Goal: Task Accomplishment & Management: Manage account settings

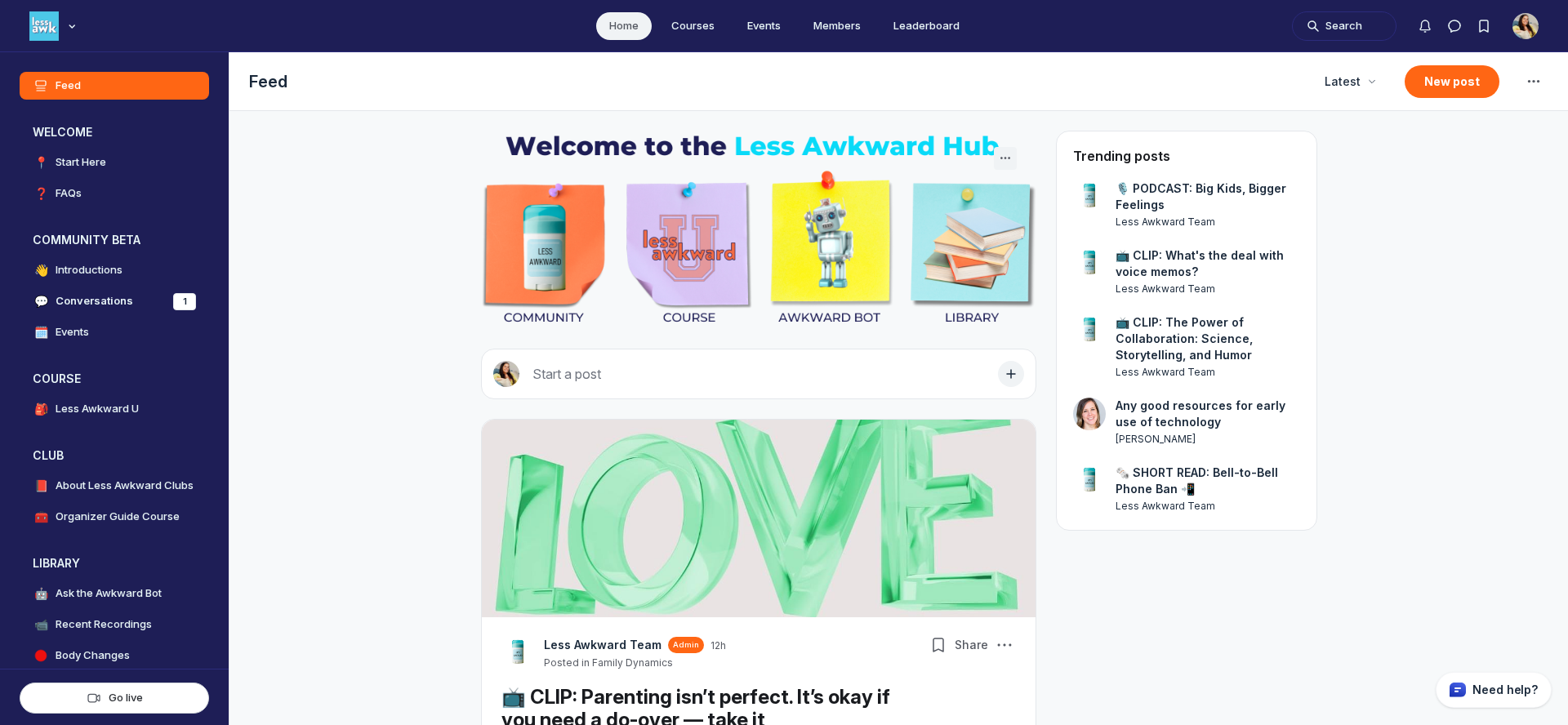
scroll to position [4839, 3129]
click at [88, 518] on h4 "Organizer Guide Course" at bounding box center [118, 517] width 124 height 16
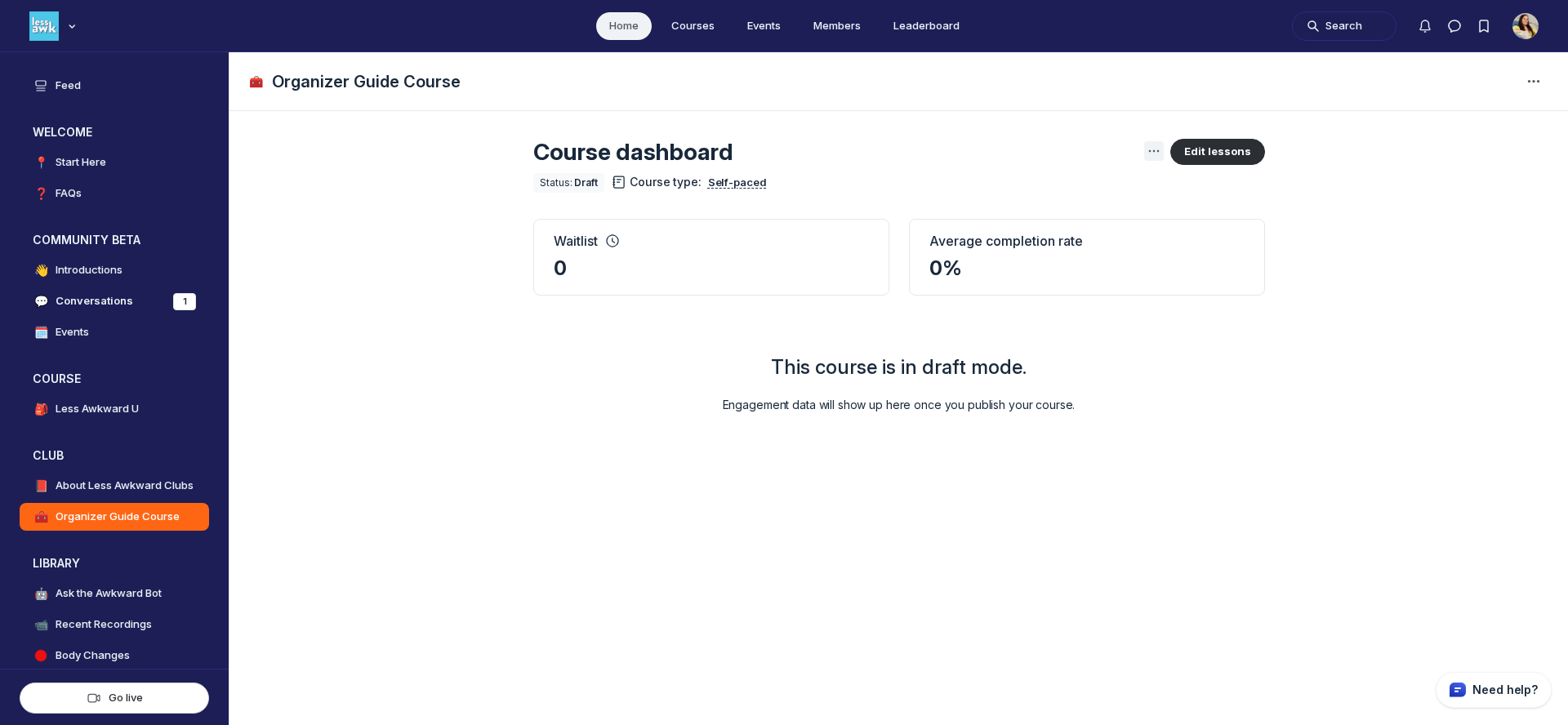
click at [1160, 150] on icon "Main Content" at bounding box center [1154, 151] width 13 height 13
click at [1196, 146] on button "Edit lessons" at bounding box center [1218, 152] width 95 height 26
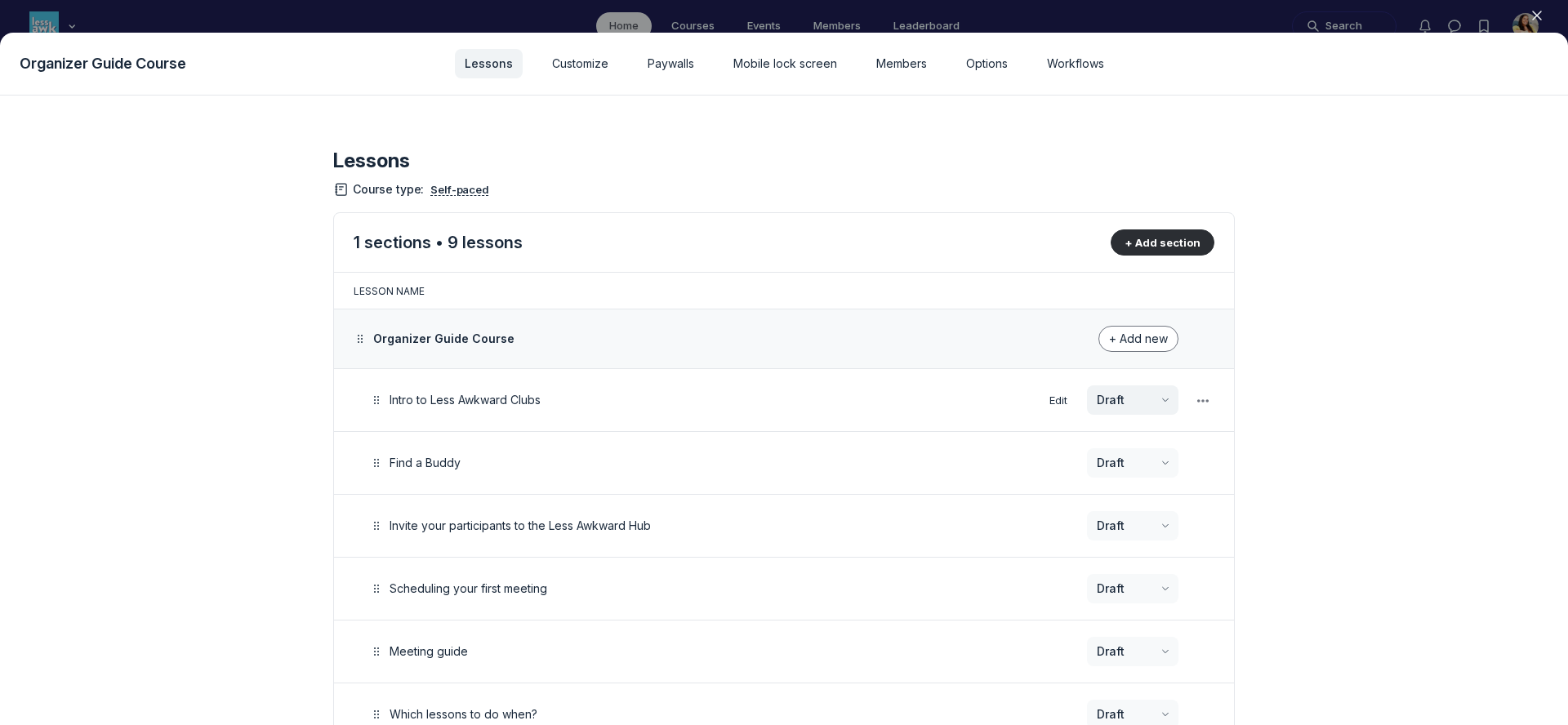
click at [1147, 403] on div "Draft" at bounding box center [1133, 400] width 92 height 29
click at [1119, 473] on div "Published" at bounding box center [1088, 474] width 129 height 16
click at [1133, 400] on span "Published" at bounding box center [1125, 400] width 57 height 16
click at [1122, 443] on div "Draft" at bounding box center [1088, 447] width 129 height 16
click at [972, 60] on span "Options" at bounding box center [987, 64] width 42 height 16
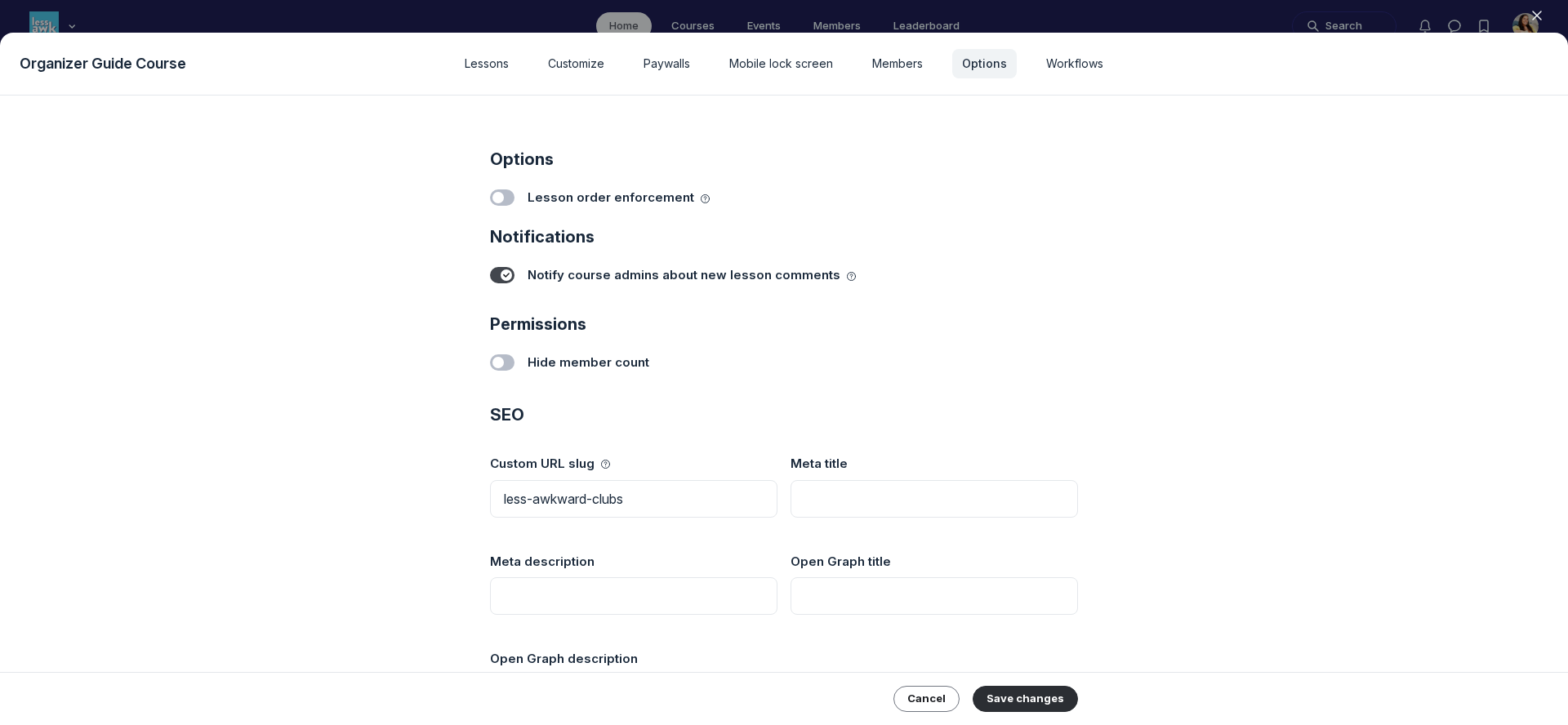
click at [570, 367] on span "Hide member count" at bounding box center [588, 362] width 122 height 19
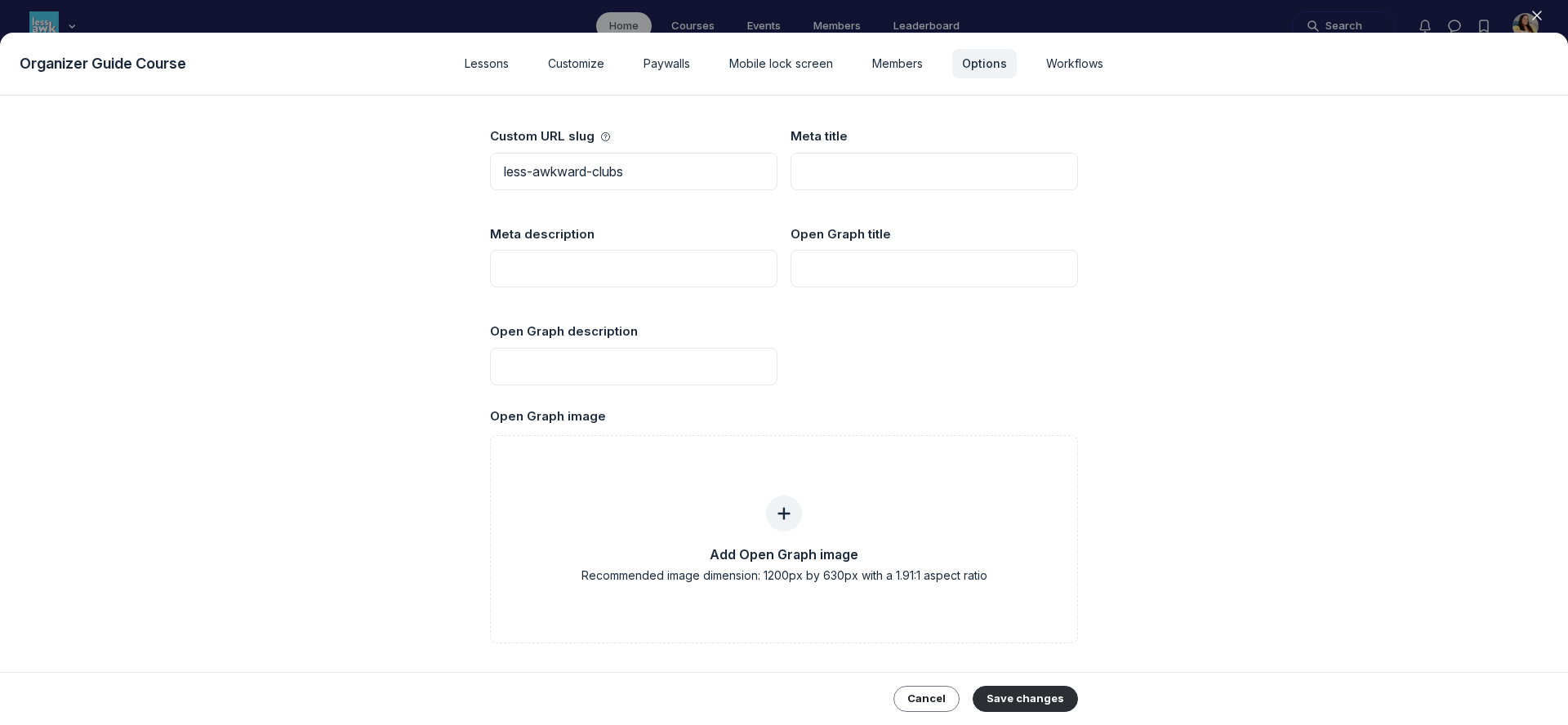
scroll to position [329, 0]
click at [1005, 687] on button "Save changes" at bounding box center [1025, 699] width 106 height 26
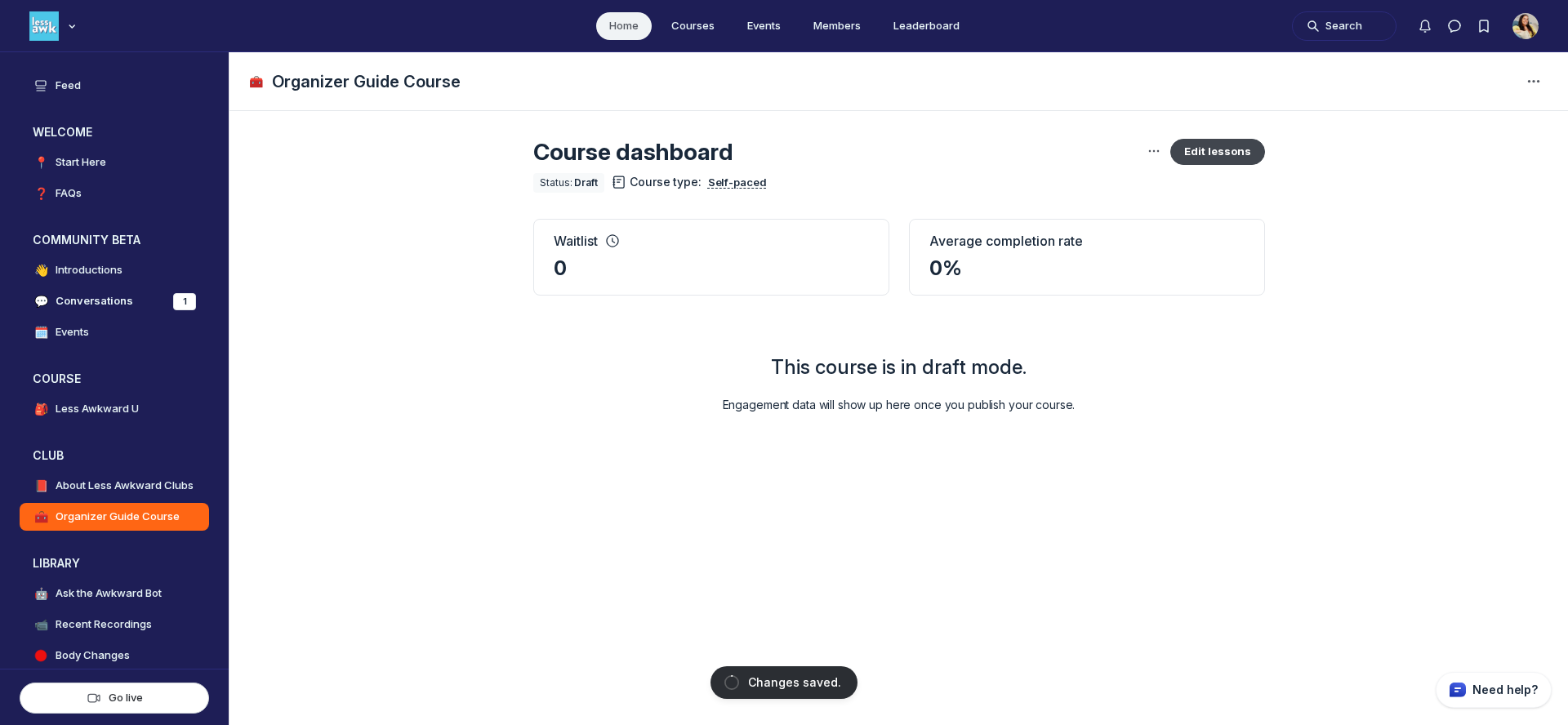
click at [1186, 155] on button "Edit lessons" at bounding box center [1218, 152] width 95 height 26
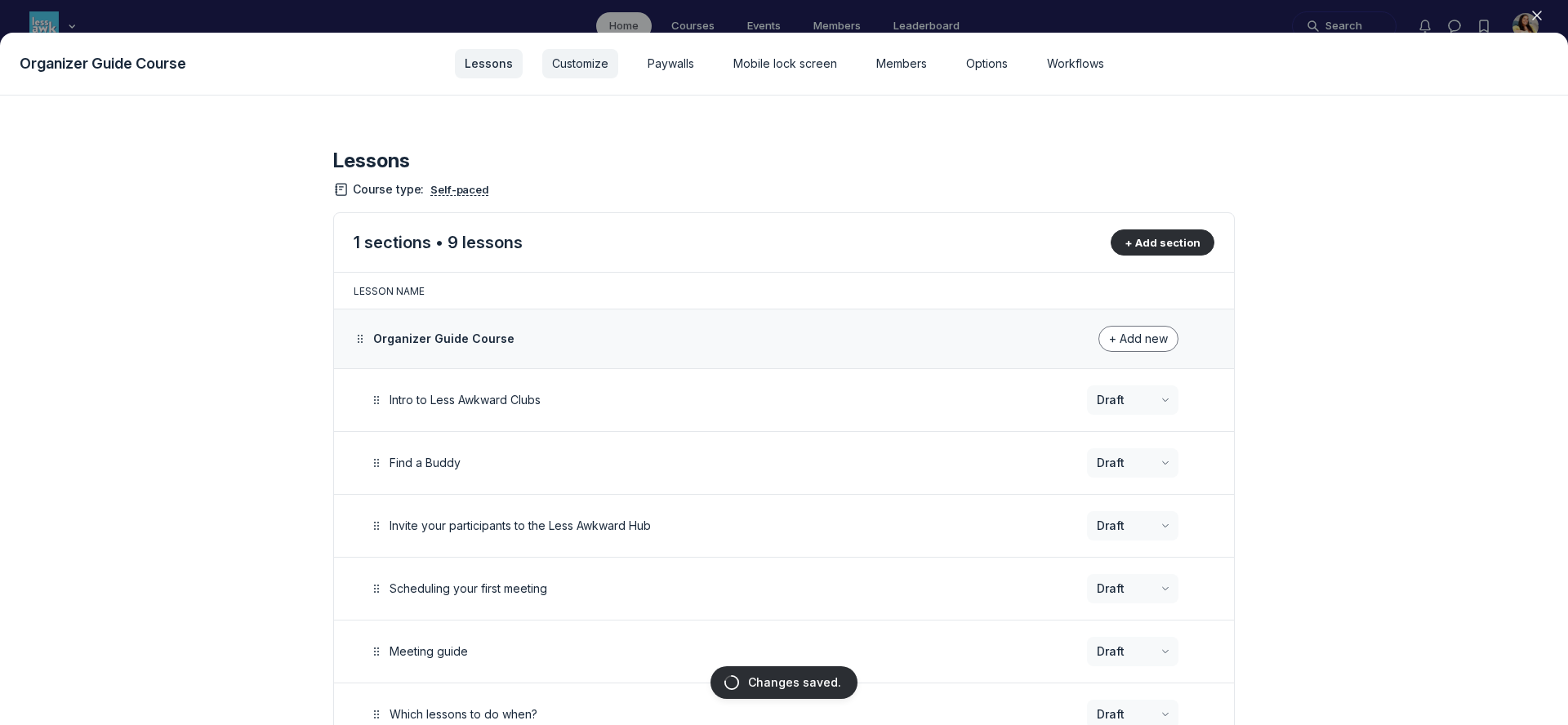
click at [589, 64] on span "Customize" at bounding box center [580, 64] width 56 height 16
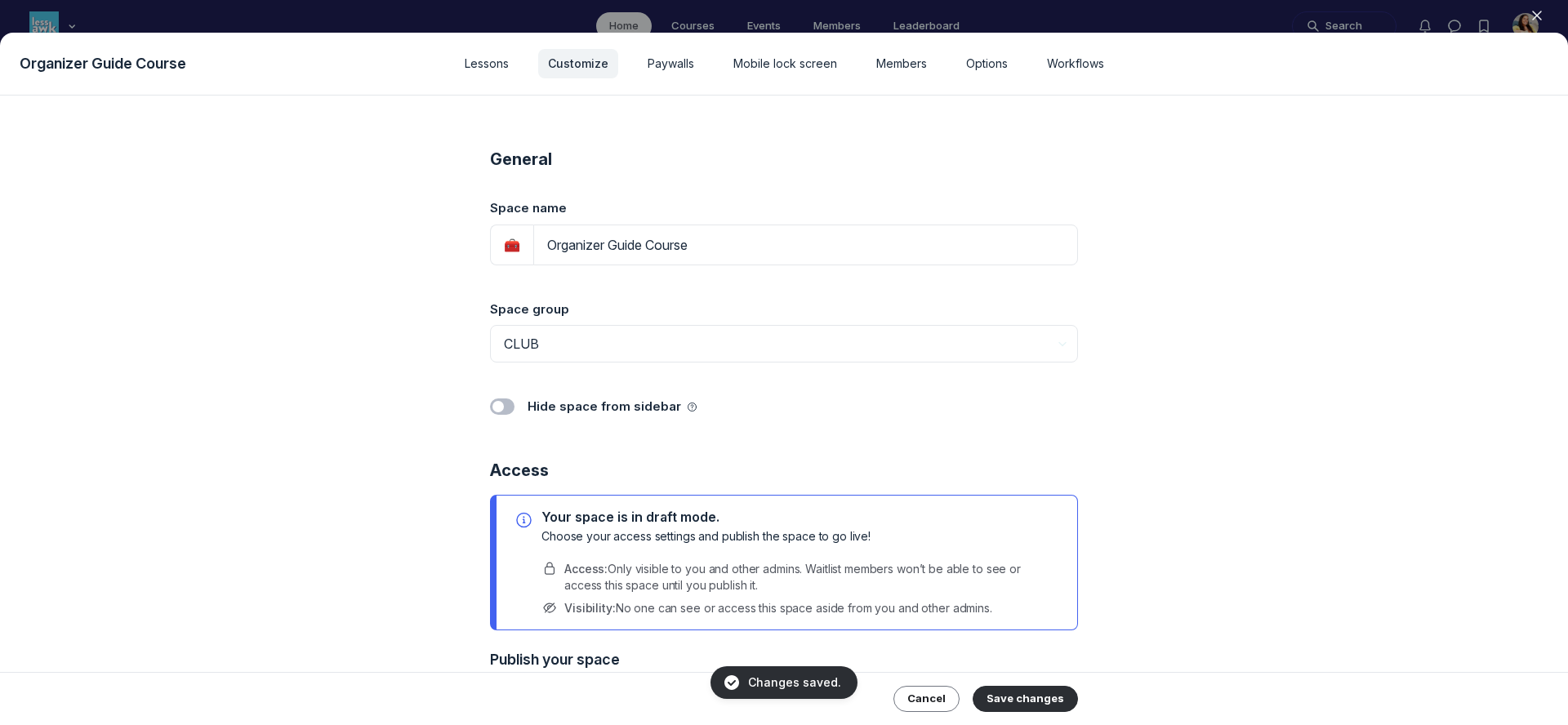
scroll to position [557, 0]
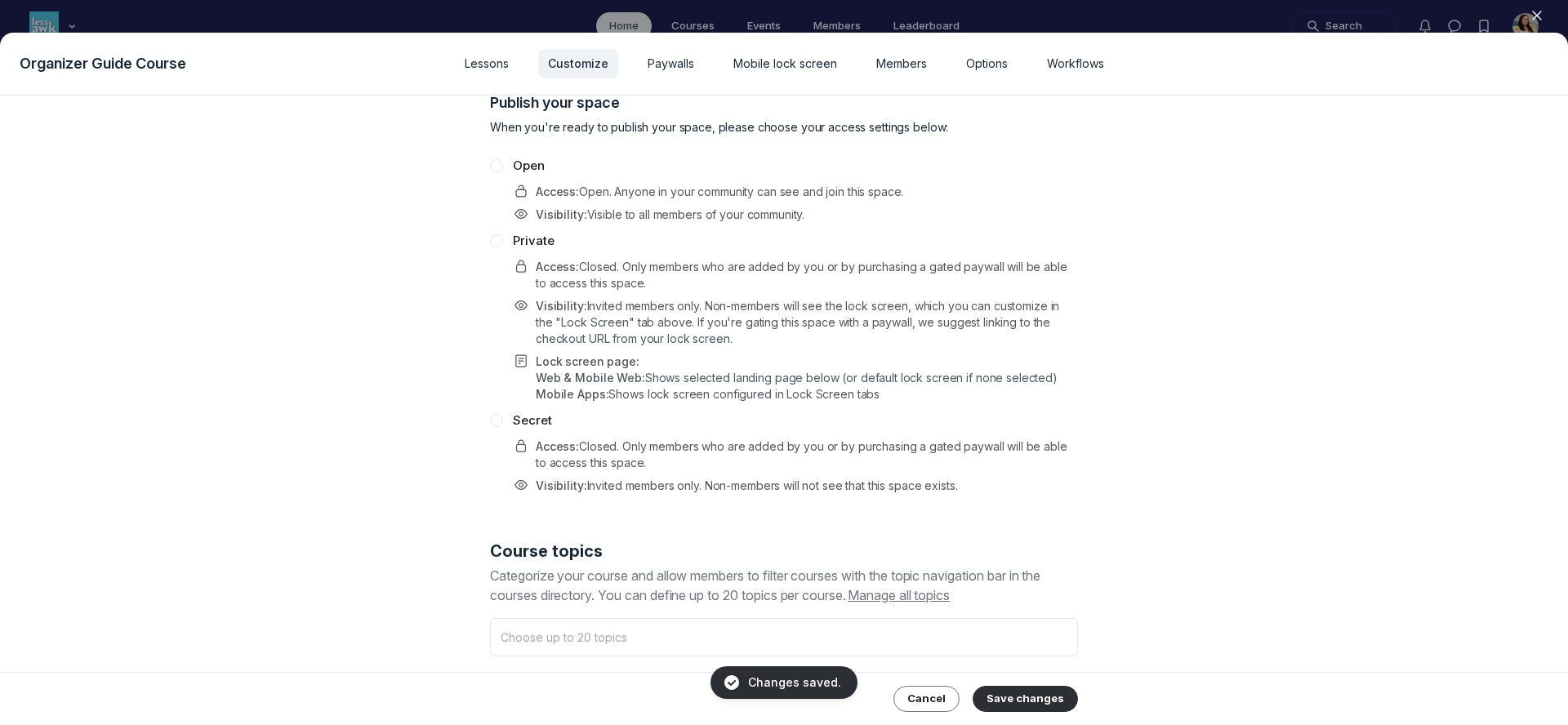
click at [612, 439] on p "Access : Closed. Only members who are added by you or by purchasing a gated pay…" at bounding box center [807, 455] width 543 height 33
radio input "true"
click at [1050, 711] on button "Save changes" at bounding box center [1025, 699] width 106 height 26
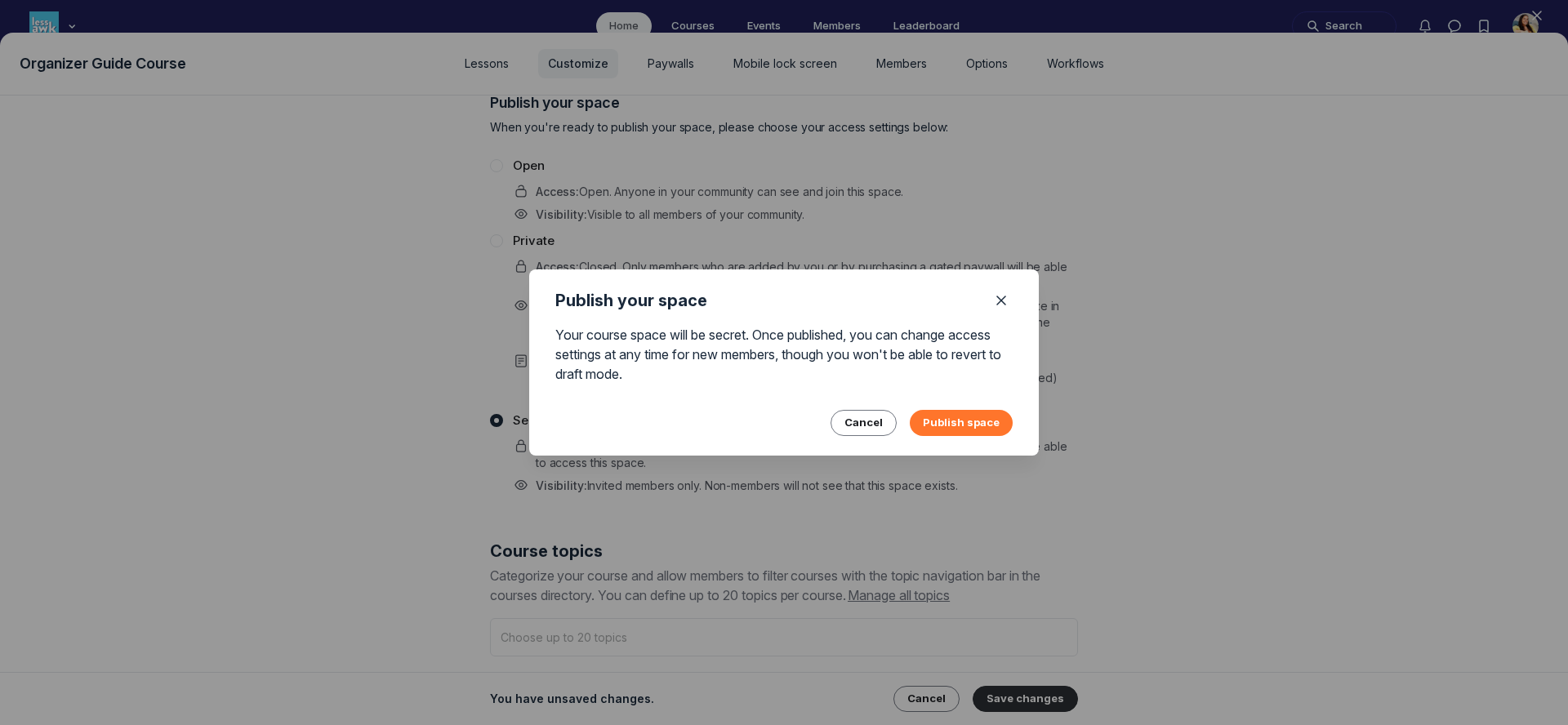
click at [971, 416] on button "Publish space" at bounding box center [962, 423] width 103 height 26
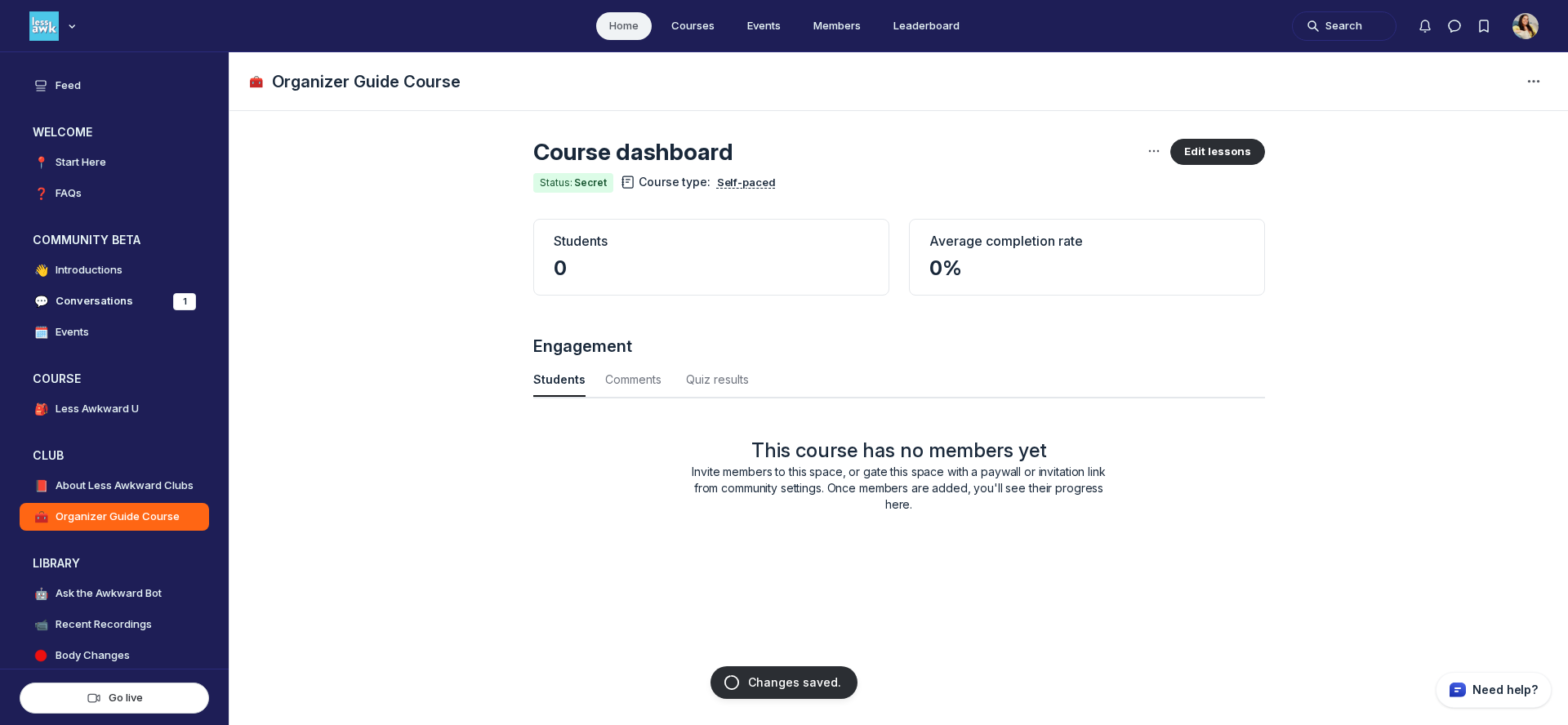
scroll to position [2211, 5393]
click at [169, 458] on icon "View space group options" at bounding box center [169, 456] width 16 height 13
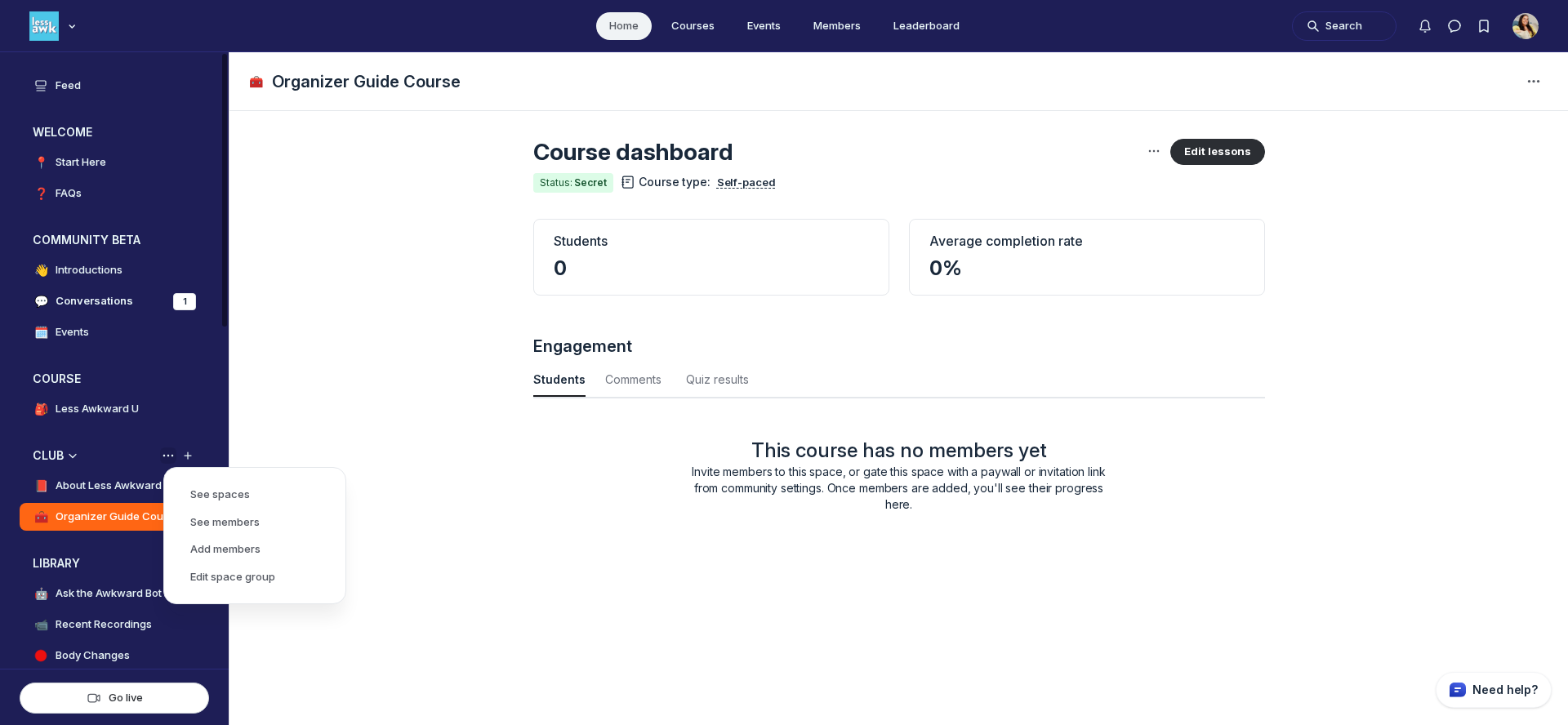
click at [169, 458] on icon "View space group options" at bounding box center [169, 456] width 16 height 13
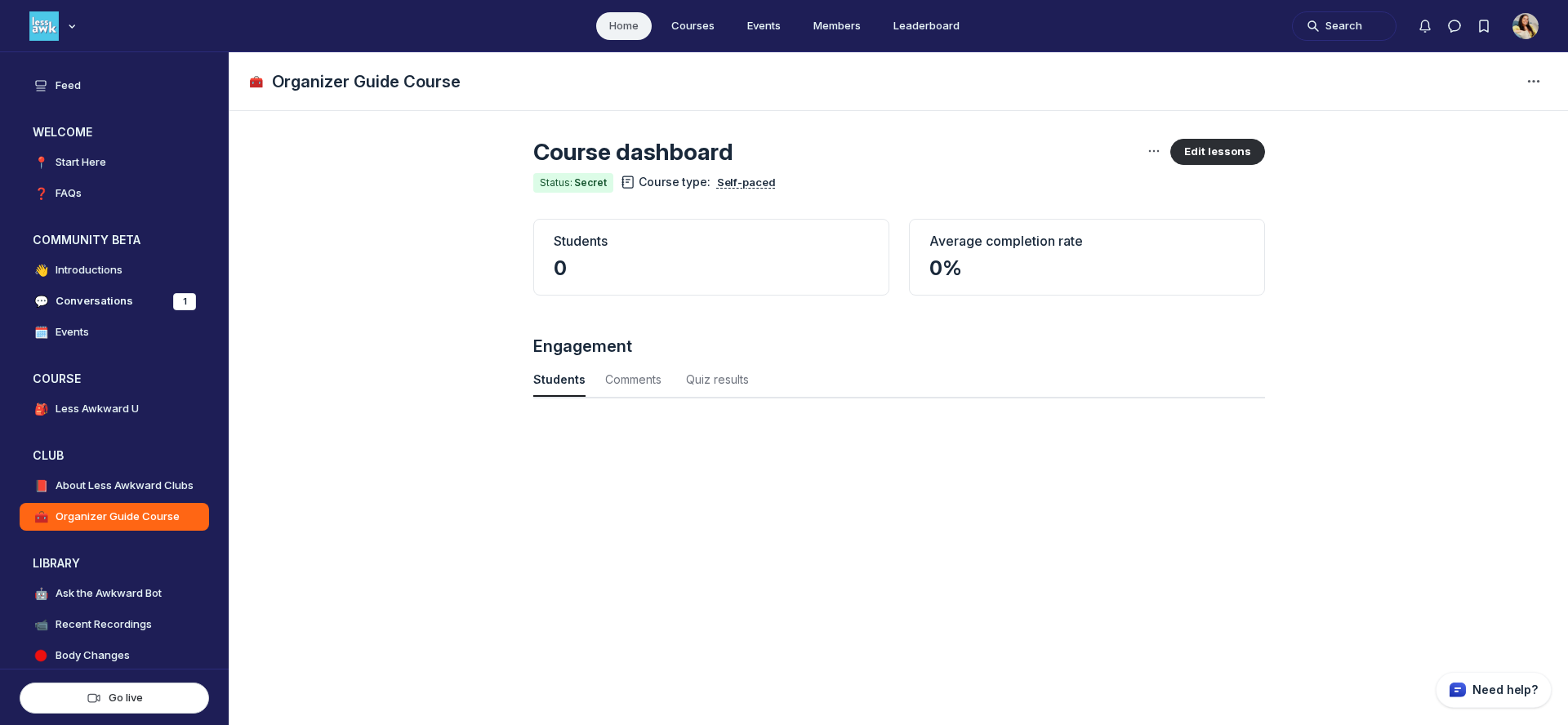
scroll to position [2211, 5393]
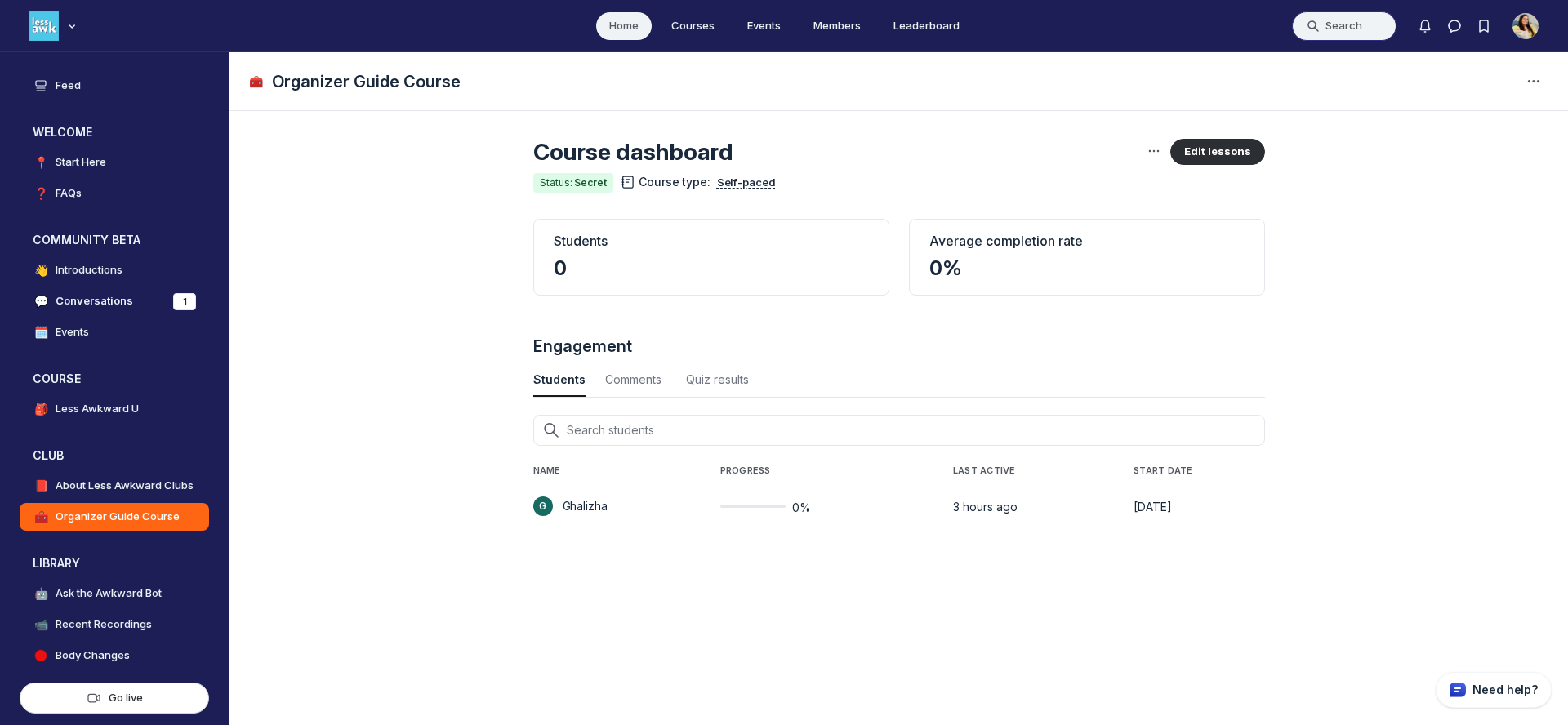
click at [1362, 33] on button "Search" at bounding box center [1345, 26] width 105 height 29
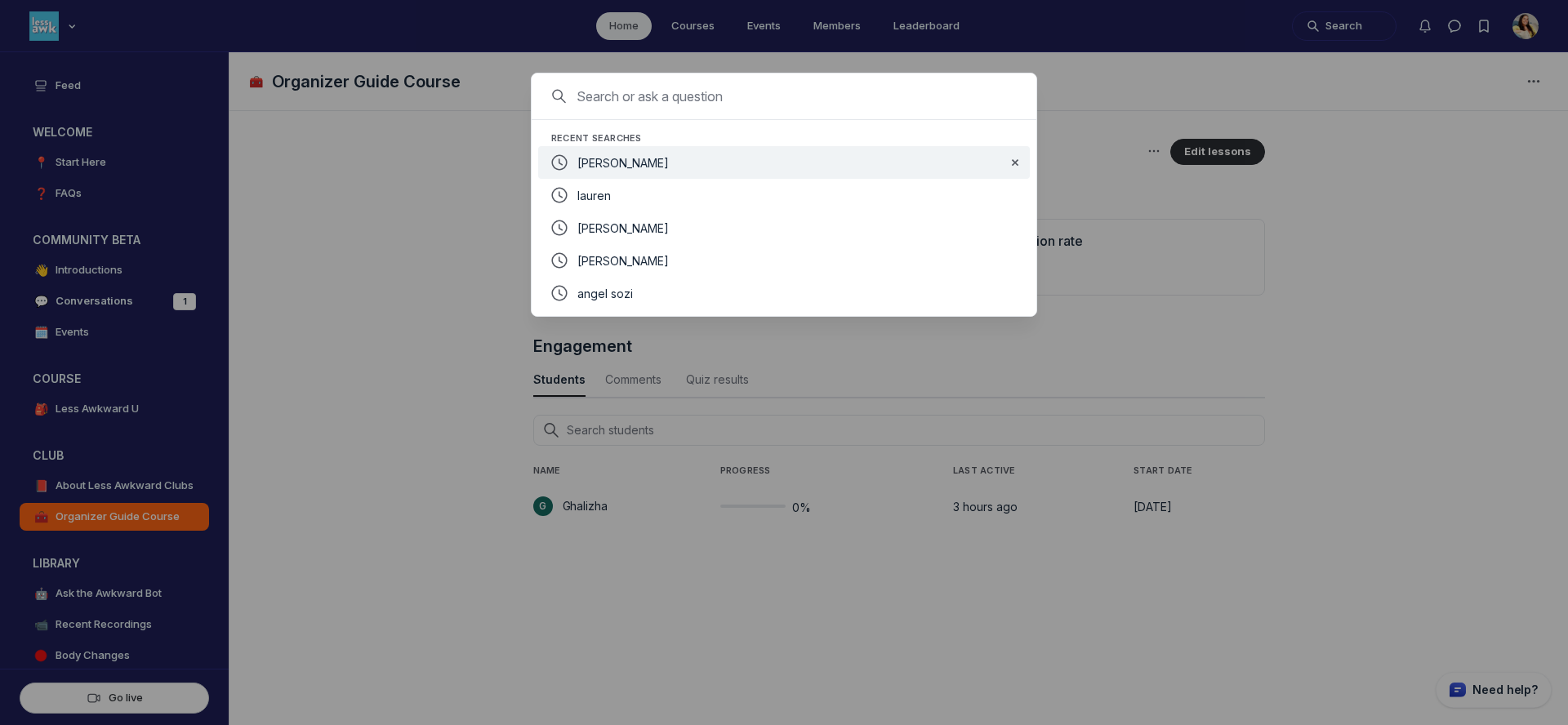
click at [751, 160] on div "spencer" at bounding box center [786, 163] width 417 height 20
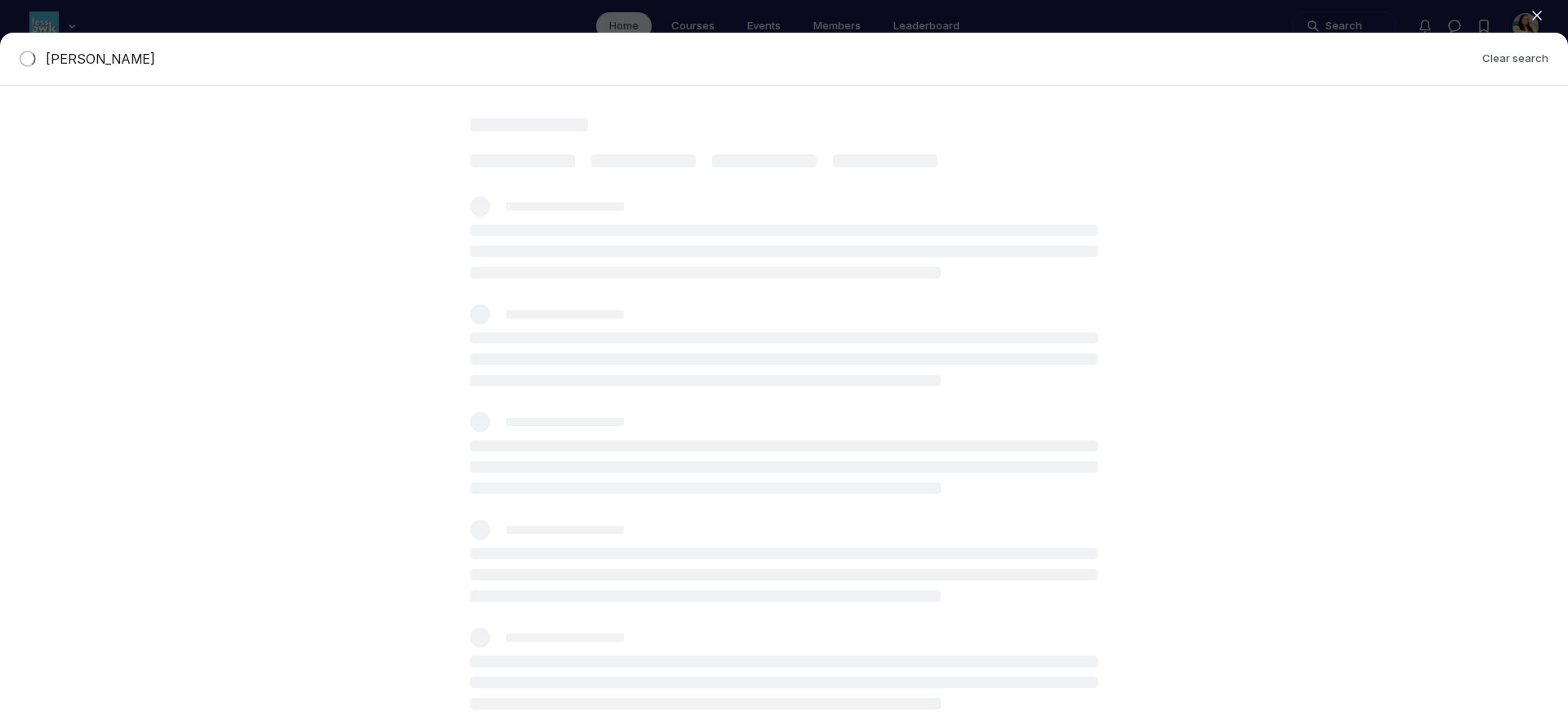
scroll to position [0, 0]
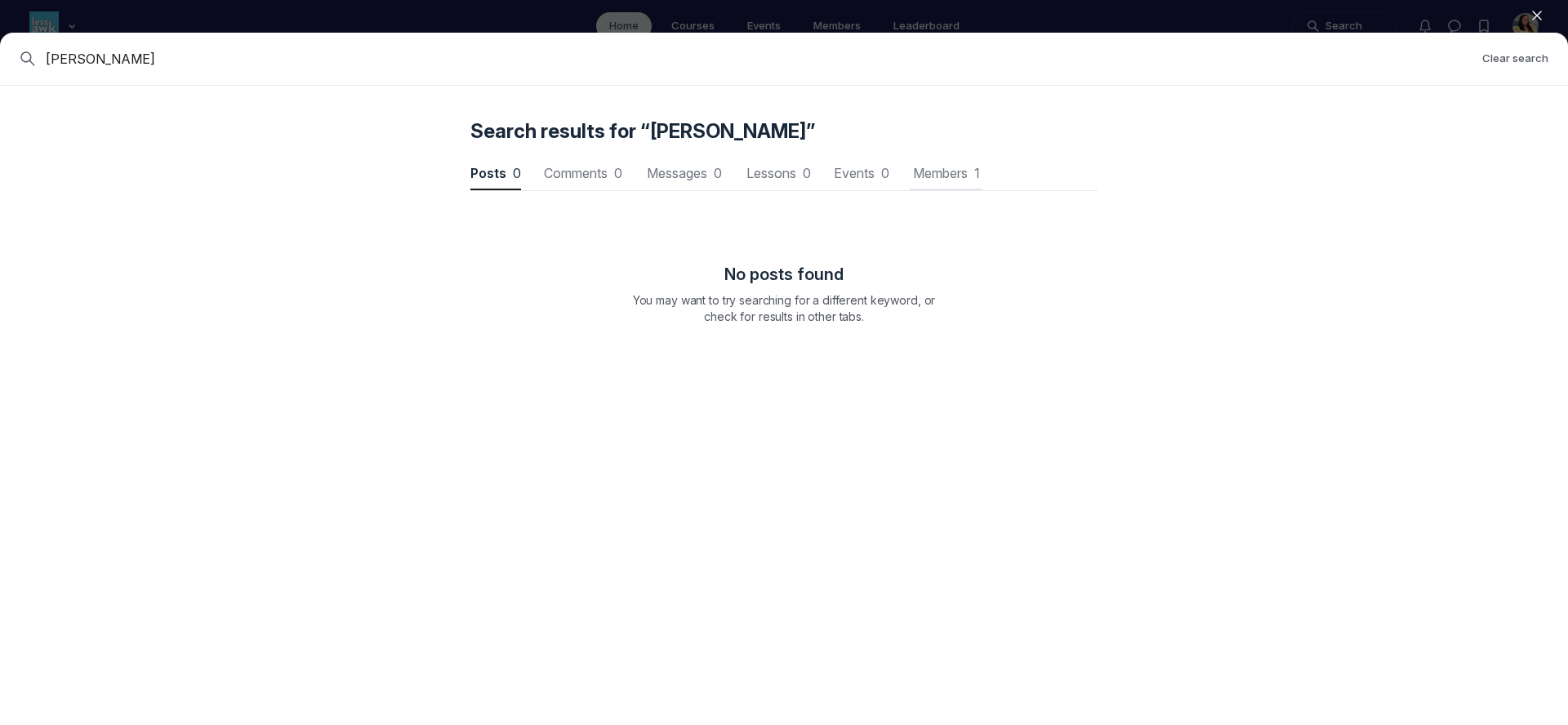
click at [945, 161] on button "Members 1 Members 1" at bounding box center [946, 174] width 73 height 33
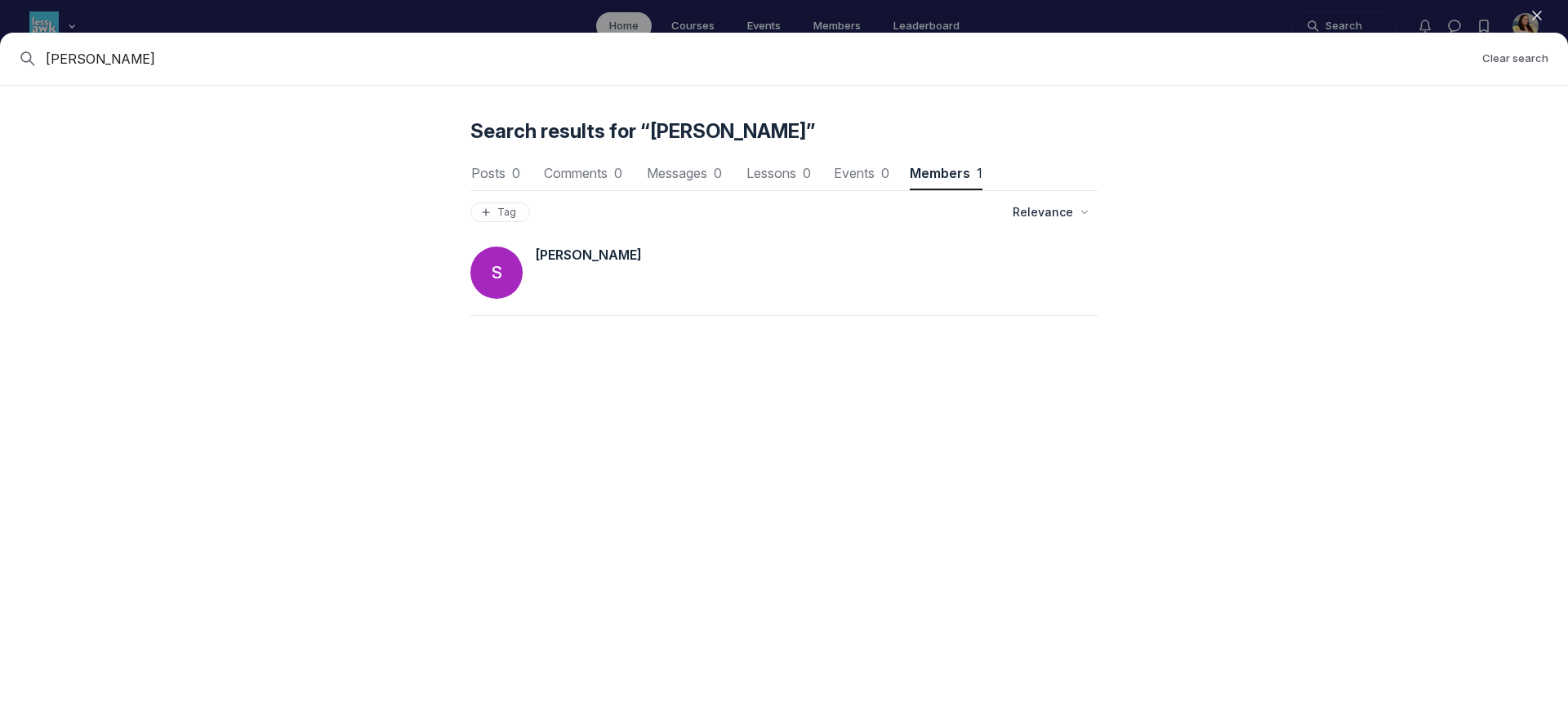
click at [561, 262] on span "Spencer" at bounding box center [589, 254] width 106 height 16
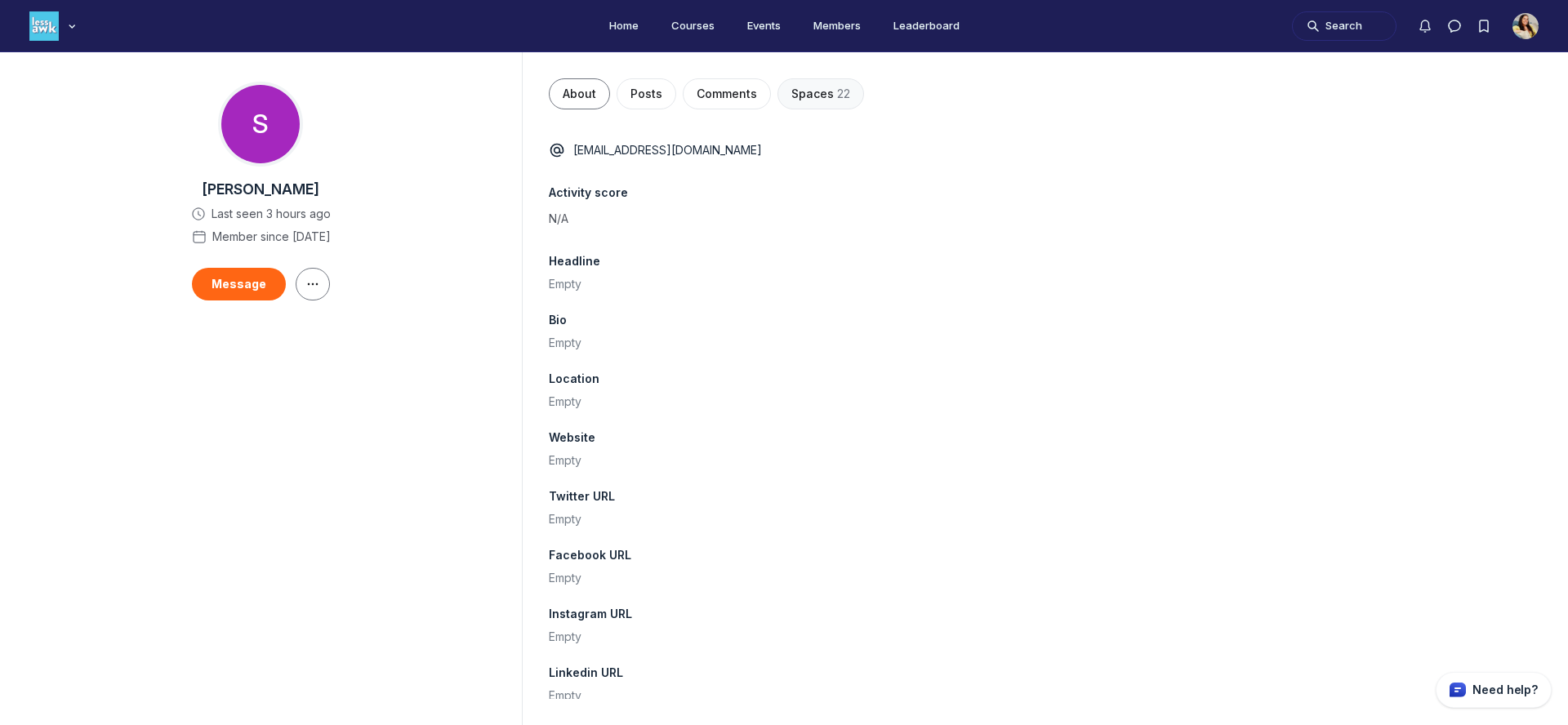
click at [845, 101] on span "22" at bounding box center [844, 94] width 13 height 16
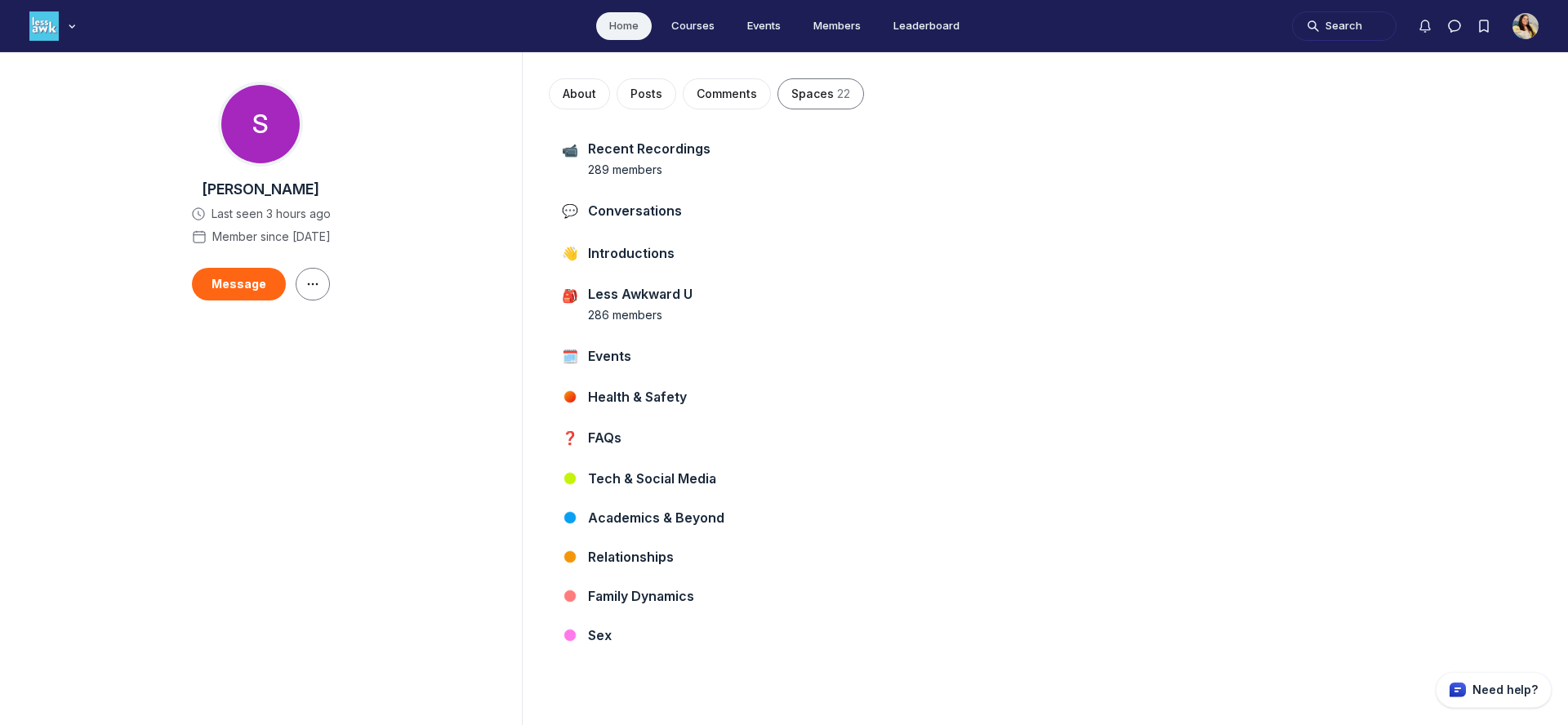
click at [620, 23] on link "Home" at bounding box center [624, 26] width 56 height 28
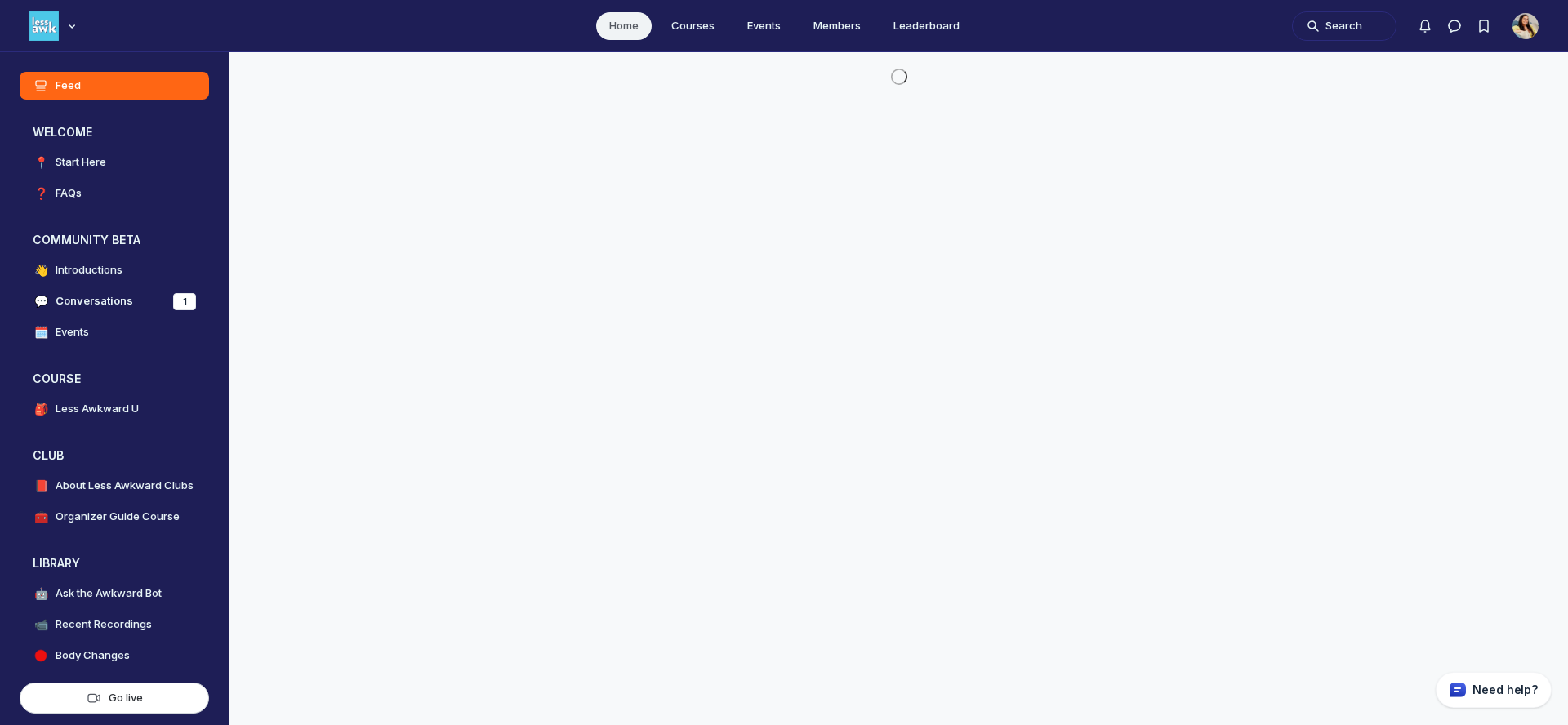
scroll to position [4839, 3129]
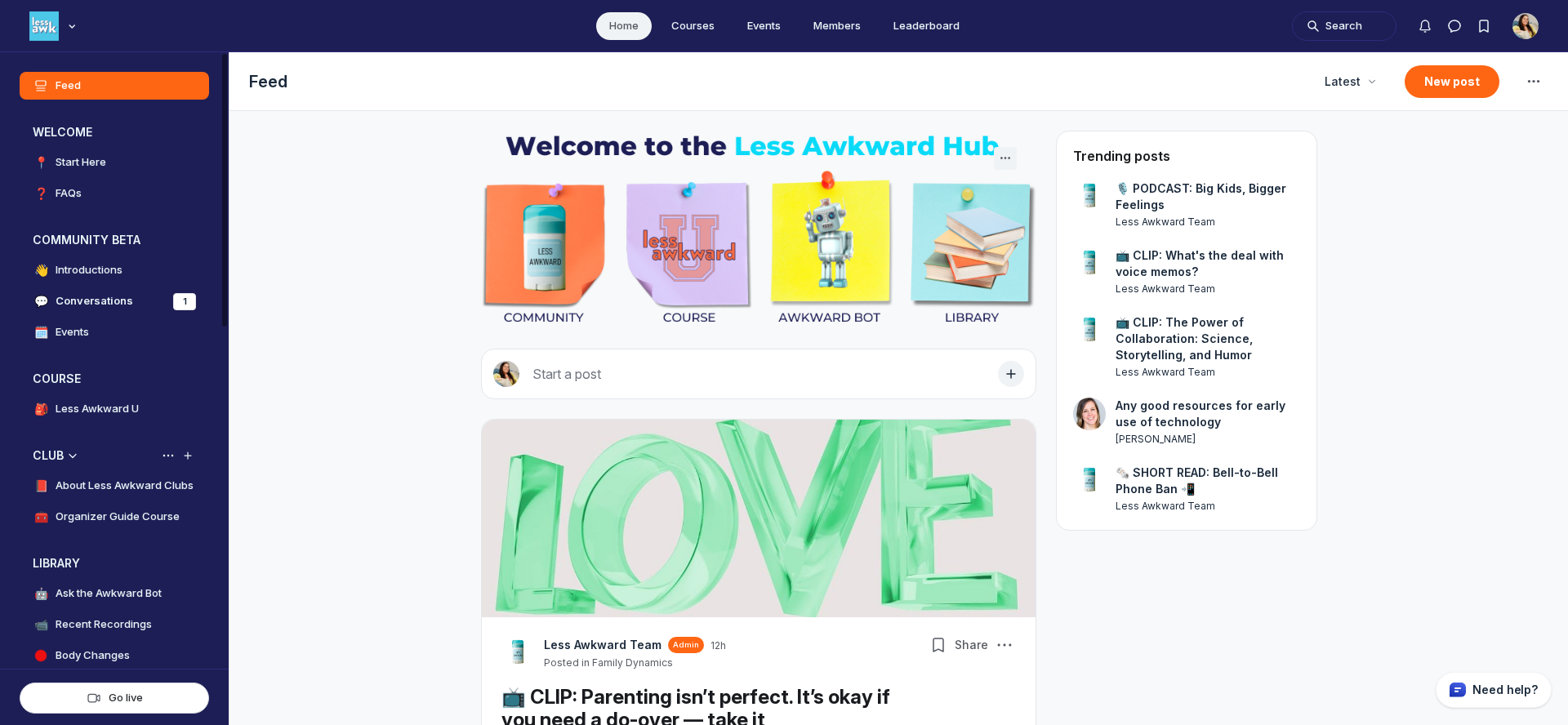
click at [118, 506] on link "🧰 Organizer Guide Course" at bounding box center [115, 517] width 190 height 28
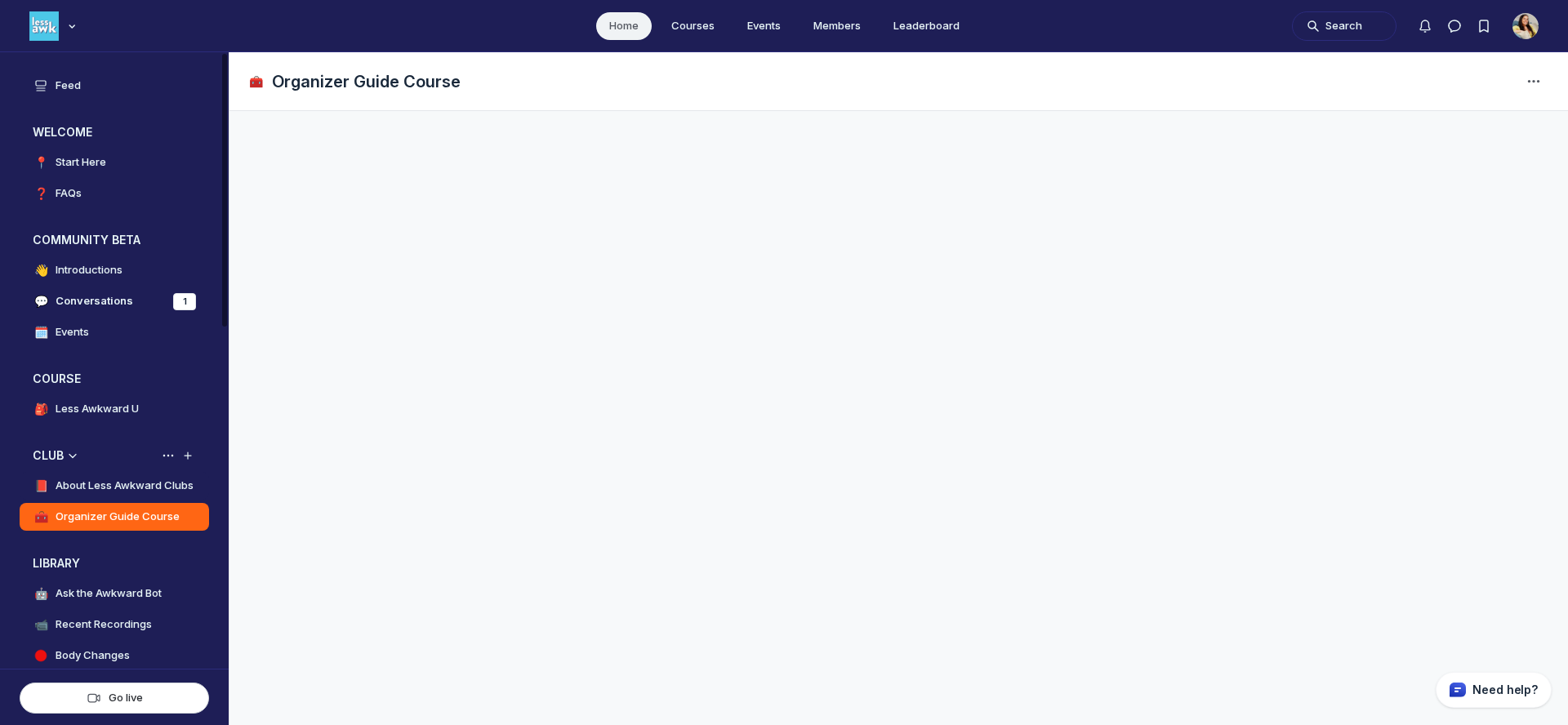
click at [120, 485] on h4 "About Less Awkward Clubs" at bounding box center [124, 486] width 138 height 16
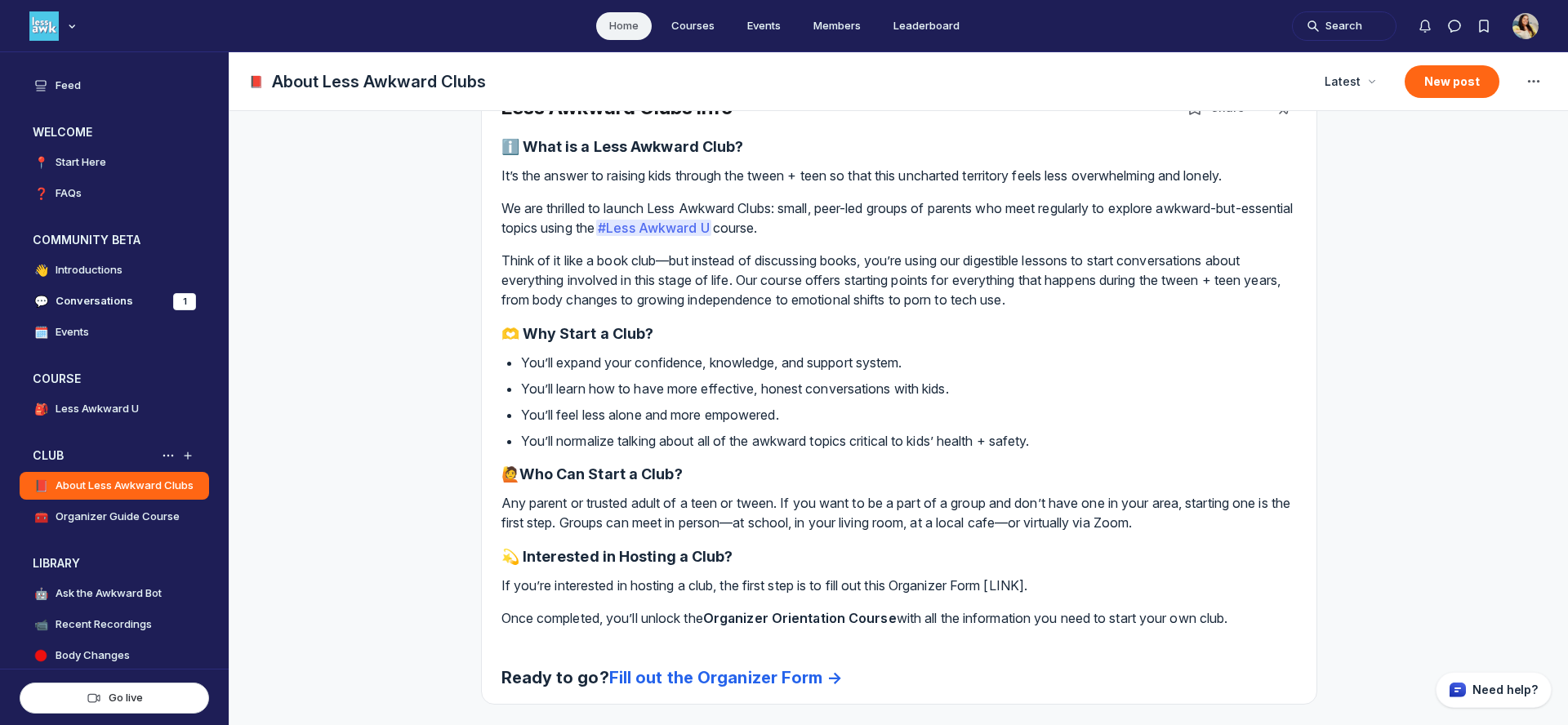
scroll to position [70, 0]
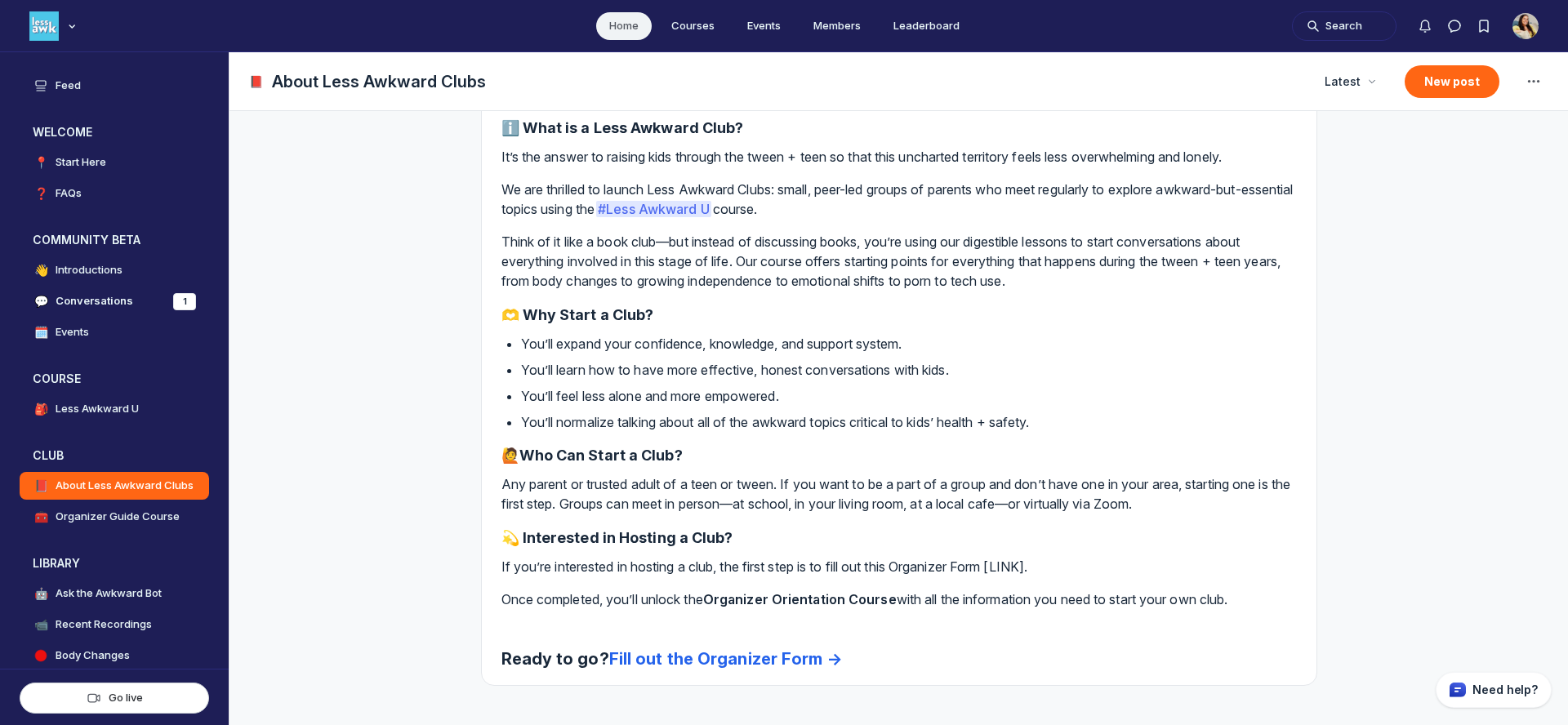
click at [674, 660] on link "Fill out the Organizer Form →" at bounding box center [726, 660] width 233 height 20
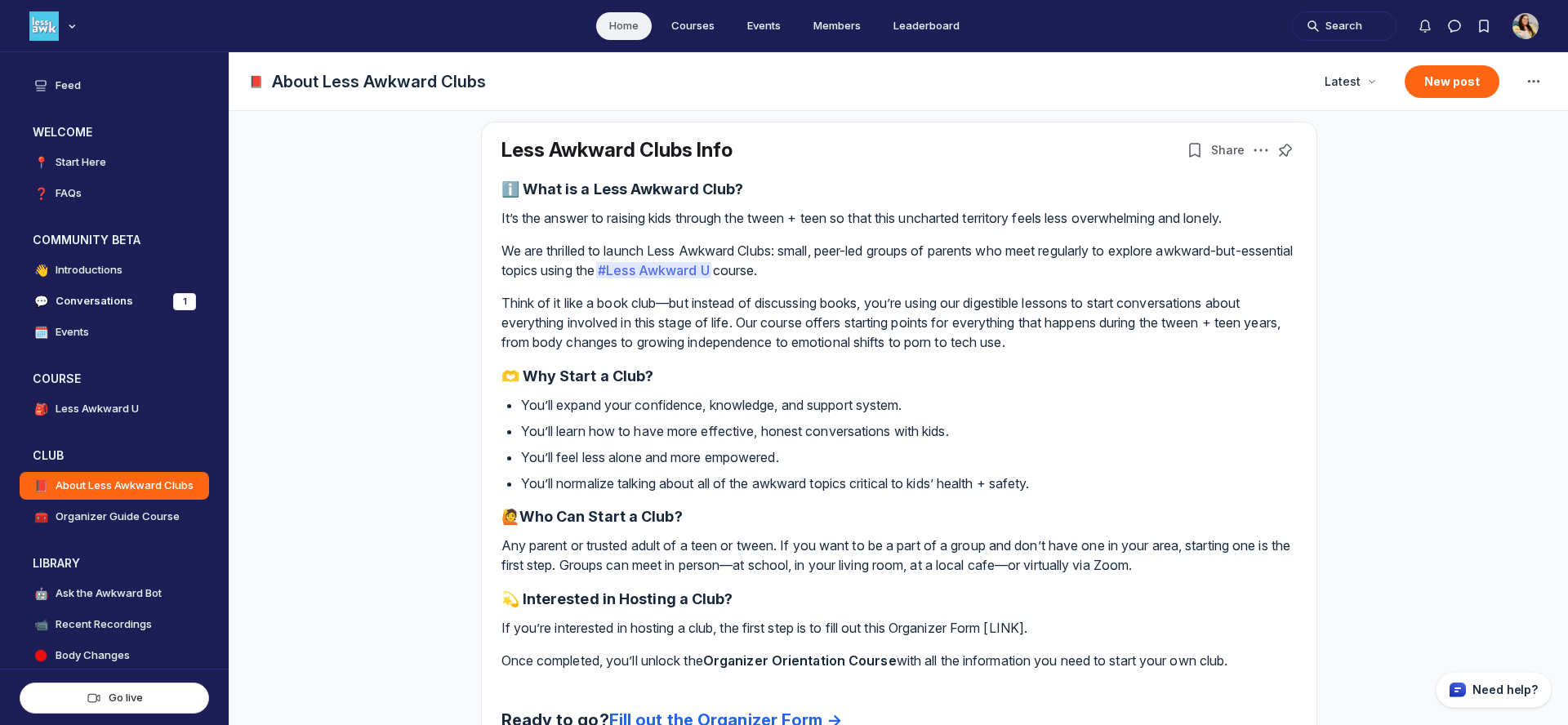
scroll to position [0, 0]
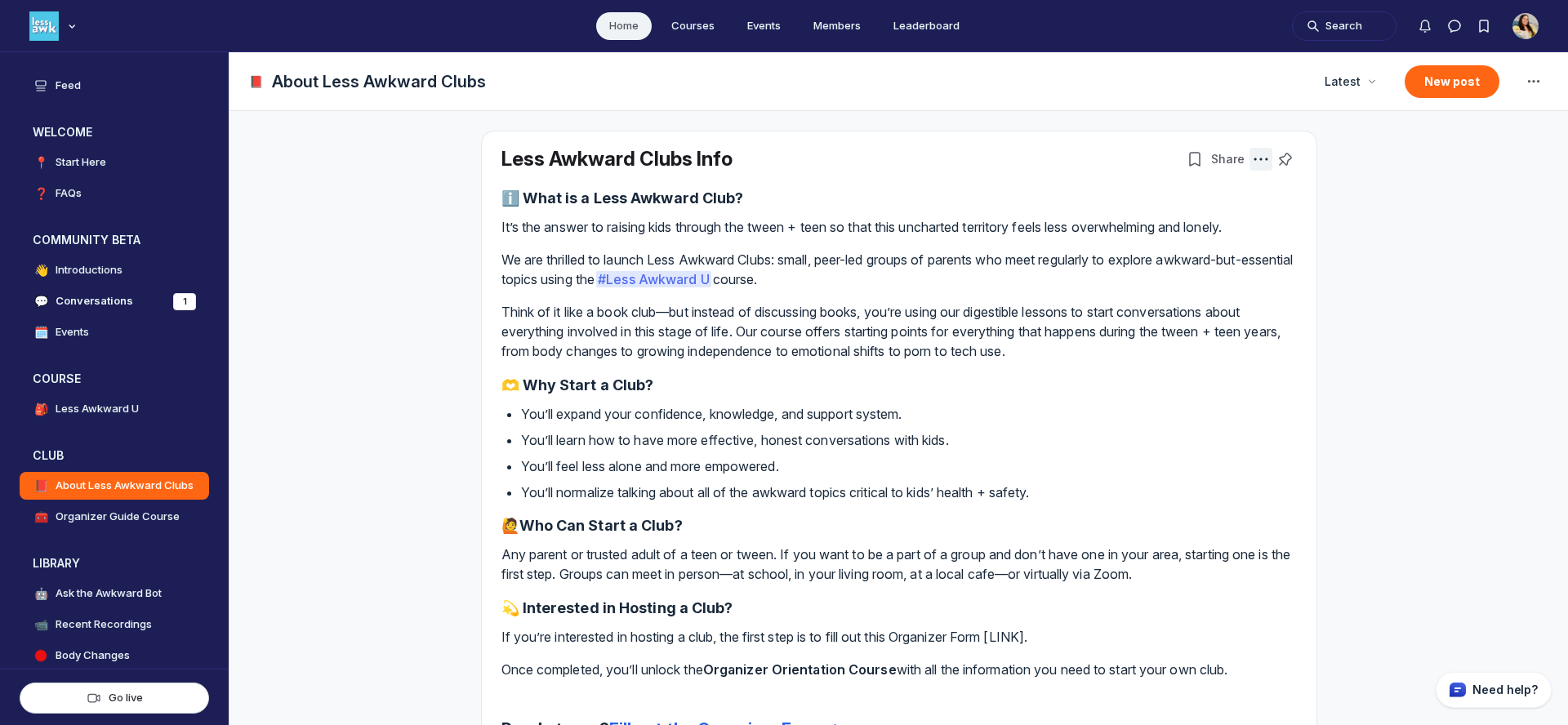
click at [1264, 157] on icon "Post actions" at bounding box center [1261, 160] width 16 height 16
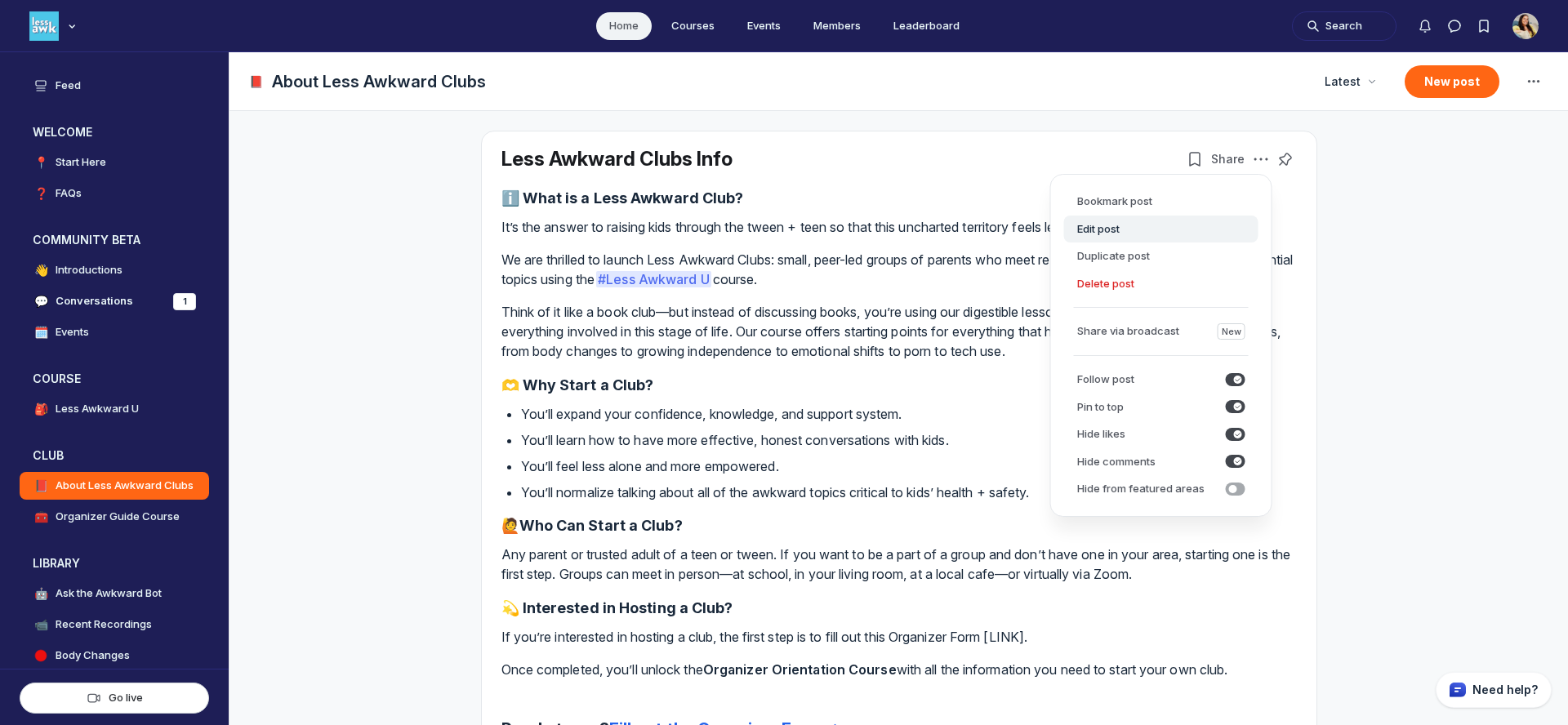
click at [1119, 231] on button "Edit post" at bounding box center [1162, 230] width 195 height 28
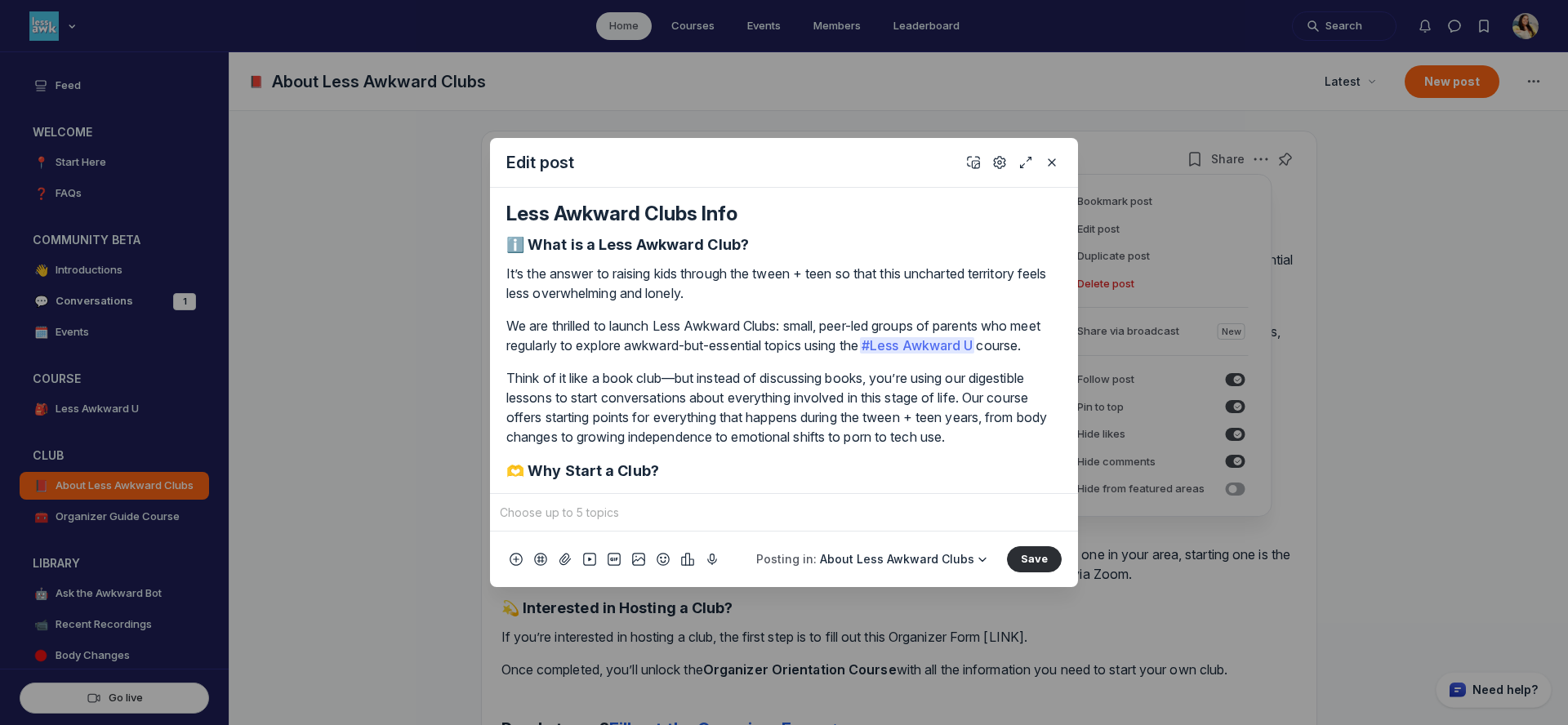
scroll to position [422, 0]
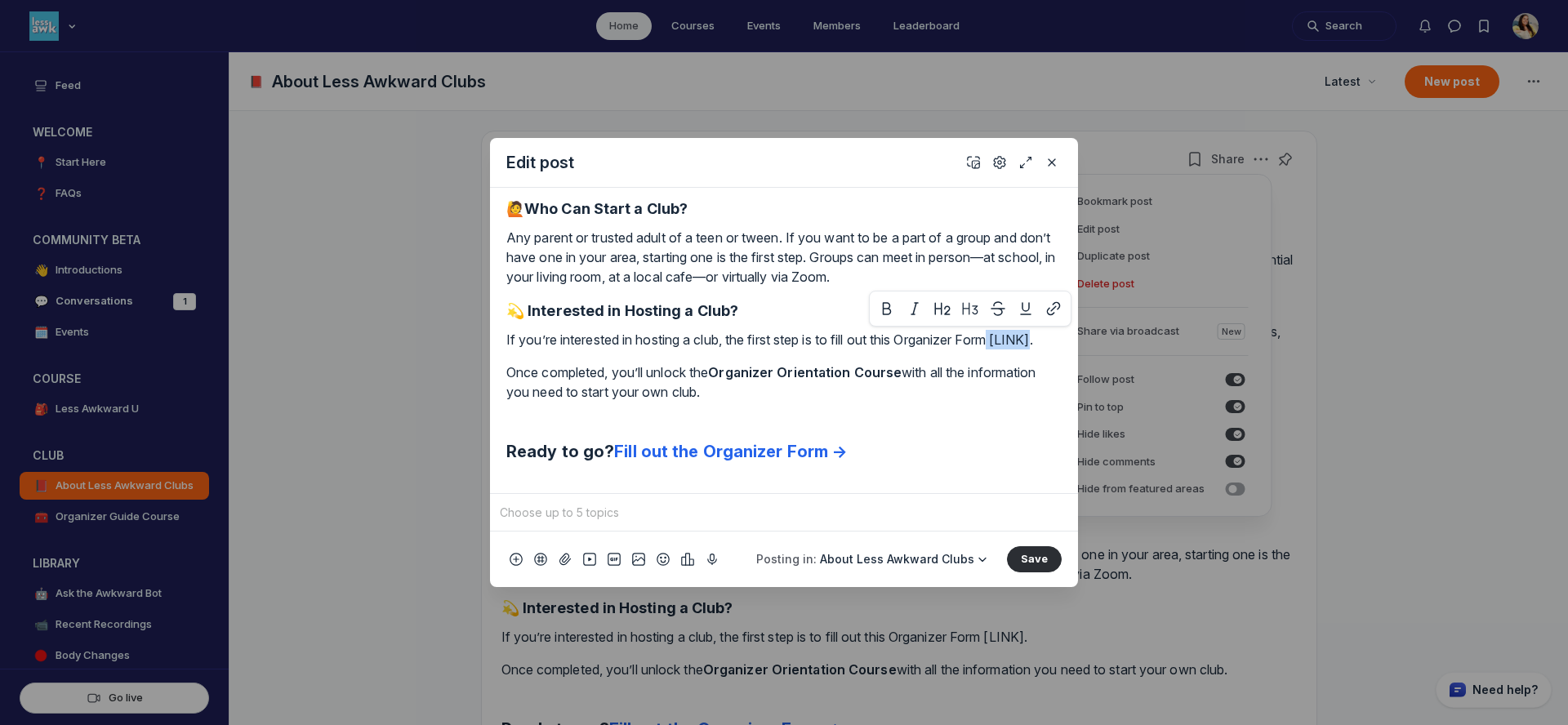
drag, startPoint x: 1009, startPoint y: 340, endPoint x: 1052, endPoint y: 340, distance: 43.0
click at [1052, 340] on p "If you’re interested in hosting a club, the first step is to fill out this Orga…" at bounding box center [784, 340] width 556 height 20
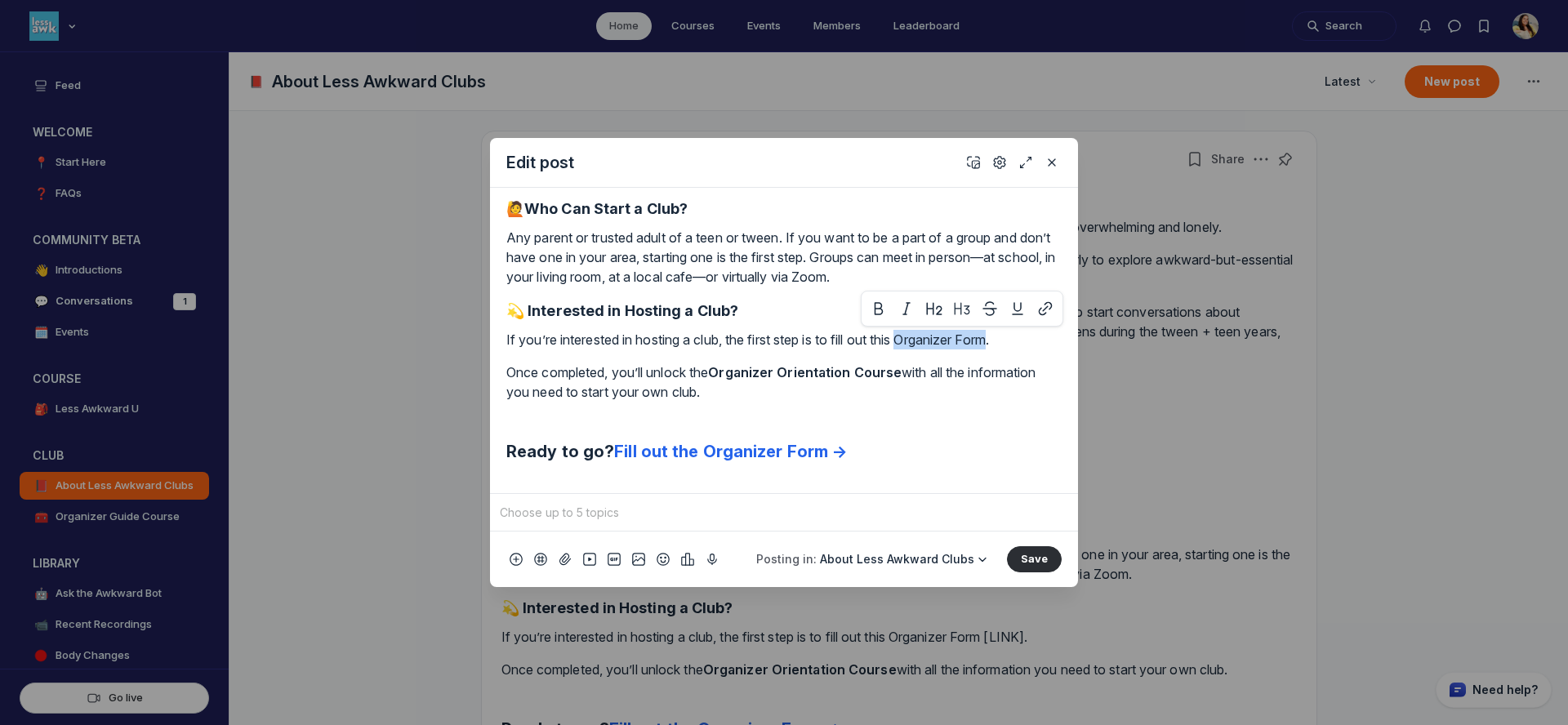
drag, startPoint x: 915, startPoint y: 343, endPoint x: 1010, endPoint y: 340, distance: 95.0
click at [1010, 340] on p "If you’re interested in hosting a club, the first step is to fill out this Orga…" at bounding box center [784, 340] width 556 height 20
click at [1044, 309] on use "button" at bounding box center [1045, 308] width 12 height 12
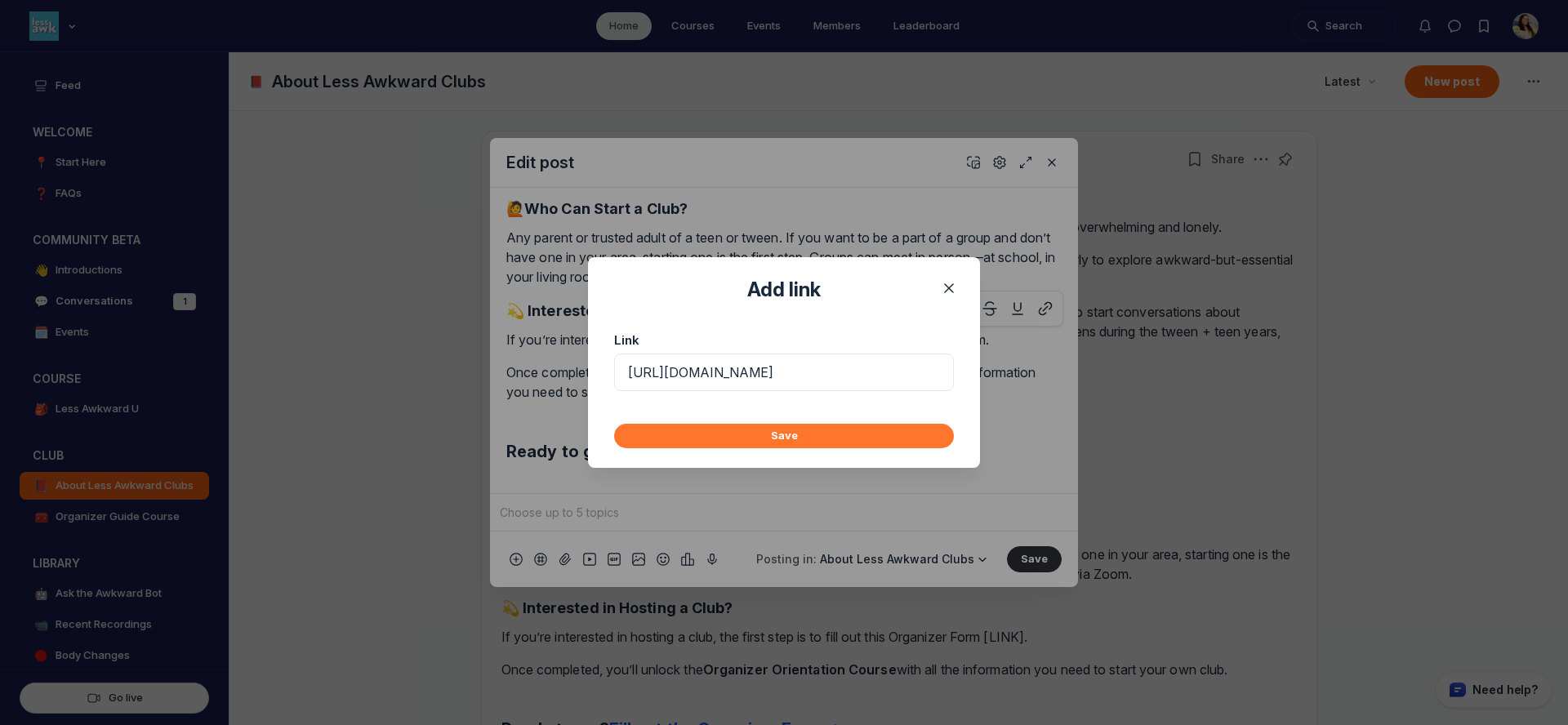
type input "https://forms.gle/CSWoaFcX4ivDHKnV6"
click at [869, 430] on button "Save" at bounding box center [784, 436] width 340 height 25
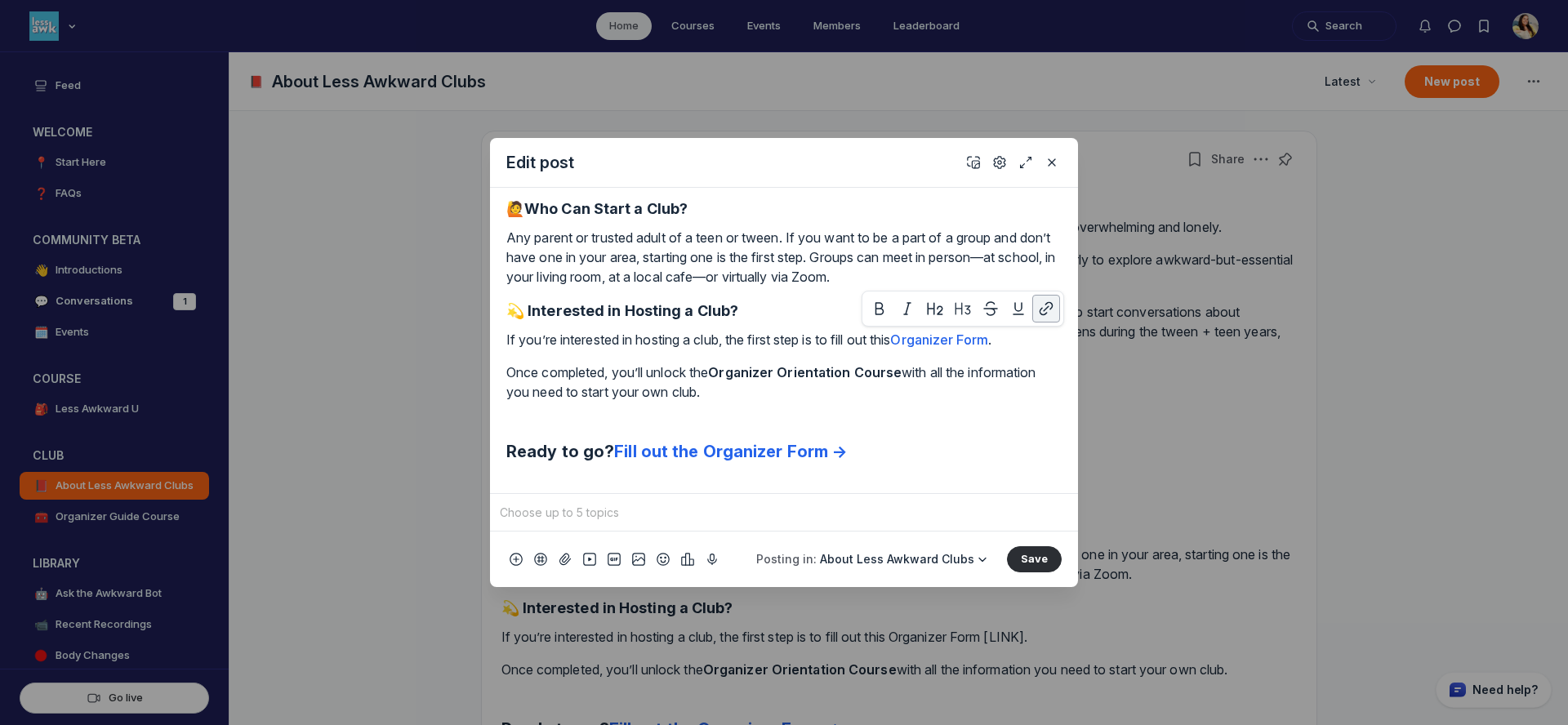
click at [800, 385] on p "Once completed, you’ll unlock the Organizer Orientation Course with all the inf…" at bounding box center [784, 392] width 556 height 59
drag, startPoint x: 722, startPoint y: 373, endPoint x: 905, endPoint y: 375, distance: 183.0
click at [902, 375] on strong "Organizer Orientation Course" at bounding box center [804, 372] width 194 height 16
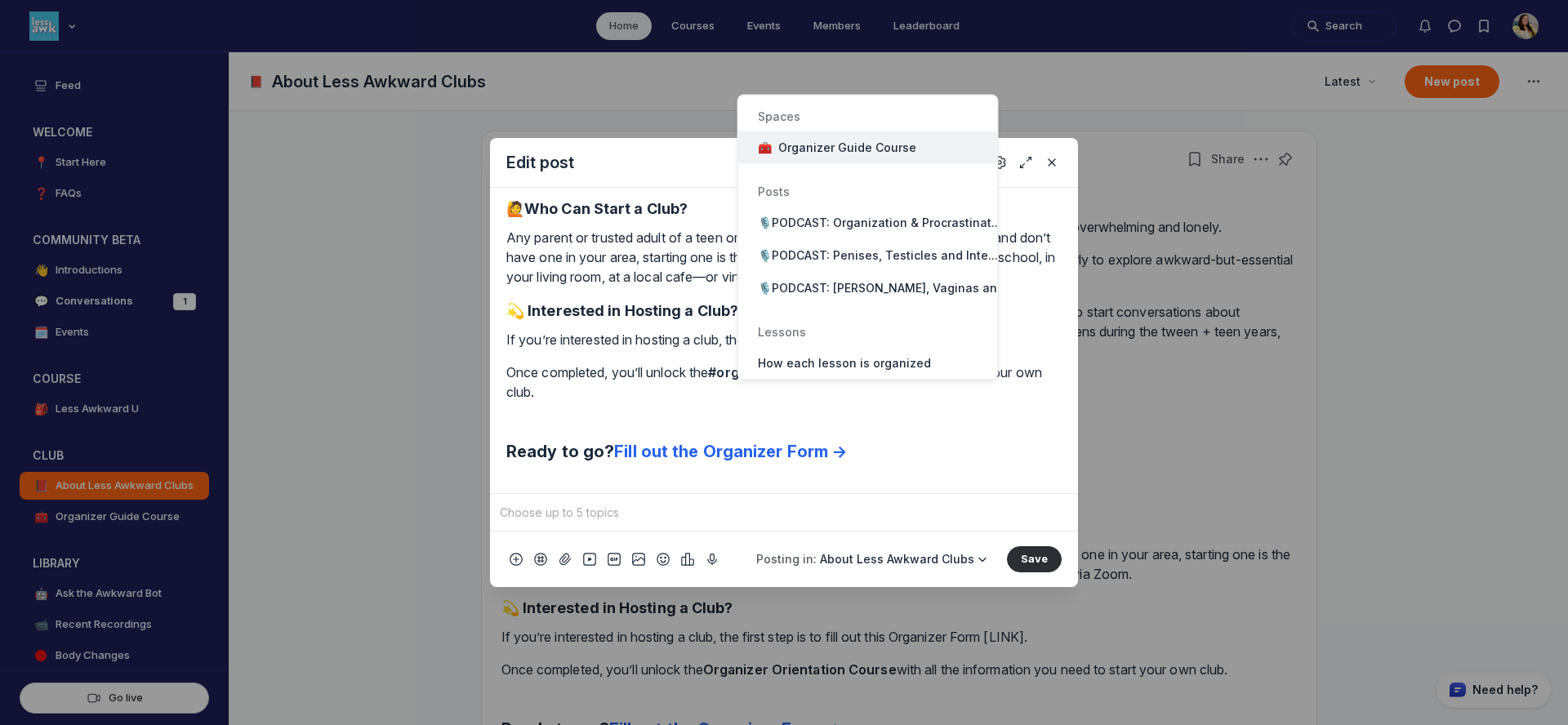
click at [908, 149] on button "🧰 Organizer Guide Course" at bounding box center [867, 148] width 259 height 33
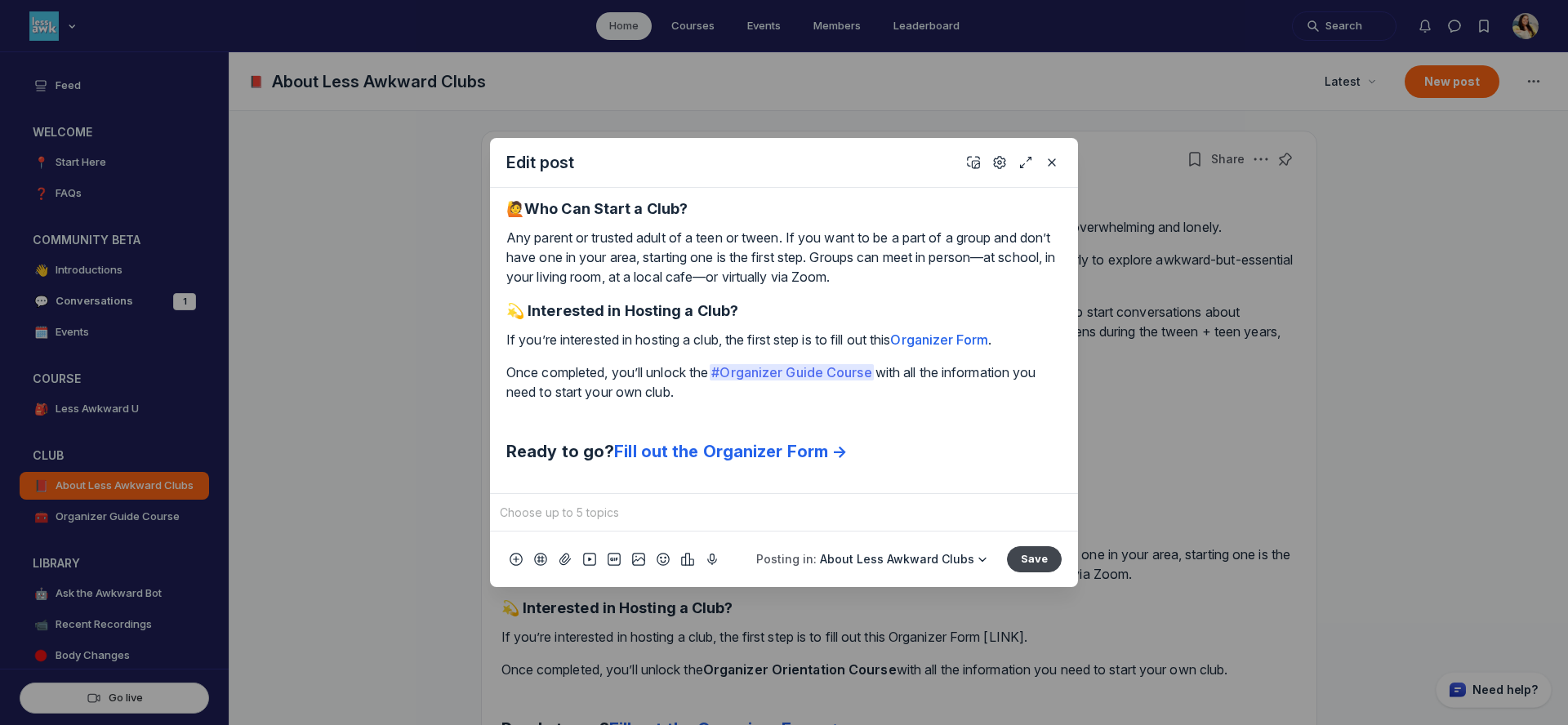
click at [1045, 567] on button "Save" at bounding box center [1034, 560] width 55 height 26
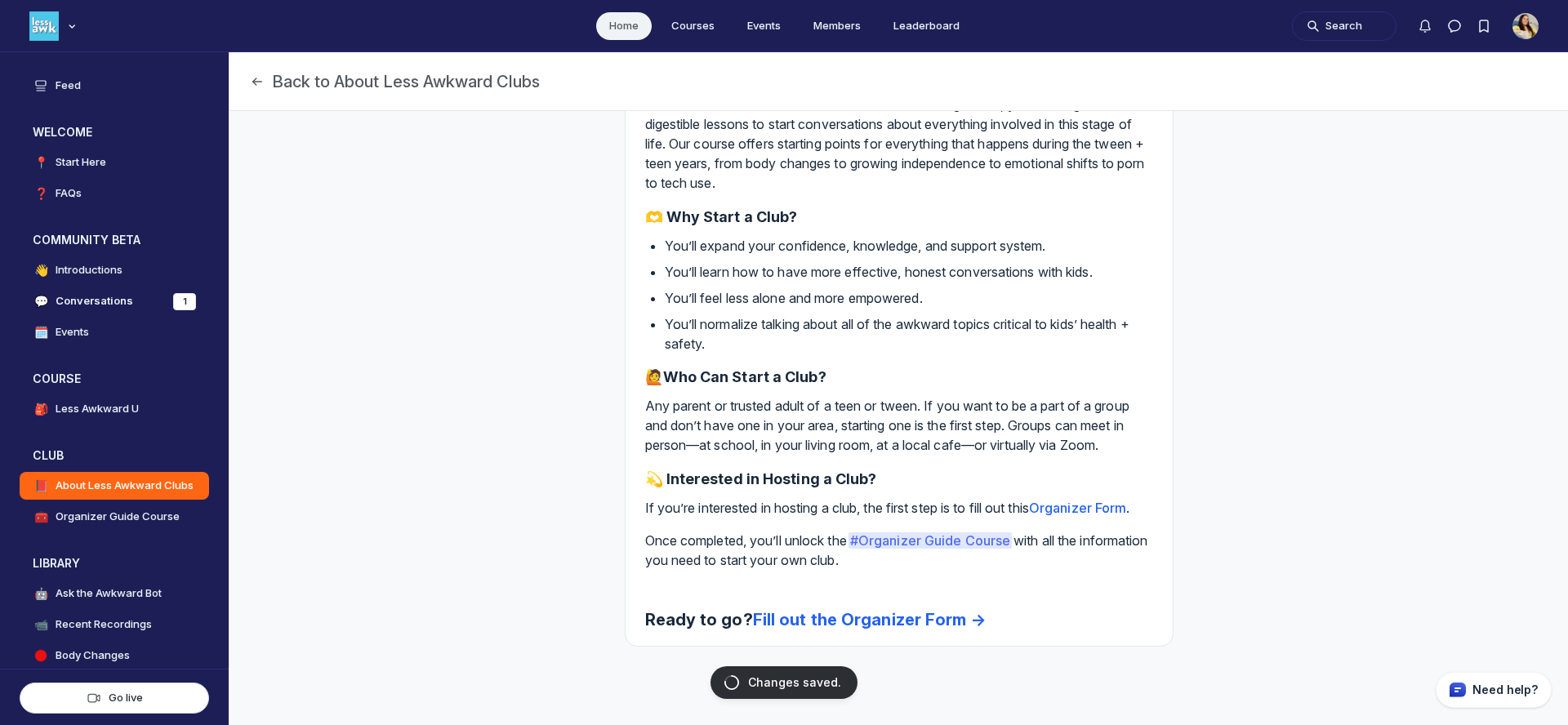
scroll to position [266, 0]
click at [316, 88] on button "Back to About Less Awkward Clubs" at bounding box center [394, 82] width 291 height 23
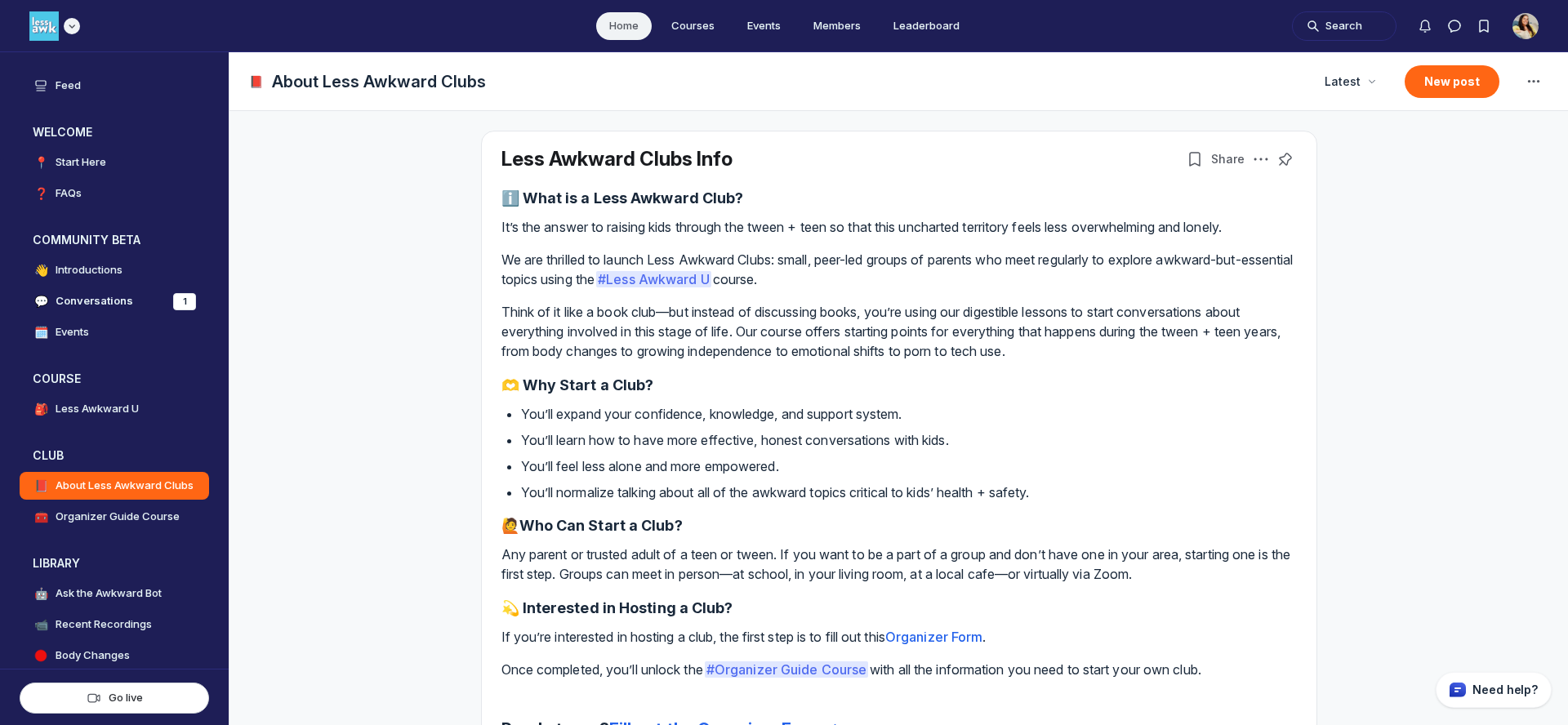
click at [70, 29] on icon "Main navigation bar" at bounding box center [72, 26] width 16 height 10
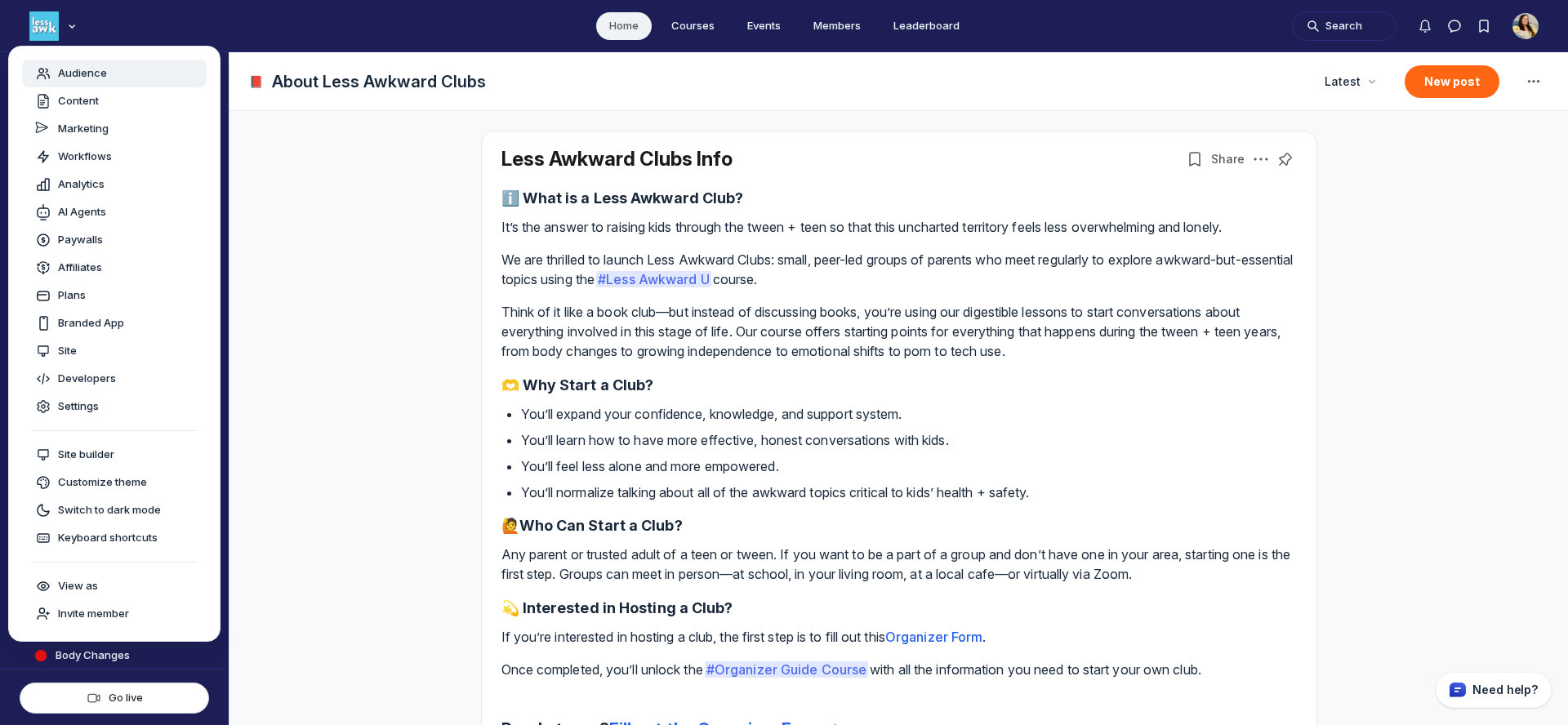
click at [71, 77] on span "Audience" at bounding box center [83, 74] width 49 height 16
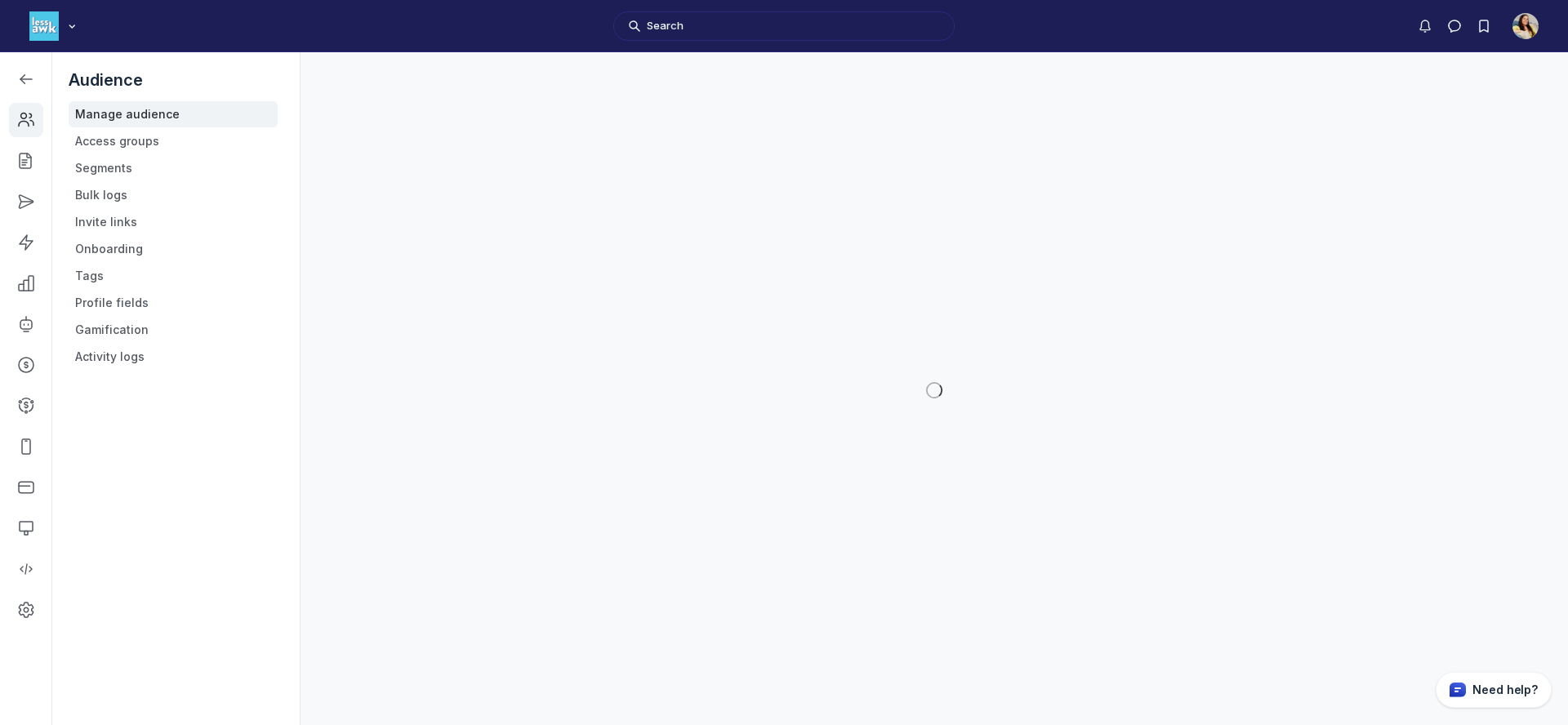
scroll to position [5092, 2327]
click at [33, 277] on use "Left Sidebar" at bounding box center [26, 283] width 15 height 15
click at [126, 146] on link "Members" at bounding box center [173, 142] width 210 height 26
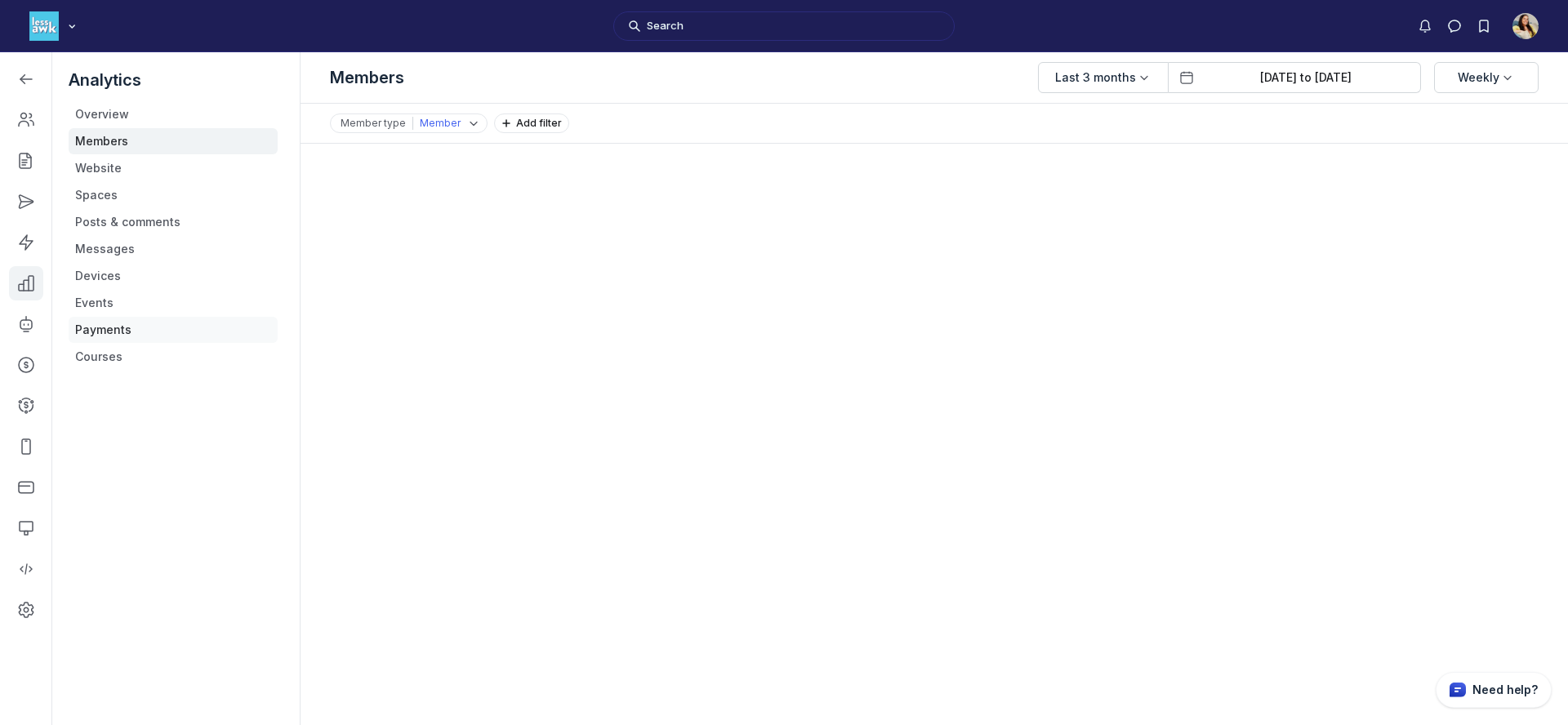
click at [106, 321] on link "Payments" at bounding box center [173, 330] width 210 height 26
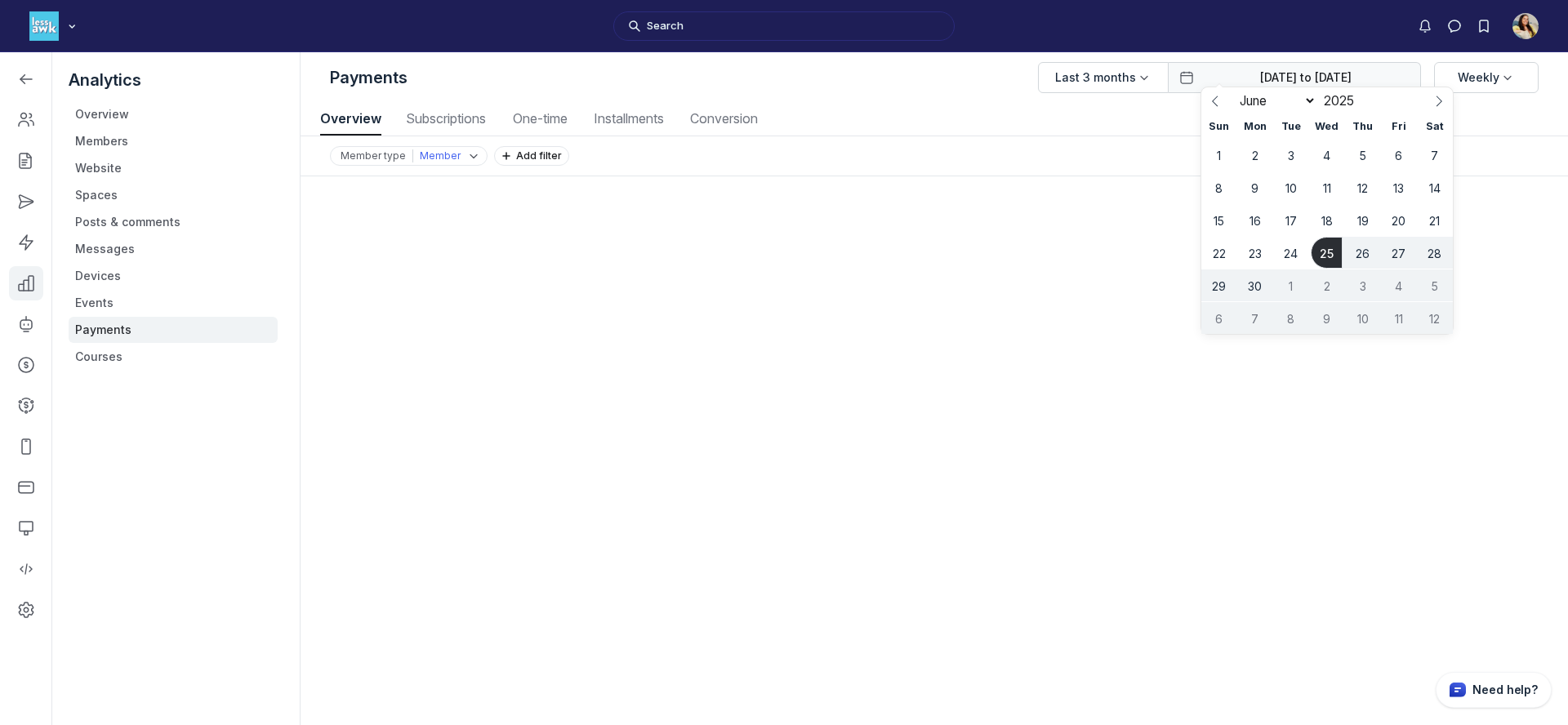
click at [1322, 79] on input "Jun 25, 2025 to Sep 25, 2025" at bounding box center [1306, 78] width 210 height 16
click at [1216, 101] on icon at bounding box center [1215, 101] width 11 height 11
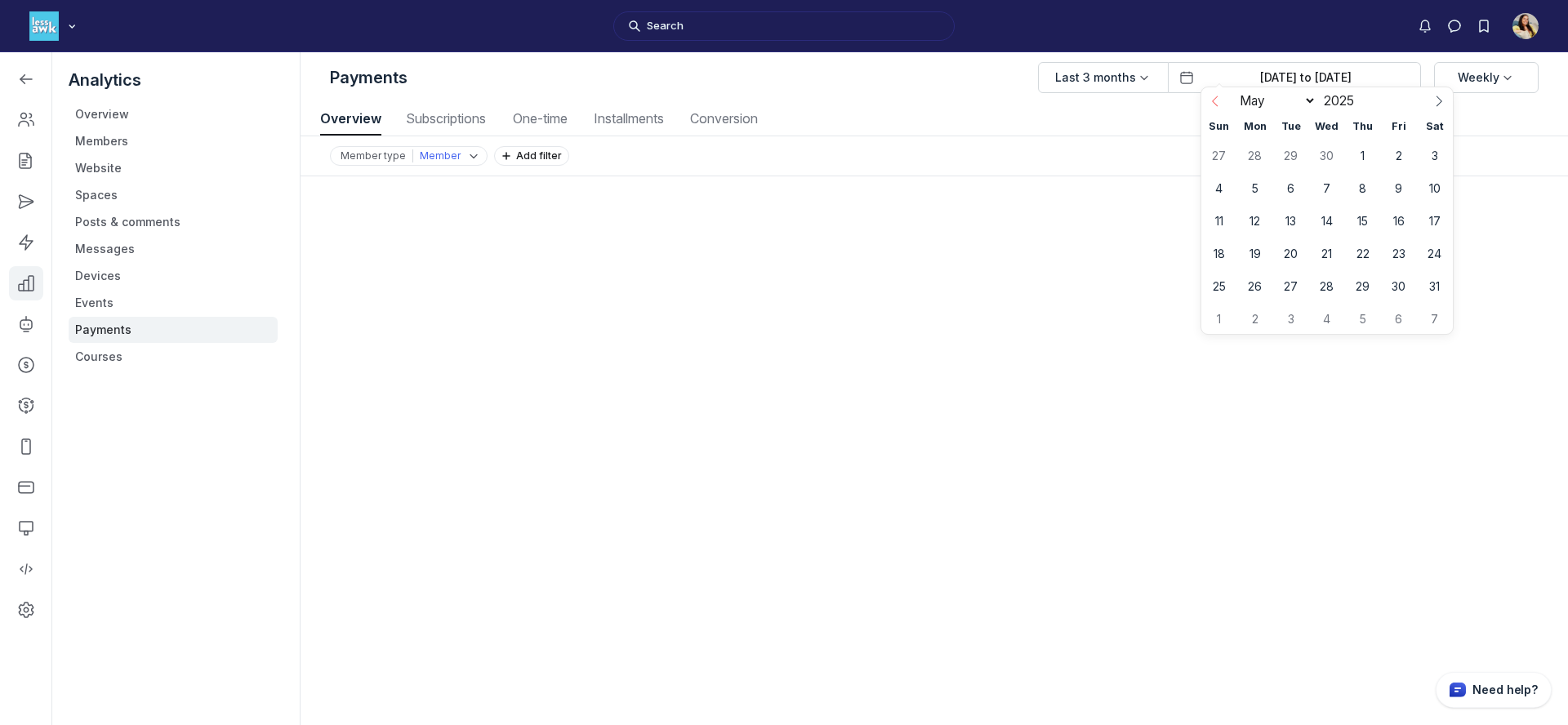
click at [1216, 101] on icon at bounding box center [1215, 101] width 11 height 11
select select "0"
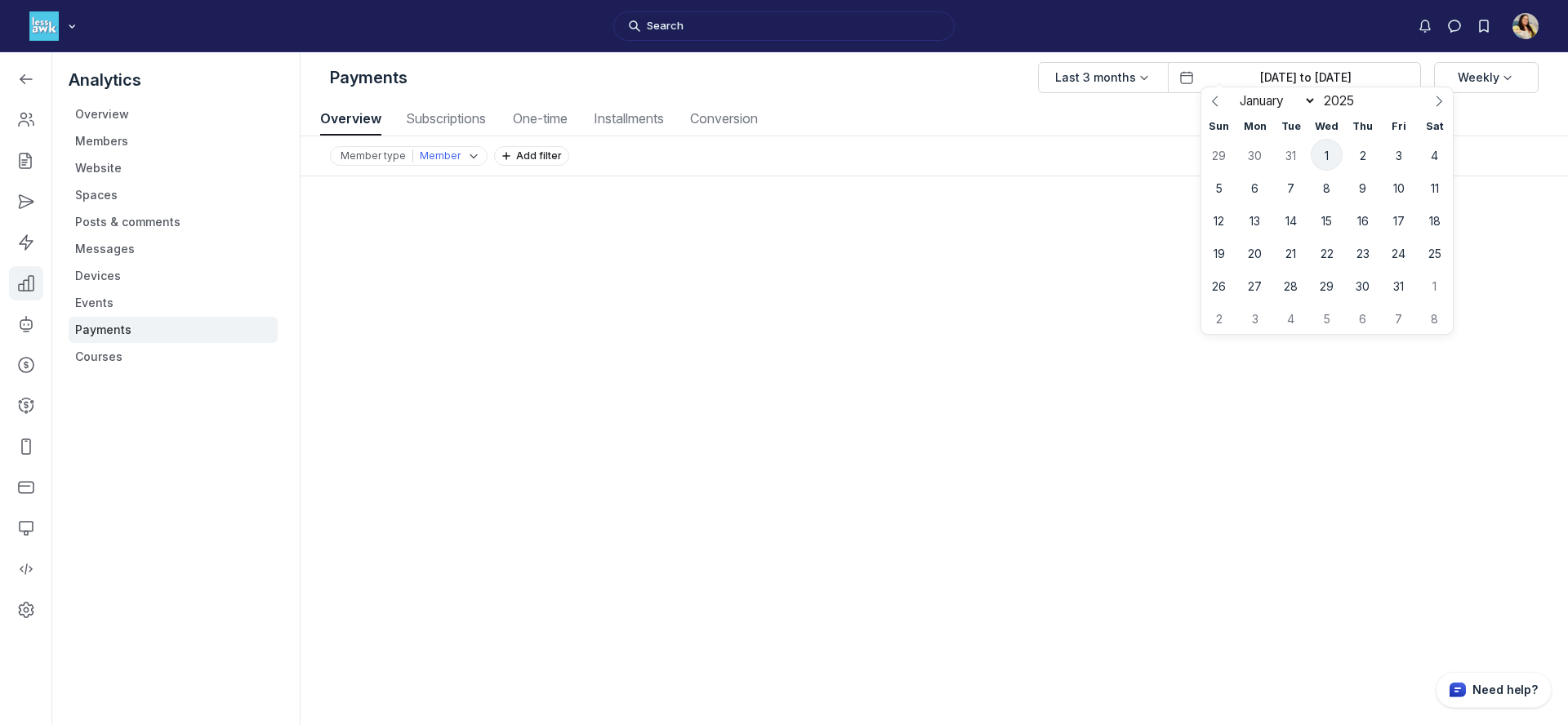
click at [1319, 159] on span "1" at bounding box center [1327, 155] width 32 height 32
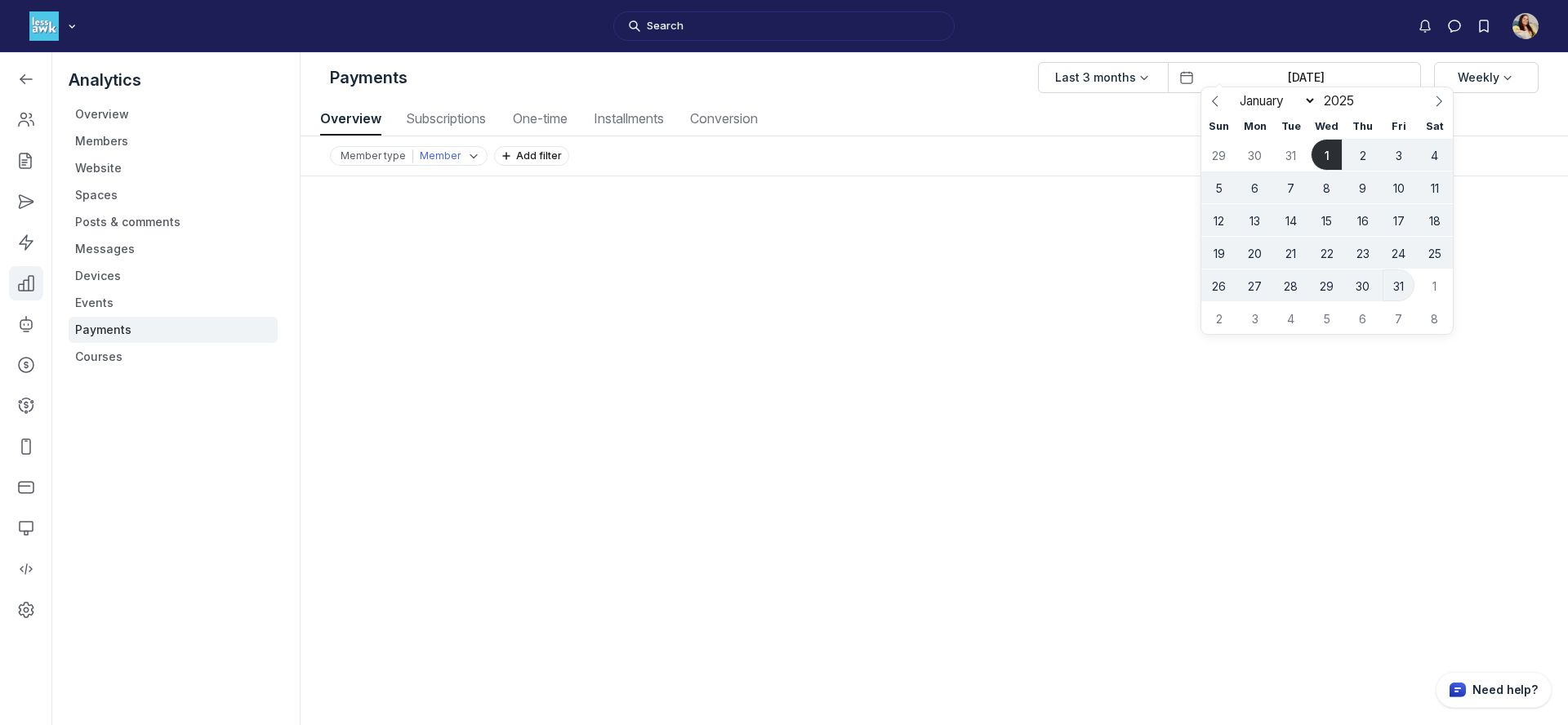
click at [1405, 277] on span "31" at bounding box center [1399, 285] width 32 height 32
type input "Jan 01, 2025 to Jan 31, 2025"
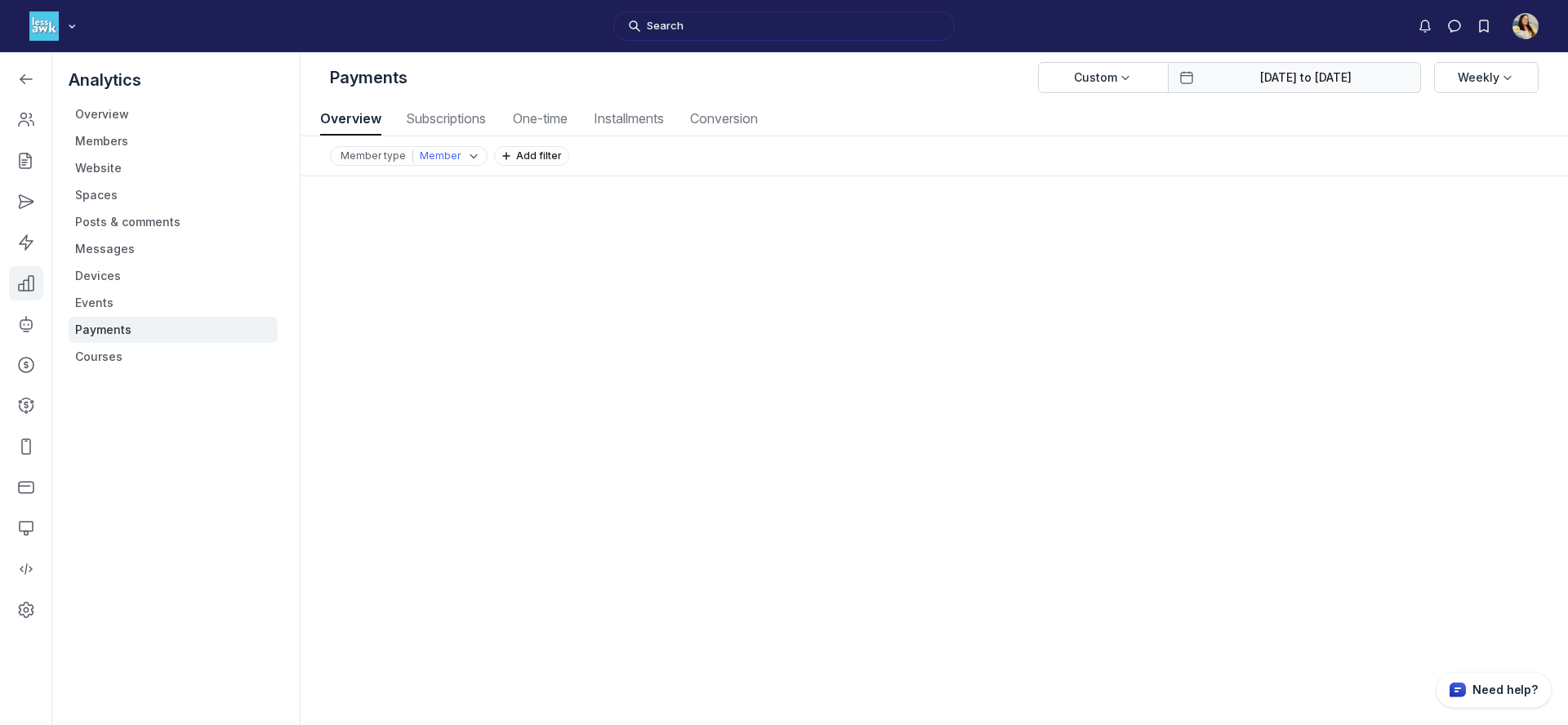
click at [1301, 78] on input "Jan 01, 2025 to Jan 31, 2025" at bounding box center [1306, 78] width 210 height 16
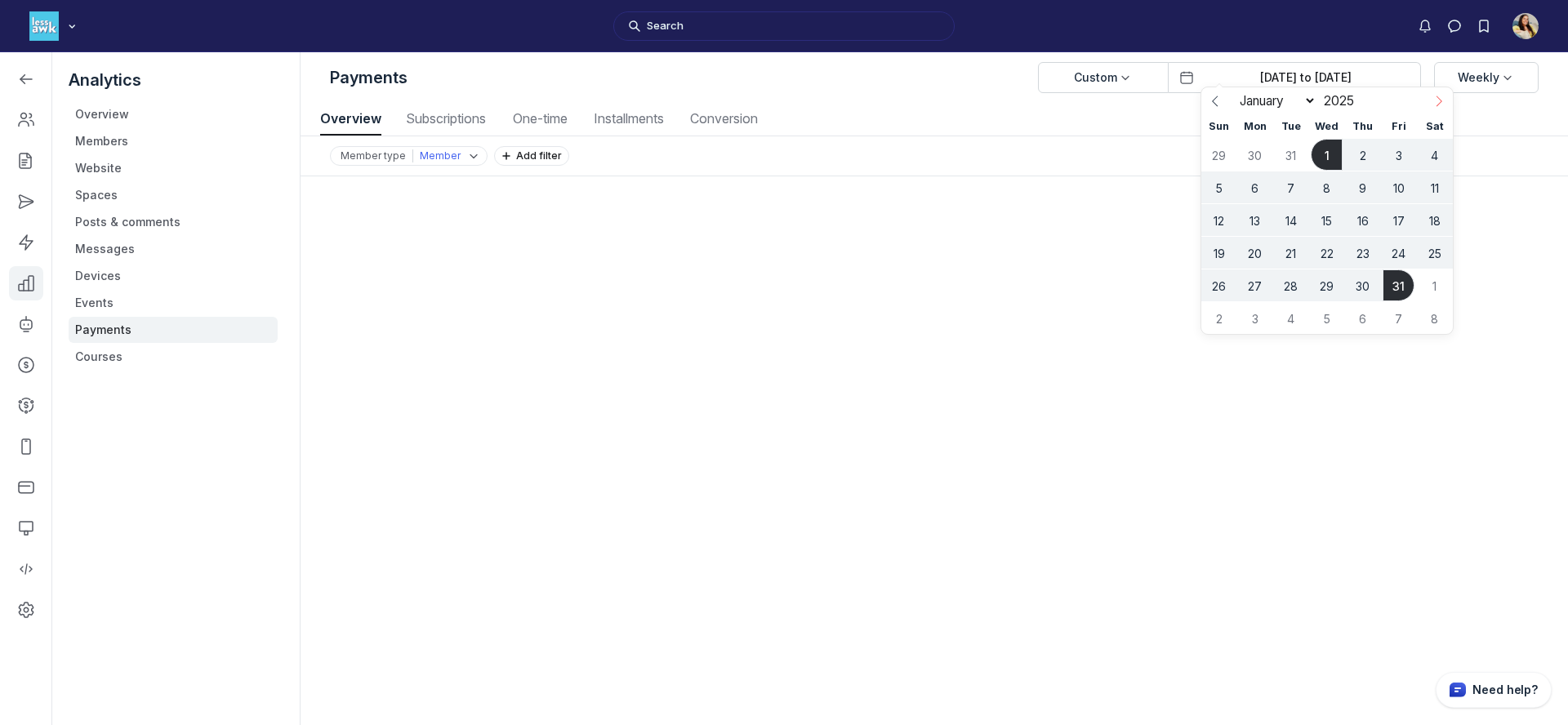
click at [1441, 107] on span at bounding box center [1440, 101] width 28 height 28
select select "1"
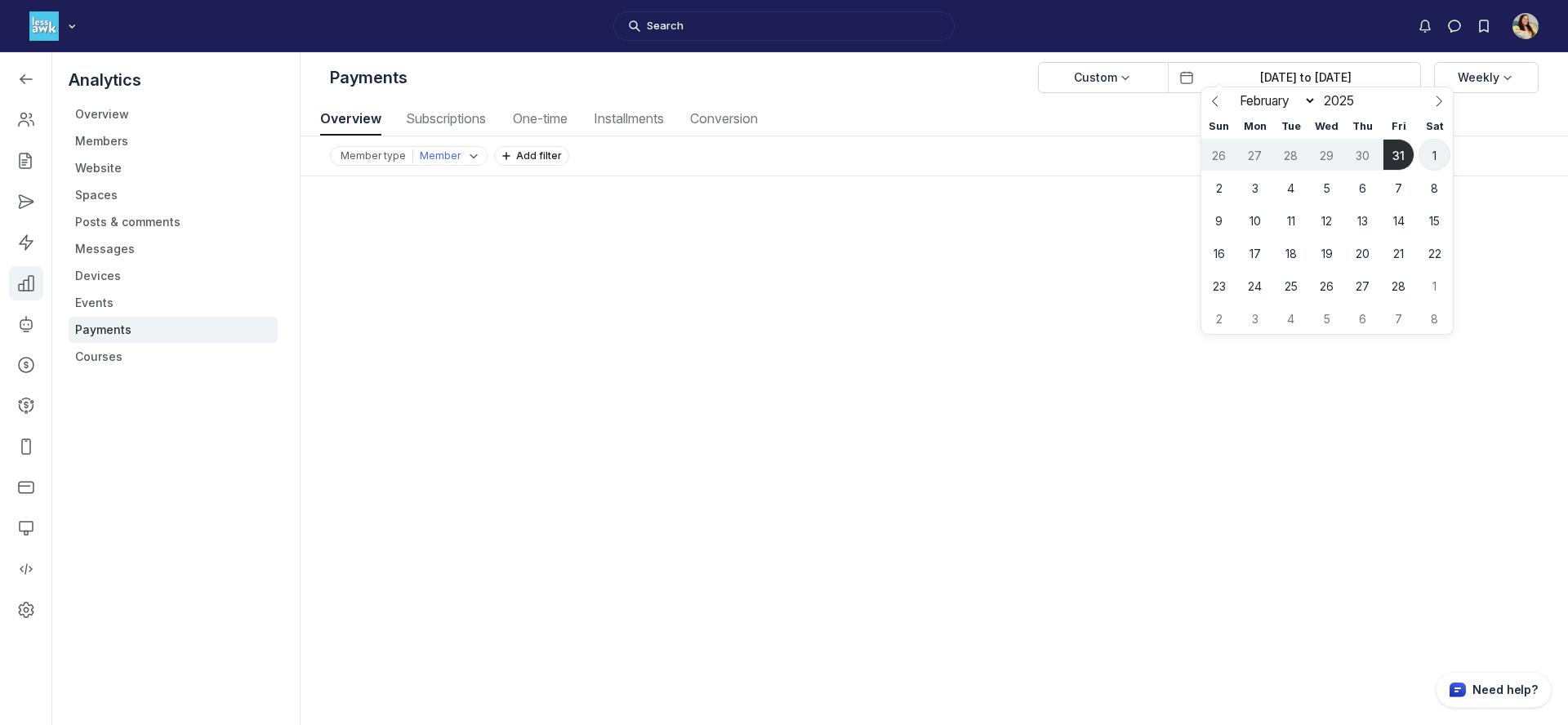
click at [1428, 155] on span "1" at bounding box center [1435, 155] width 32 height 32
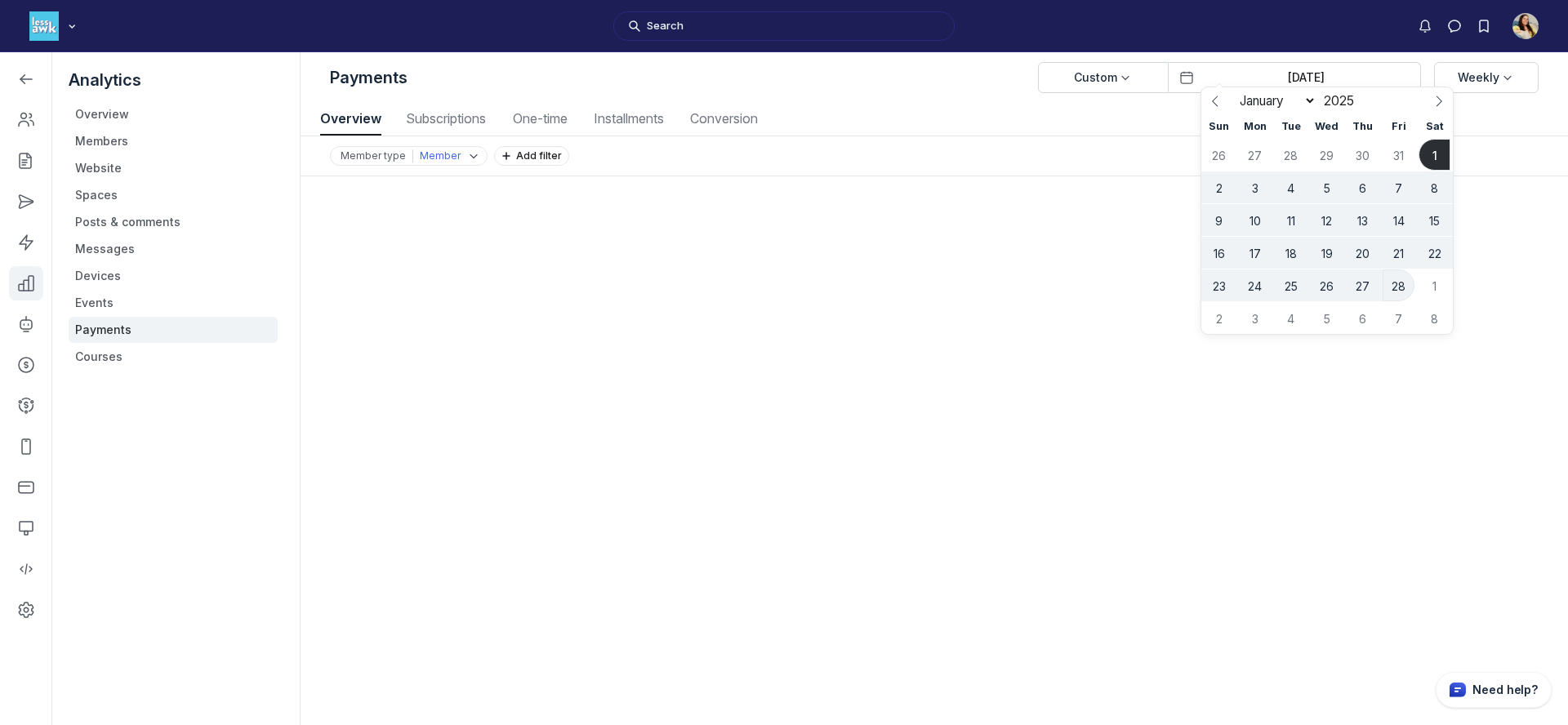
click at [1396, 285] on span "28" at bounding box center [1399, 285] width 32 height 32
type input "Feb 01, 2025 to Feb 28, 2025"
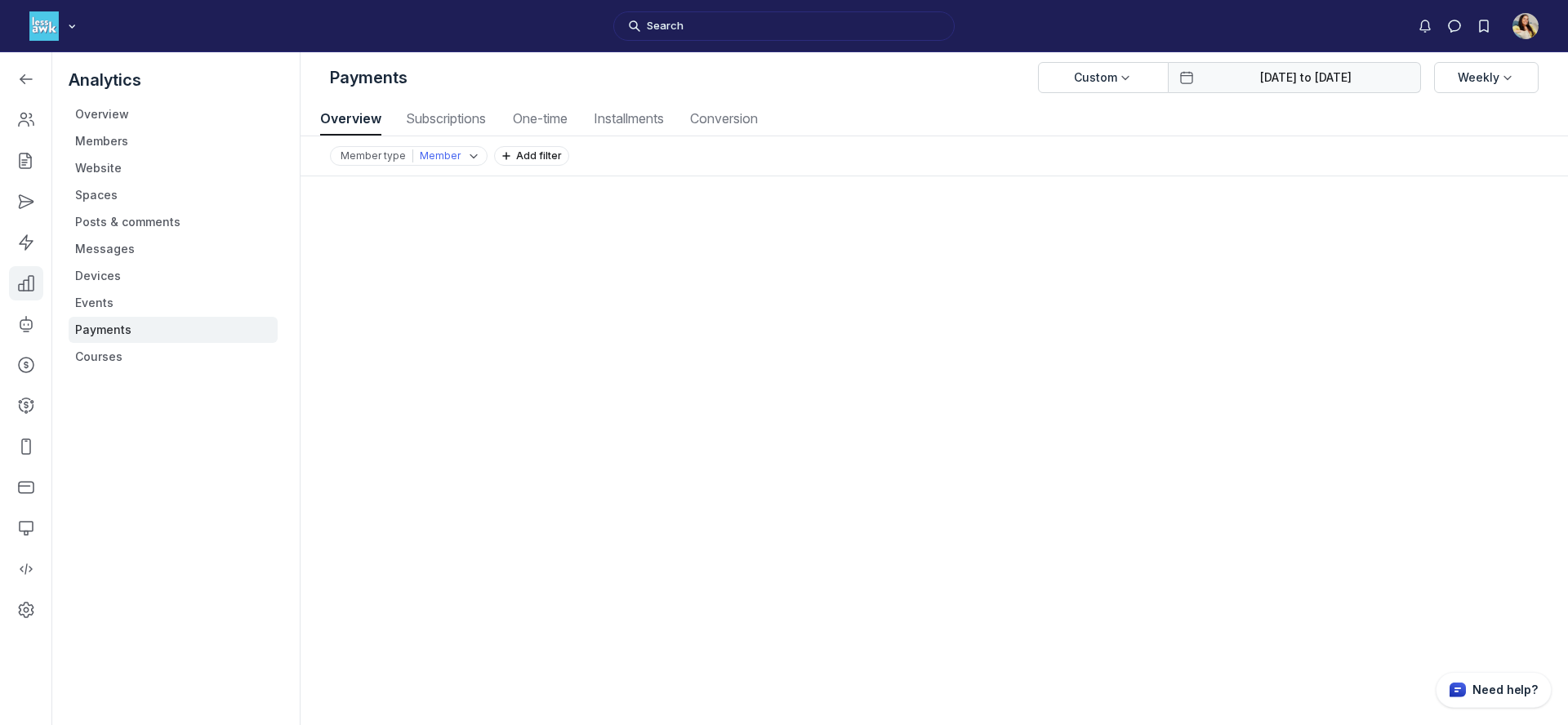
click at [1243, 68] on button "Feb 01, 2025 to Feb 28, 2025" at bounding box center [1295, 78] width 252 height 31
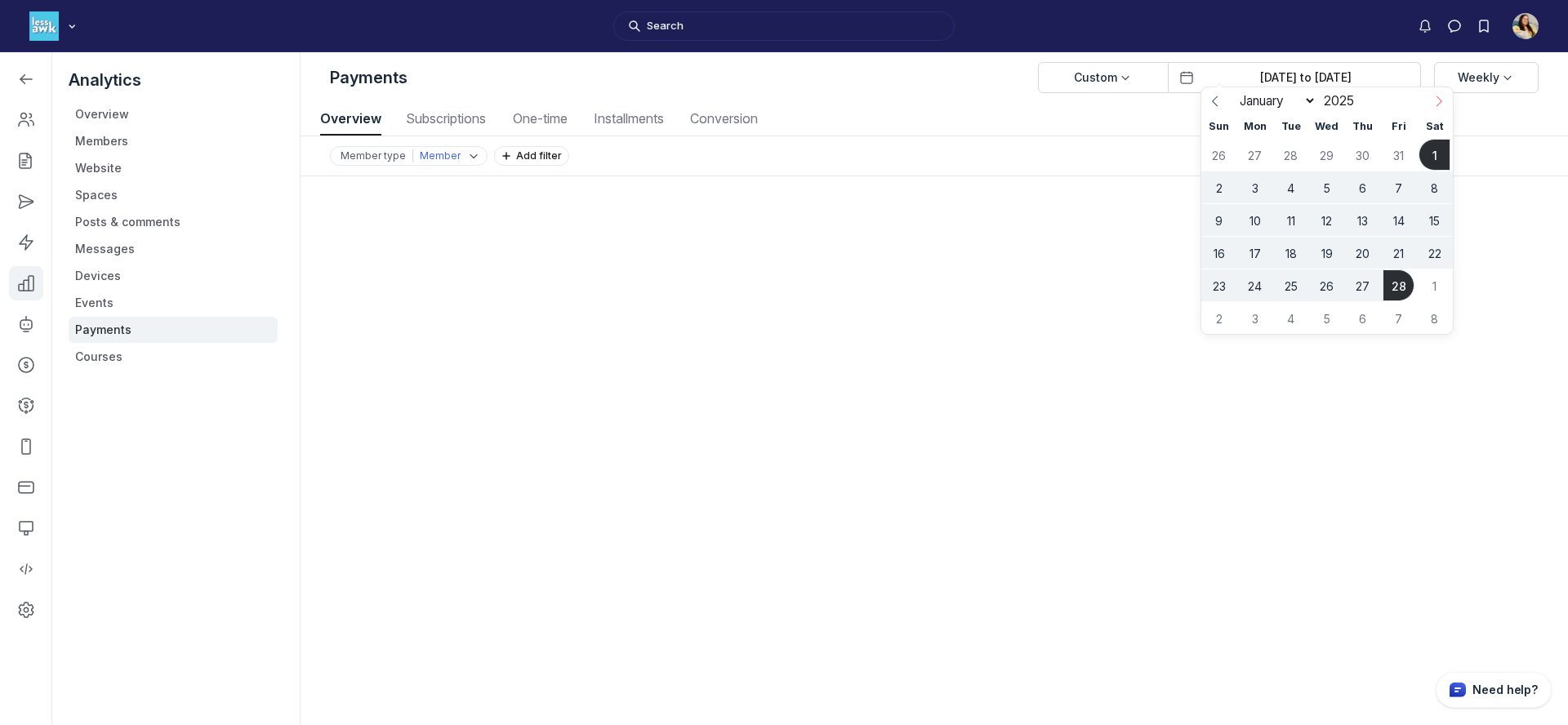
click at [1441, 106] on icon at bounding box center [1440, 101] width 11 height 11
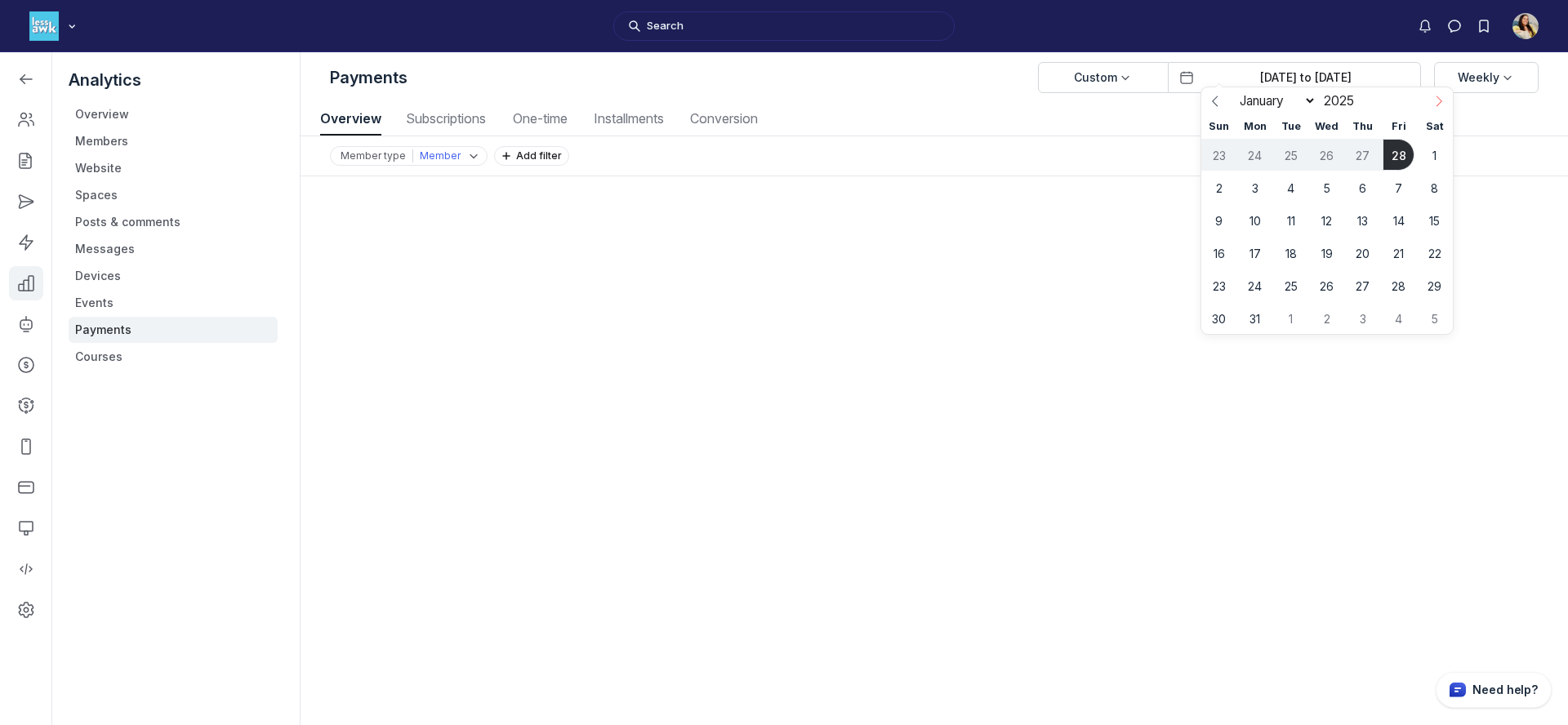
select select "2"
click at [1434, 151] on span "1" at bounding box center [1435, 155] width 32 height 32
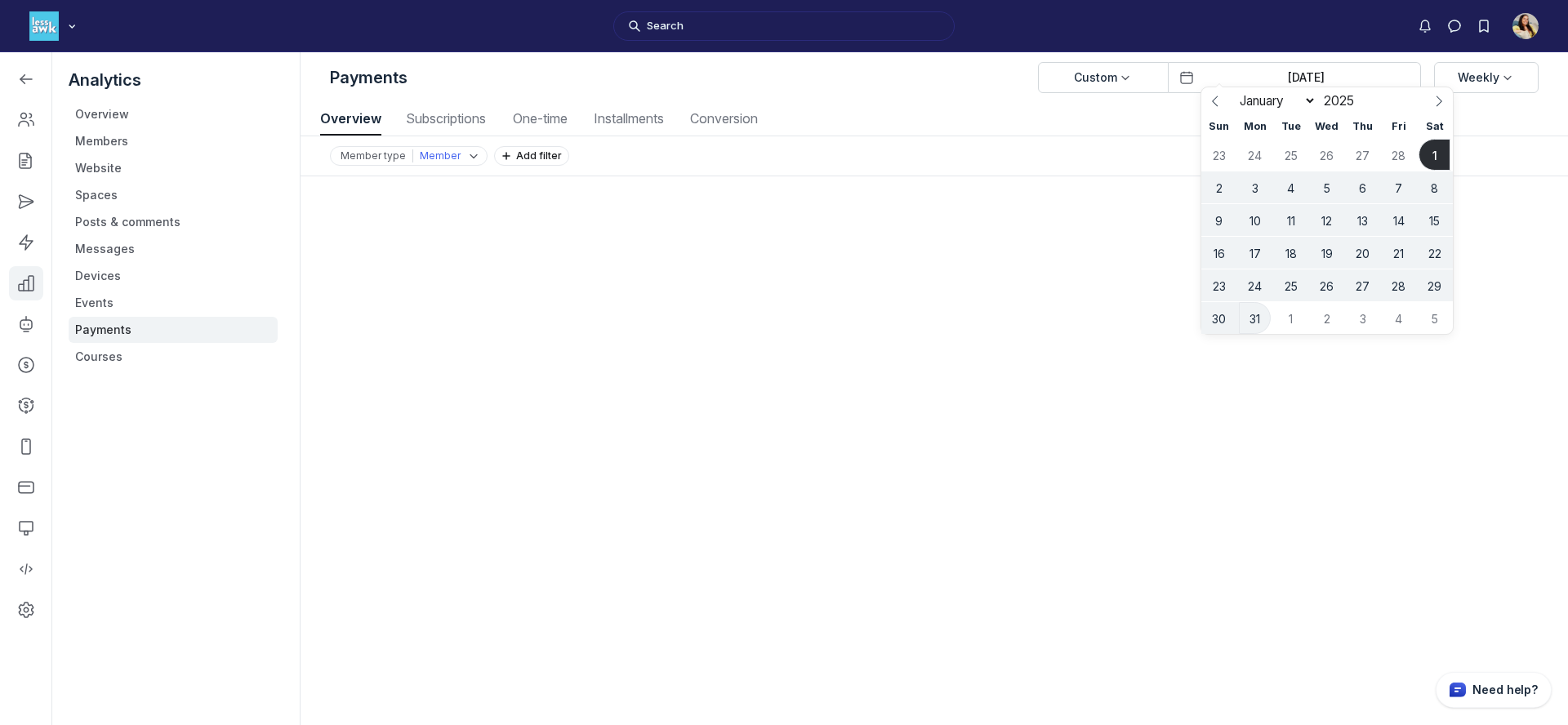
click at [1254, 319] on span "31" at bounding box center [1255, 317] width 32 height 32
click at [1265, 80] on input "Mar 01, 2025 to Mar 31, 2025" at bounding box center [1306, 78] width 210 height 16
click at [1301, 314] on span "1" at bounding box center [1291, 317] width 32 height 32
type input "Apr 01, 2025"
click at [1454, 99] on header "Payments Custom Weekly" at bounding box center [934, 78] width 1268 height 51
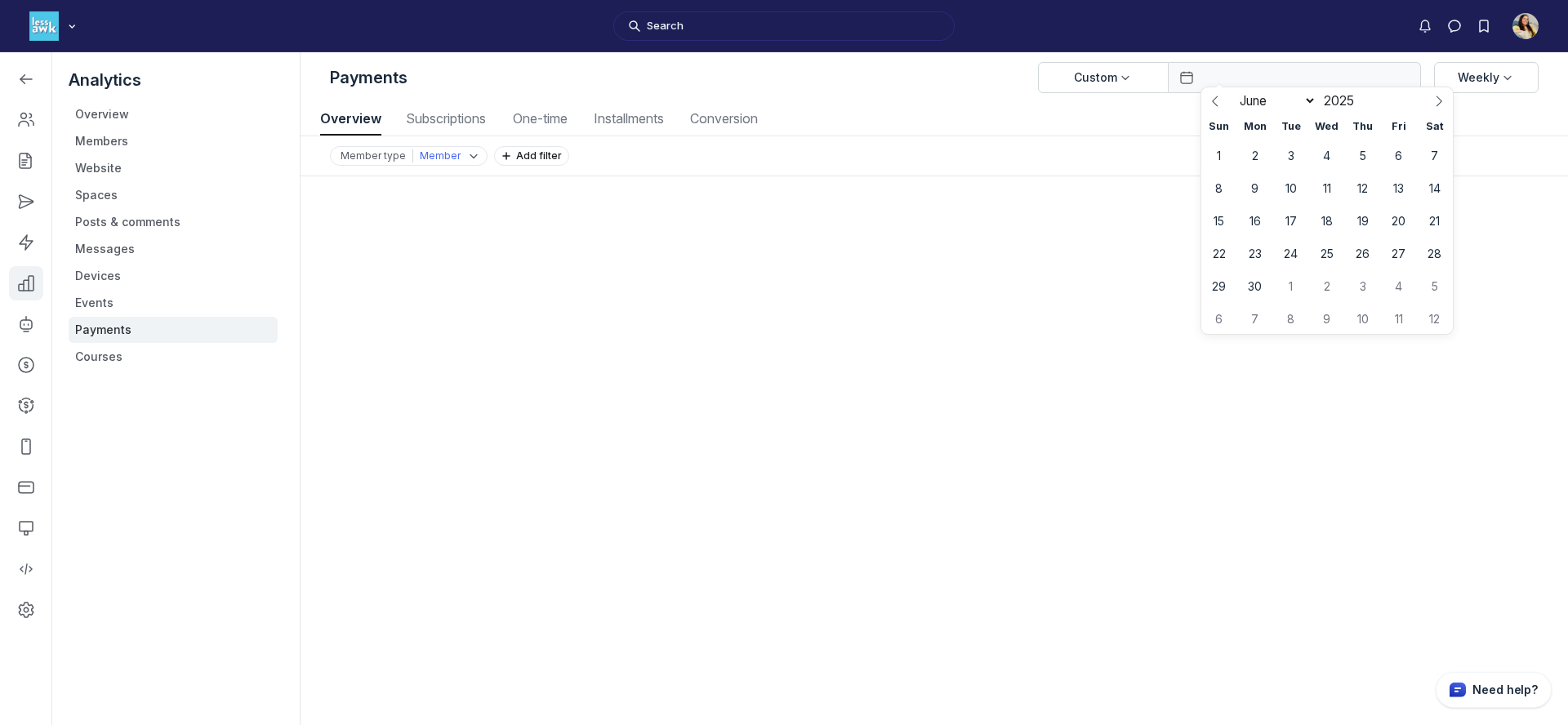
click at [1287, 85] on body "Search TF L Less Awkward Hub Analytics Overview Members Website Spaces Posts & …" at bounding box center [784, 362] width 1568 height 725
click at [1212, 101] on icon at bounding box center [1215, 101] width 11 height 11
select select "4"
click at [1035, 157] on ul "Member type Member Add filter" at bounding box center [894, 156] width 1128 height 20
click at [1237, 79] on input "Open date picker" at bounding box center [1306, 78] width 210 height 16
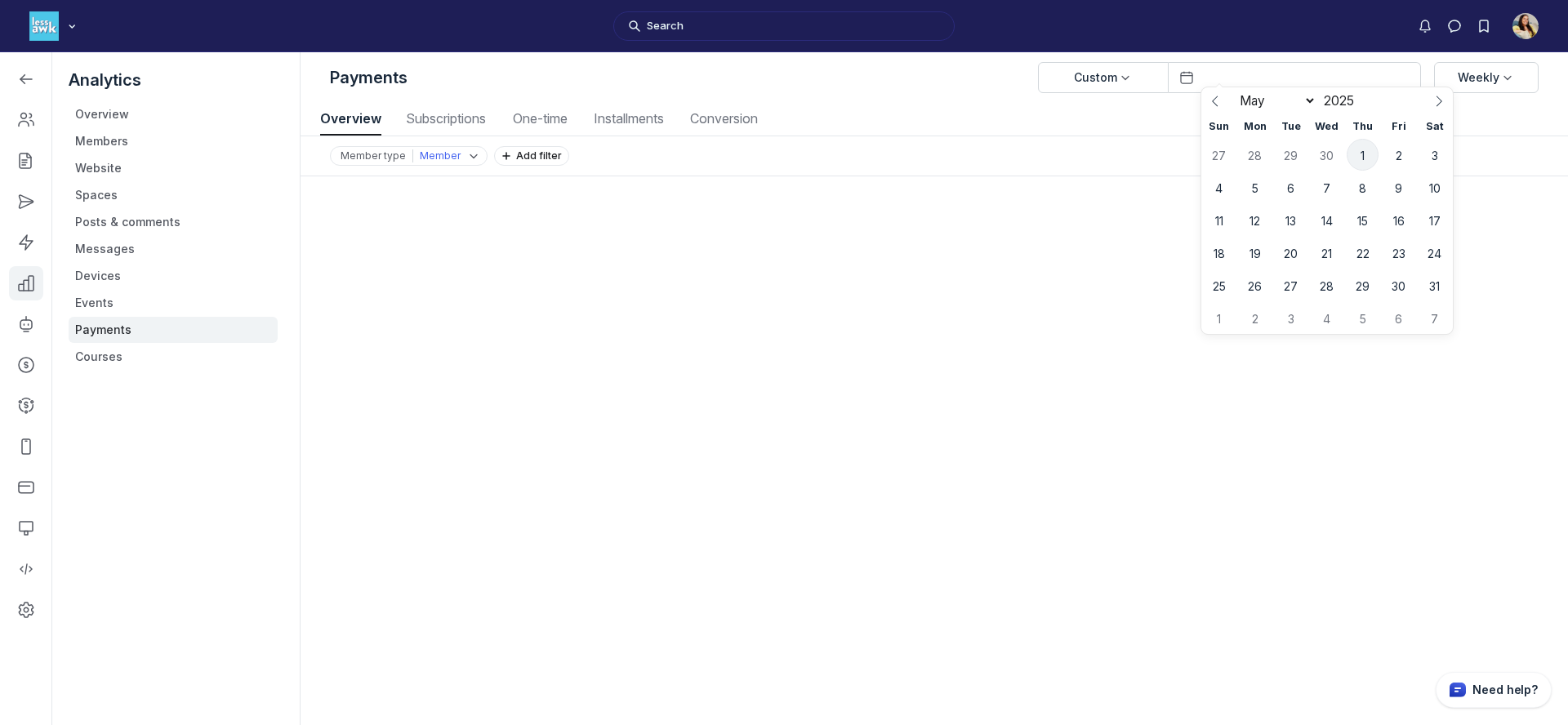
click at [1363, 152] on span "1" at bounding box center [1363, 155] width 32 height 32
type input "May 01, 2025"
click at [1211, 97] on icon at bounding box center [1215, 101] width 11 height 11
select select "3"
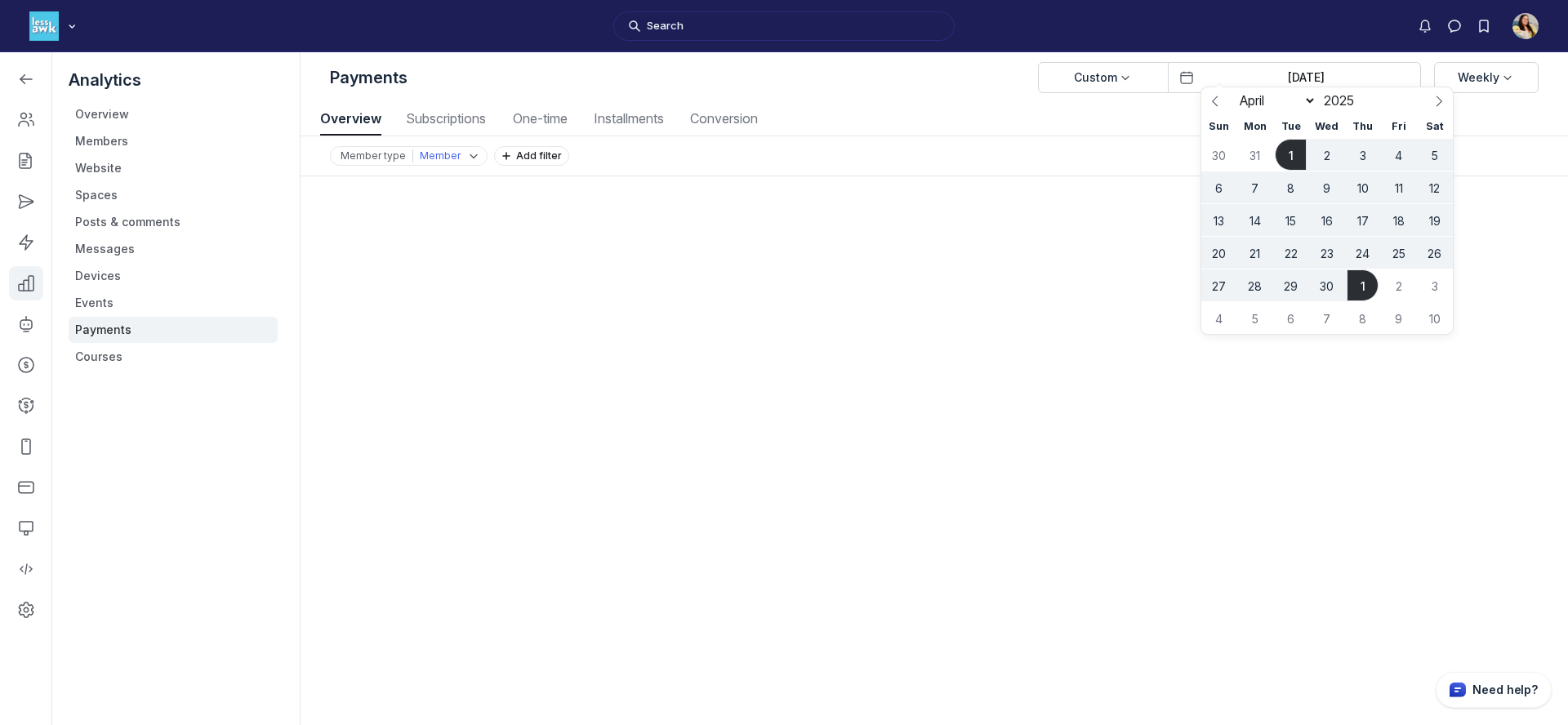
click at [1282, 159] on span "1" at bounding box center [1291, 155] width 32 height 32
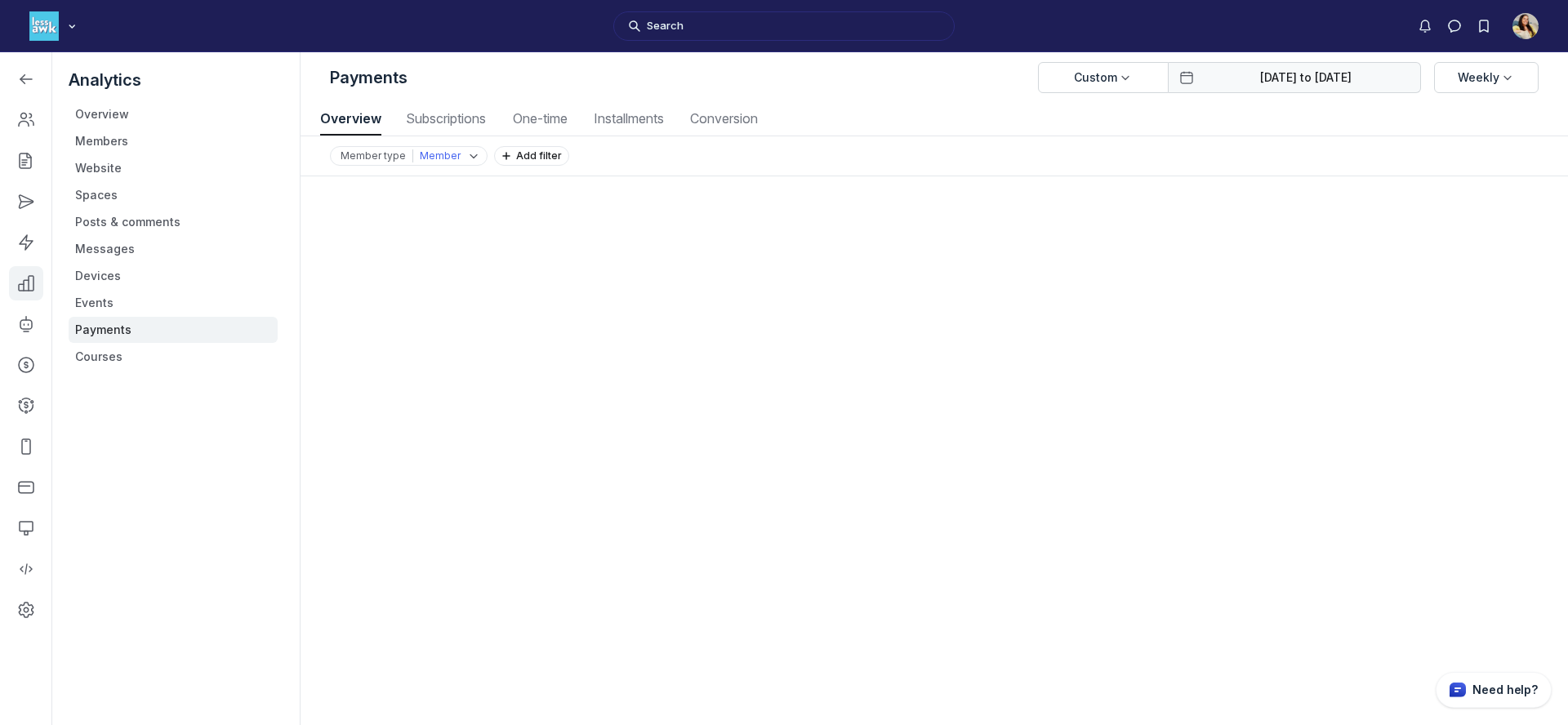
click at [1321, 79] on input "Apr 01, 2025 to May 01, 2025" at bounding box center [1306, 78] width 210 height 16
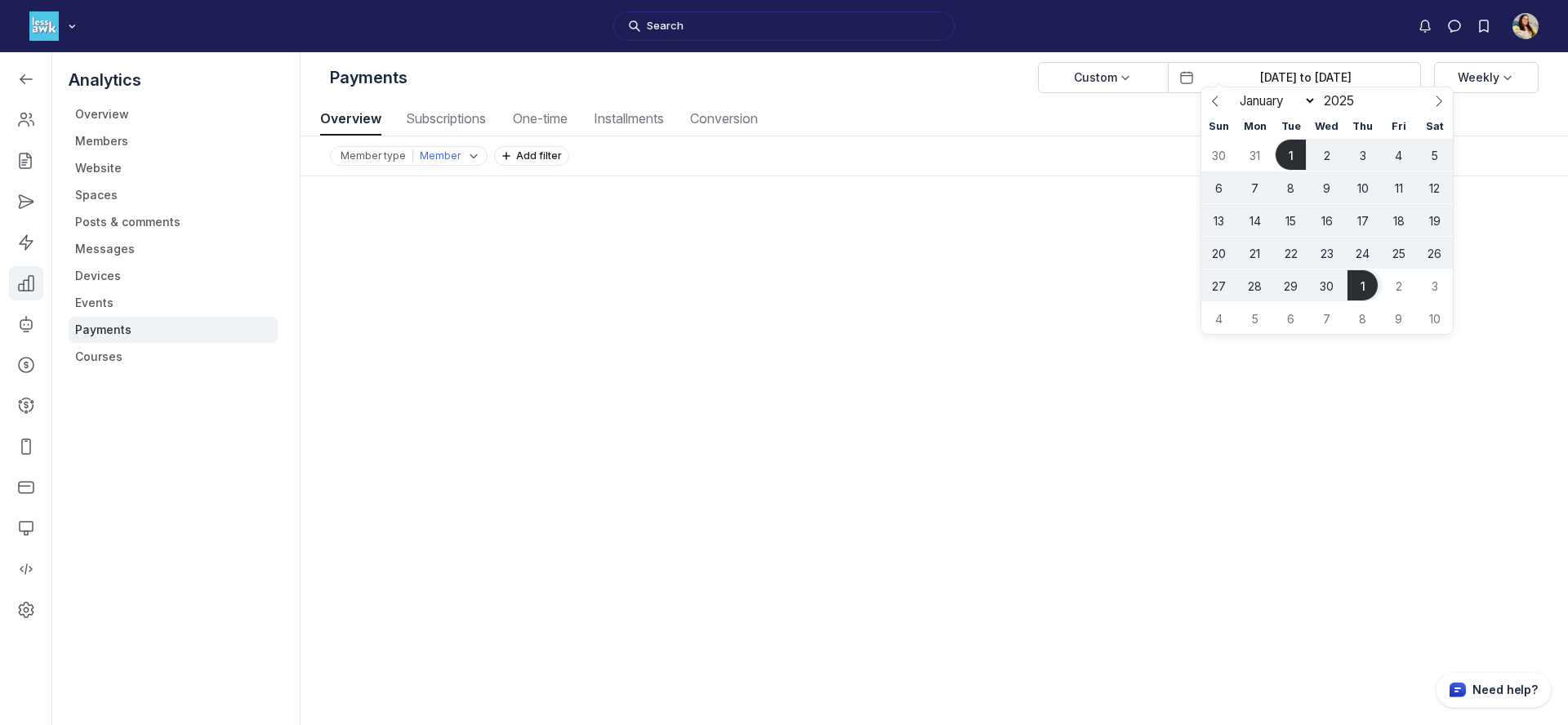
click at [1298, 155] on span "1" at bounding box center [1291, 155] width 32 height 32
click at [1319, 285] on span "30" at bounding box center [1327, 285] width 32 height 32
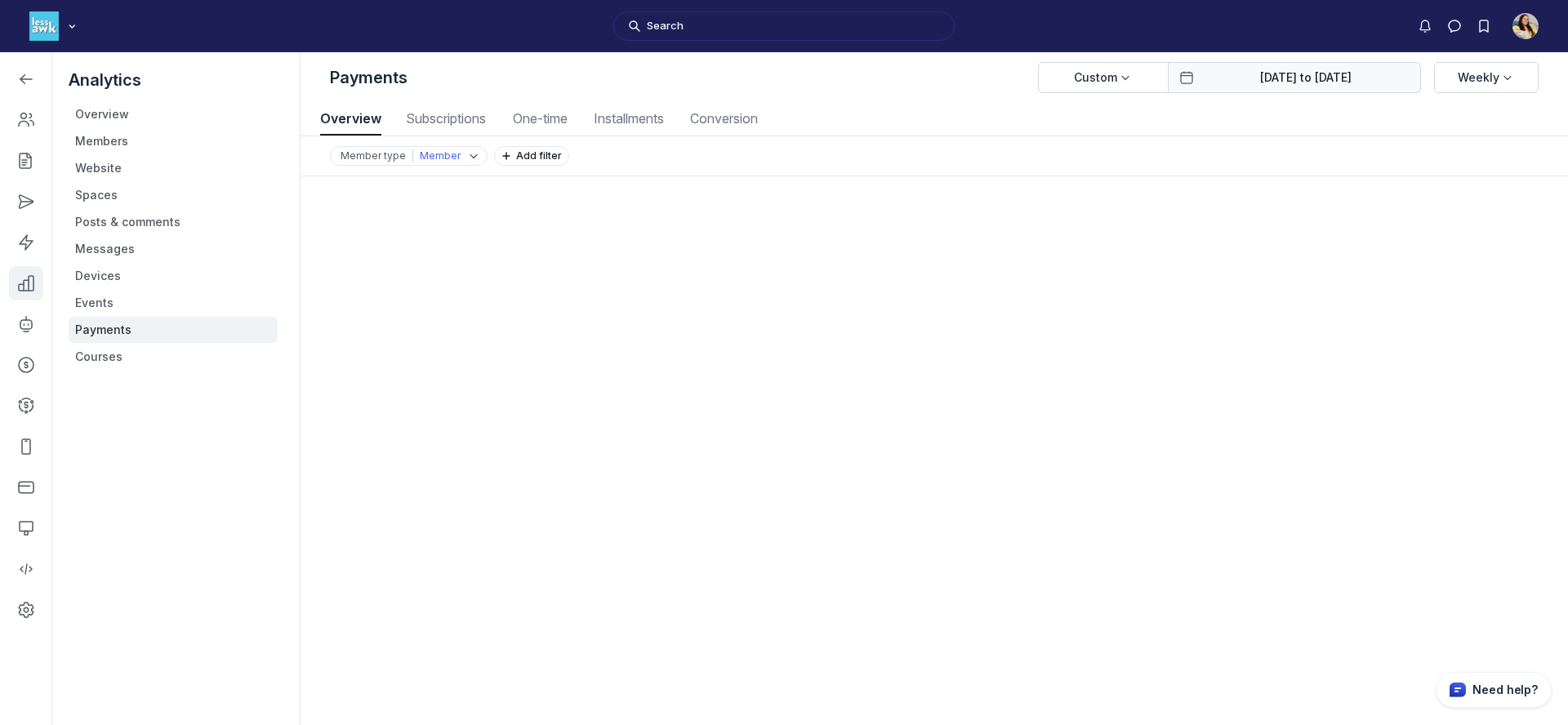
click at [1280, 78] on input "Apr 01, 2025 to Apr 30, 2025" at bounding box center [1306, 78] width 210 height 16
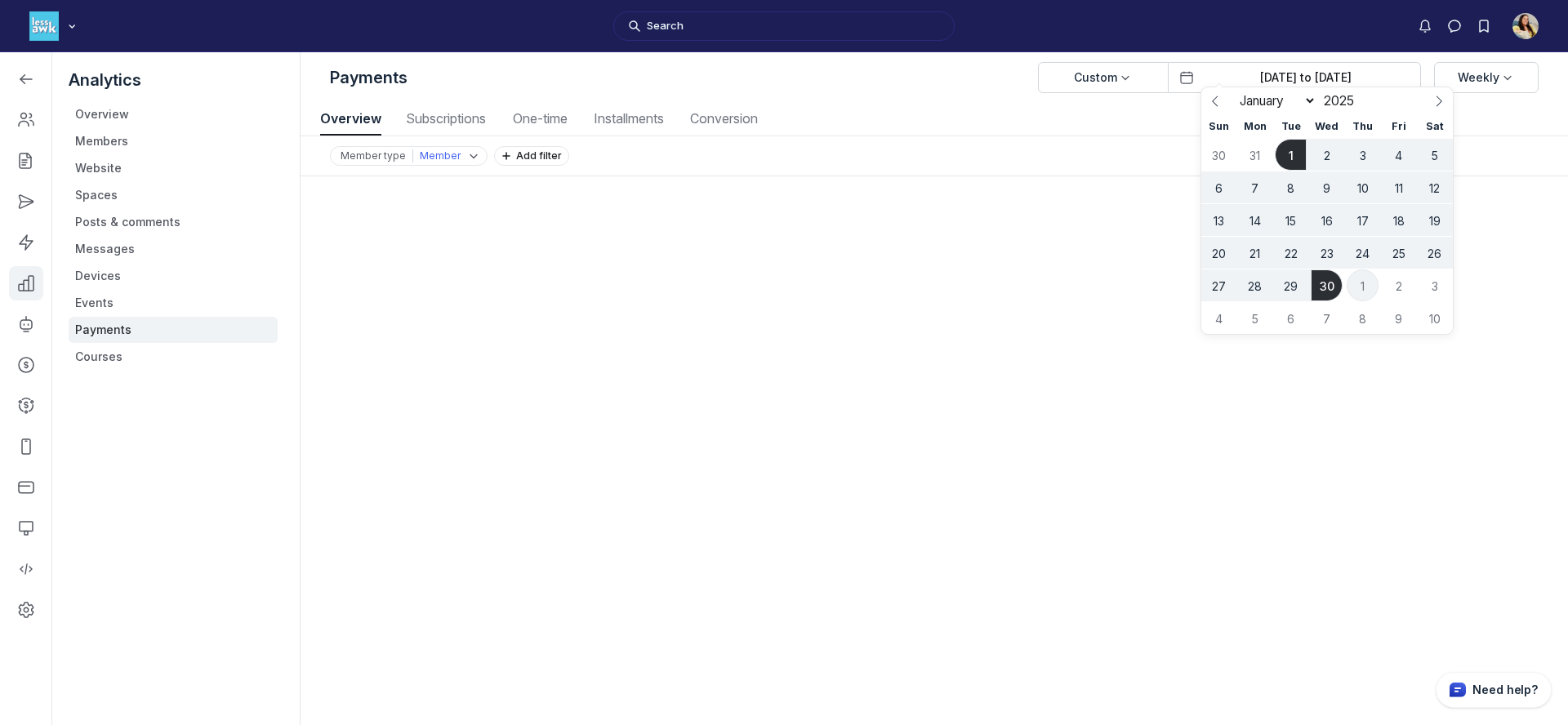
click at [1362, 293] on span "1" at bounding box center [1363, 285] width 32 height 32
type input "May 01, 2025"
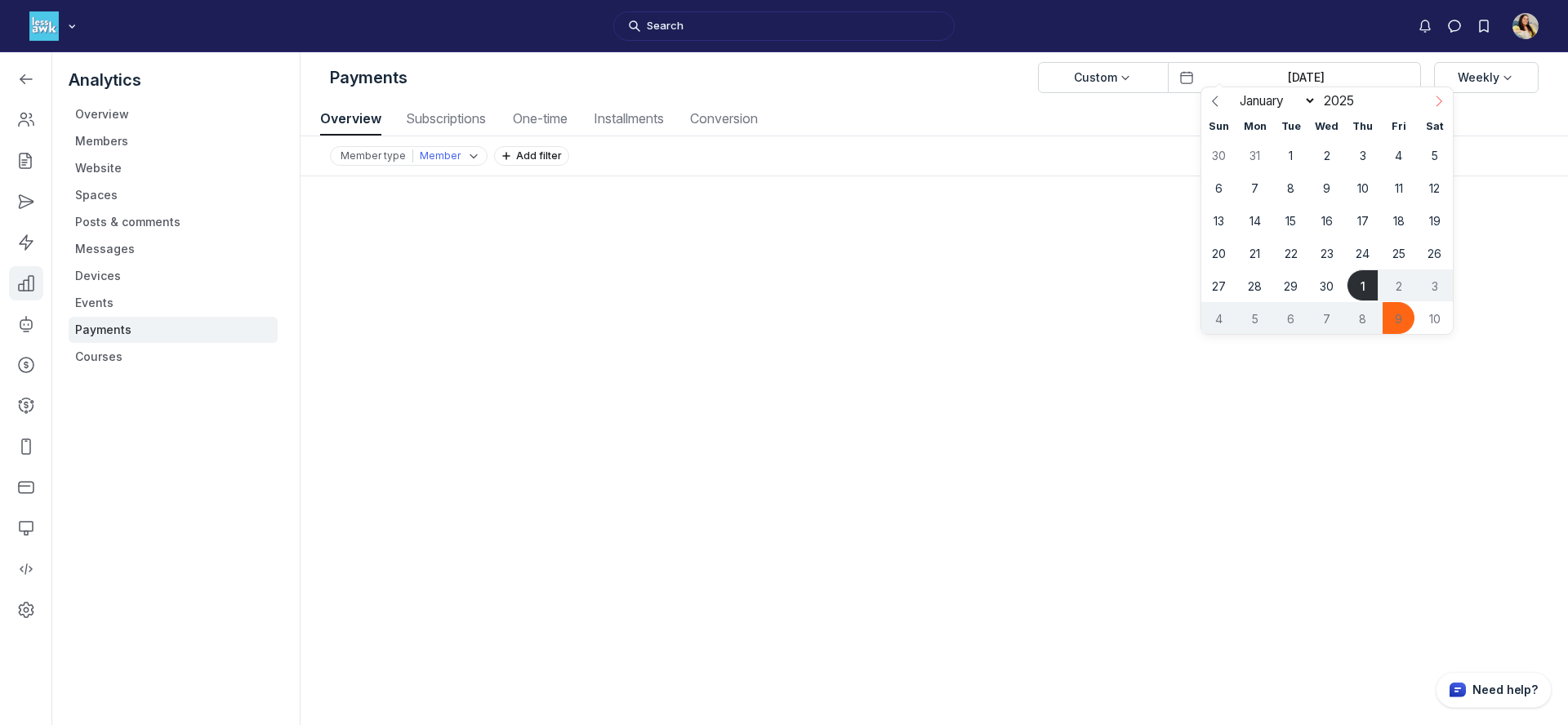
click at [1441, 101] on icon at bounding box center [1440, 101] width 6 height 11
select select "4"
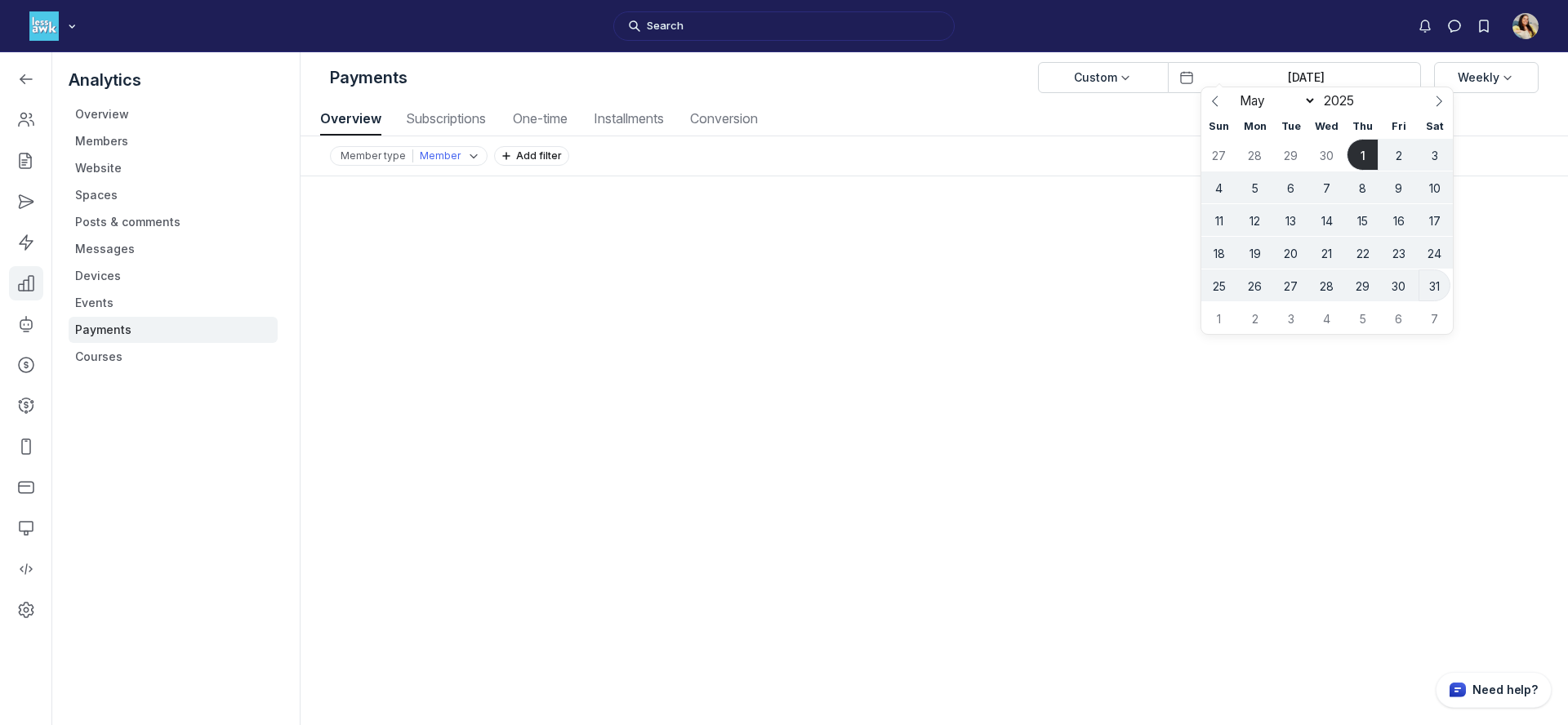
click at [1445, 290] on span "31" at bounding box center [1435, 285] width 32 height 32
type input "May 01, 2025 to May 31, 2025"
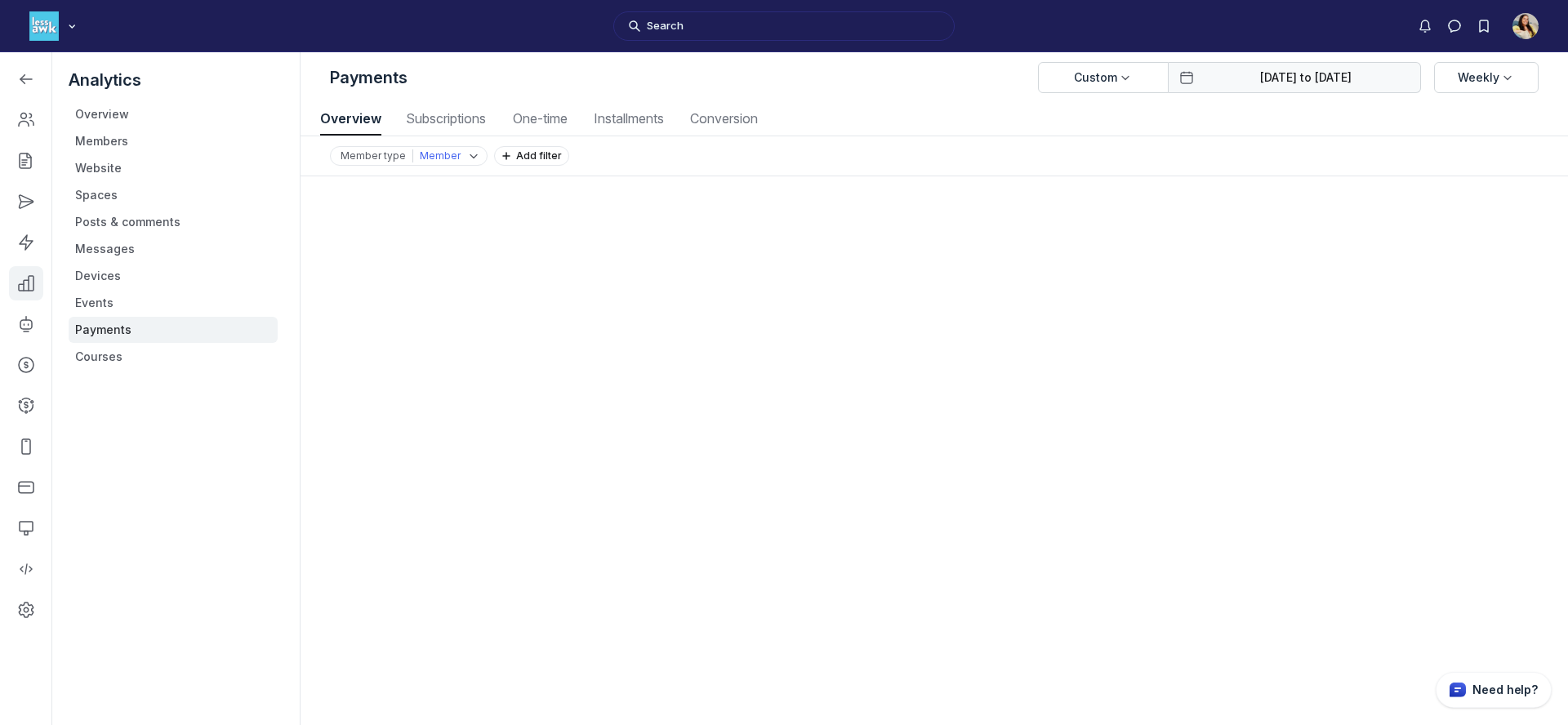
click at [1298, 82] on body "Search TF L Less Awkward Hub Analytics Overview Members Website Spaces Posts & …" at bounding box center [784, 362] width 1568 height 725
click at [0, 0] on span at bounding box center [0, 0] width 0 height 0
select select "5"
click at [1222, 154] on span "1" at bounding box center [1219, 155] width 32 height 32
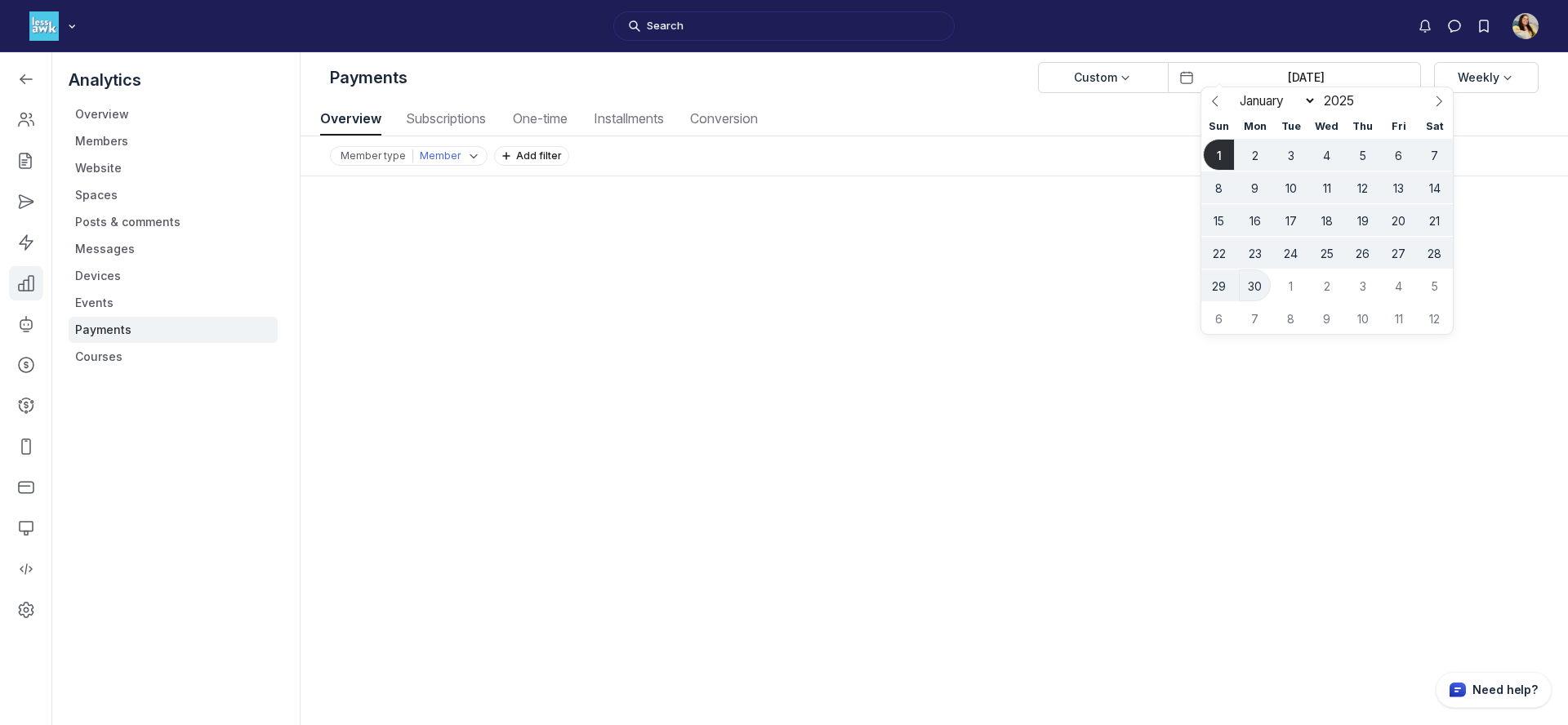
click at [1255, 286] on span "30" at bounding box center [1255, 285] width 32 height 32
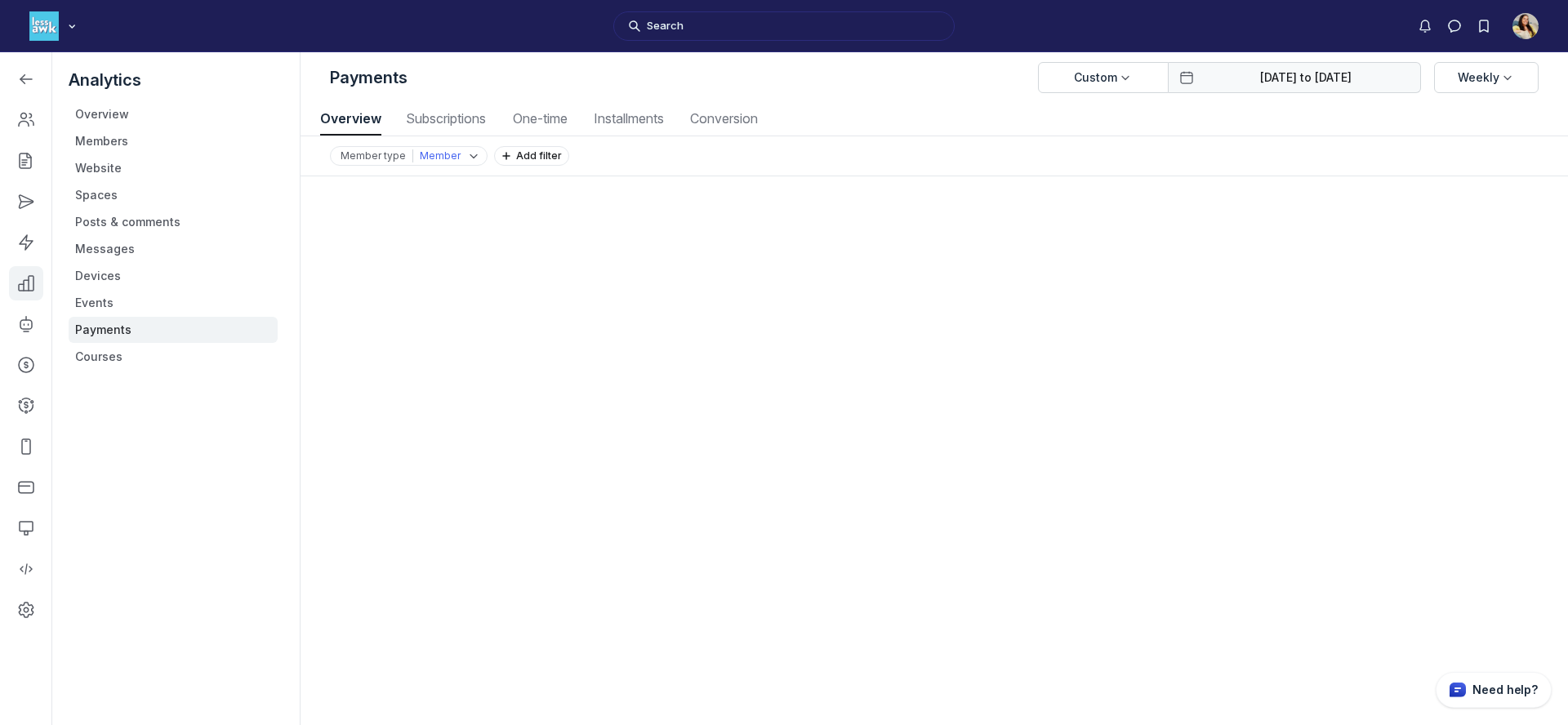
click at [1307, 65] on button "Jun 01, 2025 to Jun 30, 2025" at bounding box center [1295, 78] width 252 height 31
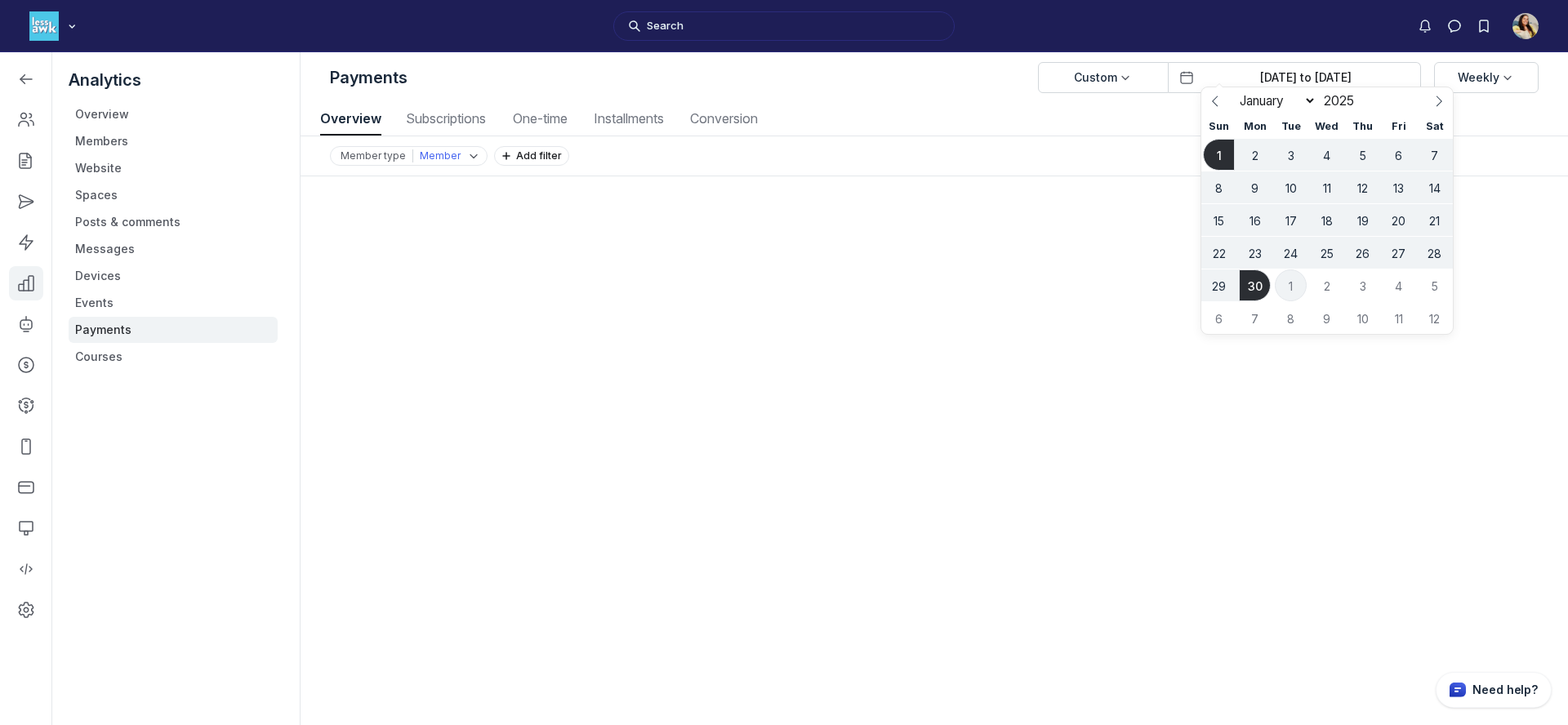
click at [1291, 288] on span "1" at bounding box center [1291, 285] width 32 height 32
type input "Jul 01, 2025"
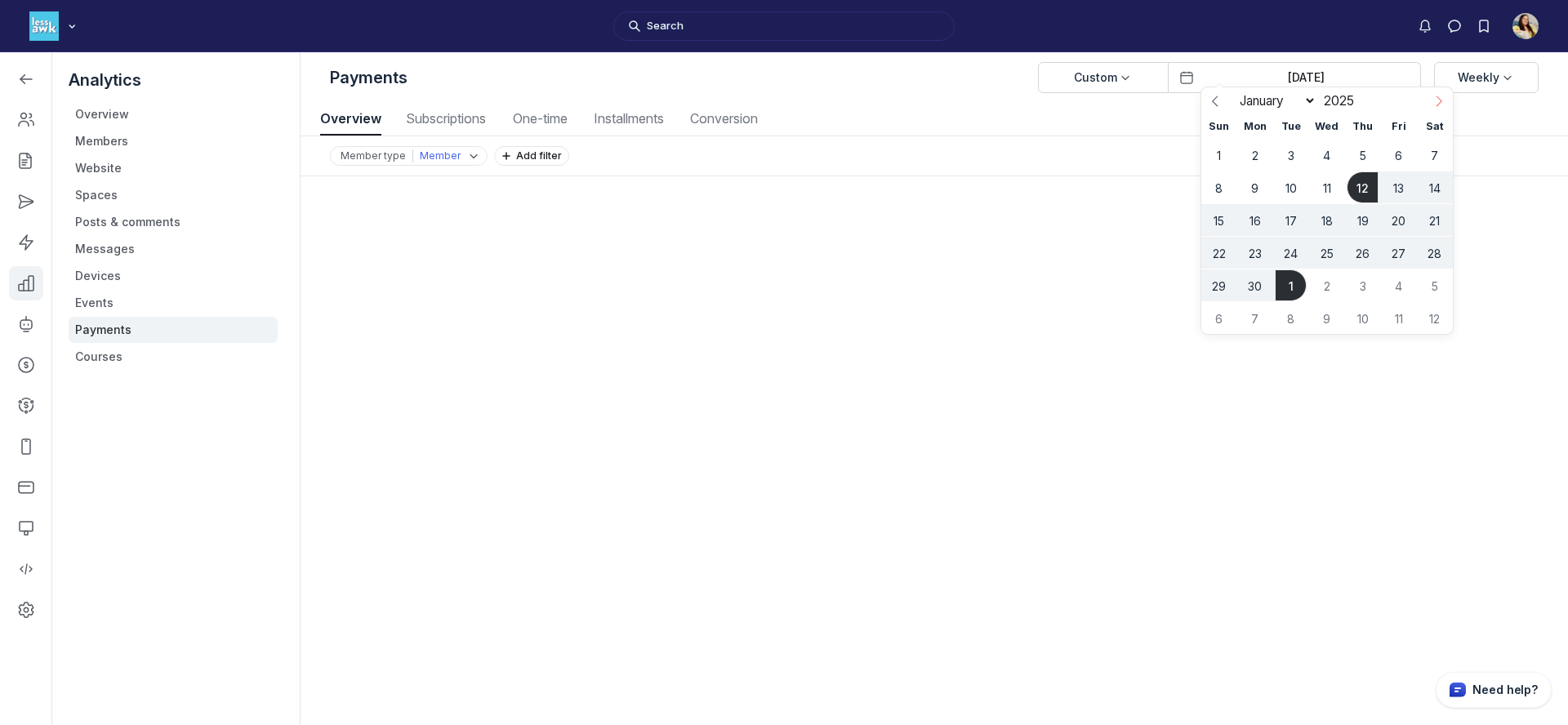
click at [1444, 95] on span at bounding box center [1440, 101] width 28 height 28
select select "6"
click at [1367, 288] on span "31" at bounding box center [1363, 285] width 32 height 32
type input "Jul 01, 2025 to Jul 31, 2025"
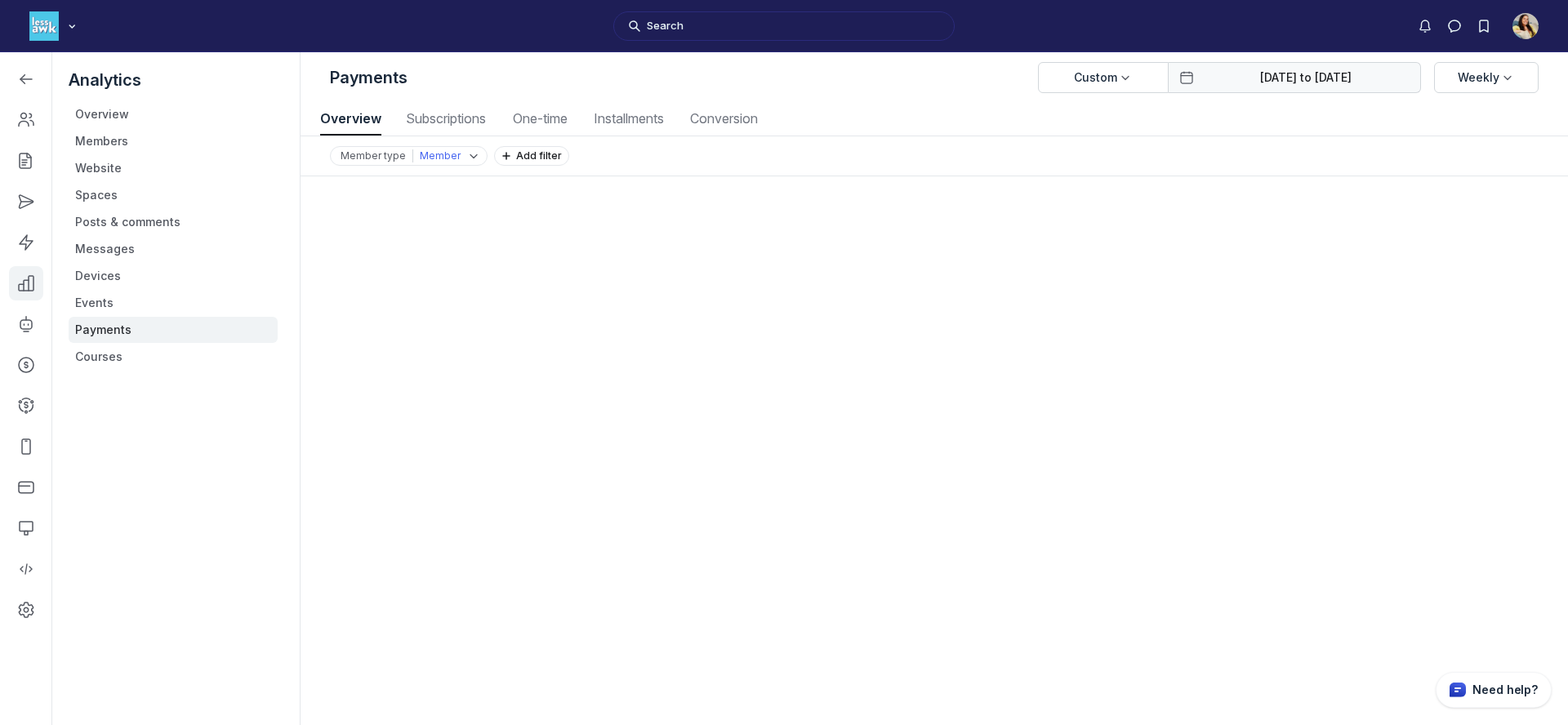
click at [1296, 70] on input "Jul 01, 2025 to Jul 31, 2025" at bounding box center [1306, 78] width 210 height 16
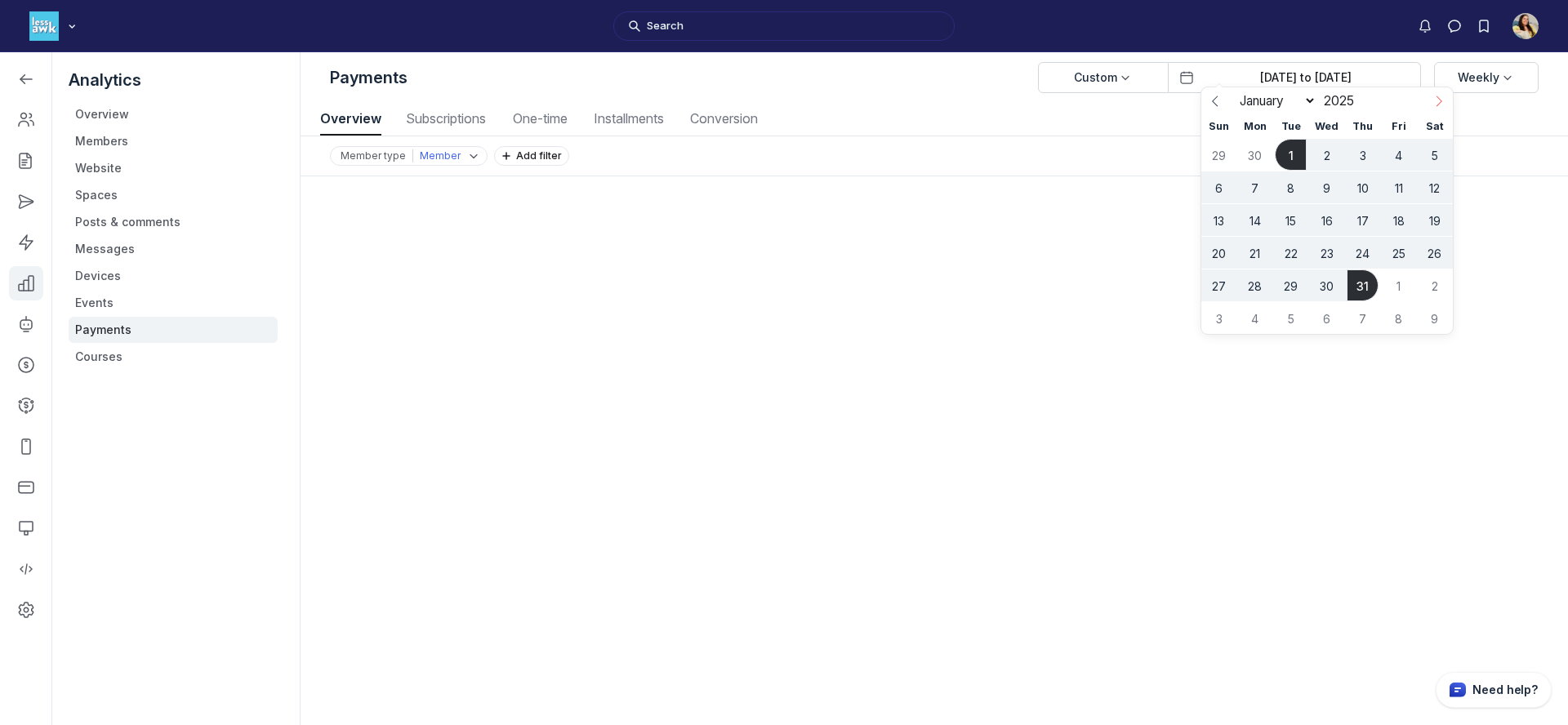
click at [1440, 103] on icon at bounding box center [1440, 101] width 6 height 11
select select "7"
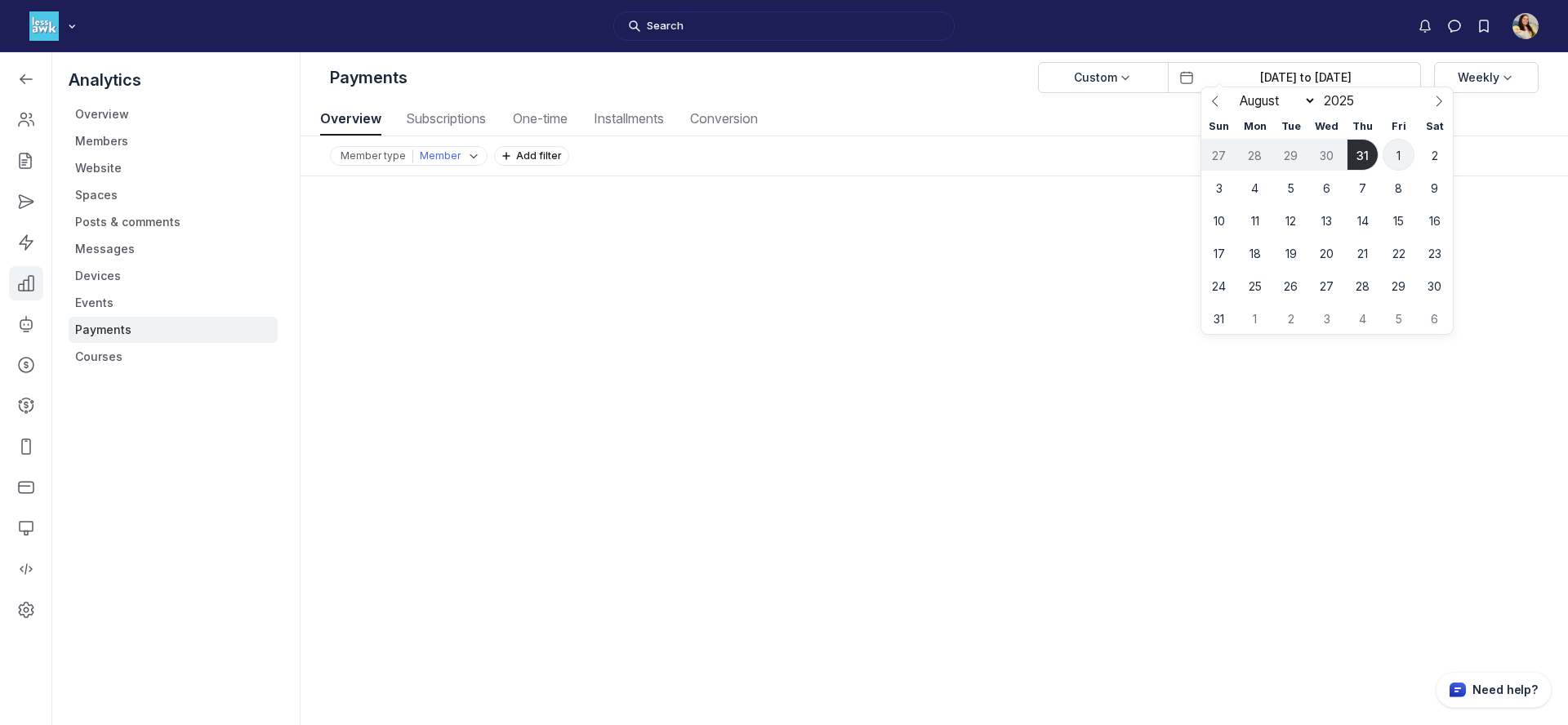
click at [1392, 160] on span "1" at bounding box center [1399, 155] width 32 height 32
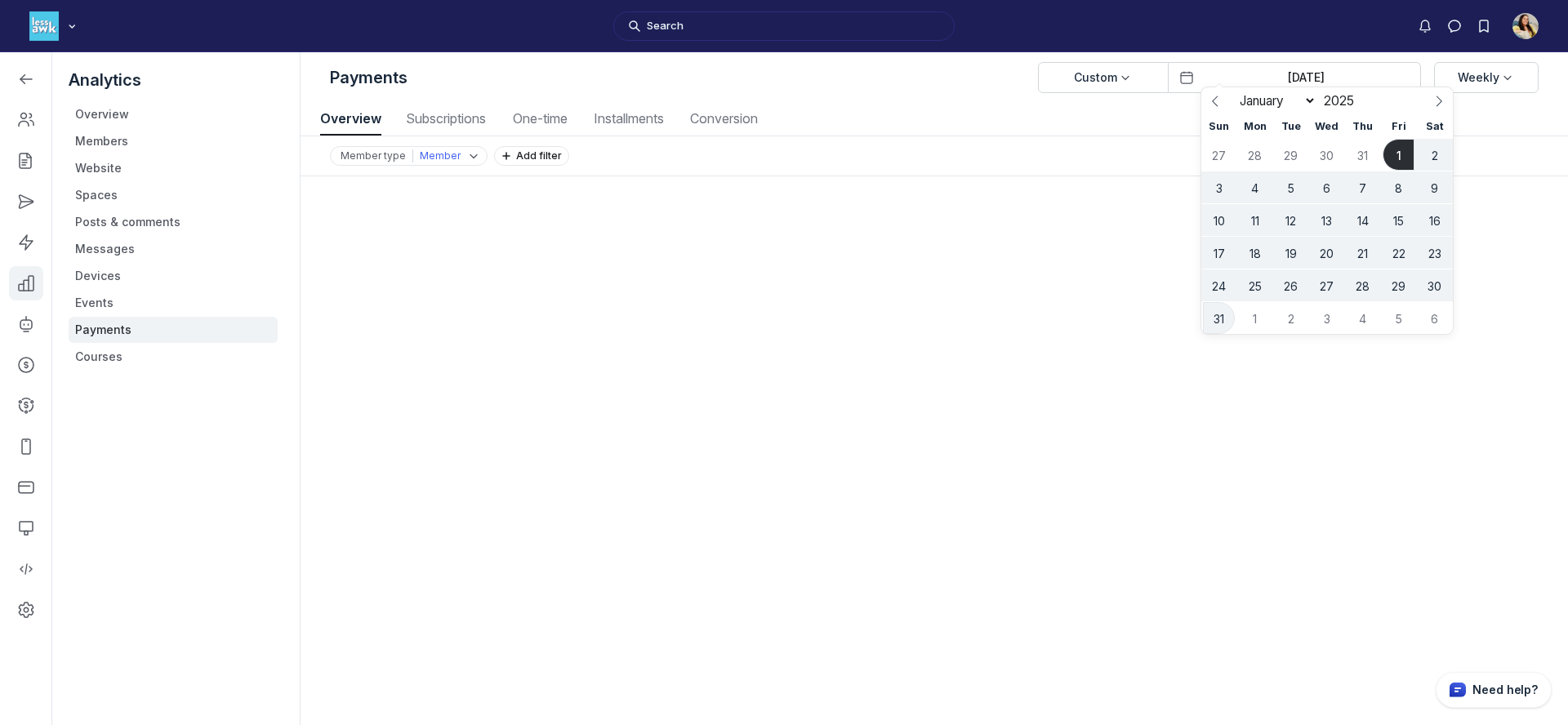
click at [1224, 313] on span "31" at bounding box center [1219, 317] width 32 height 32
type input "Aug 01, 2025 to Aug 31, 2025"
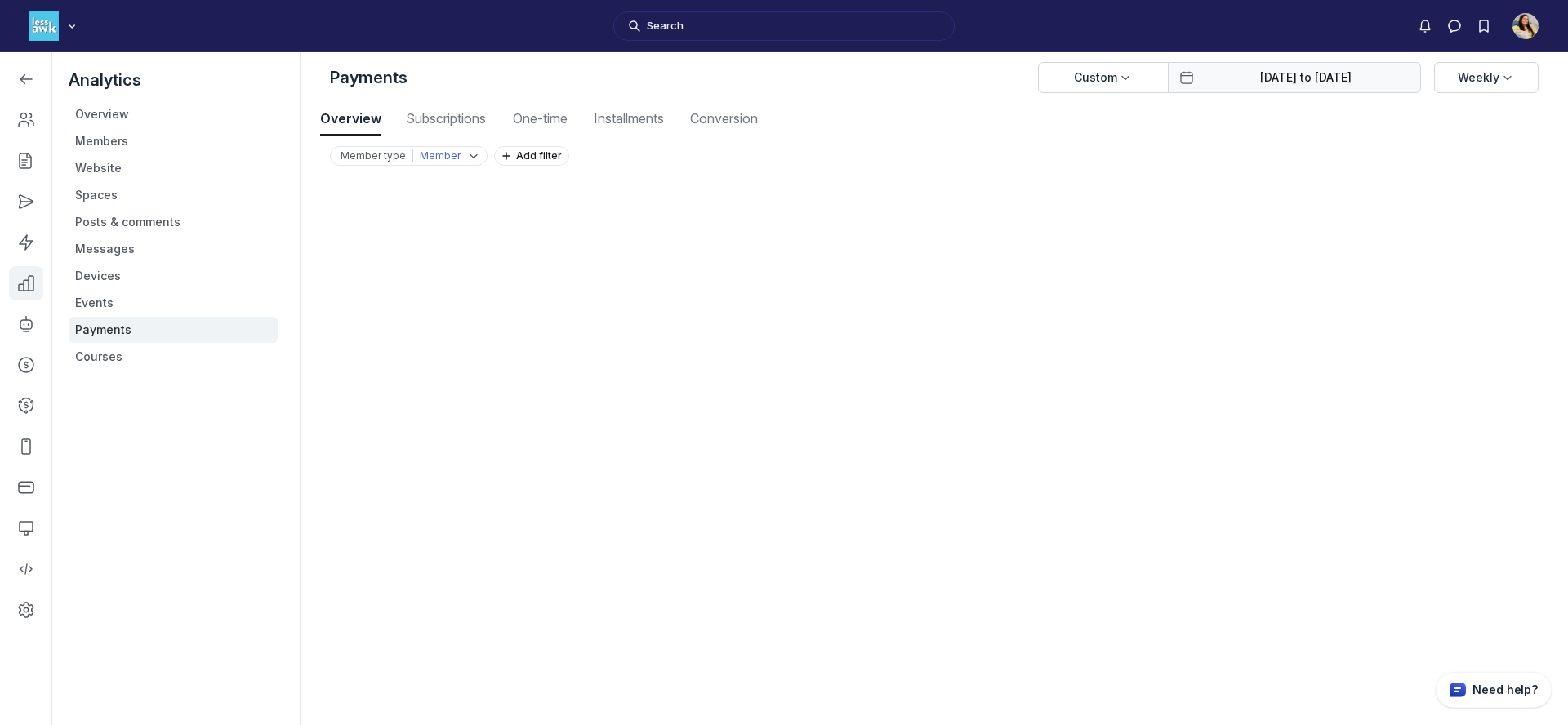
click at [1358, 76] on input "Aug 01, 2025 to Aug 31, 2025" at bounding box center [1306, 78] width 210 height 16
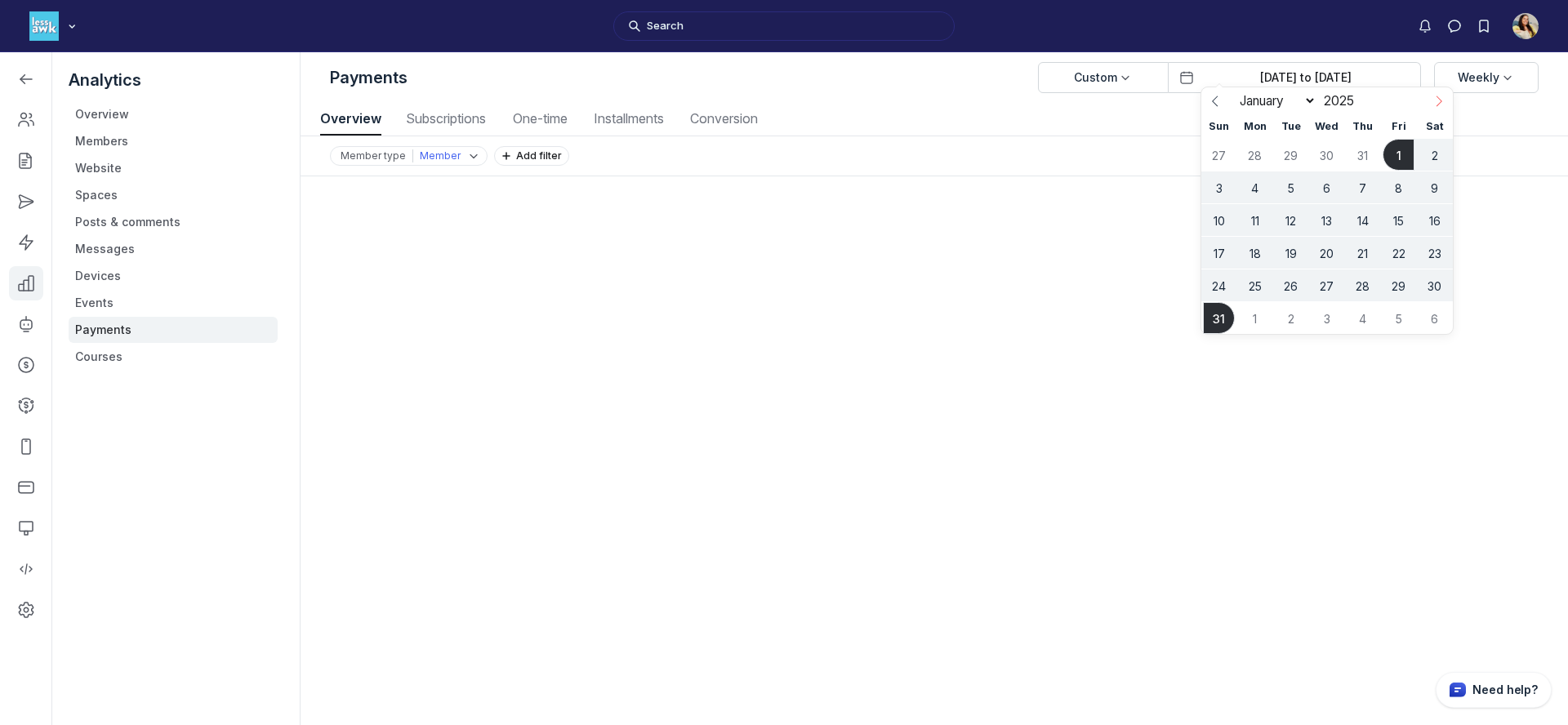
click at [1440, 102] on icon at bounding box center [1440, 101] width 11 height 11
select select "8"
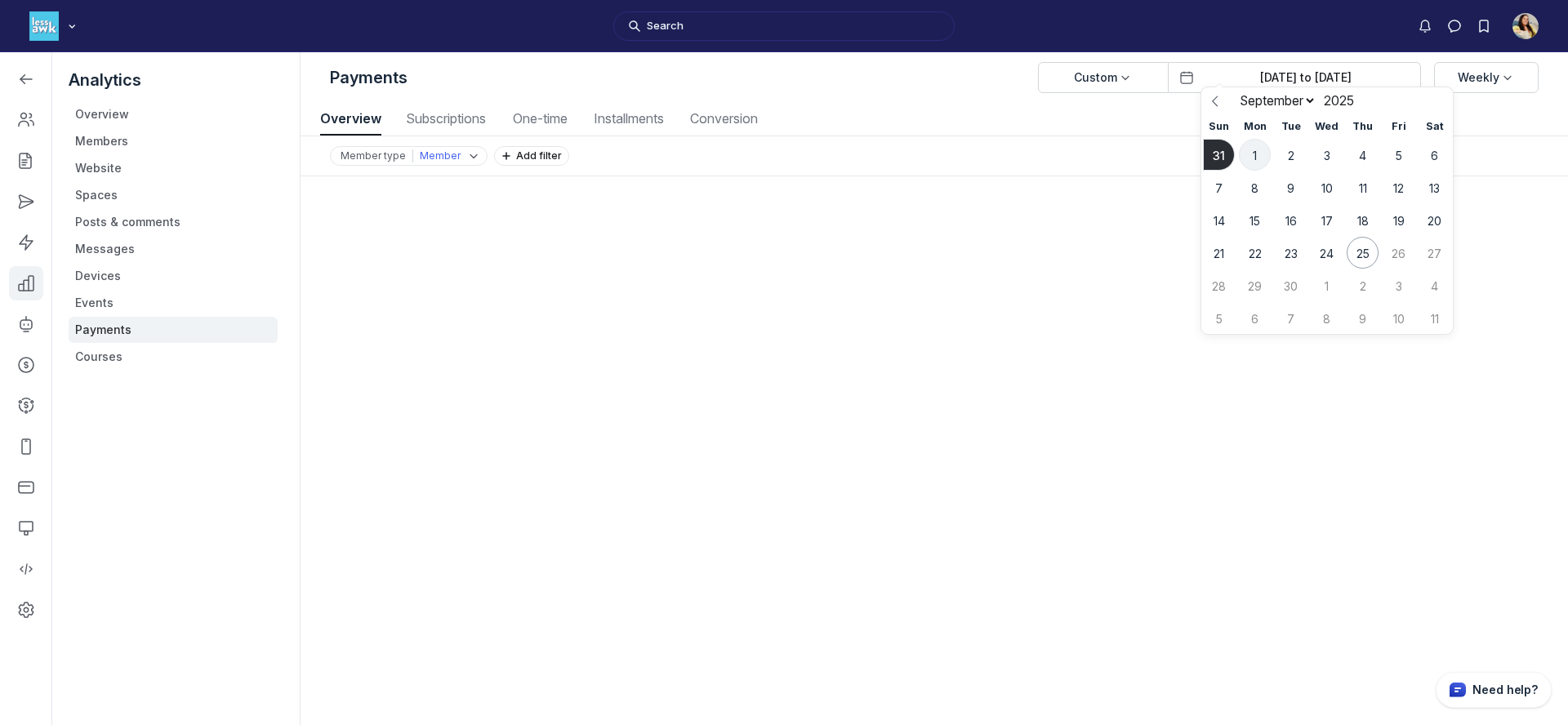
click at [1246, 159] on span "1" at bounding box center [1255, 155] width 32 height 32
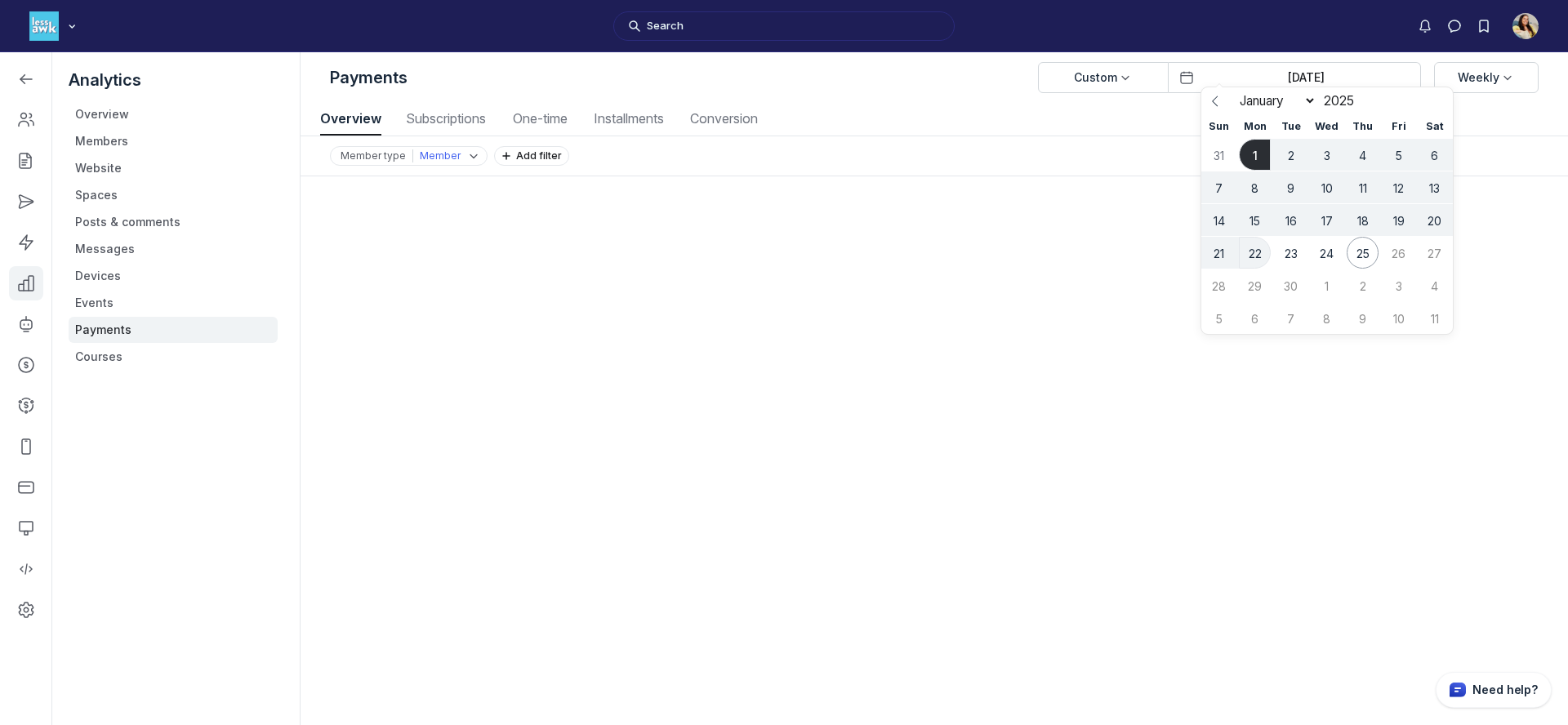
click at [1246, 257] on span "22" at bounding box center [1255, 252] width 32 height 32
type input "Sep 01, 2025 to Sep 22, 2025"
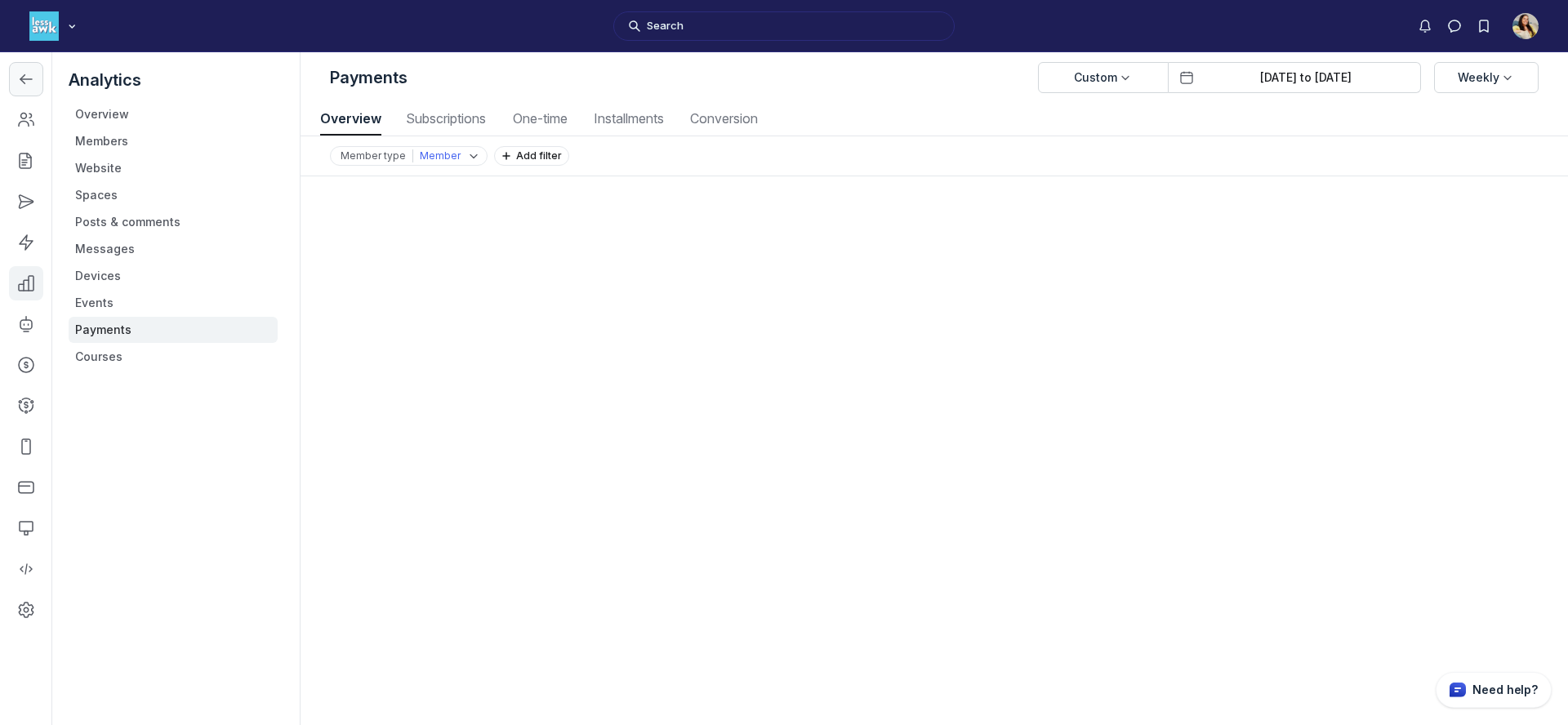
click at [15, 78] on link "Left Sidebar" at bounding box center [26, 79] width 34 height 34
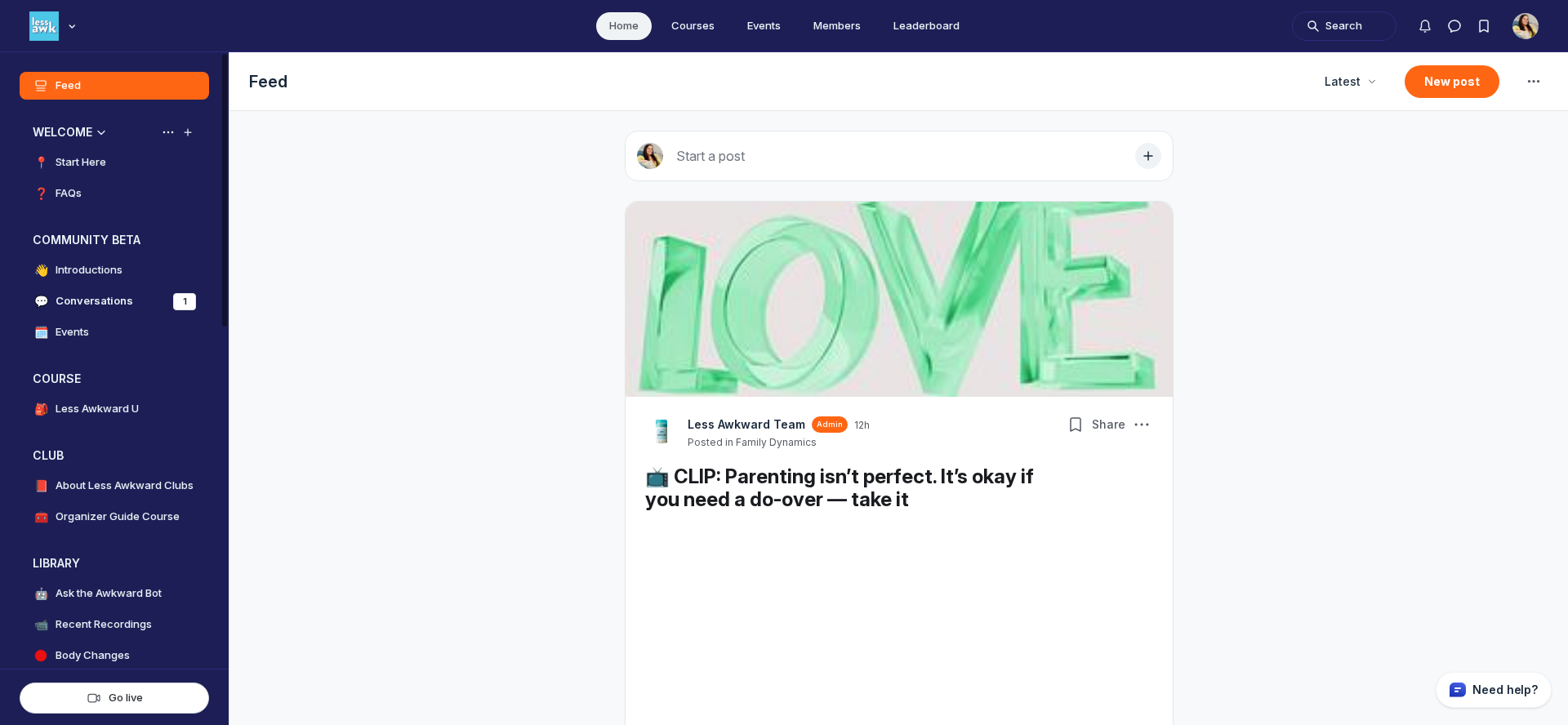
scroll to position [4839, 3129]
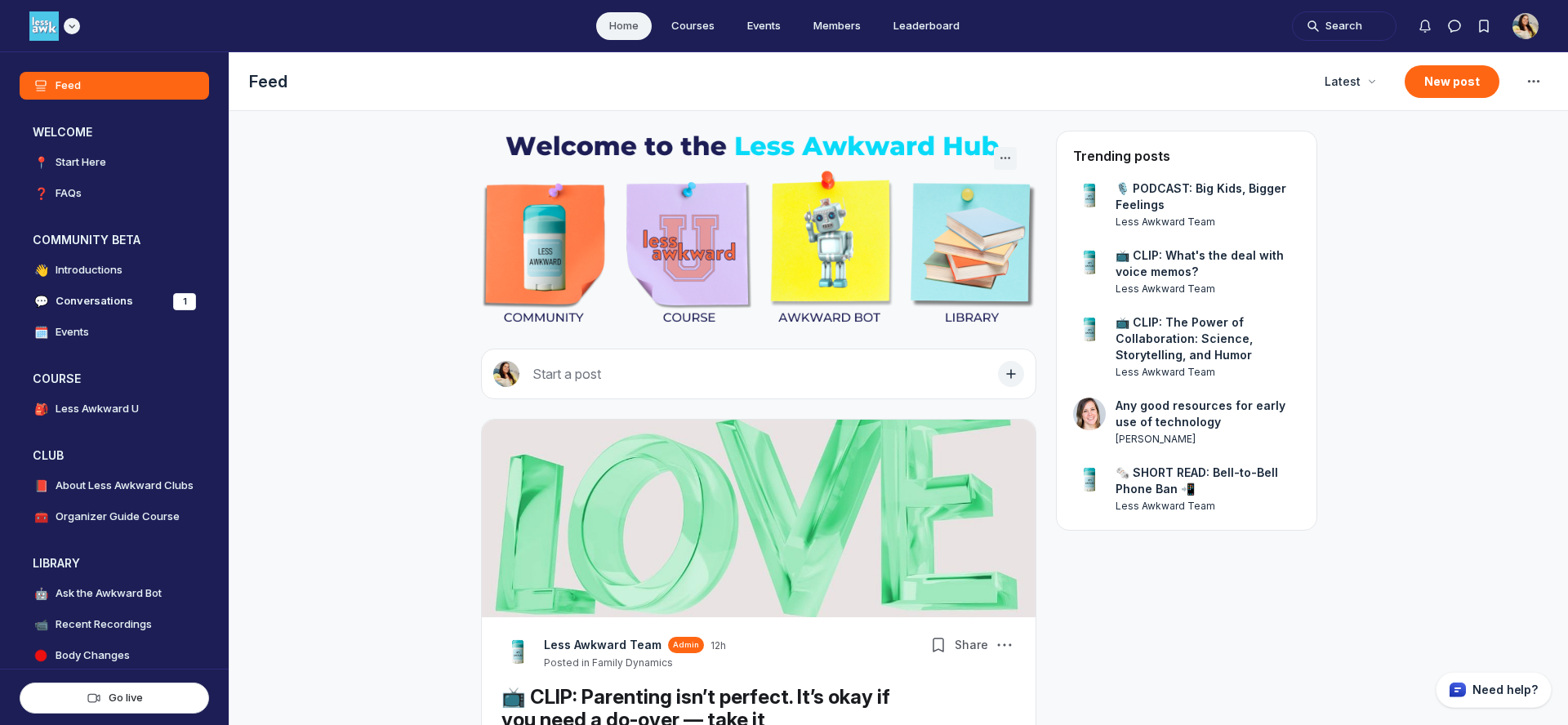
click at [67, 29] on icon "Main navigation bar" at bounding box center [72, 26] width 16 height 10
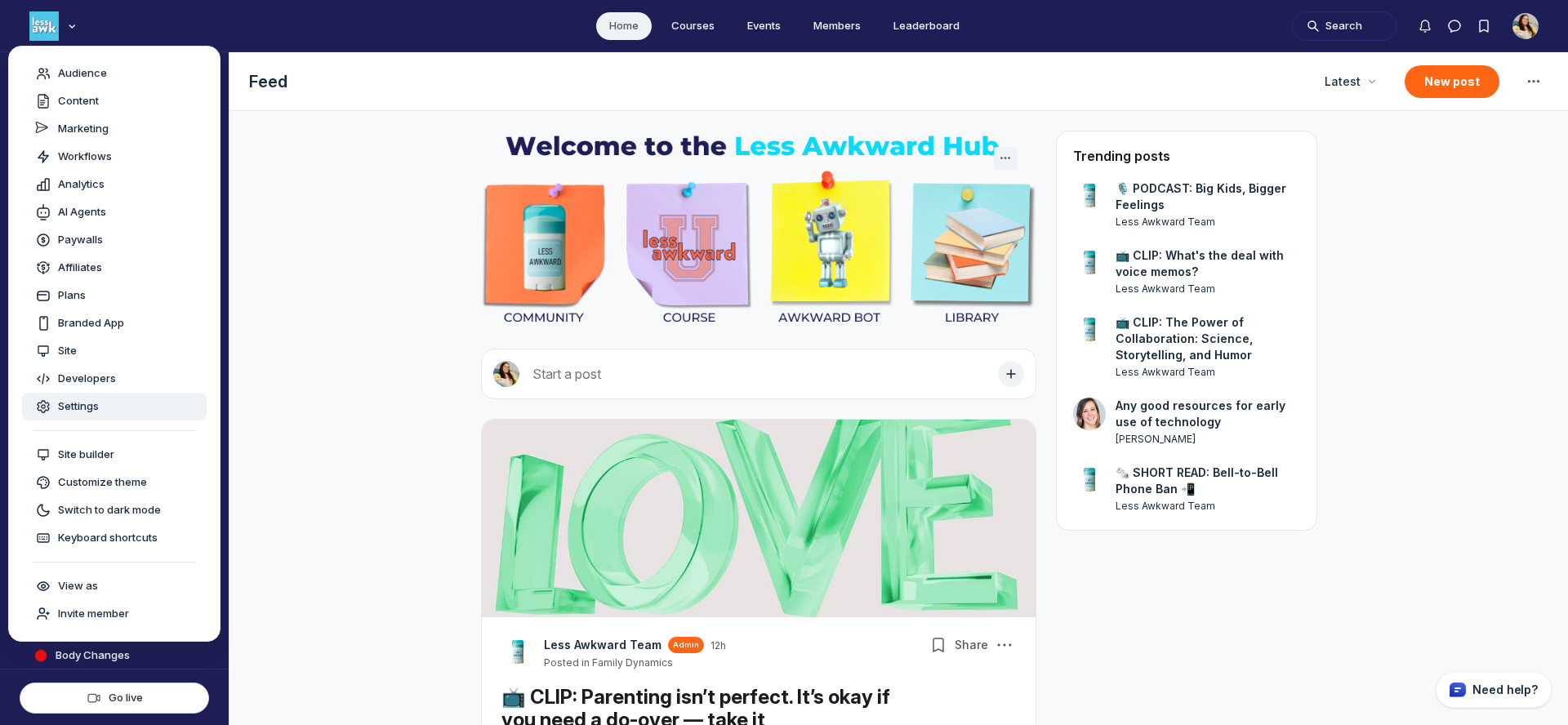
click at [105, 399] on div "Settings" at bounding box center [115, 407] width 159 height 16
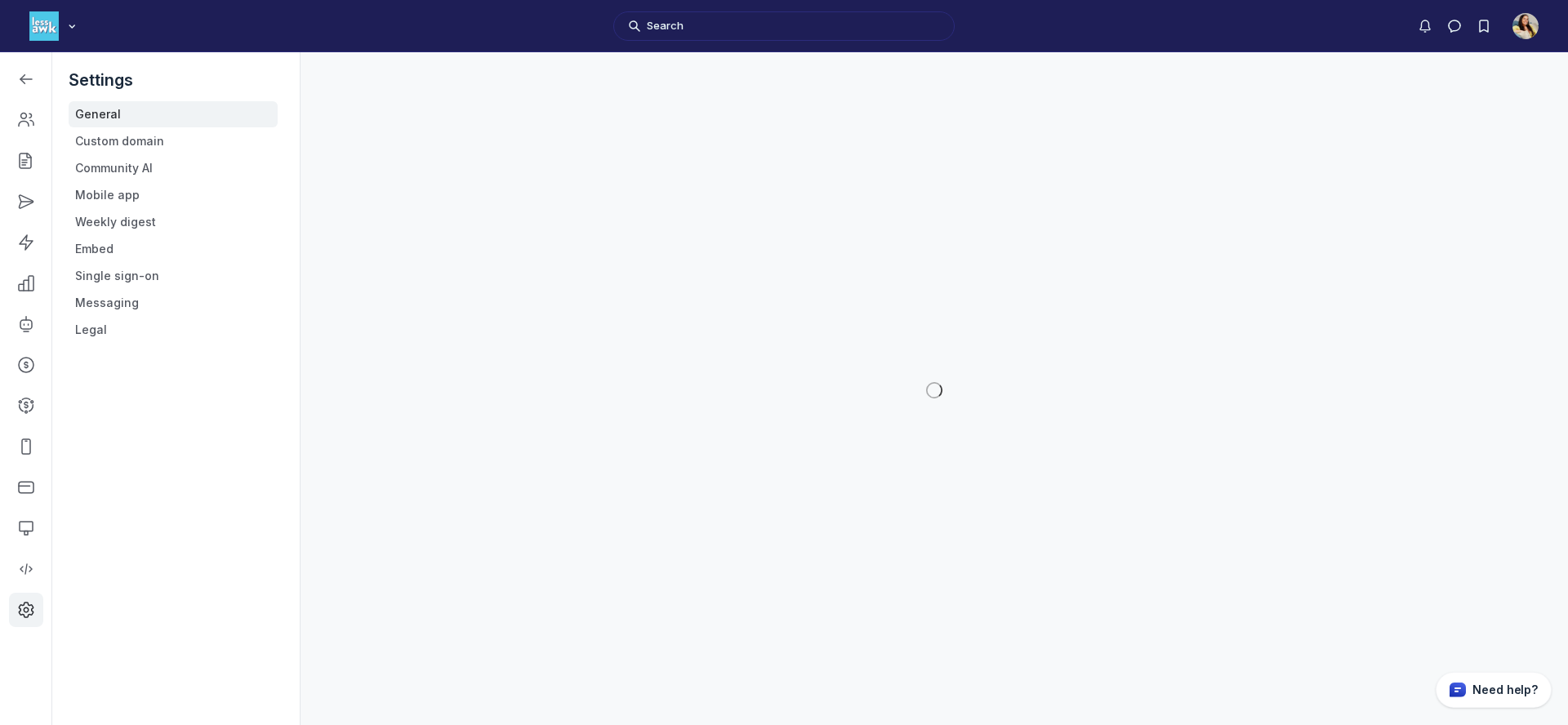
scroll to position [5092, 2327]
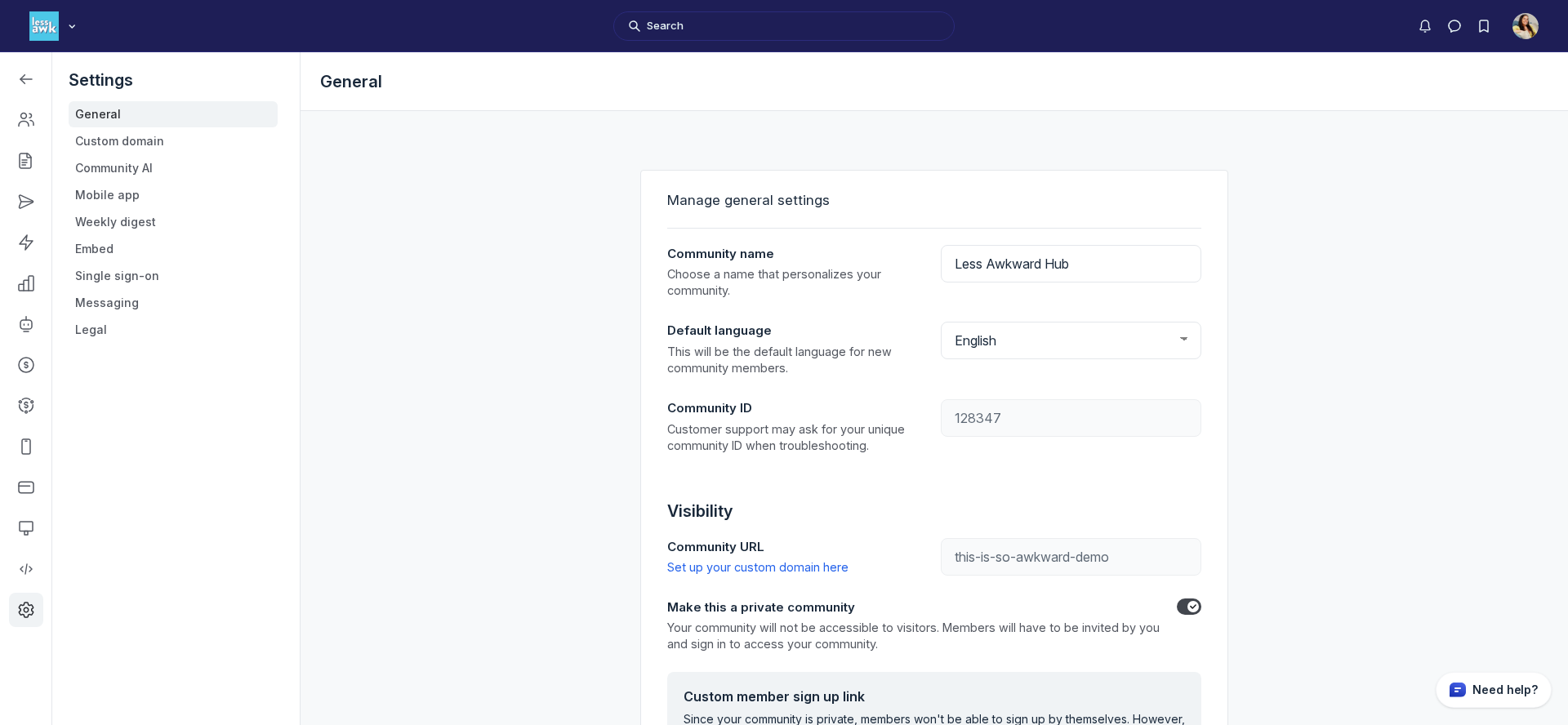
type input "community.lessawkward.com"
click at [38, 292] on link "Left Sidebar" at bounding box center [26, 283] width 34 height 34
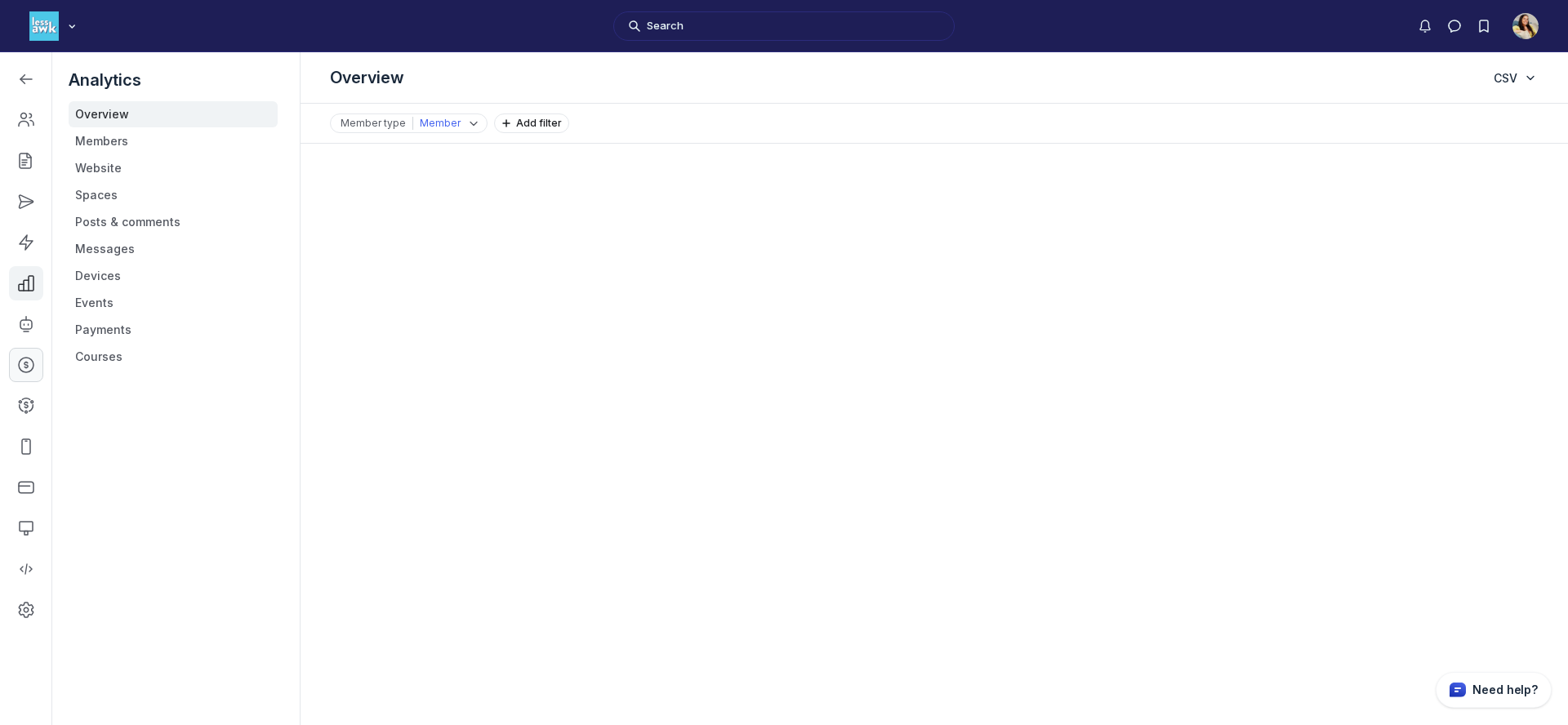
click at [22, 359] on icon "Left Sidebar" at bounding box center [26, 365] width 16 height 16
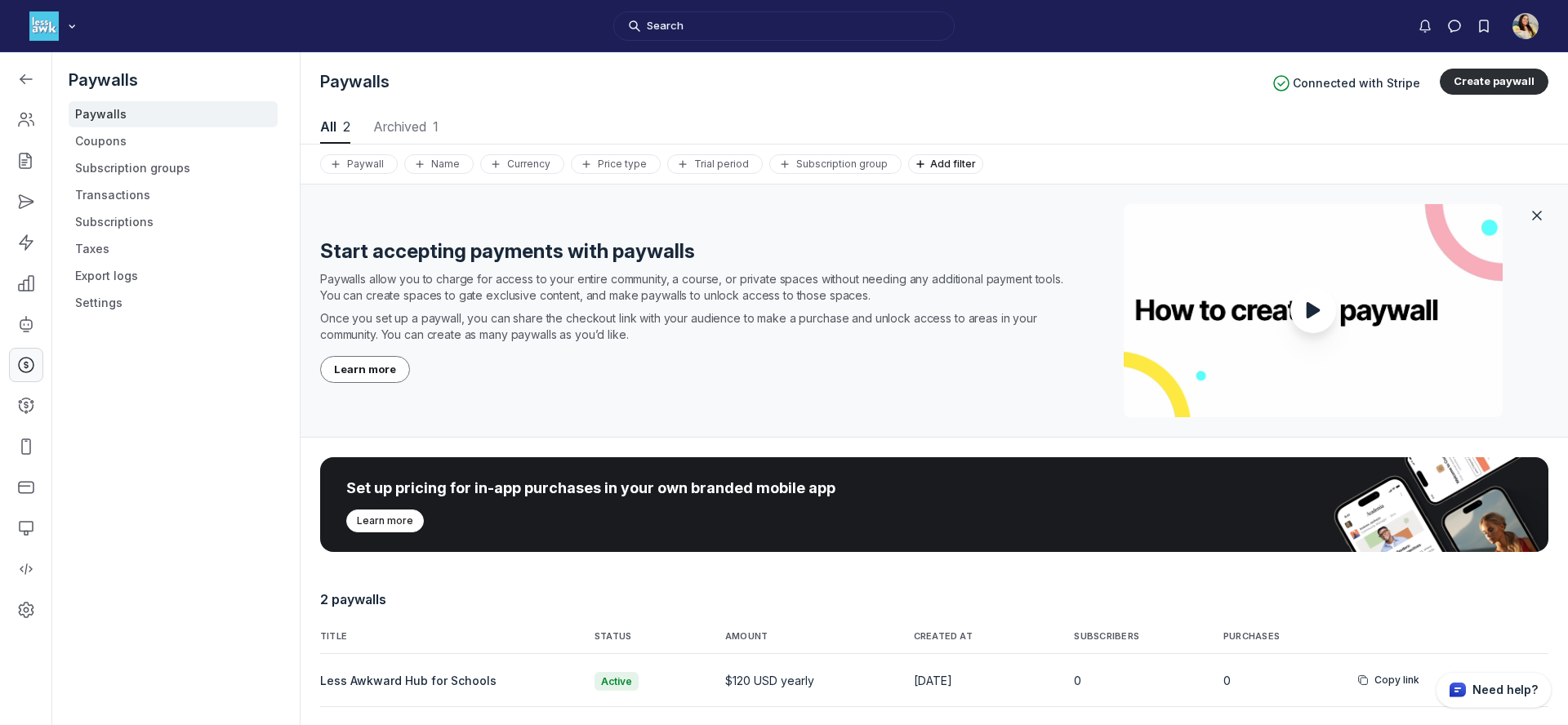
scroll to position [2211, 7627]
click at [138, 146] on link "Coupons" at bounding box center [173, 142] width 210 height 26
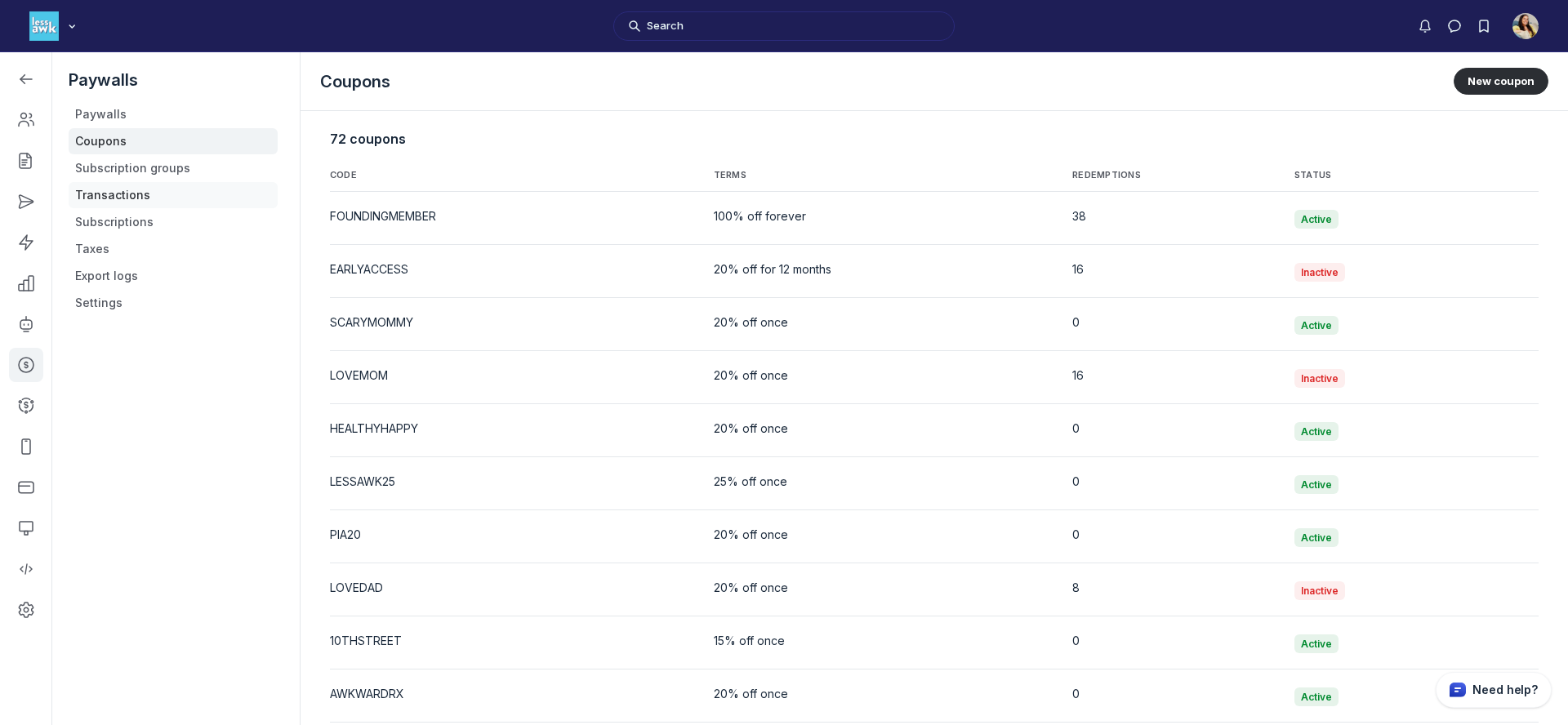
click at [137, 195] on link "Transactions" at bounding box center [173, 196] width 210 height 26
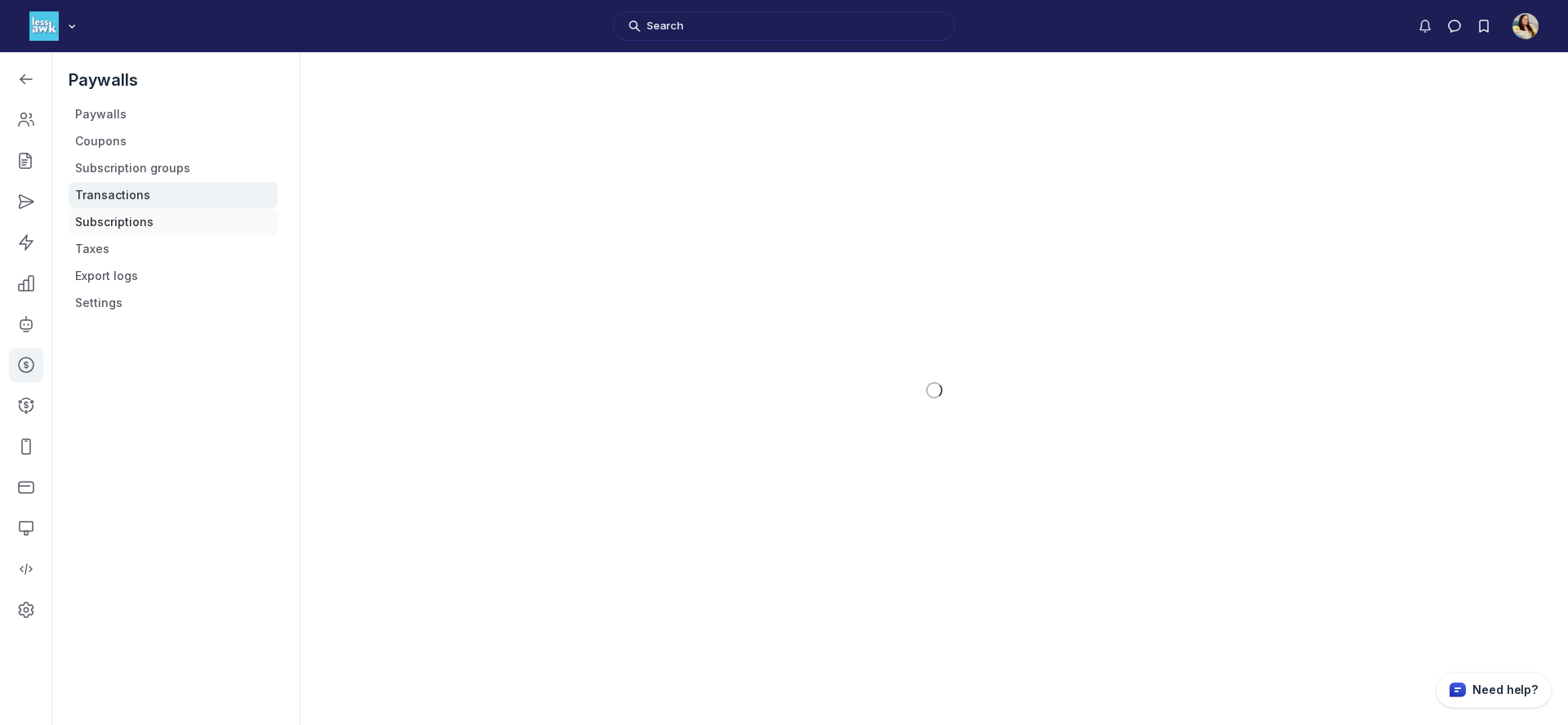
click at [139, 220] on link "Subscriptions" at bounding box center [173, 223] width 210 height 26
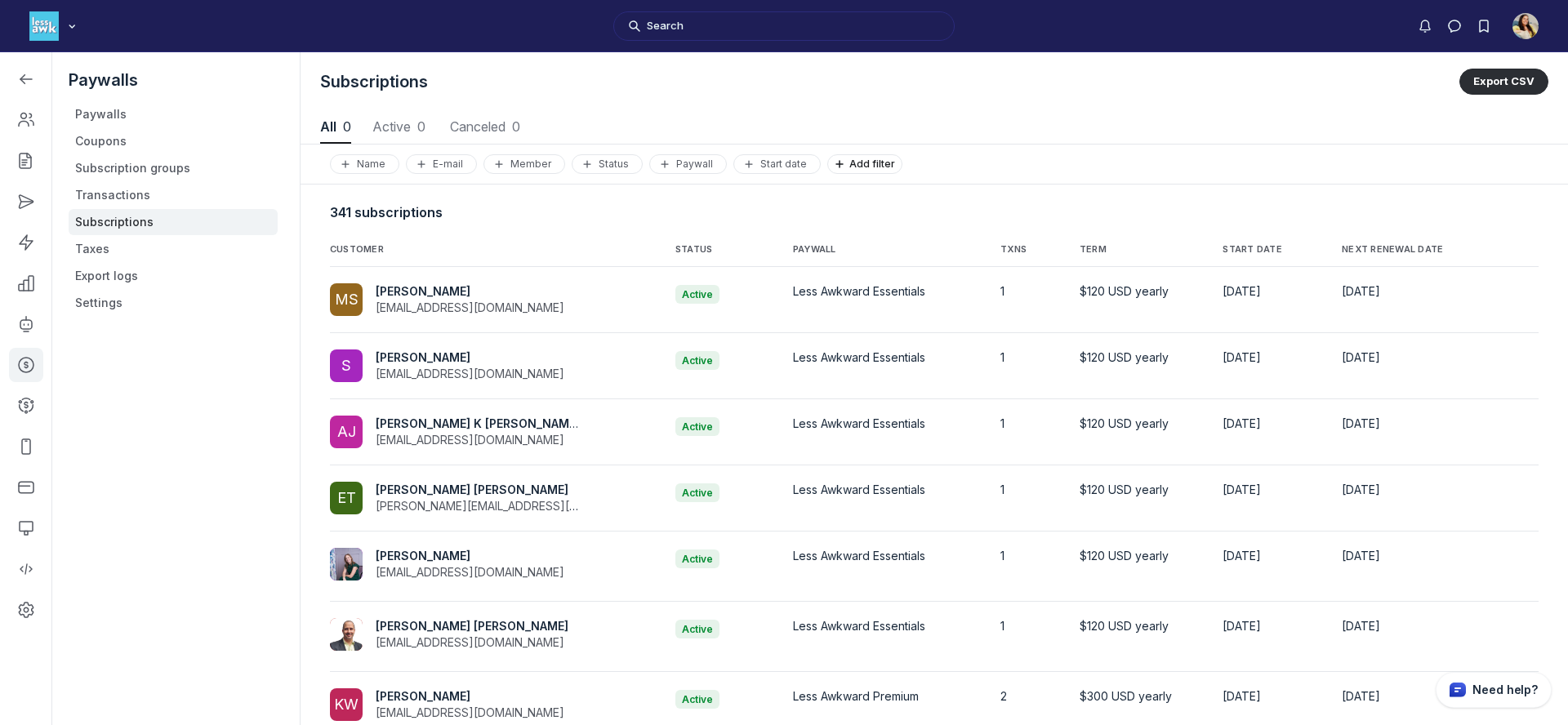
scroll to position [2211, 7627]
click at [526, 127] on span "Canceled 55" at bounding box center [518, 127] width 83 height 13
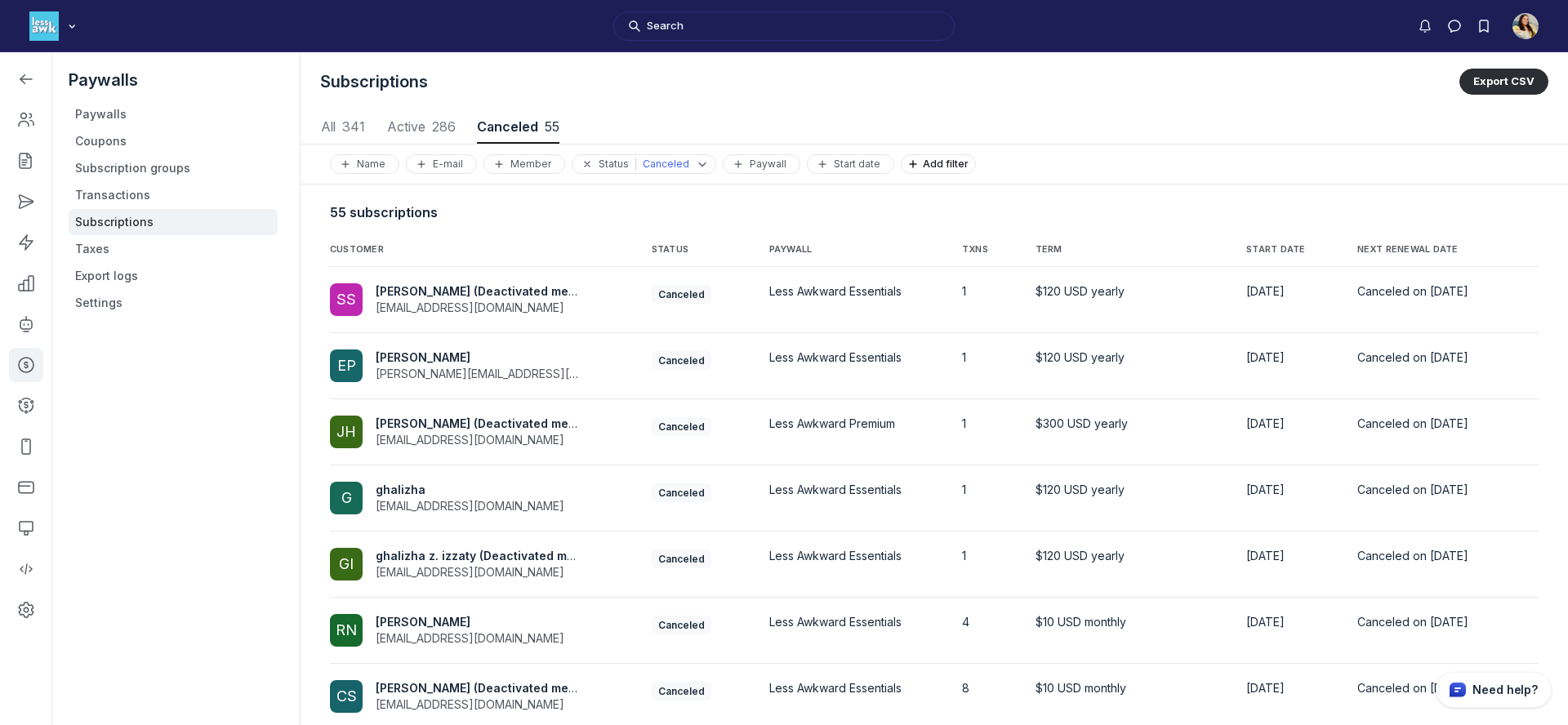
scroll to position [2211, 7627]
click at [563, 294] on span "Sydney Sioch (Deactivated member)" at bounding box center [489, 290] width 226 height 14
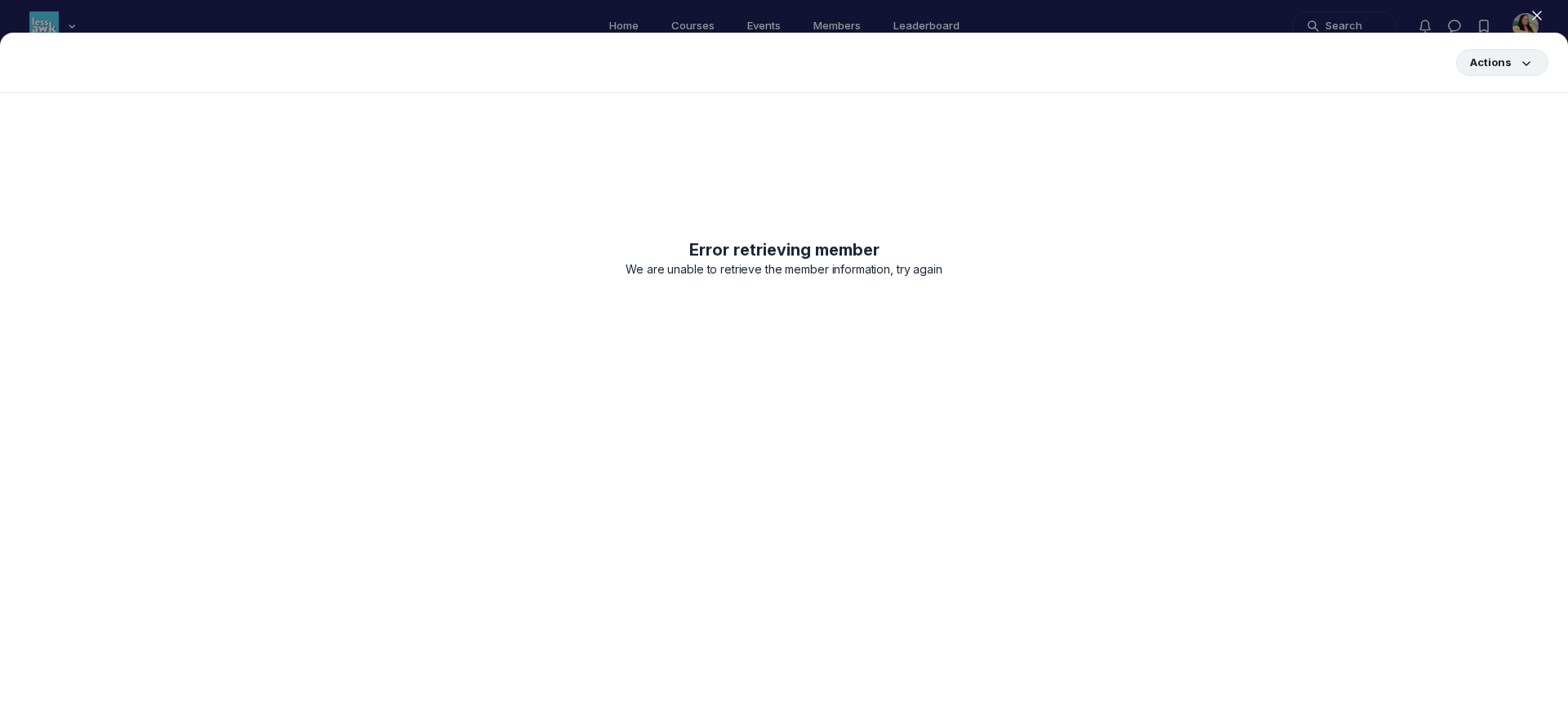
click at [1521, 61] on icon "button" at bounding box center [1526, 63] width 16 height 16
click at [1499, 20] on div at bounding box center [784, 362] width 1568 height 725
click at [1531, 16] on icon "button" at bounding box center [1537, 16] width 16 height 16
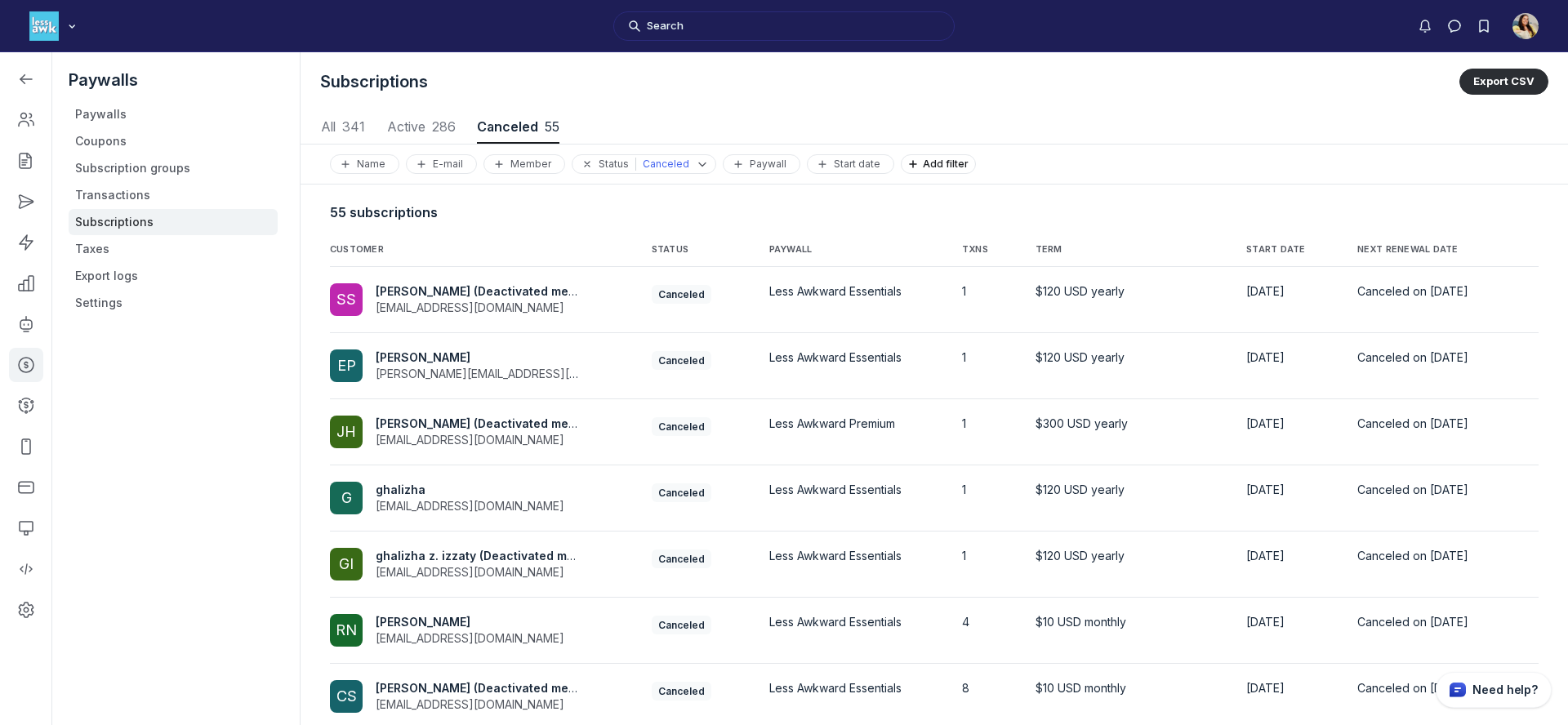
scroll to position [2211, 7627]
click at [457, 355] on span "Elisabeth Porter" at bounding box center [423, 357] width 95 height 14
click at [423, 357] on span "Elisabeth Porter" at bounding box center [423, 357] width 95 height 14
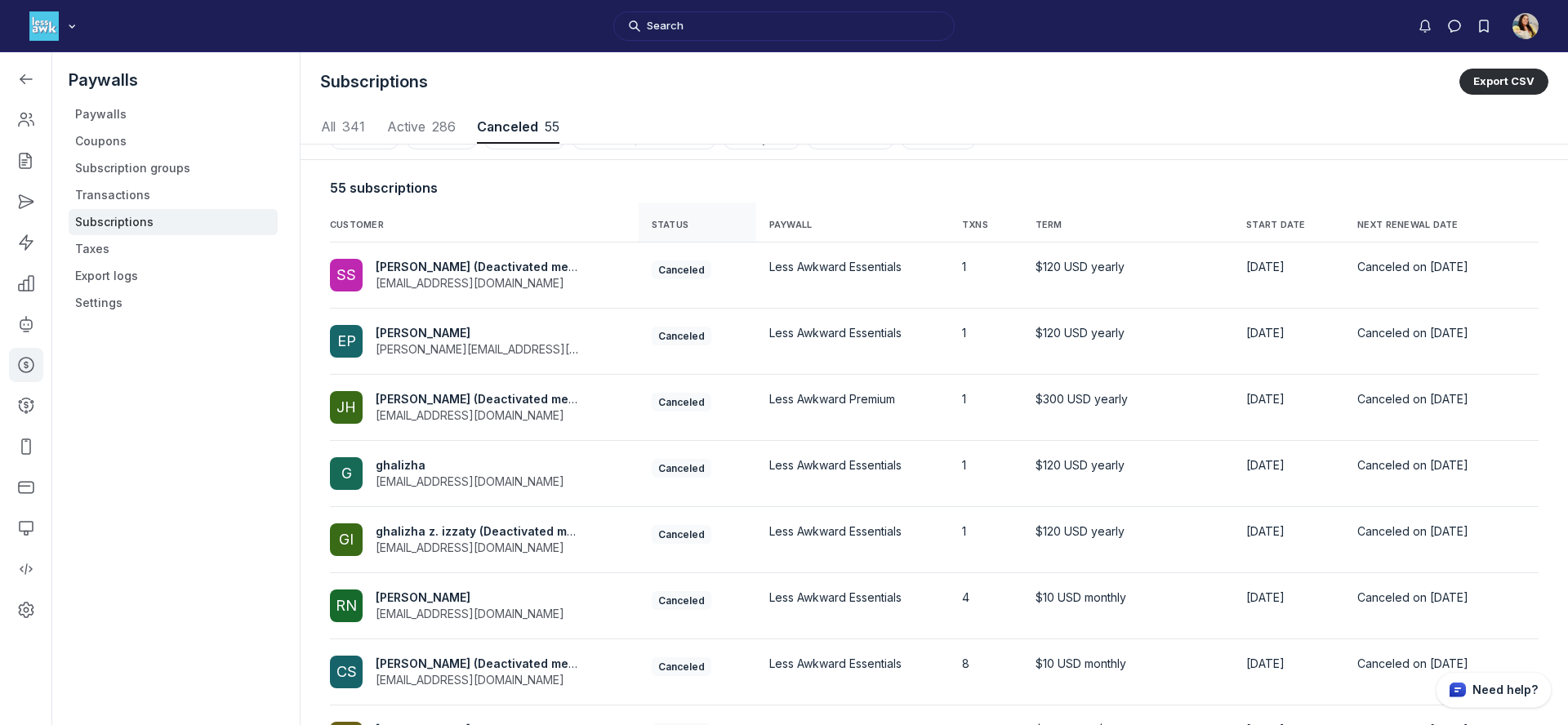
scroll to position [31, 0]
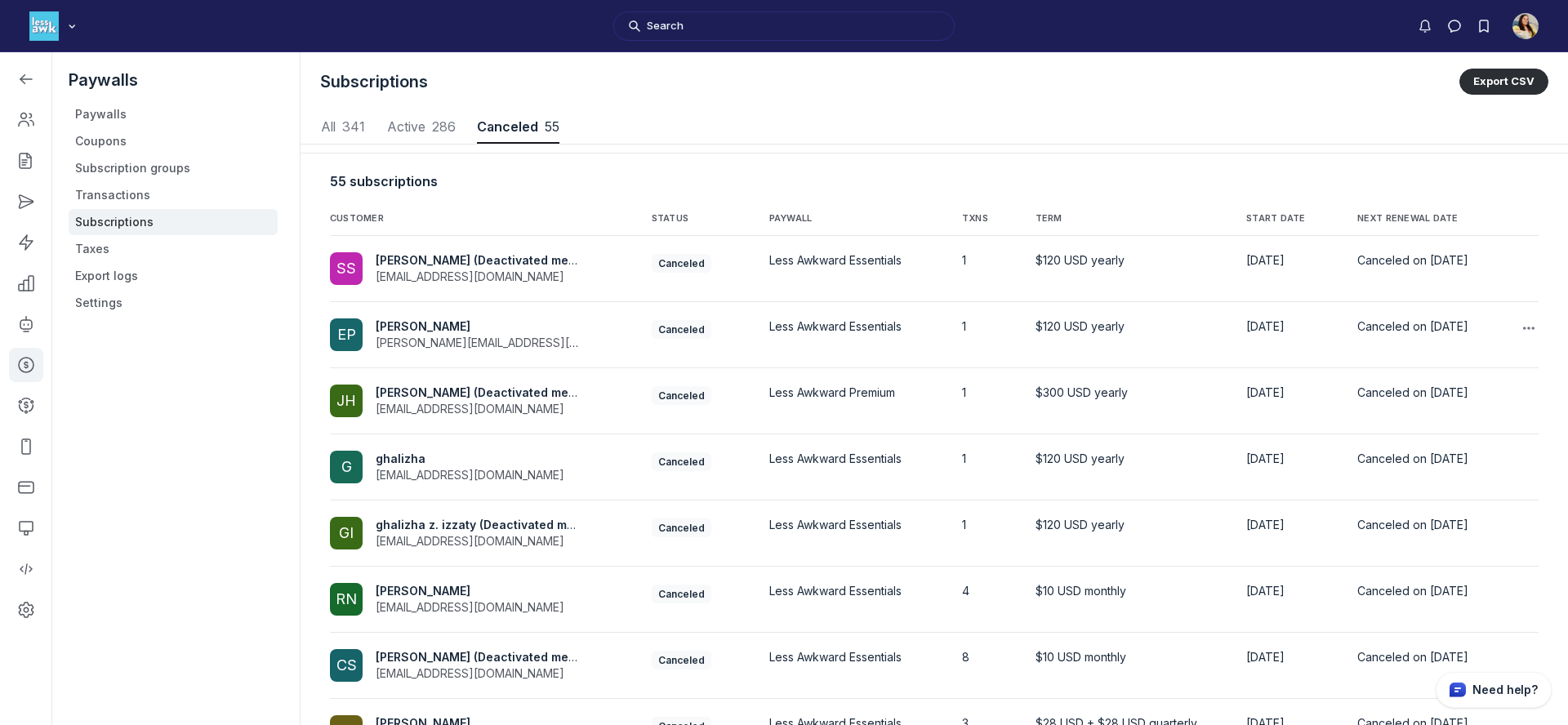
click at [338, 333] on div "EP" at bounding box center [346, 335] width 19 height 20
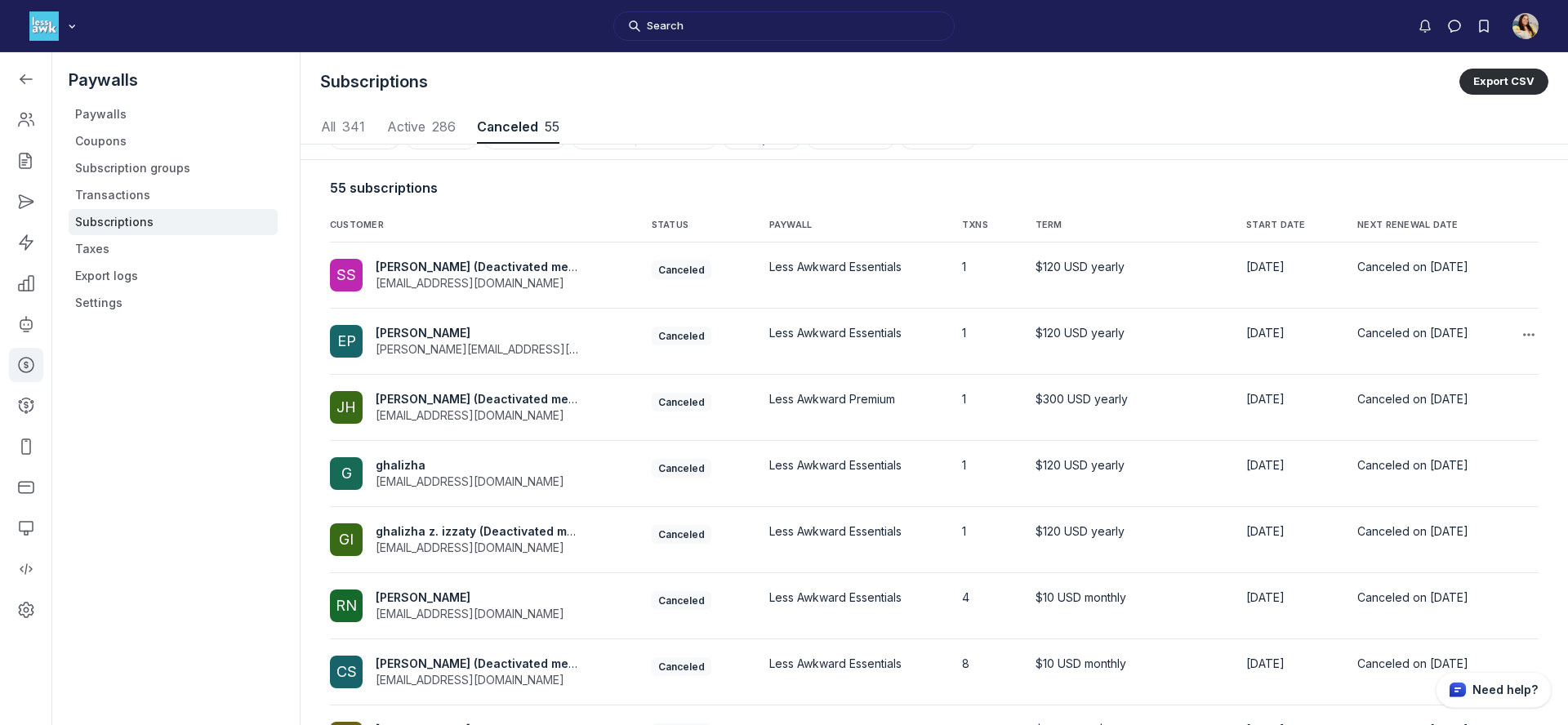
scroll to position [0, 0]
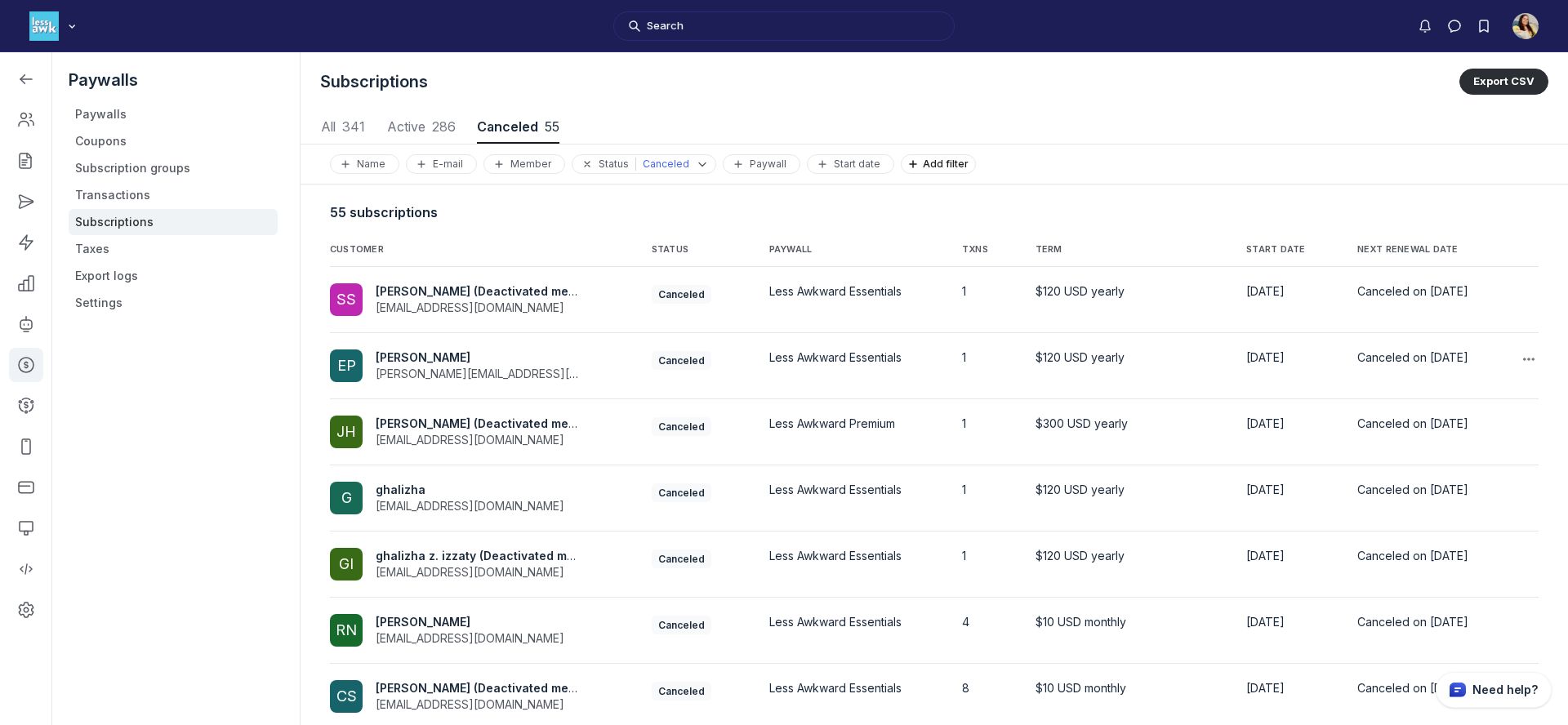
click at [530, 379] on div "EP Elisabeth Porter smith.betsy@gmail.com" at bounding box center [460, 366] width 261 height 33
click at [548, 427] on span "Julia hakim (Deactivated member)" at bounding box center [489, 423] width 226 height 14
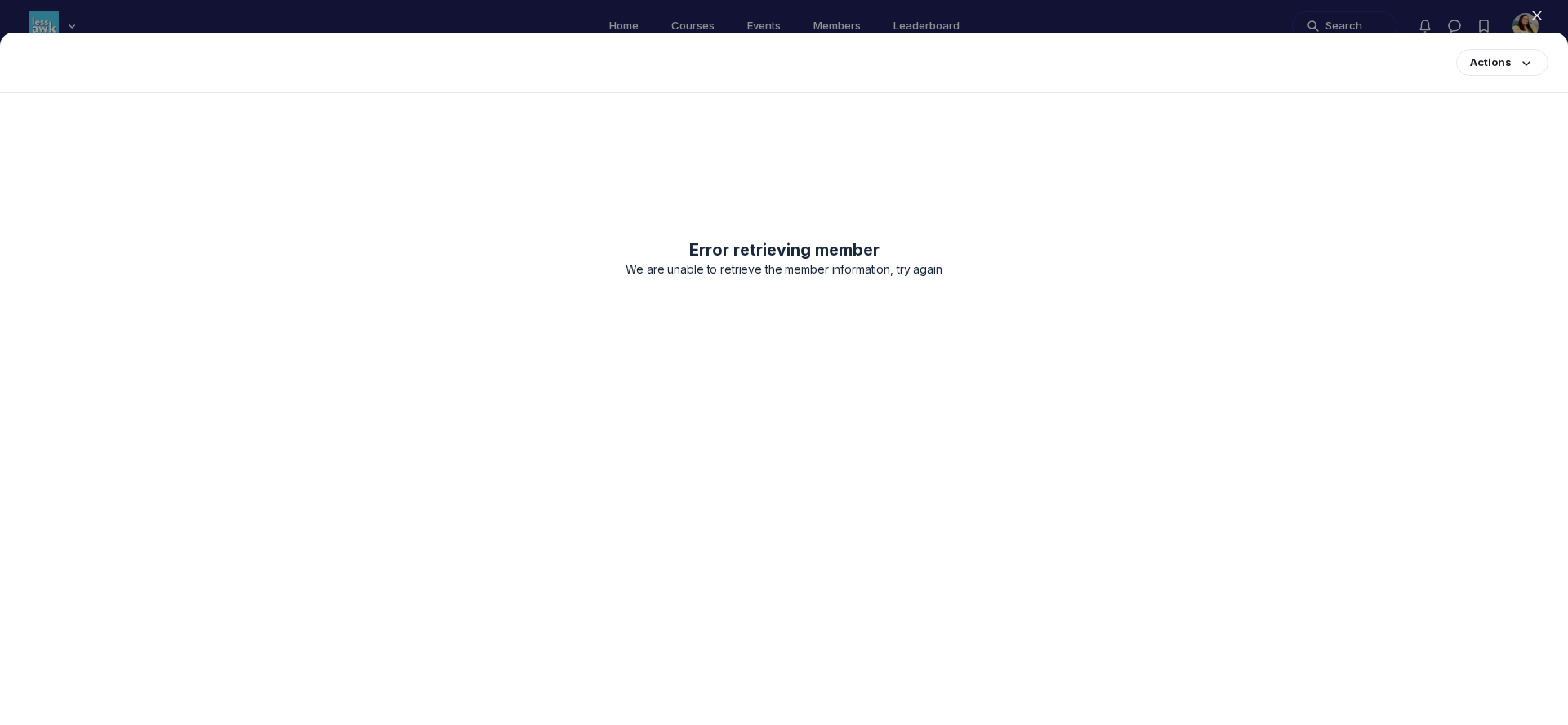
click at [1534, 14] on use "button" at bounding box center [1537, 16] width 8 height 8
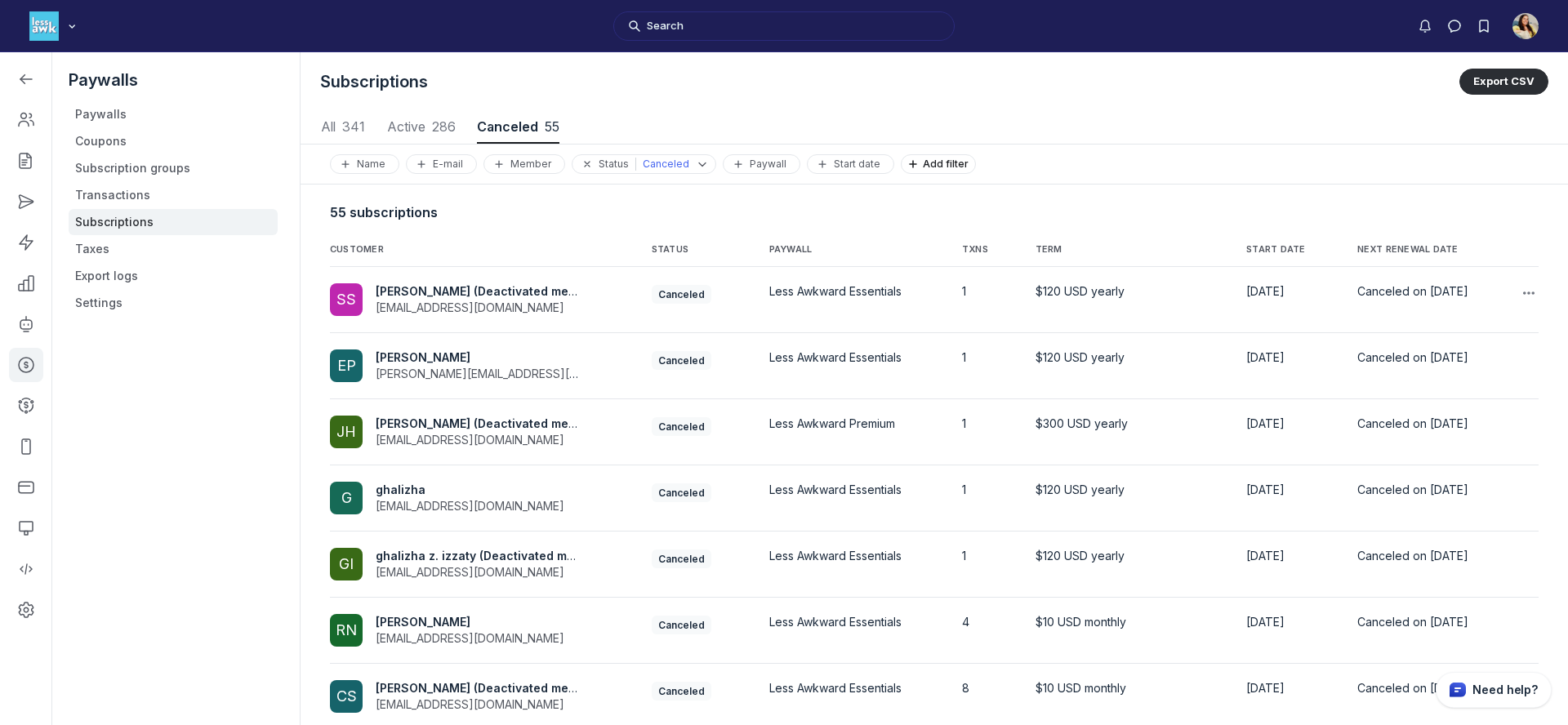
scroll to position [2211, 7627]
click at [1536, 358] on icon "button" at bounding box center [1529, 359] width 16 height 16
click at [1482, 397] on button "Details" at bounding box center [1448, 404] width 155 height 28
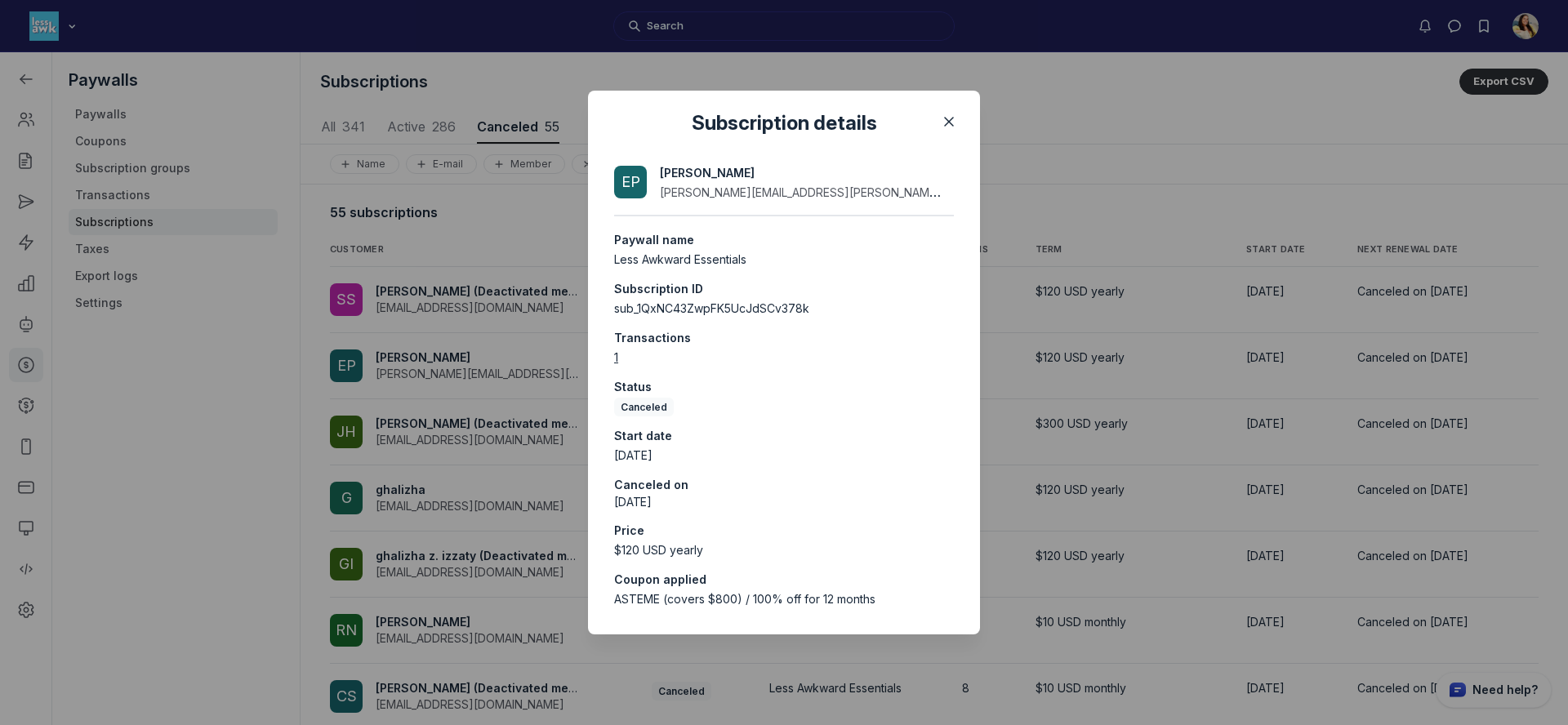
click at [706, 169] on span "Elisabeth Porter" at bounding box center [707, 173] width 95 height 14
click at [947, 128] on icon "Close" at bounding box center [949, 122] width 16 height 16
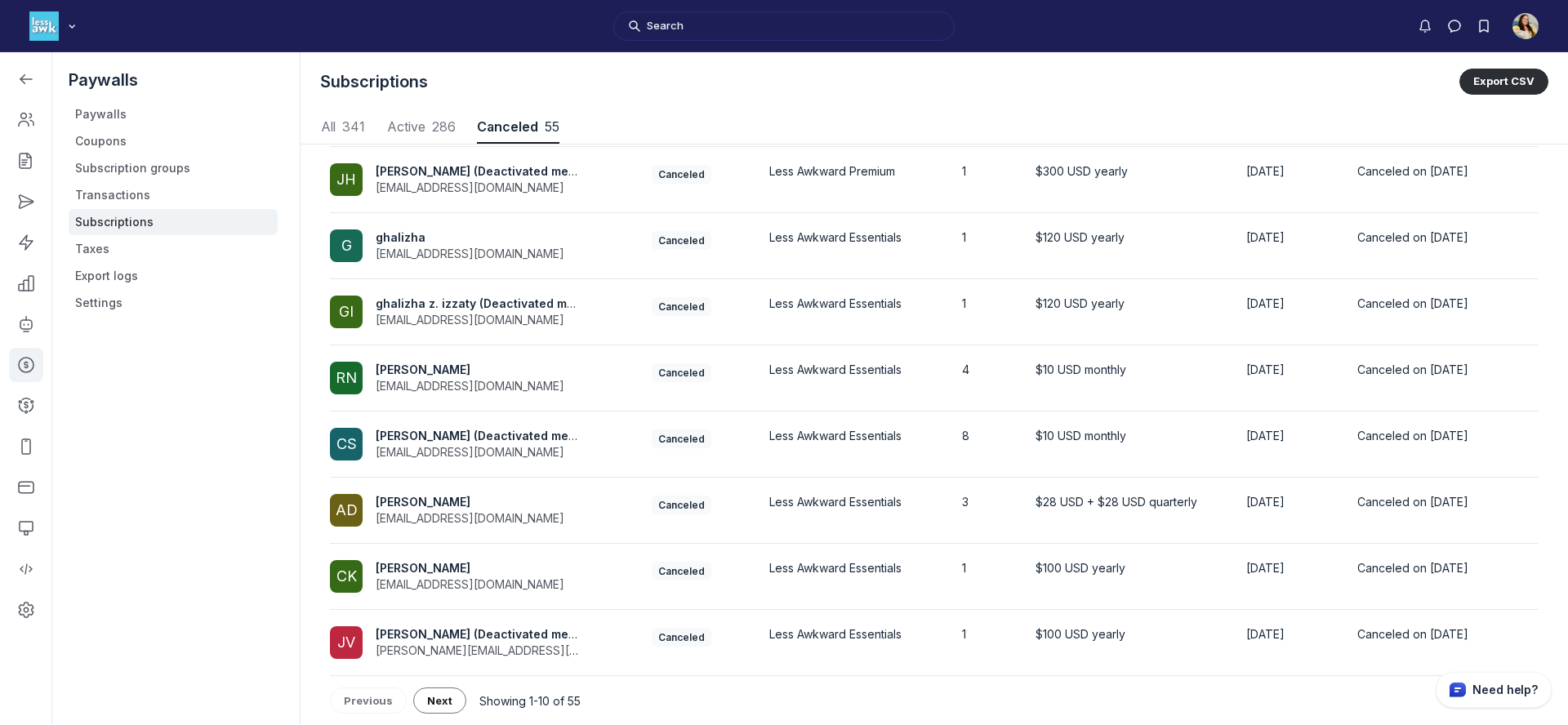
scroll to position [0, 0]
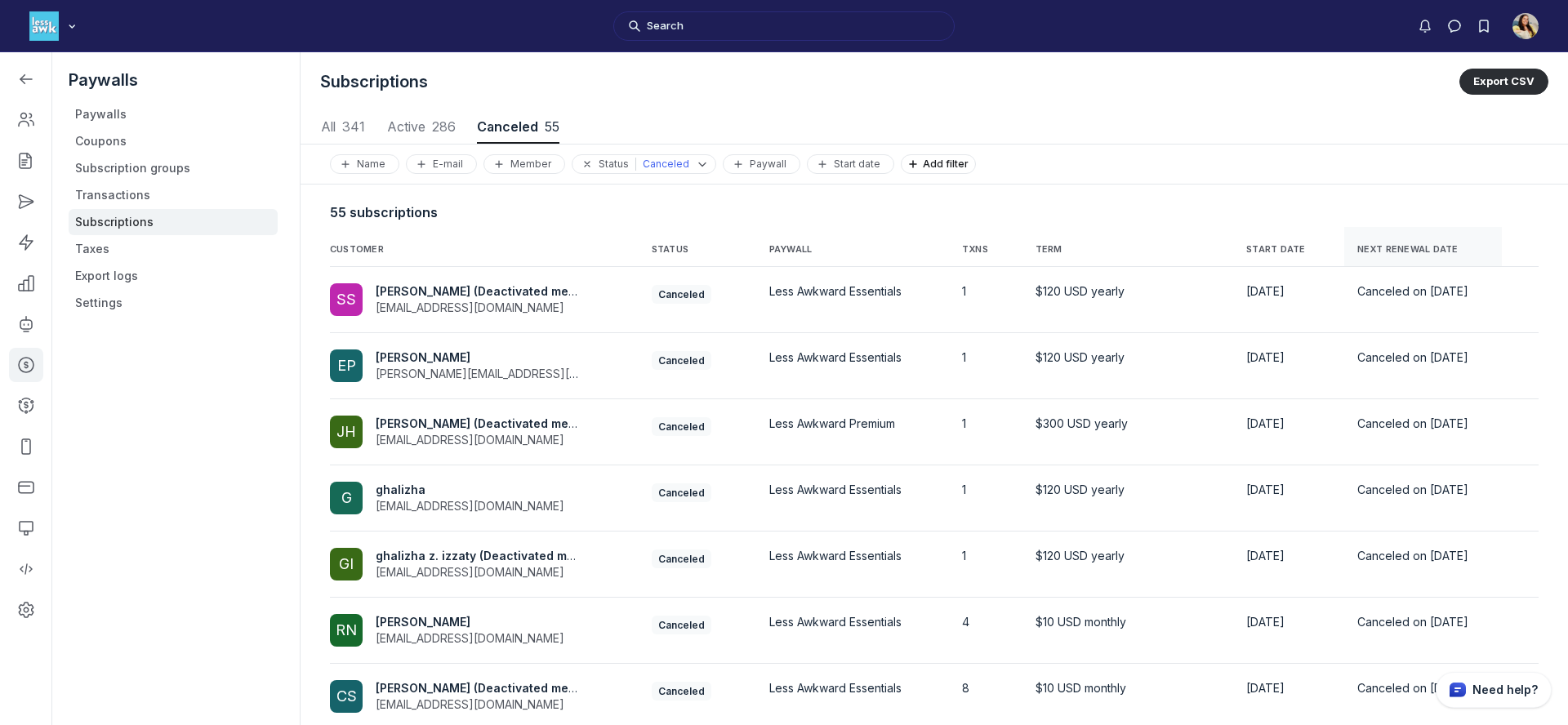
click at [1358, 253] on span "NEXT RENEWAL DATE" at bounding box center [1408, 250] width 101 height 11
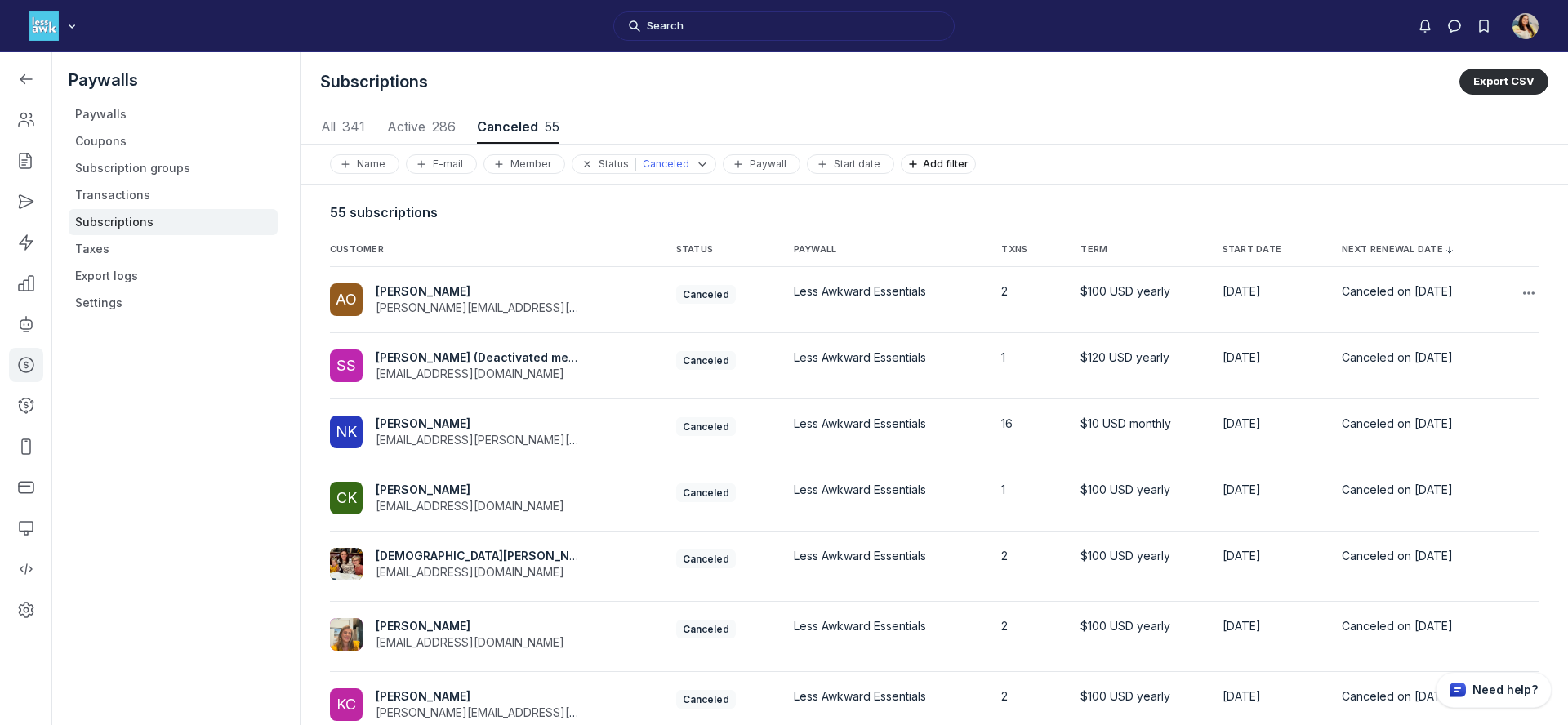
click at [447, 287] on span "ashley oberheide" at bounding box center [423, 290] width 95 height 14
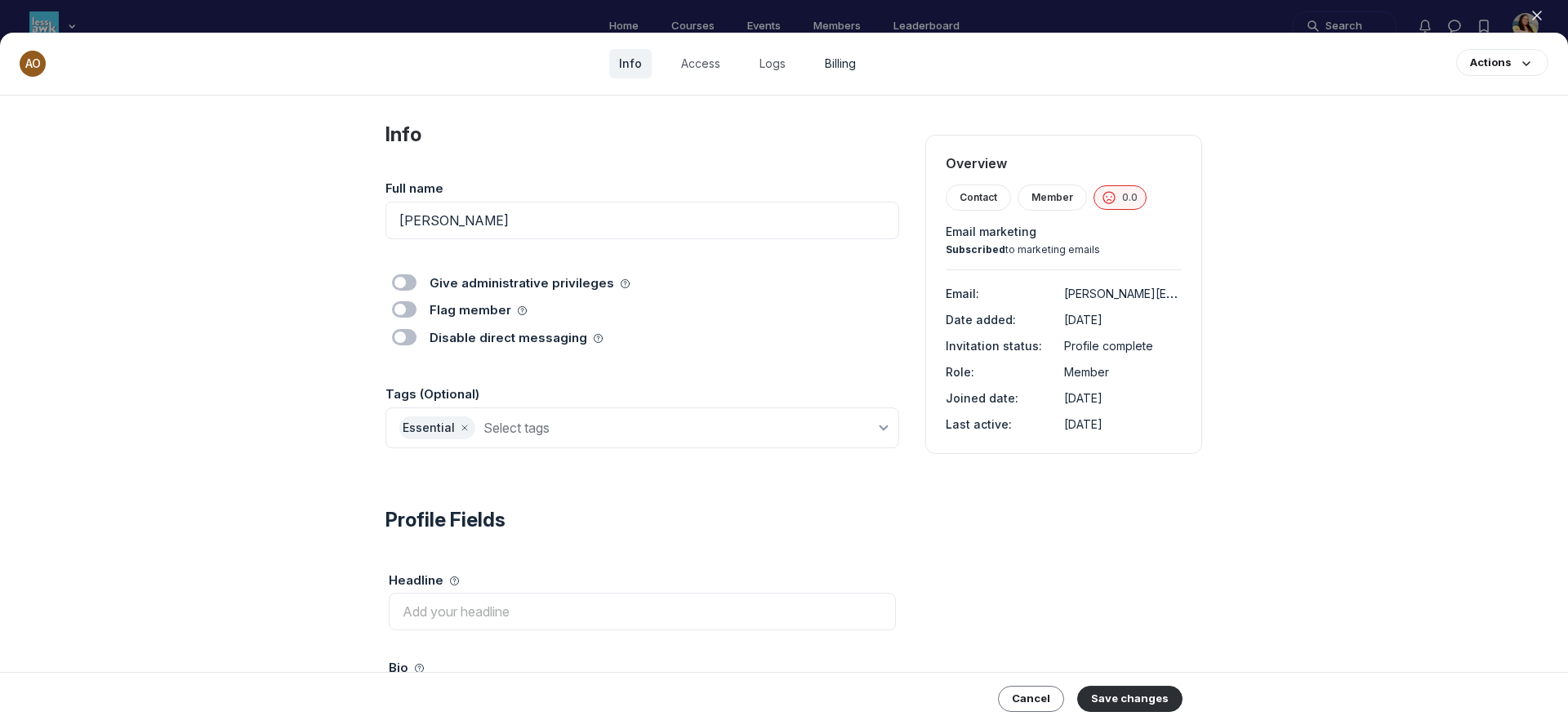
click at [827, 67] on link "Billing" at bounding box center [840, 64] width 51 height 29
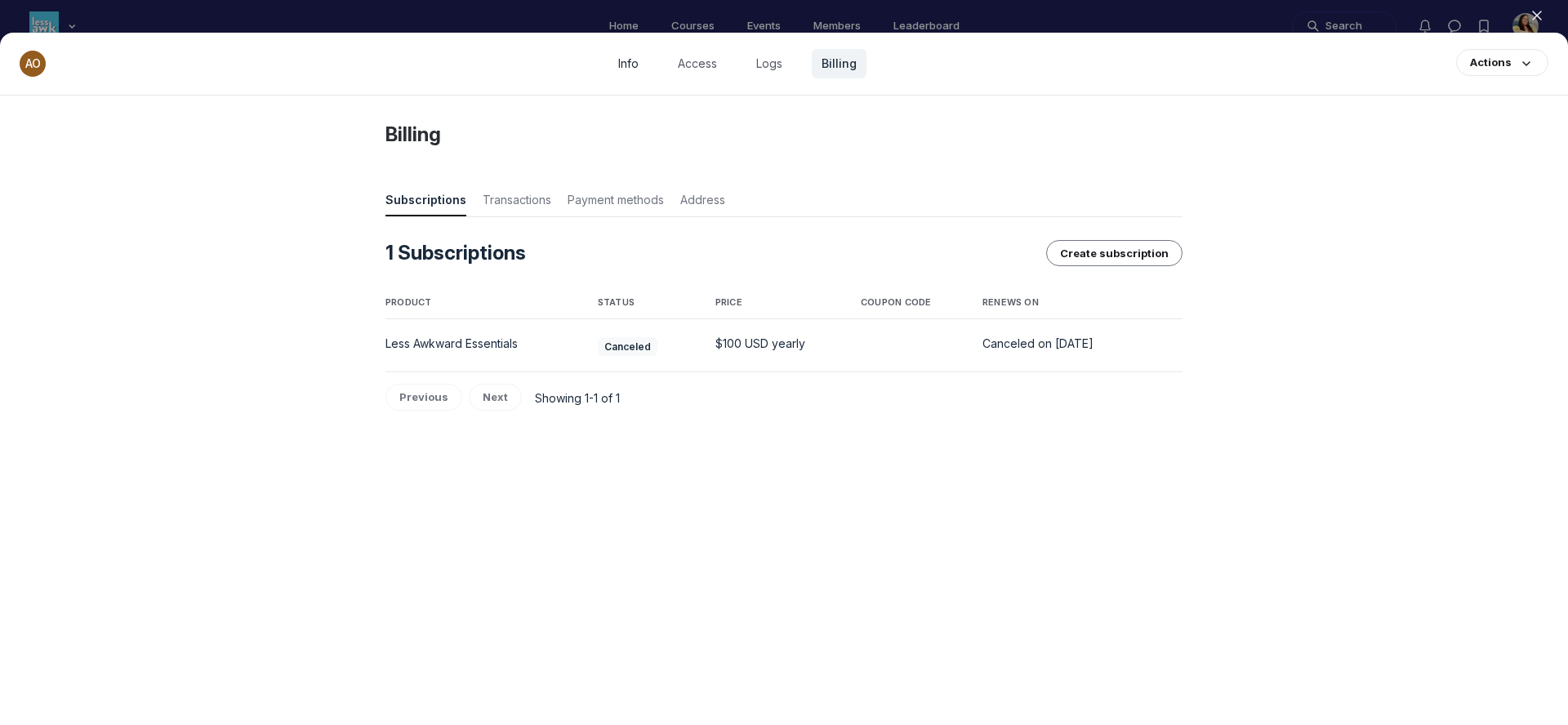
click at [629, 64] on link "Info" at bounding box center [629, 64] width 40 height 29
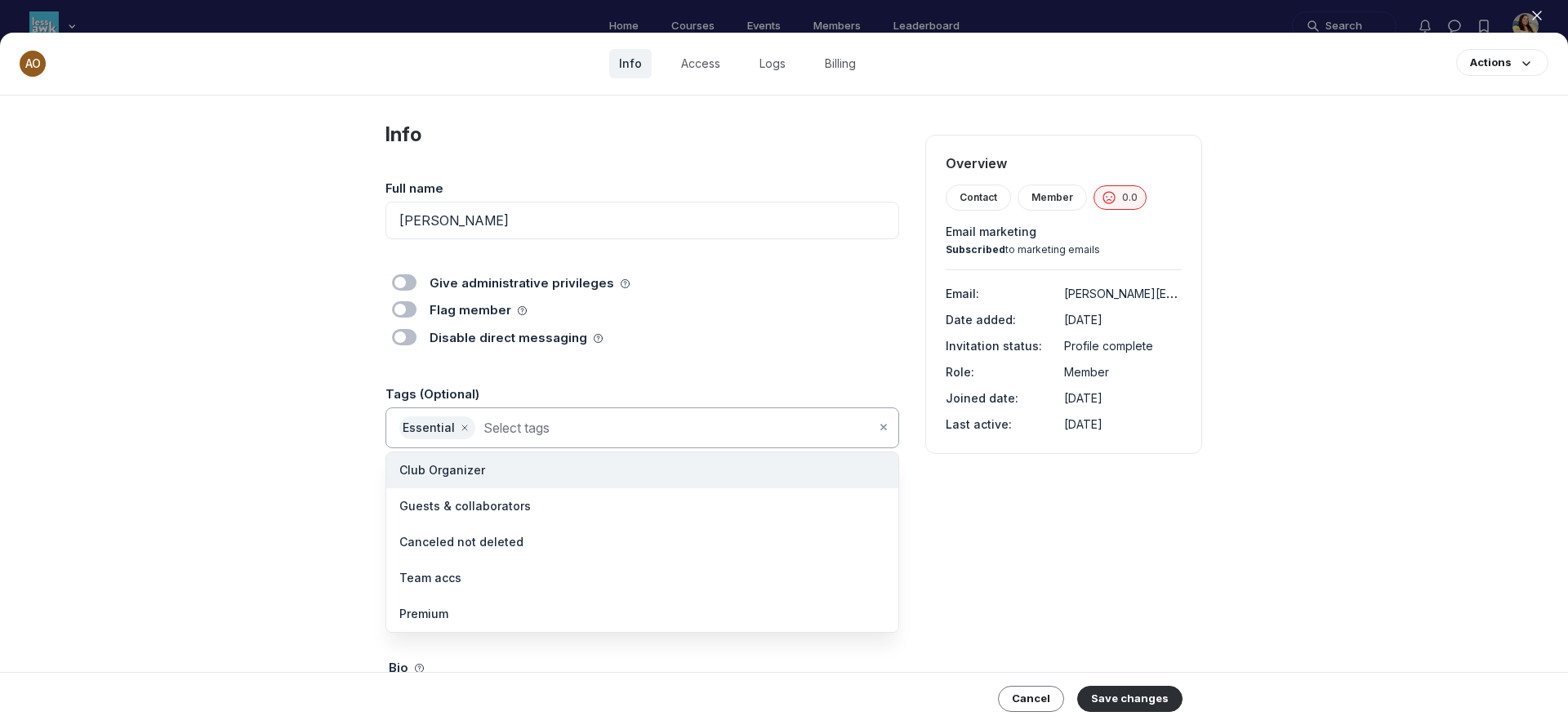
click at [606, 438] on input at bounding box center [679, 428] width 392 height 23
click at [560, 538] on li "Canceled not deleted" at bounding box center [642, 543] width 512 height 36
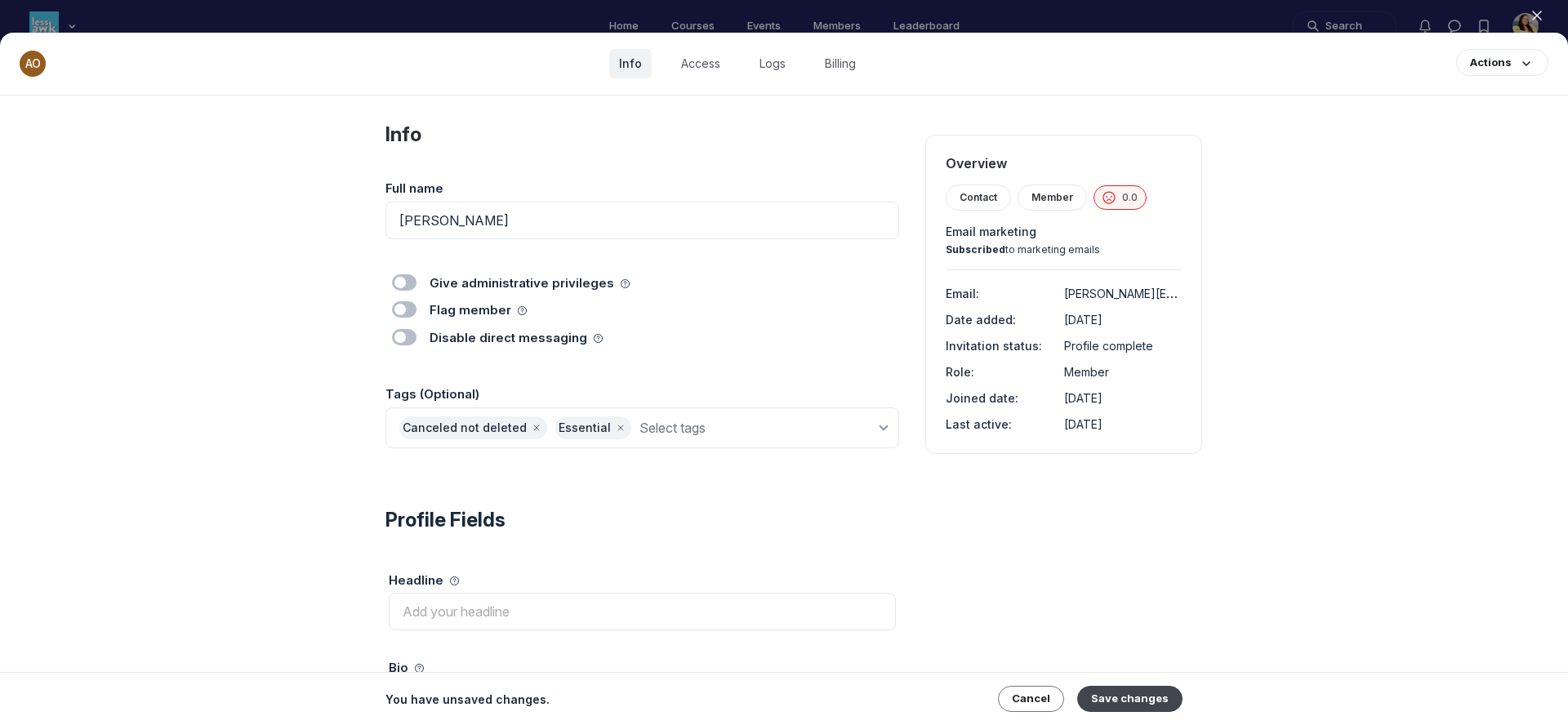
click at [1171, 698] on button "Save changes" at bounding box center [1130, 699] width 106 height 26
click at [1539, 10] on icon "button" at bounding box center [1537, 16] width 16 height 16
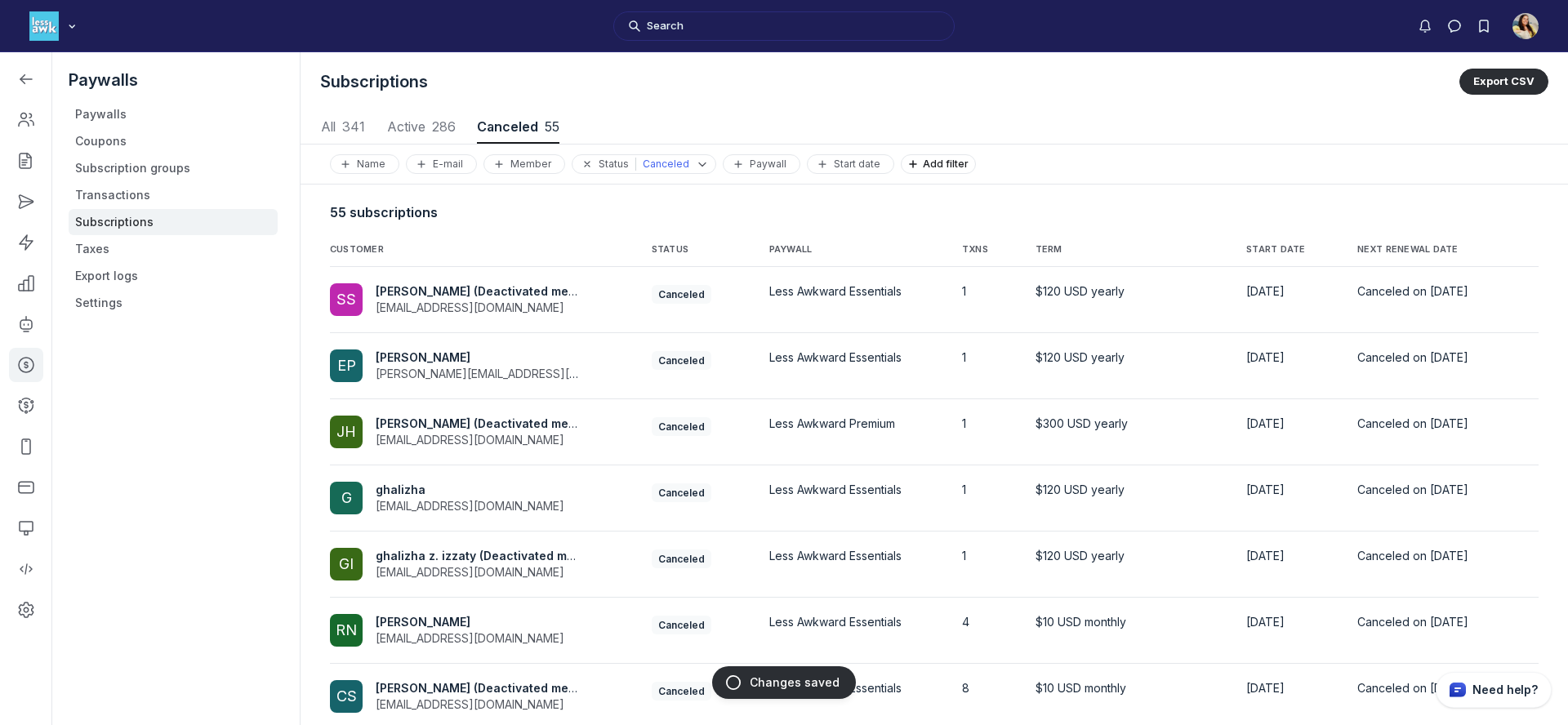
scroll to position [2211, 7627]
click at [1463, 243] on span "NEXT RENEWAL DATE" at bounding box center [1423, 250] width 132 height 13
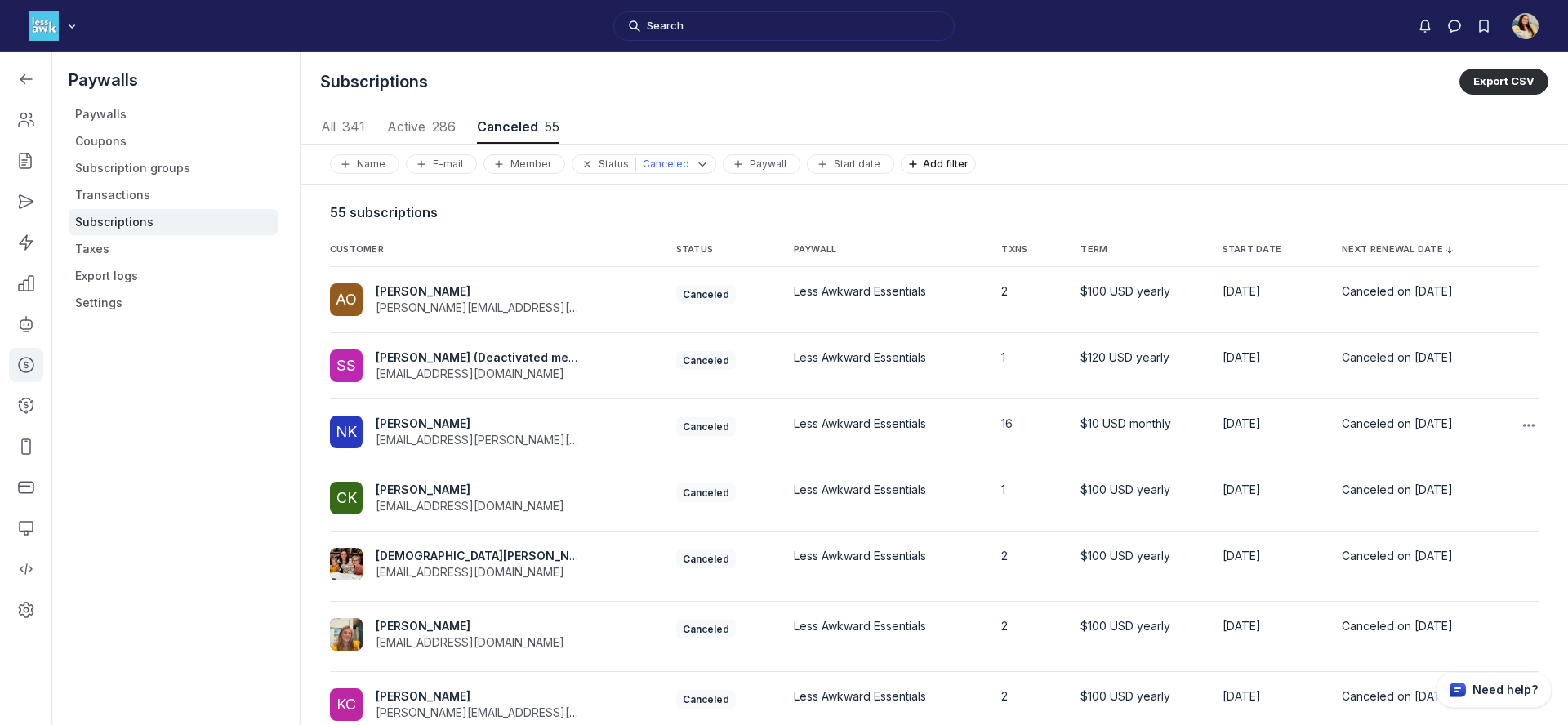
click at [412, 423] on span "Nicci King" at bounding box center [423, 423] width 95 height 14
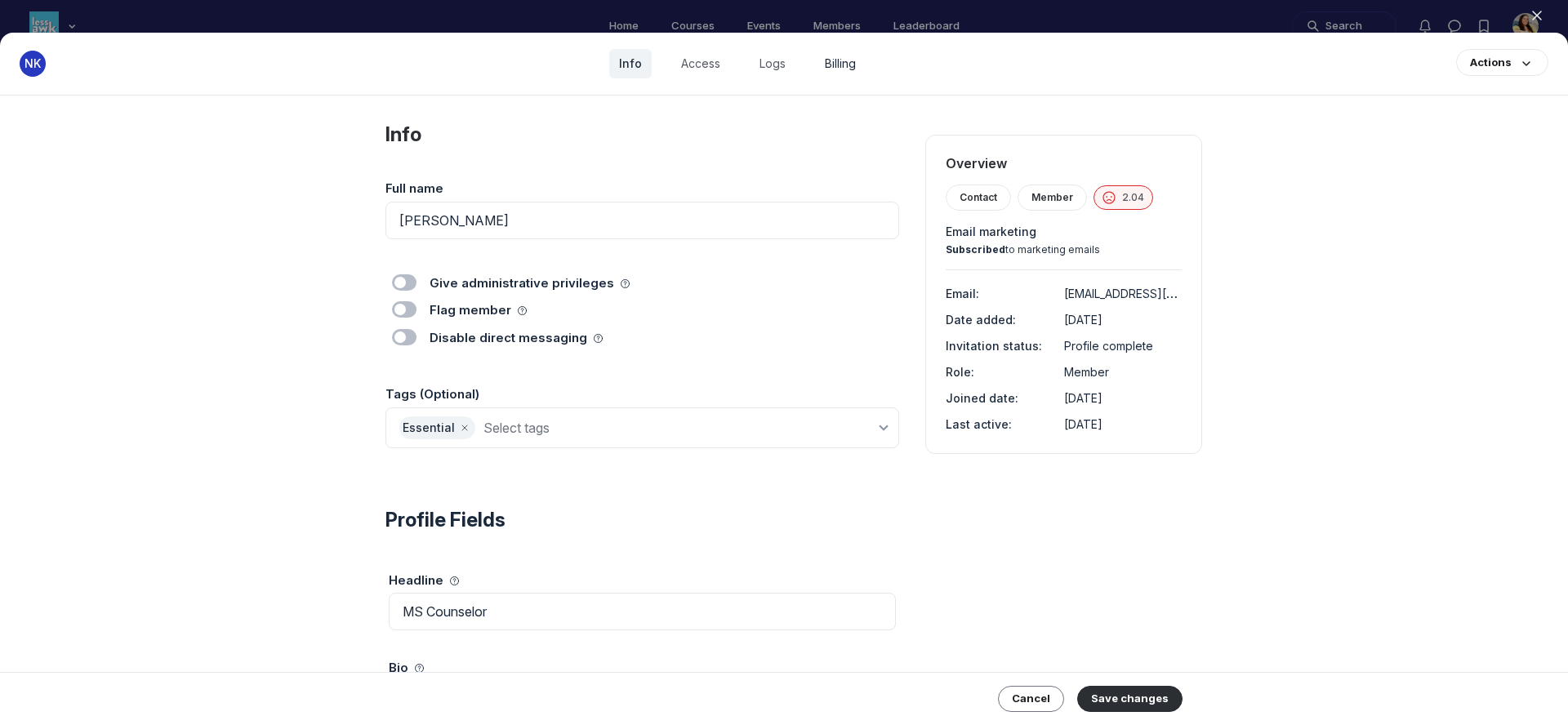
click at [835, 64] on link "Billing" at bounding box center [840, 64] width 51 height 29
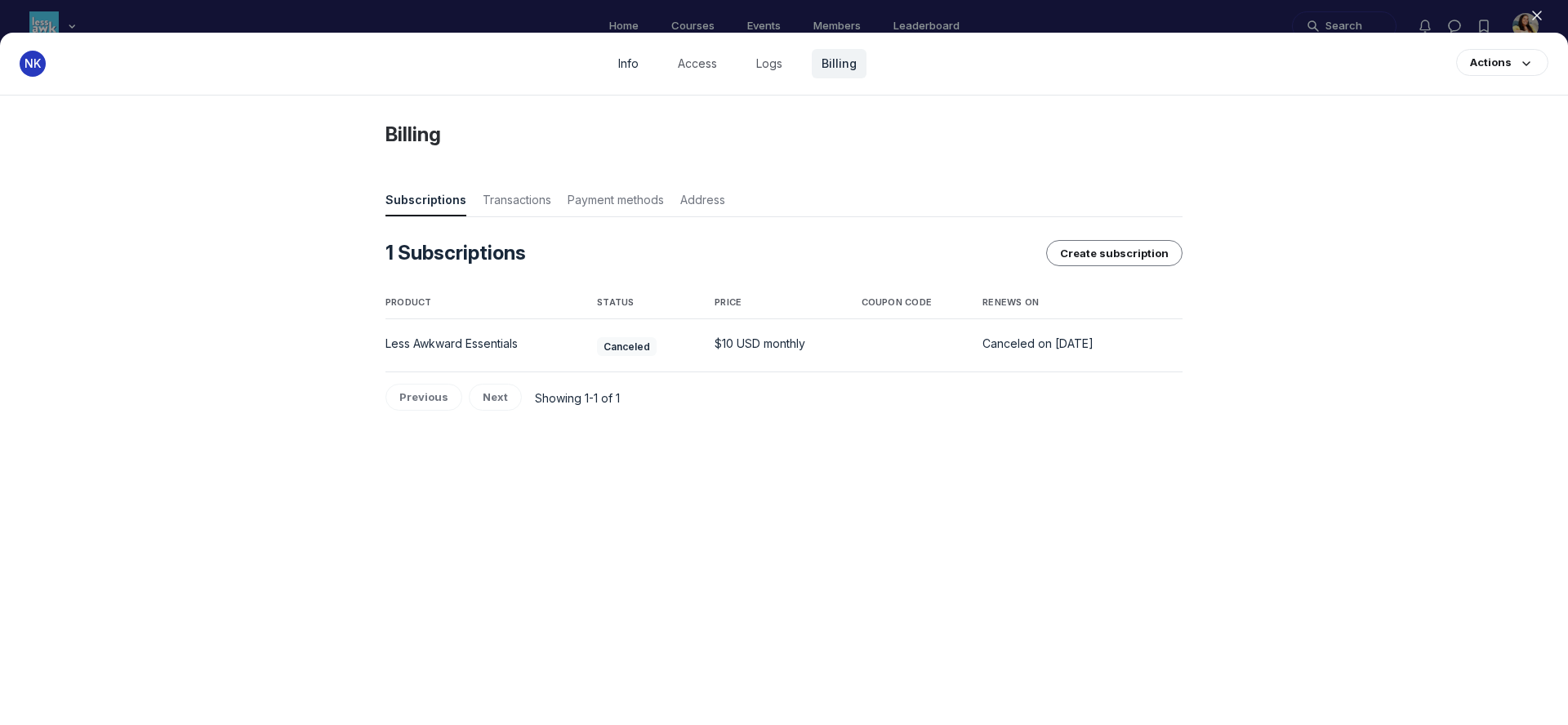
click at [616, 64] on link "Info" at bounding box center [629, 64] width 40 height 29
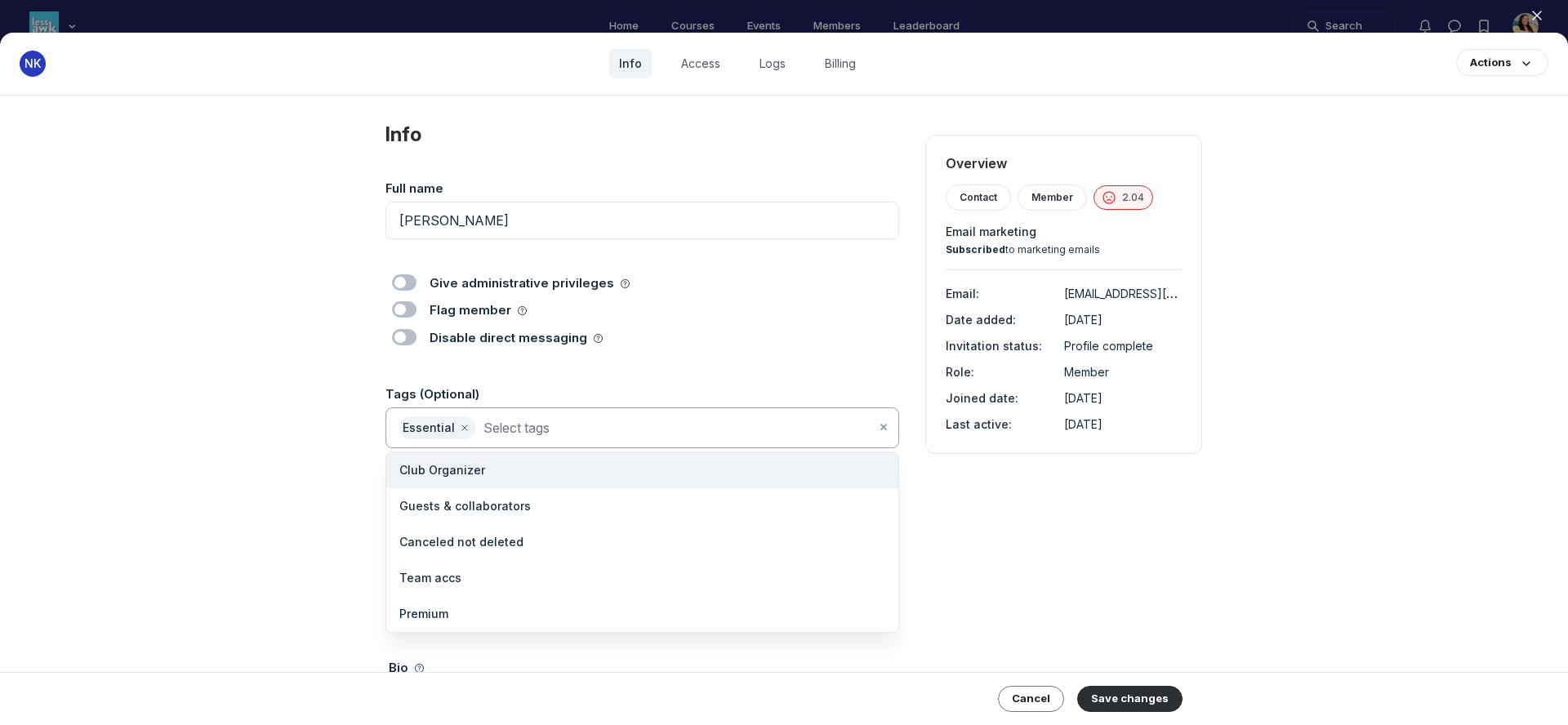
click at [593, 424] on input at bounding box center [679, 428] width 392 height 23
click at [543, 534] on li "Canceled not deleted" at bounding box center [642, 543] width 512 height 36
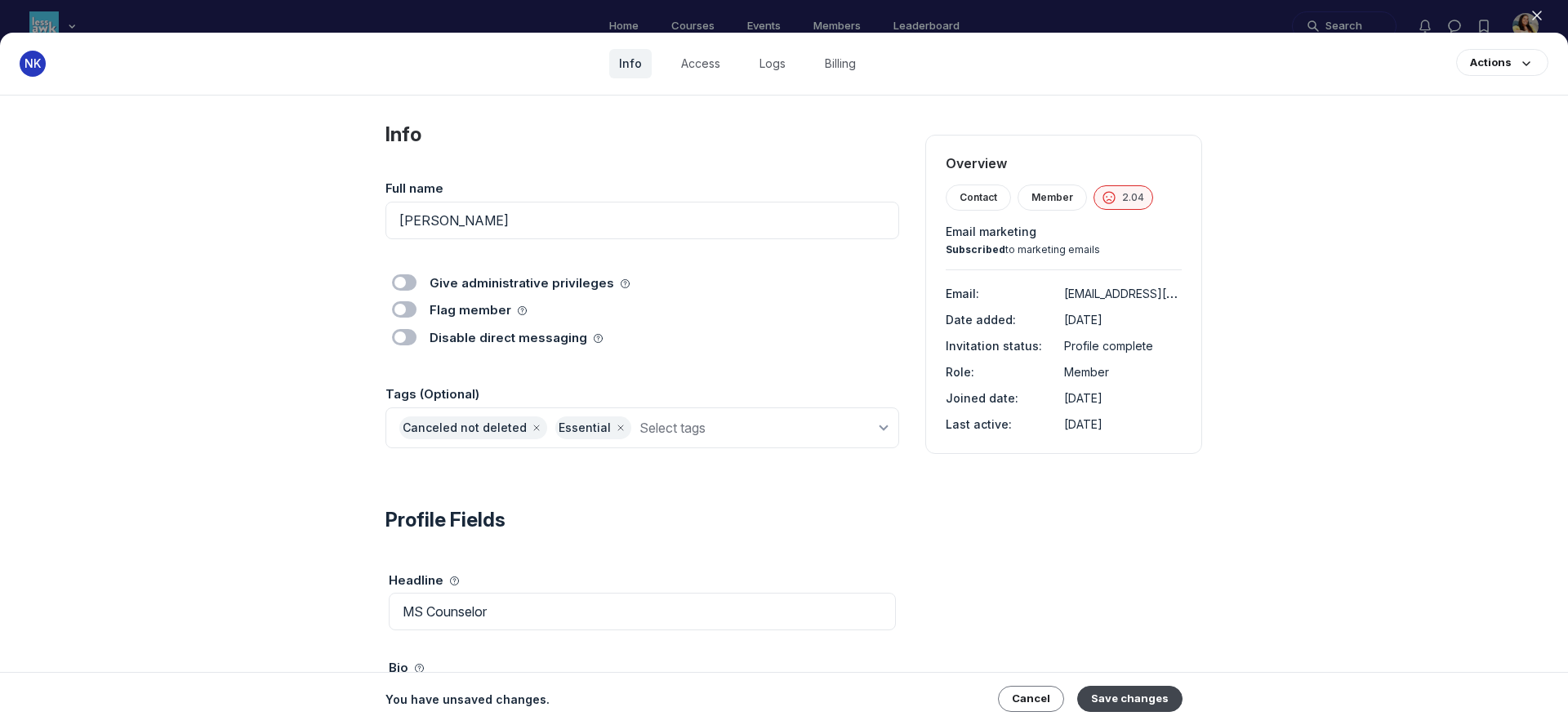
click at [1163, 697] on button "Save changes" at bounding box center [1130, 699] width 106 height 26
click at [1535, 14] on use "button" at bounding box center [1537, 16] width 8 height 8
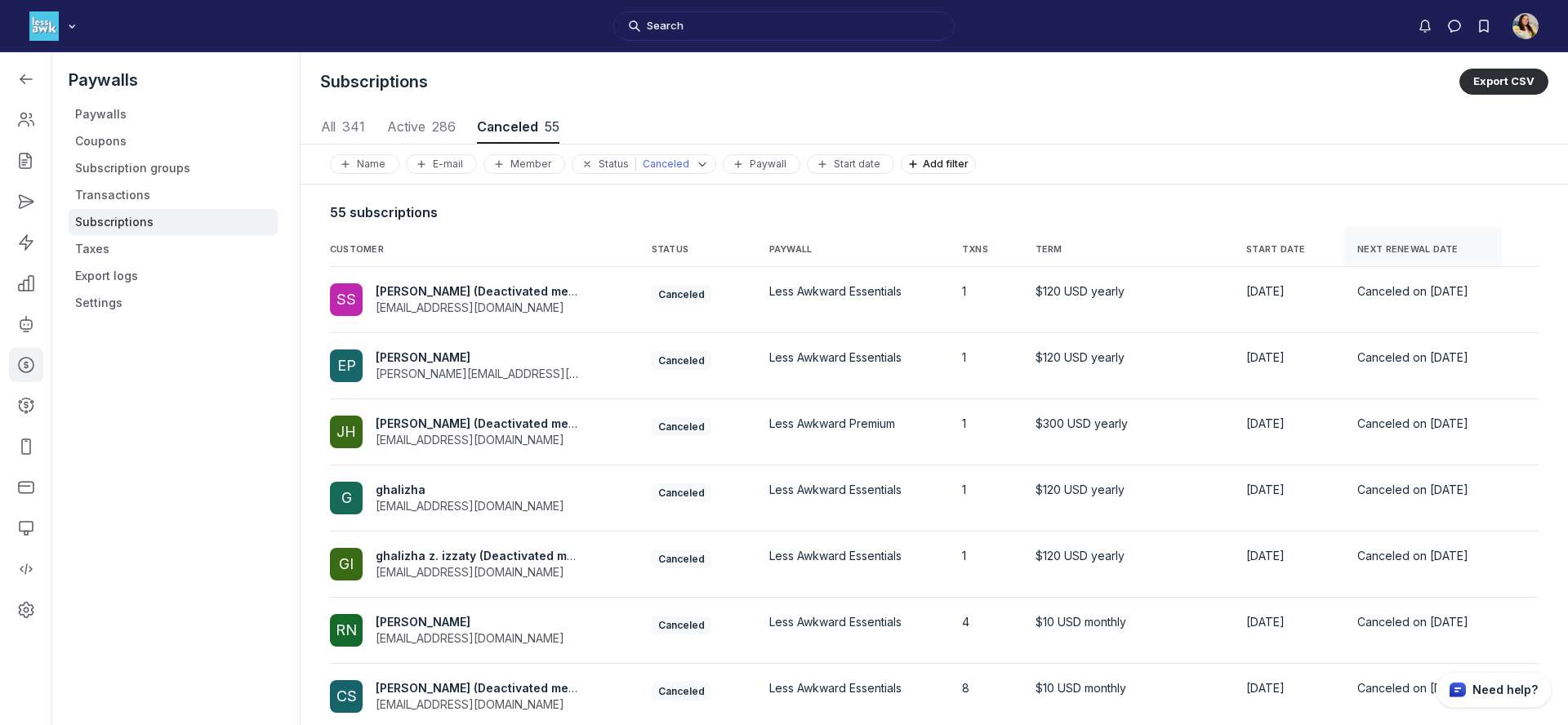
click at [1395, 246] on span "NEXT RENEWAL DATE" at bounding box center [1408, 250] width 101 height 11
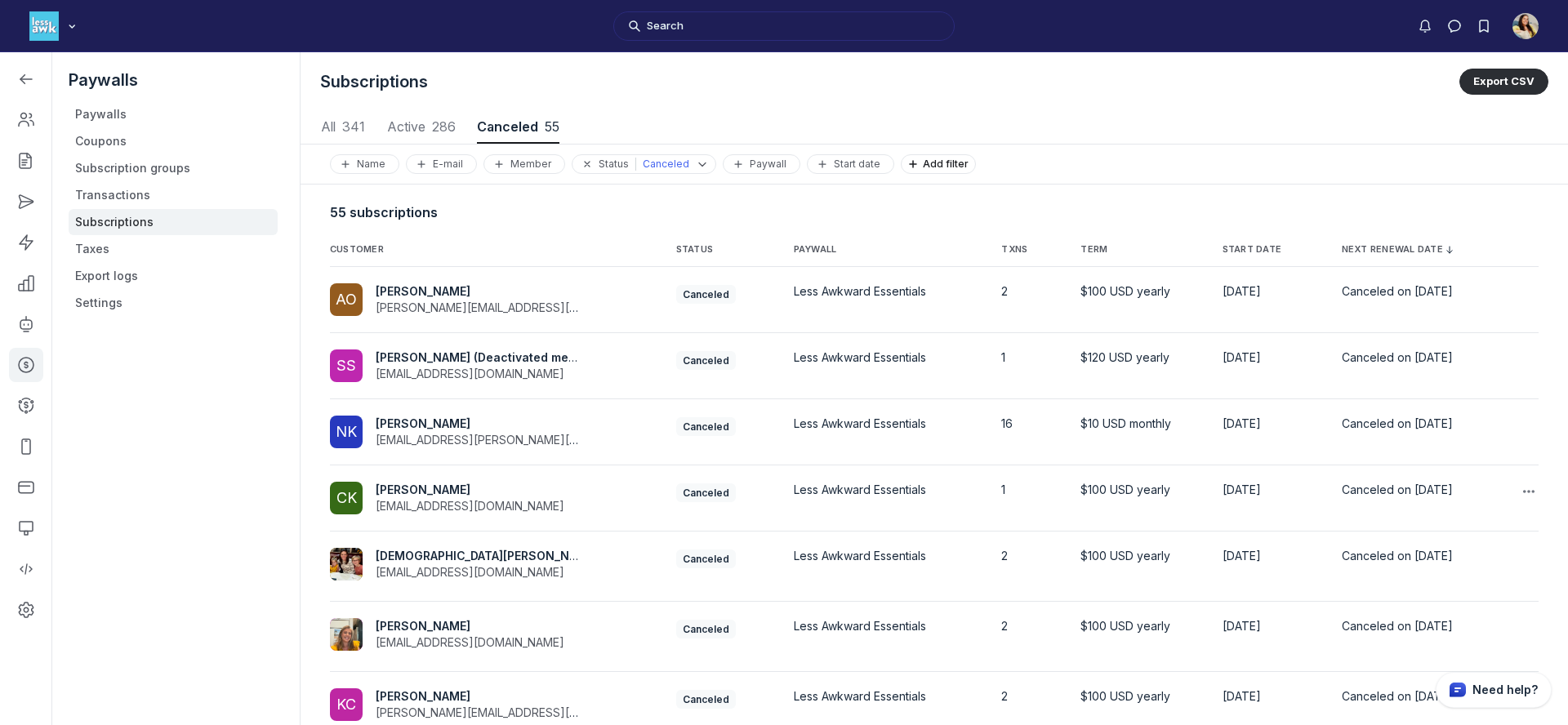
click at [397, 483] on span "Cherise Kennedy" at bounding box center [423, 489] width 95 height 14
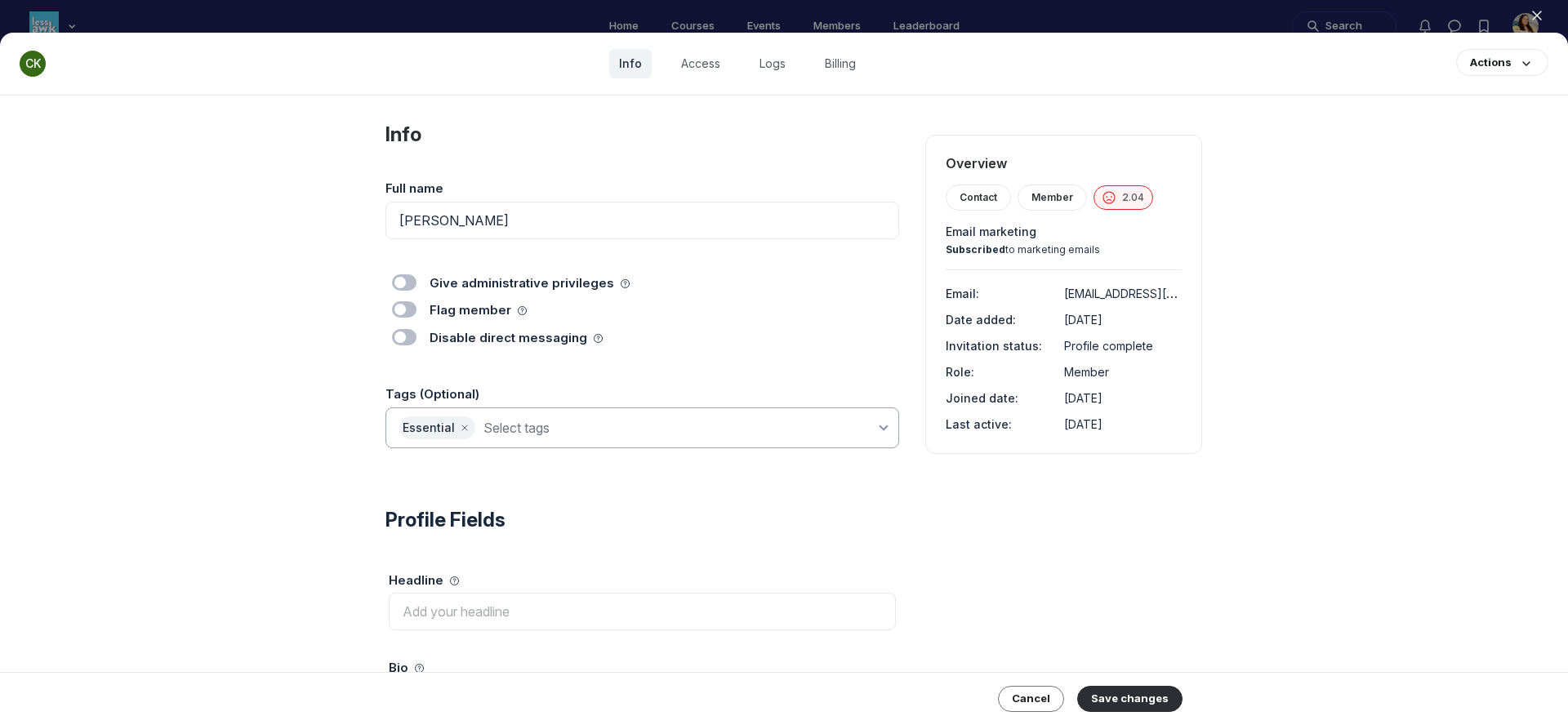
click at [647, 417] on input at bounding box center [679, 428] width 392 height 23
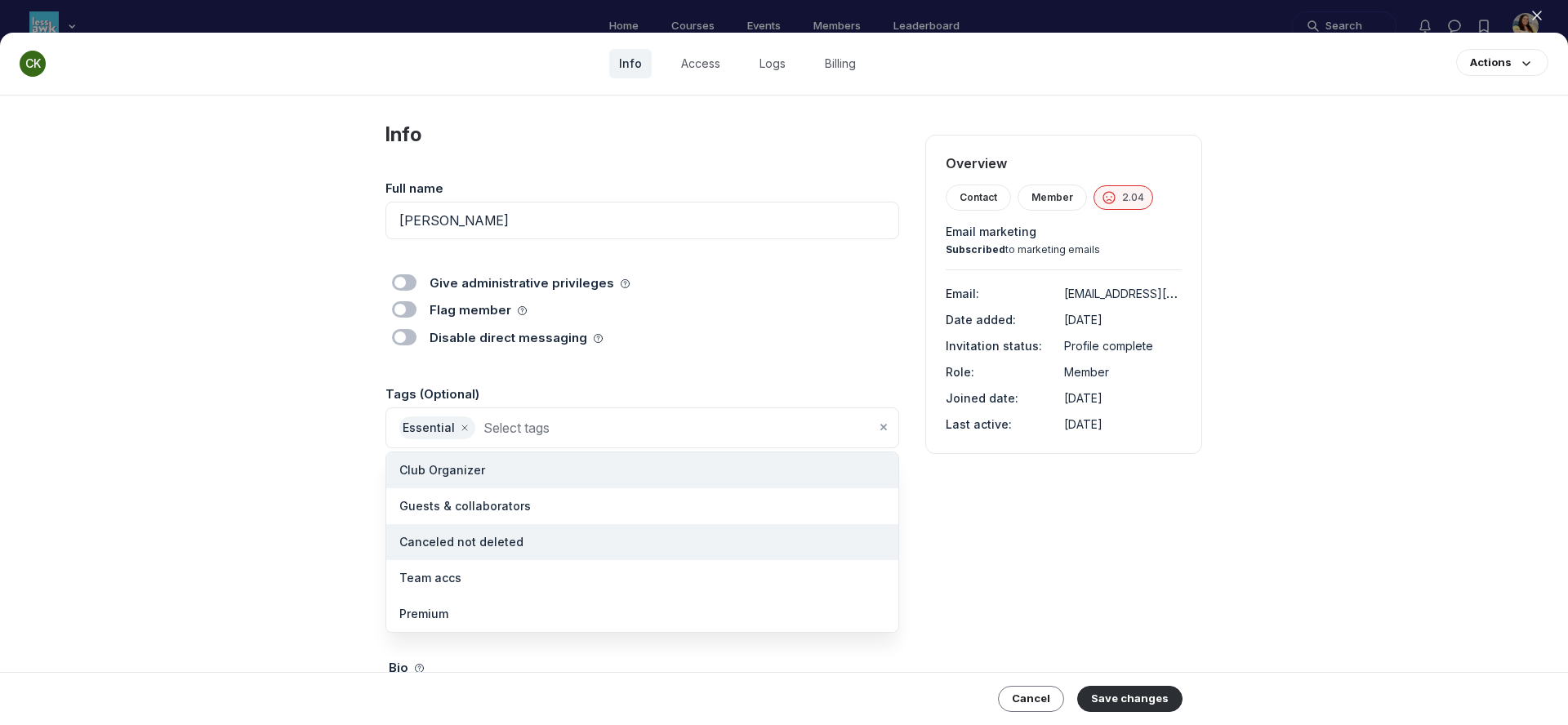
click at [627, 530] on li "Canceled not deleted" at bounding box center [642, 543] width 512 height 36
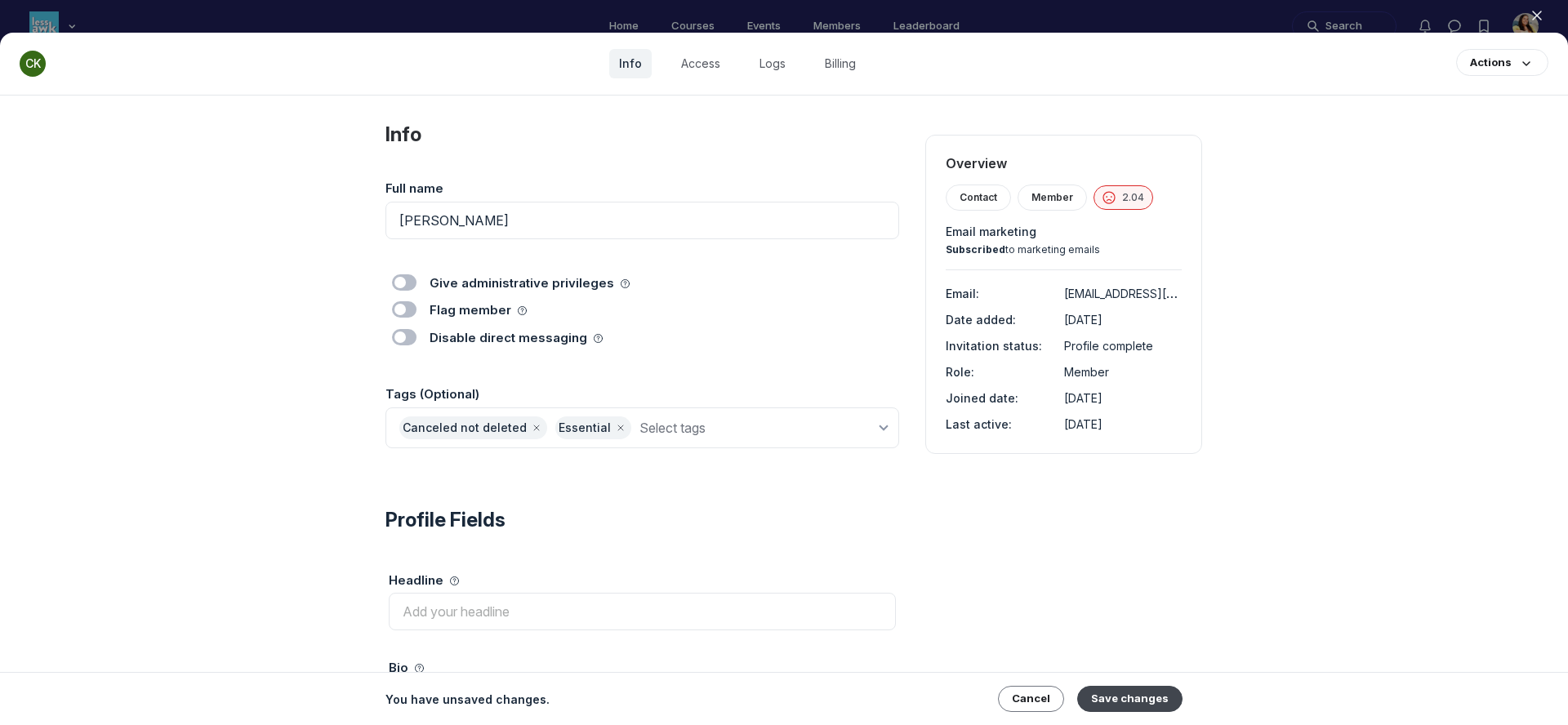
click at [1119, 696] on button "Save changes" at bounding box center [1130, 699] width 106 height 26
click at [1532, 16] on icon "button" at bounding box center [1537, 16] width 16 height 16
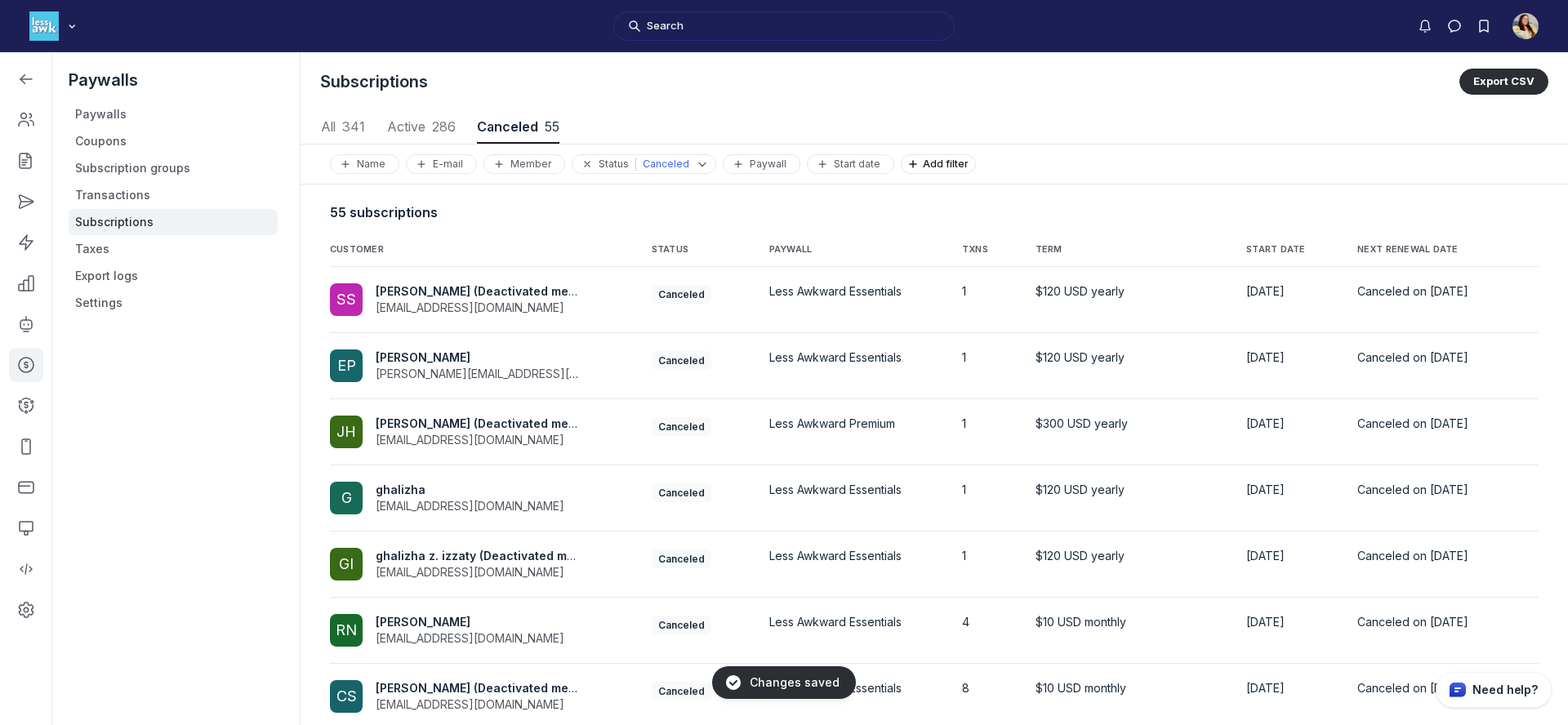
scroll to position [2211, 7627]
click at [1447, 250] on span "NEXT RENEWAL DATE" at bounding box center [1423, 250] width 132 height 13
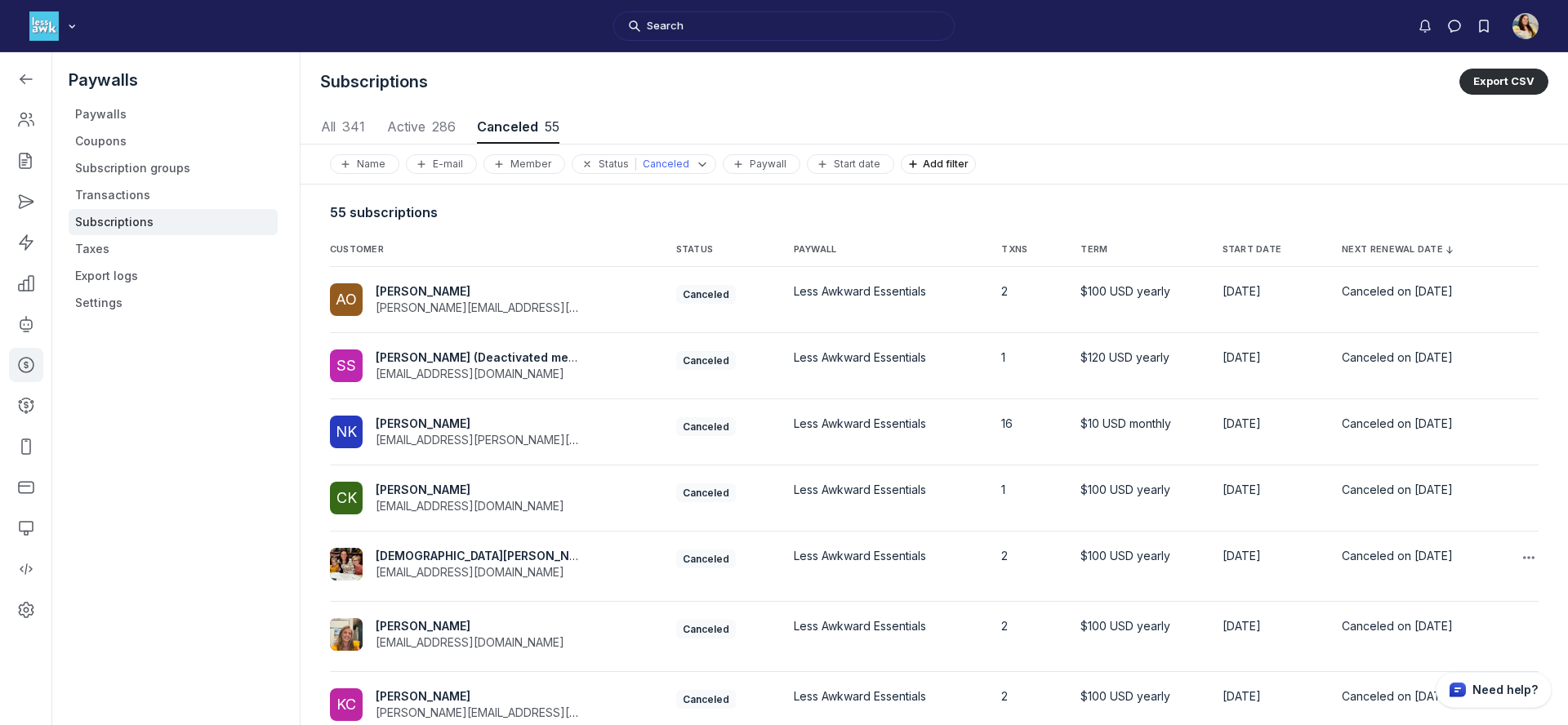
click at [403, 557] on span "Kristen Helms" at bounding box center [486, 556] width 222 height 14
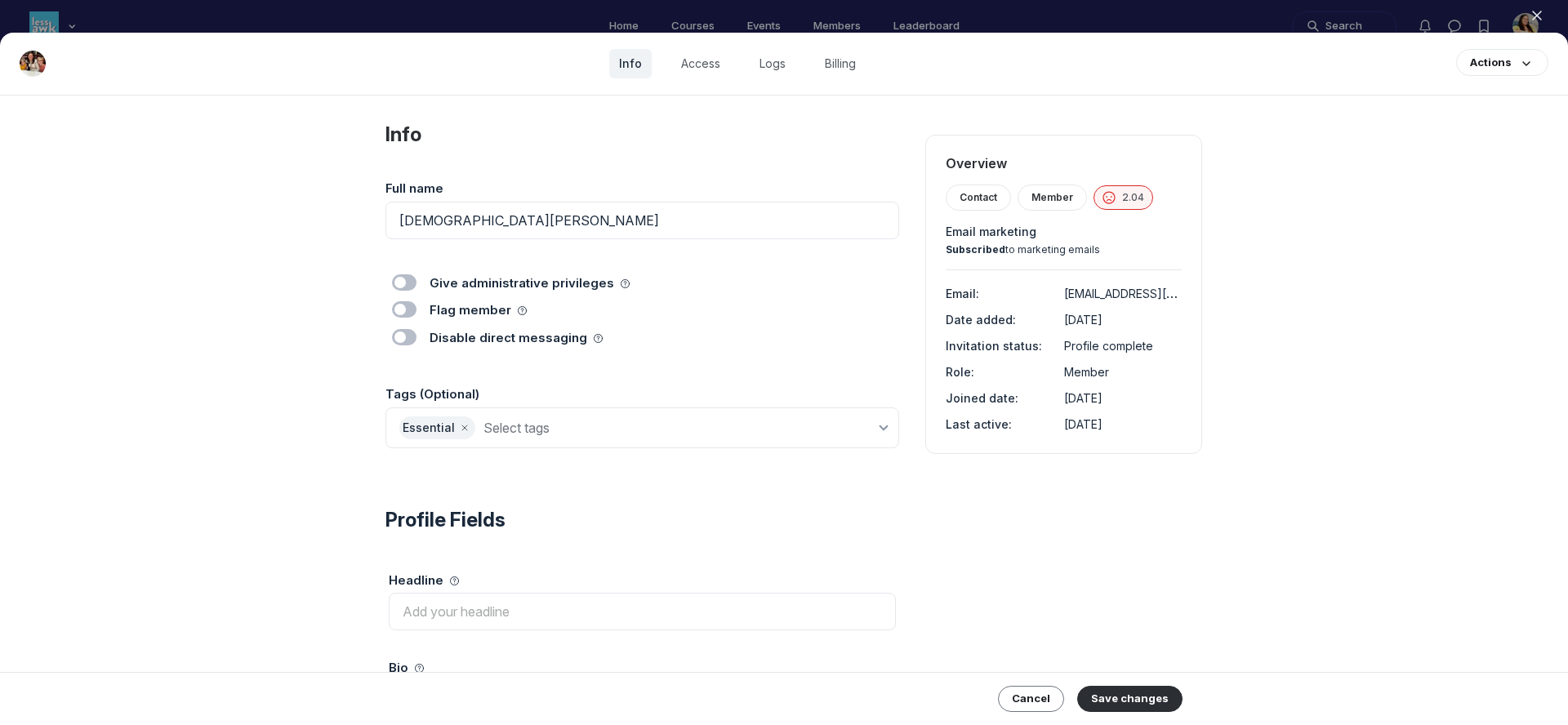
click at [581, 440] on div "Essential" at bounding box center [642, 428] width 514 height 41
click at [581, 428] on input at bounding box center [679, 428] width 392 height 23
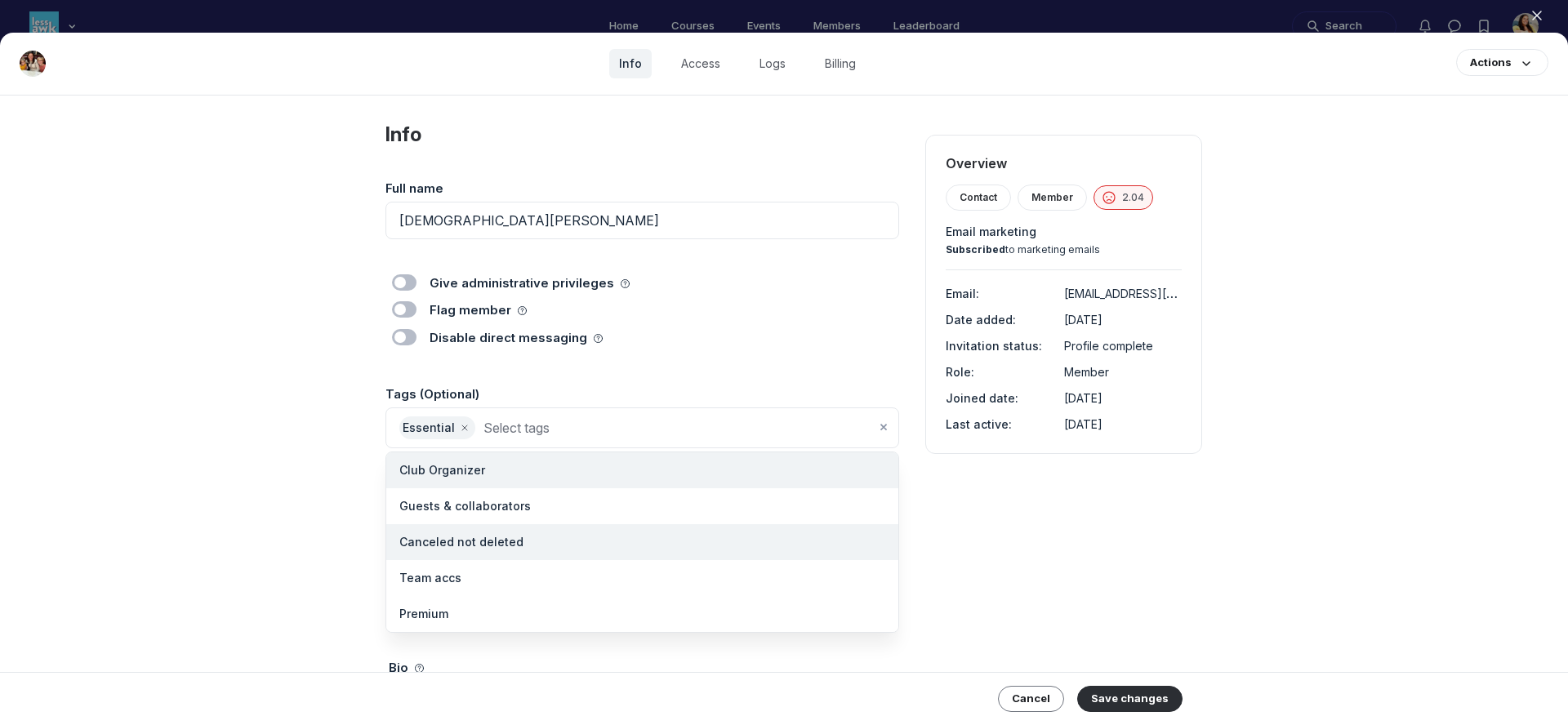
click at [554, 525] on li "Canceled not deleted" at bounding box center [642, 543] width 512 height 36
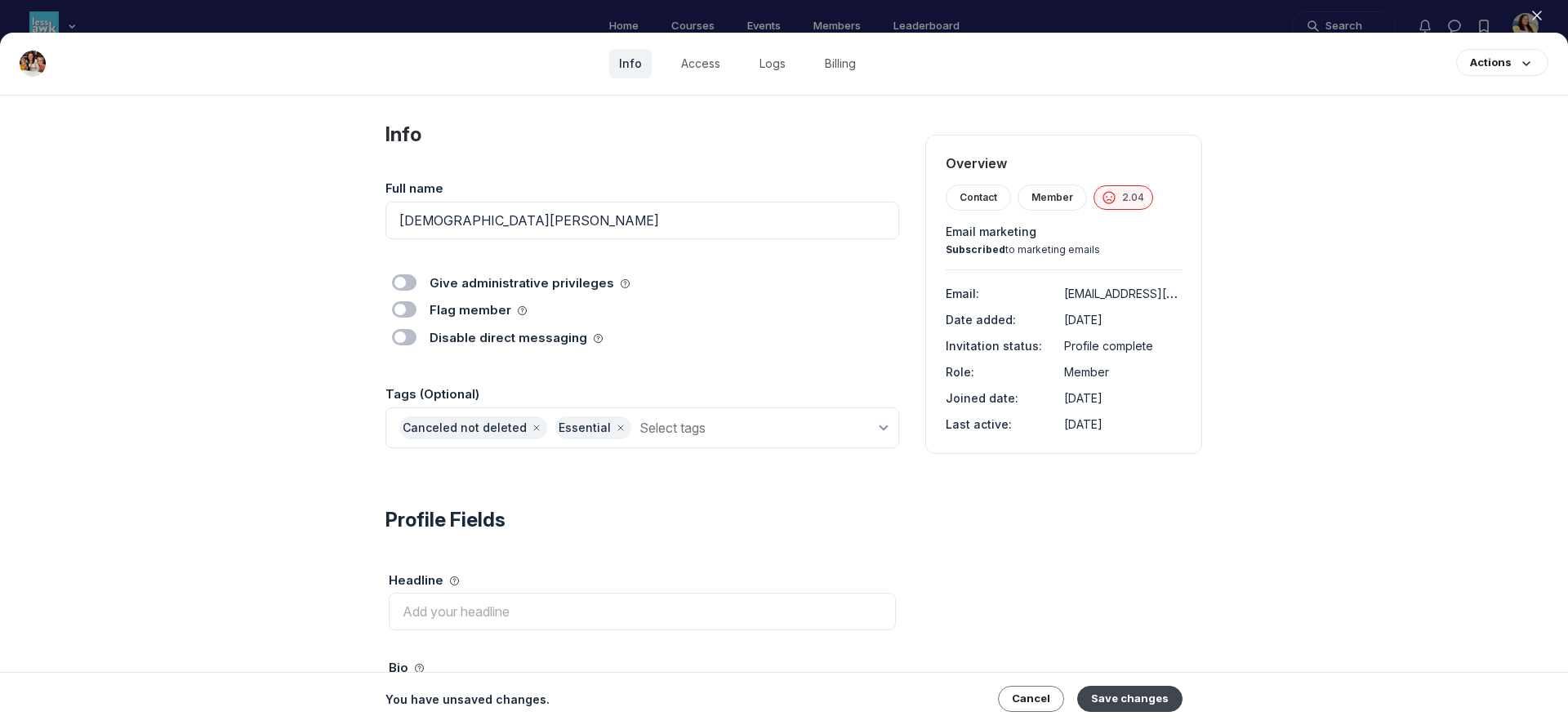
click at [1159, 703] on button "Save changes" at bounding box center [1130, 699] width 106 height 26
click at [1530, 19] on icon "button" at bounding box center [1537, 16] width 16 height 16
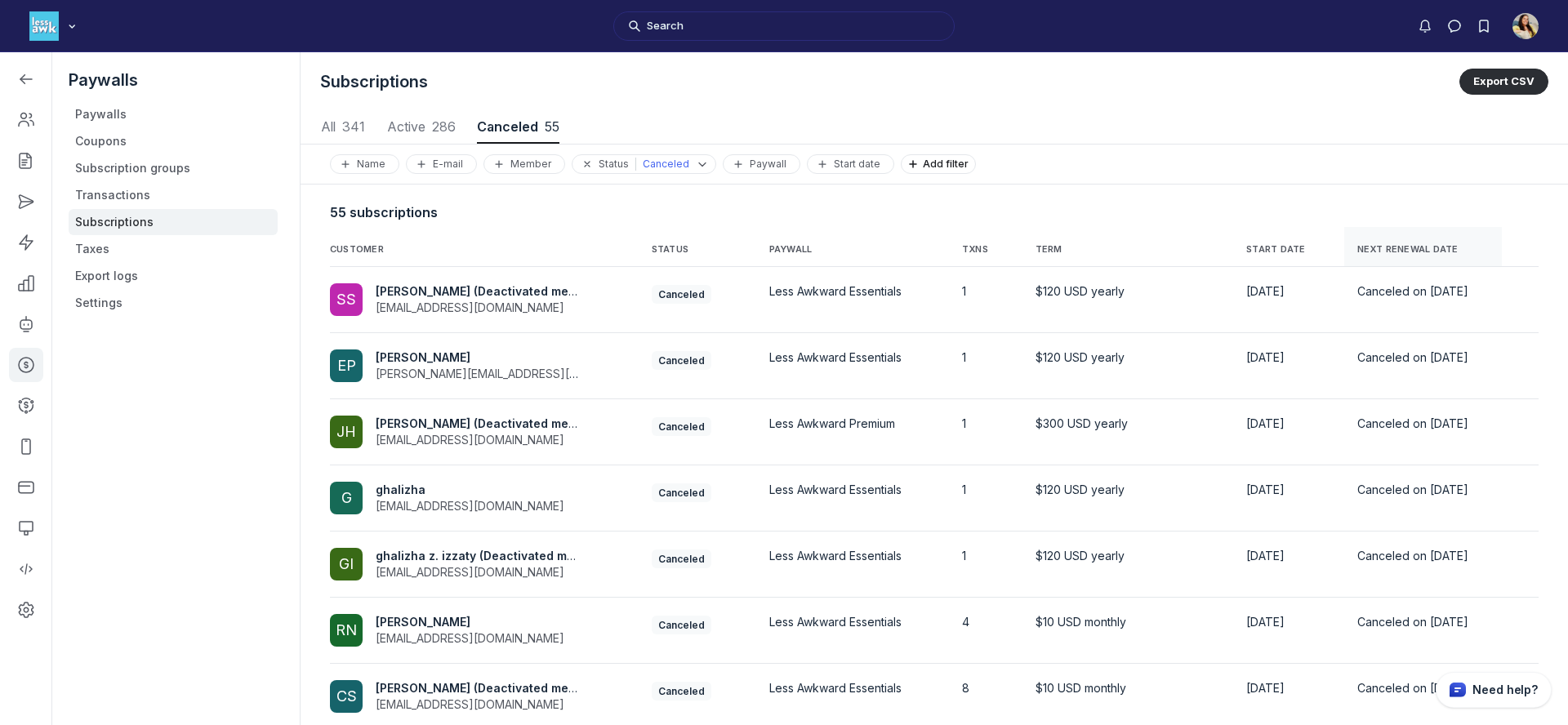
click at [1409, 241] on th "NEXT RENEWAL DATE" at bounding box center [1423, 246] width 158 height 40
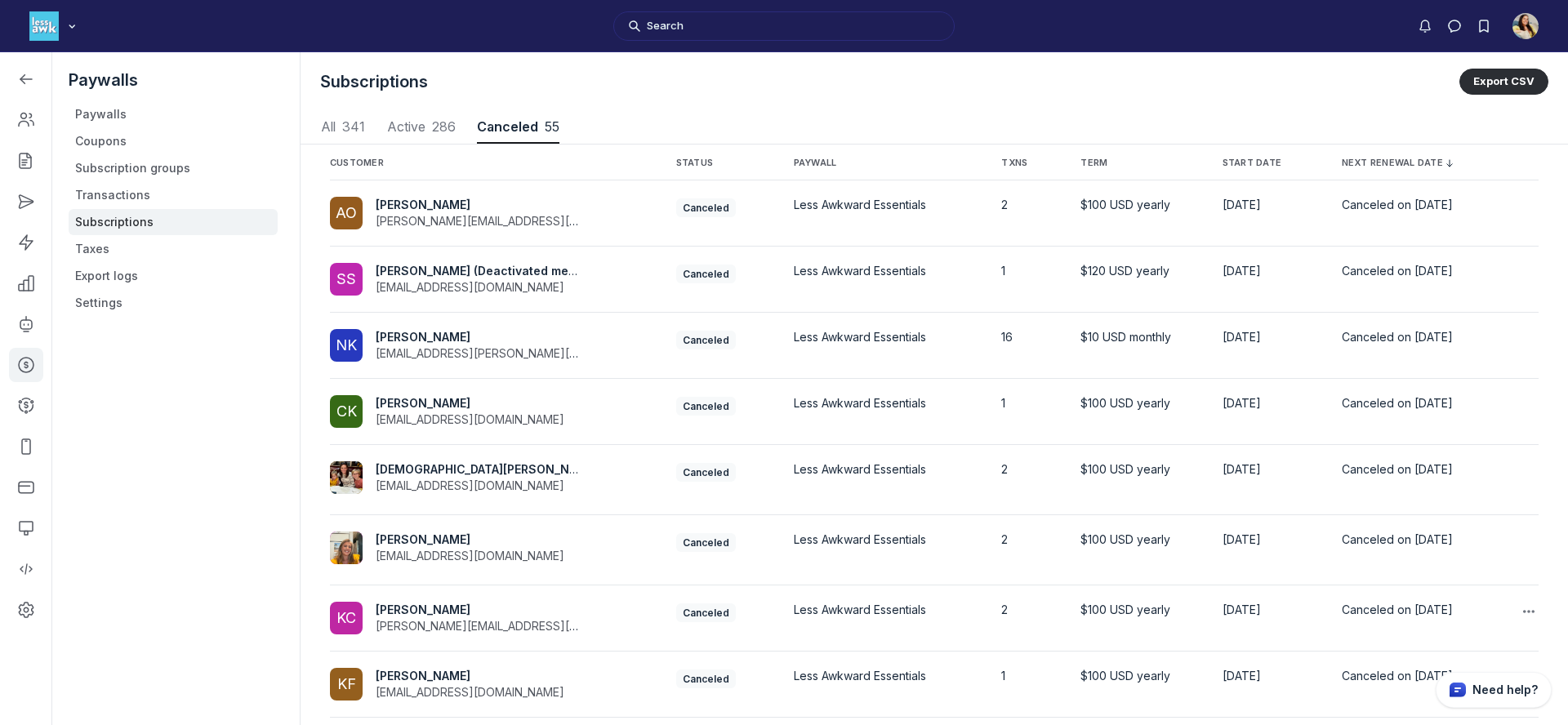
scroll to position [88, 0]
click at [543, 550] on div "PM Pamela Martin pamelaqmartin@gmail.com" at bounding box center [460, 548] width 261 height 37
click at [428, 529] on td "PM Pamela Martin pamelaqmartin@gmail.com" at bounding box center [496, 549] width 333 height 70
click at [425, 538] on span "Pamela Martin" at bounding box center [423, 538] width 95 height 14
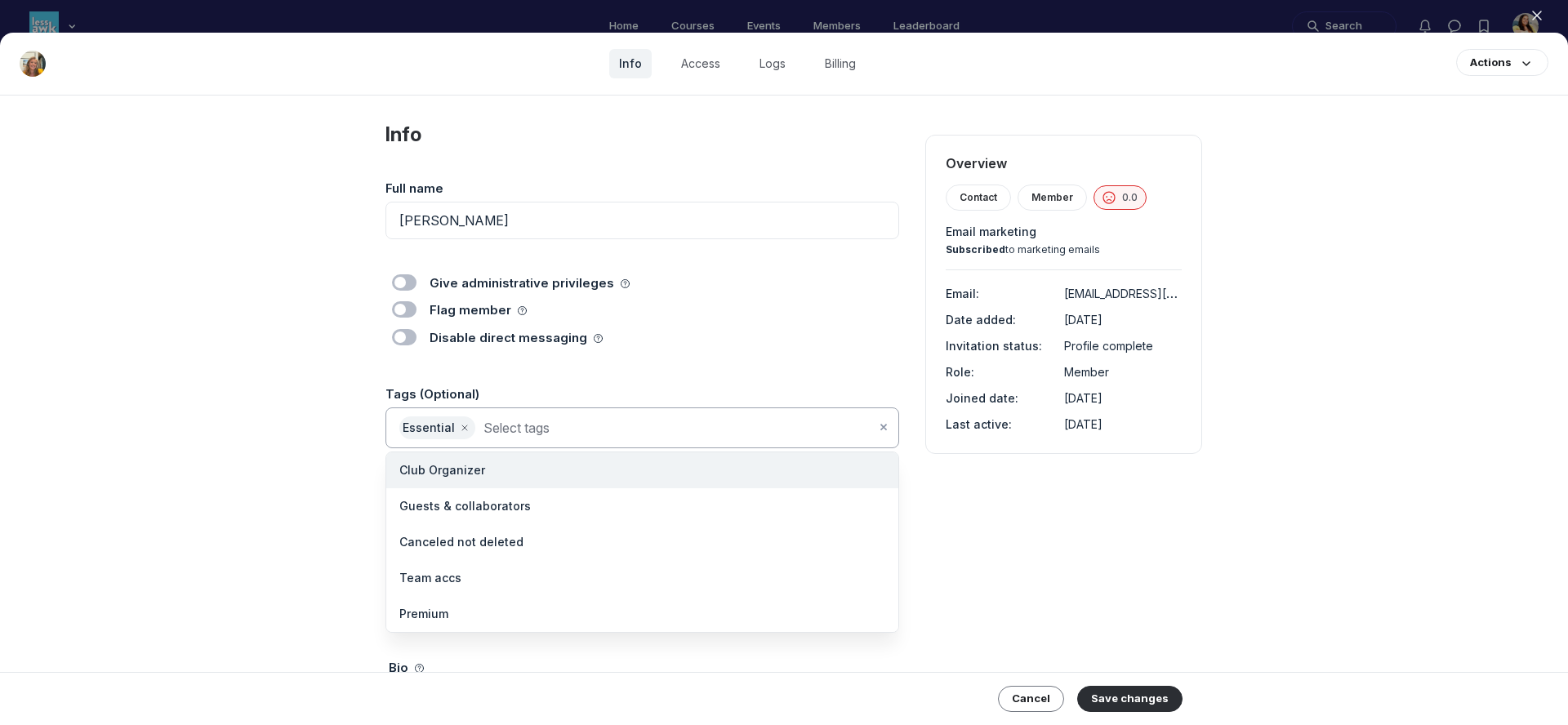
click at [575, 423] on input at bounding box center [679, 428] width 392 height 23
click at [557, 538] on li "Canceled not deleted" at bounding box center [642, 543] width 512 height 36
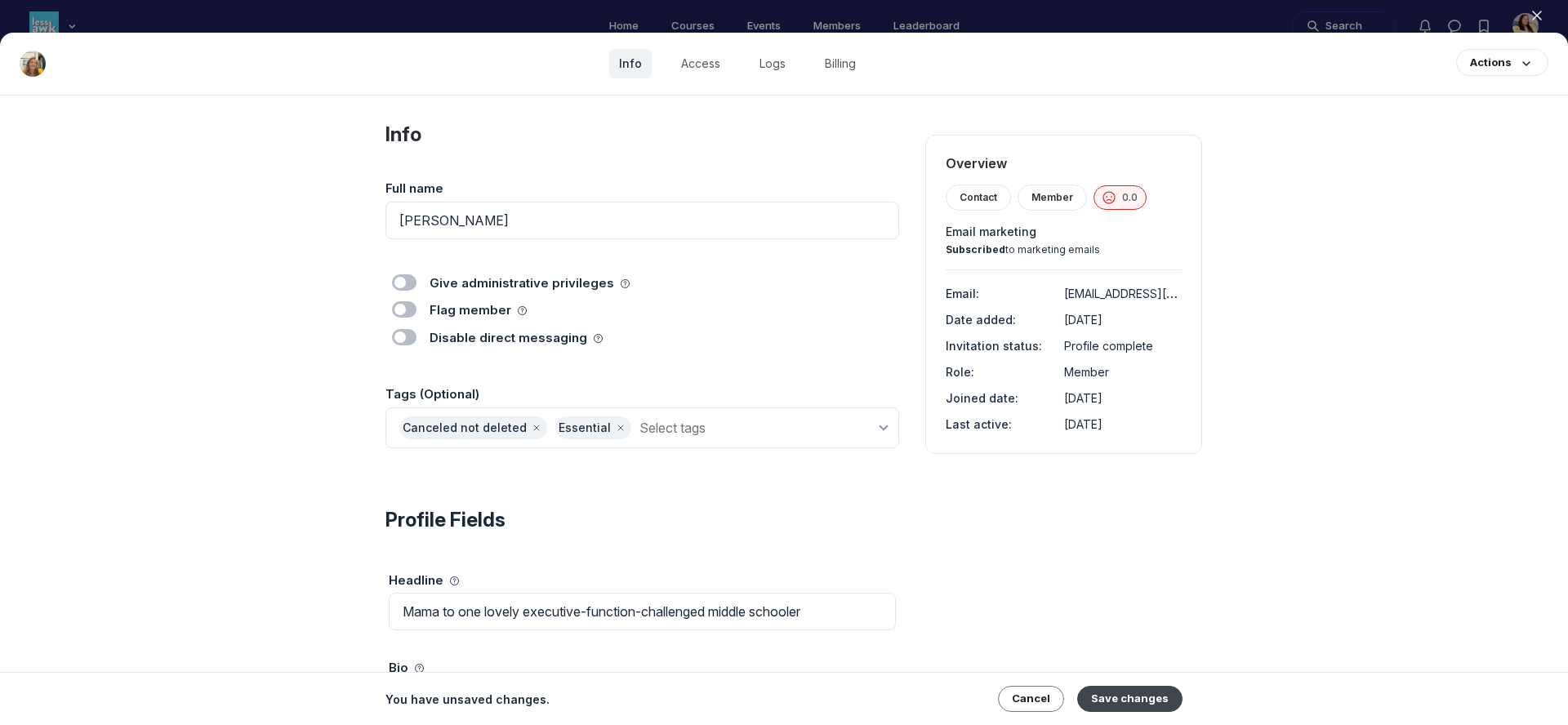
click at [1112, 694] on button "Save changes" at bounding box center [1130, 699] width 106 height 26
click at [1538, 13] on use "button" at bounding box center [1537, 16] width 8 height 8
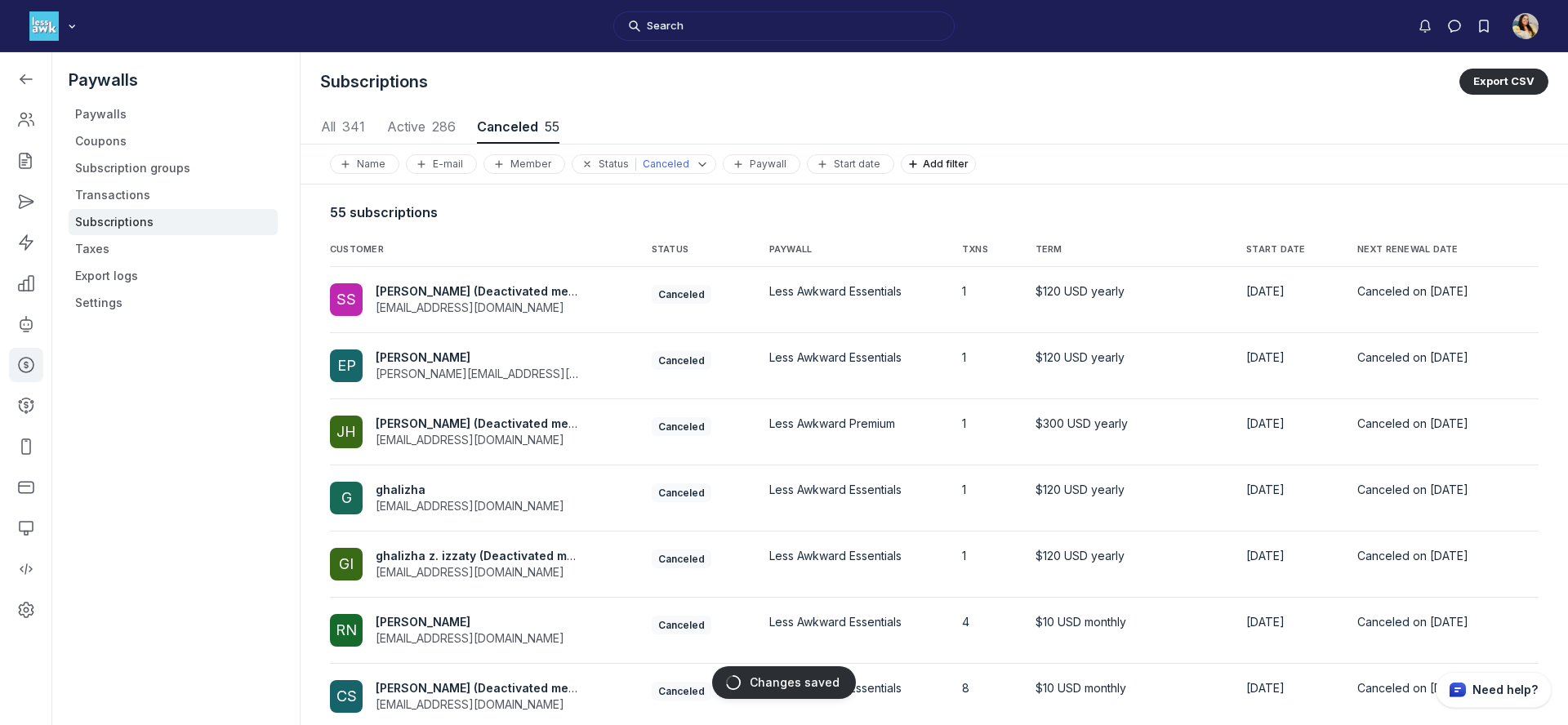
scroll to position [2211, 7627]
click at [1387, 240] on th "NEXT RENEWAL DATE" at bounding box center [1423, 246] width 158 height 40
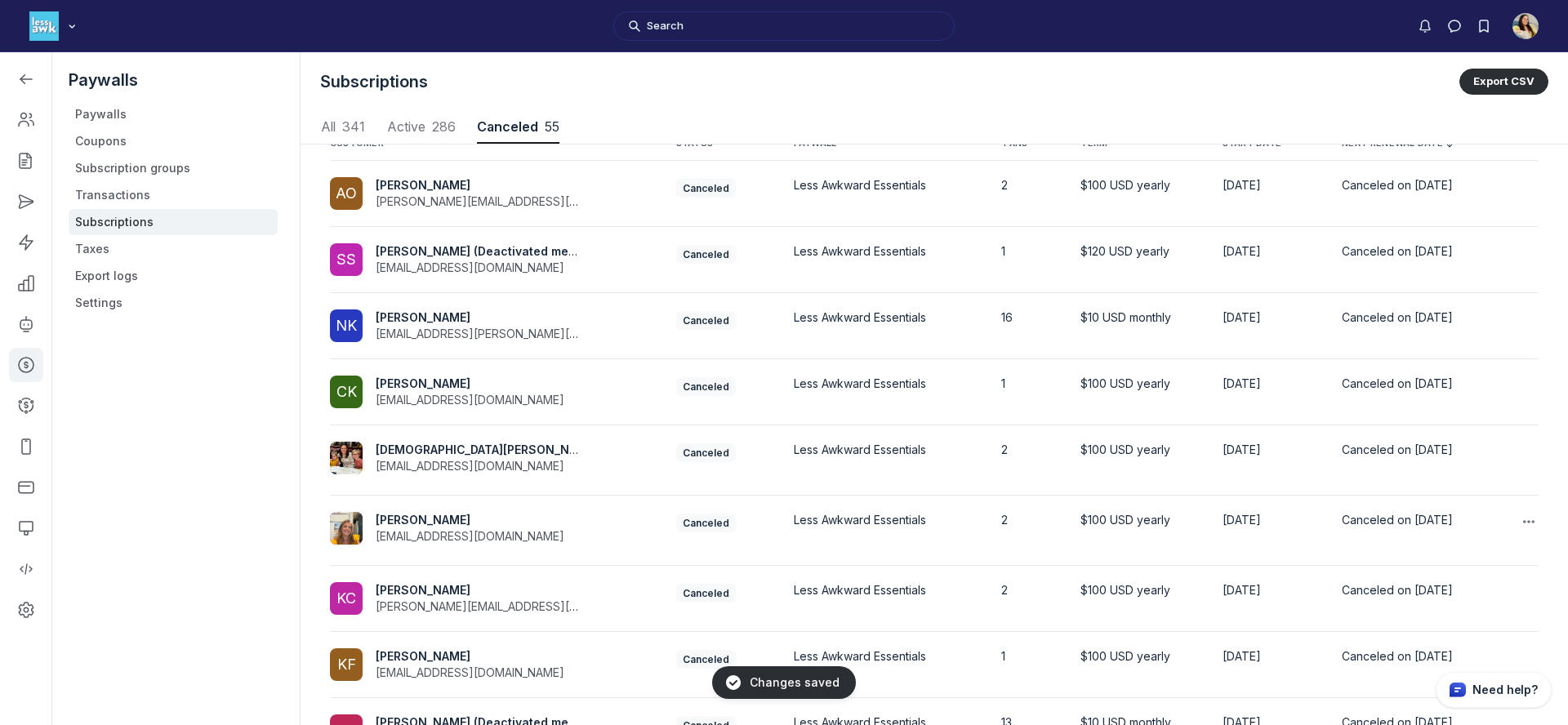
scroll to position [125, 0]
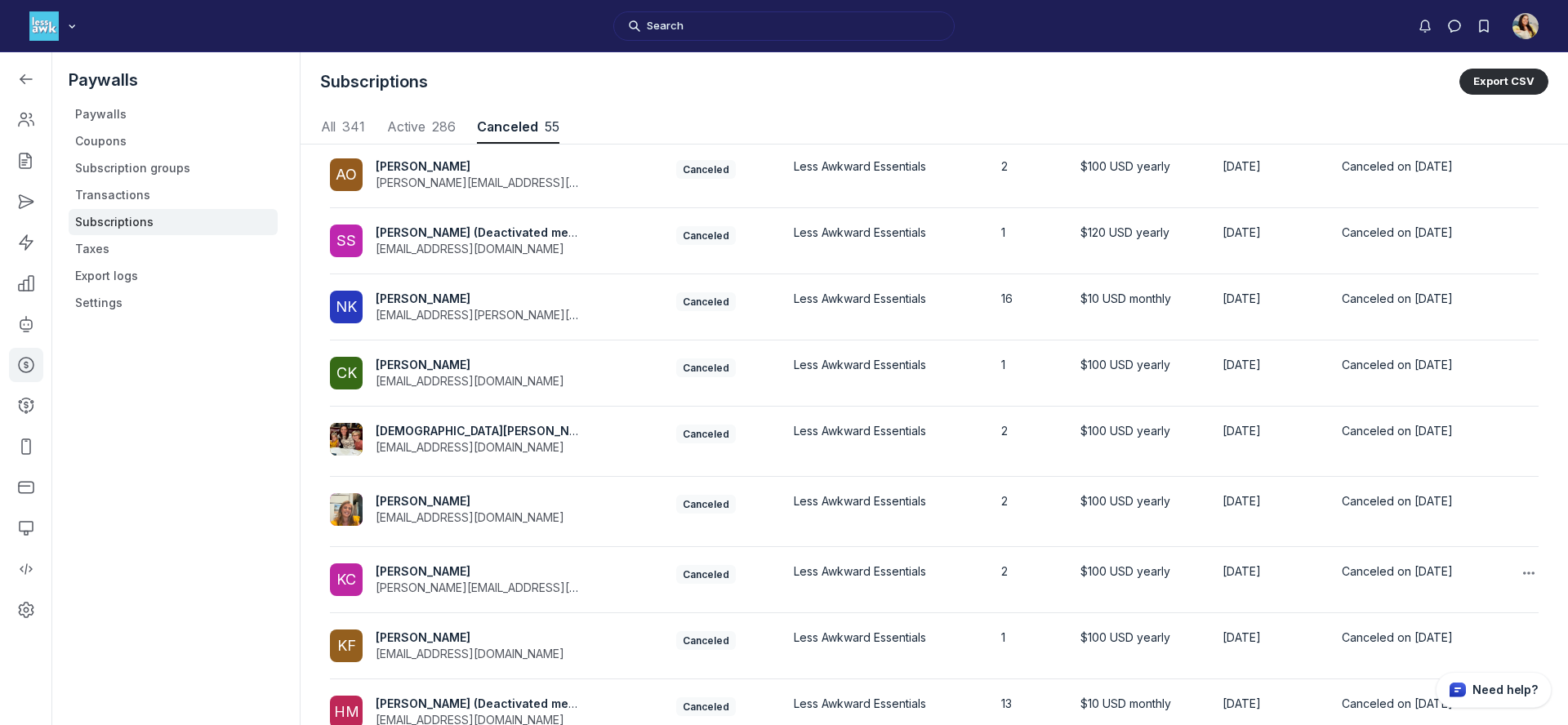
click at [552, 590] on div "Kathryn Cavanaugh kathryn@capstarventures.com" at bounding box center [484, 580] width 216 height 33
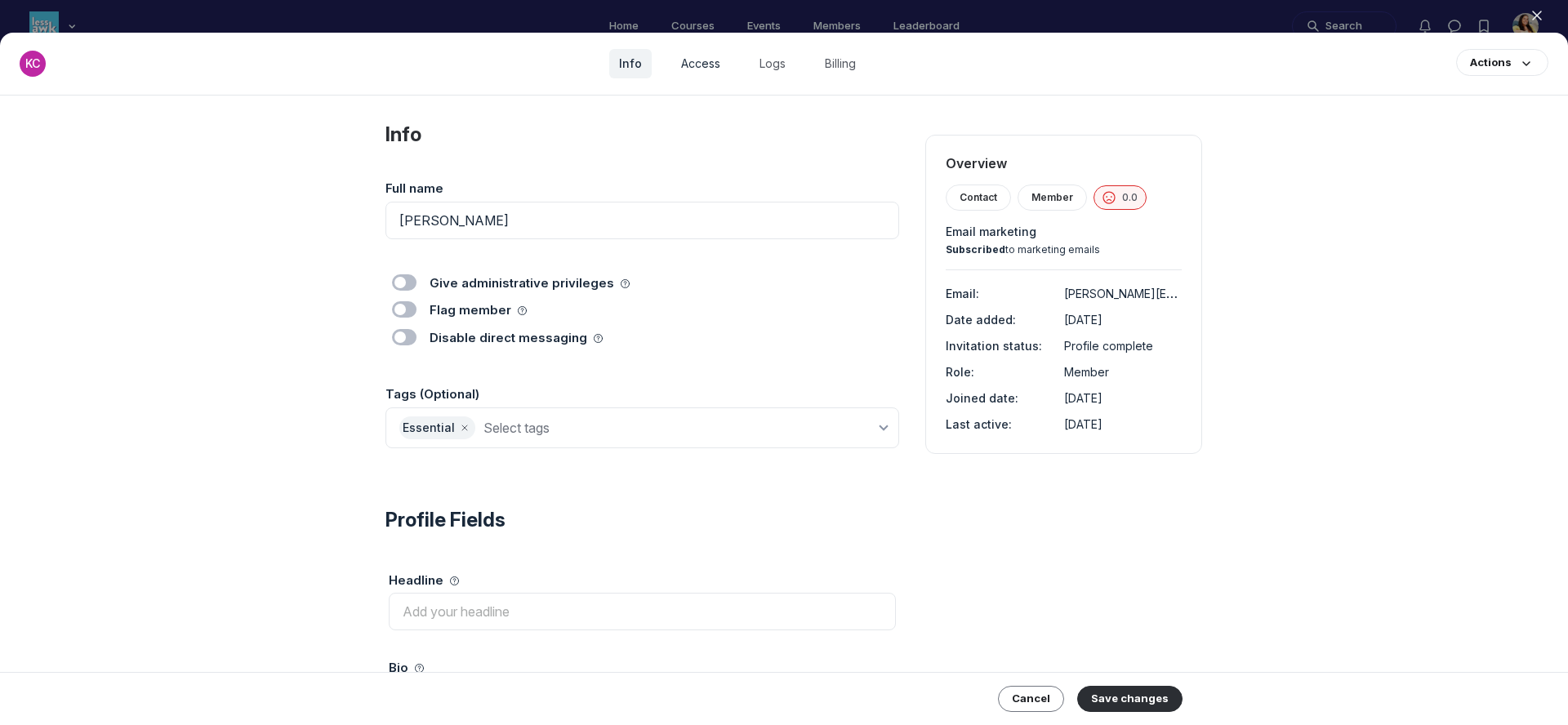
click at [704, 69] on link "Access" at bounding box center [701, 64] width 59 height 29
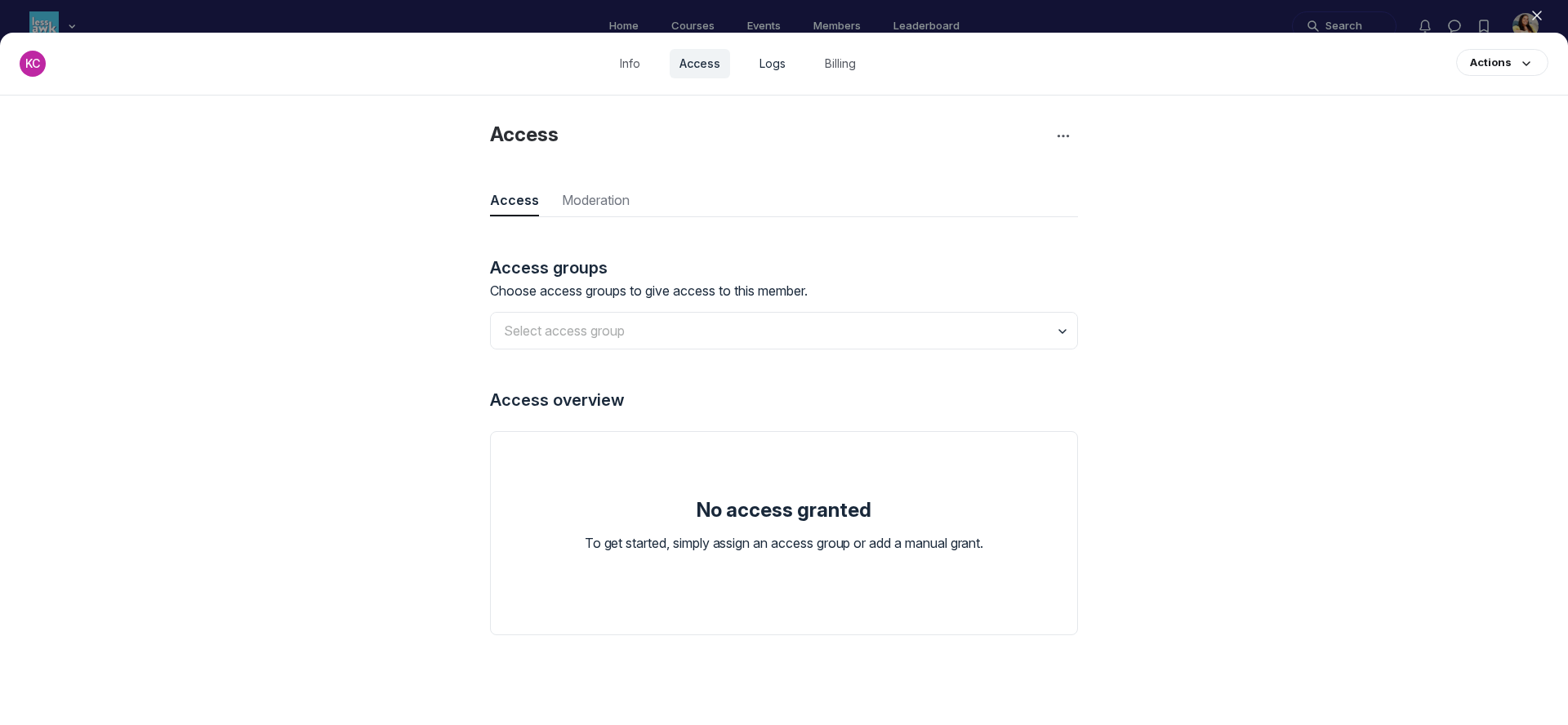
click at [770, 70] on link "Logs" at bounding box center [773, 64] width 46 height 29
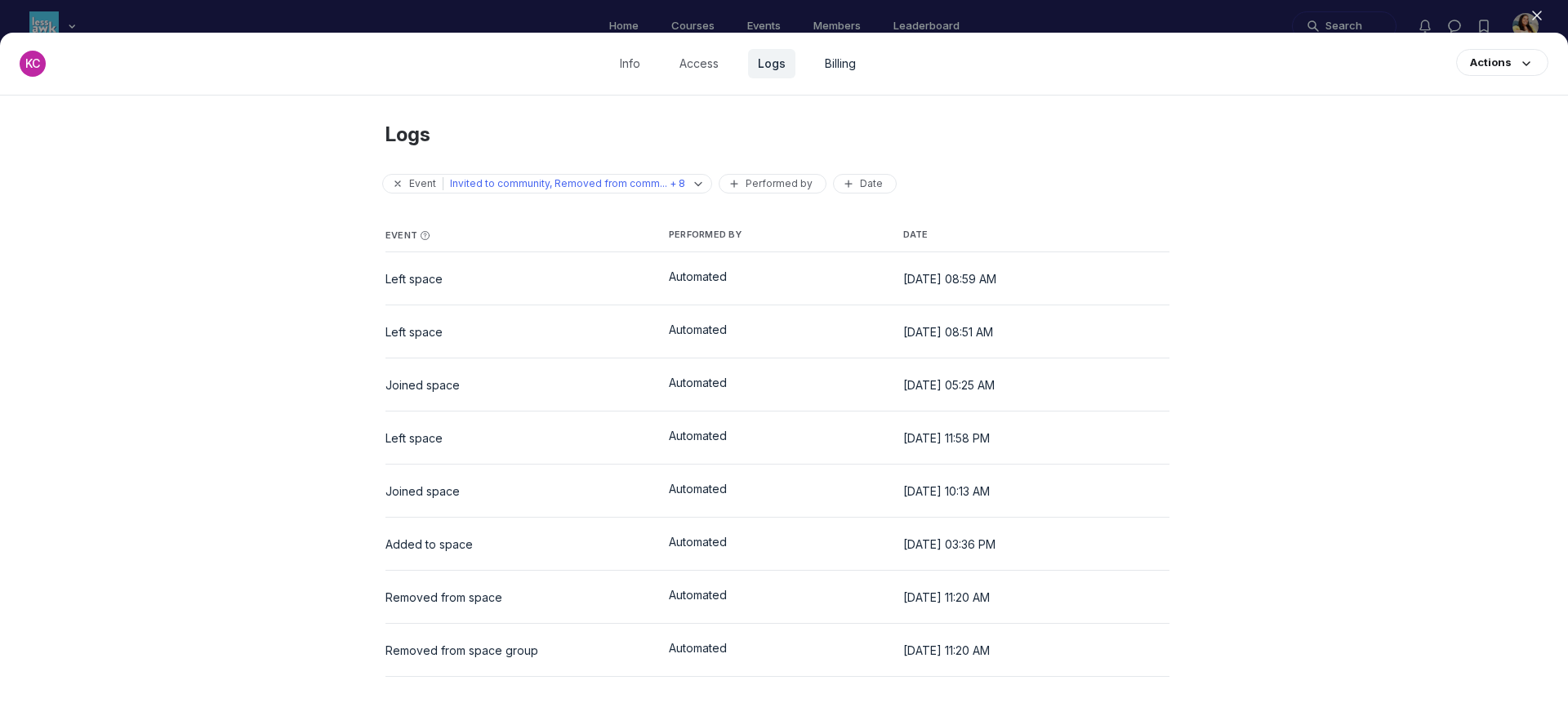
click at [834, 67] on link "Billing" at bounding box center [840, 64] width 51 height 29
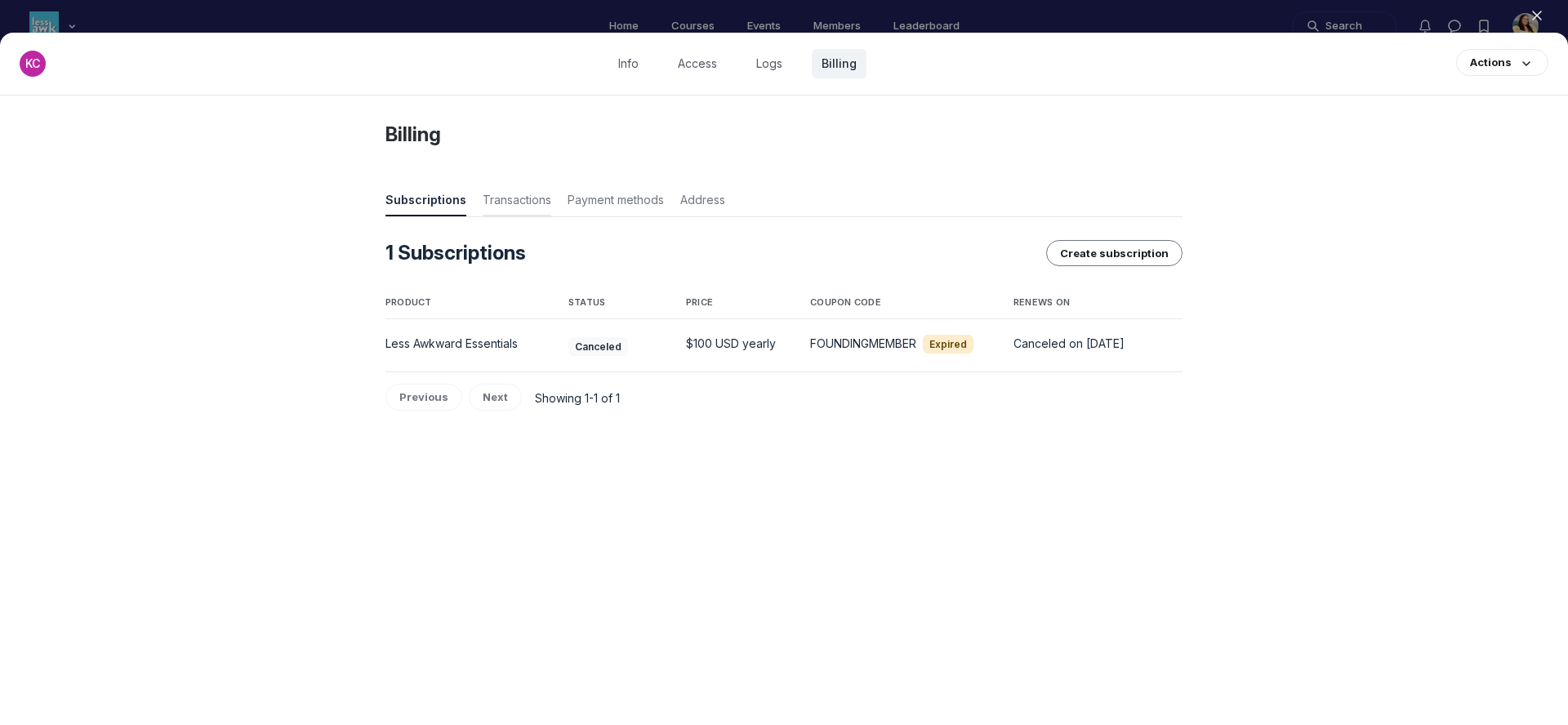
click at [510, 204] on span "Transactions" at bounding box center [517, 204] width 69 height 23
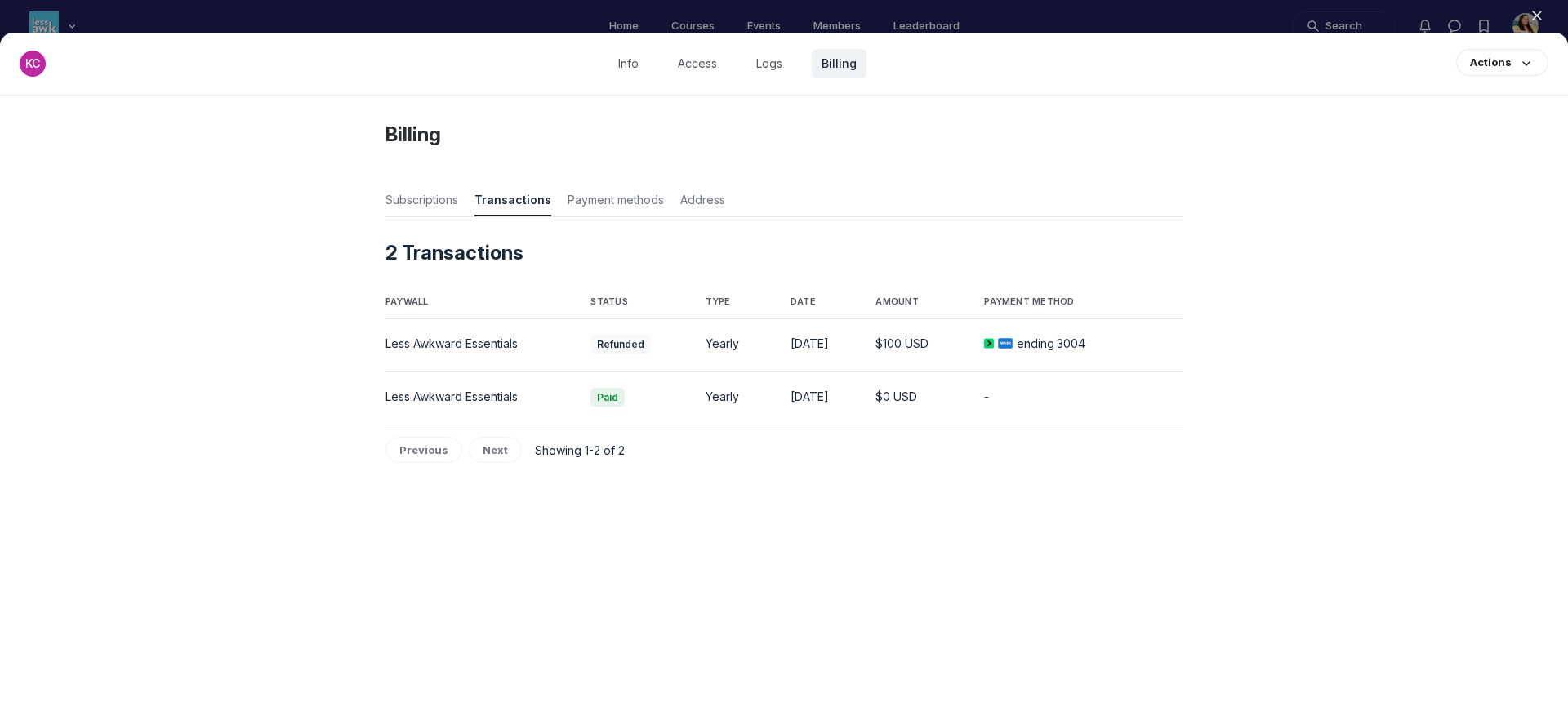
click at [739, 21] on div at bounding box center [784, 362] width 1568 height 725
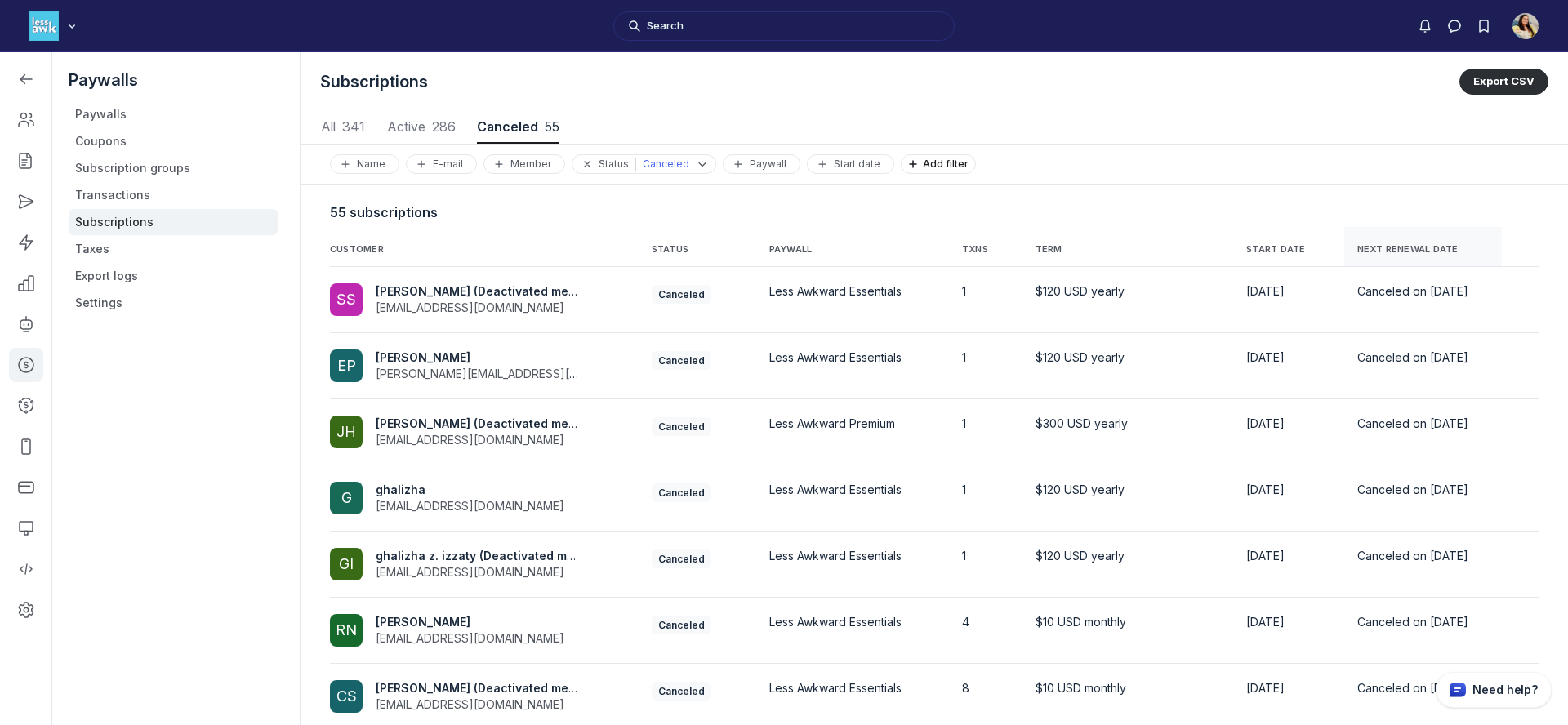
click at [1427, 252] on span "NEXT RENEWAL DATE" at bounding box center [1423, 250] width 132 height 13
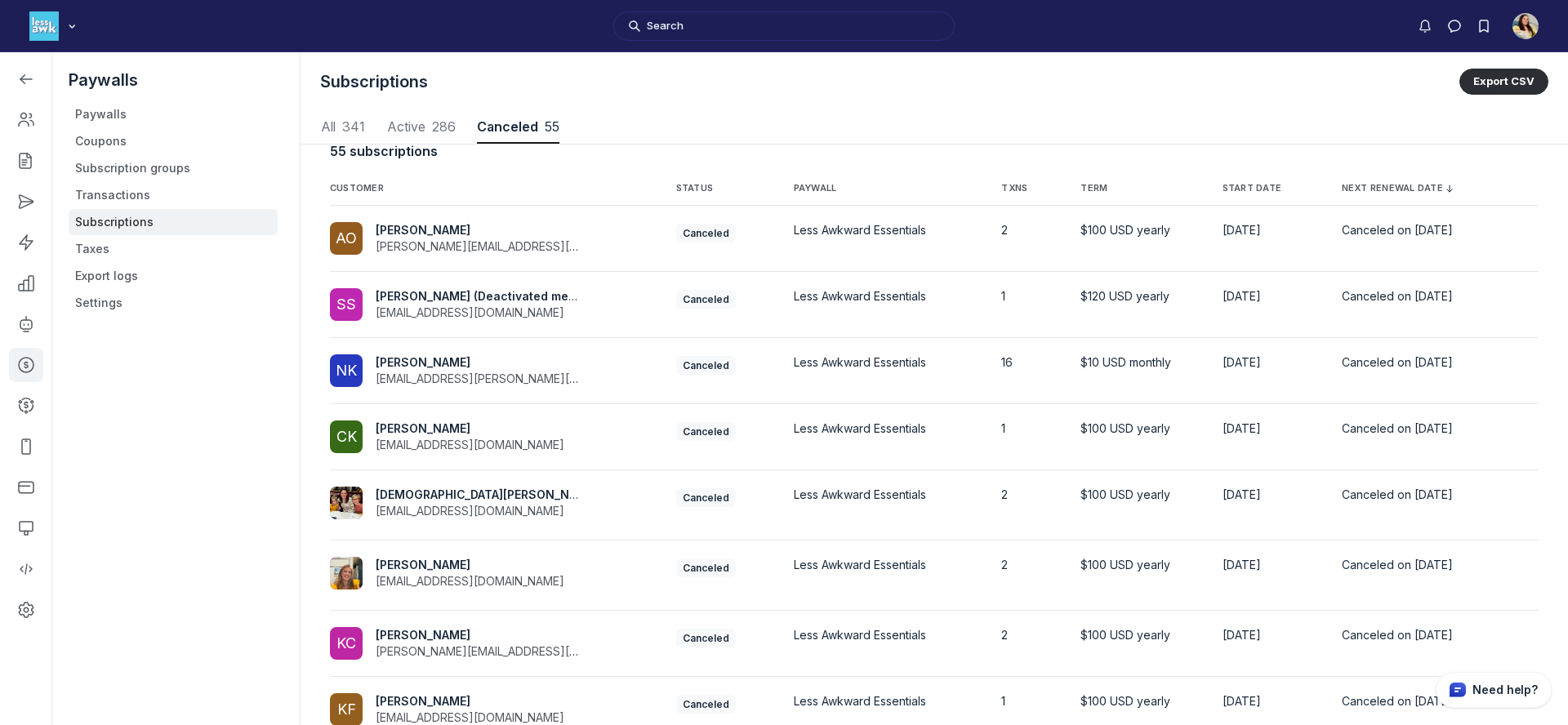
scroll to position [110, 0]
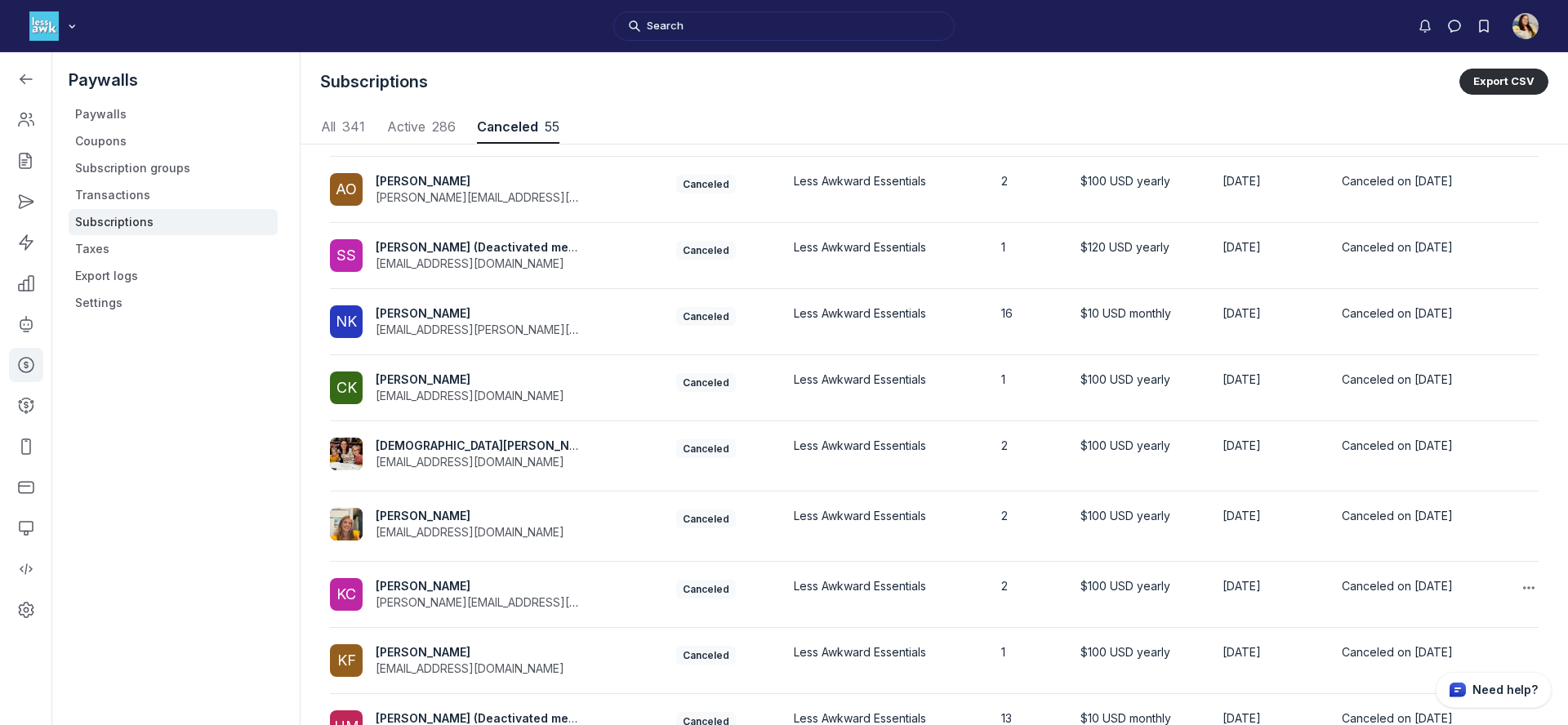
click at [564, 592] on div "KC Kathryn Cavanaugh kathryn@capstarventures.com" at bounding box center [460, 595] width 261 height 33
click at [399, 583] on span "Kathryn Cavanaugh" at bounding box center [423, 586] width 95 height 14
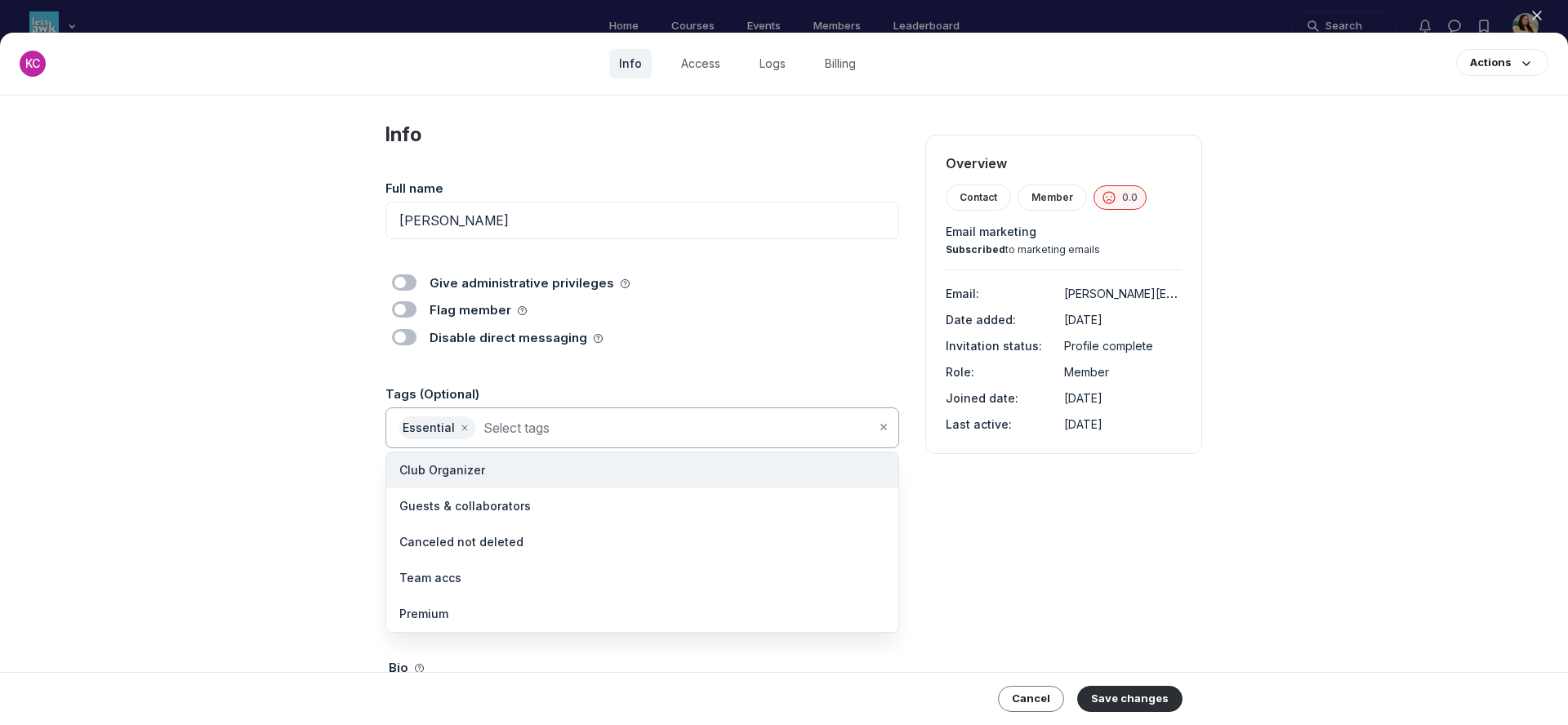
click at [553, 435] on input at bounding box center [679, 428] width 392 height 23
click at [516, 543] on li "Canceled not deleted" at bounding box center [642, 543] width 512 height 36
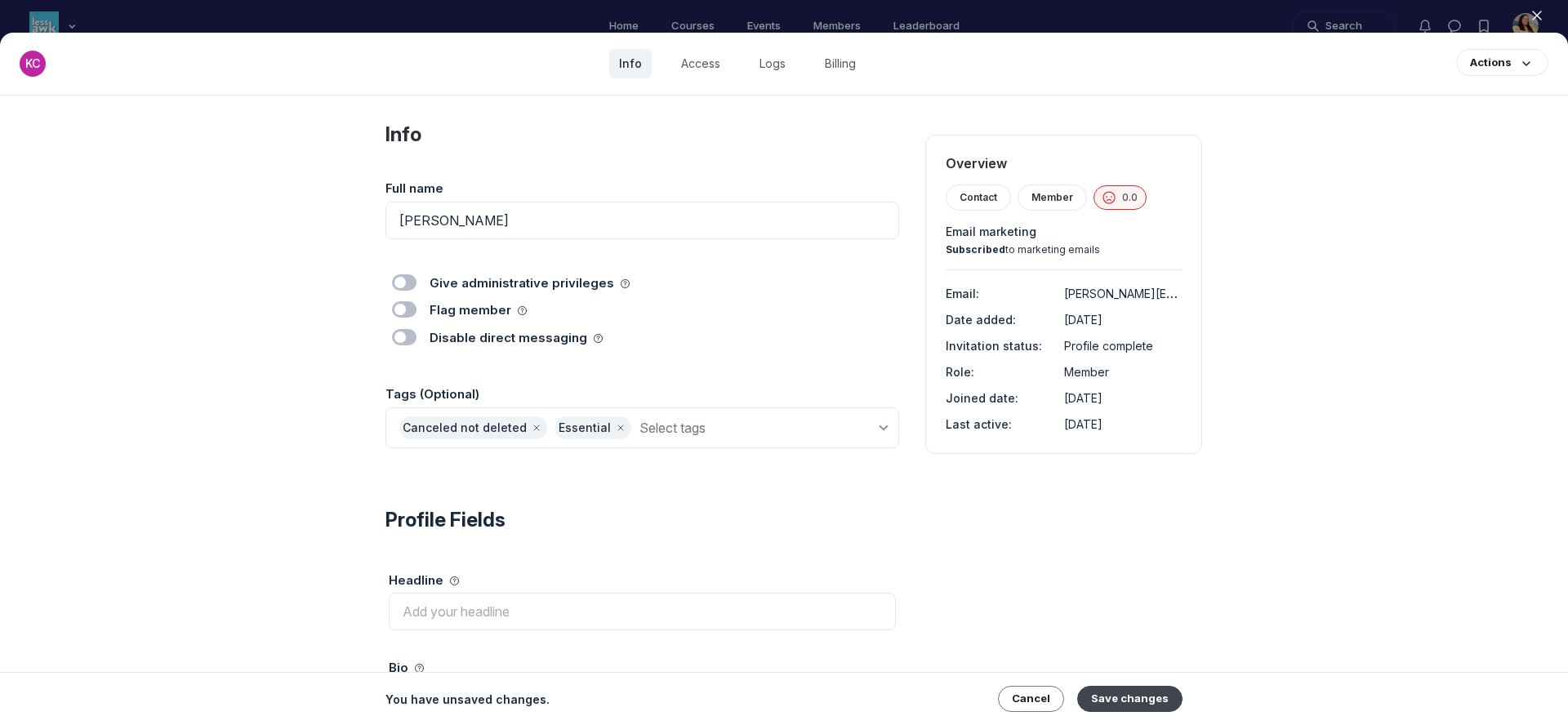
click at [1130, 706] on button "Save changes" at bounding box center [1130, 699] width 106 height 26
click at [1535, 20] on icon "button" at bounding box center [1537, 16] width 16 height 16
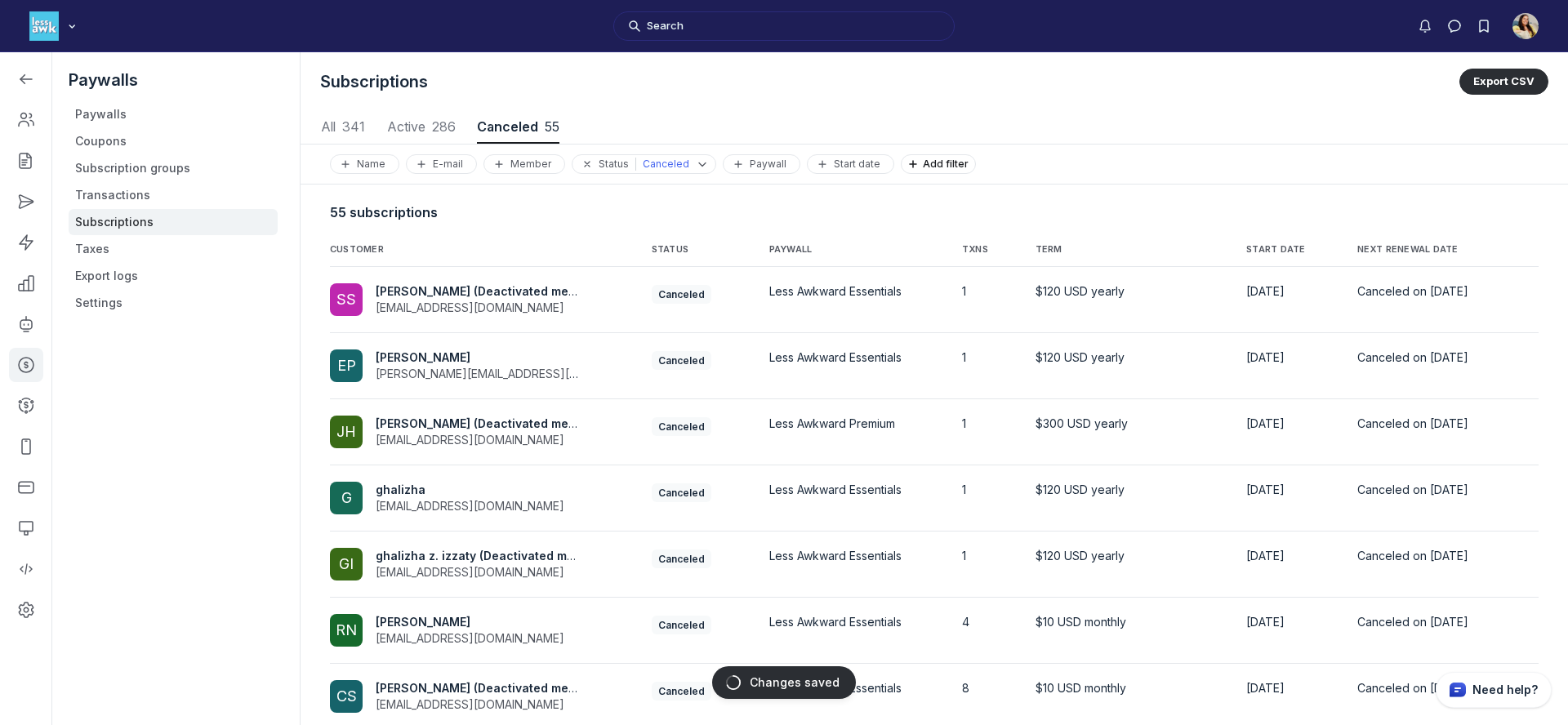
scroll to position [2211, 7627]
click at [1422, 245] on span "NEXT RENEWAL DATE" at bounding box center [1423, 250] width 132 height 13
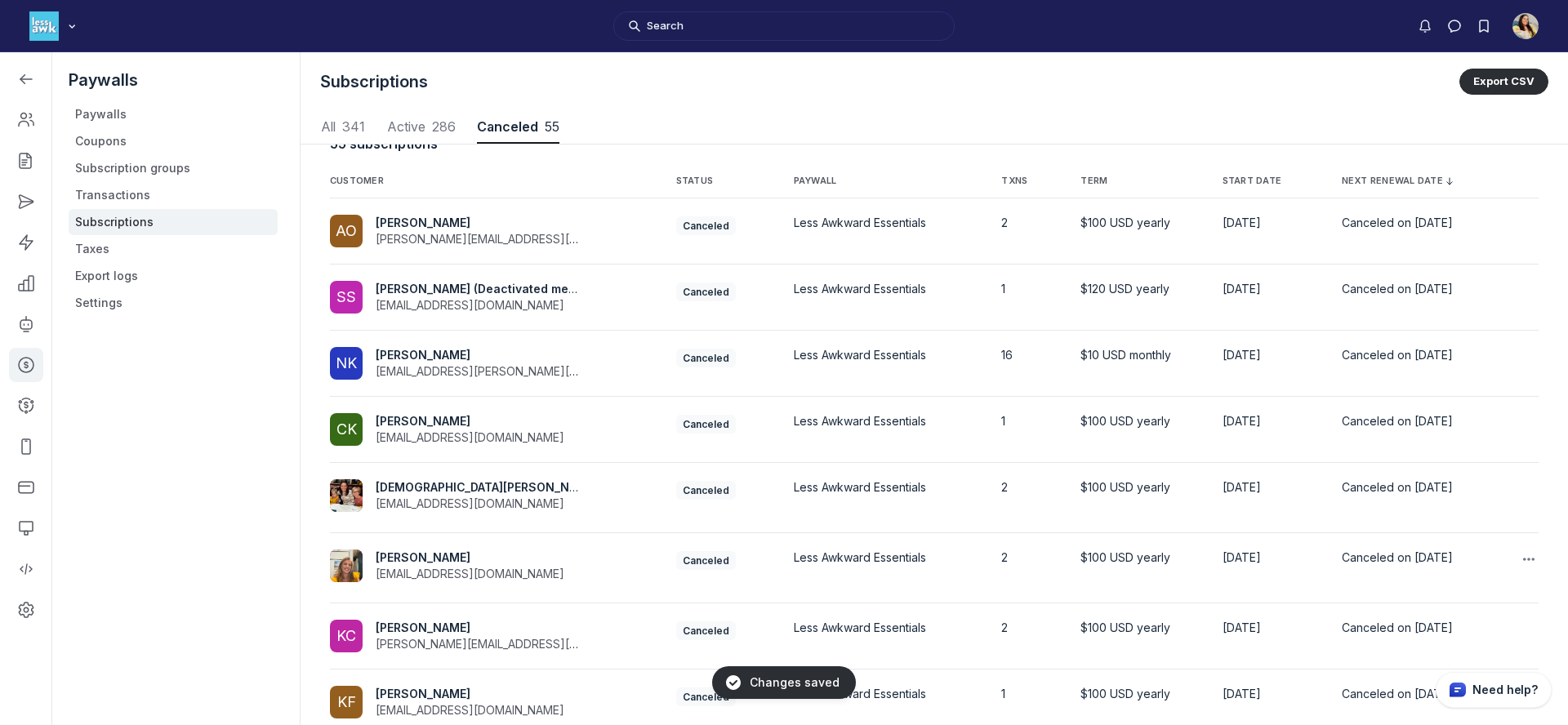
scroll to position [119, 0]
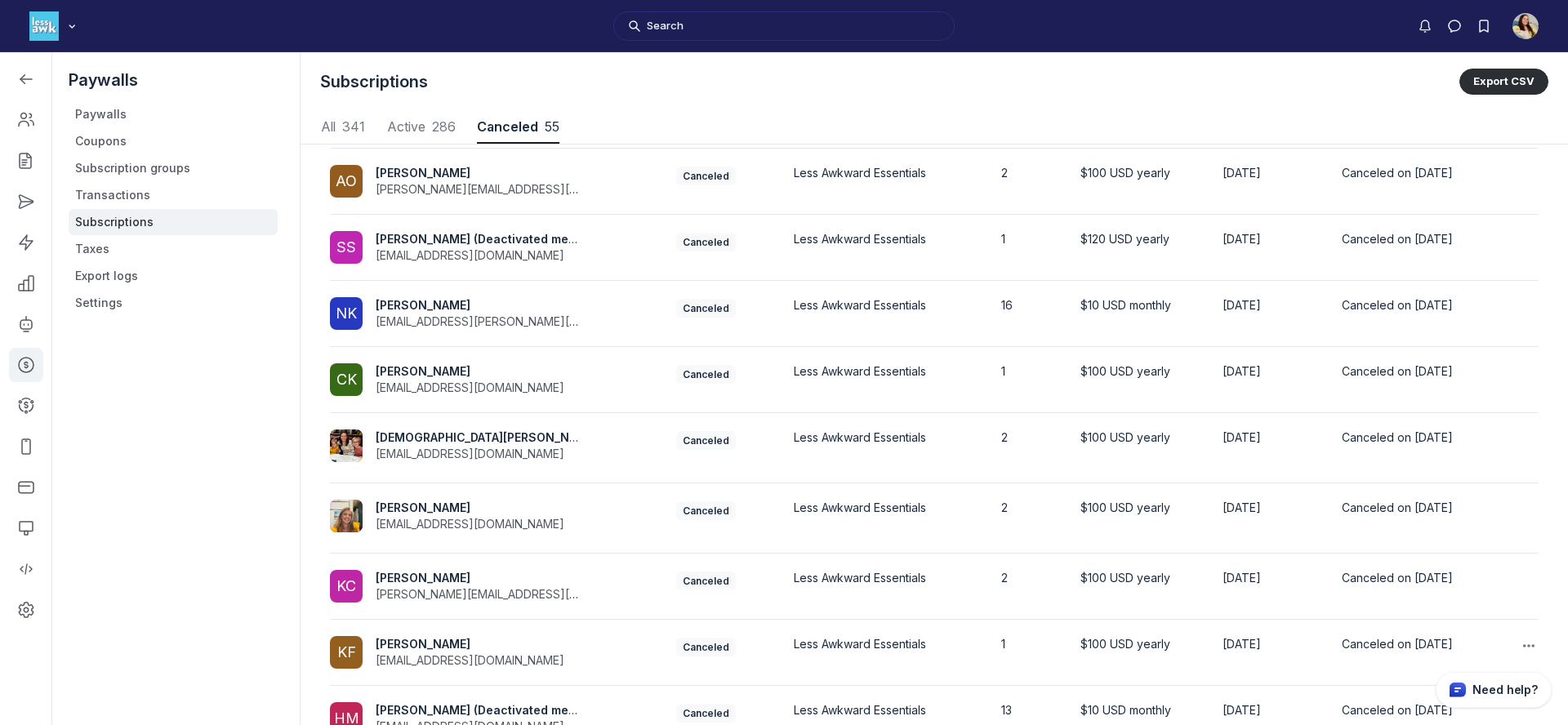
click at [457, 643] on span "Kelly Fangmann" at bounding box center [423, 644] width 95 height 14
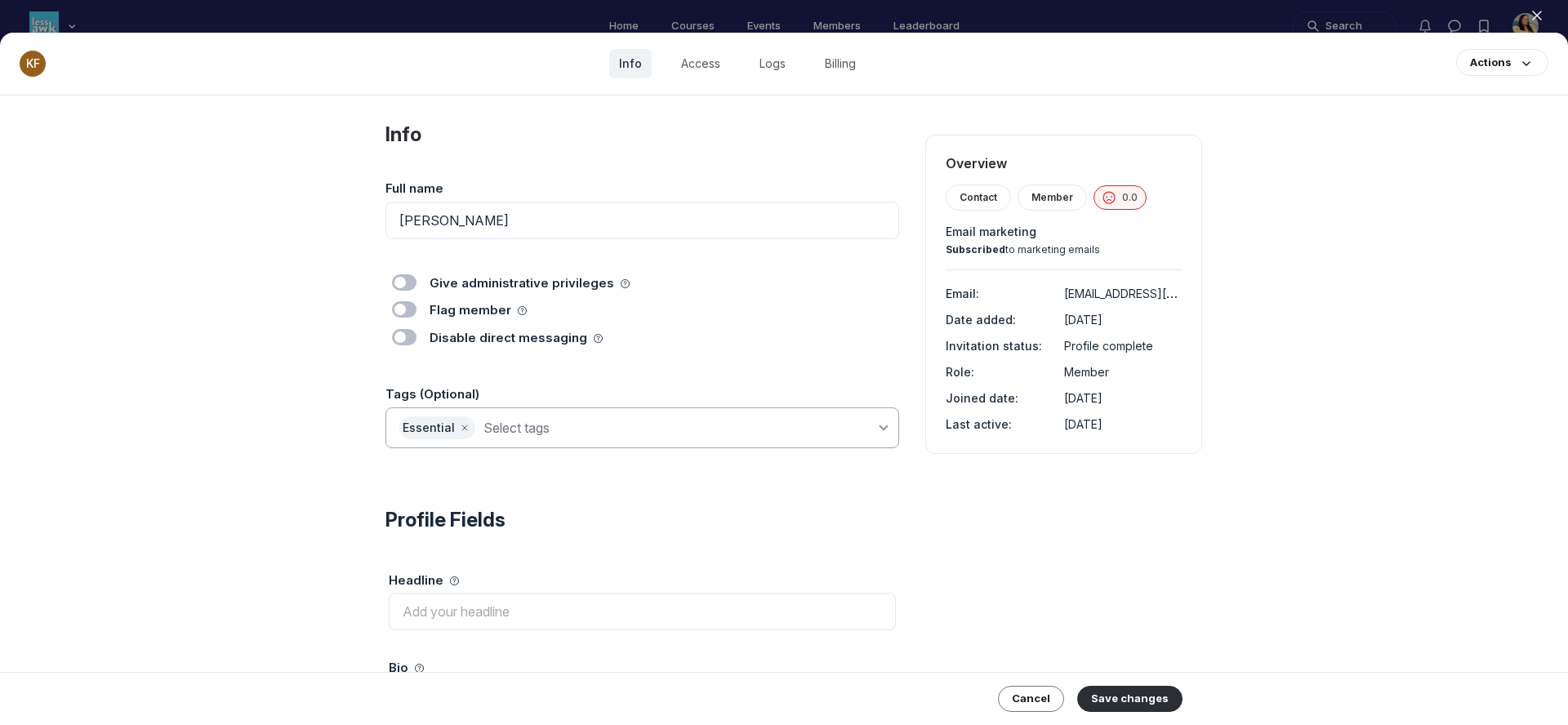
click at [560, 433] on input at bounding box center [679, 428] width 392 height 23
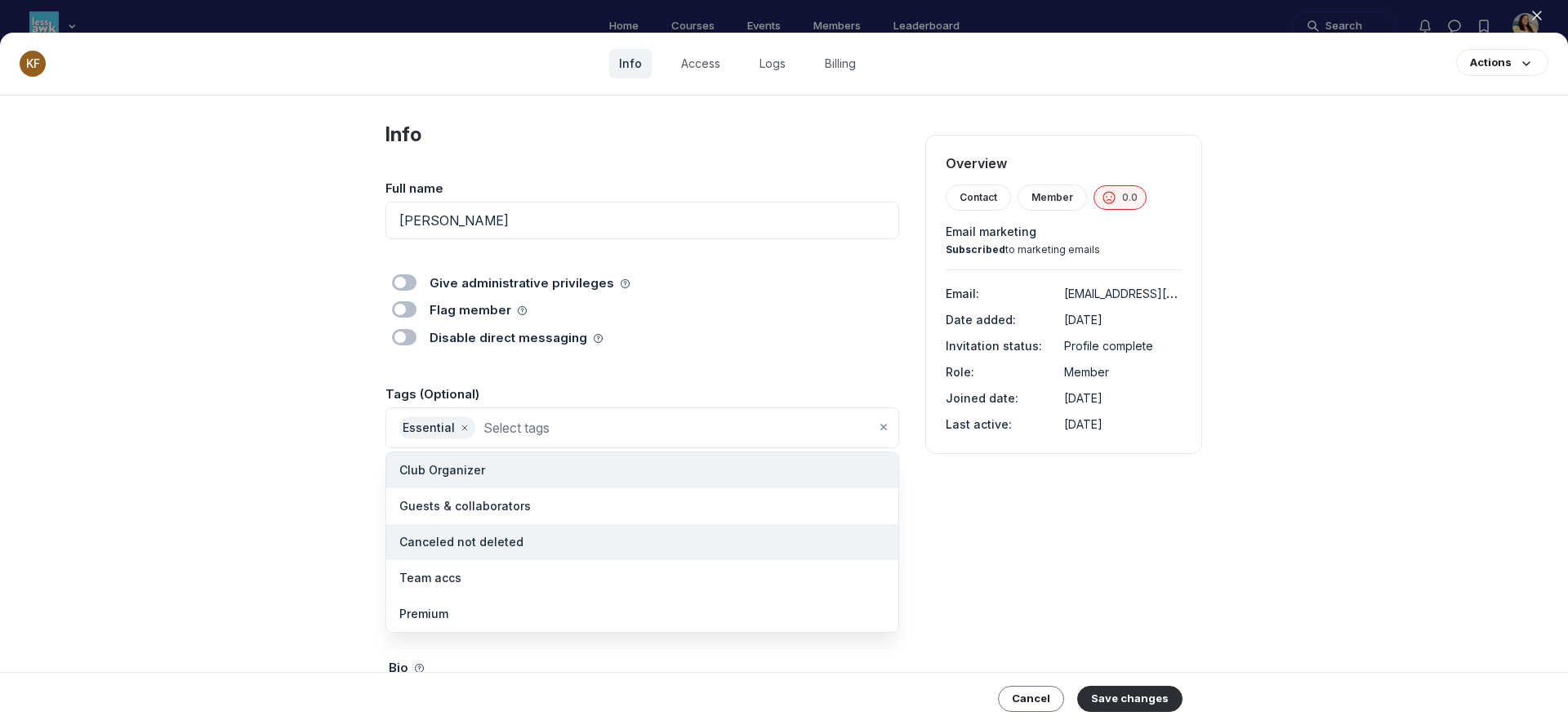
click at [535, 538] on li "Canceled not deleted" at bounding box center [642, 543] width 512 height 36
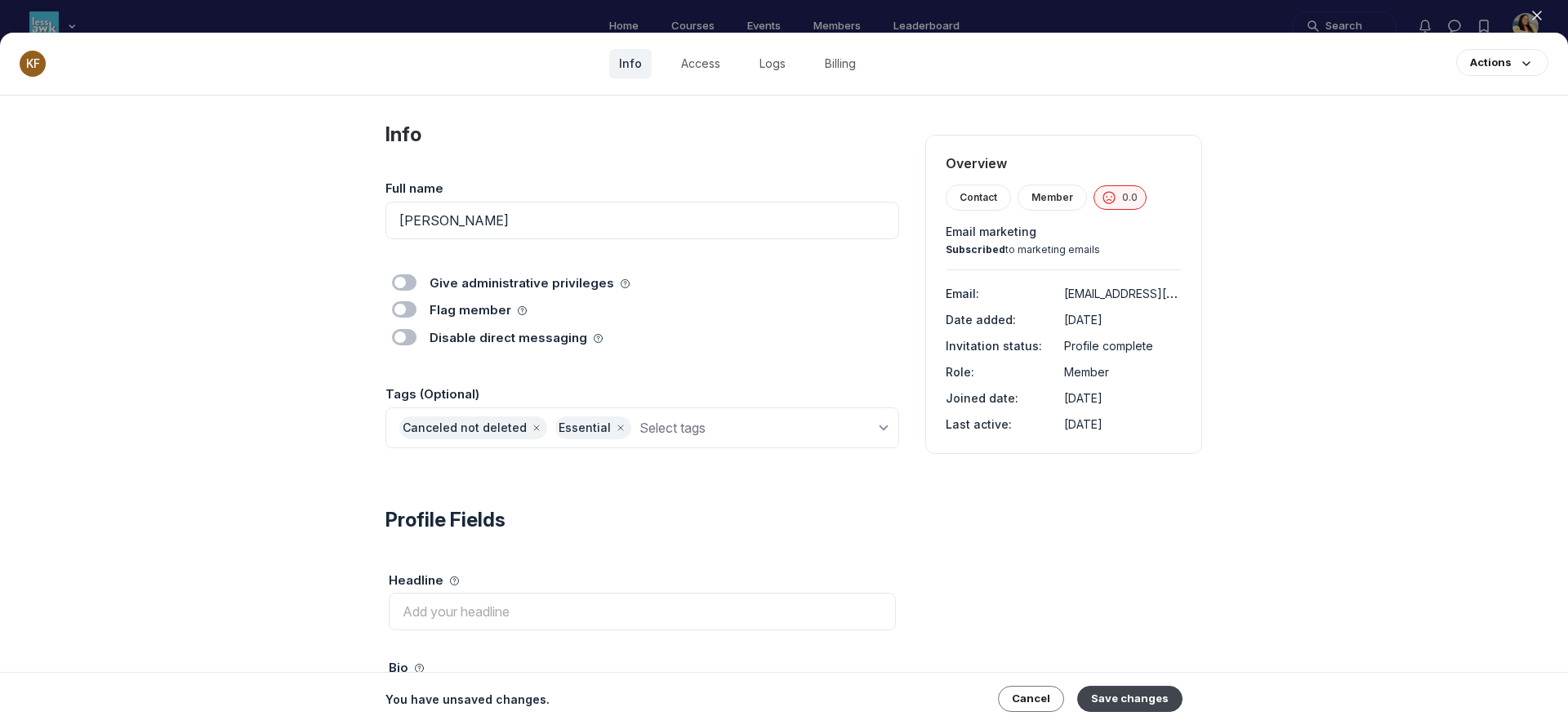
click at [1127, 694] on button "Save changes" at bounding box center [1130, 699] width 106 height 26
click at [1534, 19] on icon "button" at bounding box center [1537, 16] width 16 height 16
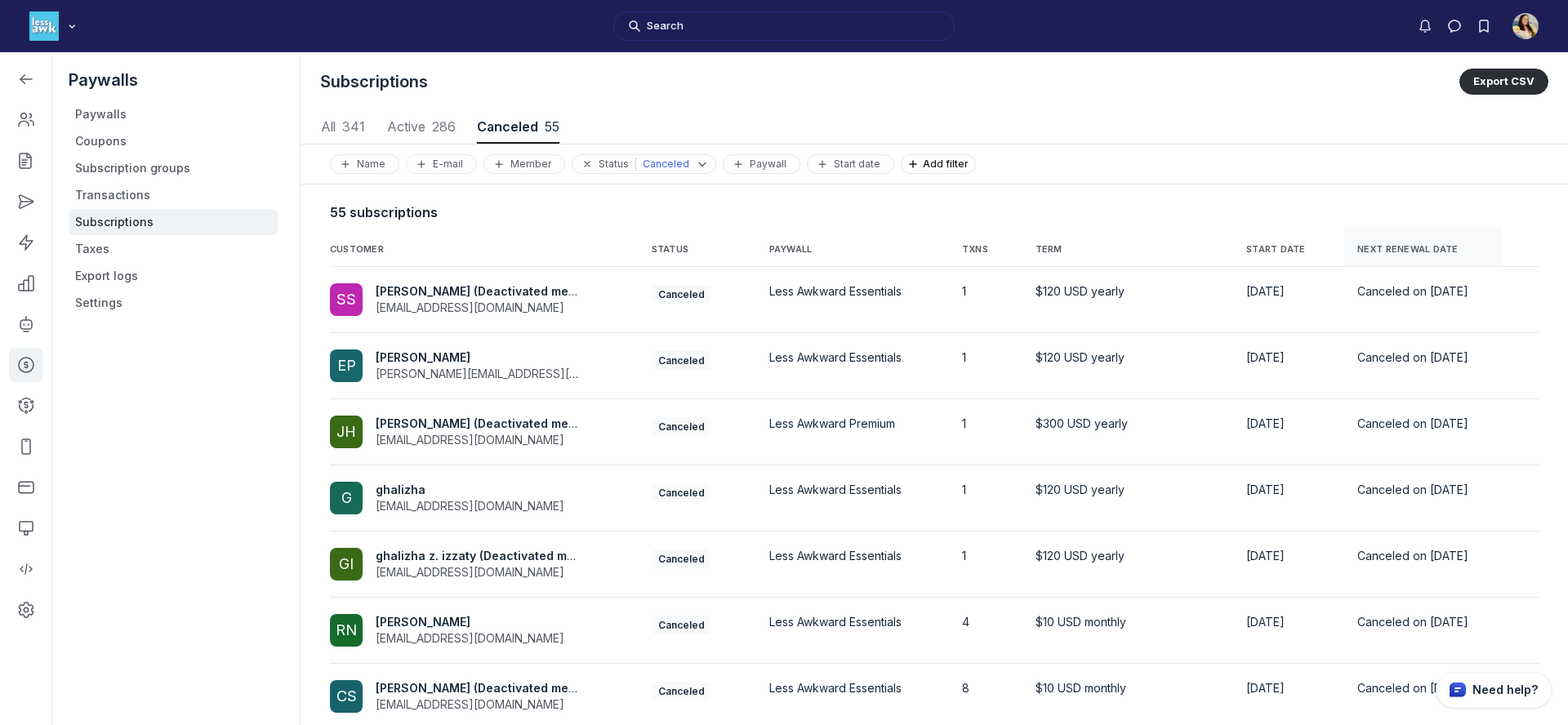
click at [1358, 245] on span "NEXT RENEWAL DATE" at bounding box center [1408, 250] width 101 height 11
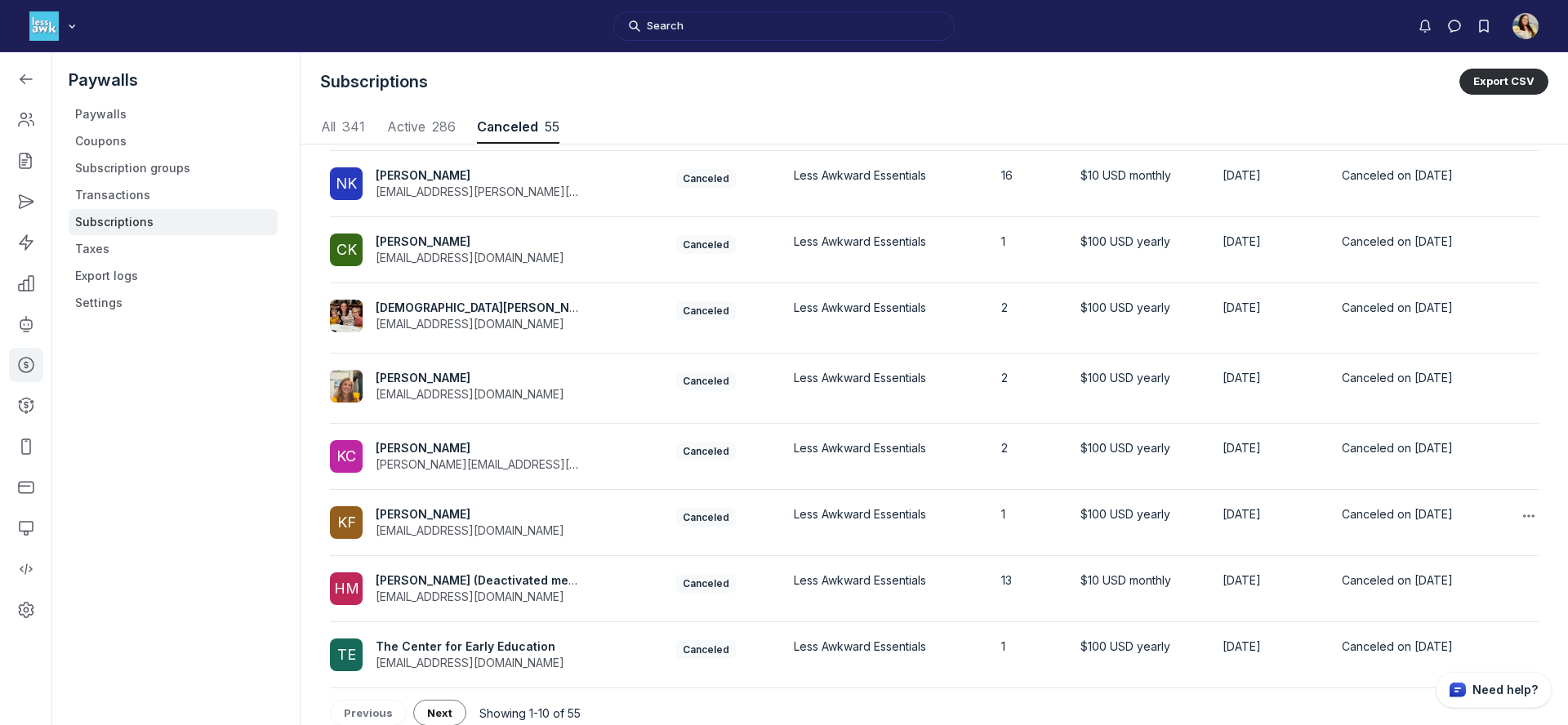
scroll to position [260, 0]
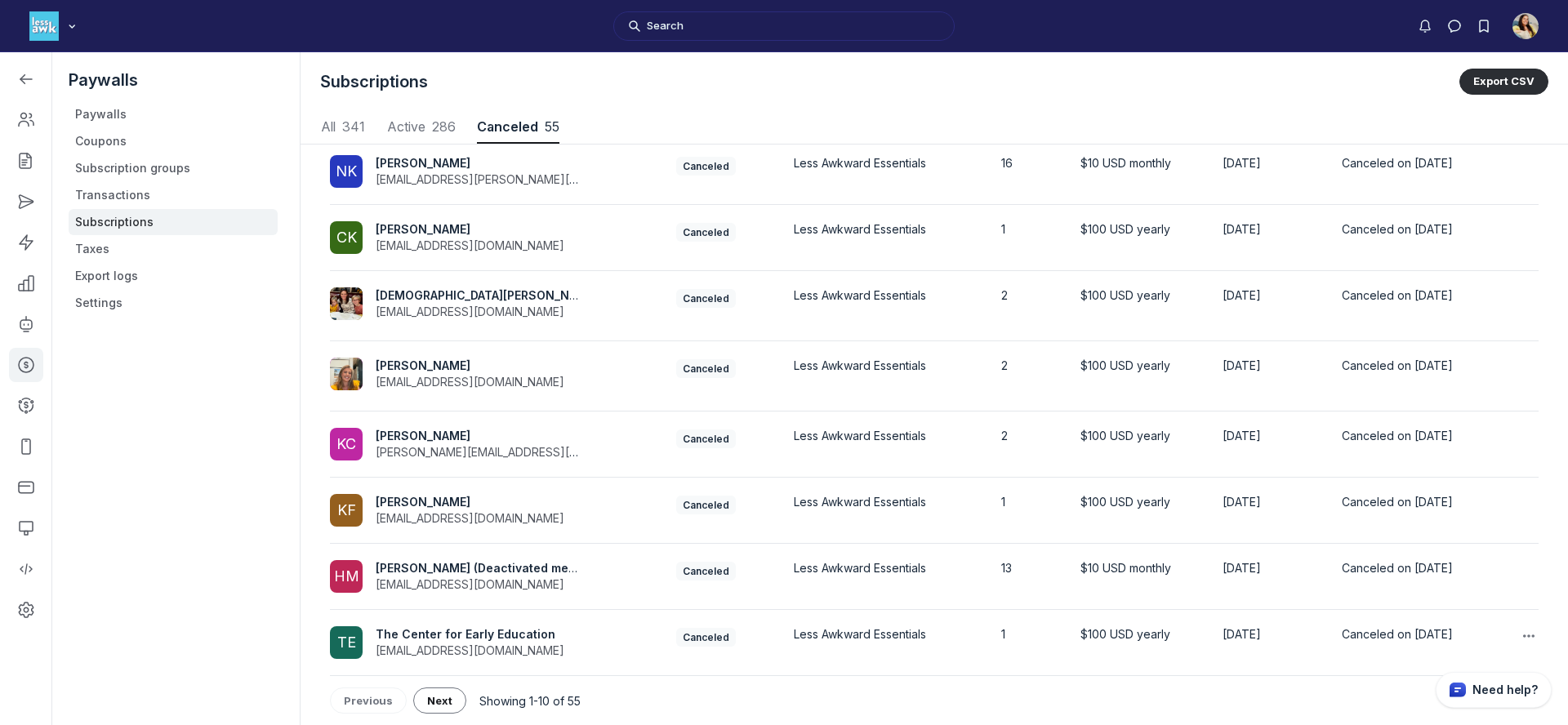
click at [504, 634] on span "The Center for Early Education" at bounding box center [466, 634] width 180 height 14
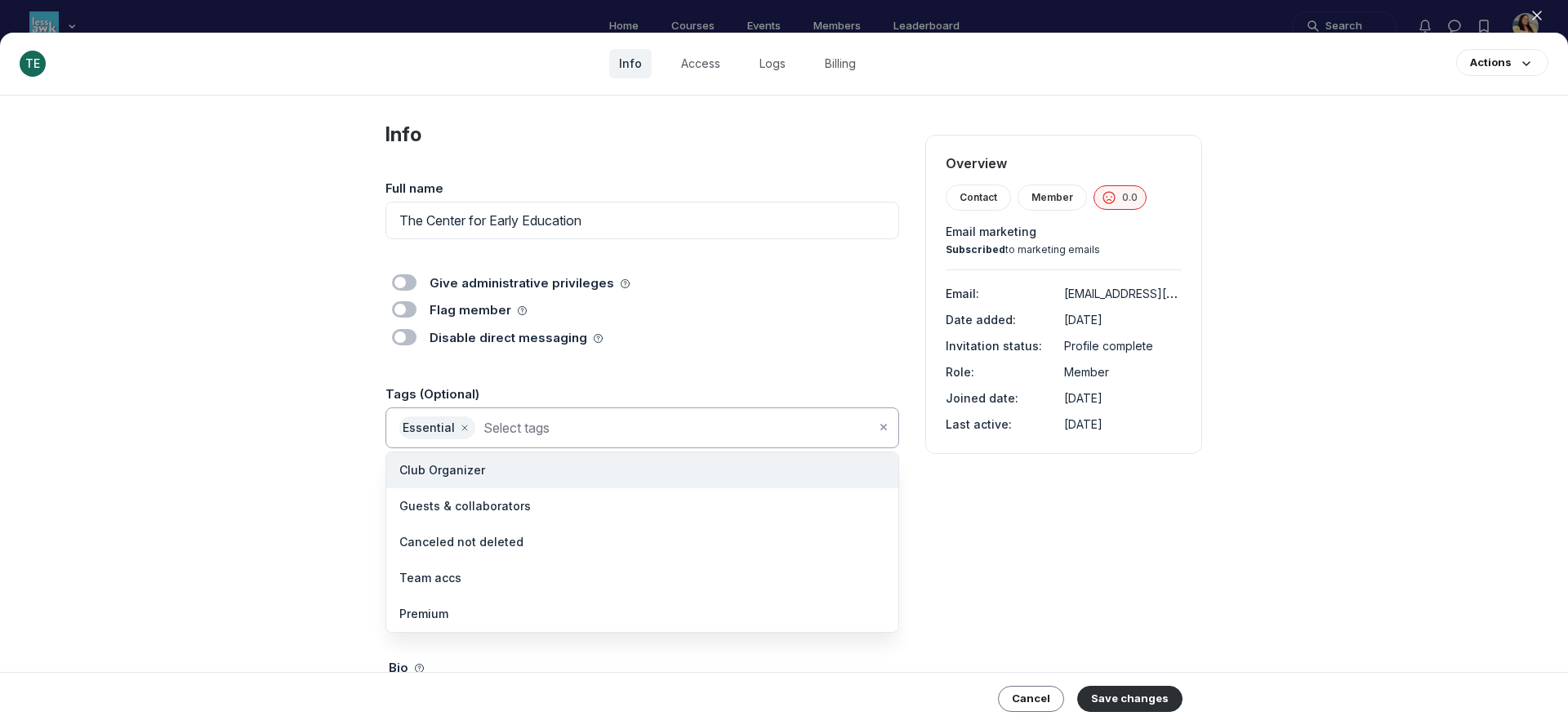
click at [626, 432] on input at bounding box center [679, 428] width 392 height 23
click at [585, 541] on li "Canceled not deleted" at bounding box center [642, 543] width 512 height 36
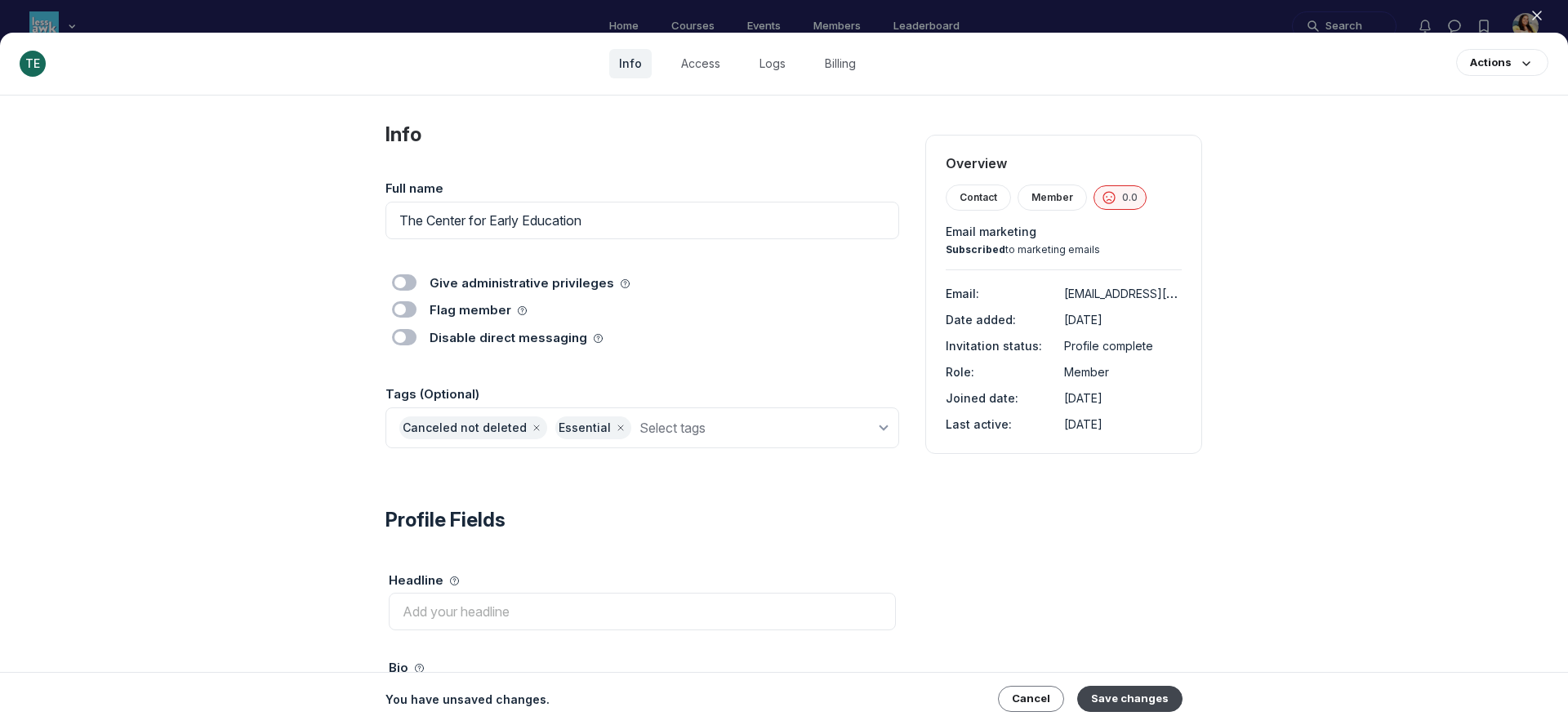
click at [1134, 703] on button "Save changes" at bounding box center [1130, 699] width 106 height 26
click at [1538, 13] on icon "button" at bounding box center [1537, 16] width 16 height 16
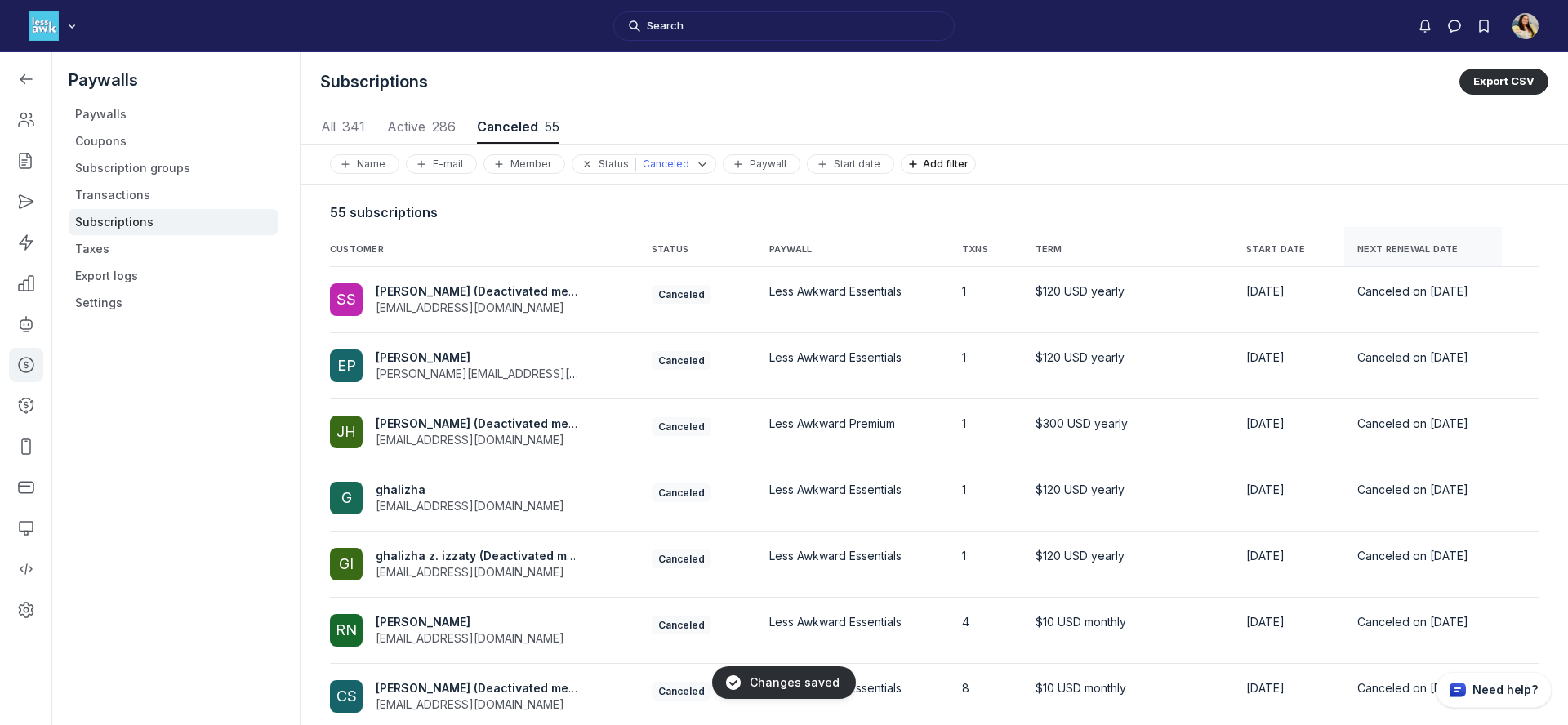
click at [1420, 236] on th "NEXT RENEWAL DATE" at bounding box center [1423, 246] width 158 height 40
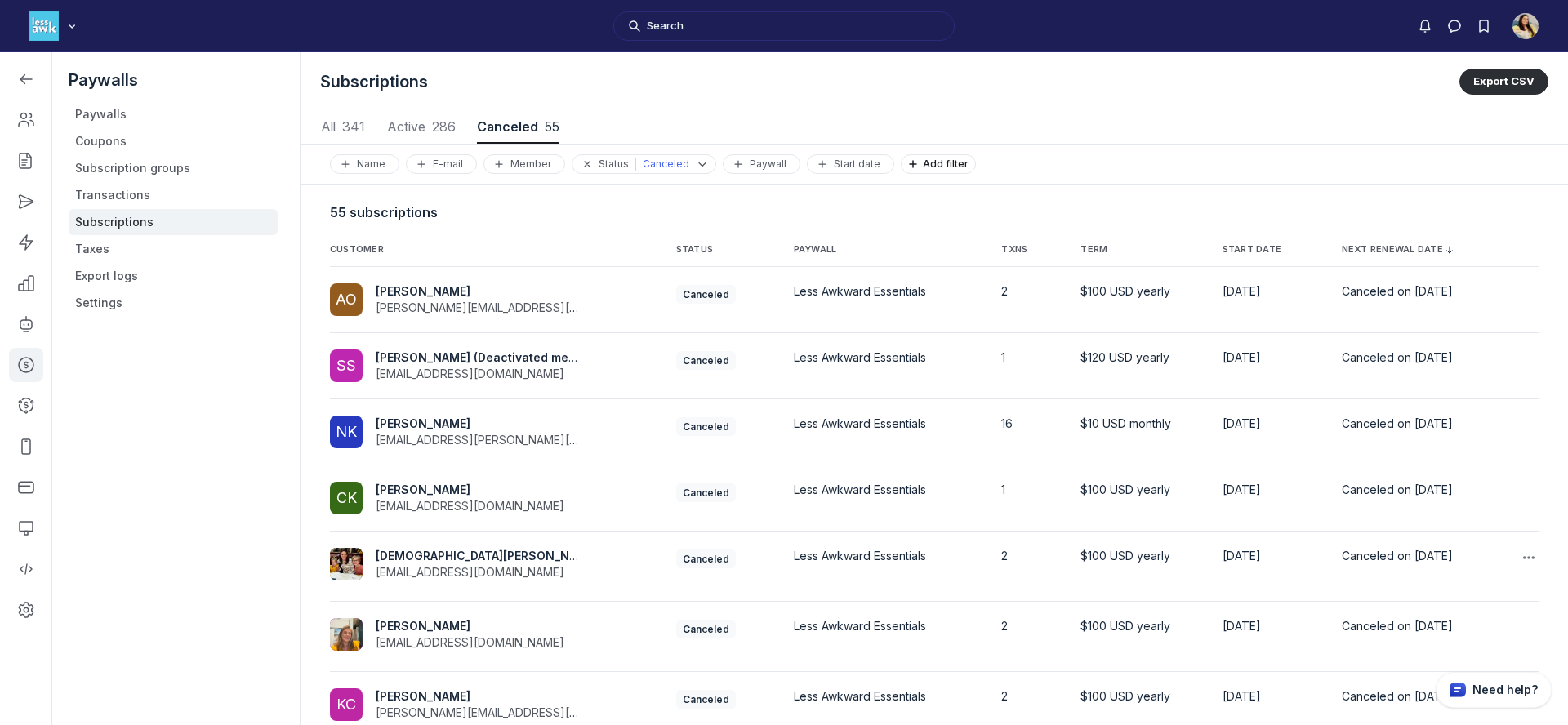
scroll to position [260, 0]
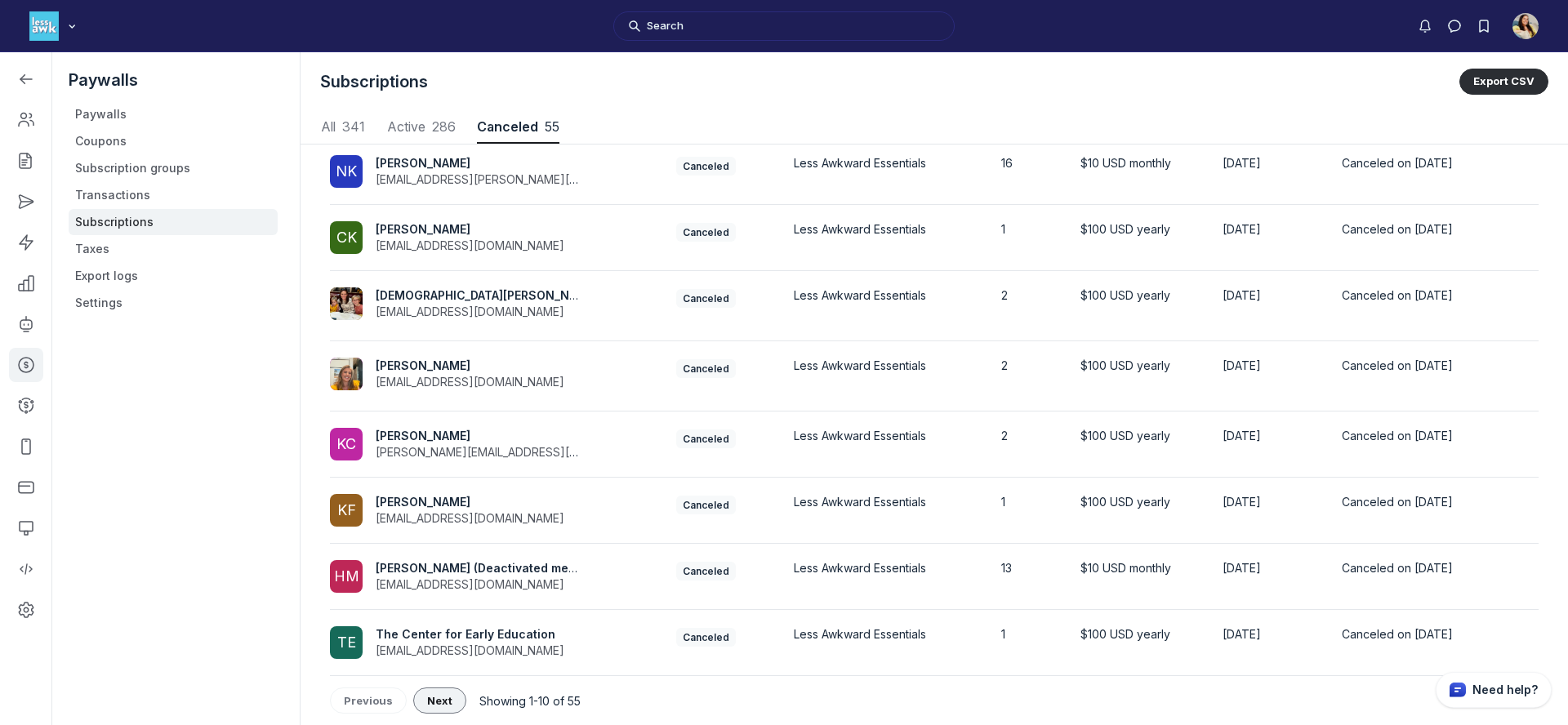
click at [437, 707] on button "Next" at bounding box center [439, 700] width 53 height 26
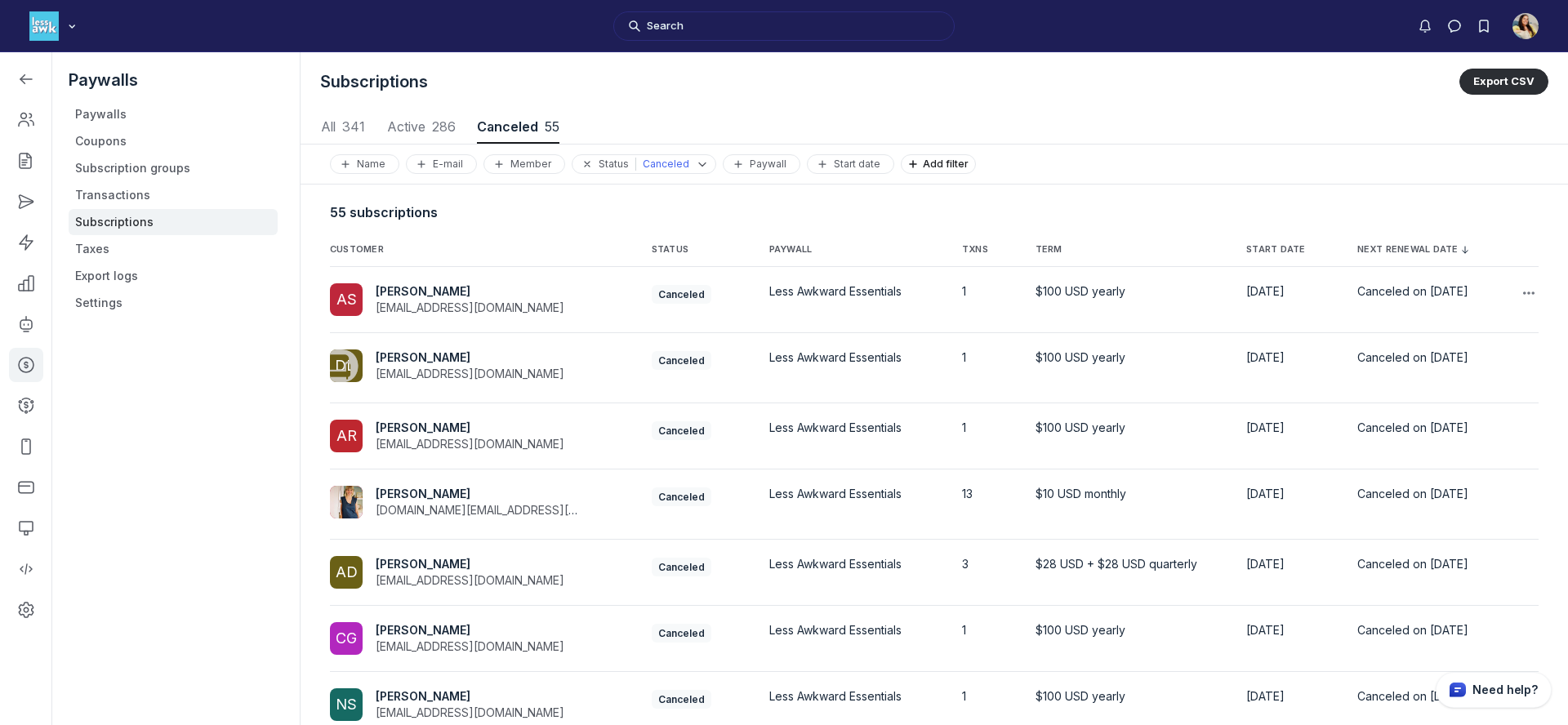
click at [508, 295] on div "Ali Siotkas ali.siotkas@gmail.com" at bounding box center [476, 299] width 202 height 33
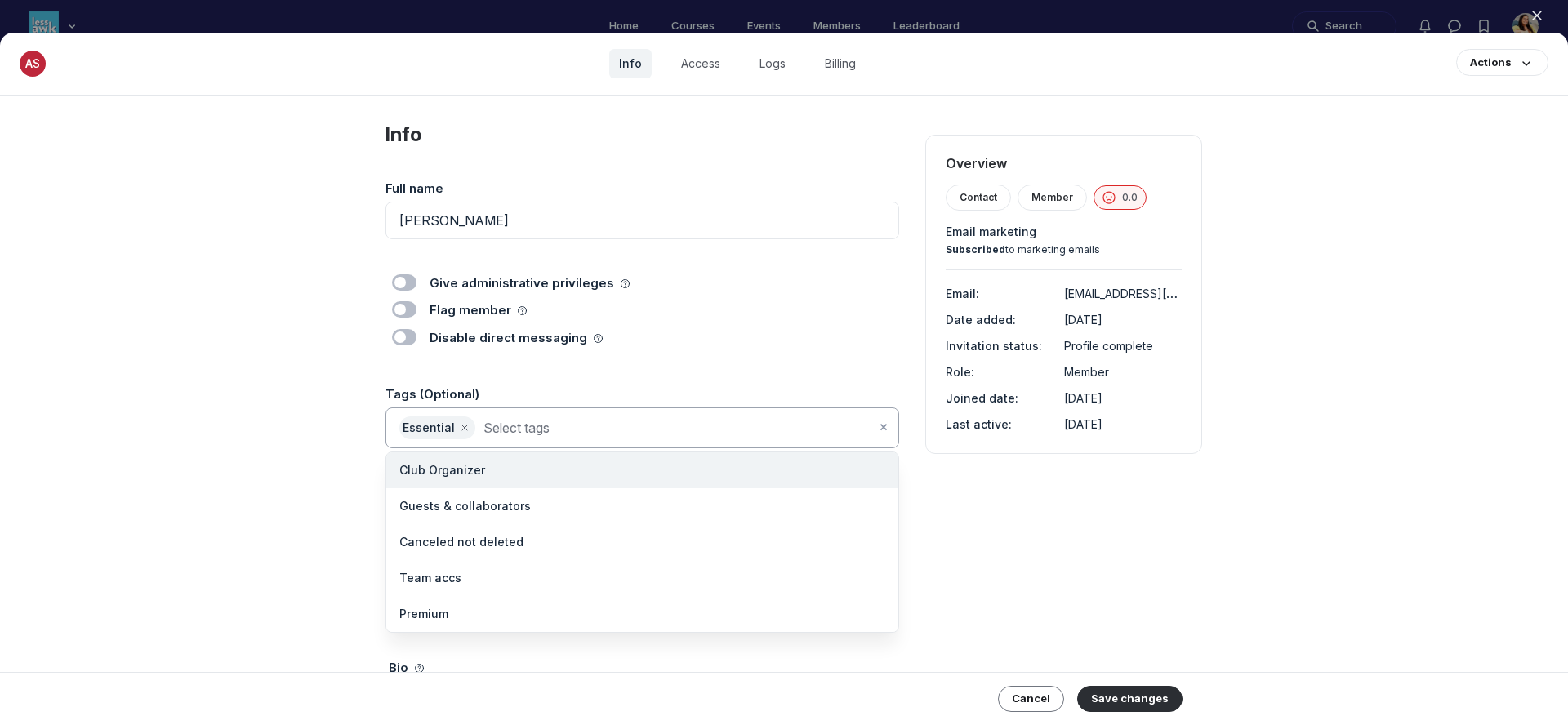
click at [607, 426] on input at bounding box center [679, 428] width 392 height 23
click at [587, 534] on li "Canceled not deleted" at bounding box center [642, 543] width 512 height 36
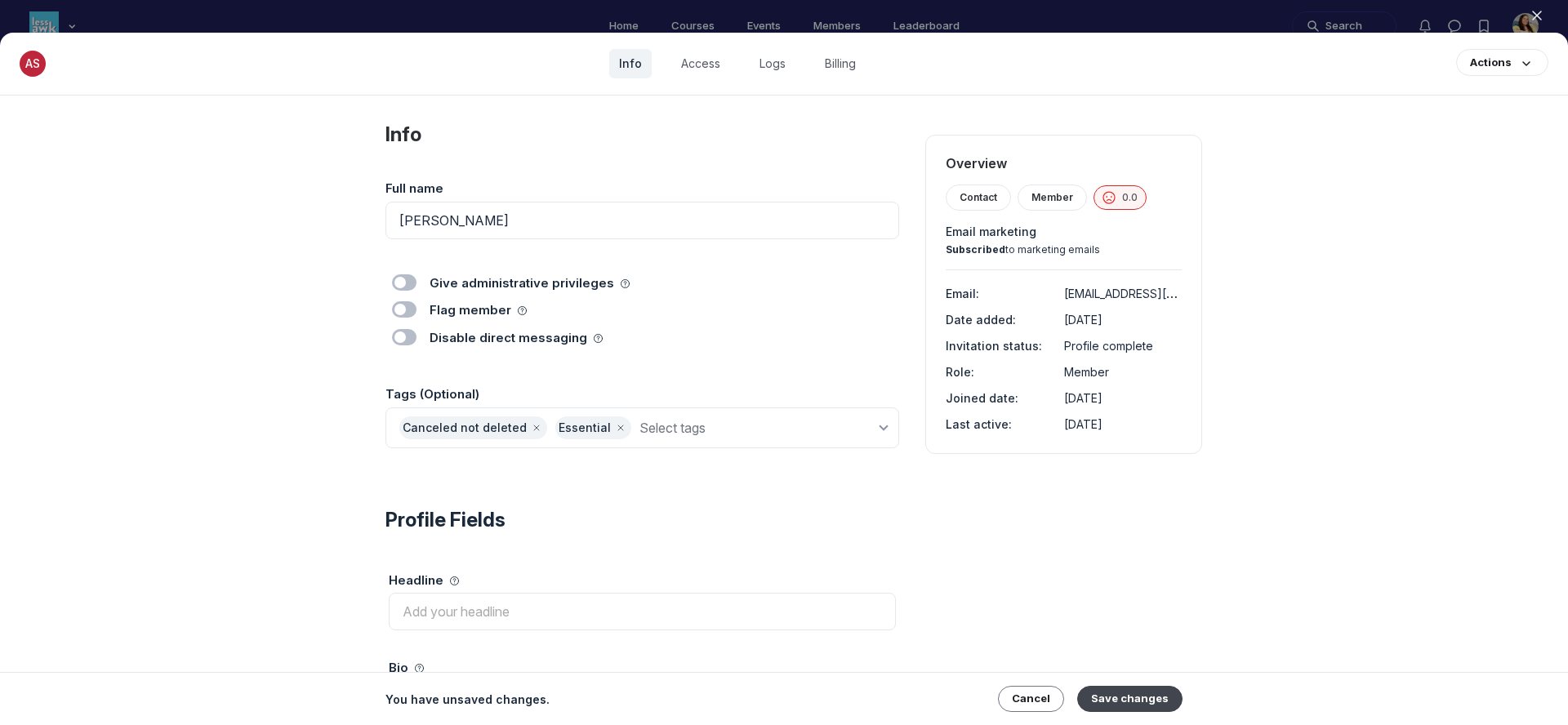
click at [1150, 702] on button "Save changes" at bounding box center [1130, 699] width 106 height 26
click at [1533, 19] on use "button" at bounding box center [1537, 16] width 8 height 8
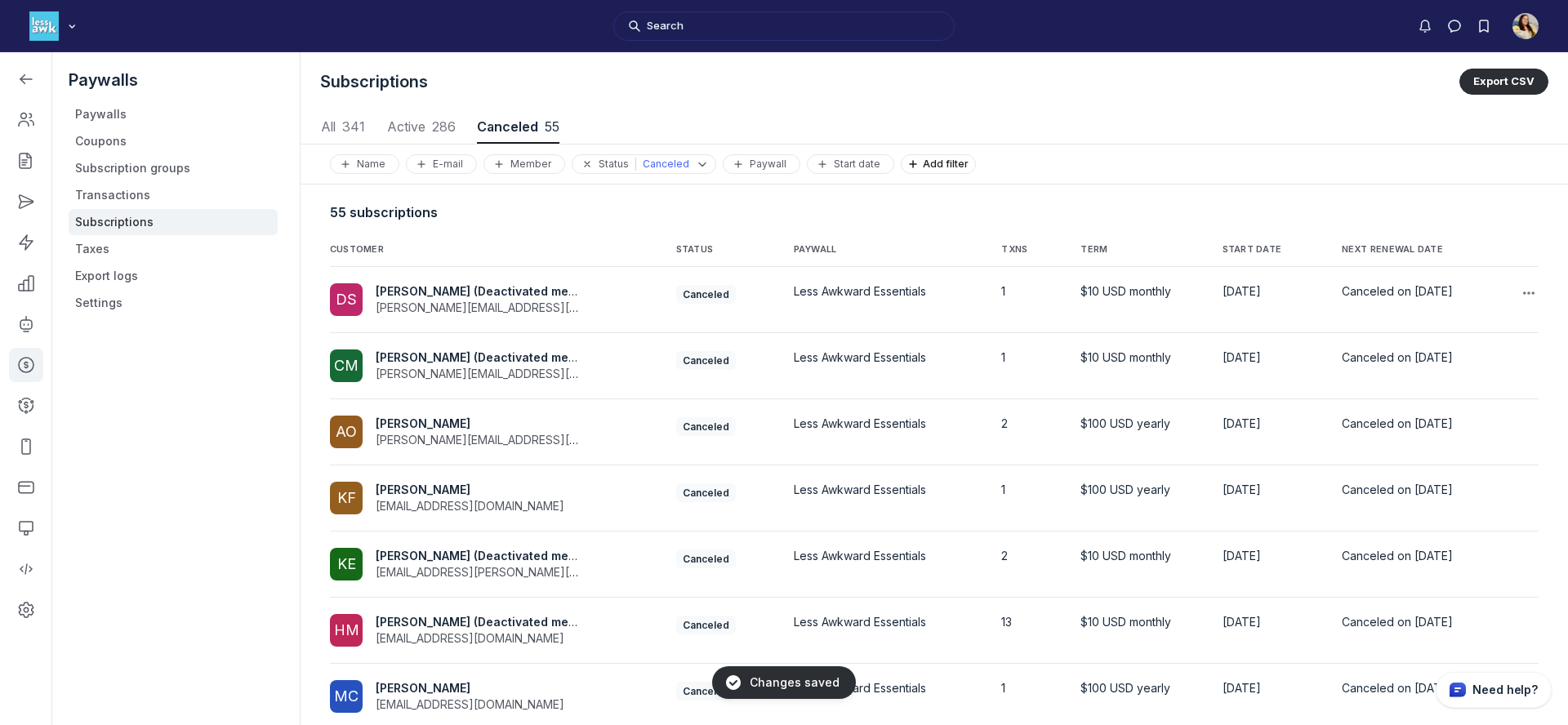
scroll to position [2211, 7627]
click at [1381, 257] on th "NEXT RENEWAL DATE" at bounding box center [1414, 246] width 171 height 40
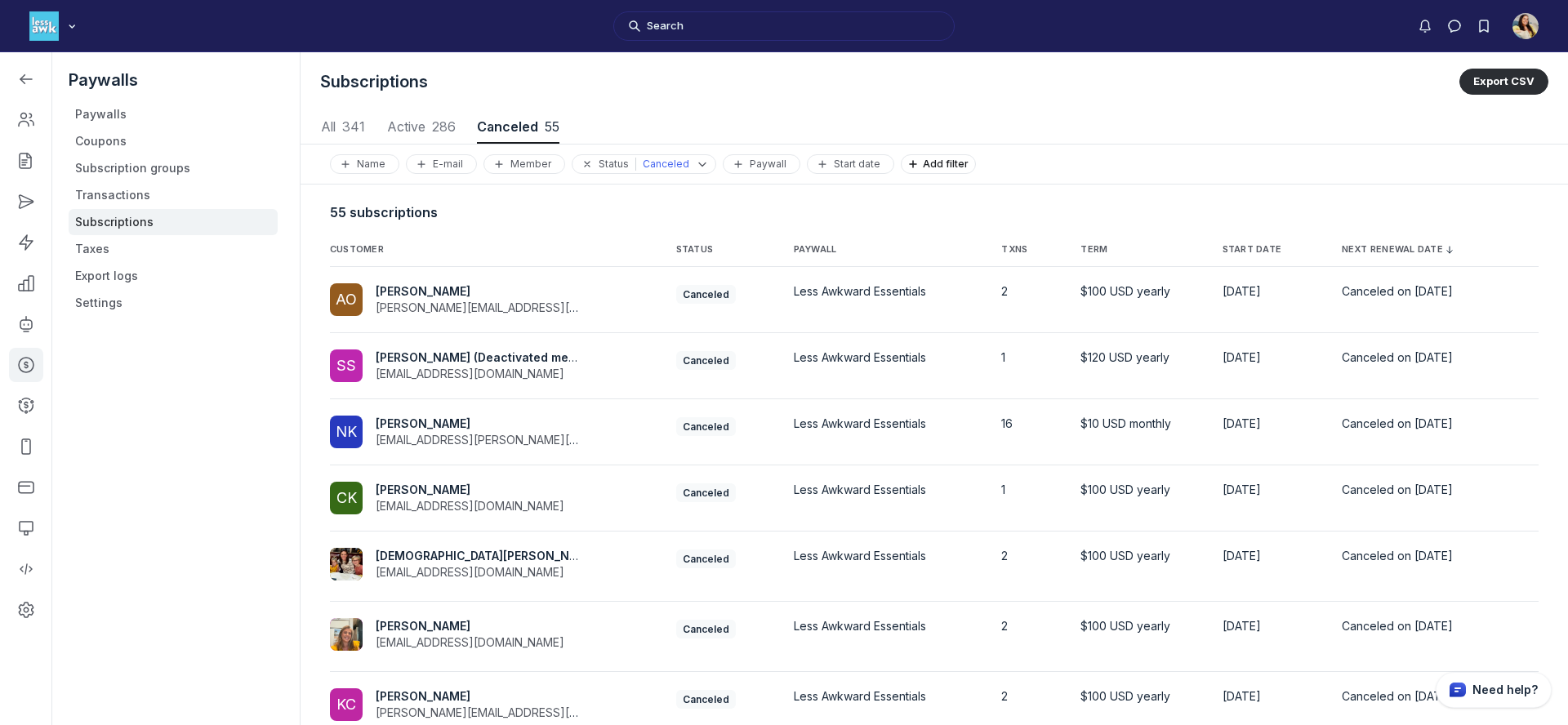
scroll to position [260, 0]
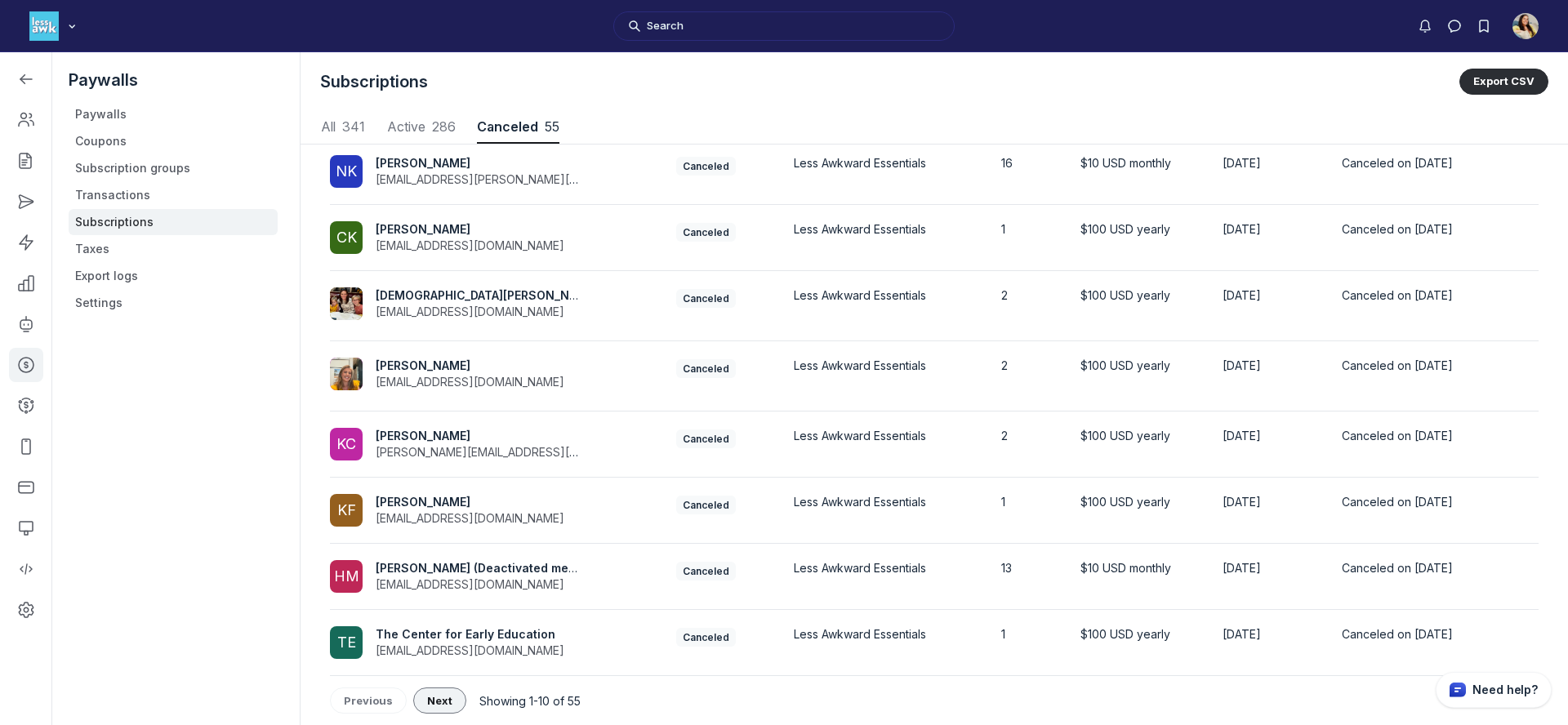
click at [440, 697] on span "Next" at bounding box center [439, 700] width 25 height 13
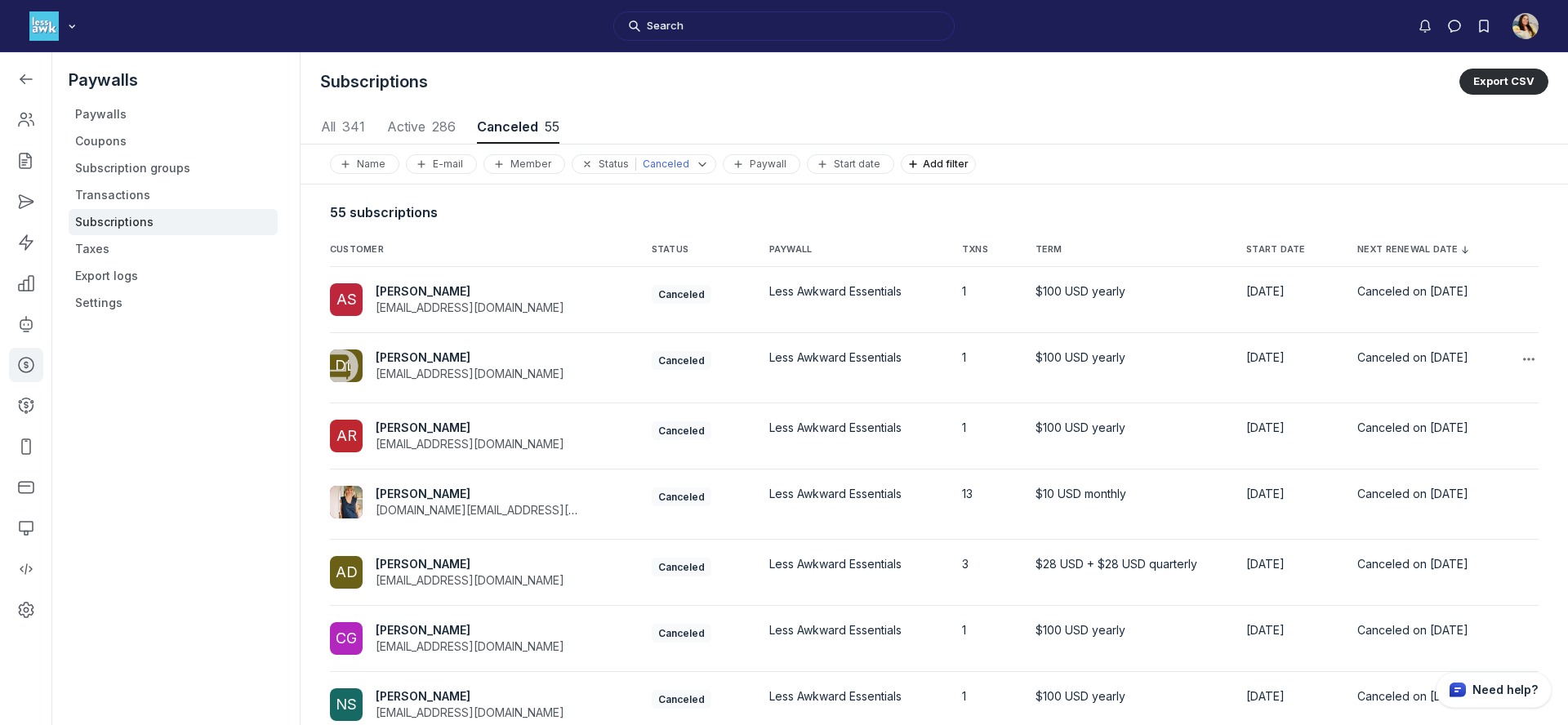
click at [432, 359] on span "Dana Dorfman" at bounding box center [423, 357] width 95 height 14
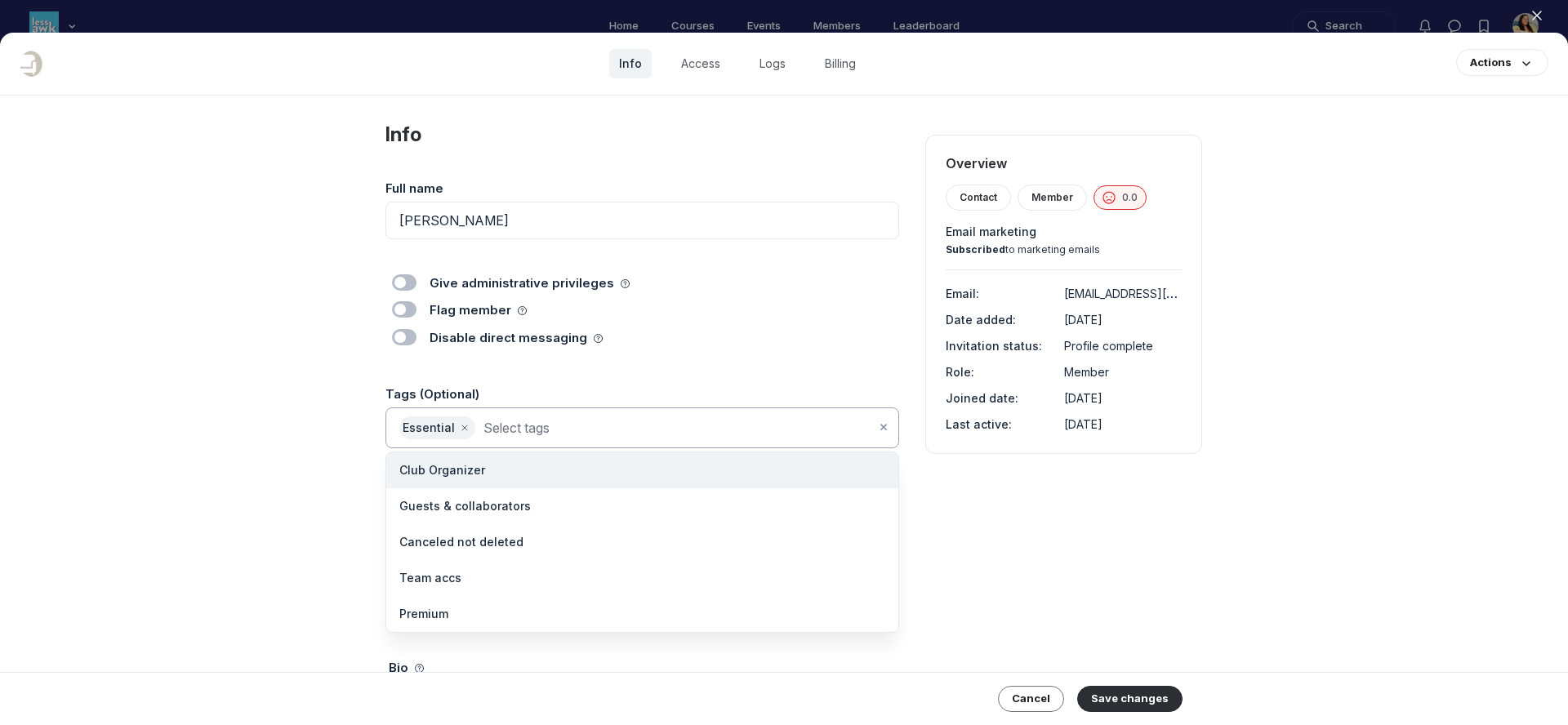
click at [635, 419] on input at bounding box center [679, 428] width 392 height 23
click at [588, 527] on li "Canceled not deleted" at bounding box center [642, 543] width 512 height 36
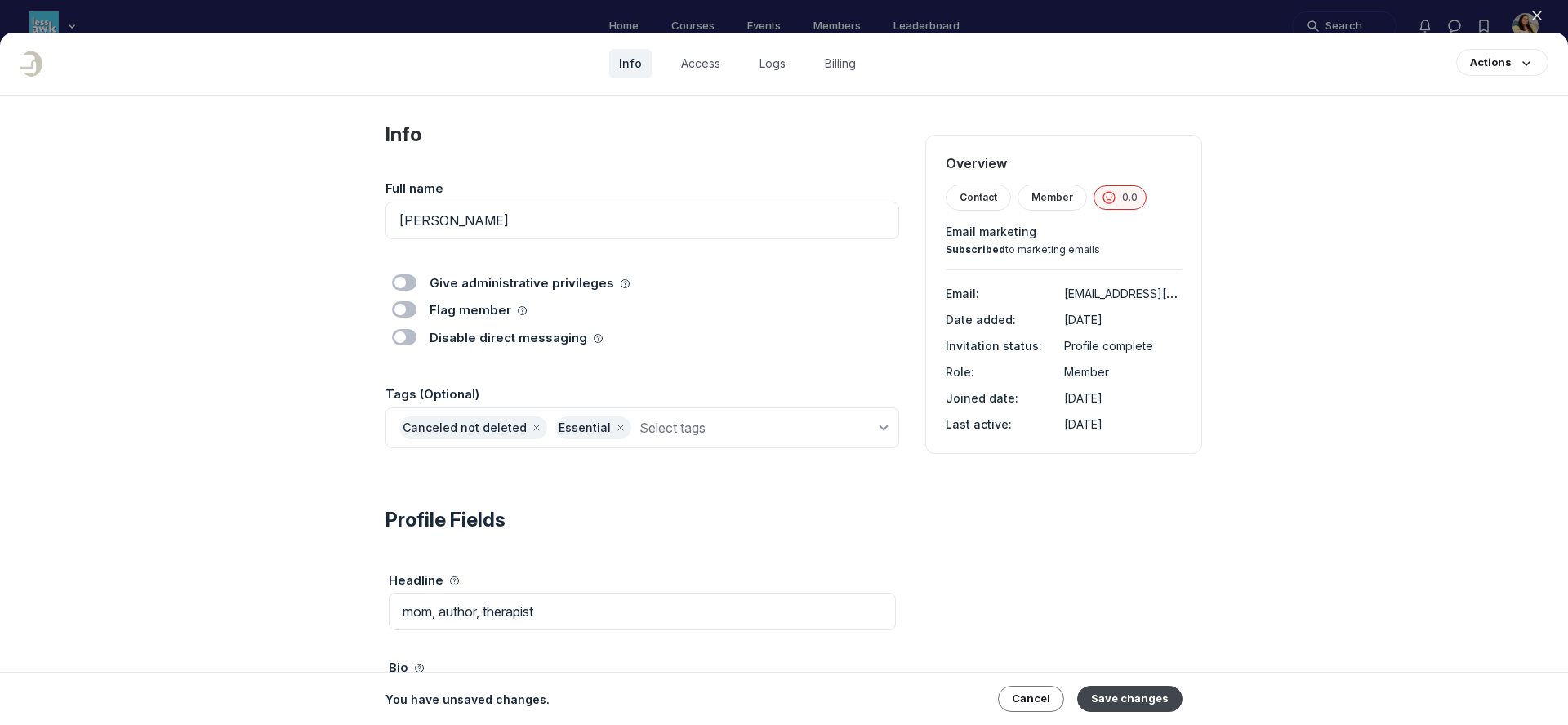
click at [1118, 695] on button "Save changes" at bounding box center [1130, 699] width 106 height 26
click at [1540, 12] on use "button" at bounding box center [1537, 16] width 8 height 8
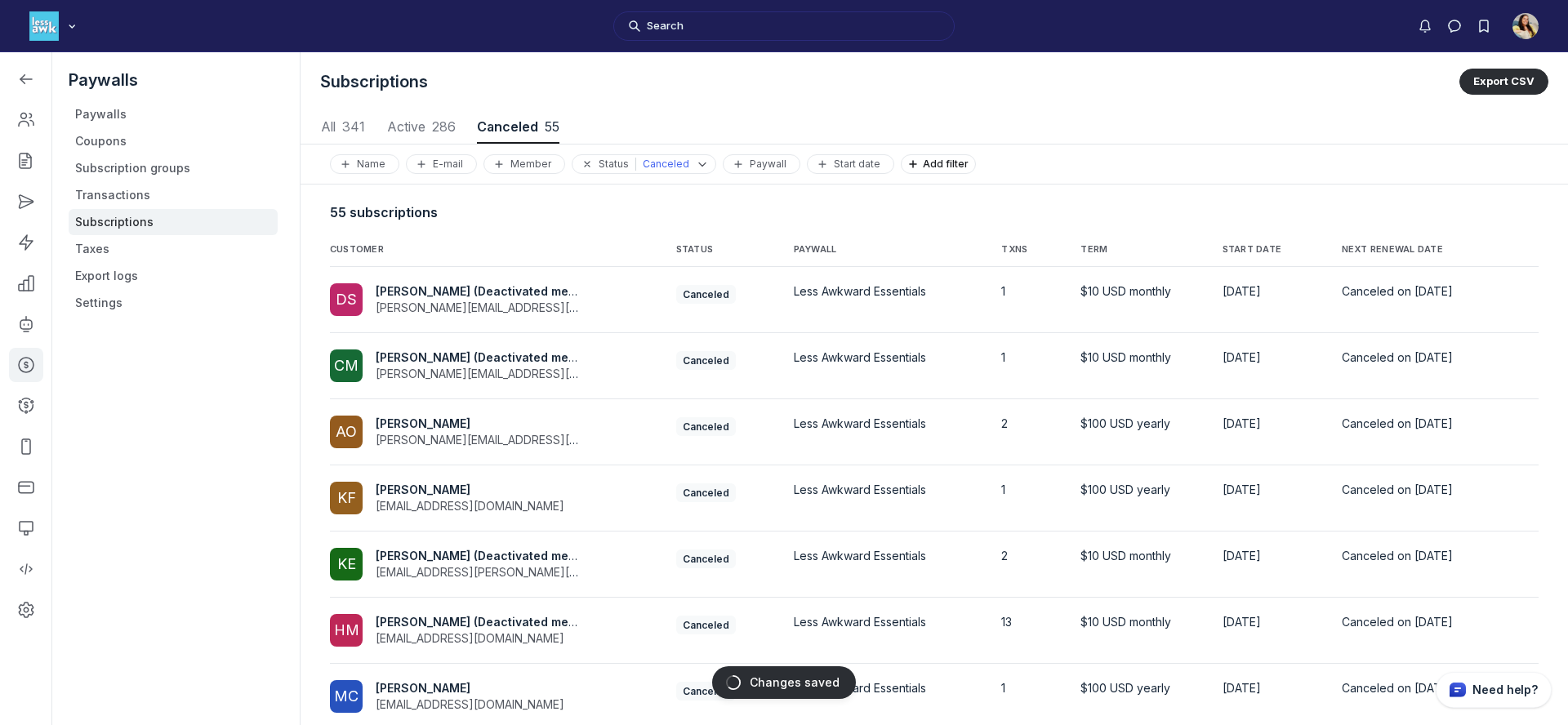
scroll to position [2211, 7627]
drag, startPoint x: 1390, startPoint y: 251, endPoint x: 1409, endPoint y: 217, distance: 38.9
click at [1409, 217] on form "Subscriptions Export CSV All 341 All 341 Active 286 Active 286 Canceled 55 Canc…" at bounding box center [934, 519] width 1268 height 934
click at [1401, 241] on th "NEXT RENEWAL DATE" at bounding box center [1414, 246] width 171 height 40
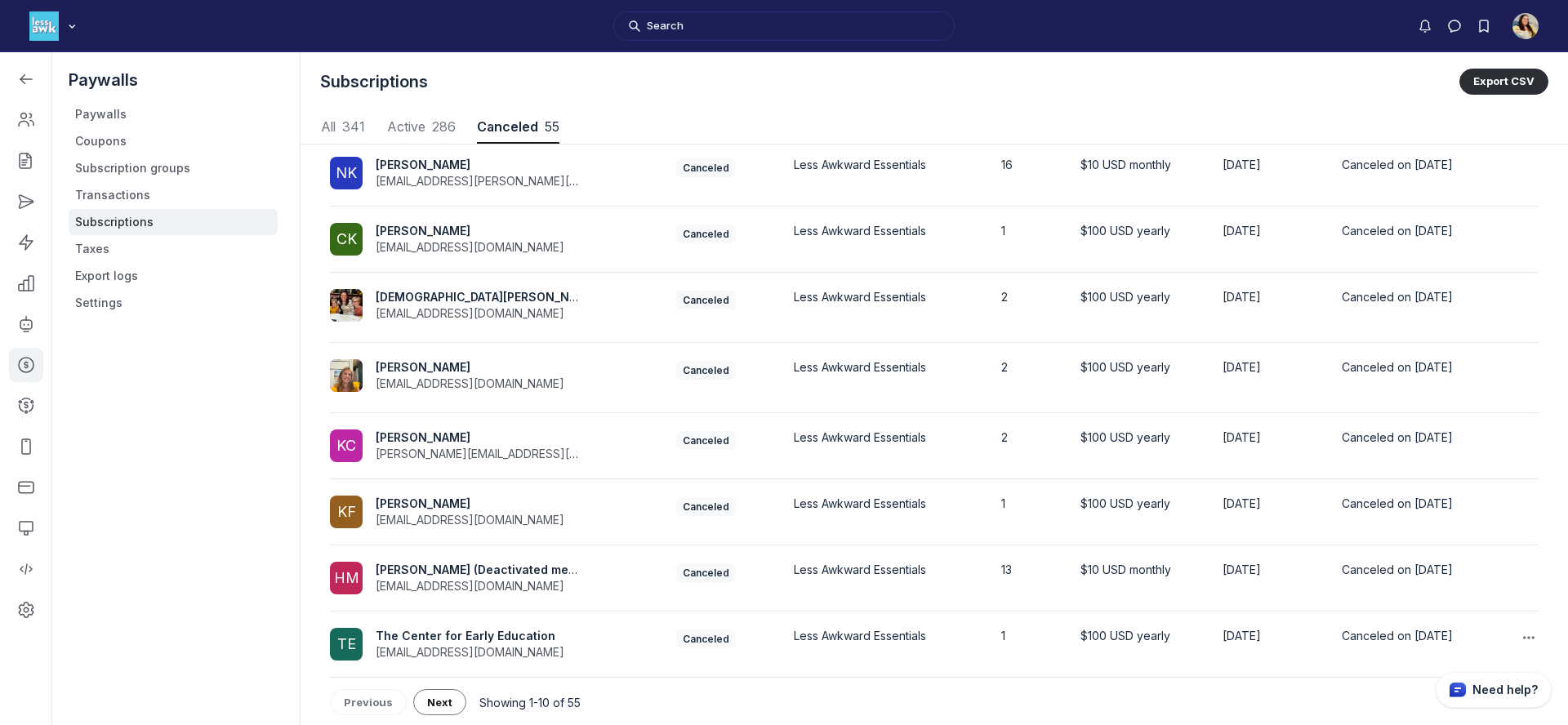
scroll to position [260, 0]
click at [427, 704] on span "Next" at bounding box center [439, 700] width 25 height 13
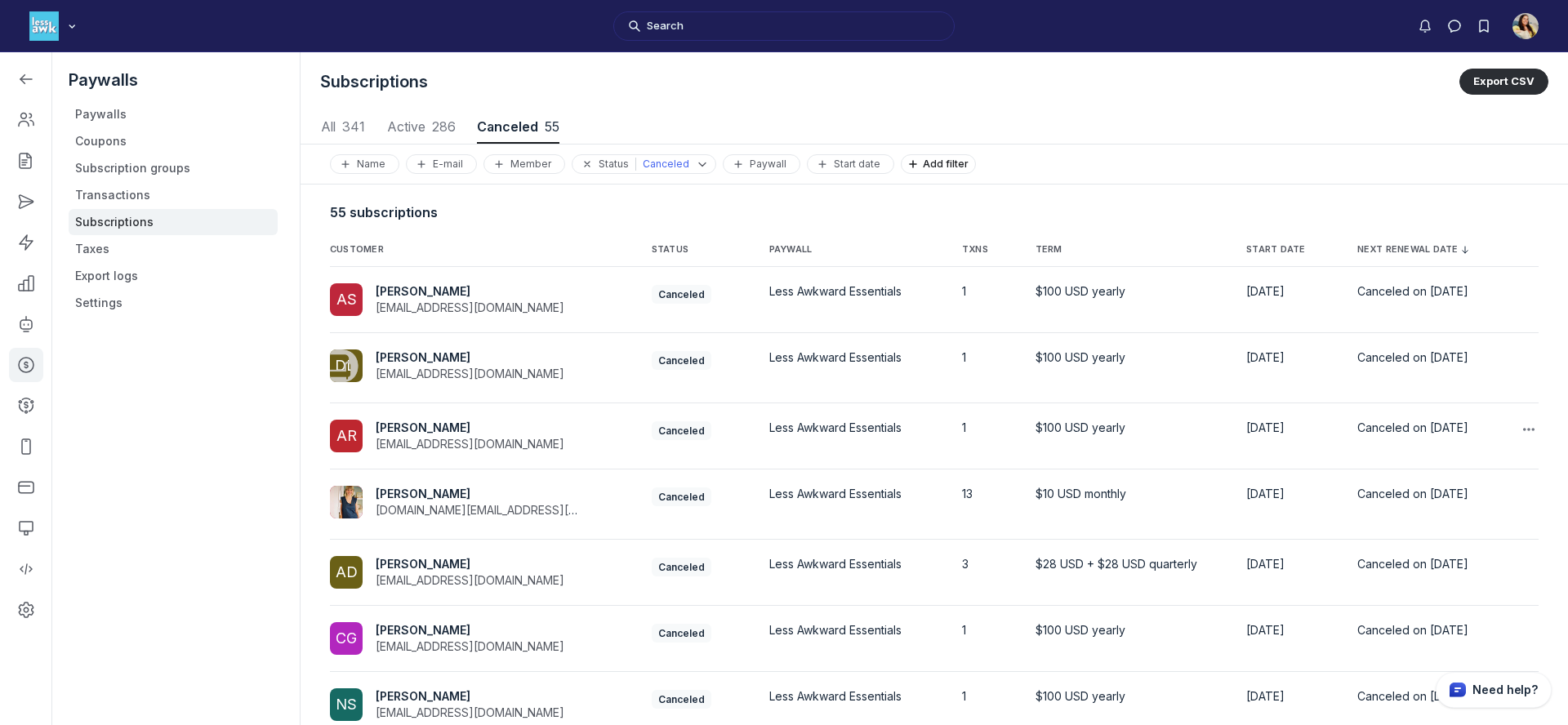
click at [420, 422] on span "Ali Richard" at bounding box center [423, 427] width 95 height 14
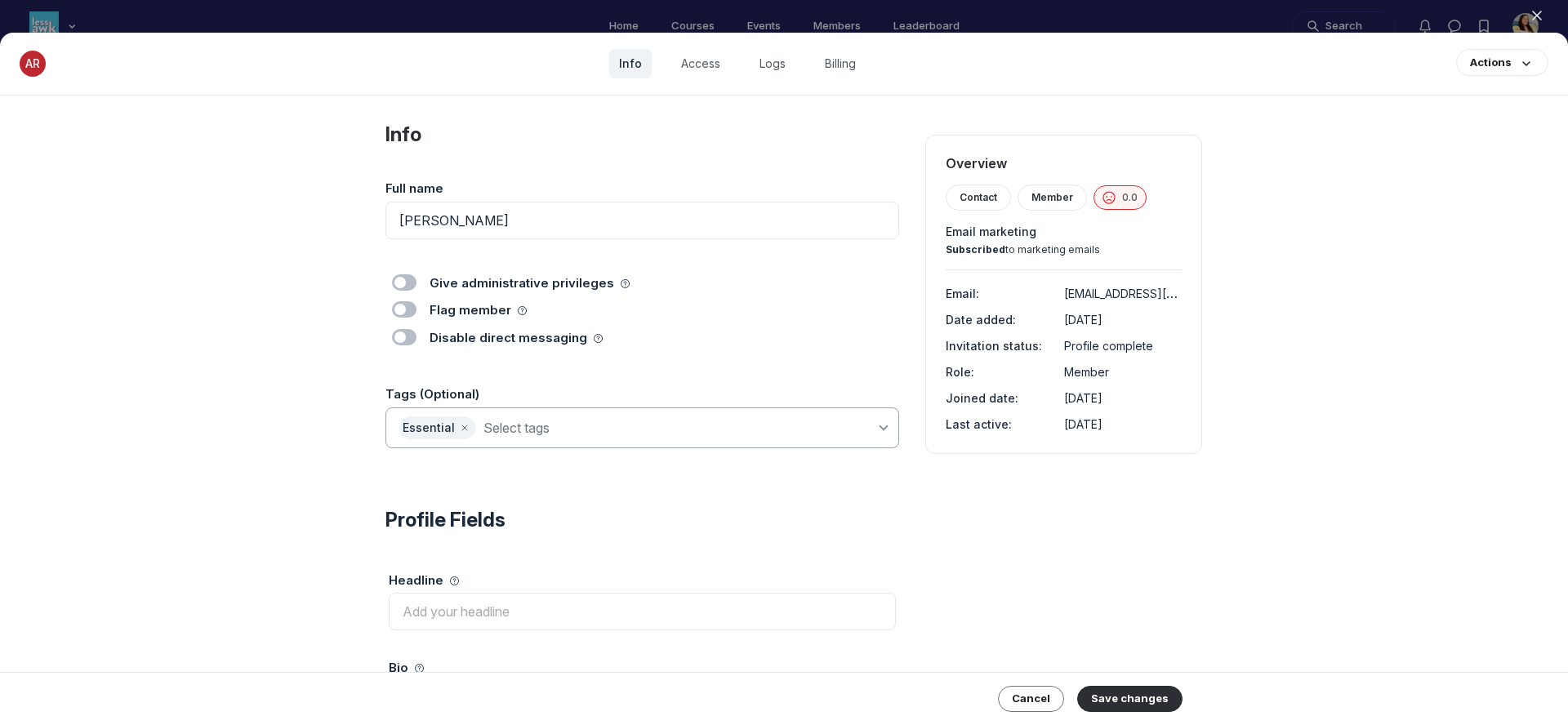
click at [499, 429] on input at bounding box center [679, 428] width 392 height 23
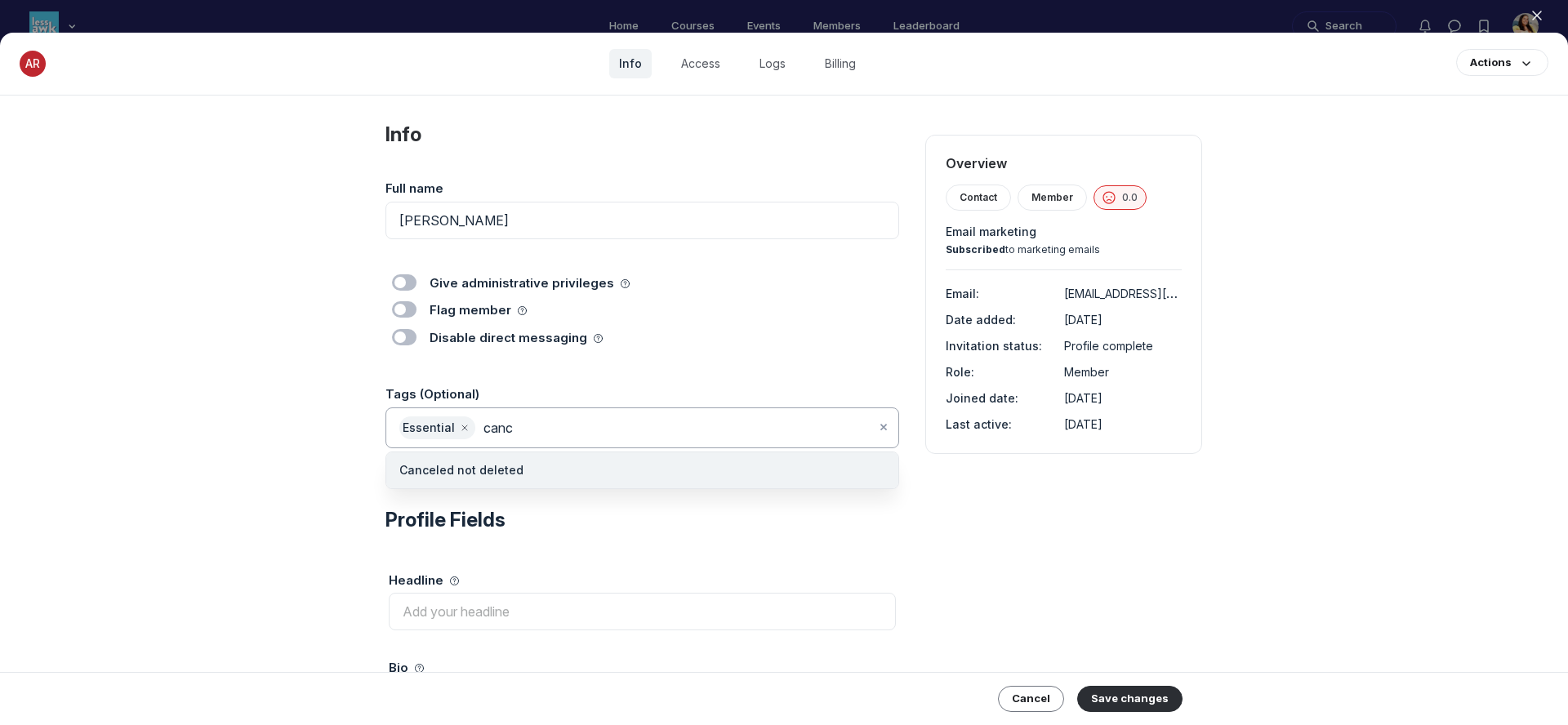
type input "canc"
click at [495, 480] on li "Canceled not deleted" at bounding box center [642, 471] width 512 height 36
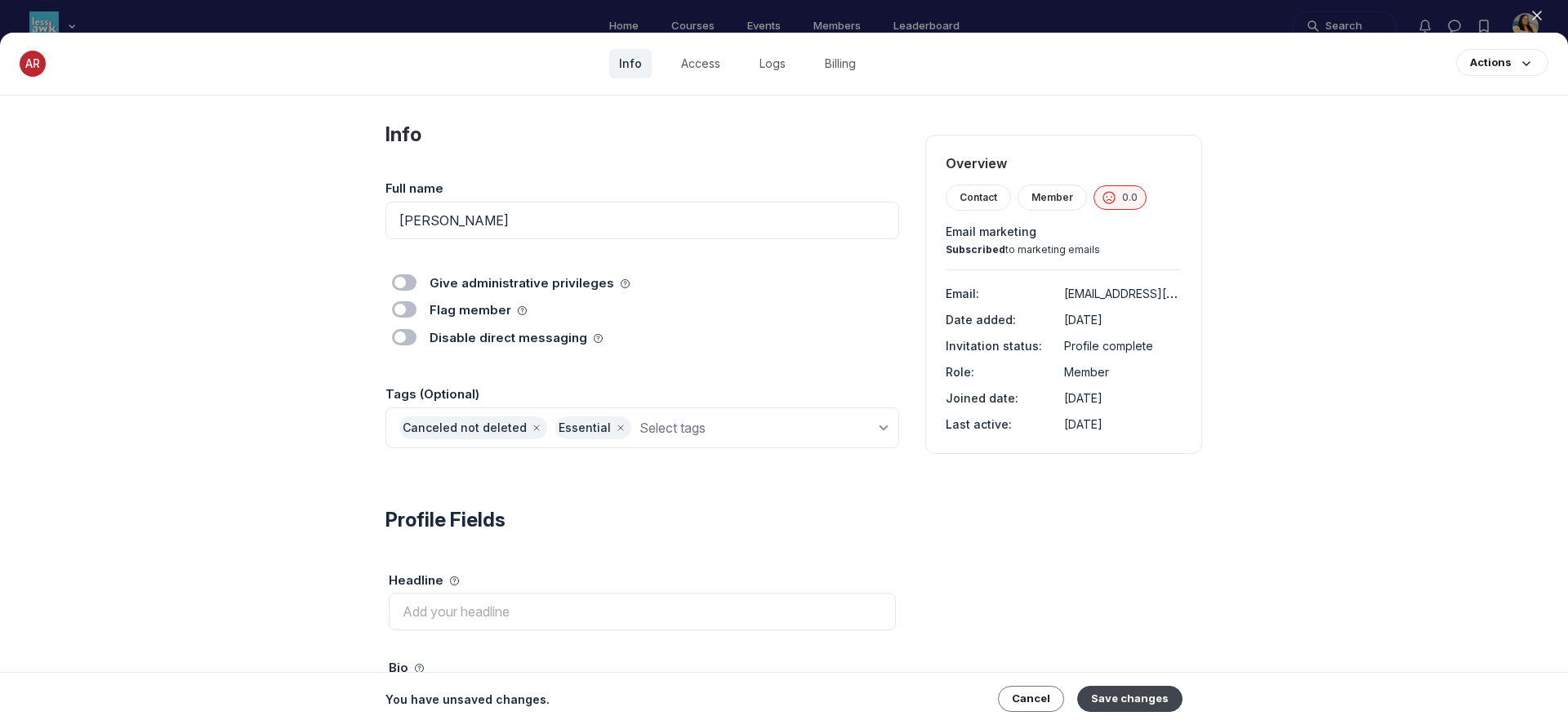
click at [1123, 696] on button "Save changes" at bounding box center [1130, 699] width 106 height 26
click at [1543, 11] on icon "button" at bounding box center [1537, 16] width 16 height 16
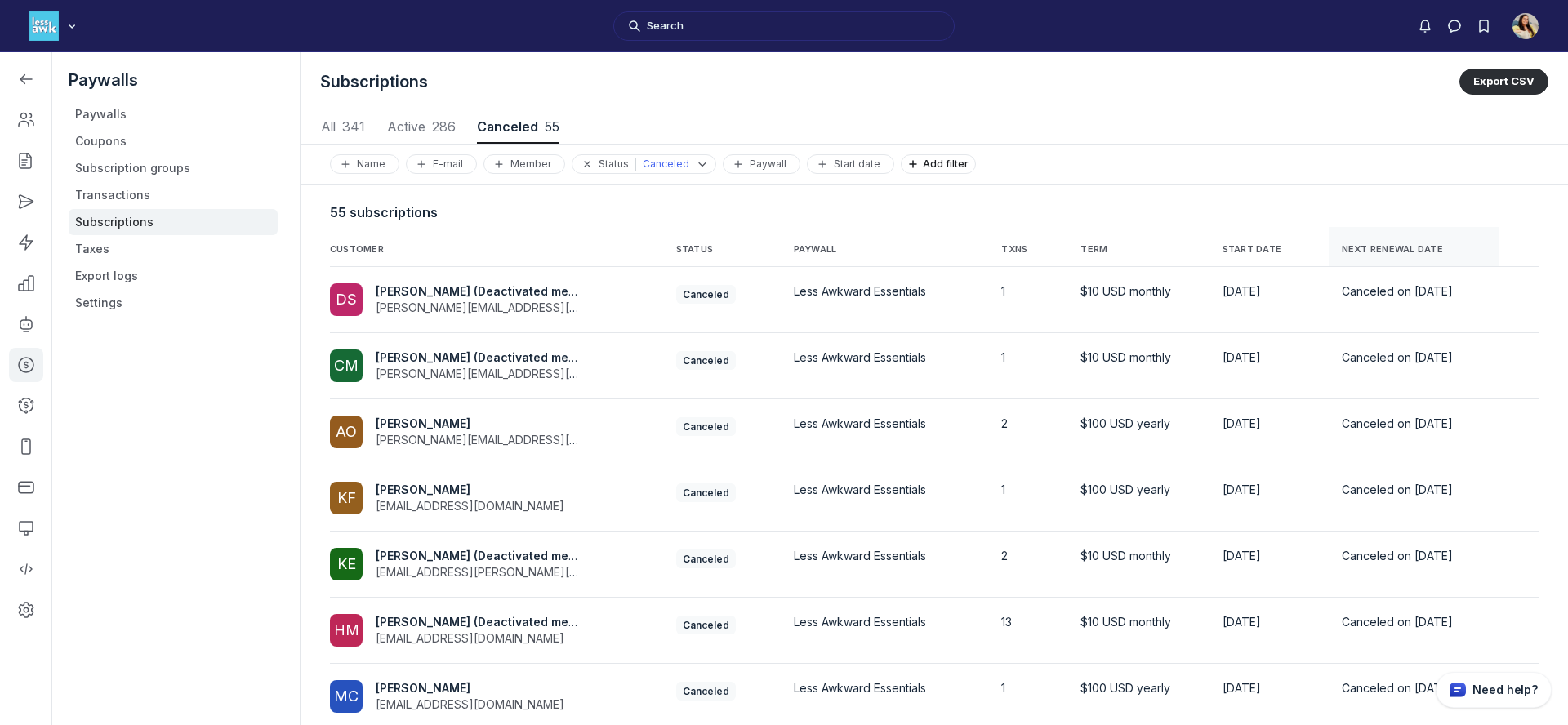
click at [1365, 232] on th "NEXT RENEWAL DATE" at bounding box center [1414, 246] width 171 height 40
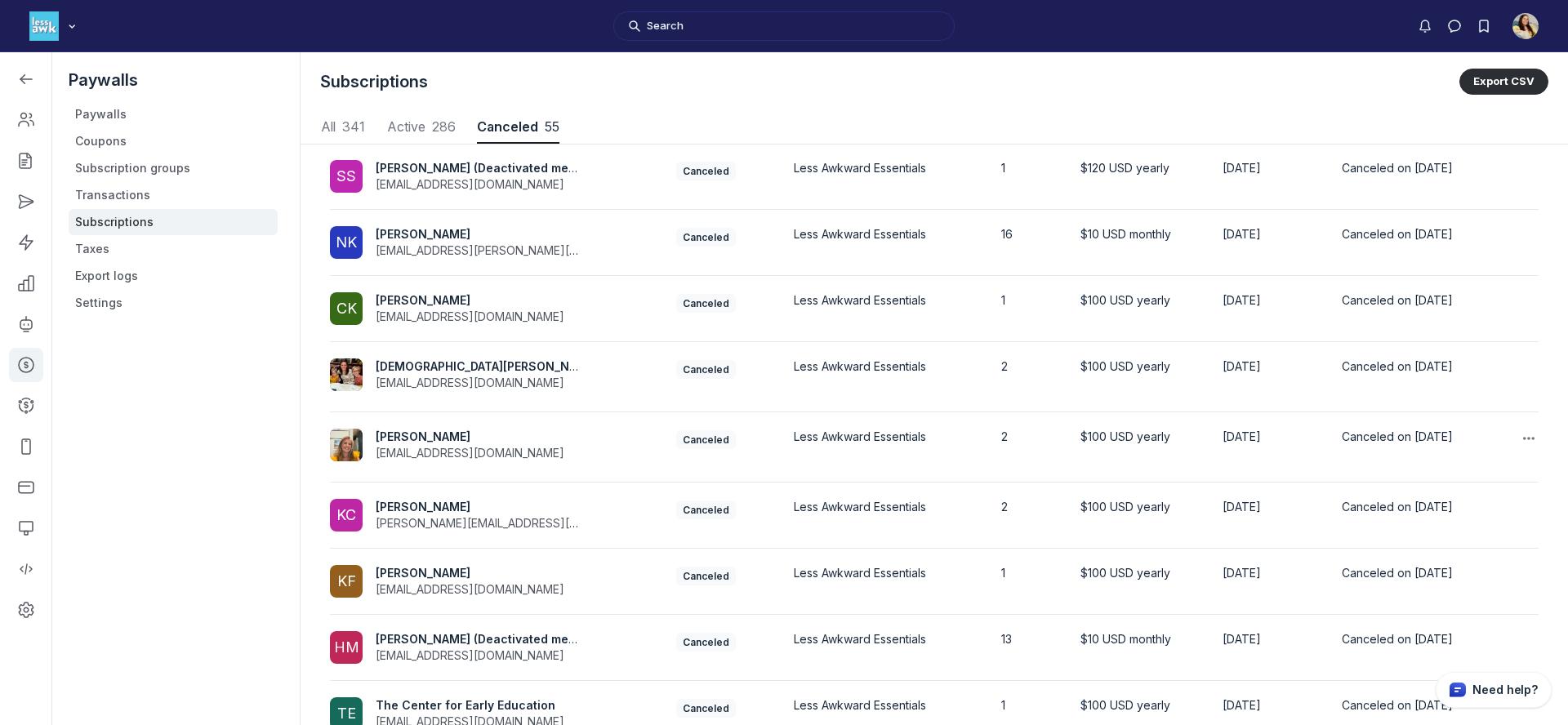
scroll to position [260, 0]
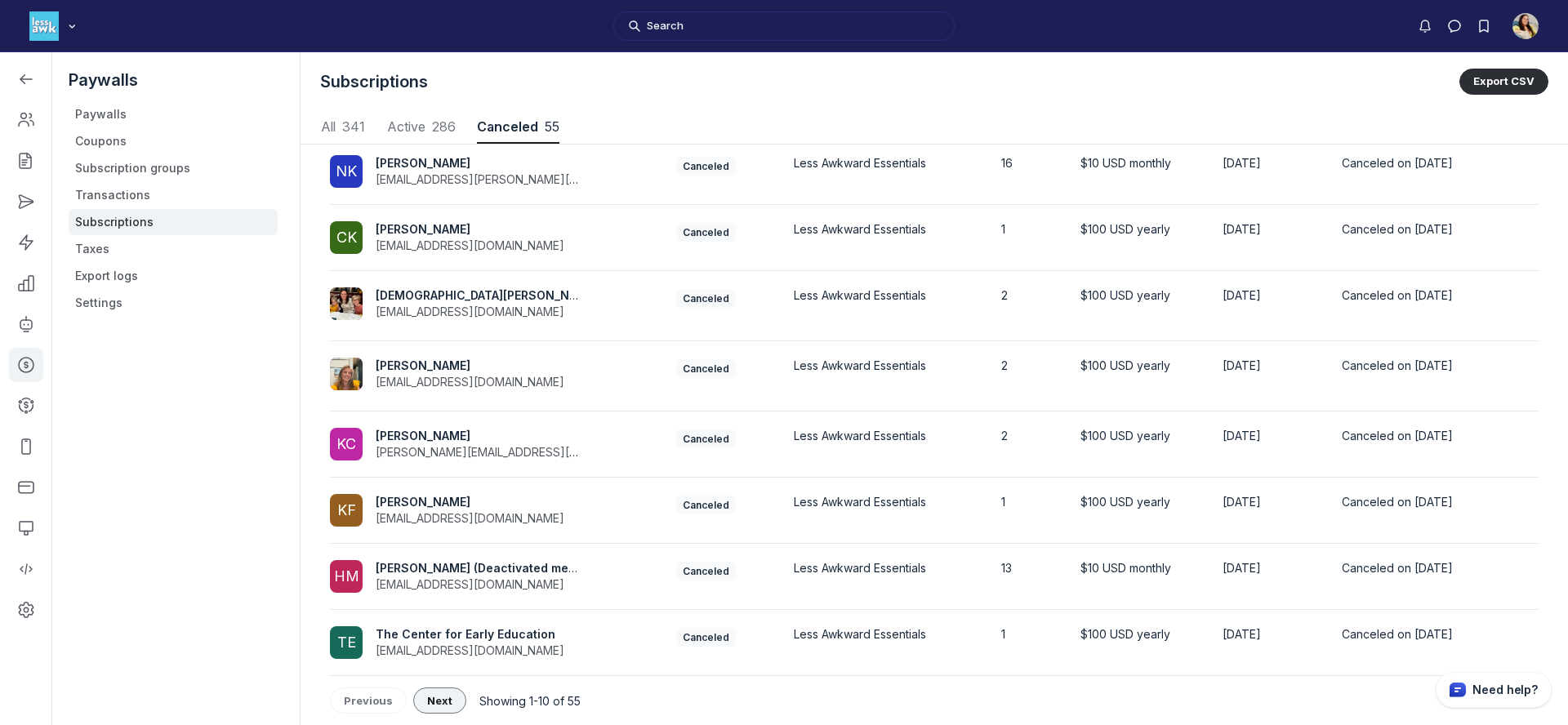
click at [428, 699] on span "Next" at bounding box center [439, 700] width 25 height 13
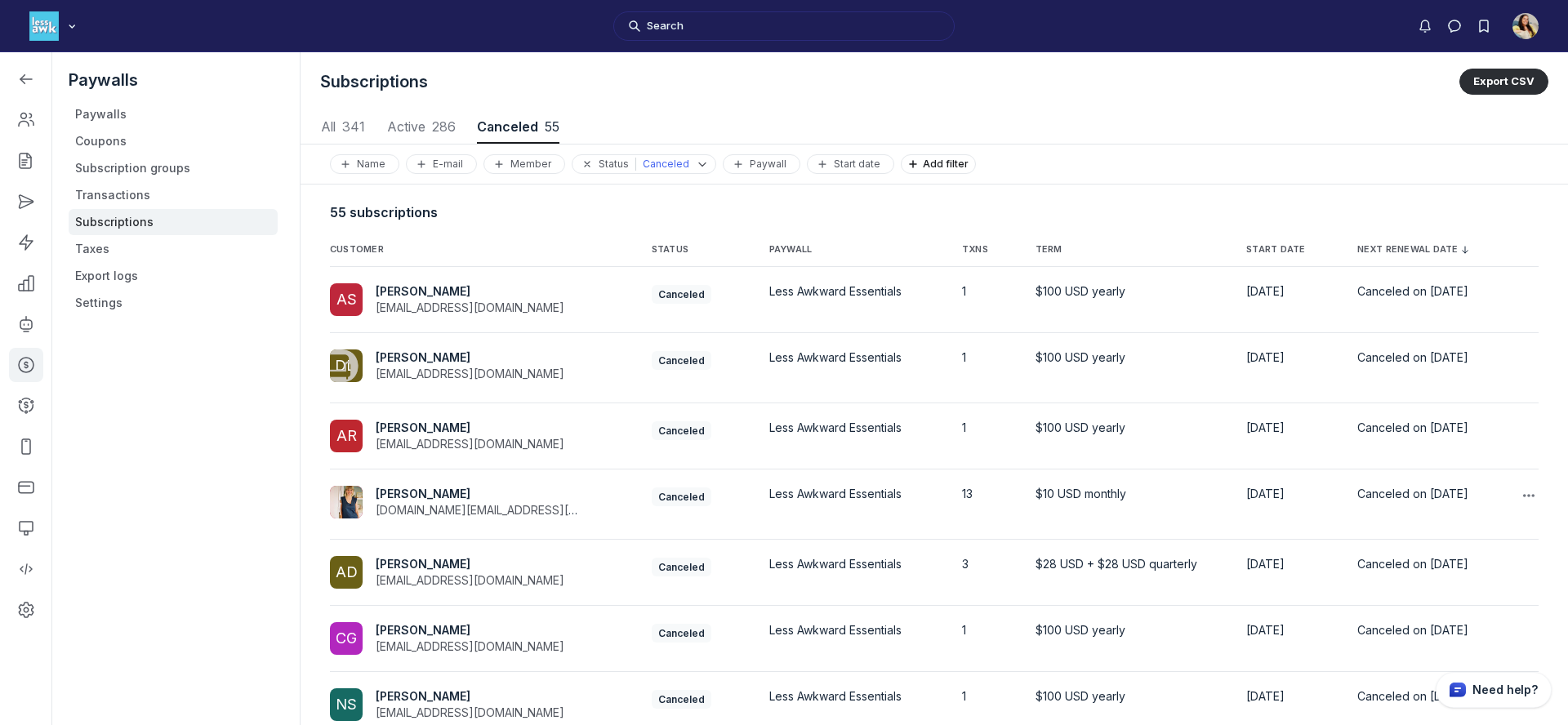
click at [425, 496] on span "Dana R Goodyear" at bounding box center [423, 493] width 95 height 14
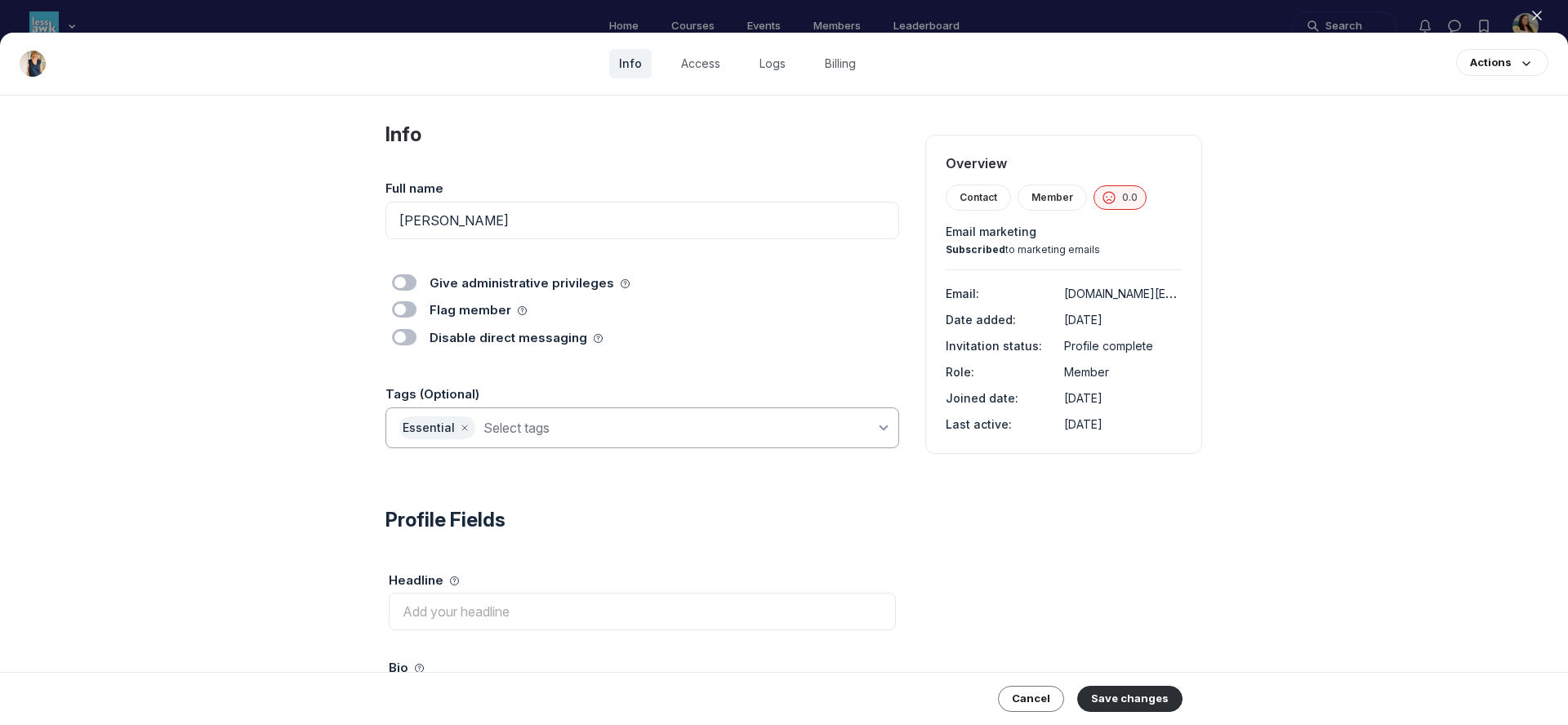
click at [538, 425] on input at bounding box center [679, 428] width 392 height 23
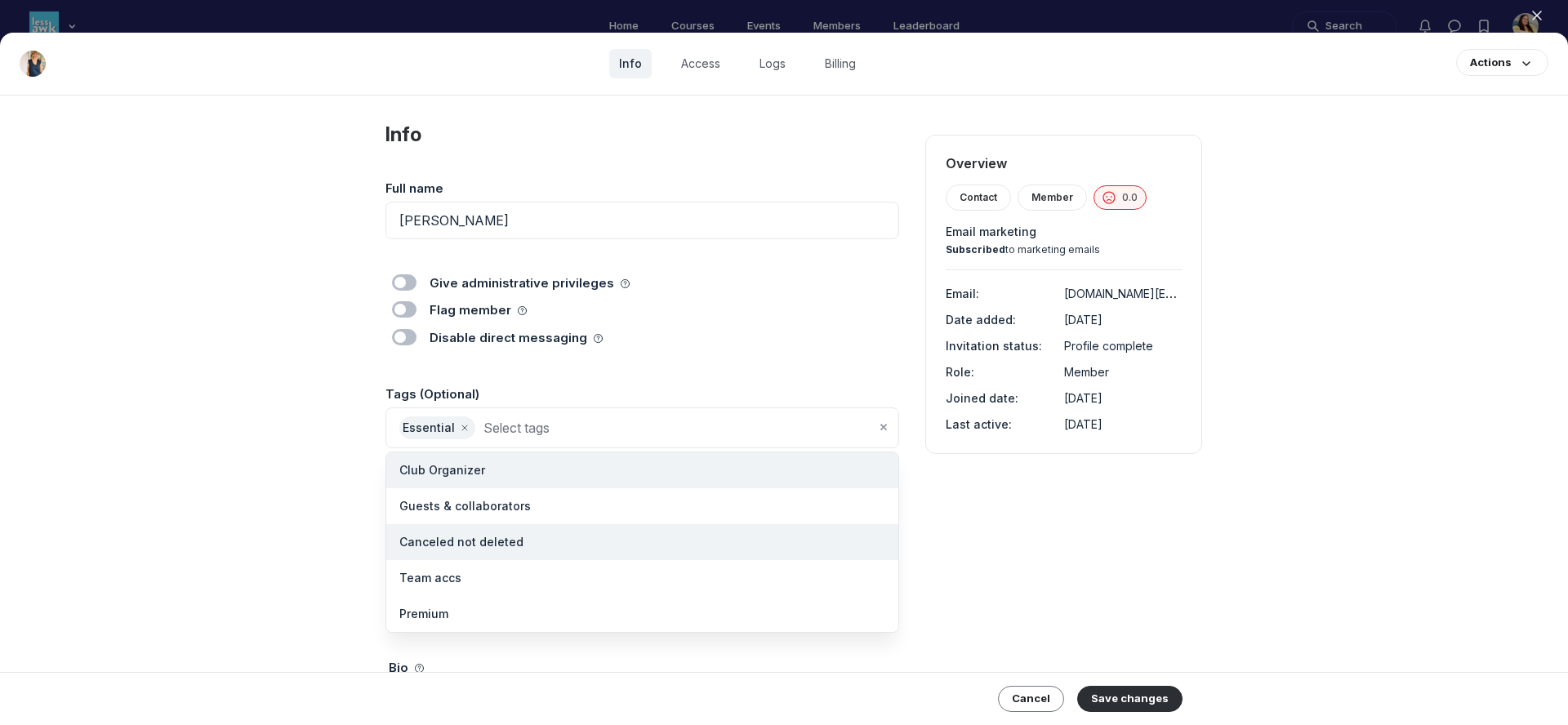
click at [511, 537] on span "Canceled not deleted" at bounding box center [462, 543] width 124 height 16
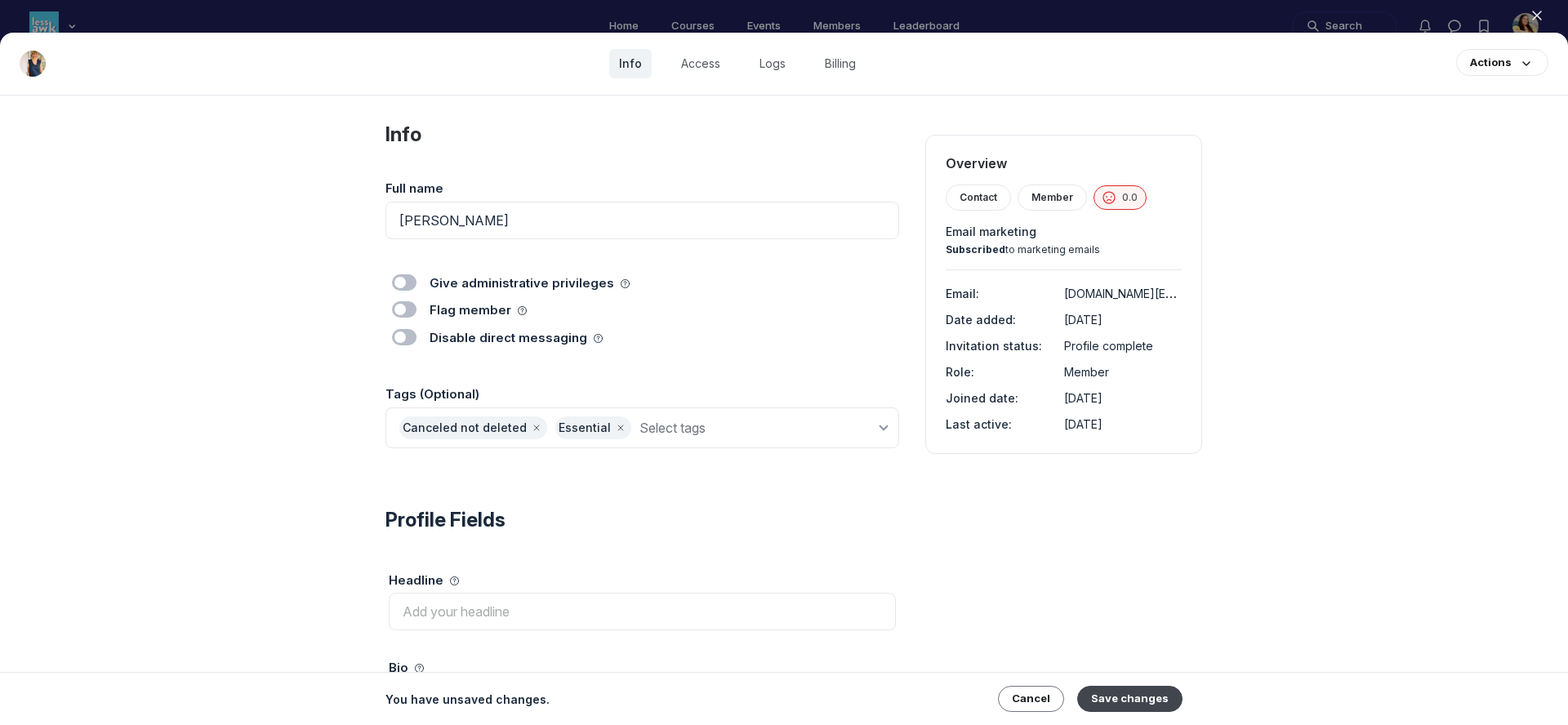
click at [1117, 700] on button "Save changes" at bounding box center [1130, 699] width 106 height 26
click at [1535, 16] on use "button" at bounding box center [1537, 16] width 8 height 8
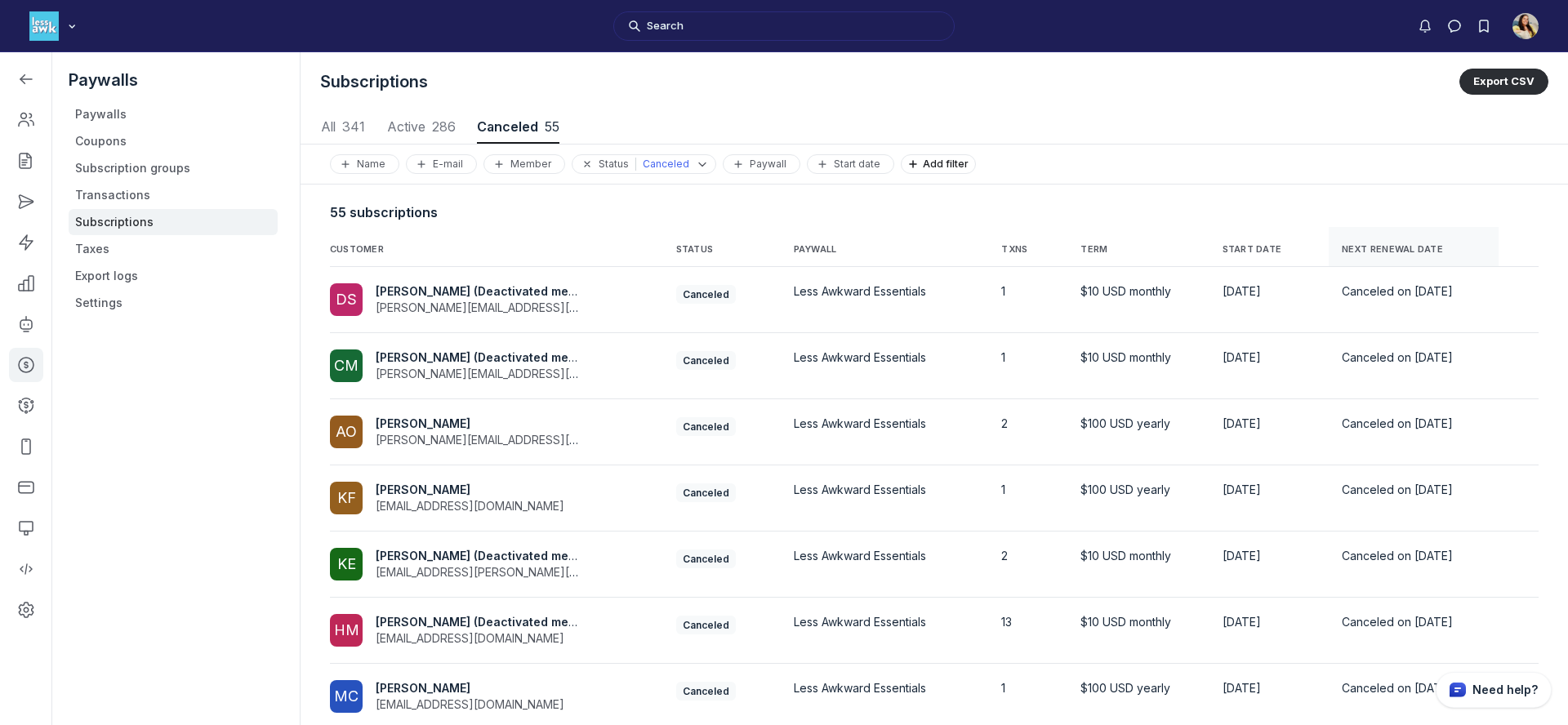
click at [1342, 254] on span "NEXT RENEWAL DATE" at bounding box center [1393, 250] width 101 height 11
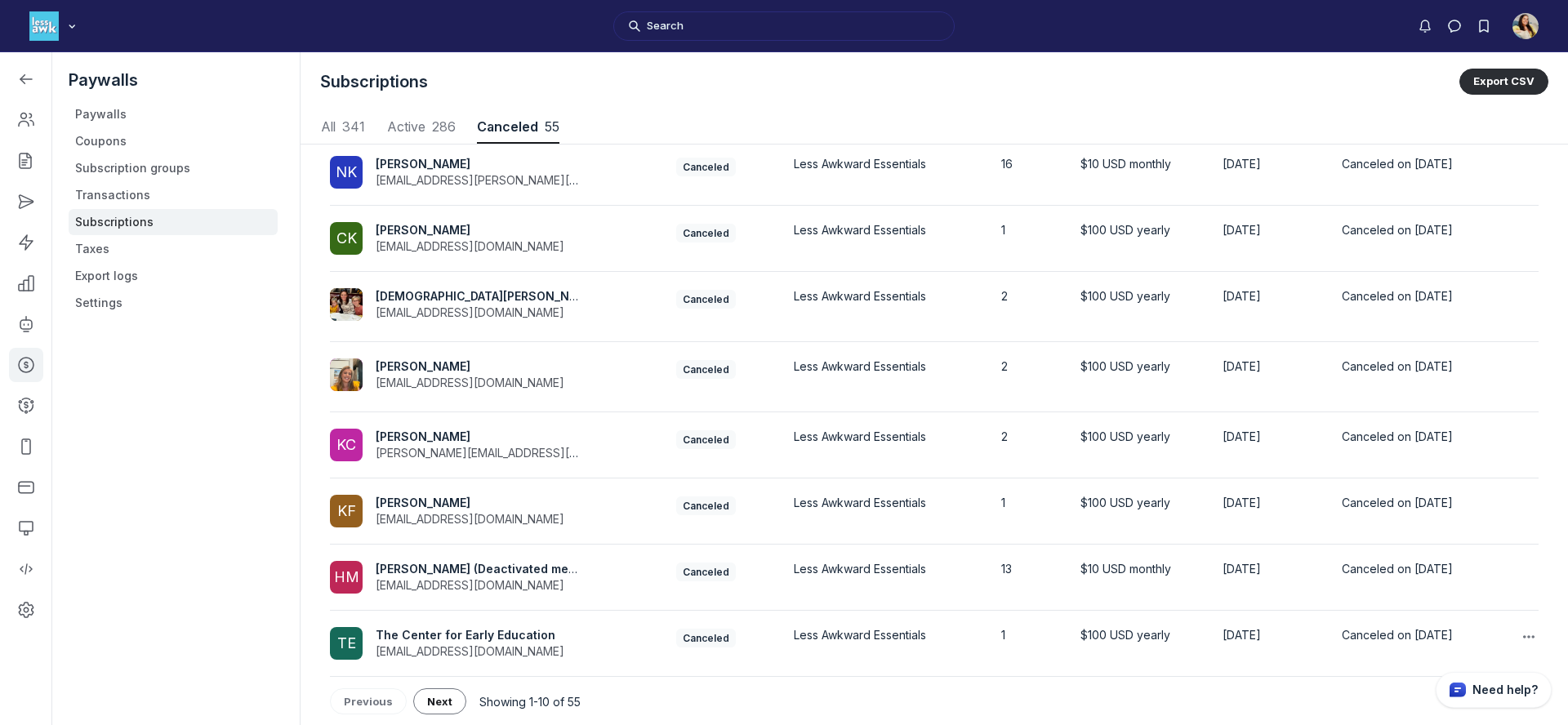
scroll to position [260, 0]
click at [443, 695] on span "Next" at bounding box center [439, 700] width 25 height 13
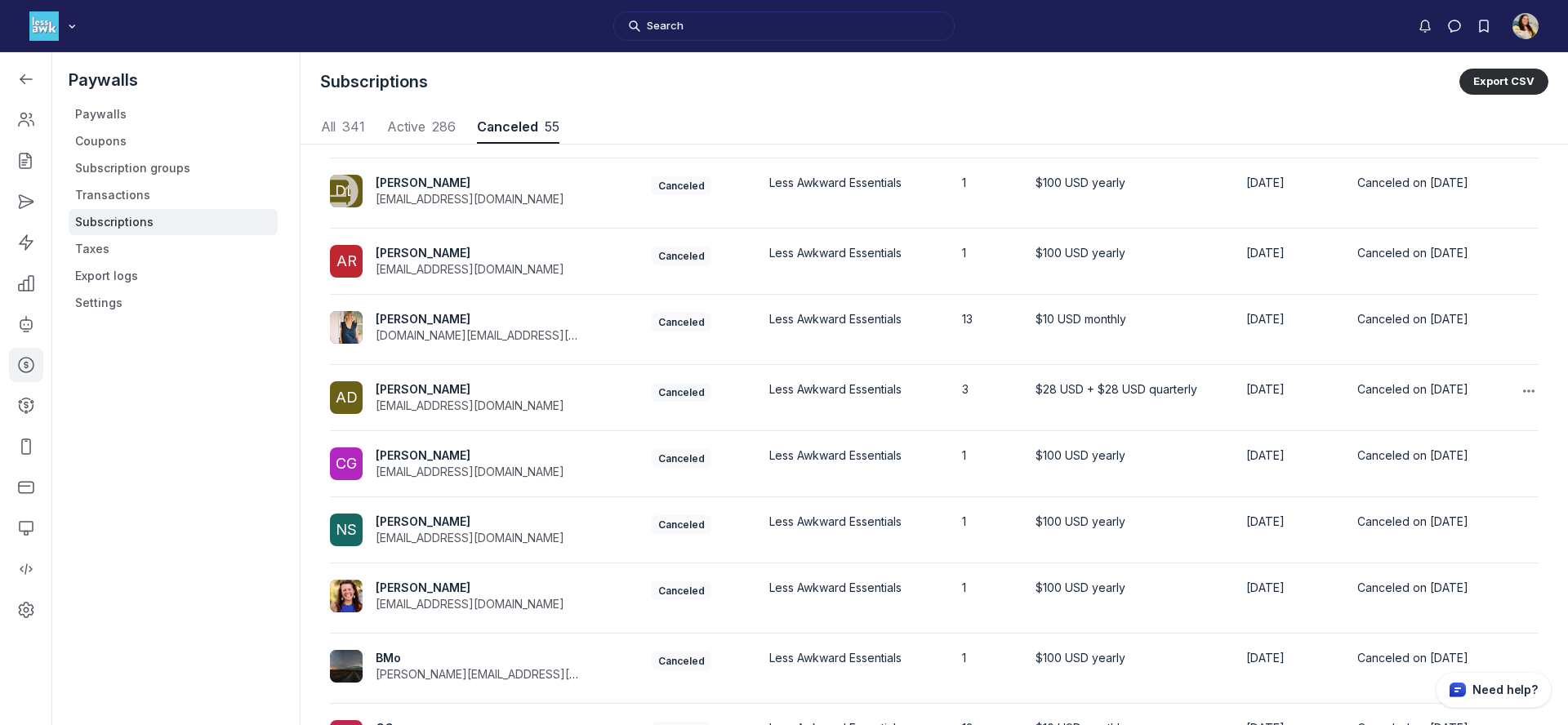
scroll to position [142, 0]
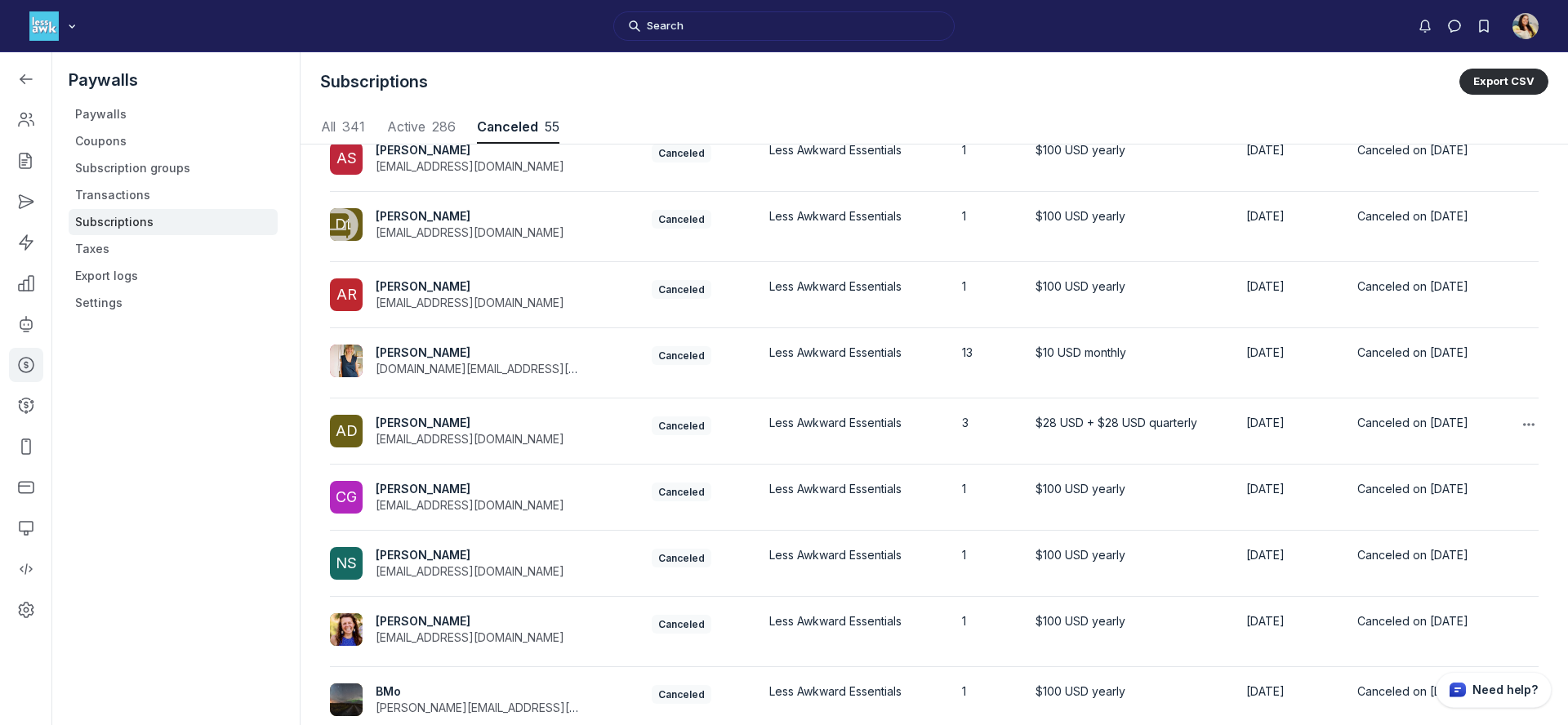
click at [471, 427] on span "AMANDA NISKODE DOSSETT" at bounding box center [423, 422] width 95 height 14
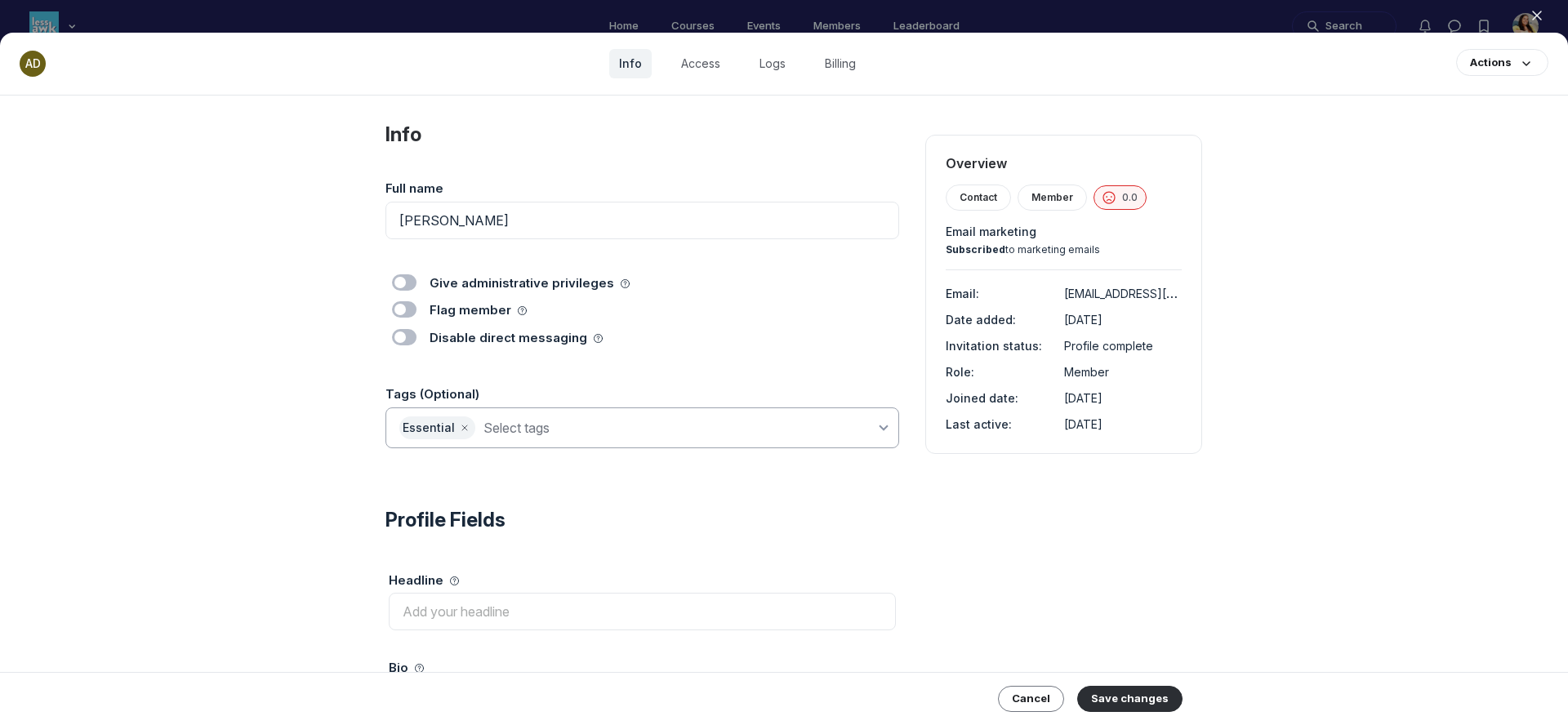
click at [611, 429] on input at bounding box center [679, 428] width 392 height 23
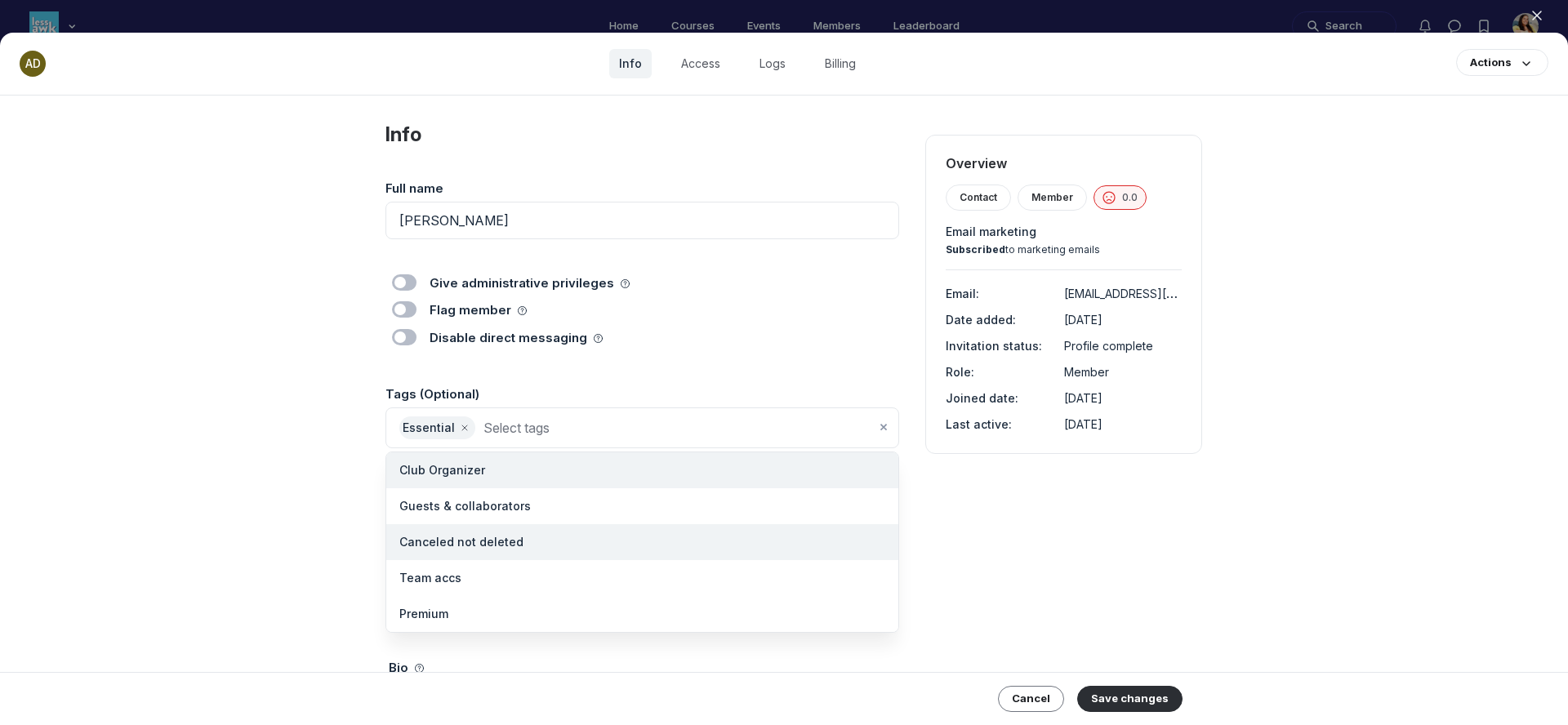
click at [580, 536] on li "Canceled not deleted" at bounding box center [642, 543] width 512 height 36
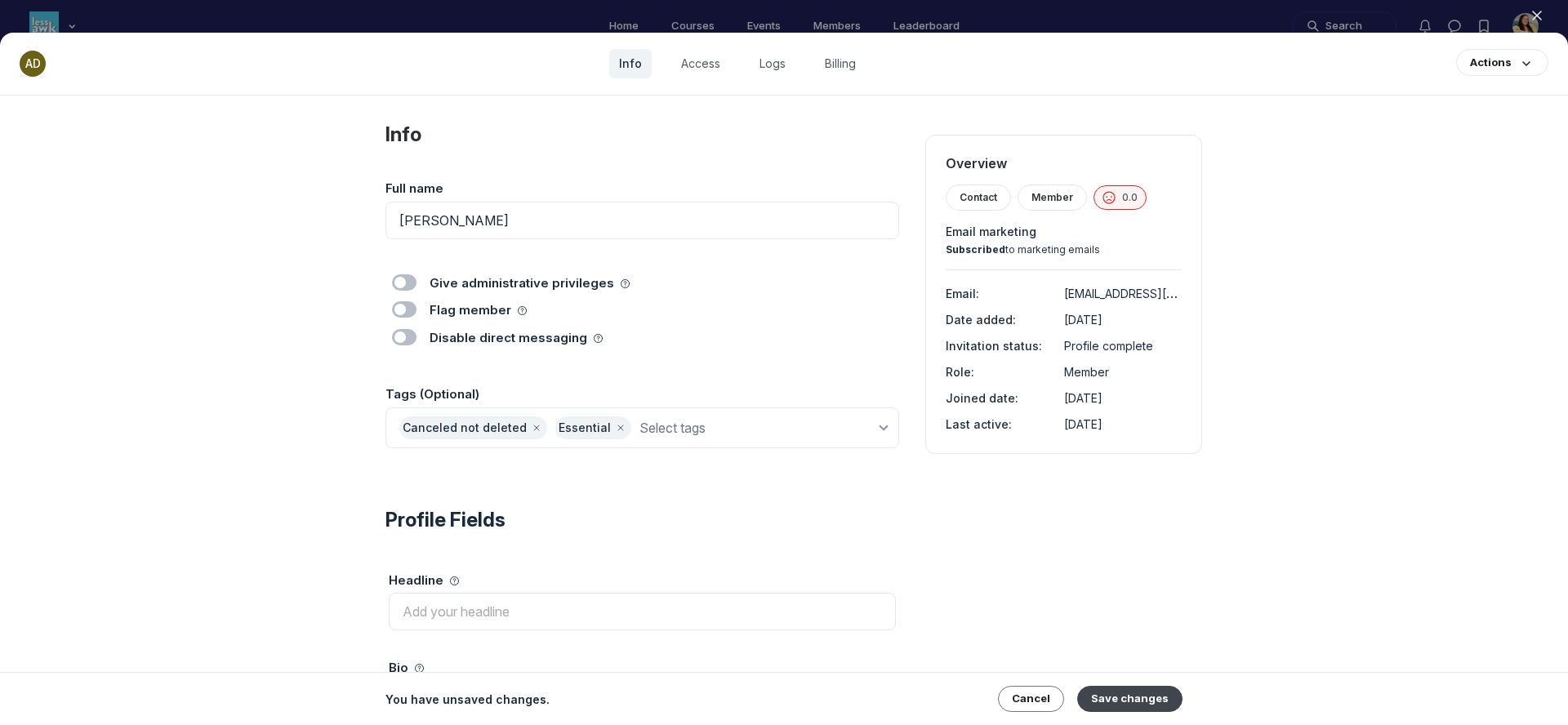
click at [1133, 696] on button "Save changes" at bounding box center [1130, 699] width 106 height 26
click at [1538, 17] on use "button" at bounding box center [1537, 16] width 8 height 8
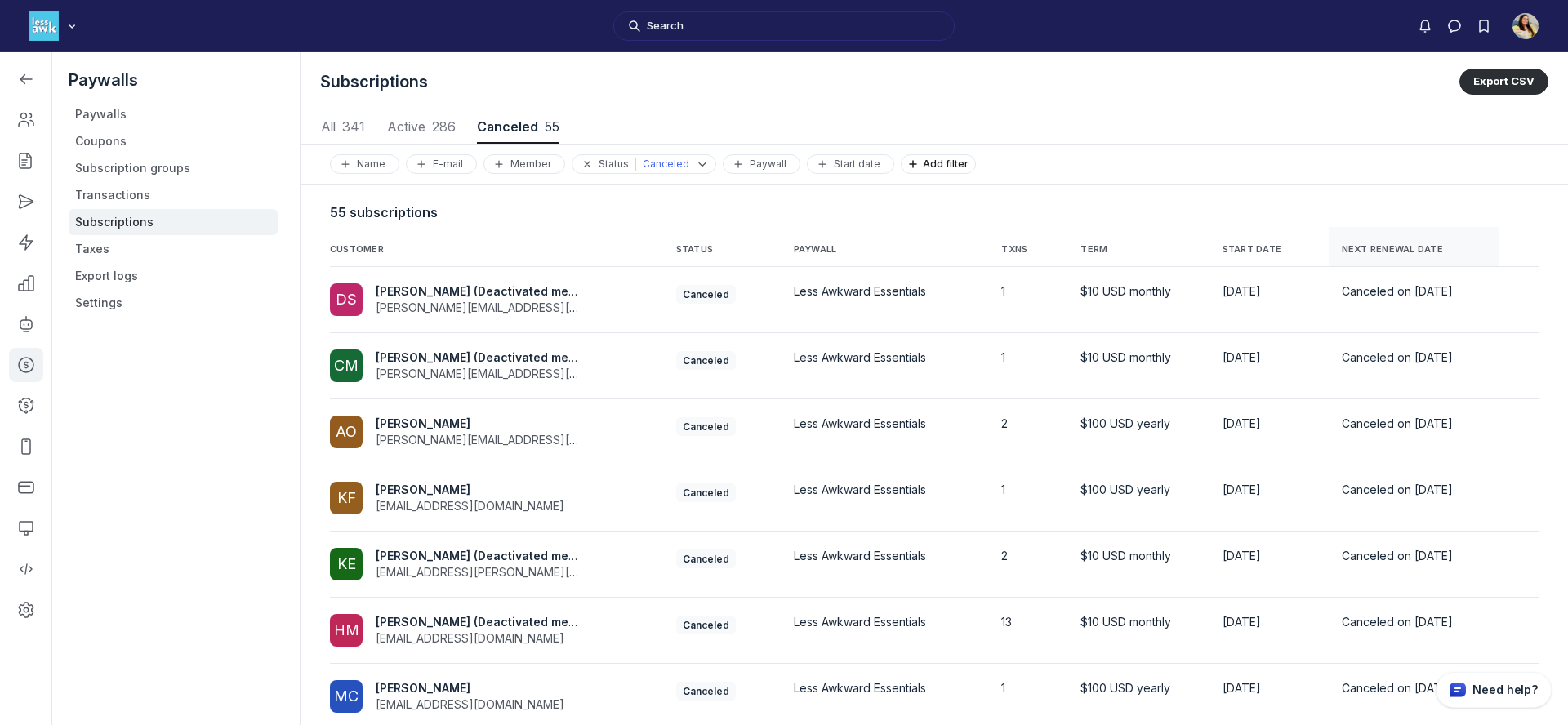
click at [1354, 244] on span "NEXT RENEWAL DATE" at bounding box center [1393, 250] width 101 height 11
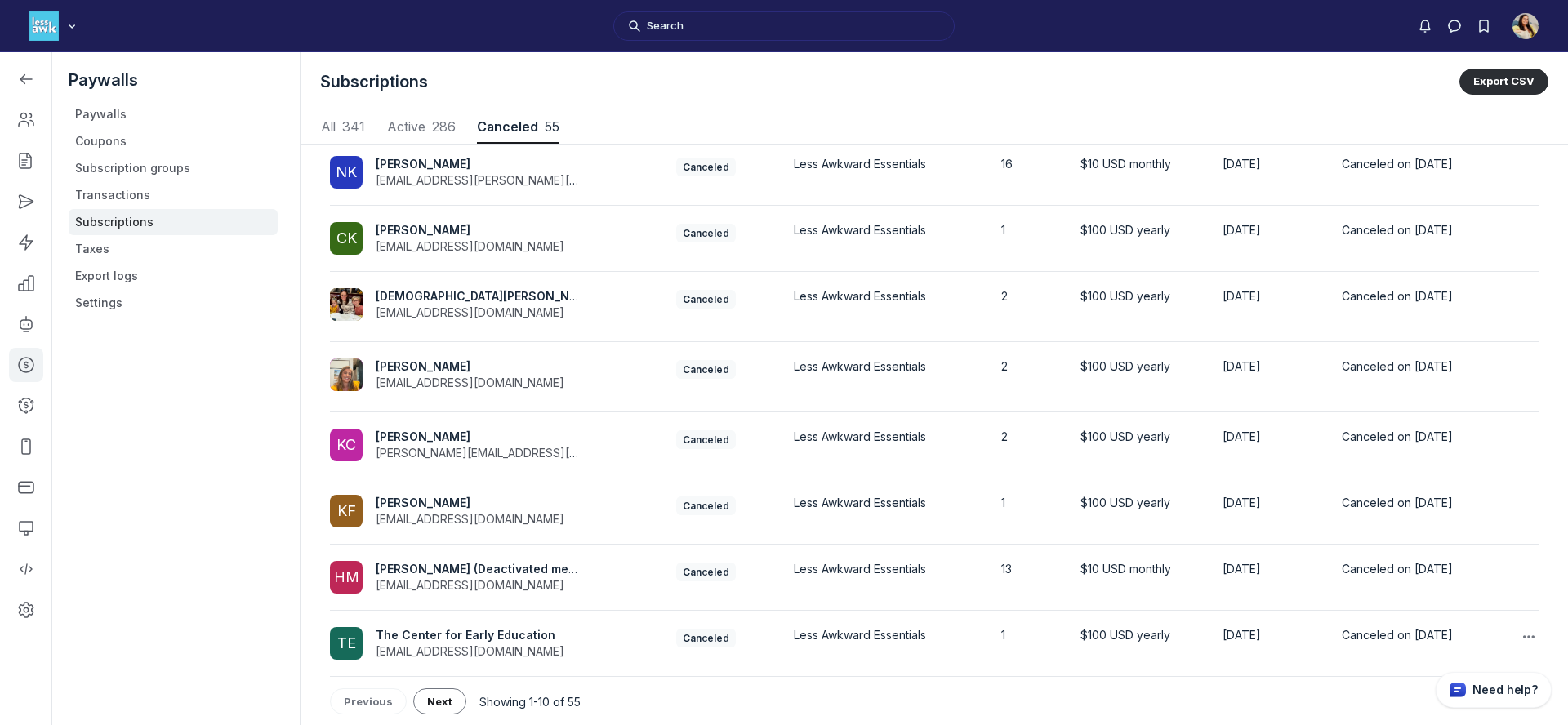
scroll to position [260, 0]
click at [427, 694] on span "Next" at bounding box center [439, 700] width 25 height 13
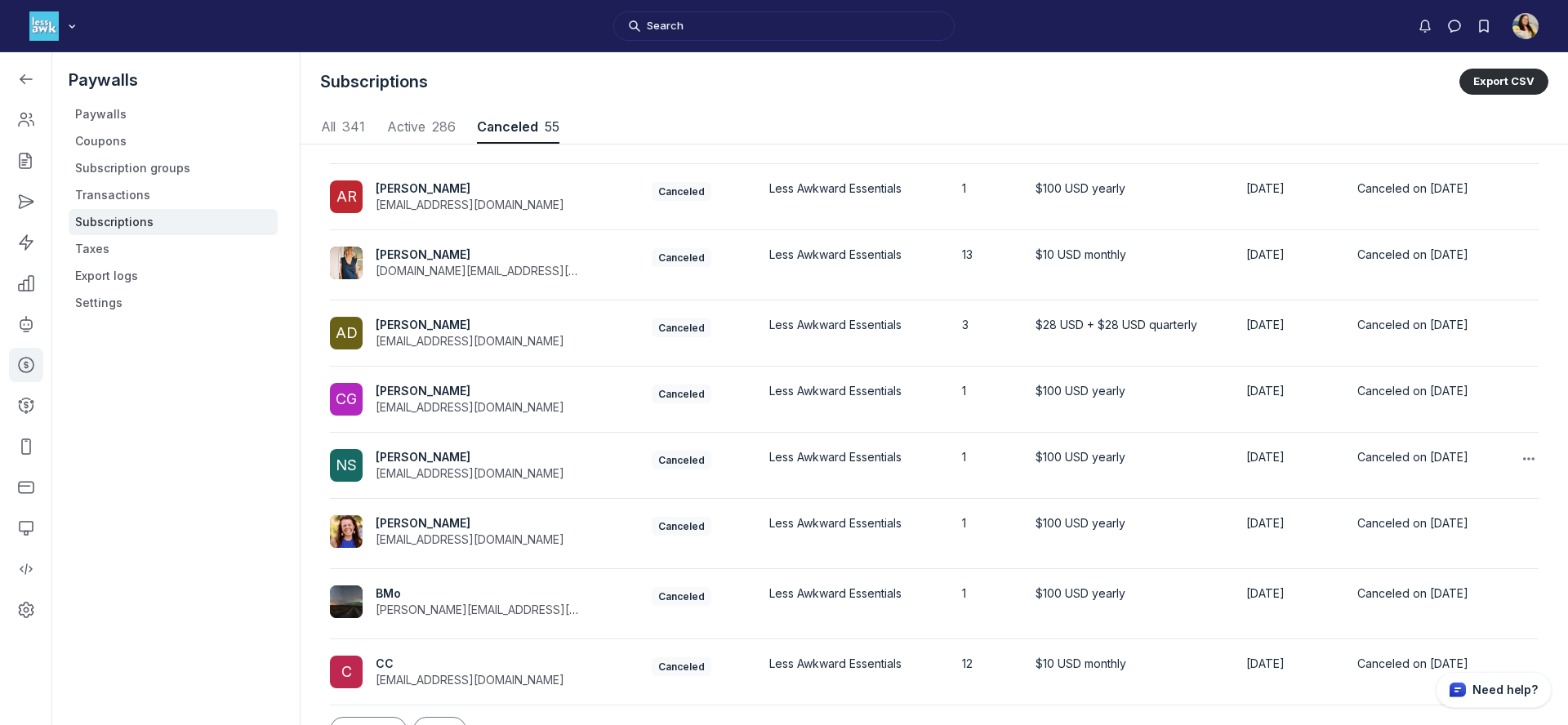
scroll to position [234, 0]
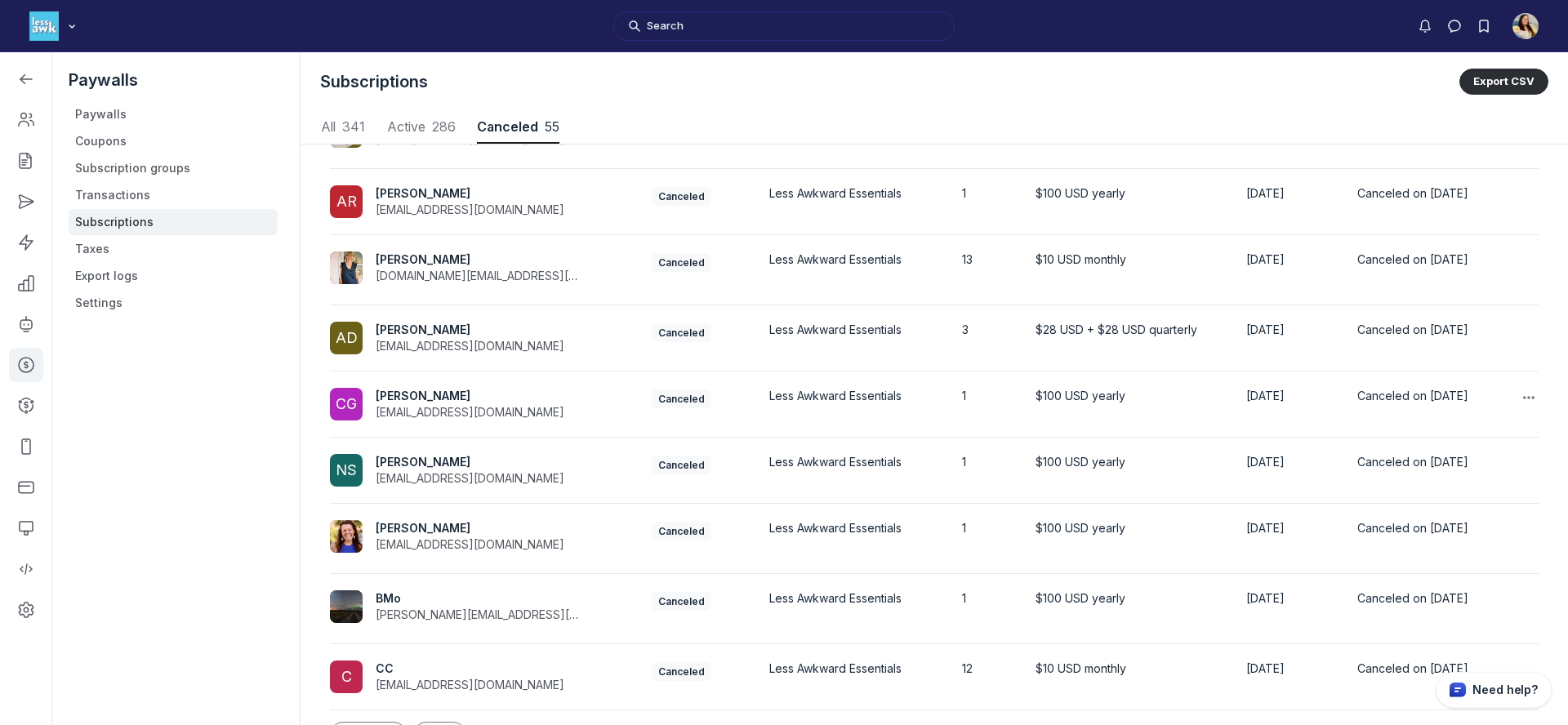
click at [425, 395] on span "Christine Gleim" at bounding box center [423, 395] width 95 height 14
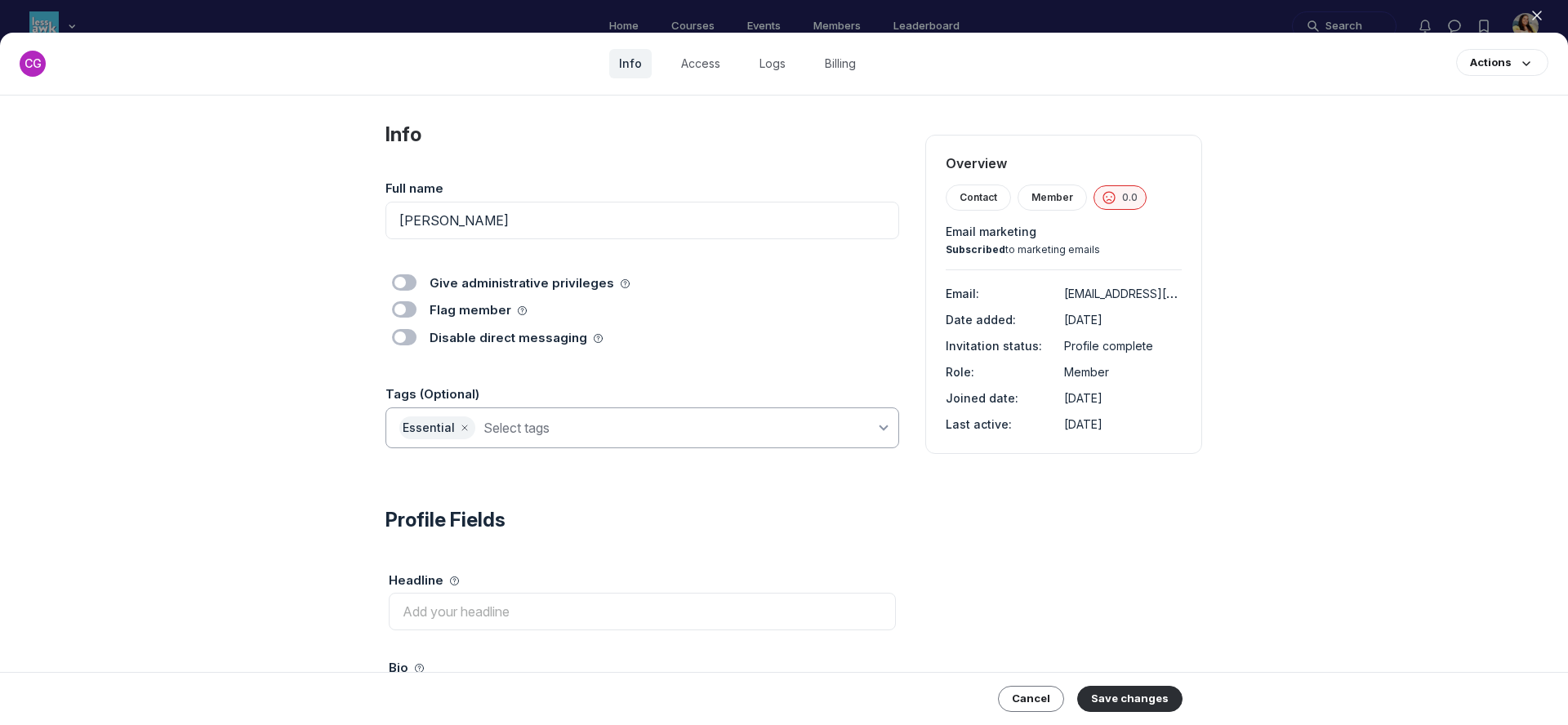
click at [560, 433] on input at bounding box center [679, 428] width 392 height 23
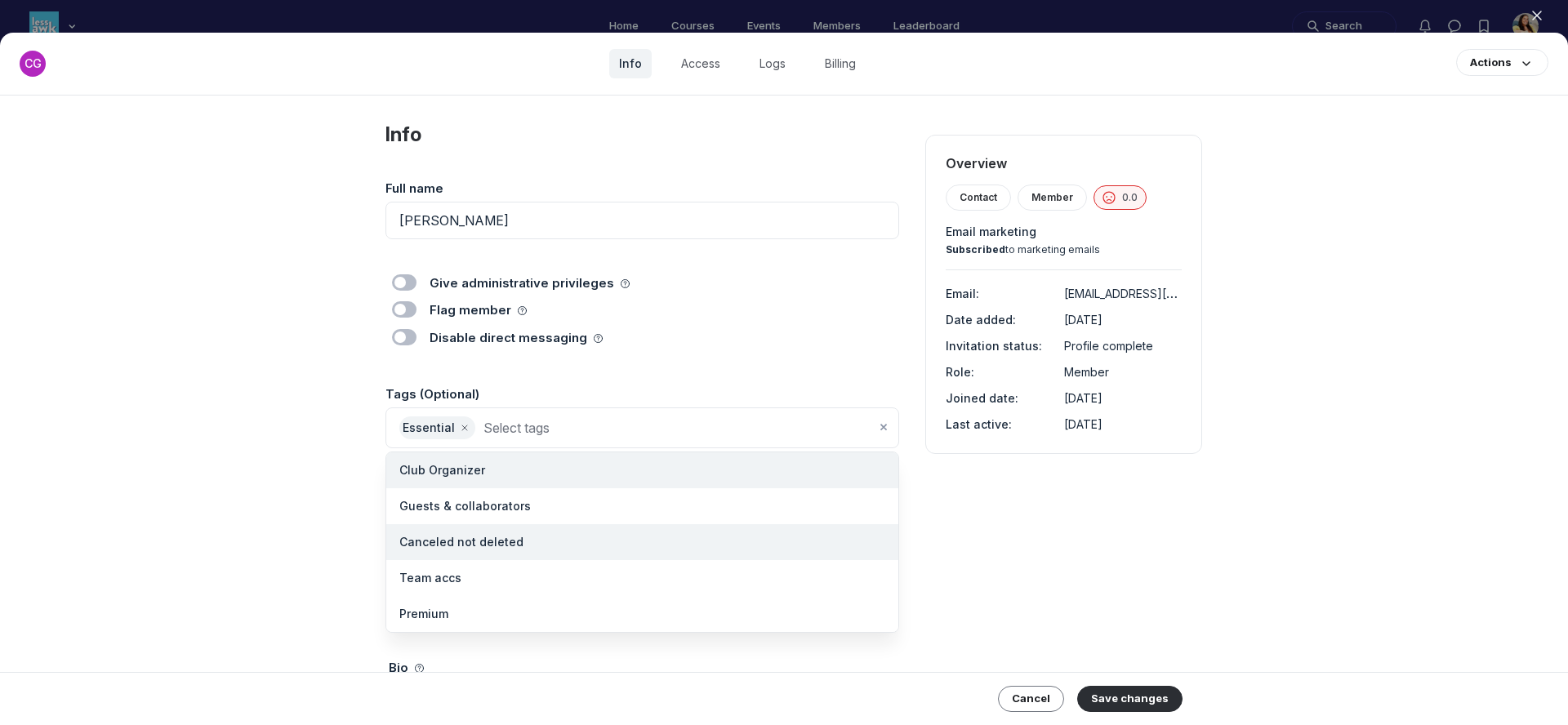
click at [527, 547] on li "Canceled not deleted" at bounding box center [642, 543] width 512 height 36
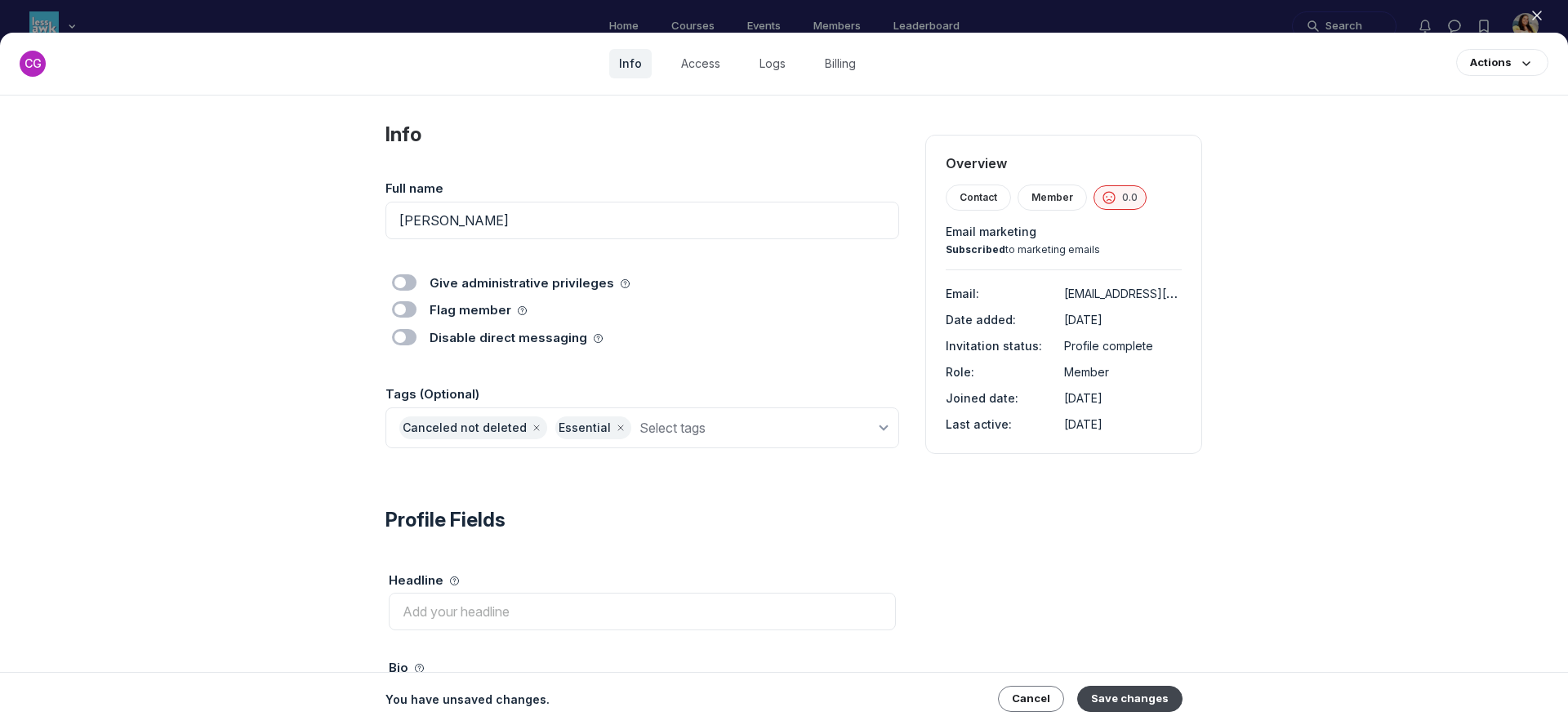
click at [1141, 696] on button "Save changes" at bounding box center [1130, 699] width 106 height 26
click at [678, 70] on link "Access" at bounding box center [701, 64] width 59 height 29
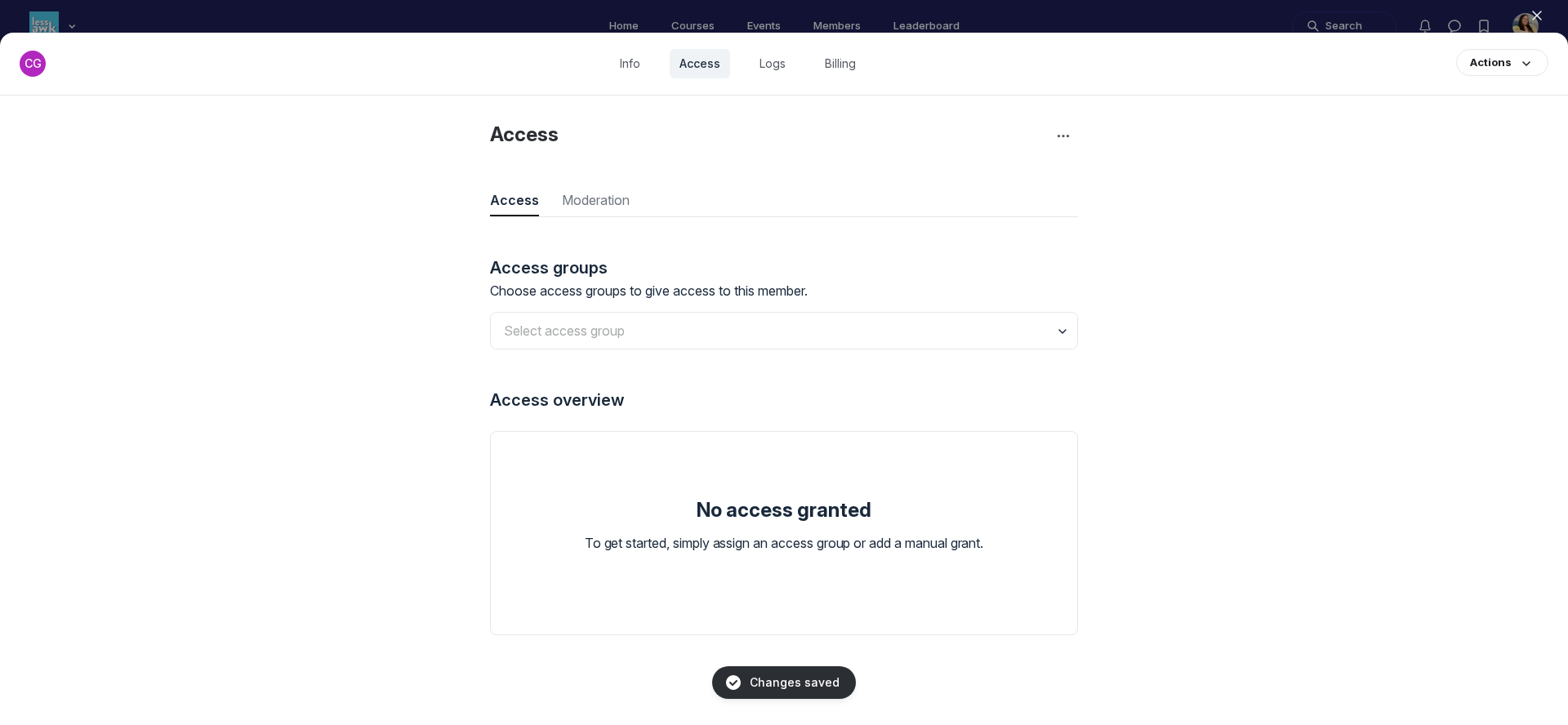
scroll to position [2207, 4746]
click at [1531, 15] on icon "button" at bounding box center [1537, 16] width 16 height 16
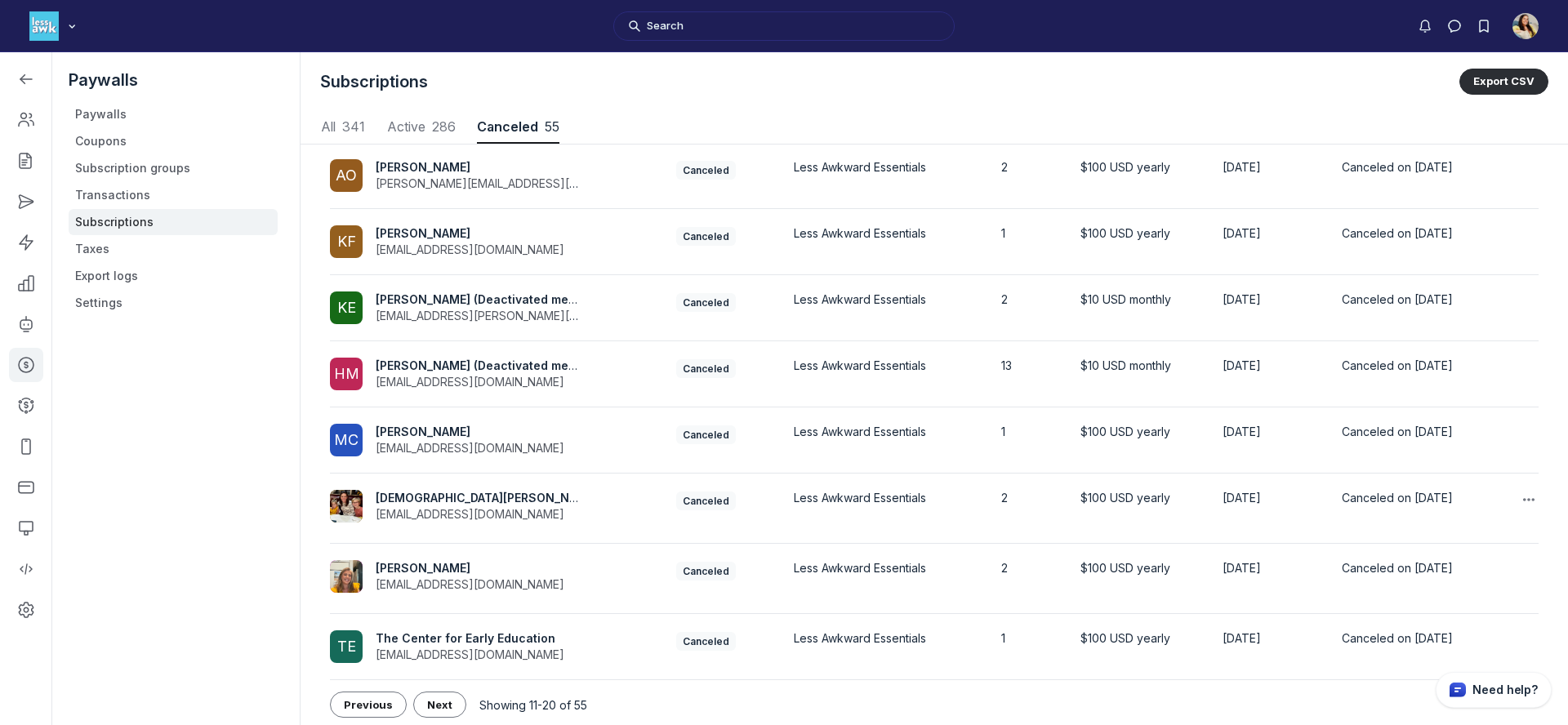
scroll to position [260, 0]
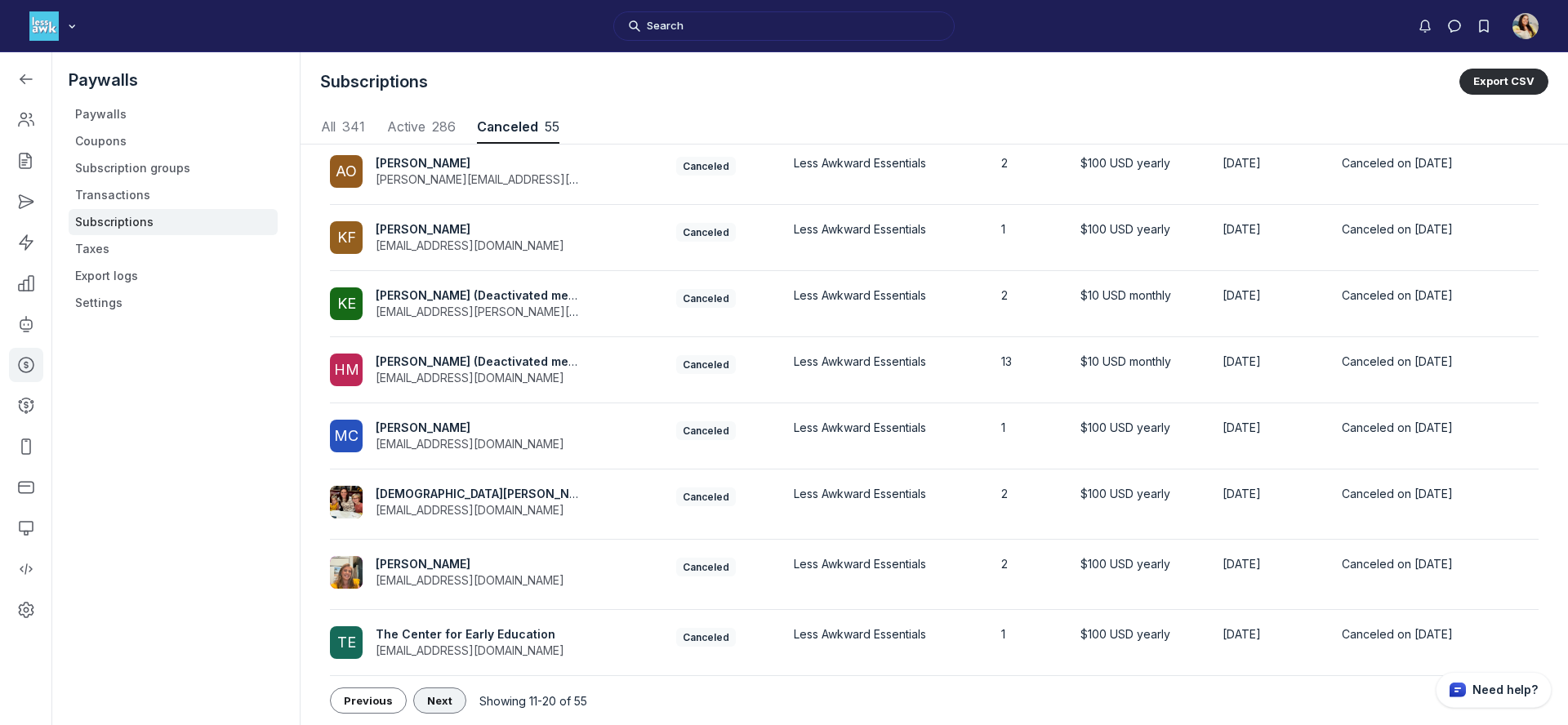
click at [435, 700] on span "Next" at bounding box center [439, 700] width 25 height 13
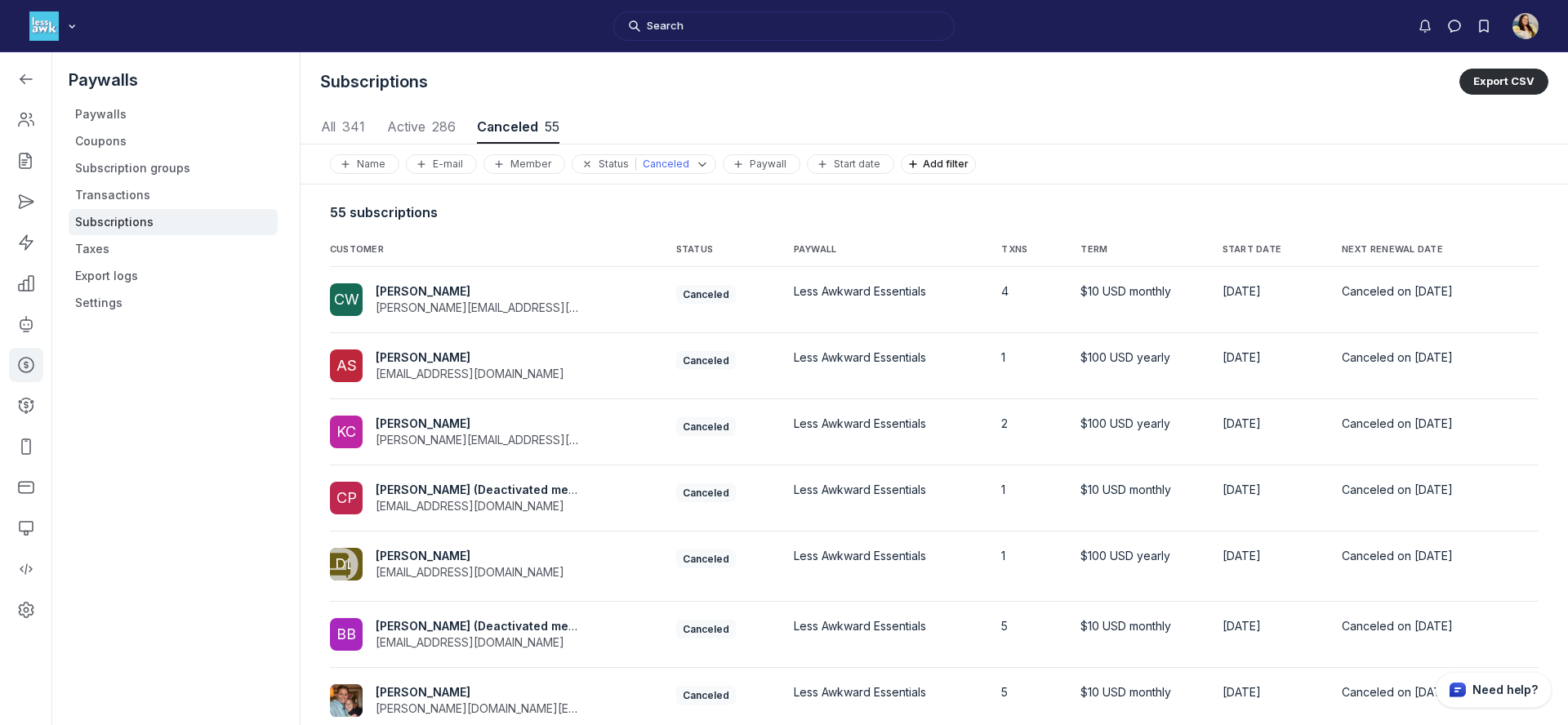
scroll to position [2211, 7627]
click at [1407, 255] on span "NEXT RENEWAL DATE" at bounding box center [1414, 250] width 145 height 13
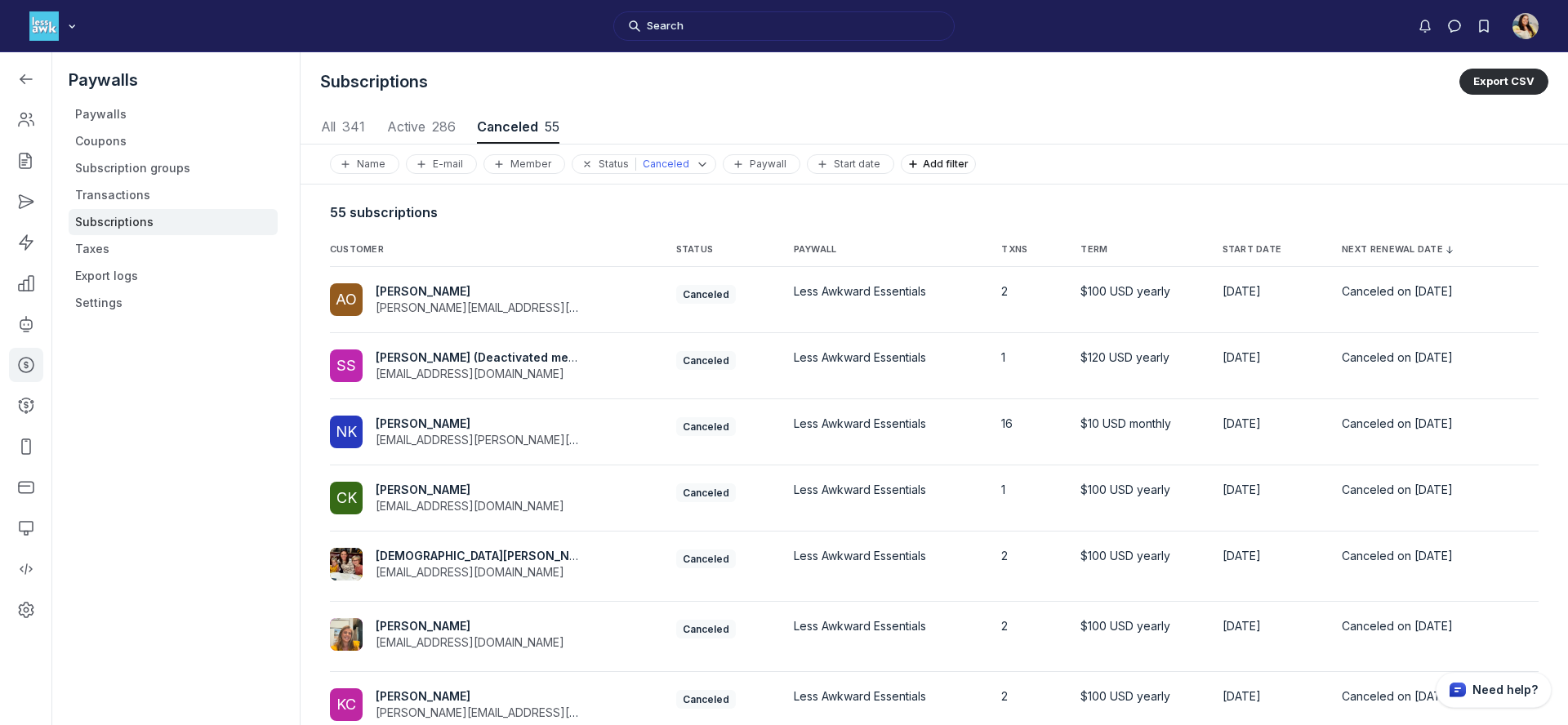
scroll to position [260, 0]
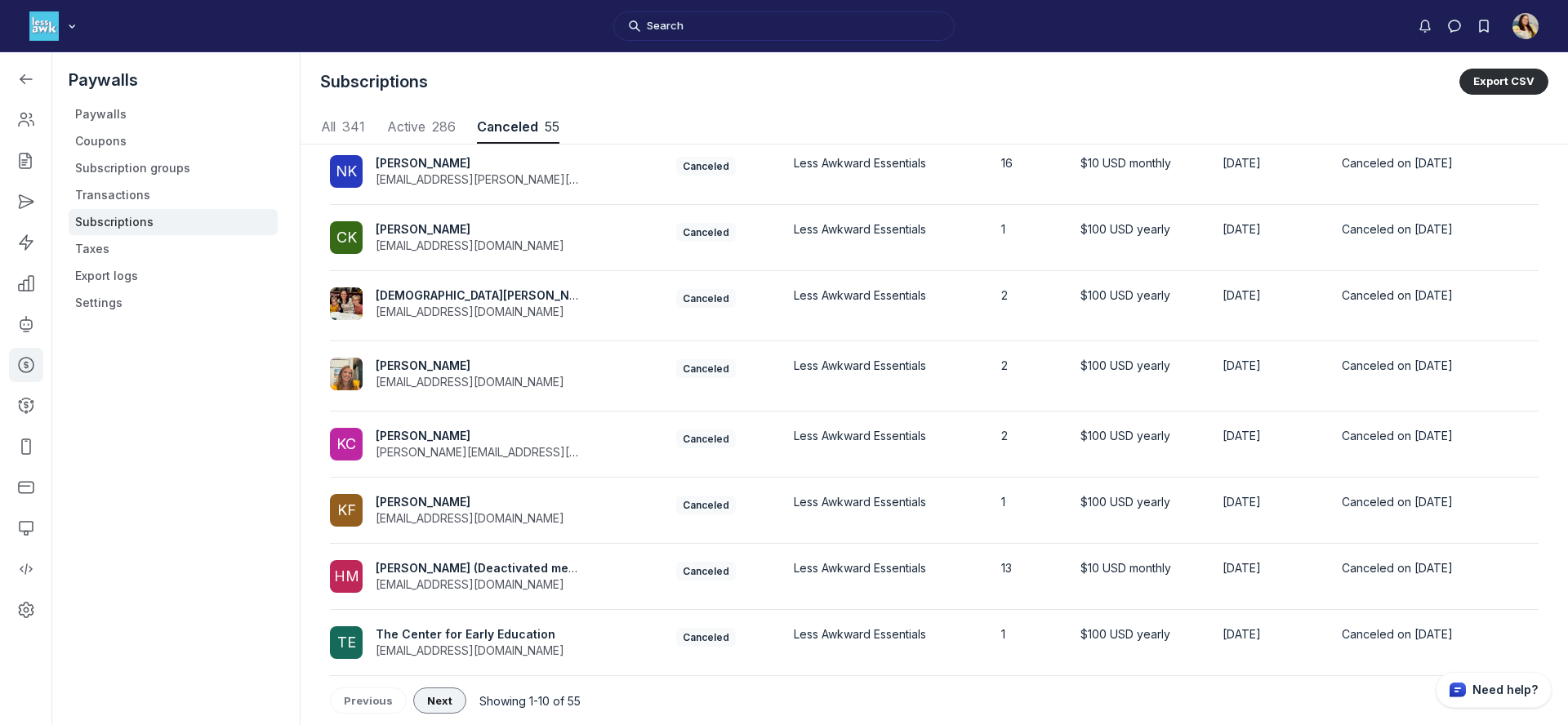
click at [429, 705] on span "Next" at bounding box center [439, 700] width 25 height 13
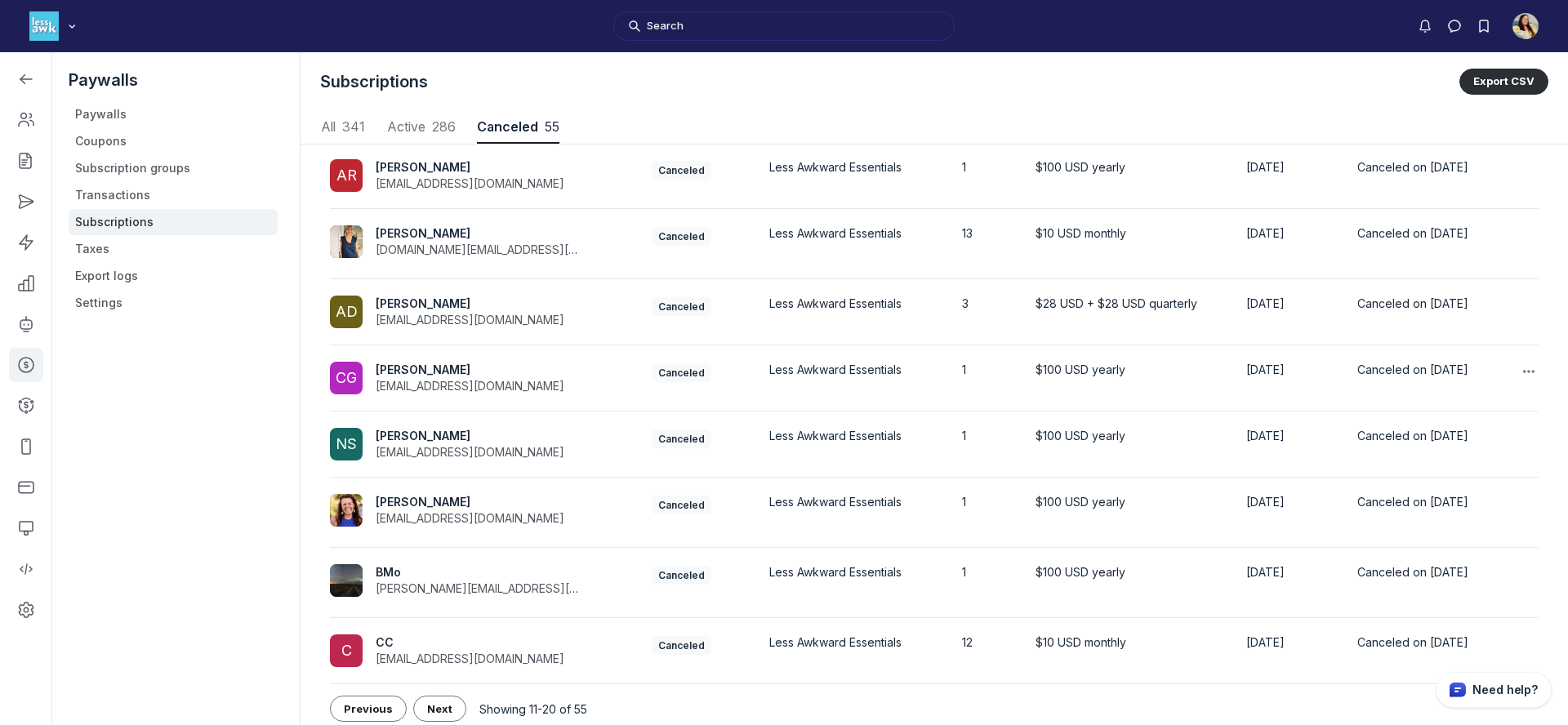
click at [449, 368] on span "Christine Gleim" at bounding box center [423, 369] width 95 height 14
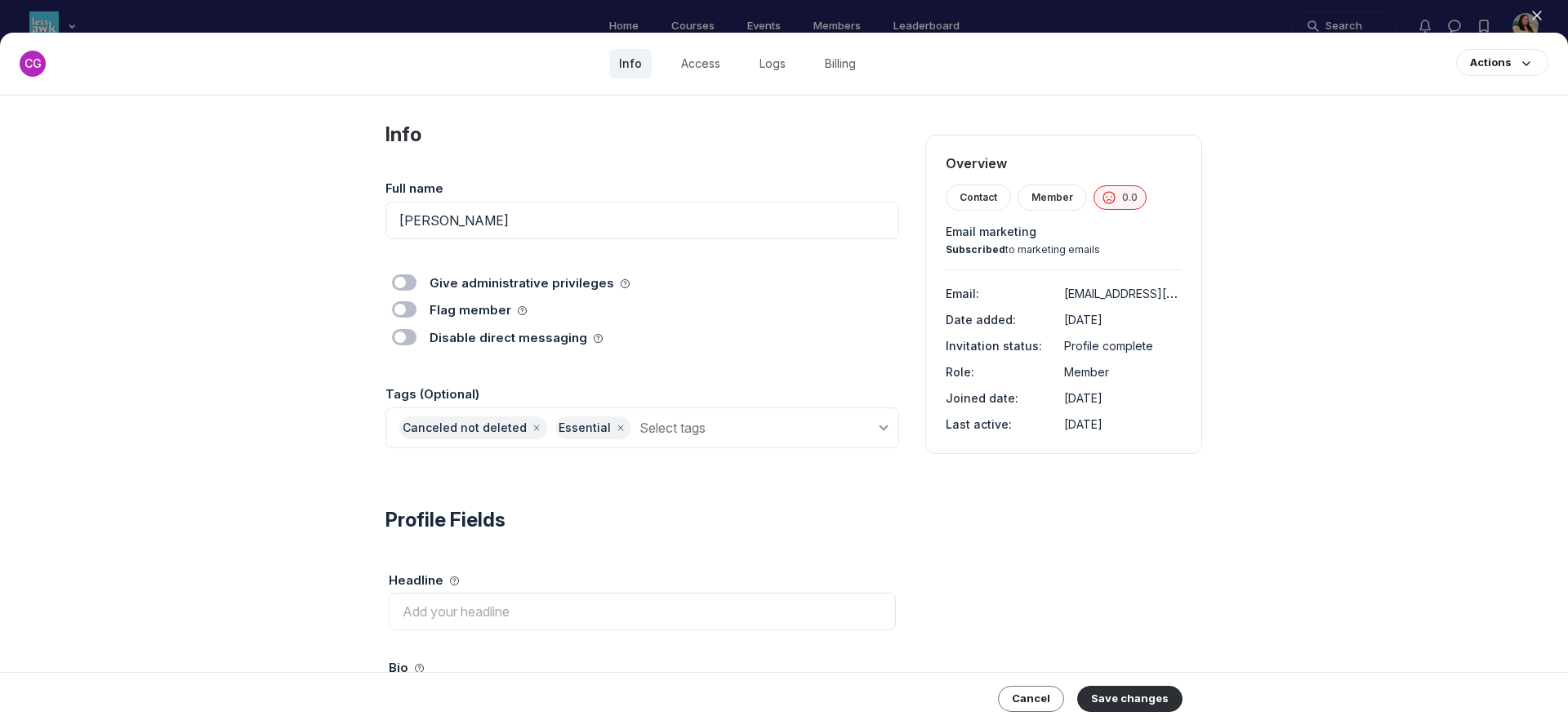
click at [1541, 11] on icon "button" at bounding box center [1537, 16] width 16 height 16
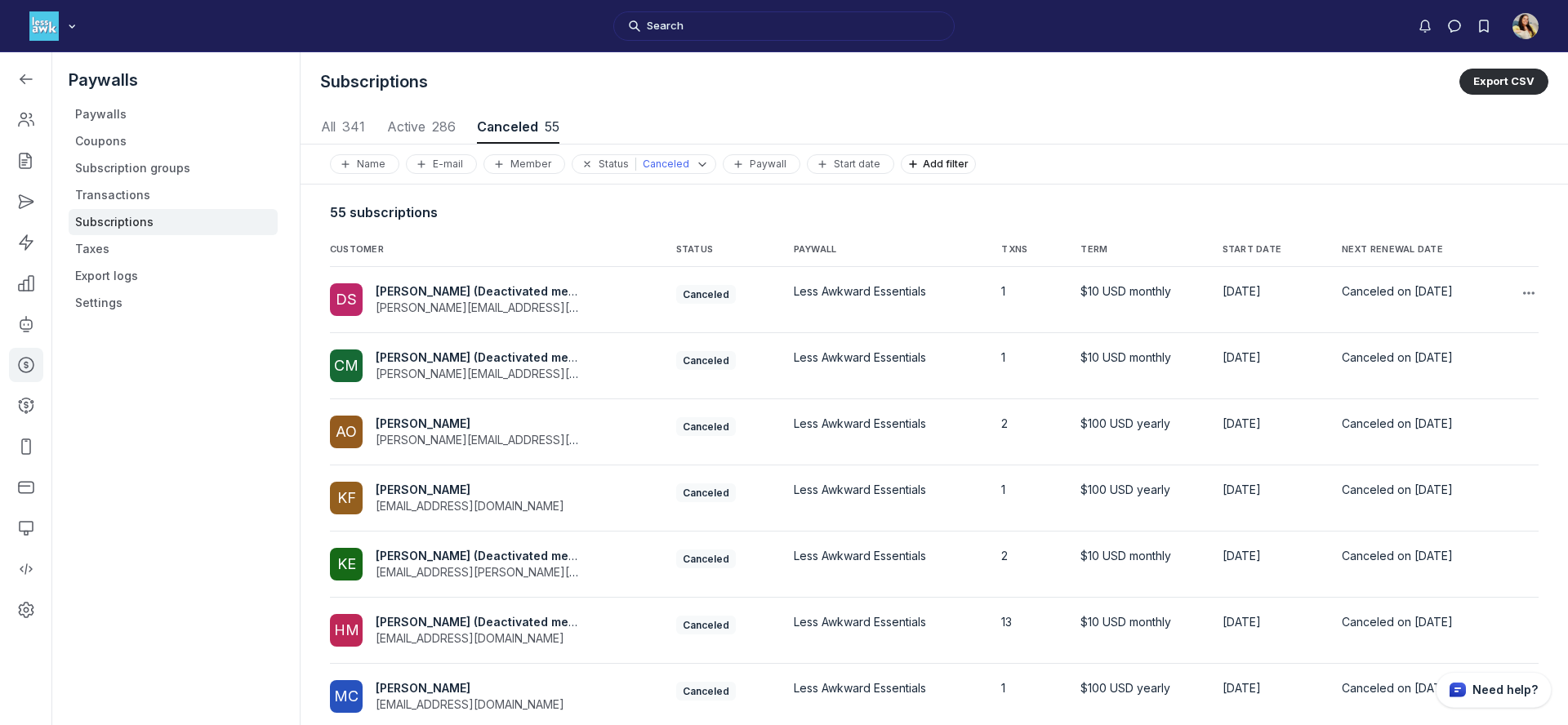
scroll to position [2211, 7627]
drag, startPoint x: 1309, startPoint y: 245, endPoint x: 1301, endPoint y: 253, distance: 11.3
click at [1342, 245] on span "NEXT RENEWAL DATE" at bounding box center [1393, 250] width 101 height 11
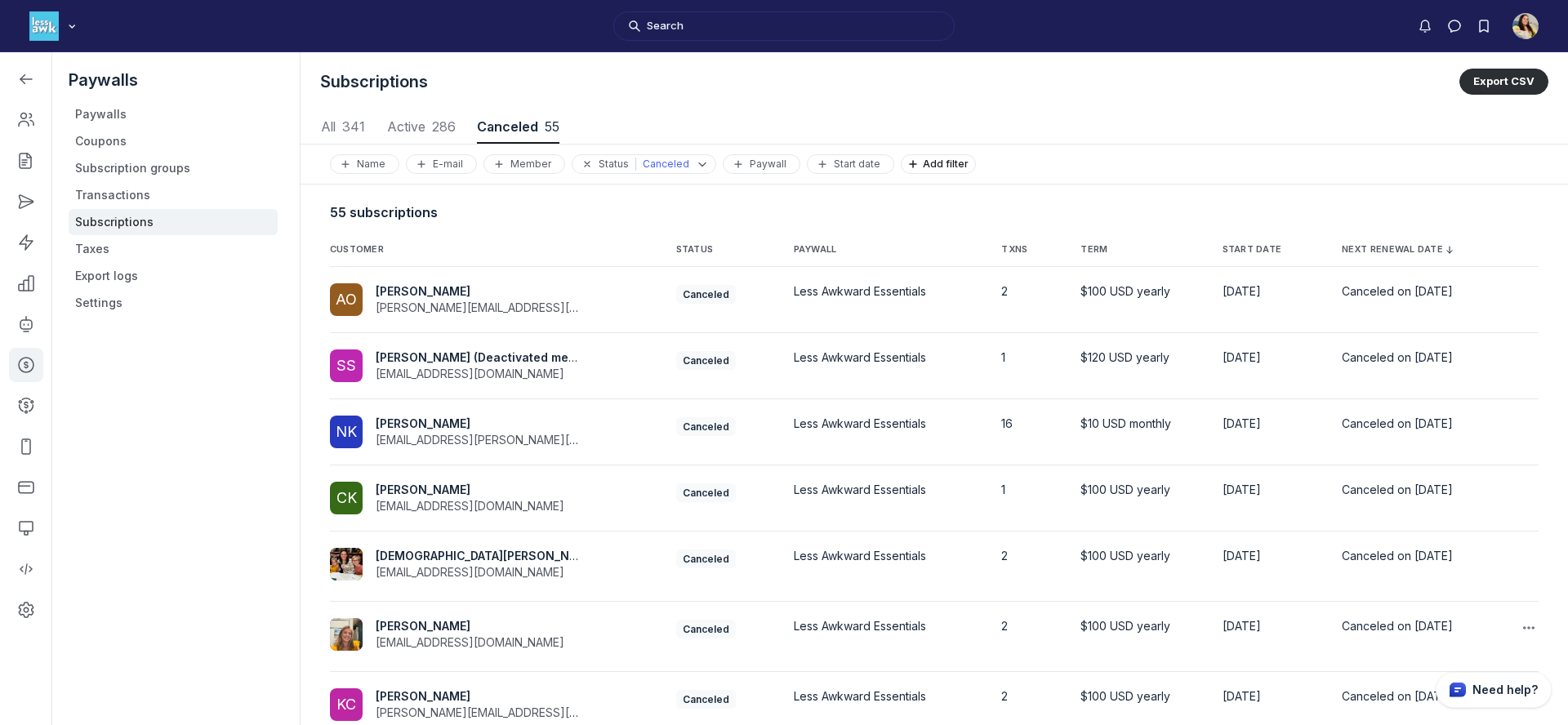
scroll to position [260, 0]
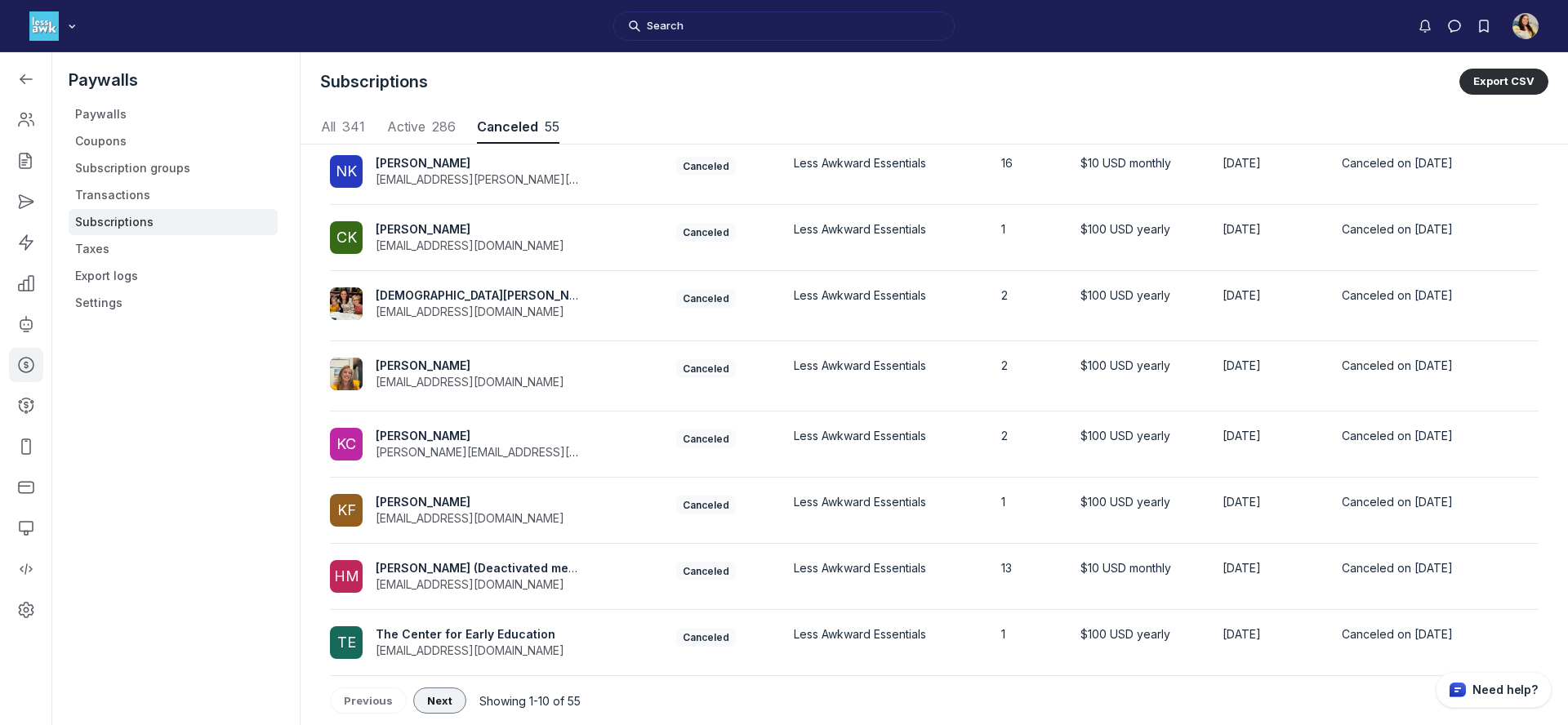
click at [437, 705] on span "Next" at bounding box center [439, 700] width 25 height 13
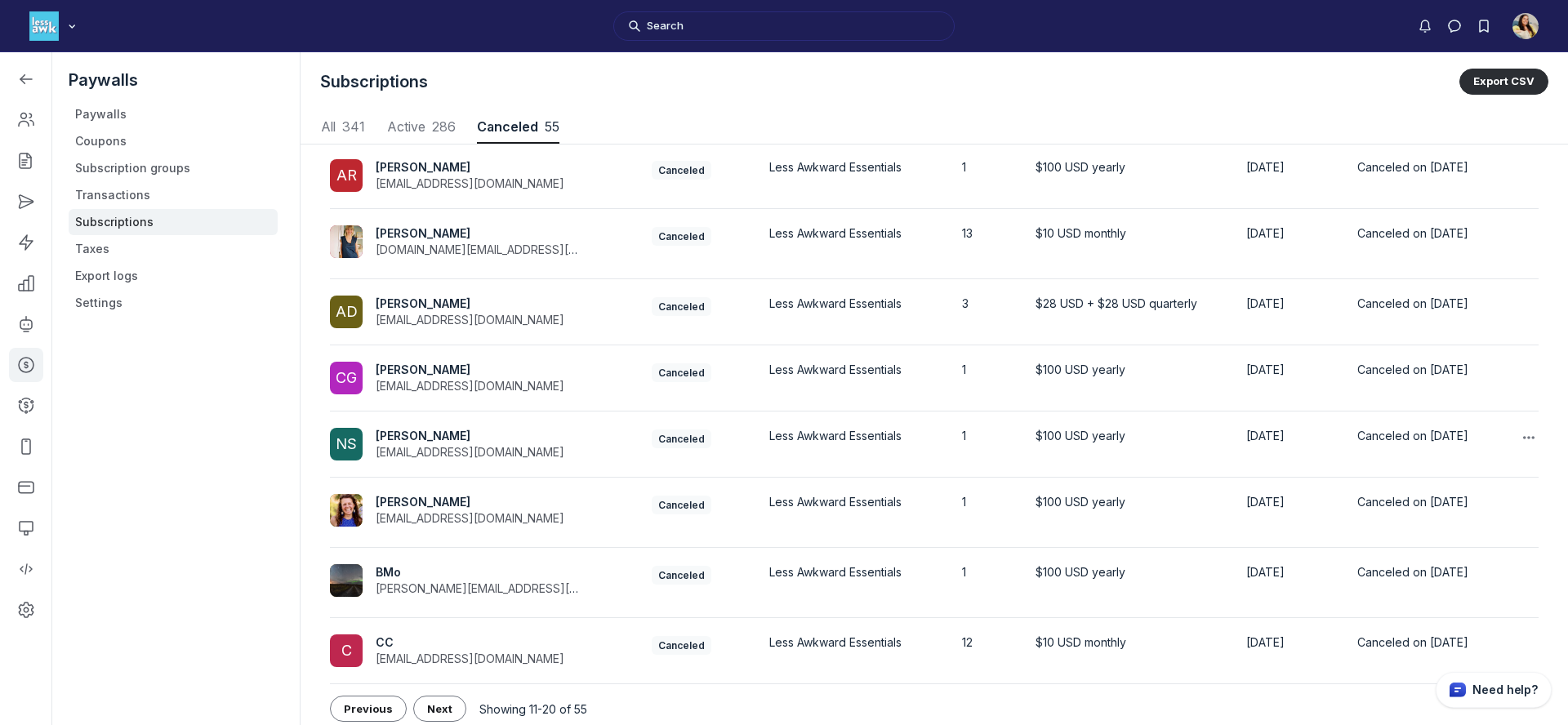
click at [438, 430] on span "Nina r sessler" at bounding box center [423, 435] width 95 height 14
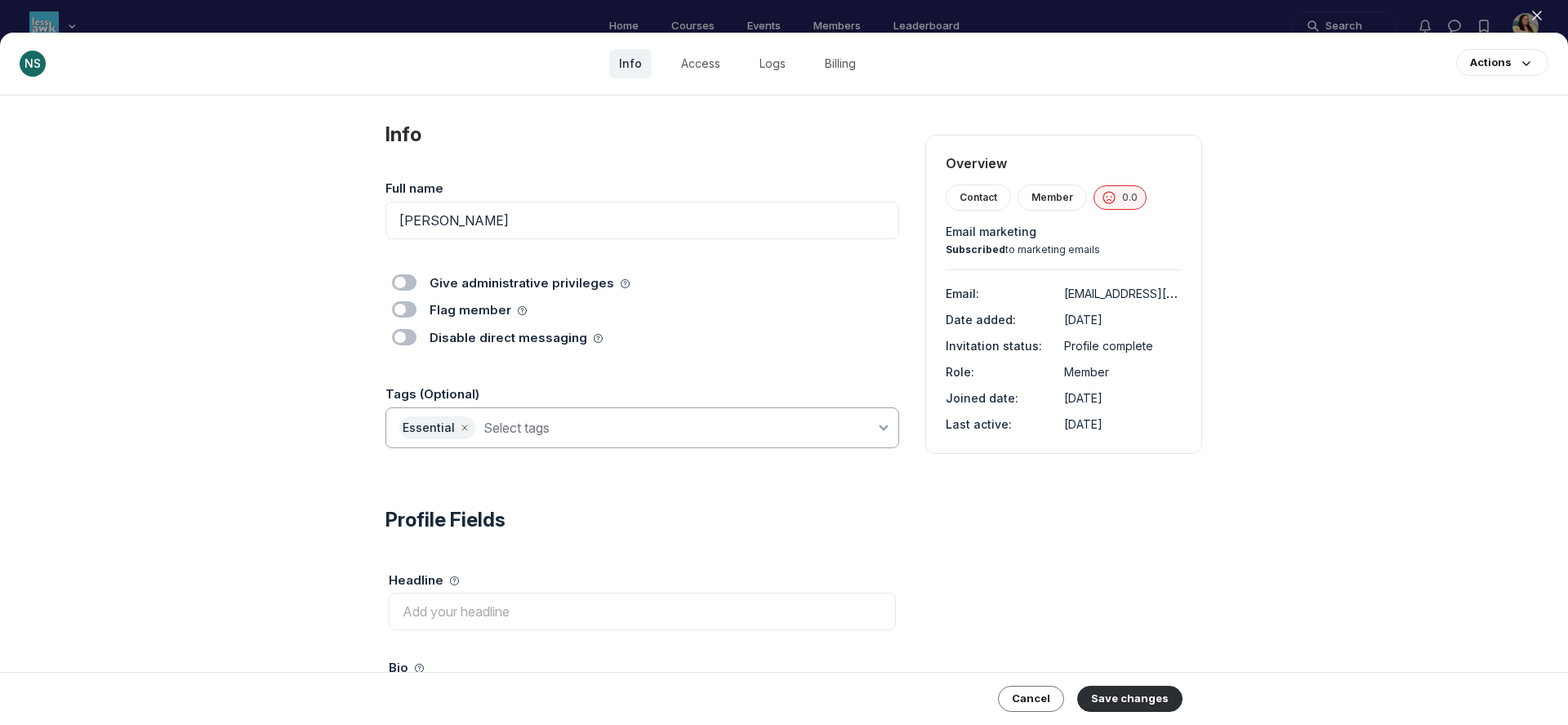
click at [581, 434] on input at bounding box center [679, 428] width 392 height 23
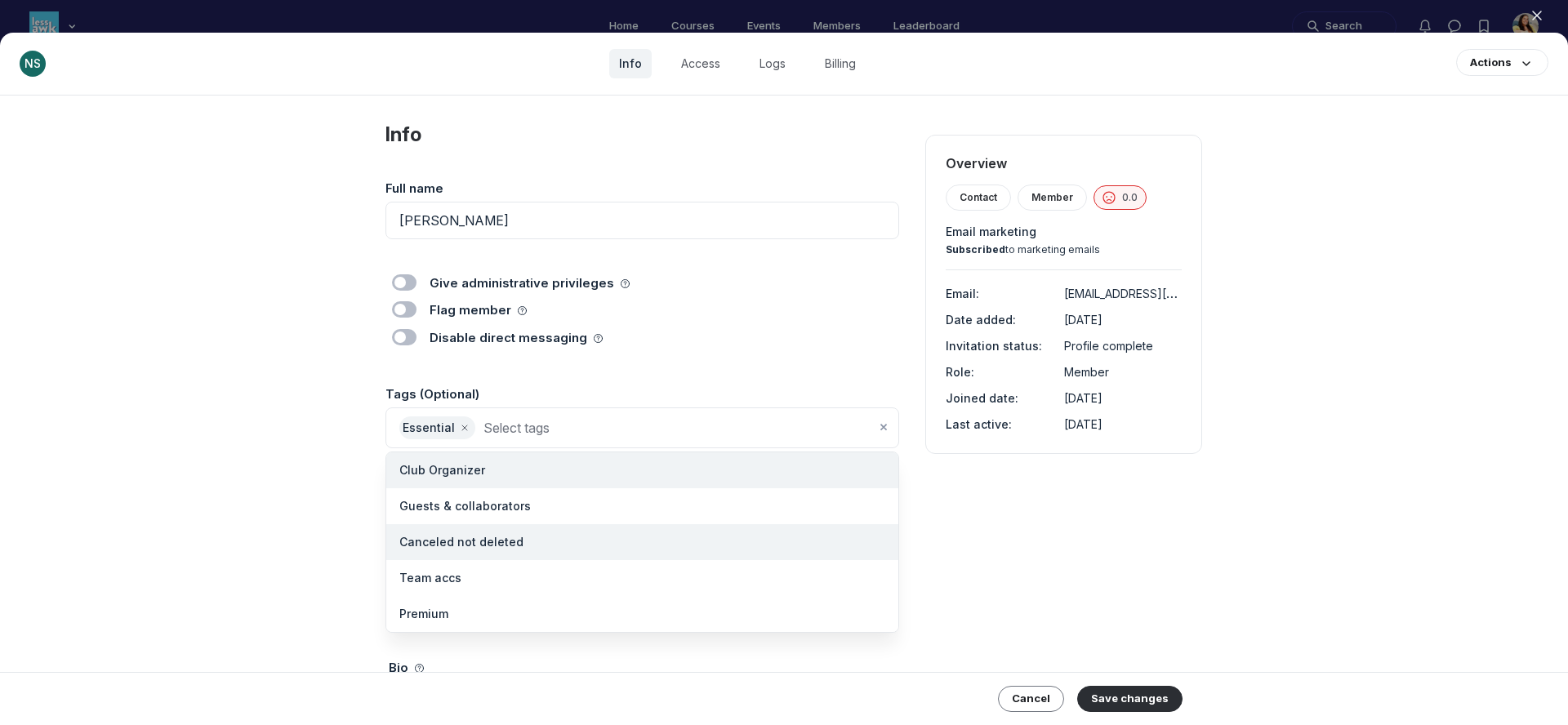
click at [535, 534] on li "Canceled not deleted" at bounding box center [642, 543] width 512 height 36
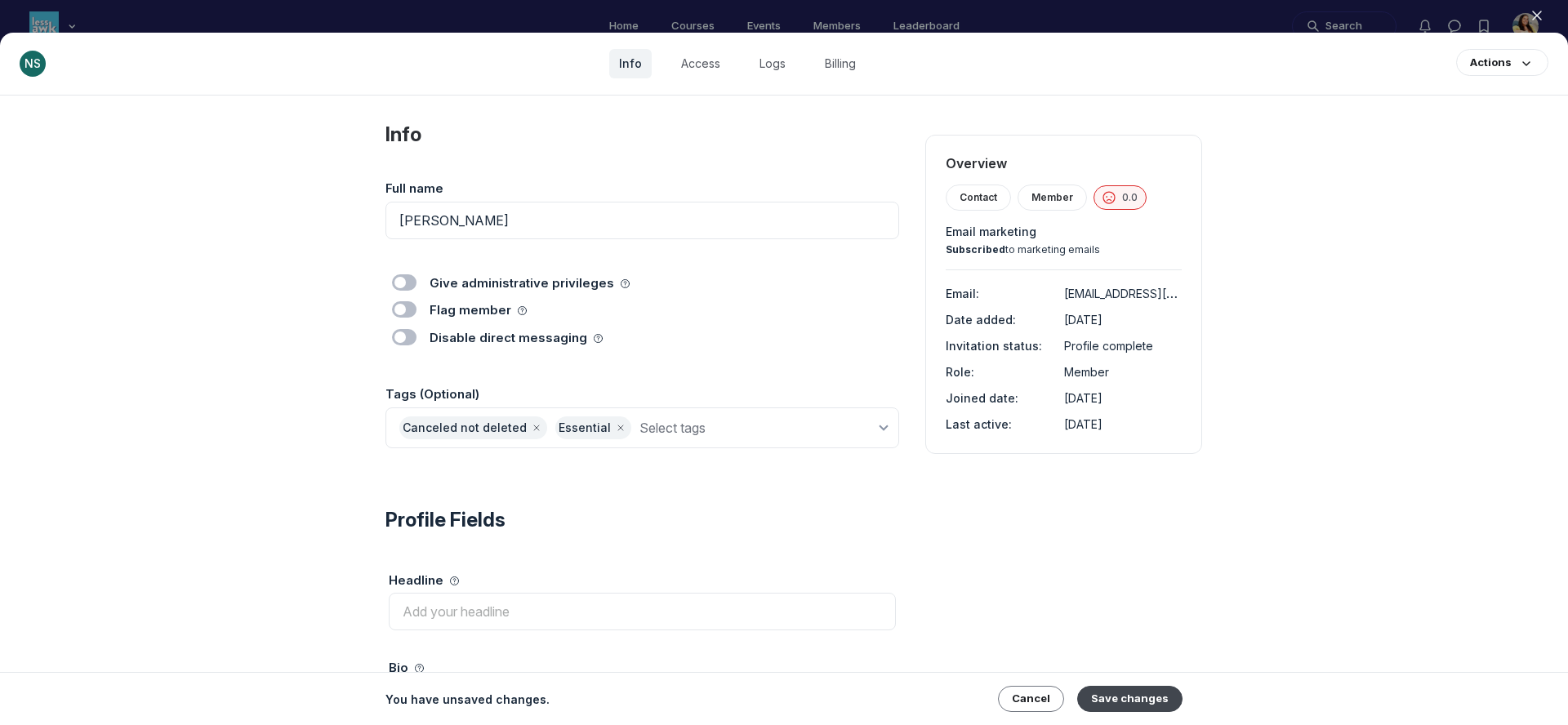
click at [1164, 703] on button "Save changes" at bounding box center [1130, 699] width 106 height 26
click at [1534, 17] on use "button" at bounding box center [1537, 16] width 8 height 8
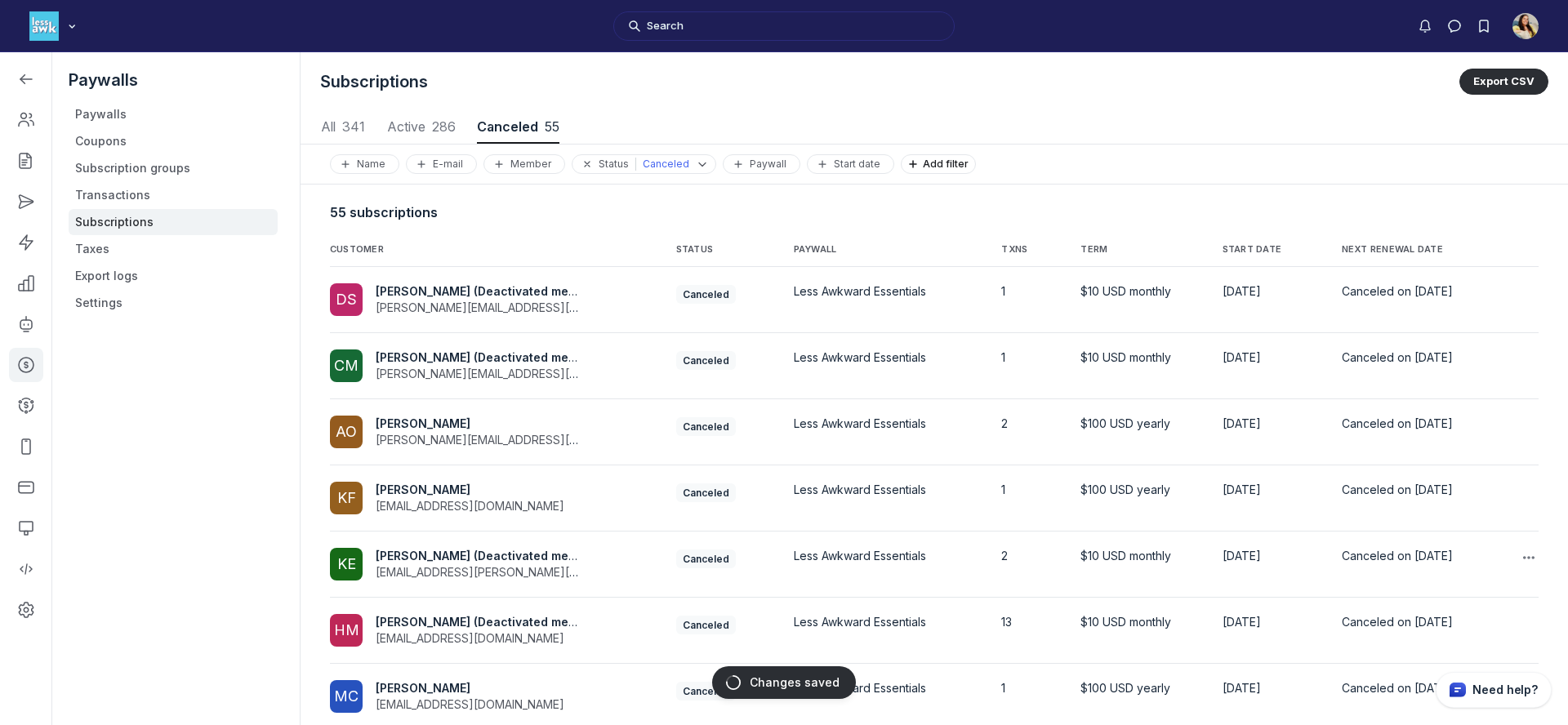
scroll to position [260, 0]
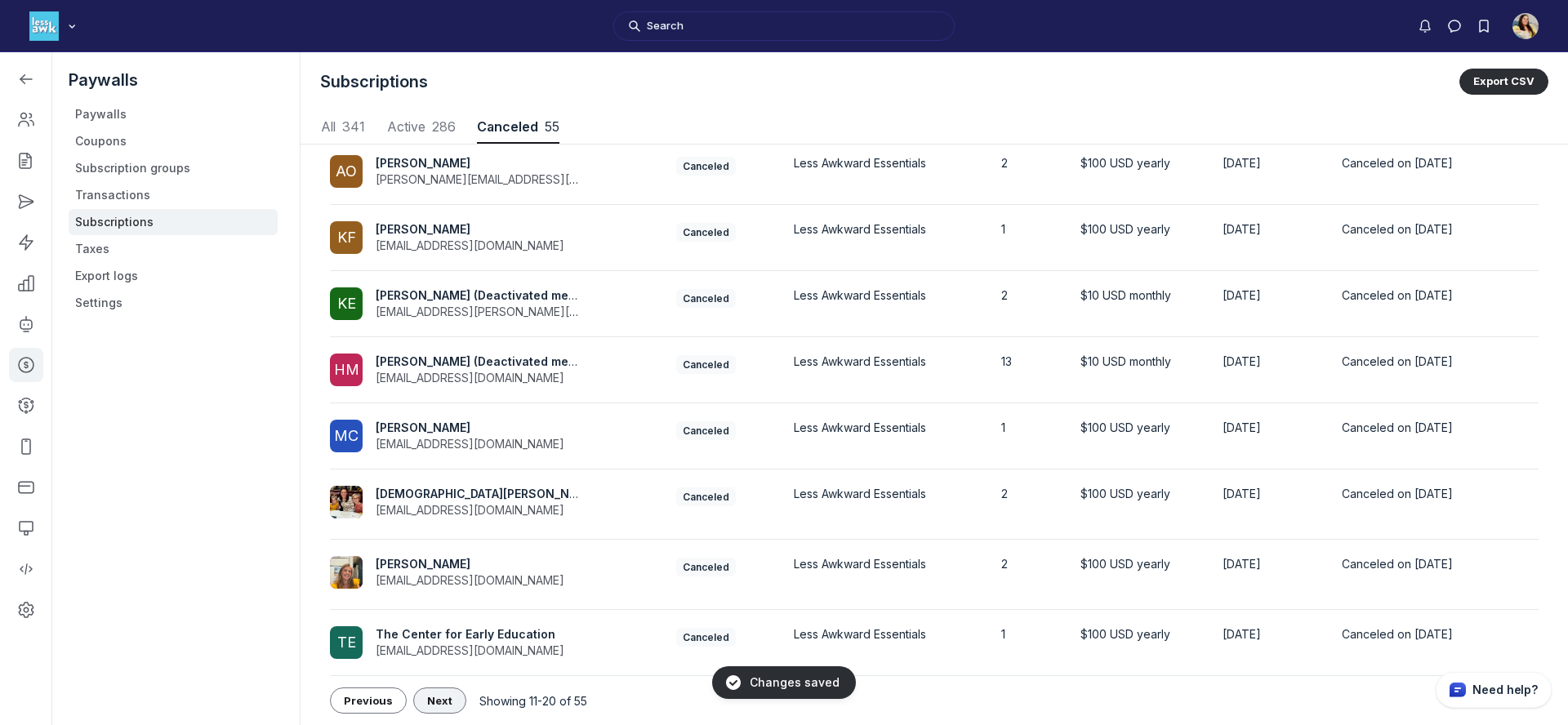
click at [417, 700] on button "Next" at bounding box center [439, 700] width 53 height 26
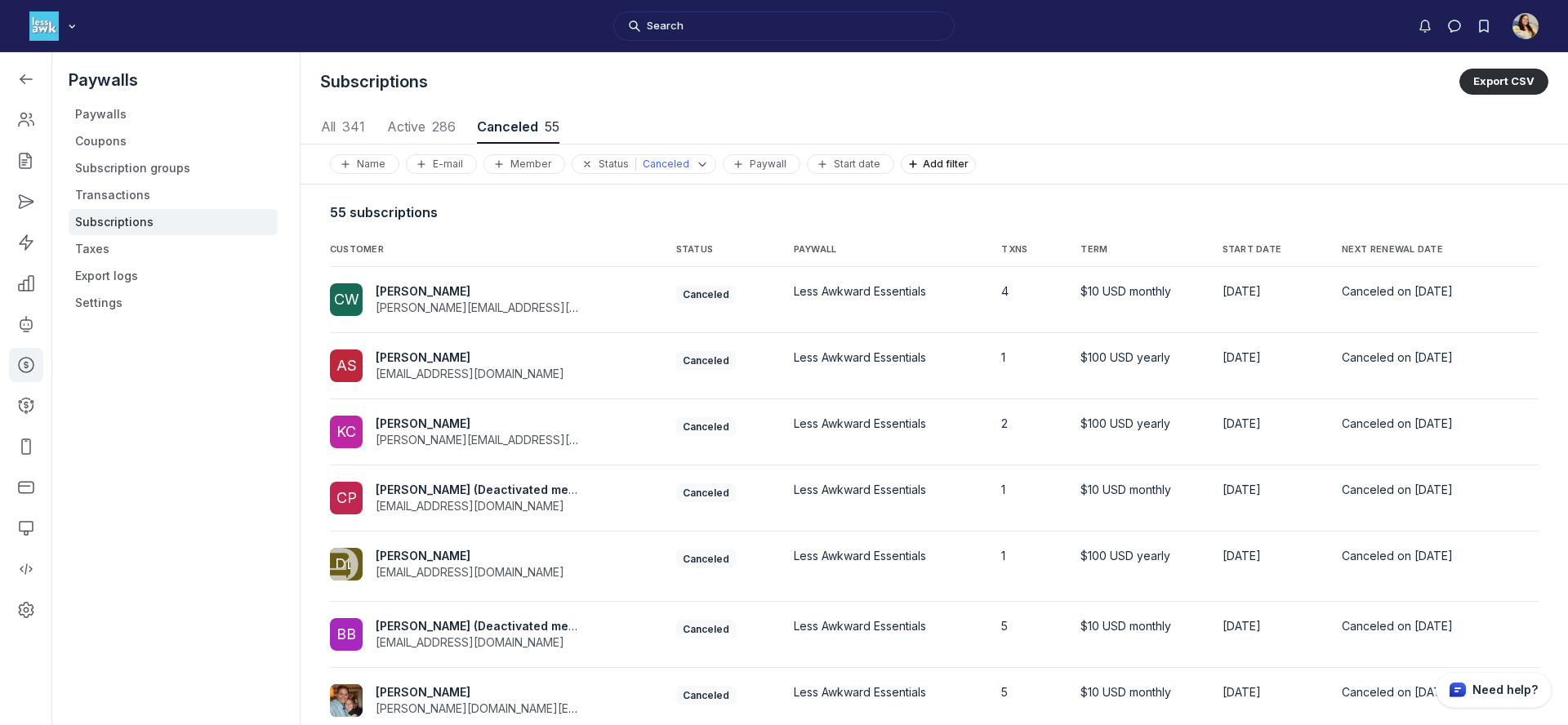
scroll to position [260, 0]
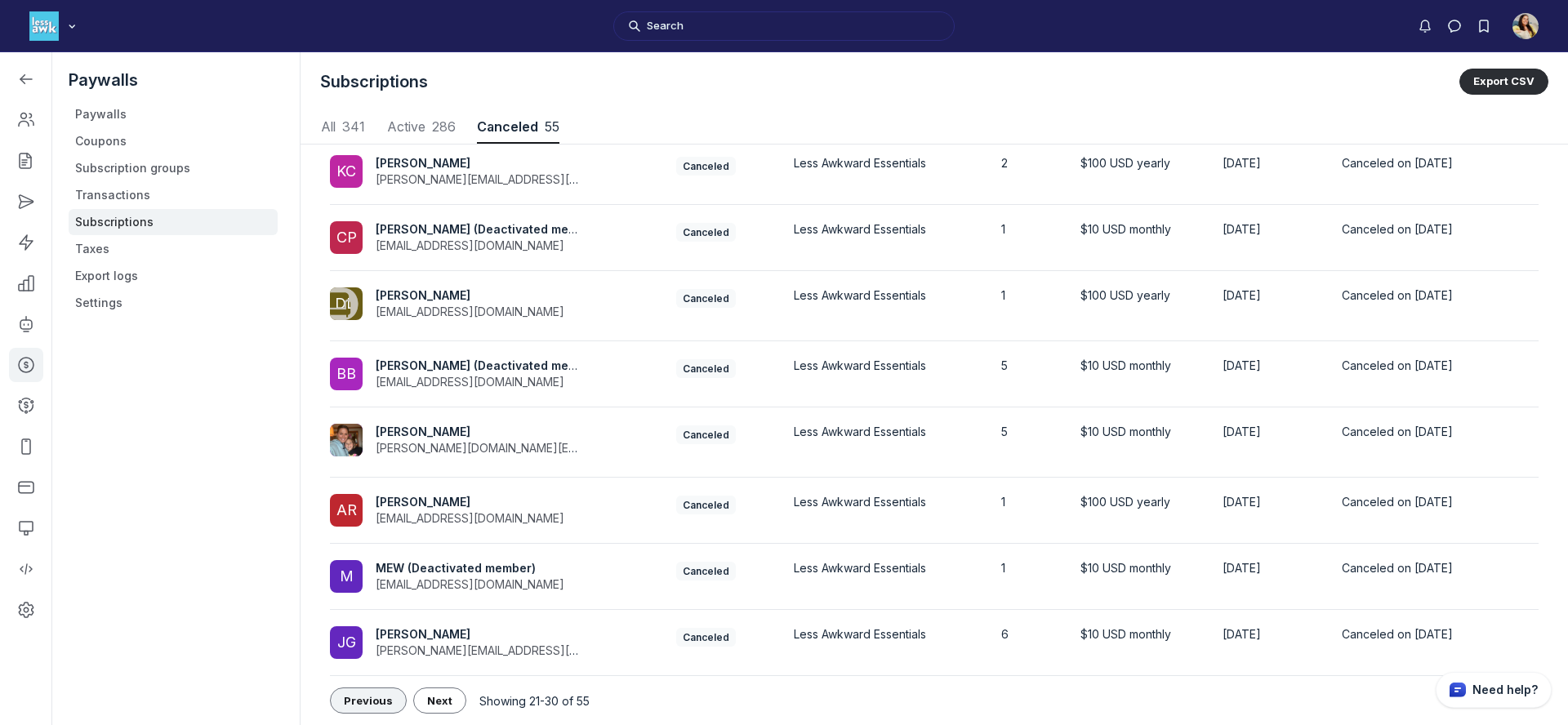
click at [356, 694] on span "Previous" at bounding box center [368, 700] width 49 height 13
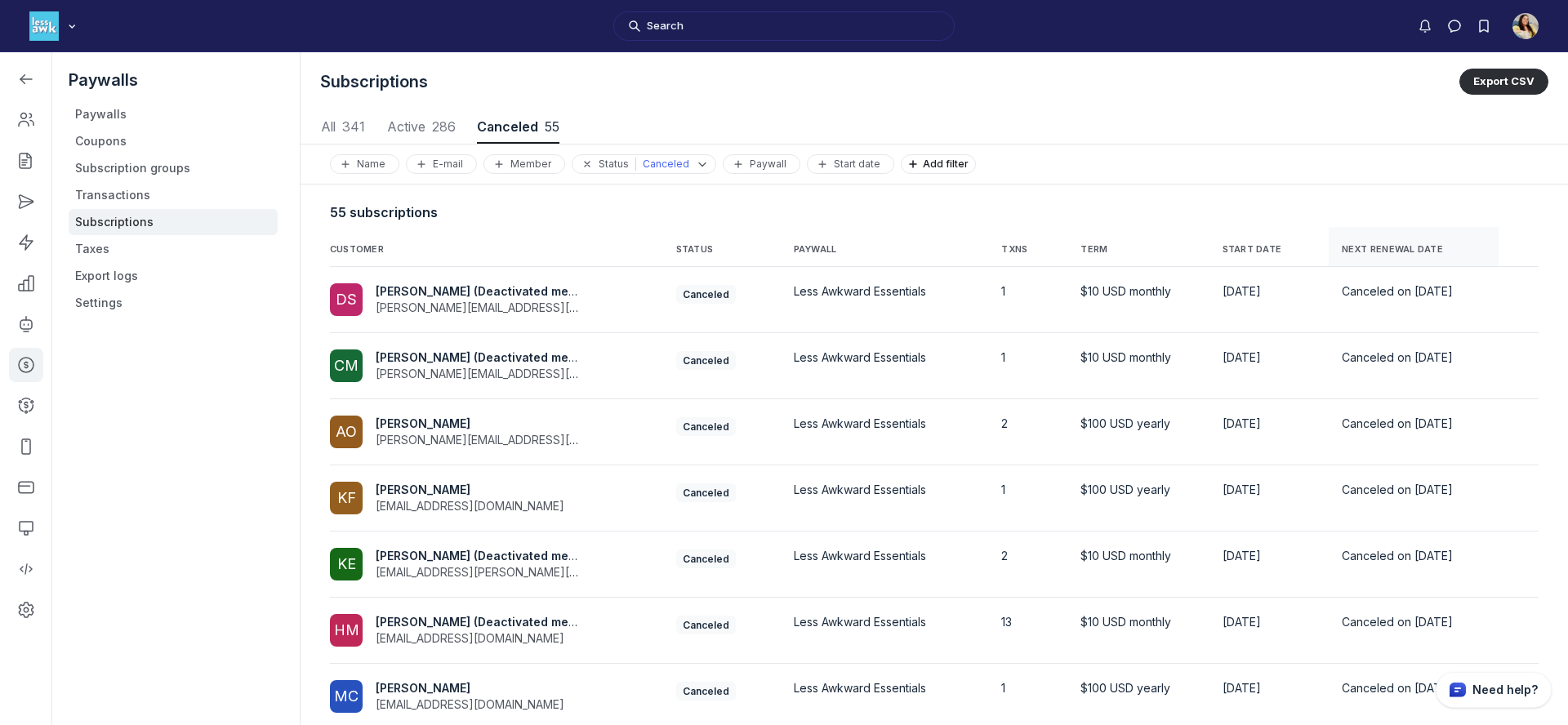
click at [1370, 249] on span "NEXT RENEWAL DATE" at bounding box center [1393, 250] width 101 height 11
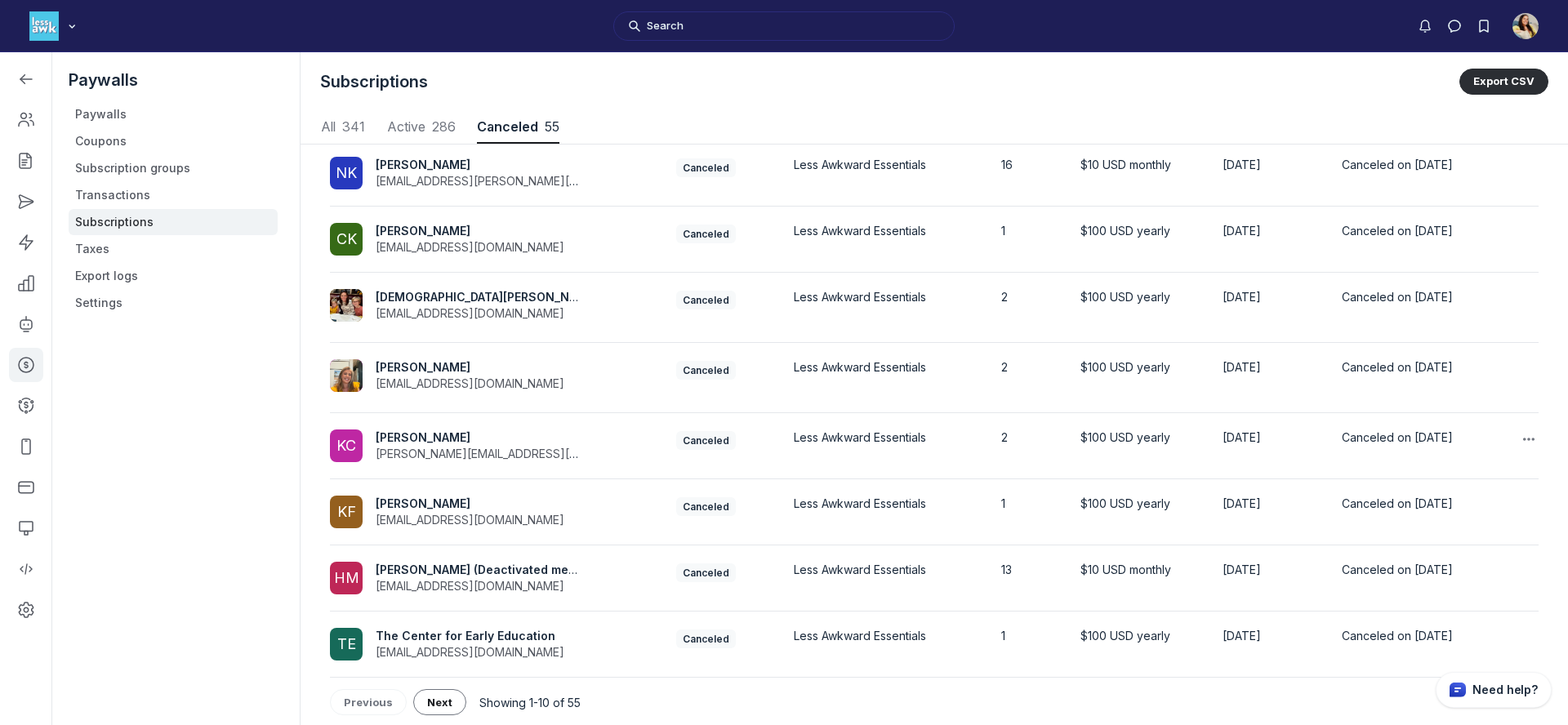
scroll to position [260, 0]
click at [439, 698] on span "Next" at bounding box center [439, 700] width 25 height 13
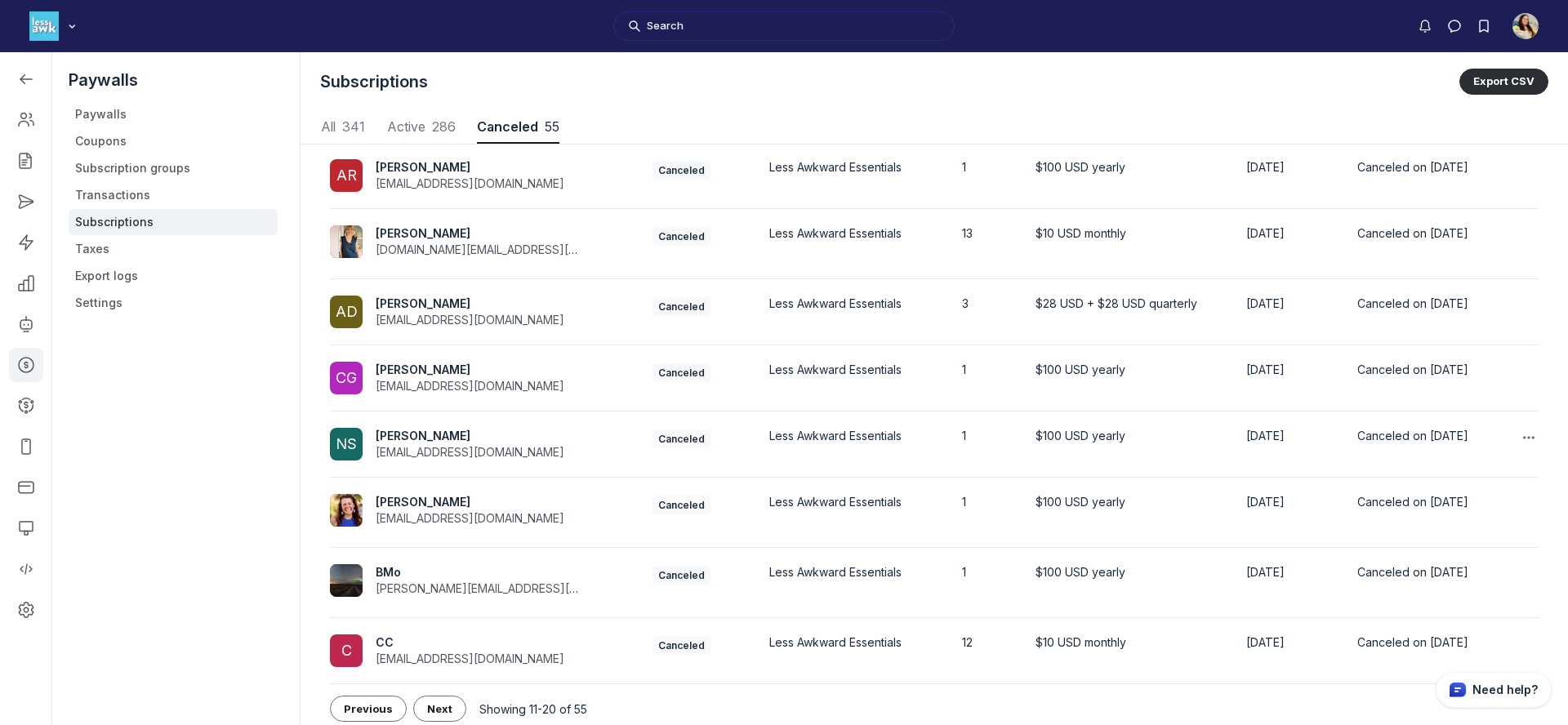
click at [441, 433] on span "Nina r sessler" at bounding box center [423, 435] width 95 height 14
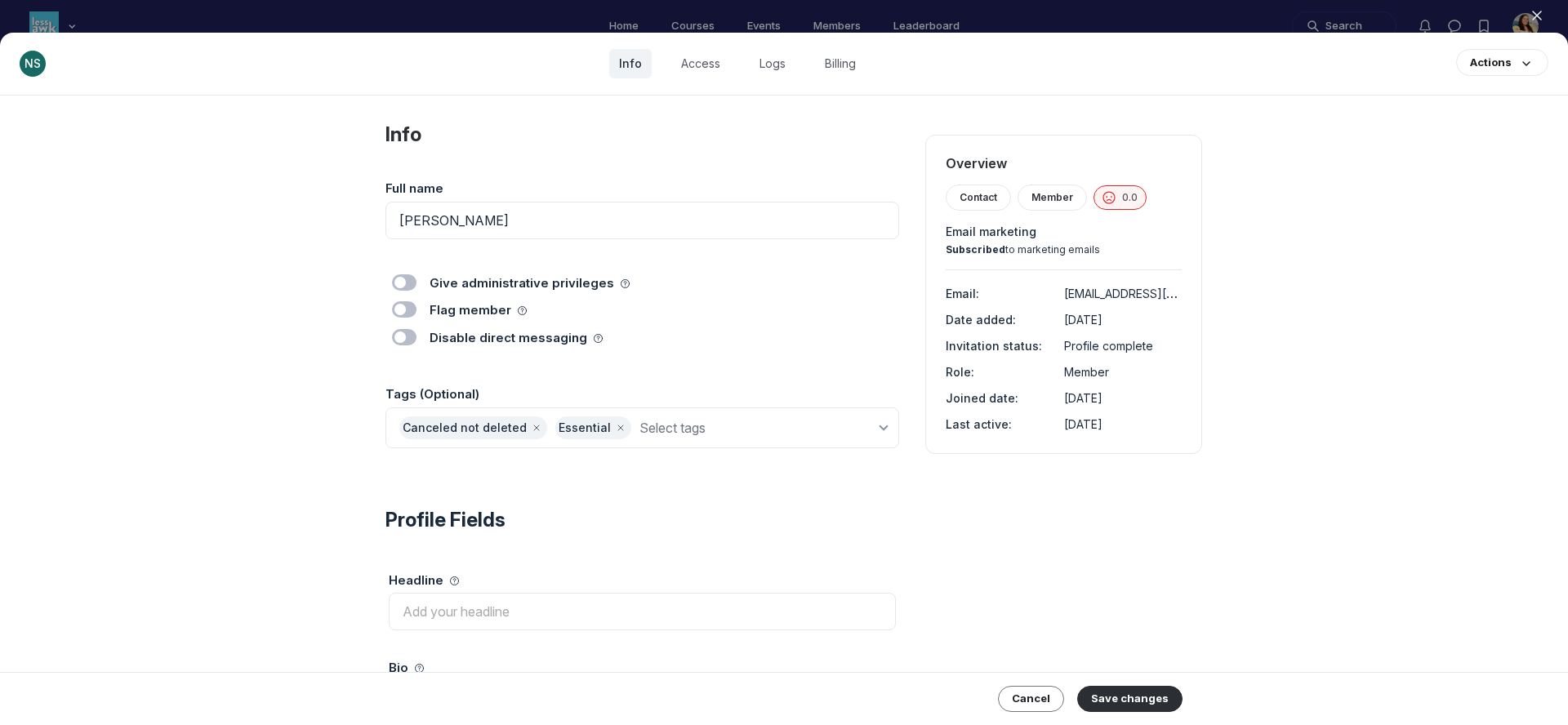
click at [1535, 20] on icon "button" at bounding box center [1537, 16] width 16 height 16
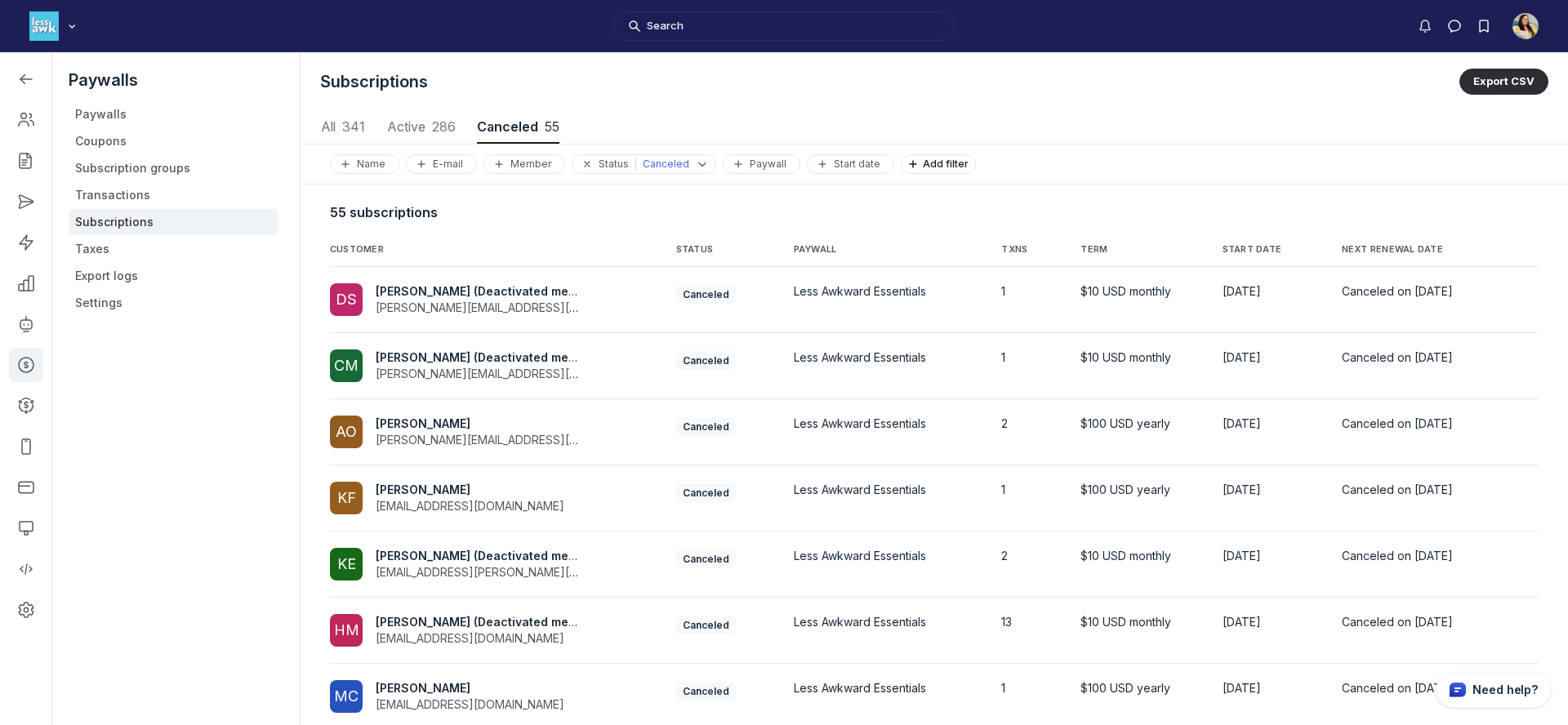
scroll to position [2211, 7627]
click at [1372, 248] on span "NEXT RENEWAL DATE" at bounding box center [1393, 250] width 101 height 11
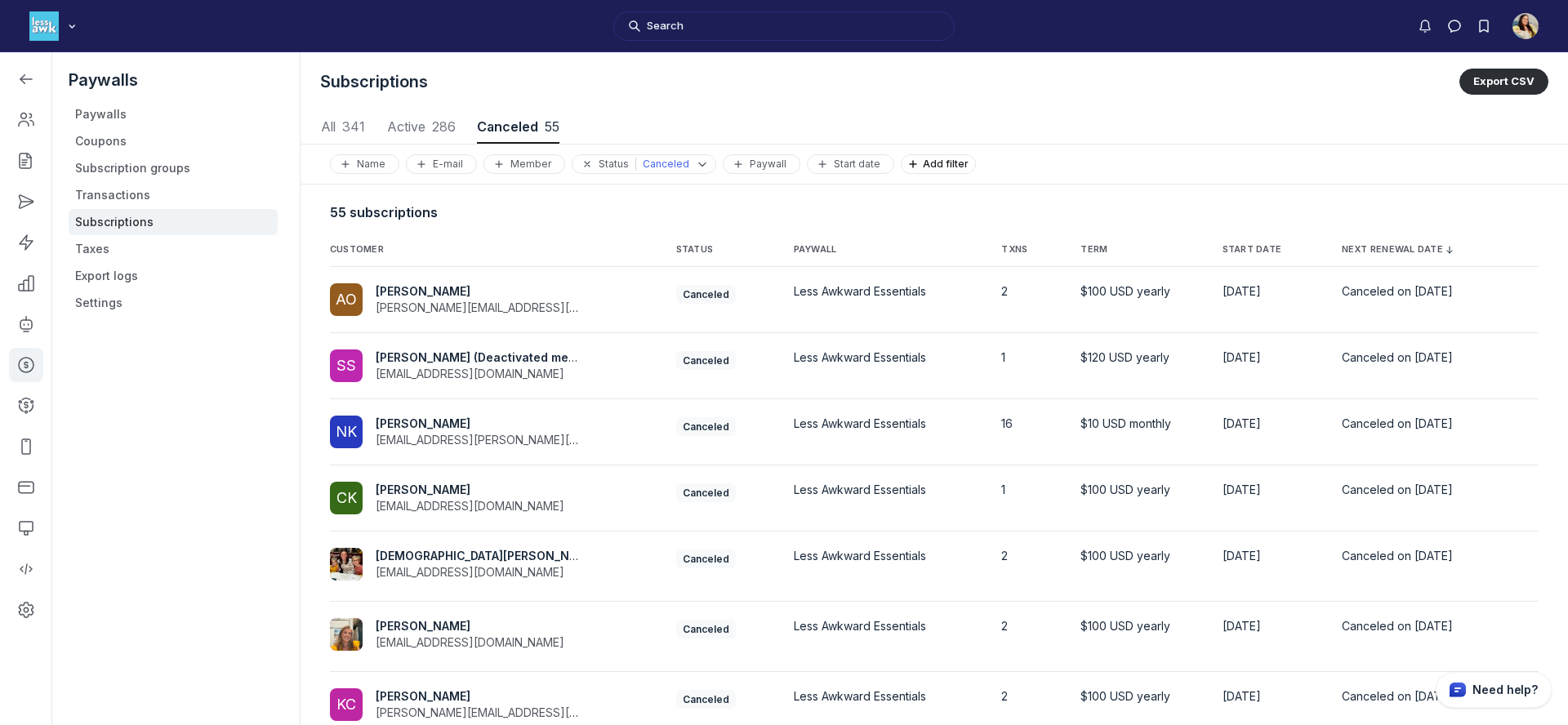
scroll to position [260, 0]
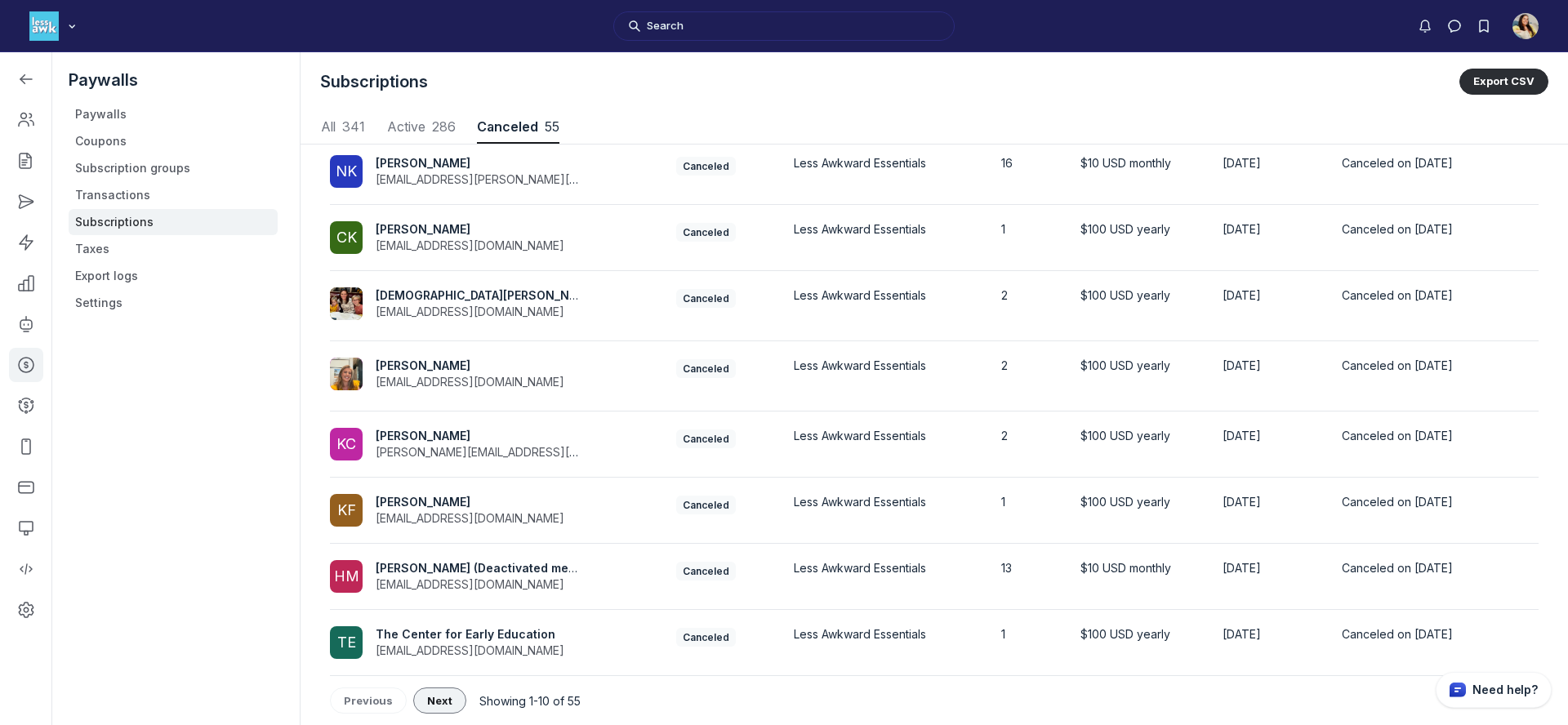
click at [439, 697] on span "Next" at bounding box center [439, 700] width 25 height 13
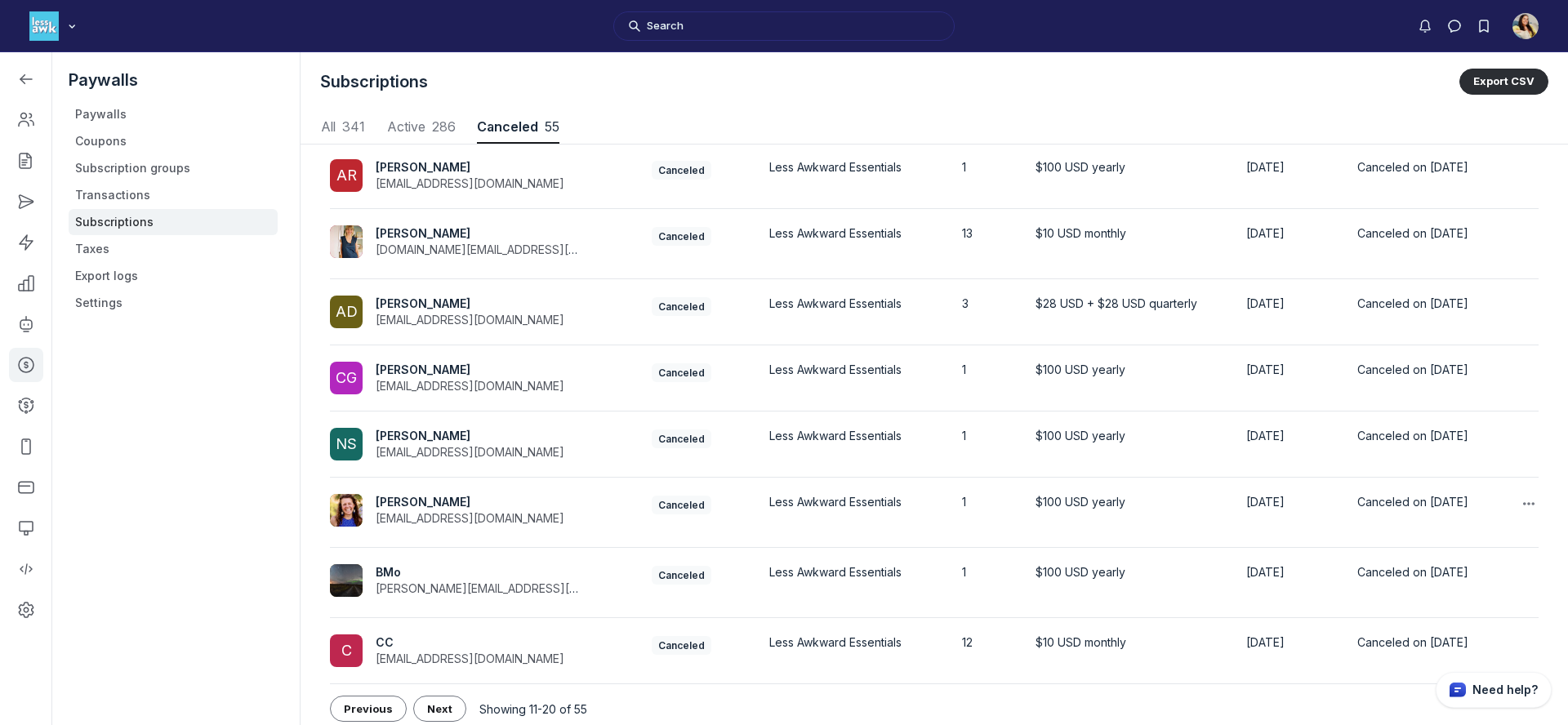
click at [520, 491] on td "EM Emily McM emilymcmeekin@gmail.com" at bounding box center [484, 513] width 309 height 70
click at [399, 511] on span "emilymcmeekin@gmail.com" at bounding box center [470, 518] width 189 height 14
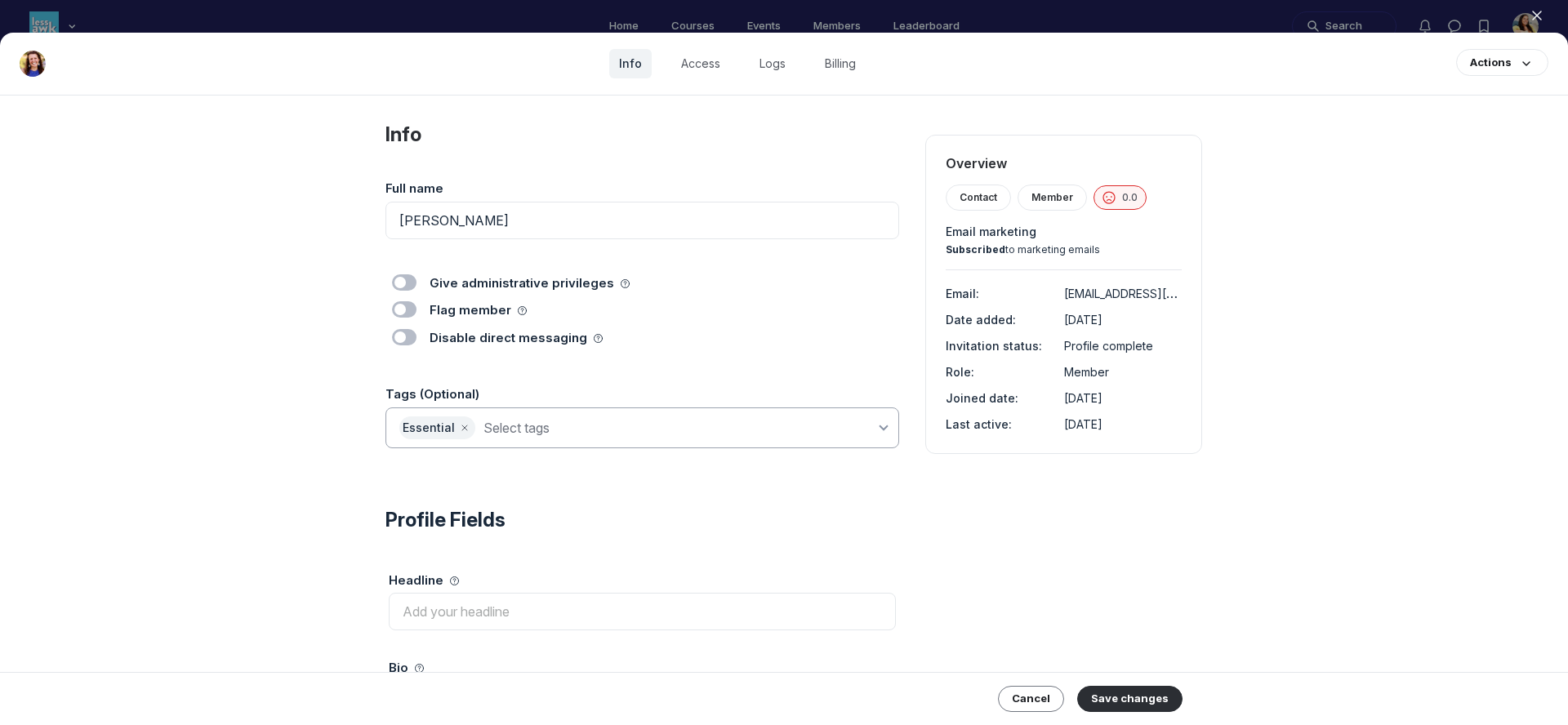
click at [557, 425] on input at bounding box center [679, 428] width 392 height 23
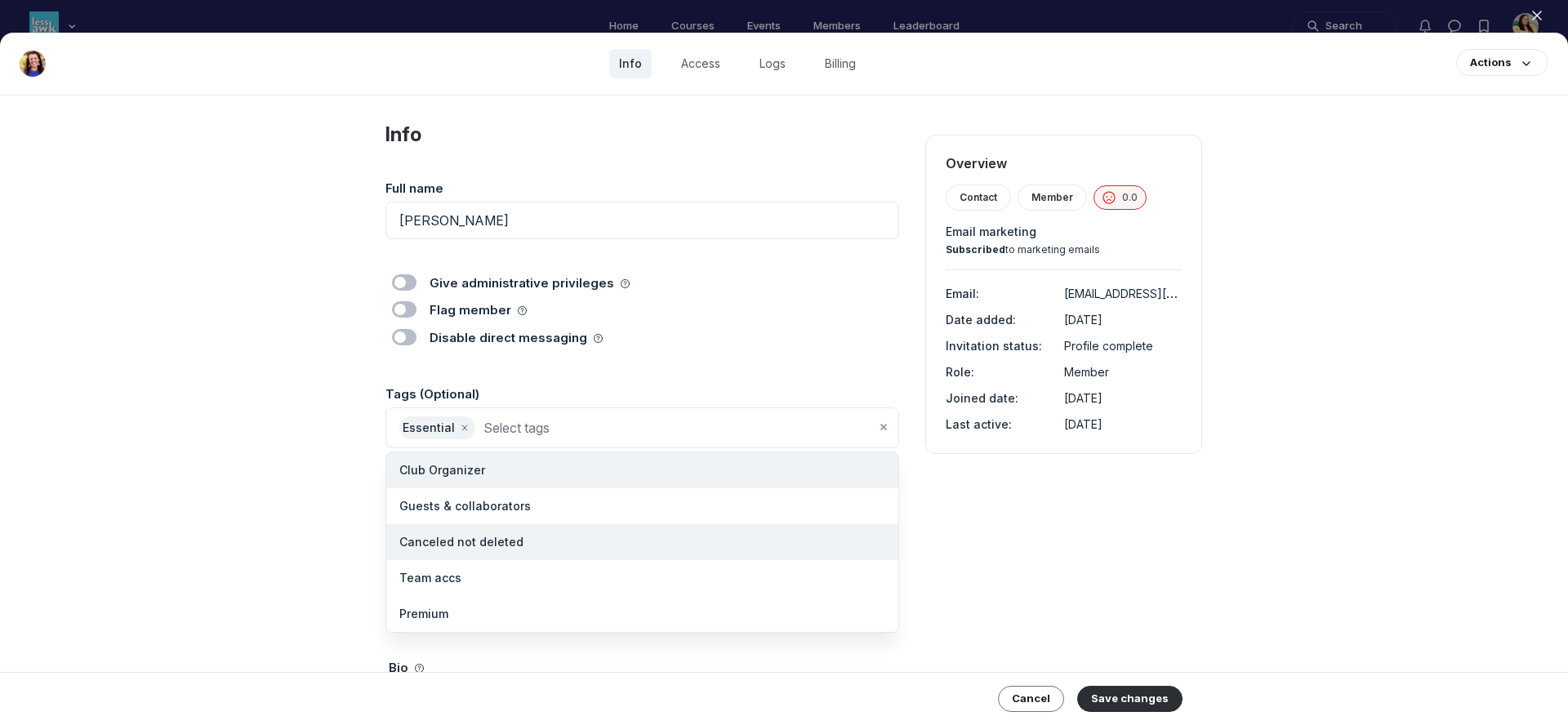
click at [503, 547] on span "Canceled not deleted" at bounding box center [462, 543] width 124 height 16
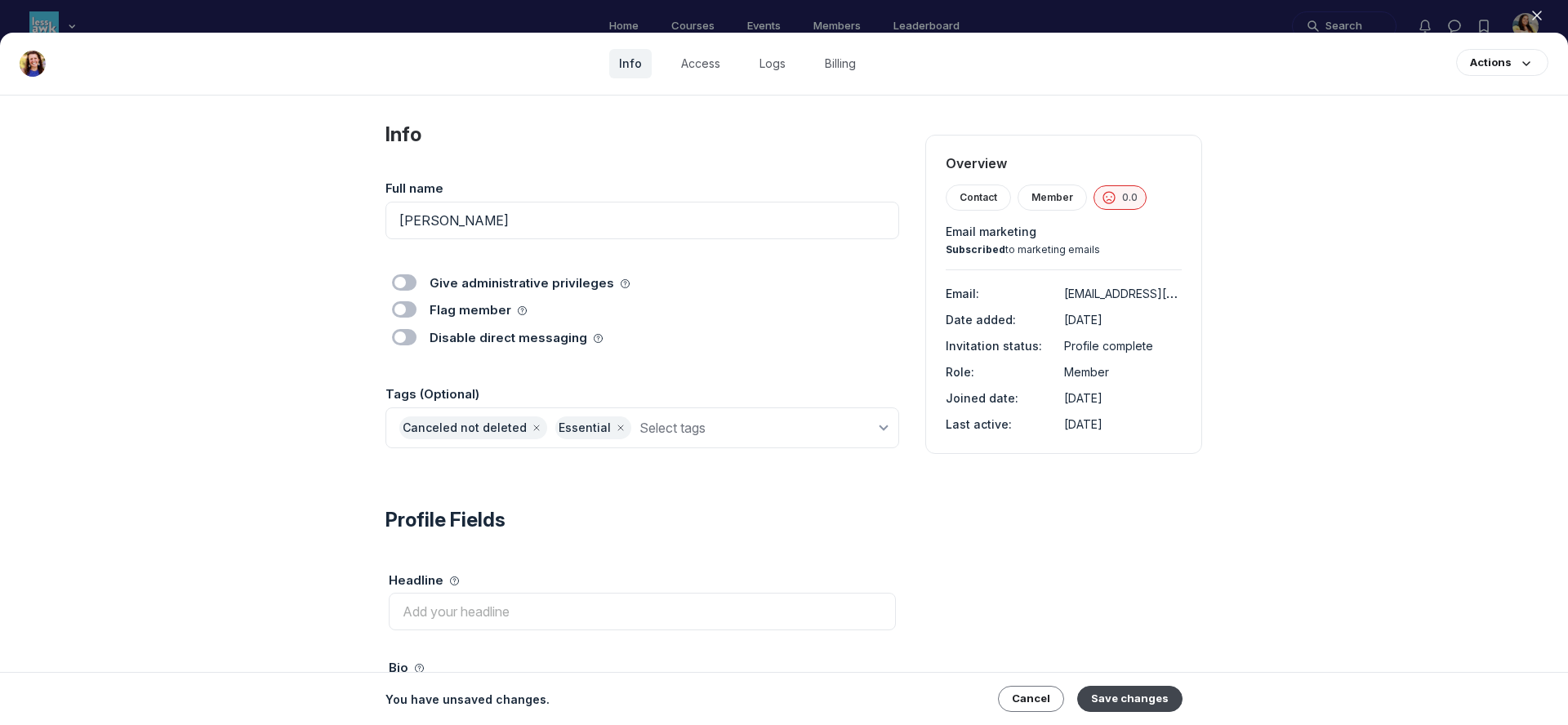
click at [1133, 698] on button "Save changes" at bounding box center [1130, 699] width 106 height 26
click at [1534, 18] on icon "button" at bounding box center [1537, 16] width 16 height 16
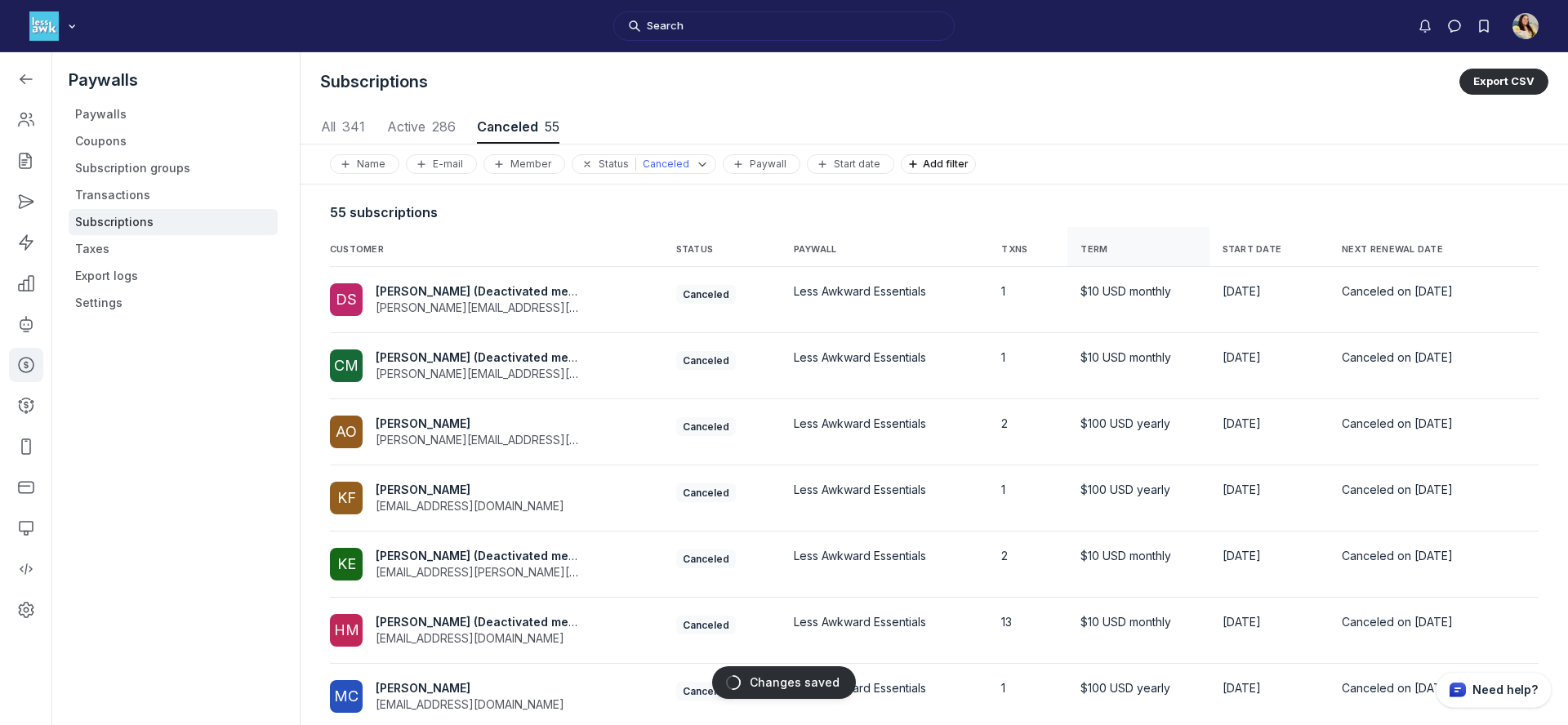
scroll to position [2211, 7627]
click at [1409, 251] on span "NEXT RENEWAL DATE" at bounding box center [1414, 250] width 145 height 13
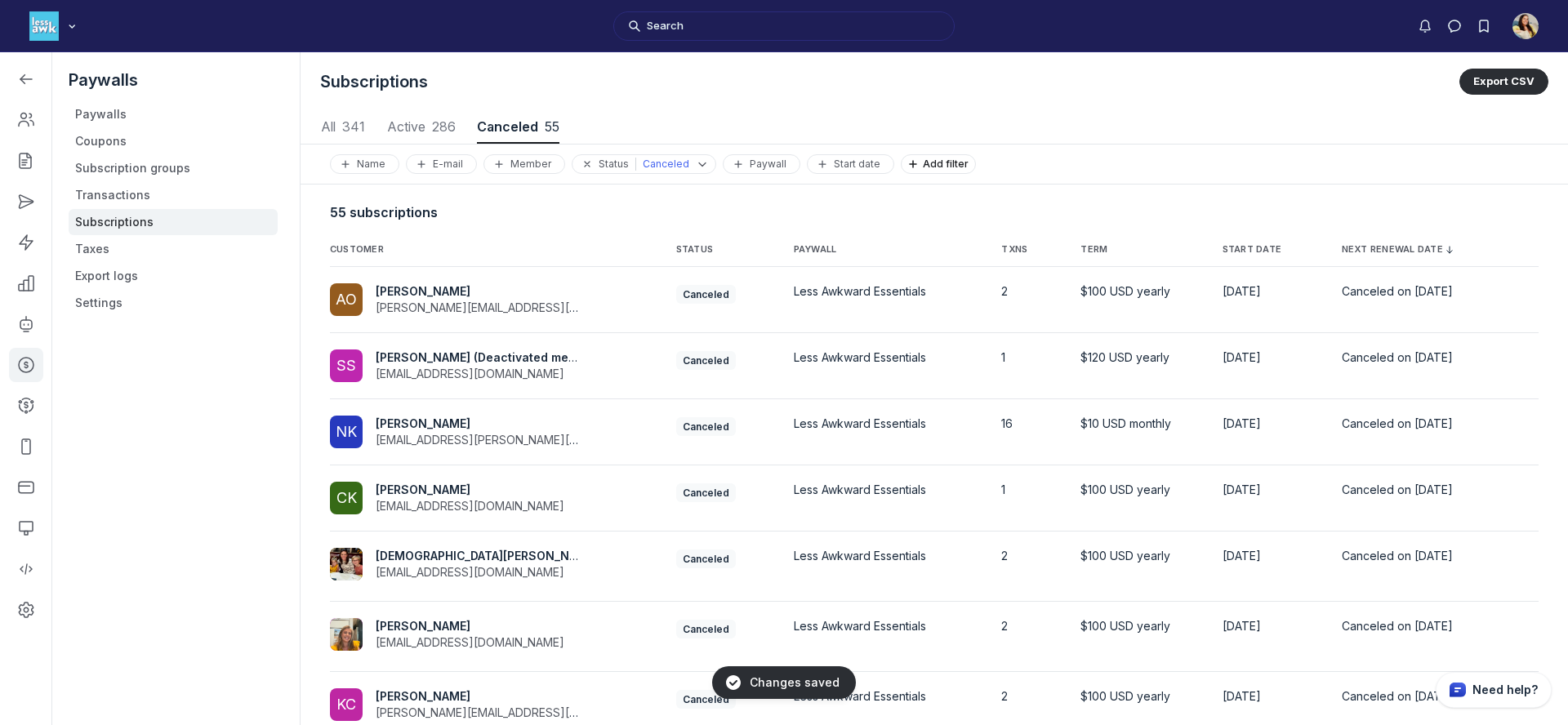
scroll to position [260, 0]
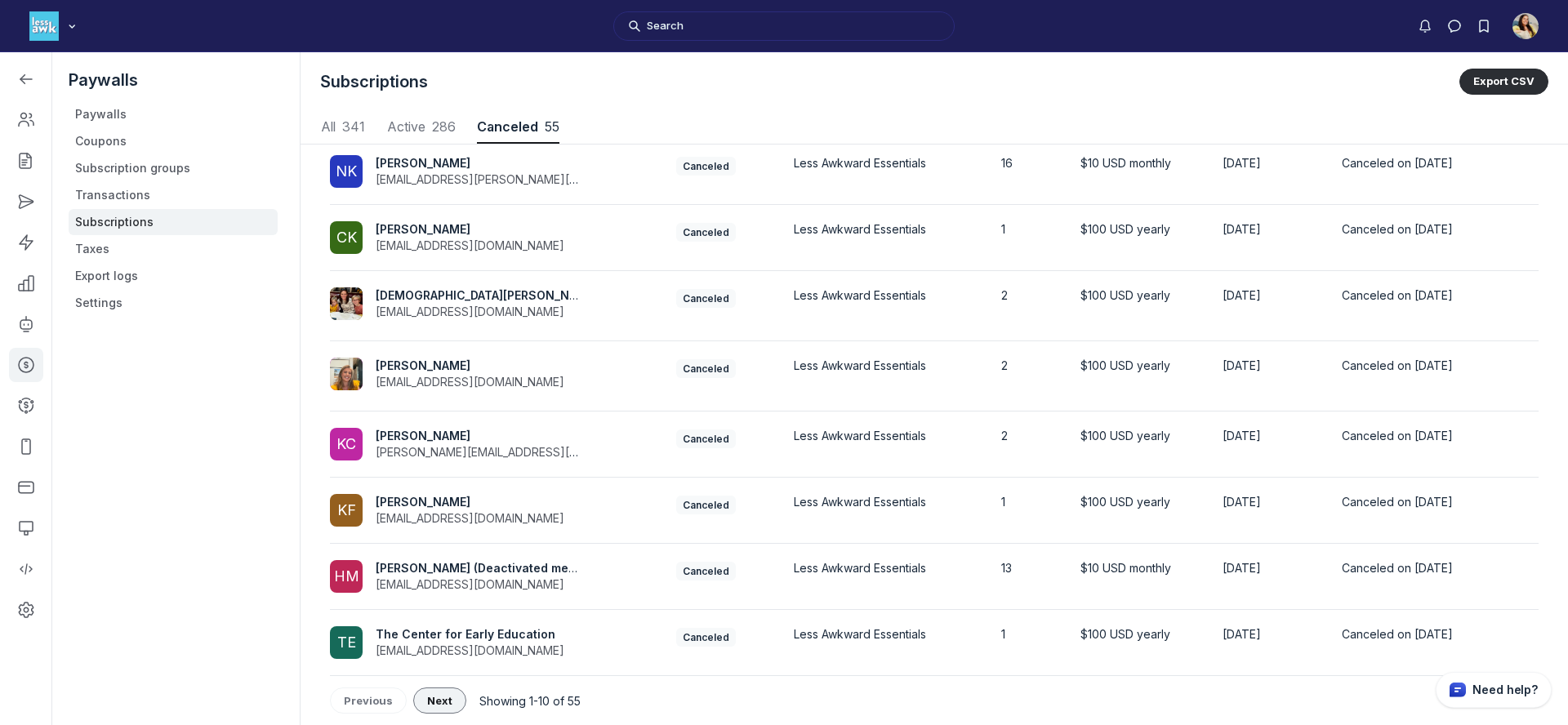
click at [427, 692] on button "Next" at bounding box center [439, 700] width 53 height 26
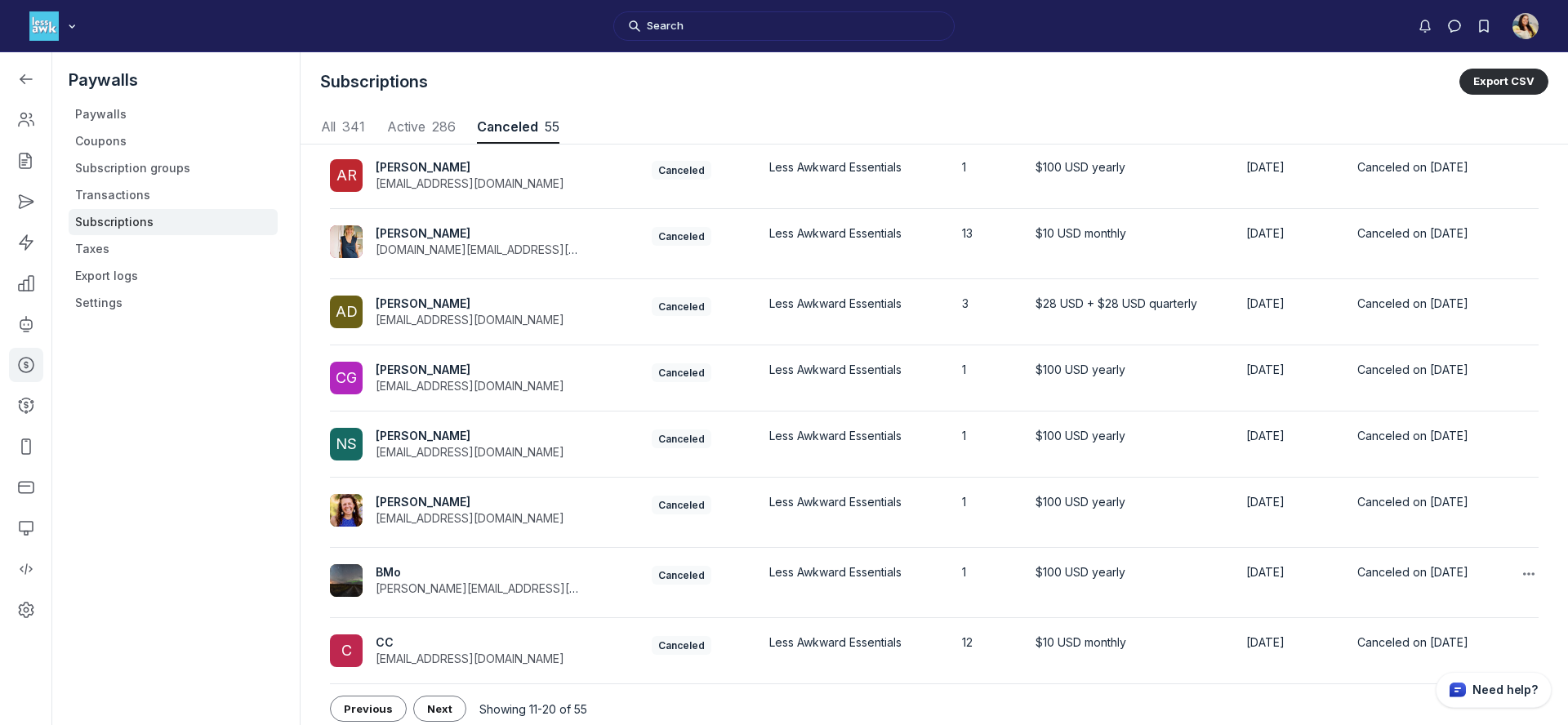
click at [407, 567] on span "BMo" at bounding box center [477, 573] width 203 height 16
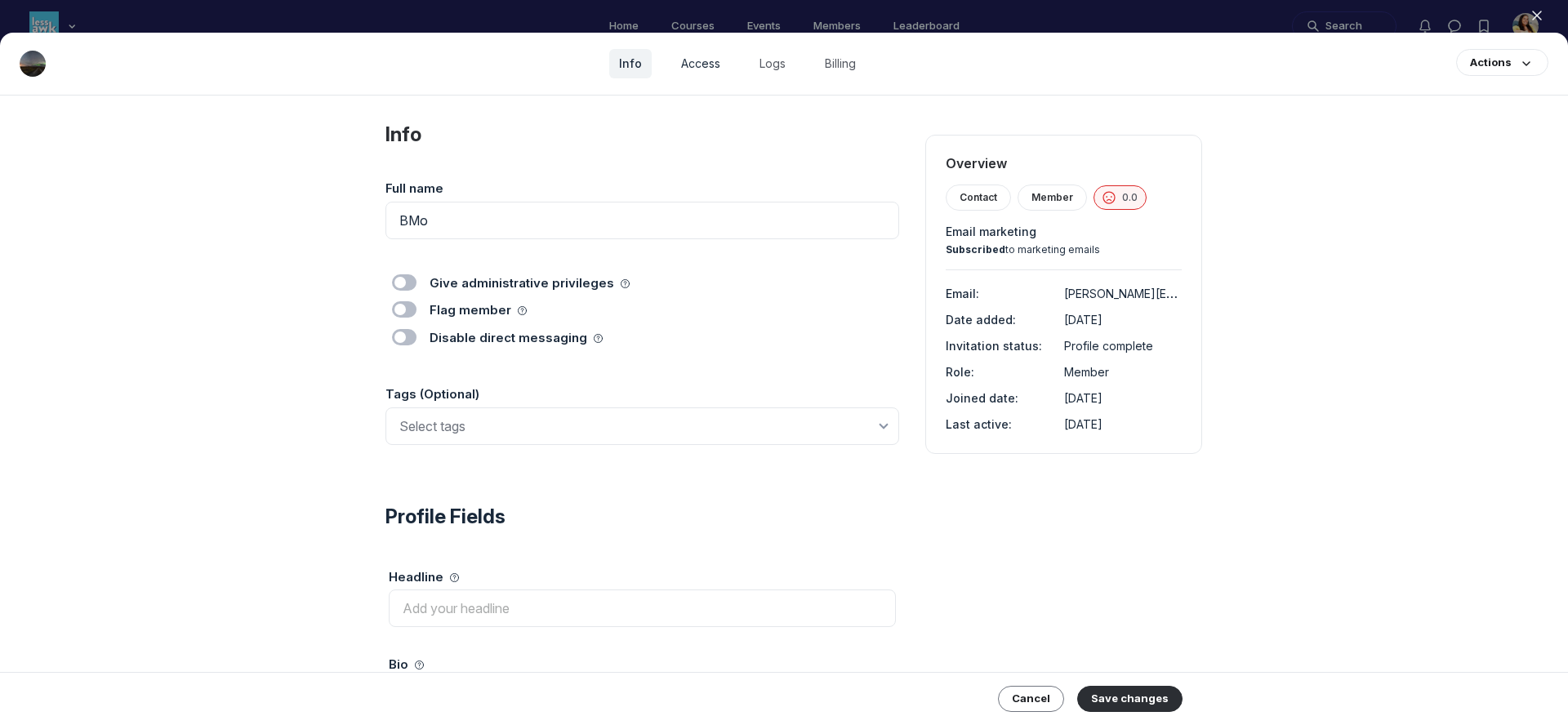
click at [708, 70] on link "Access" at bounding box center [701, 64] width 59 height 29
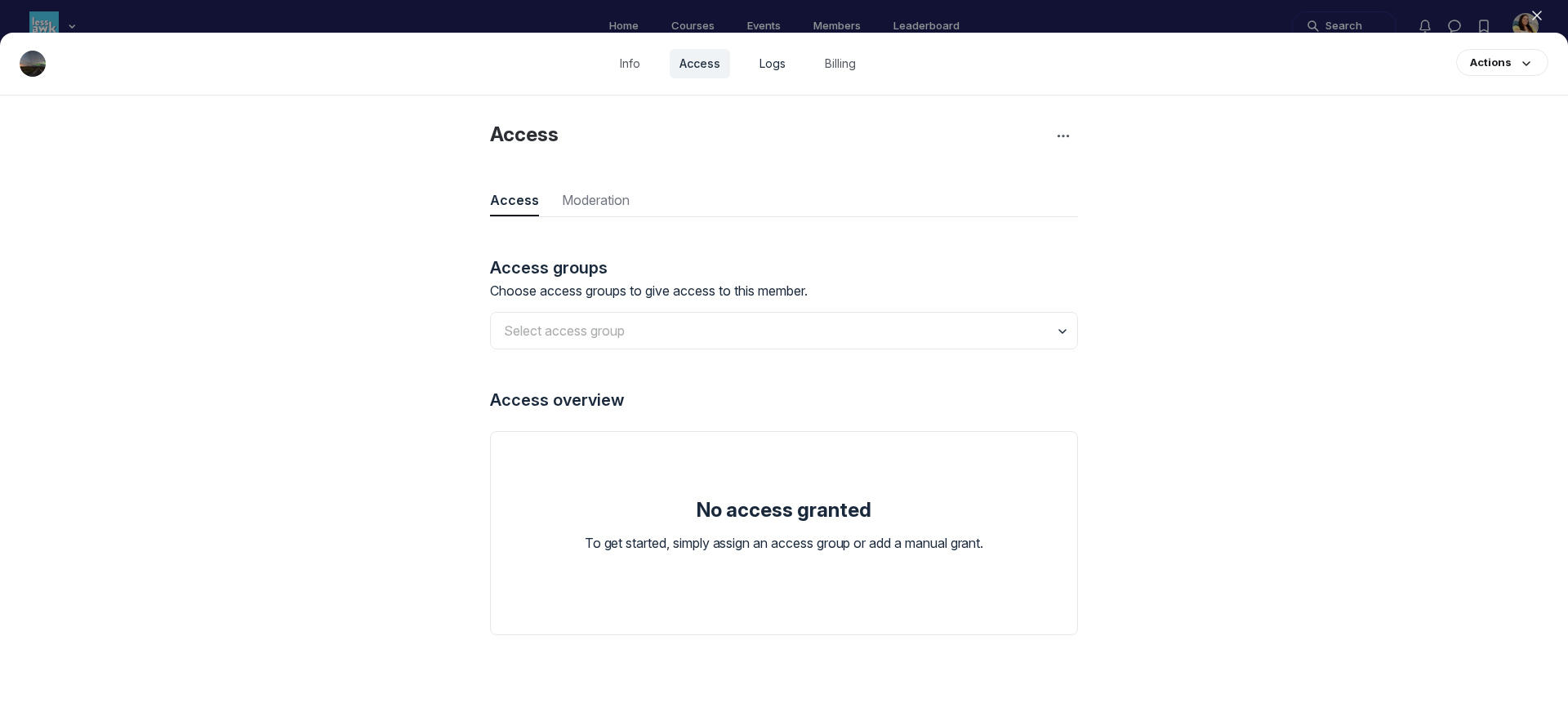
scroll to position [2207, 4746]
click at [778, 61] on link "Logs" at bounding box center [773, 64] width 46 height 29
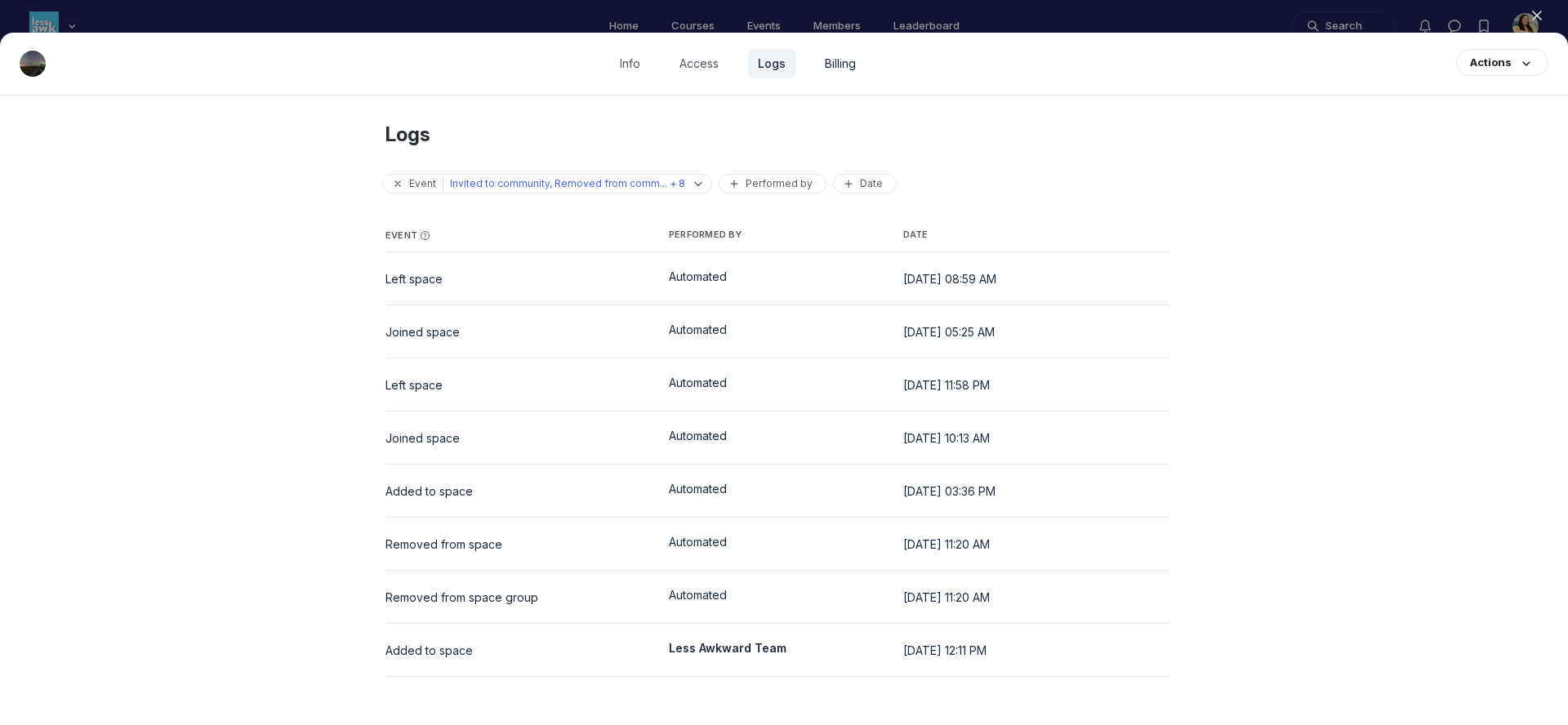
click at [840, 62] on link "Billing" at bounding box center [840, 64] width 51 height 29
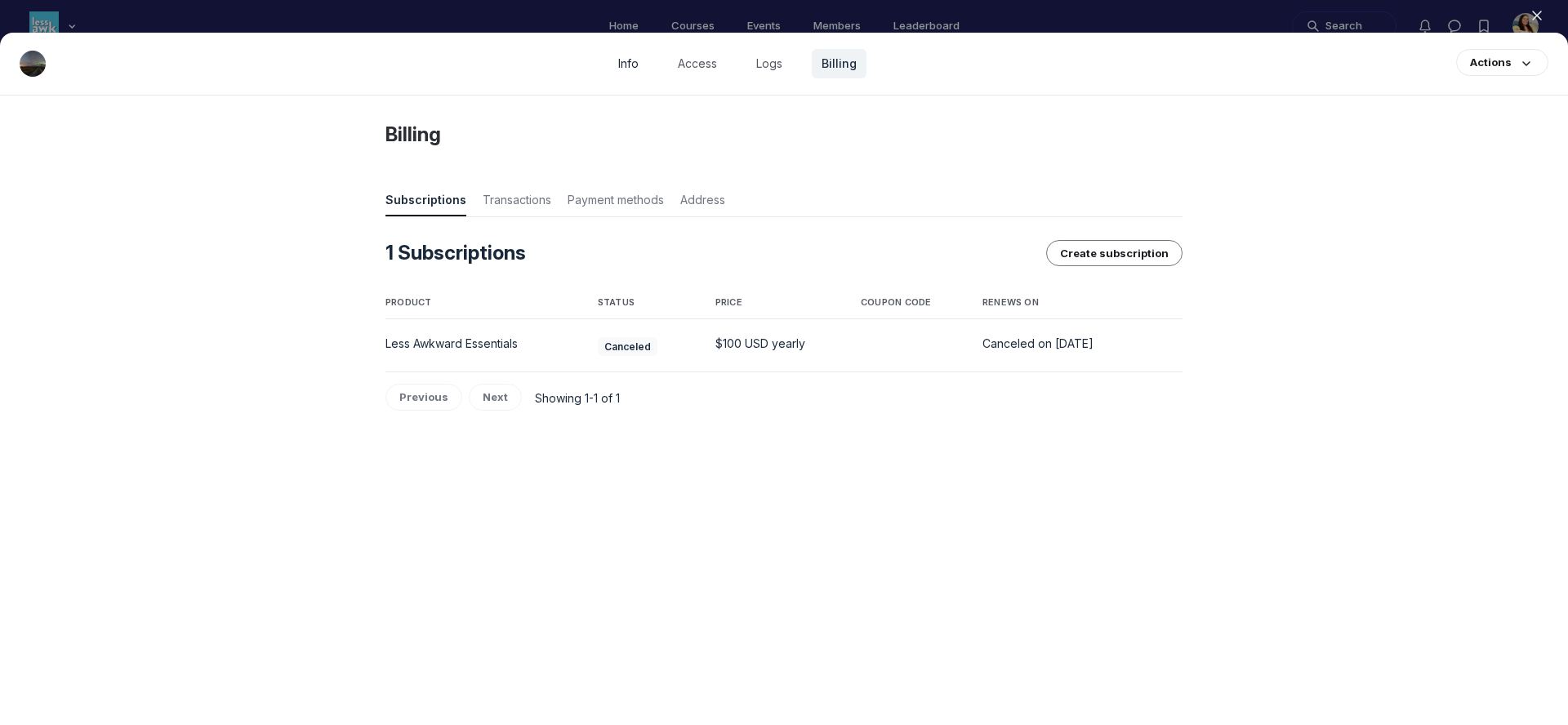
click at [629, 57] on link "Info" at bounding box center [629, 64] width 40 height 29
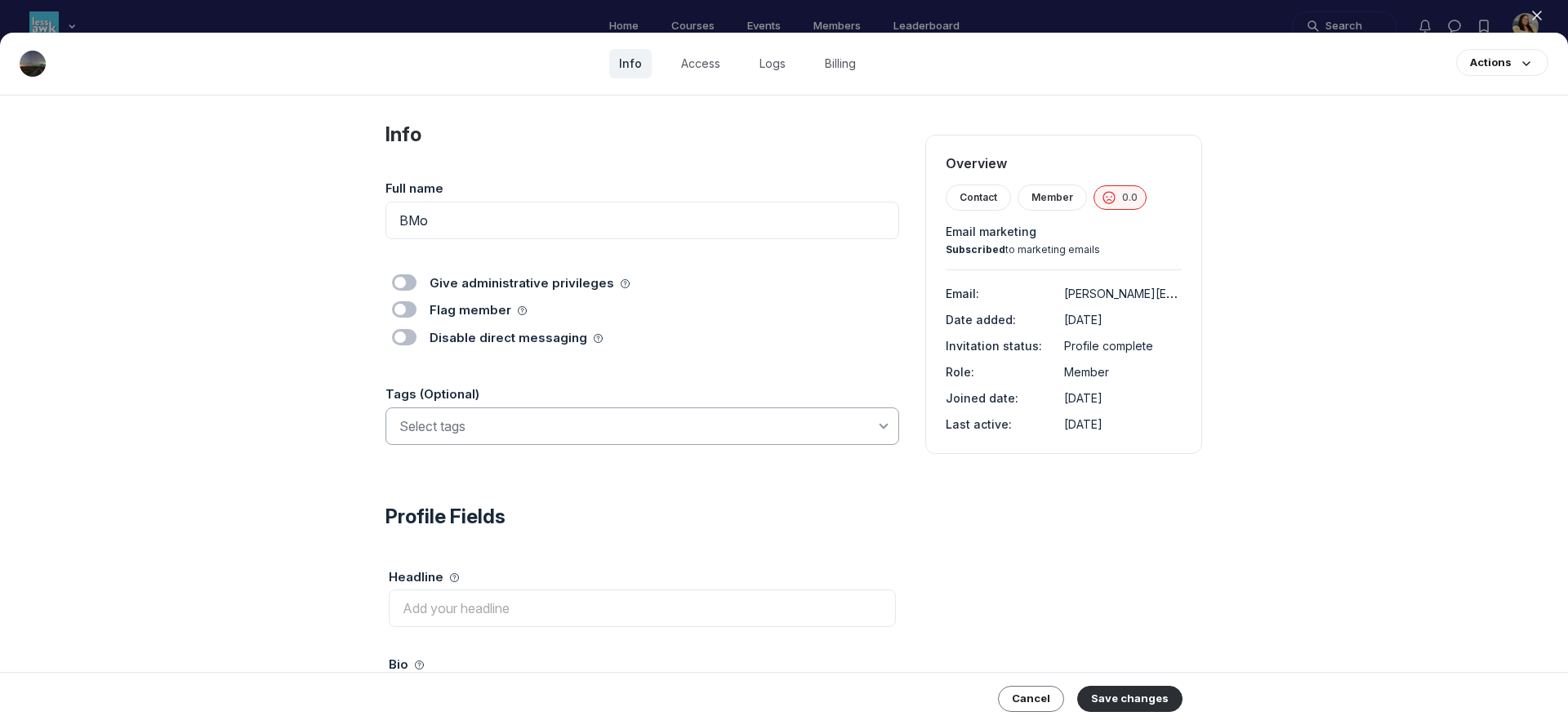
click at [493, 431] on input at bounding box center [638, 426] width 476 height 20
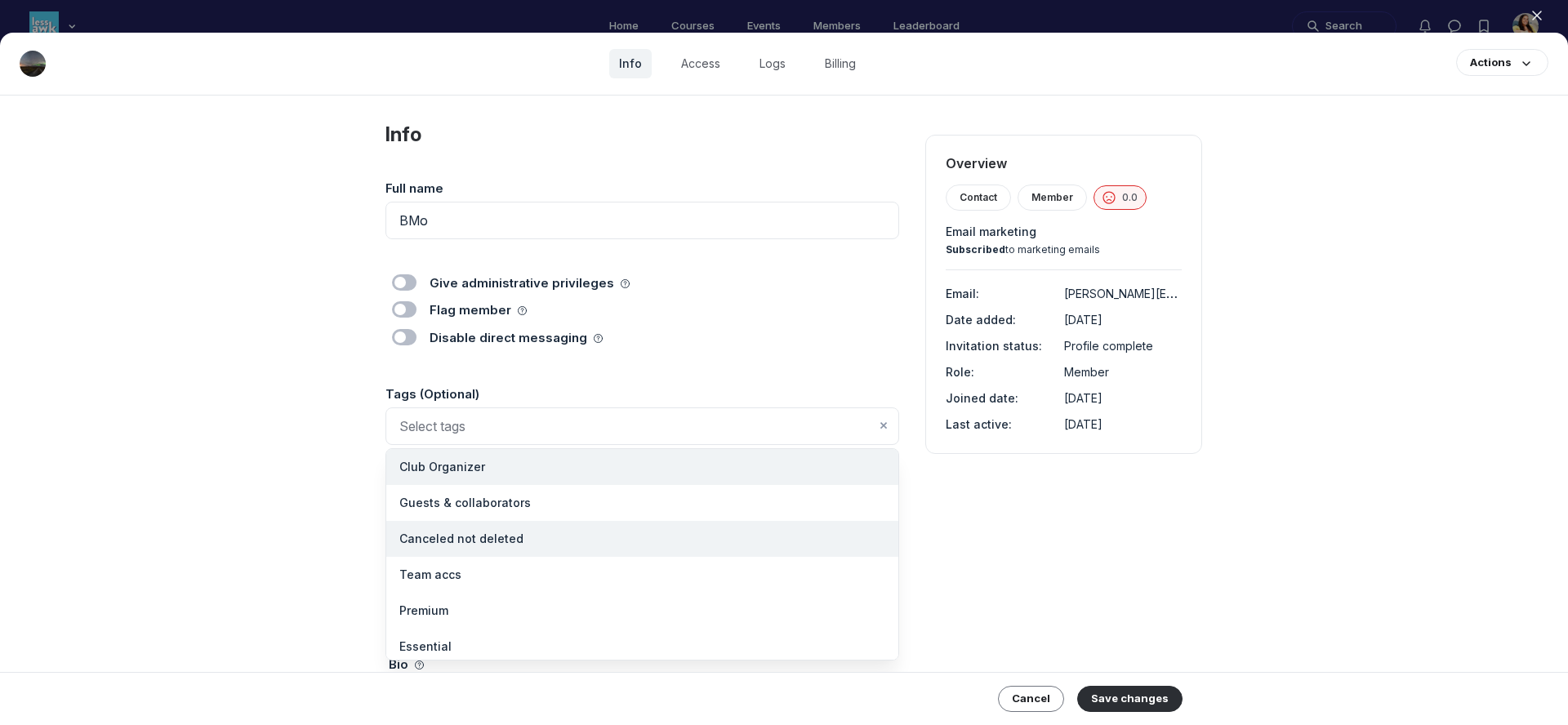
click at [482, 528] on li "Canceled not deleted" at bounding box center [642, 539] width 512 height 36
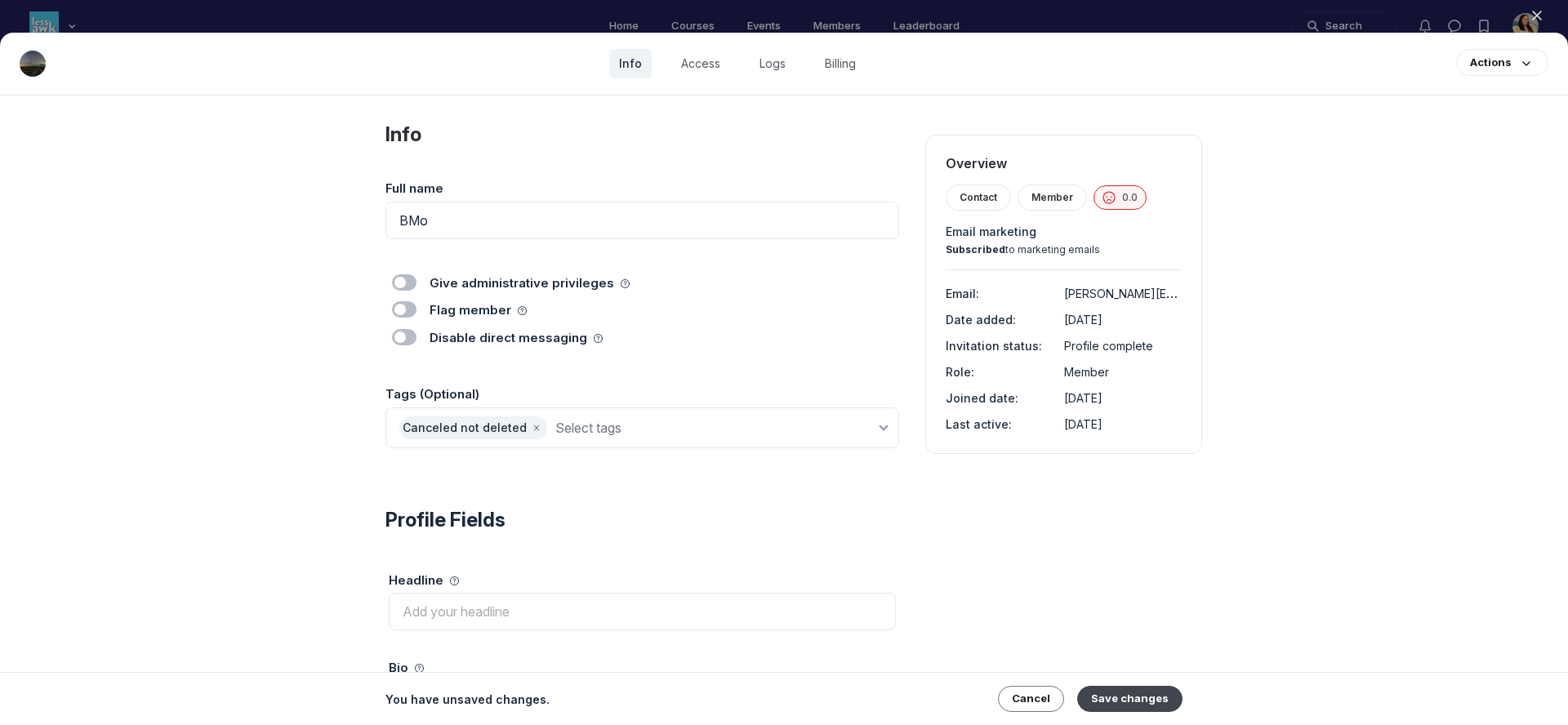
click at [1123, 699] on button "Save changes" at bounding box center [1130, 699] width 106 height 26
click at [1530, 16] on icon "button" at bounding box center [1537, 16] width 16 height 16
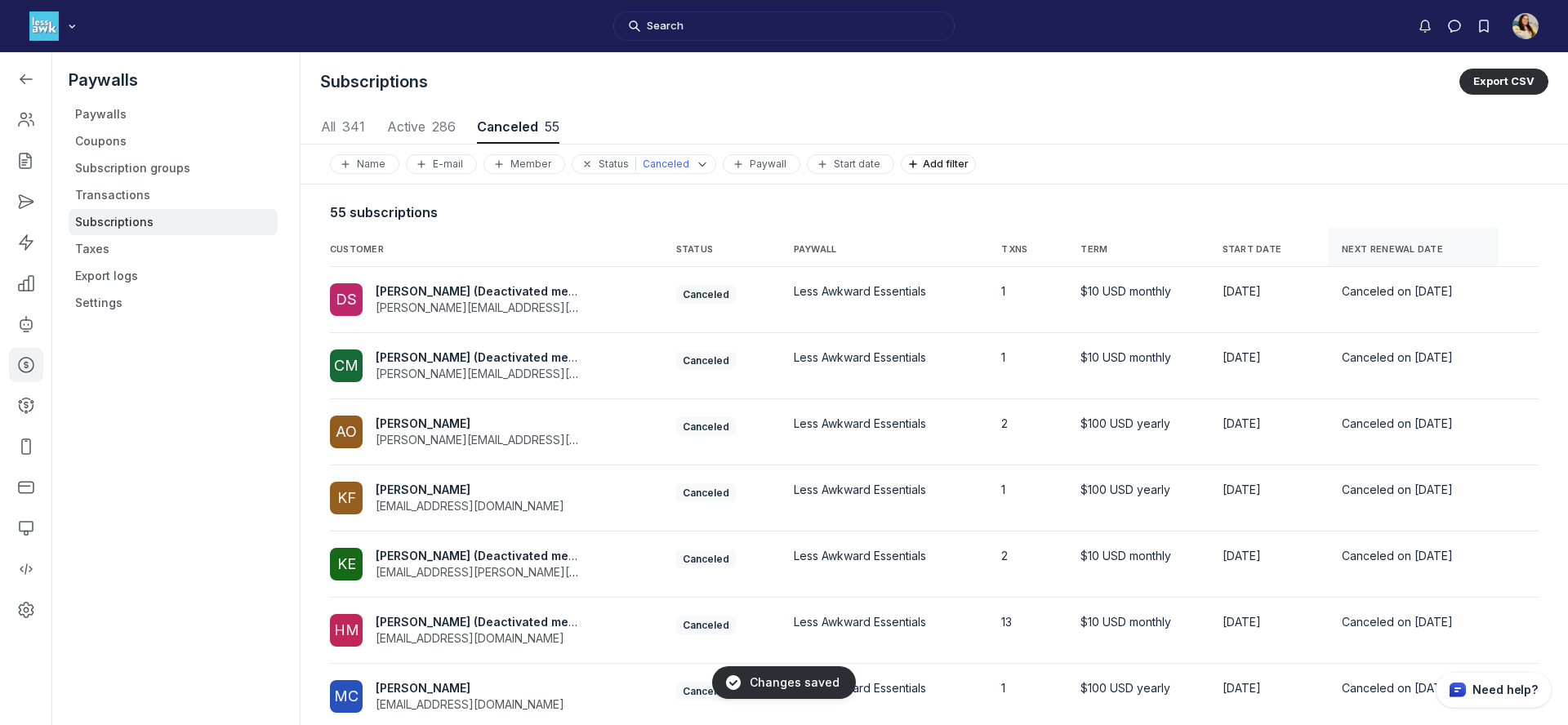
click at [1342, 250] on span "NEXT RENEWAL DATE" at bounding box center [1393, 250] width 101 height 11
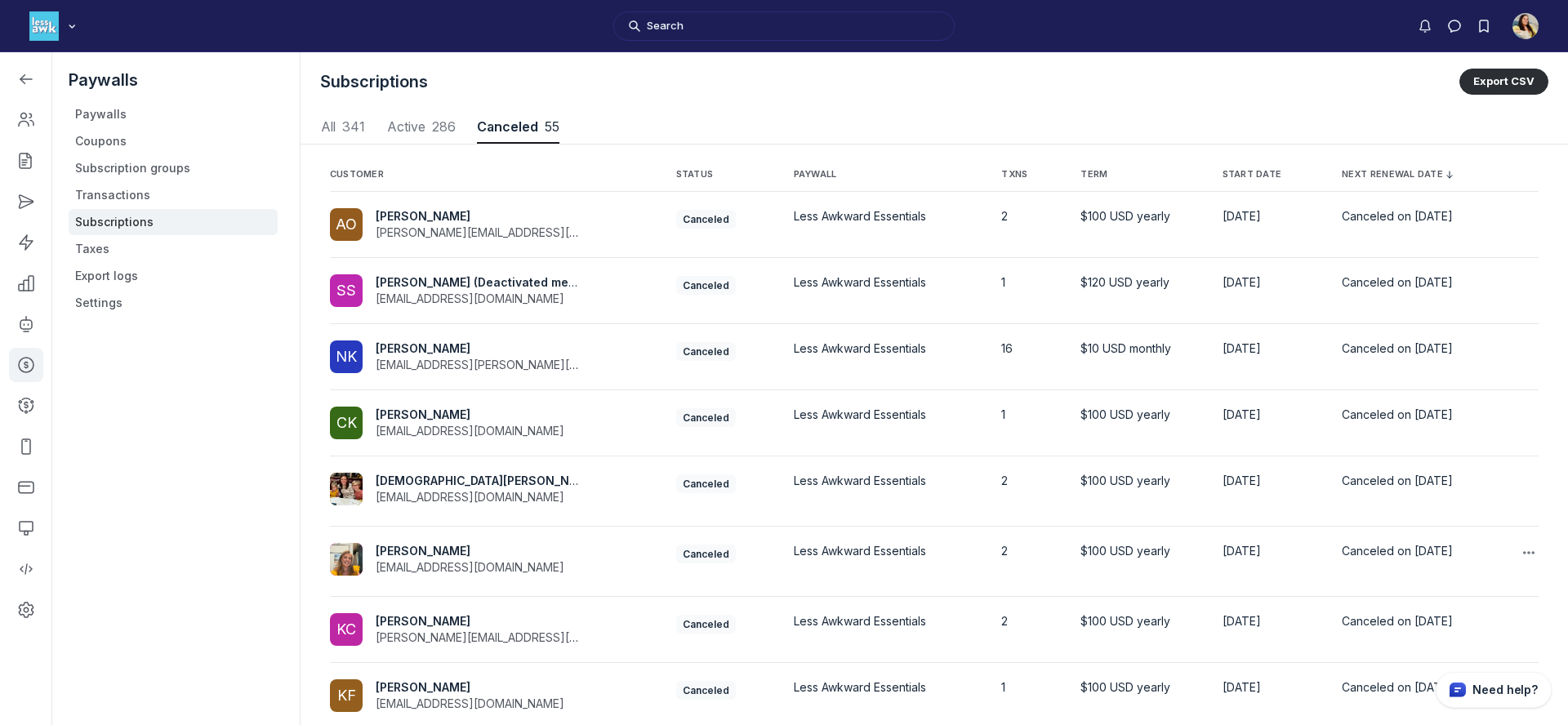
scroll to position [260, 0]
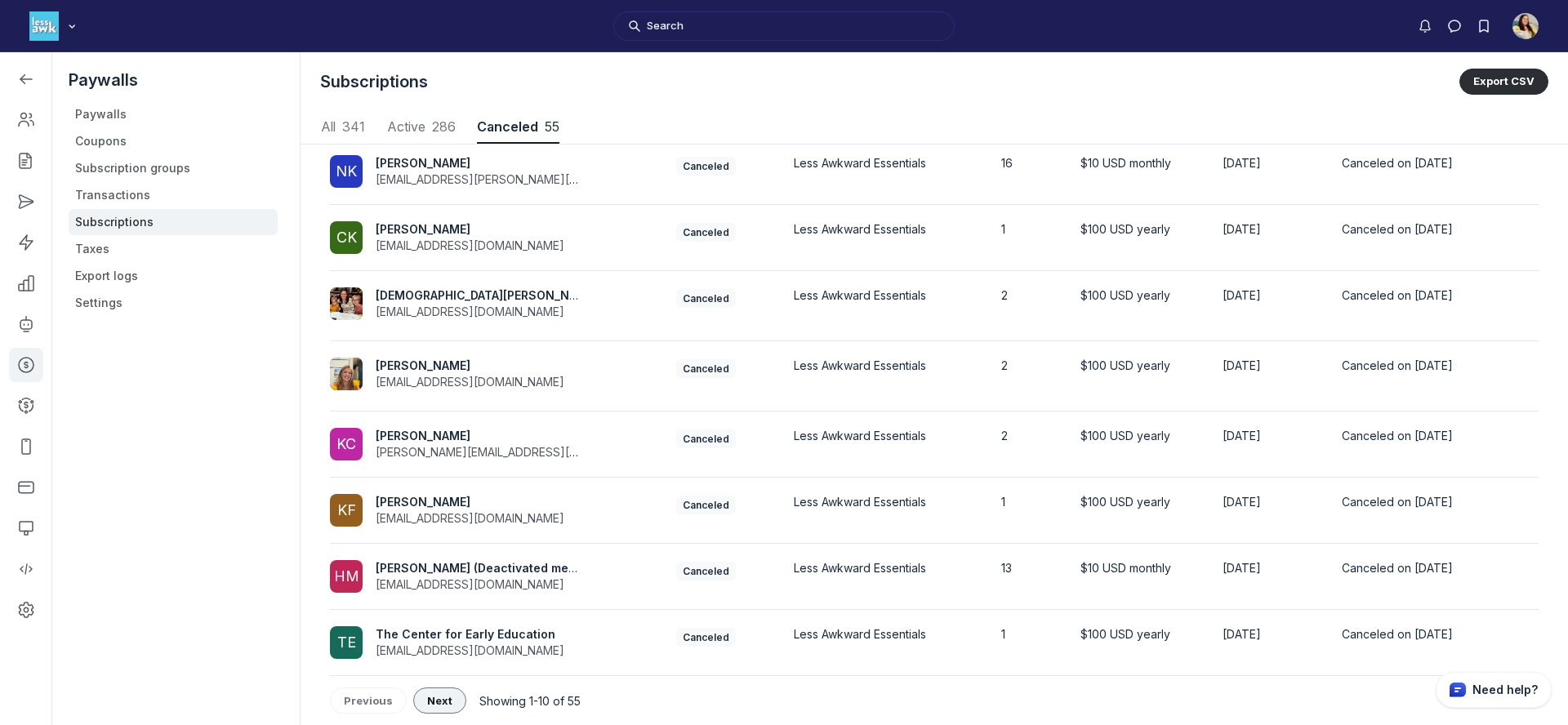
click at [442, 696] on span "Next" at bounding box center [439, 700] width 25 height 13
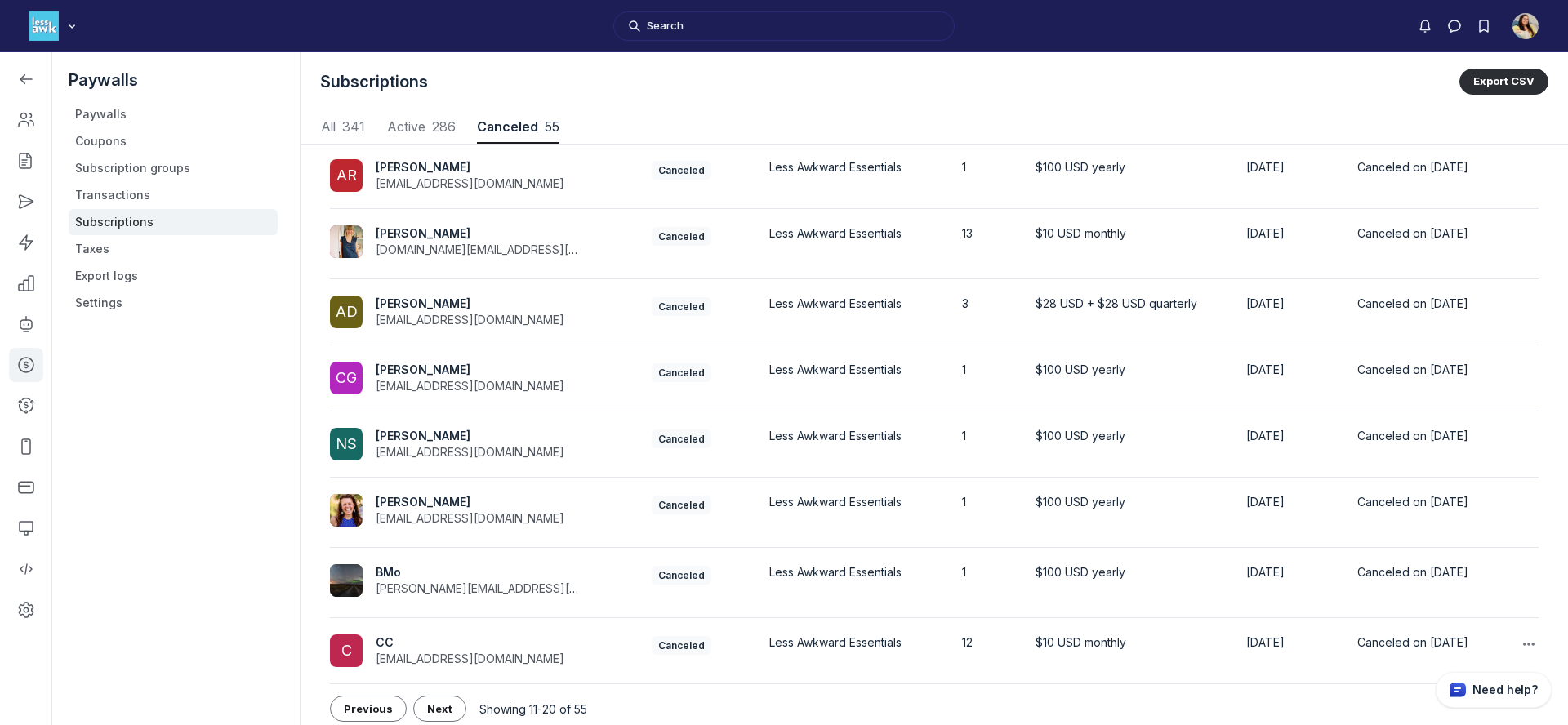
click at [409, 645] on span "CC" at bounding box center [470, 643] width 189 height 16
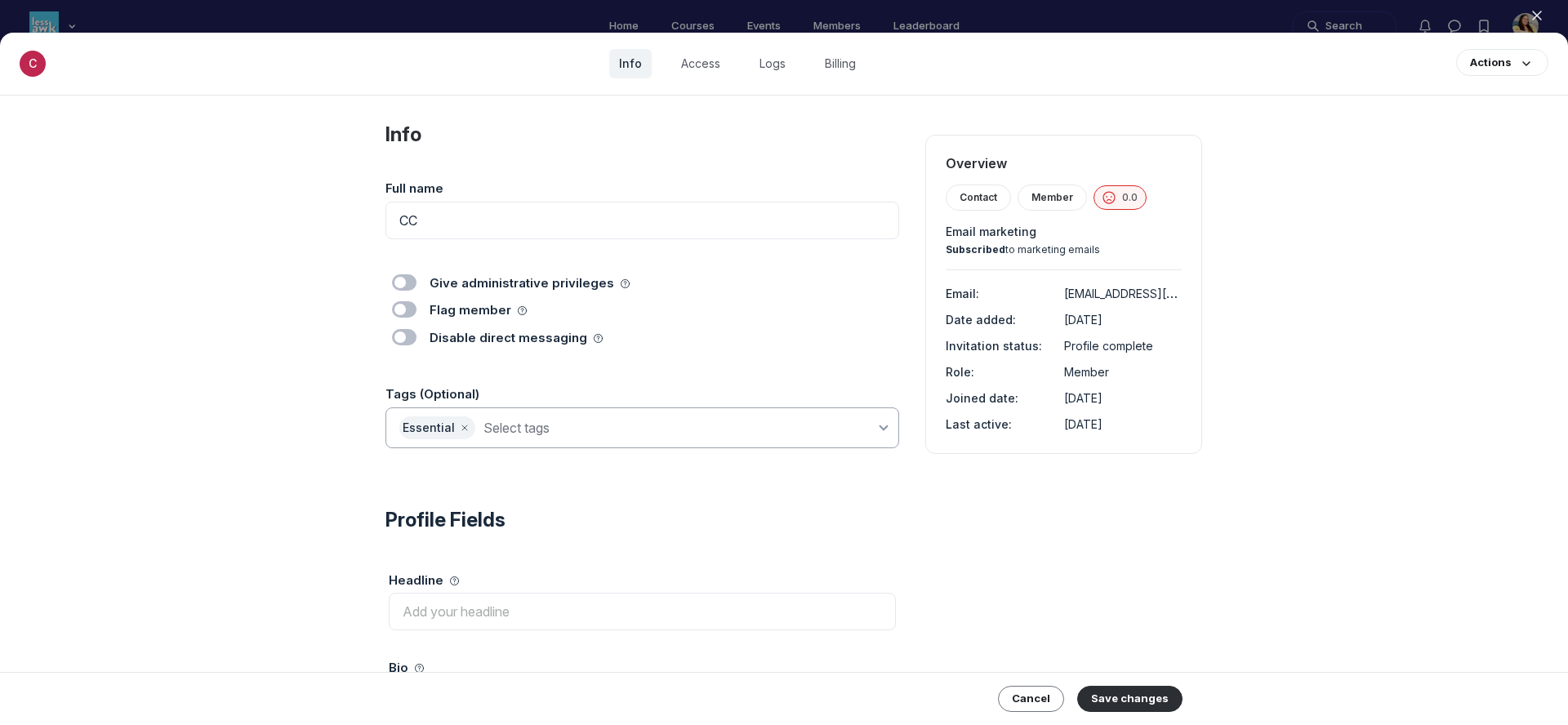
click at [670, 421] on input at bounding box center [679, 428] width 392 height 23
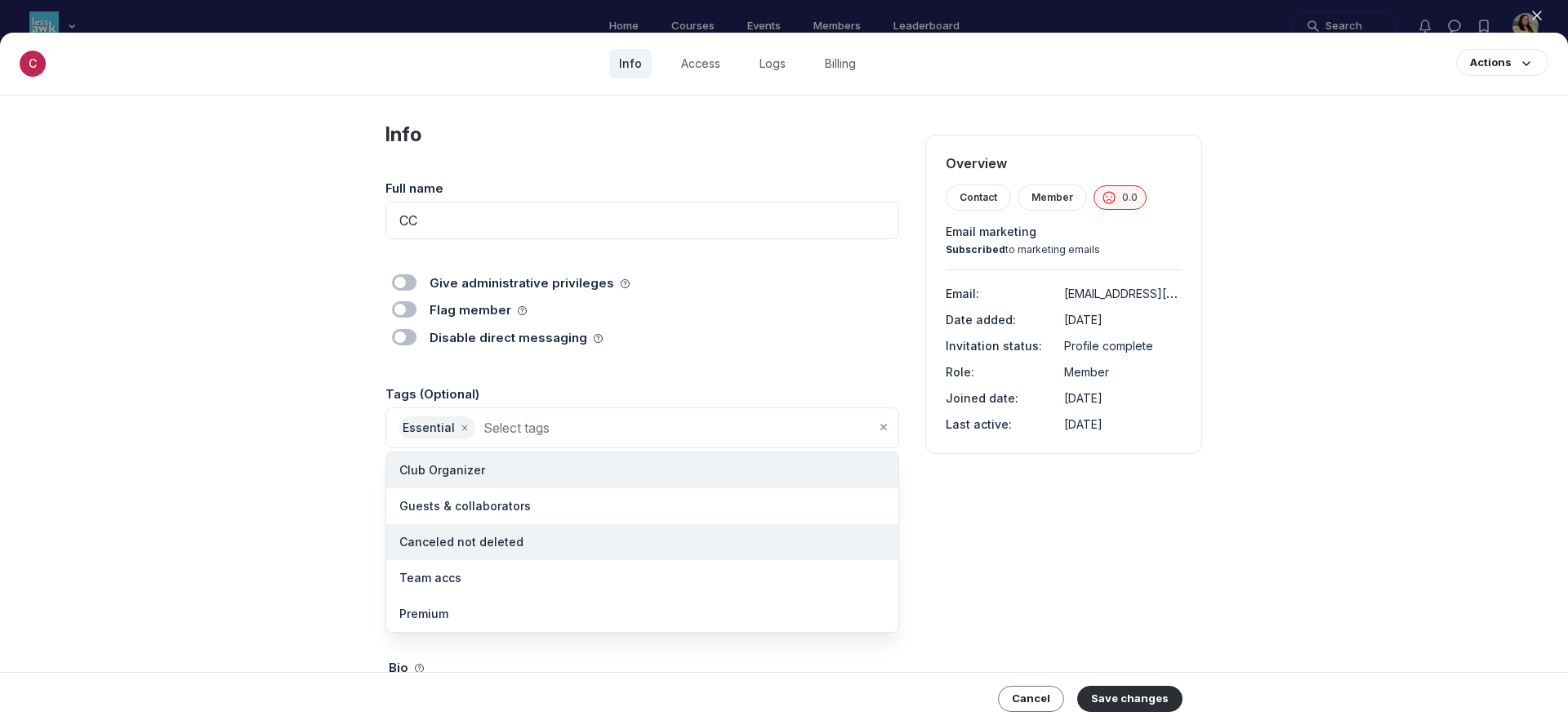
click at [577, 547] on li "Canceled not deleted" at bounding box center [642, 543] width 512 height 36
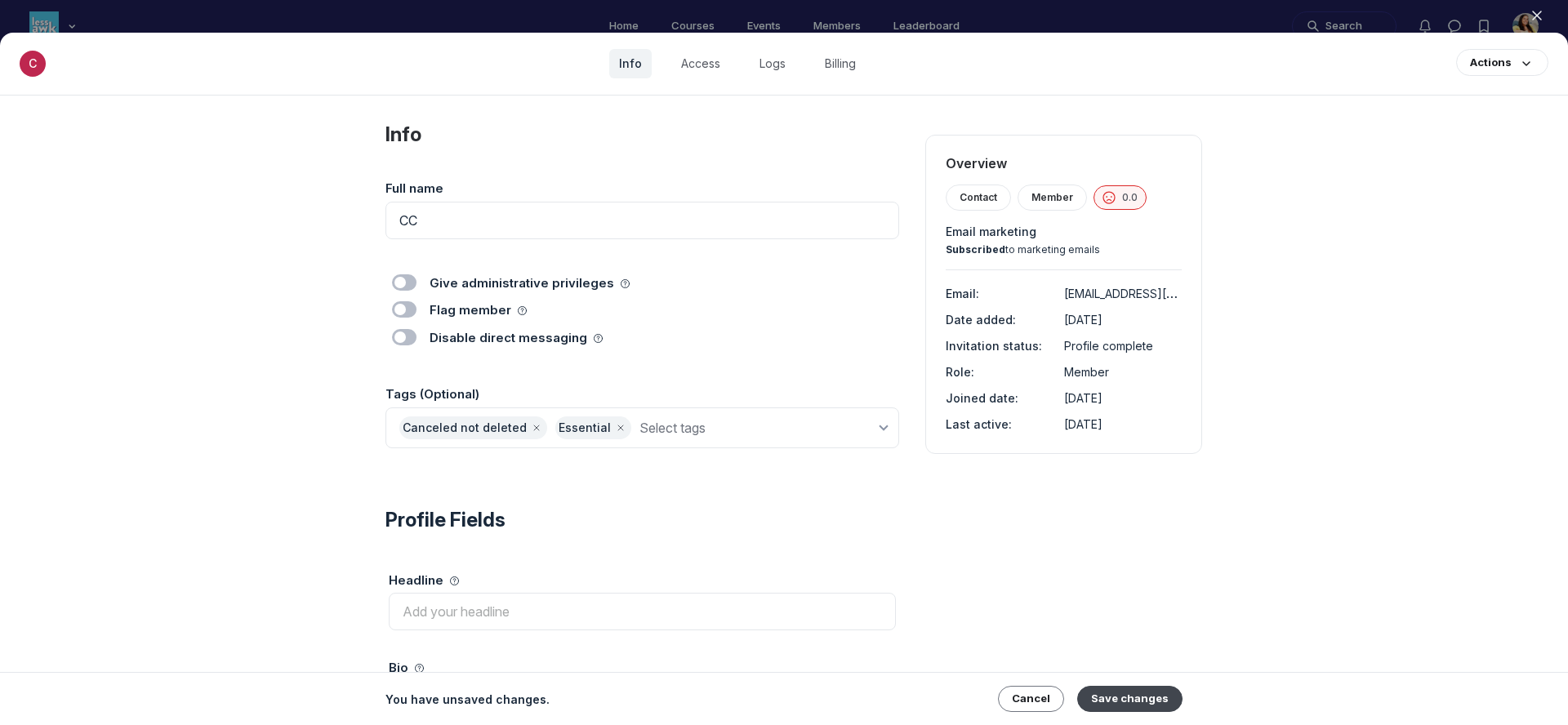
click at [1129, 700] on button "Save changes" at bounding box center [1130, 699] width 106 height 26
click at [1540, 15] on icon "button" at bounding box center [1537, 16] width 16 height 16
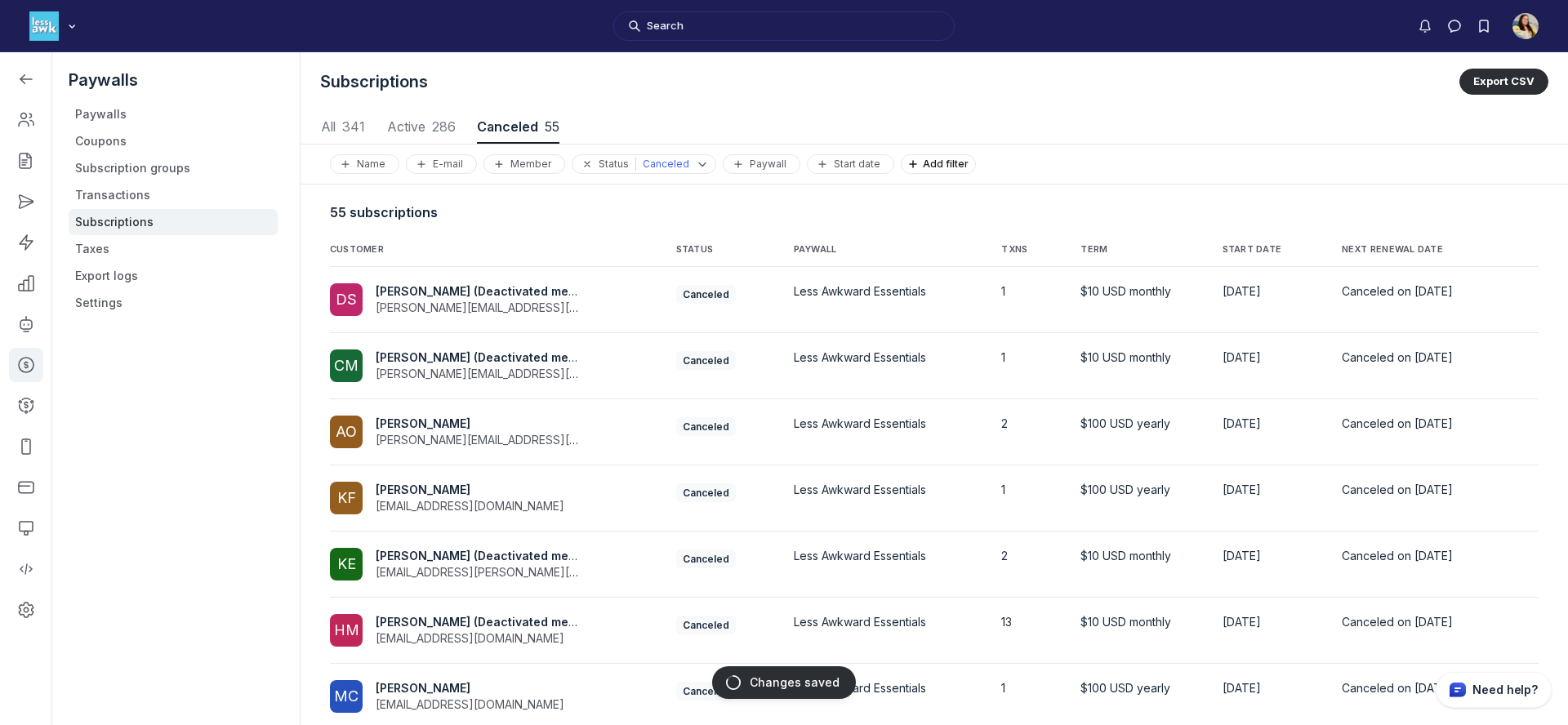
scroll to position [260, 0]
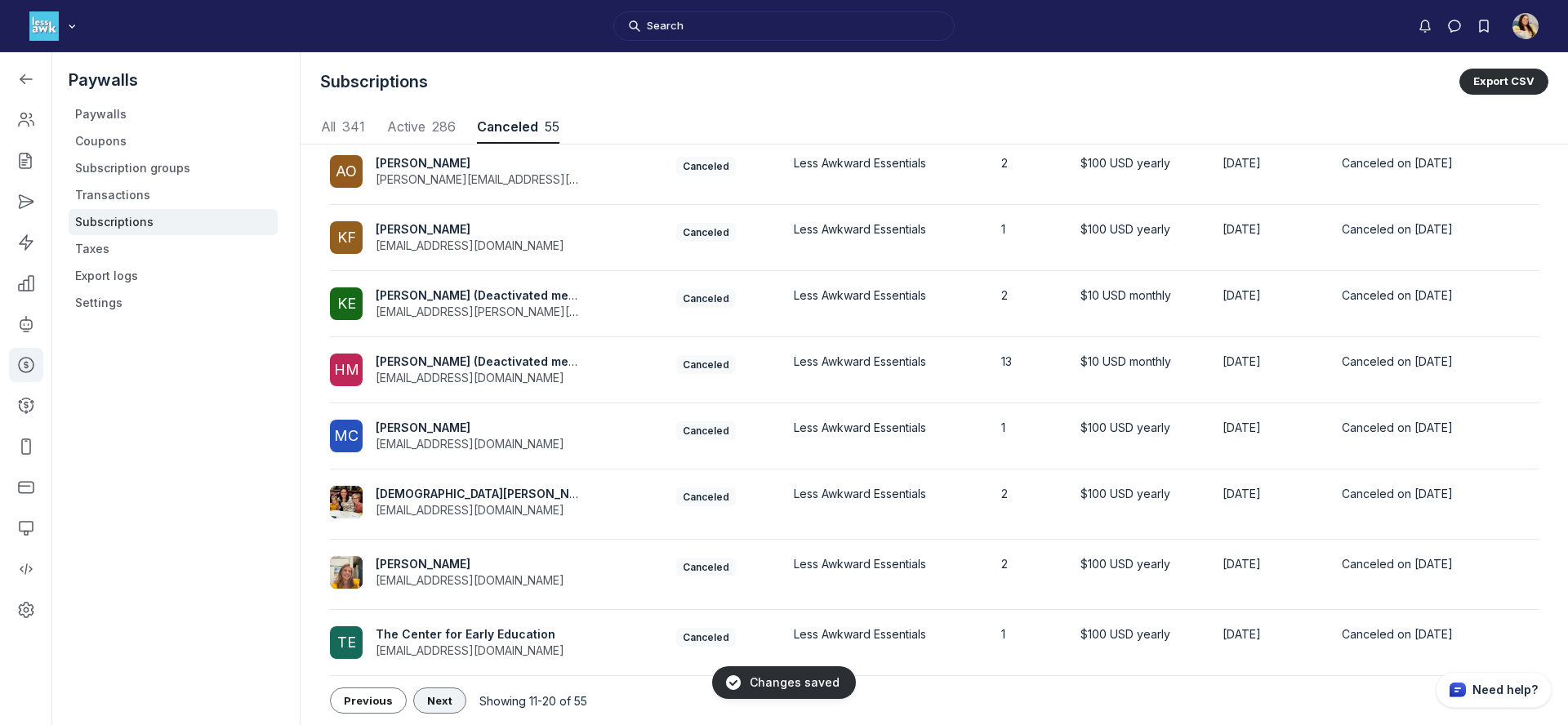
click at [435, 695] on span "Next" at bounding box center [439, 700] width 25 height 13
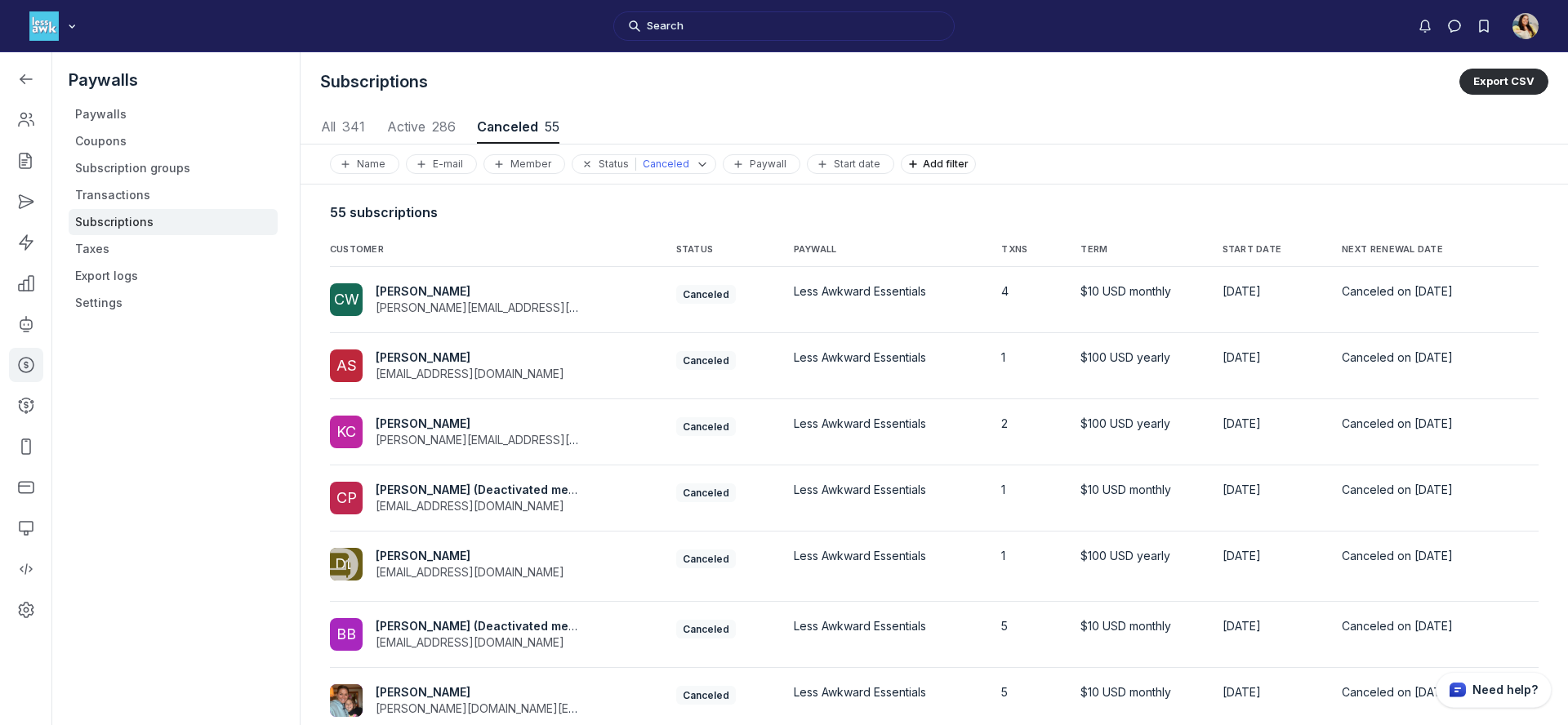
scroll to position [260, 0]
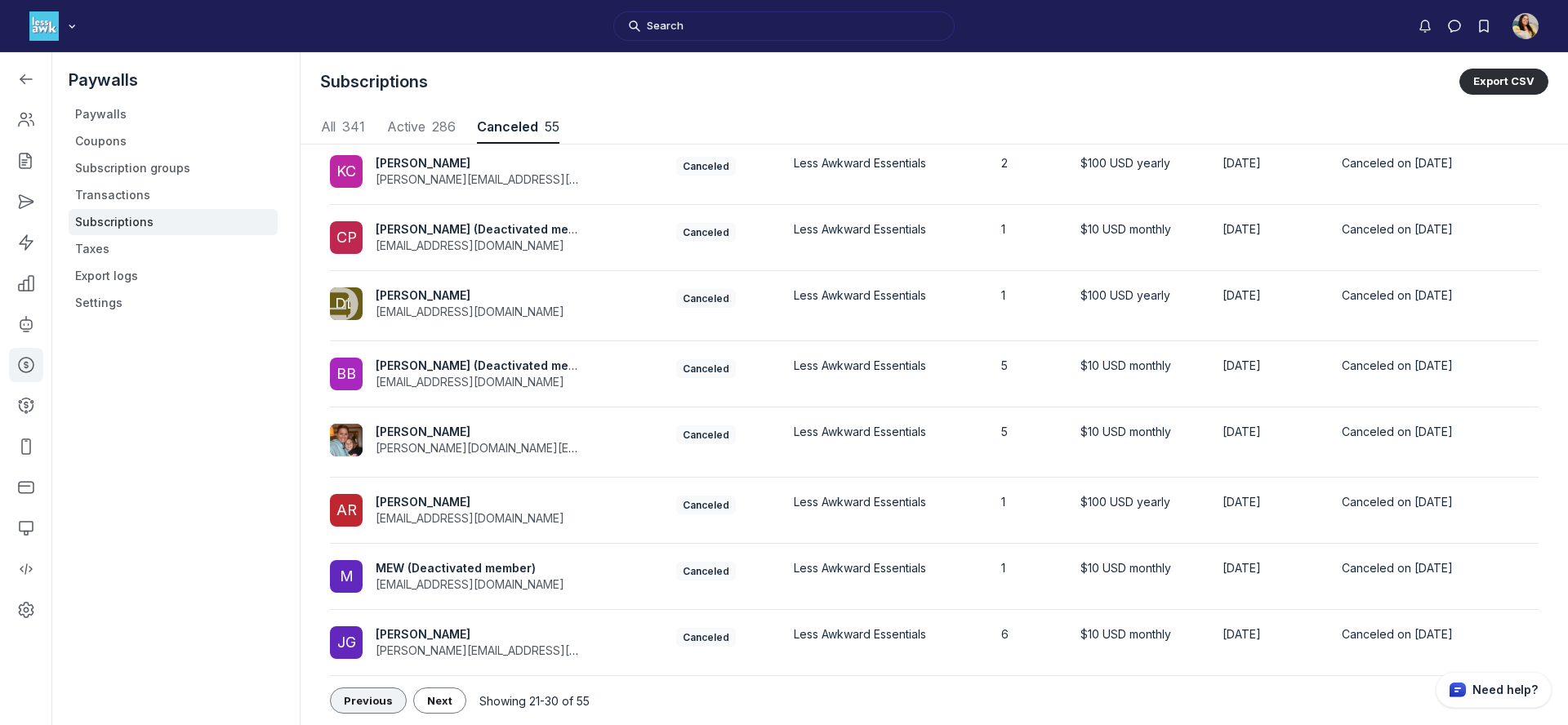
click at [364, 699] on span "Previous" at bounding box center [368, 700] width 49 height 13
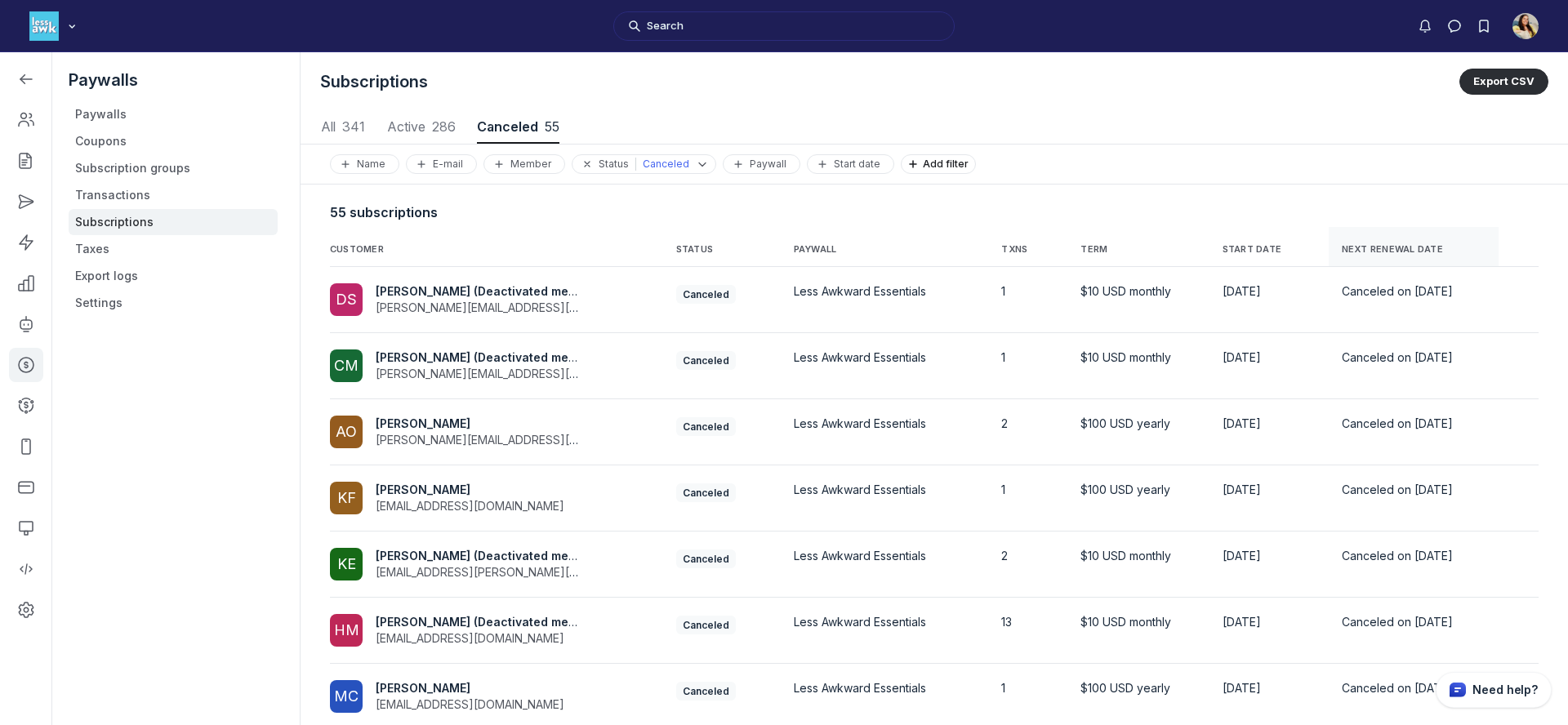
click at [1377, 239] on th "NEXT RENEWAL DATE" at bounding box center [1414, 246] width 171 height 40
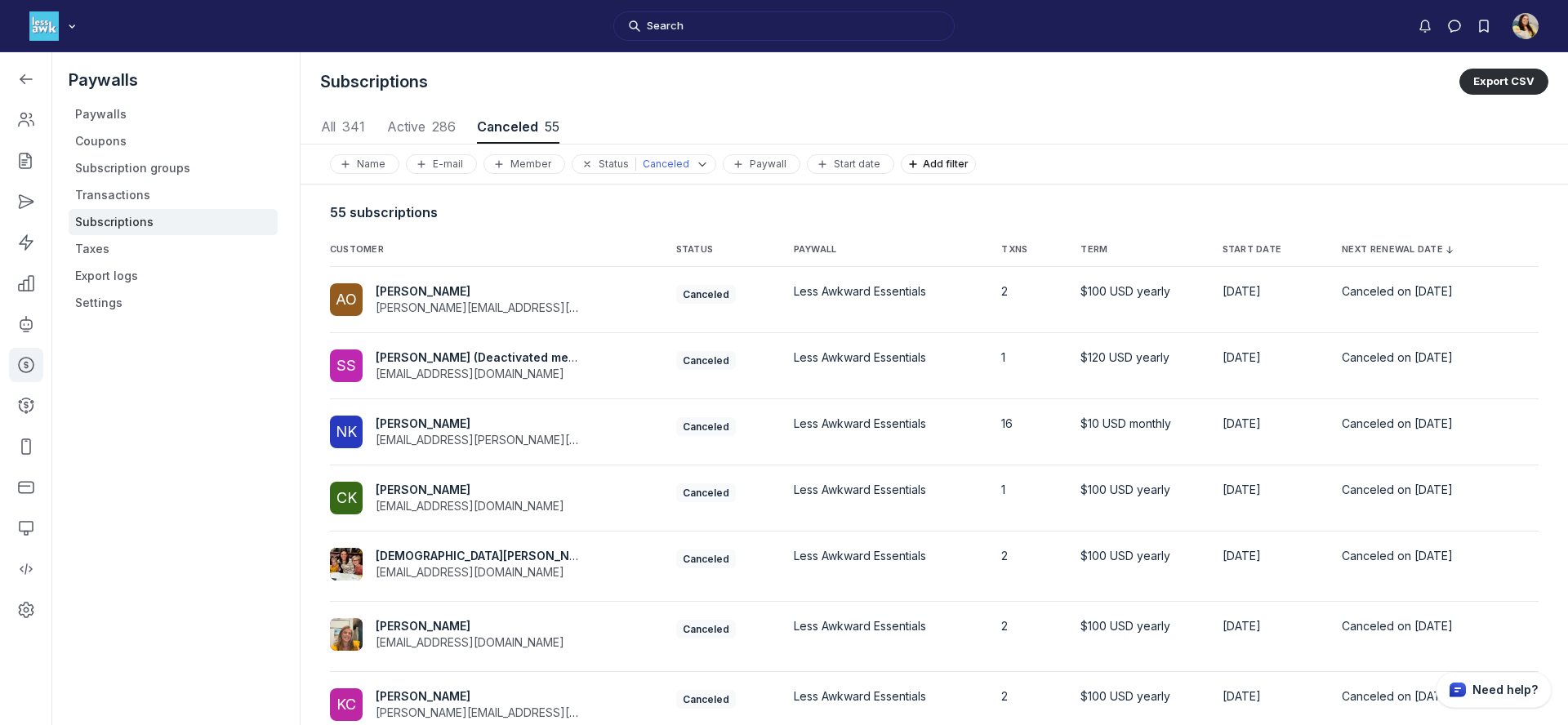
scroll to position [260, 0]
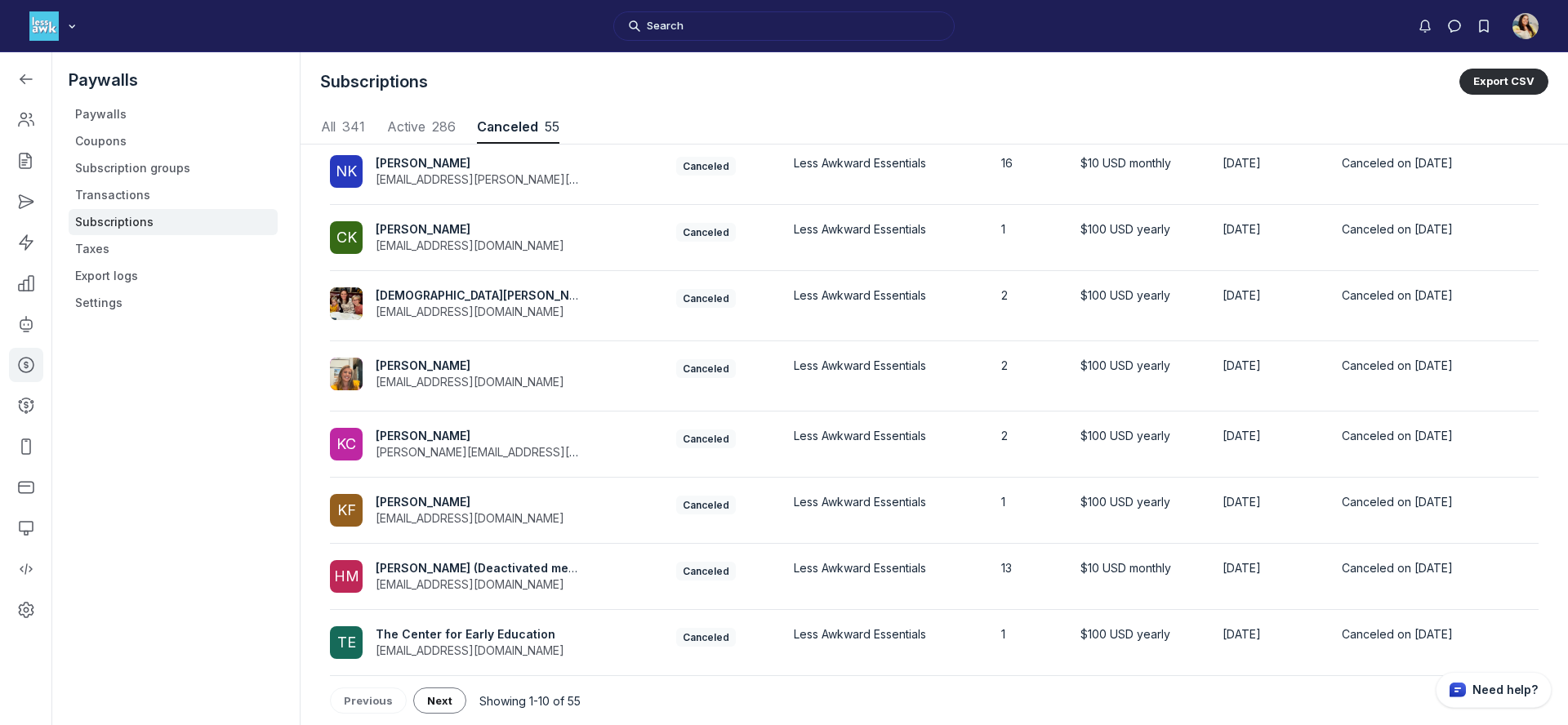
click at [437, 692] on button "Next" at bounding box center [439, 700] width 53 height 26
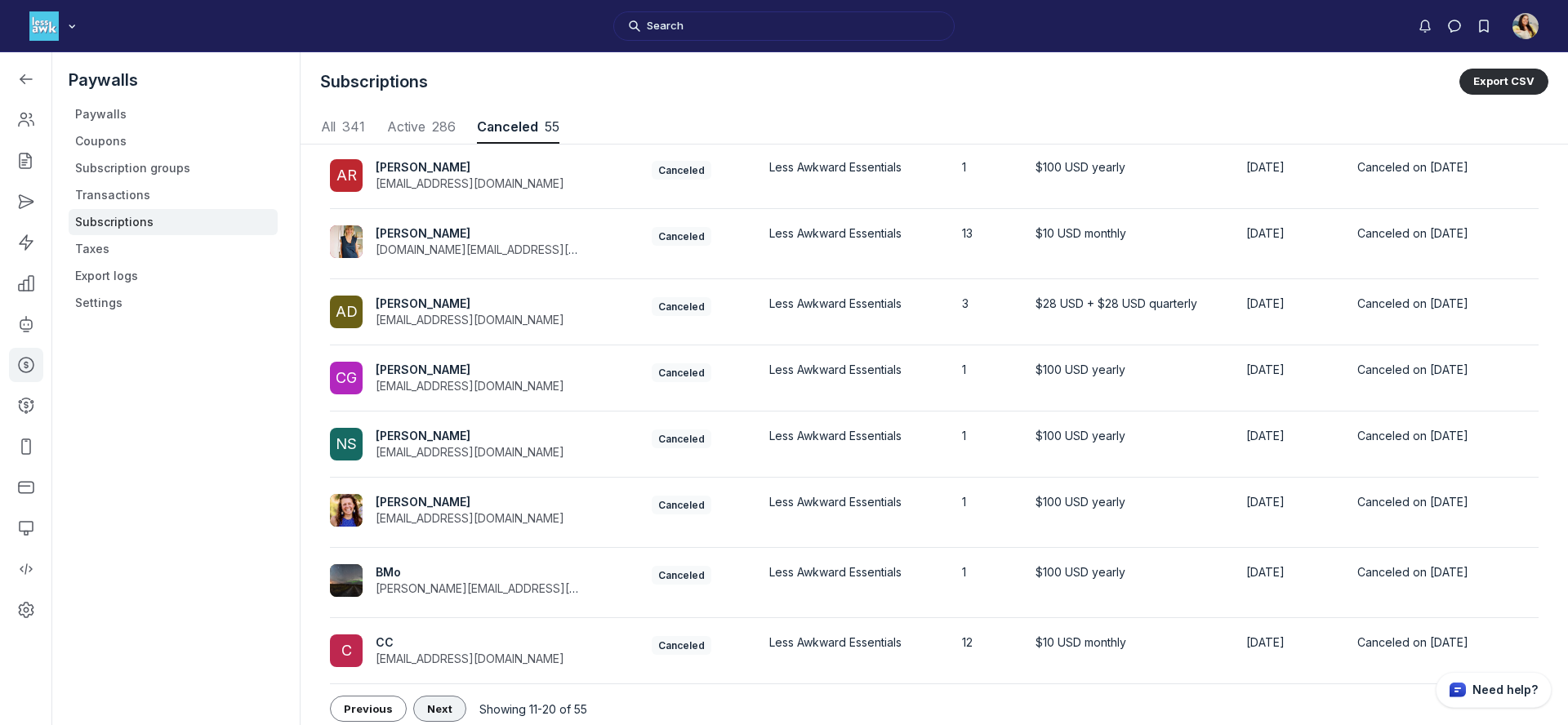
click at [434, 700] on button "Next" at bounding box center [439, 709] width 53 height 26
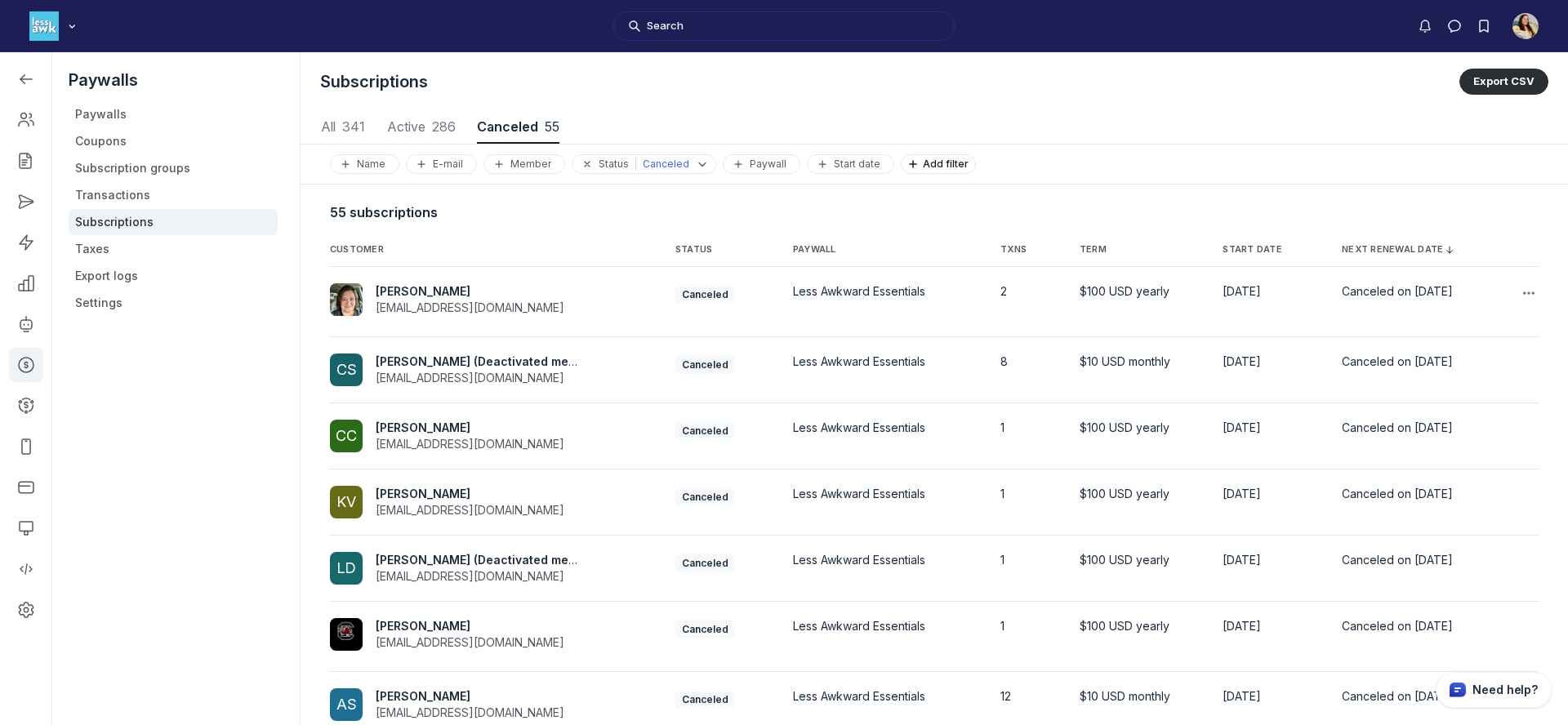
click at [426, 289] on span "Mona Trowell" at bounding box center [423, 290] width 95 height 14
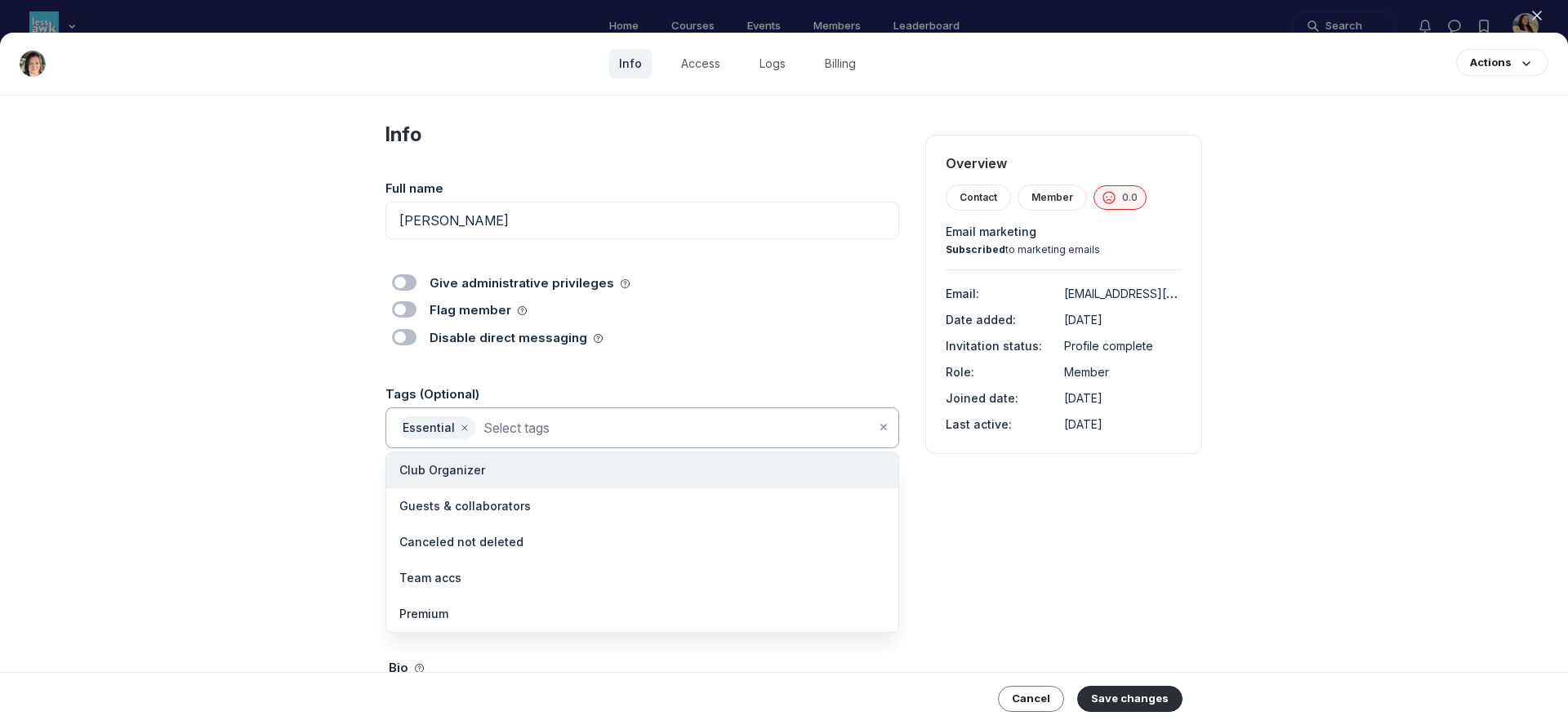
click at [525, 434] on input at bounding box center [679, 428] width 392 height 23
click at [509, 548] on span "Canceled not deleted" at bounding box center [462, 543] width 124 height 16
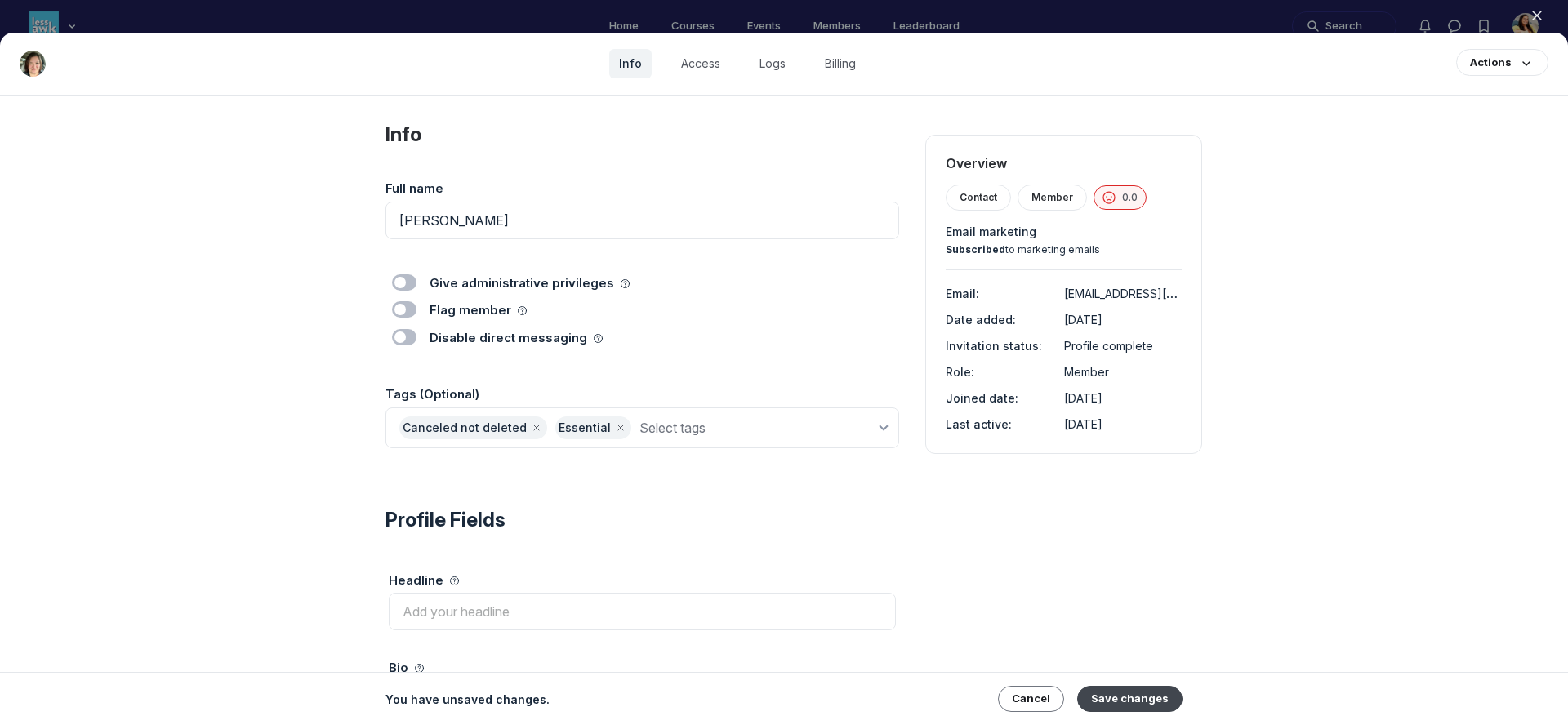
click at [1170, 697] on button "Save changes" at bounding box center [1130, 699] width 106 height 26
click at [1542, 19] on icon "button" at bounding box center [1537, 16] width 16 height 16
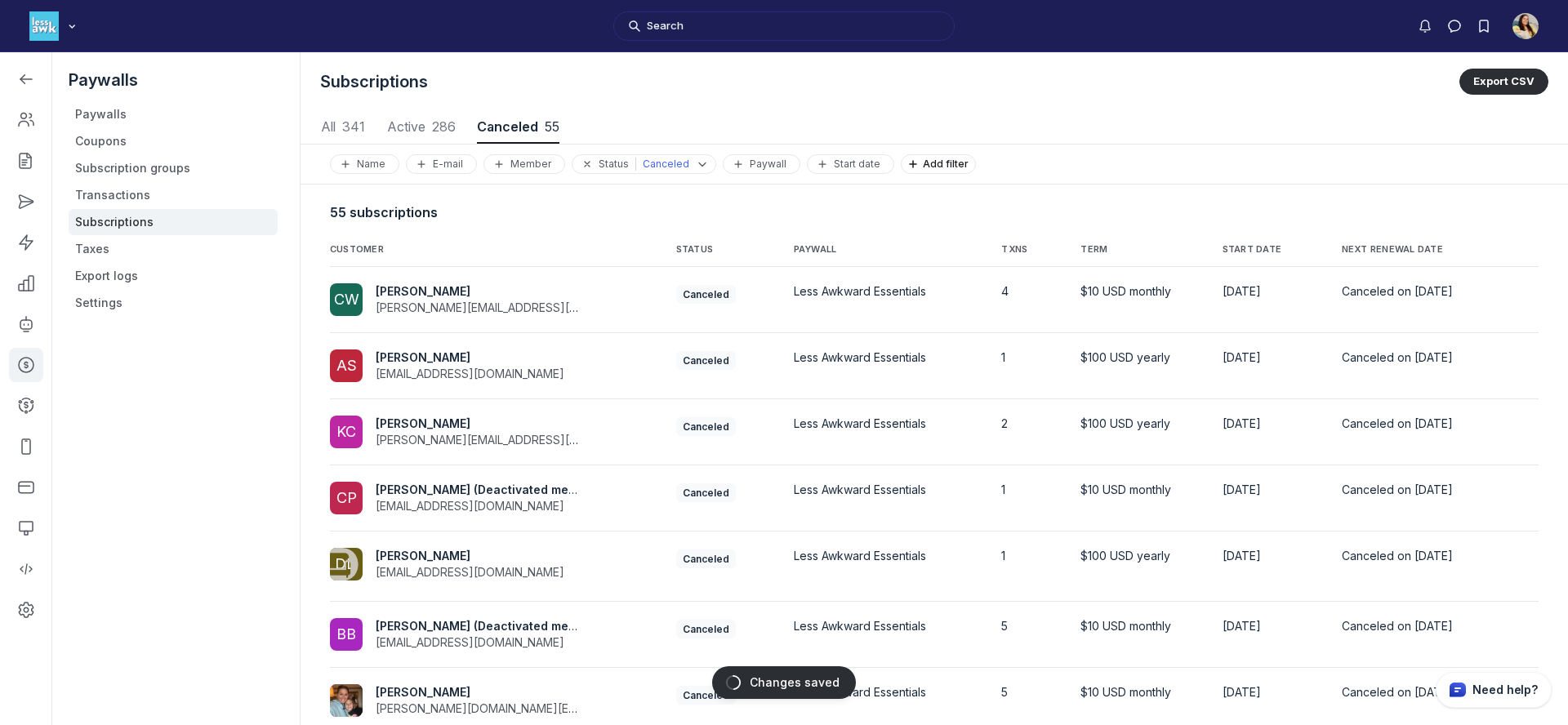
scroll to position [2211, 7627]
click at [1343, 243] on span "NEXT RENEWAL DATE" at bounding box center [1414, 250] width 145 height 13
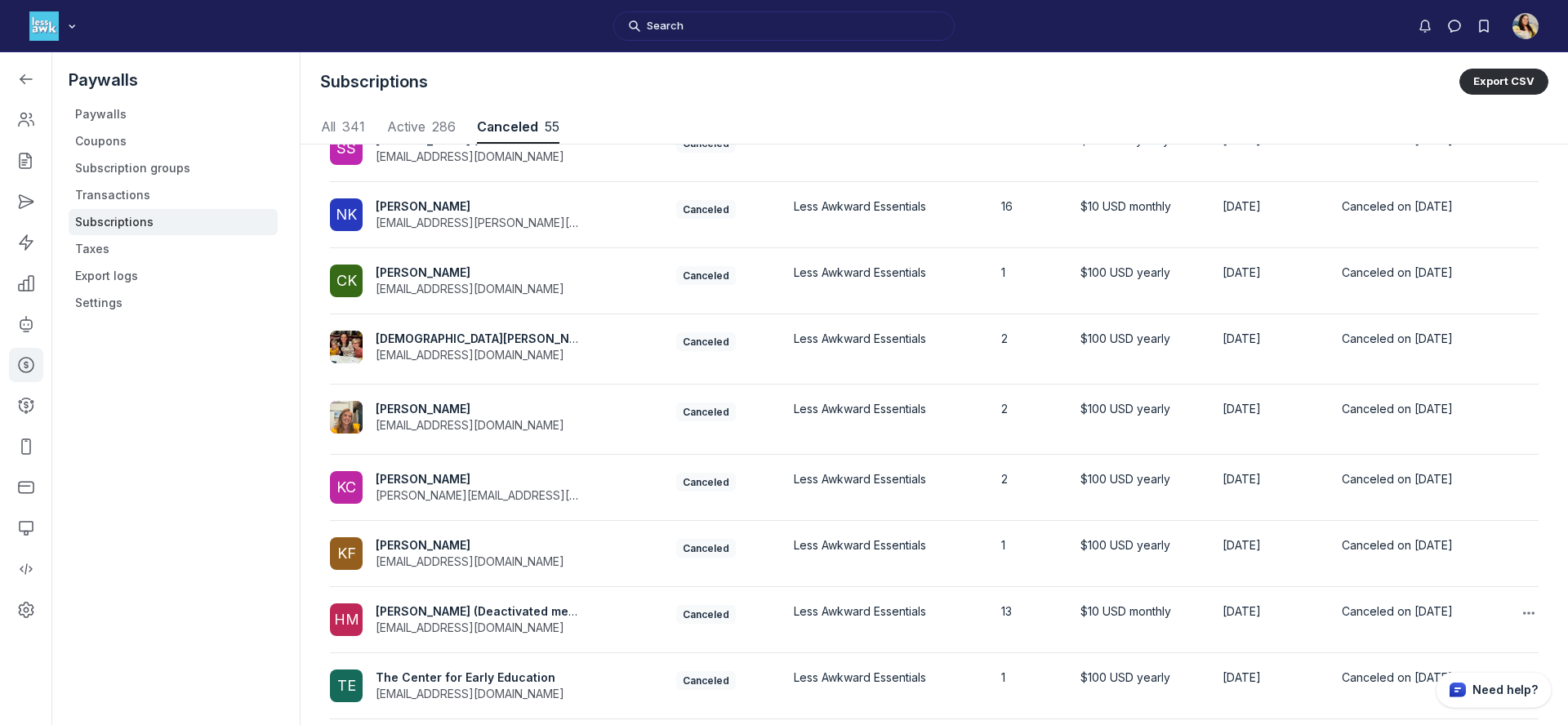
scroll to position [260, 0]
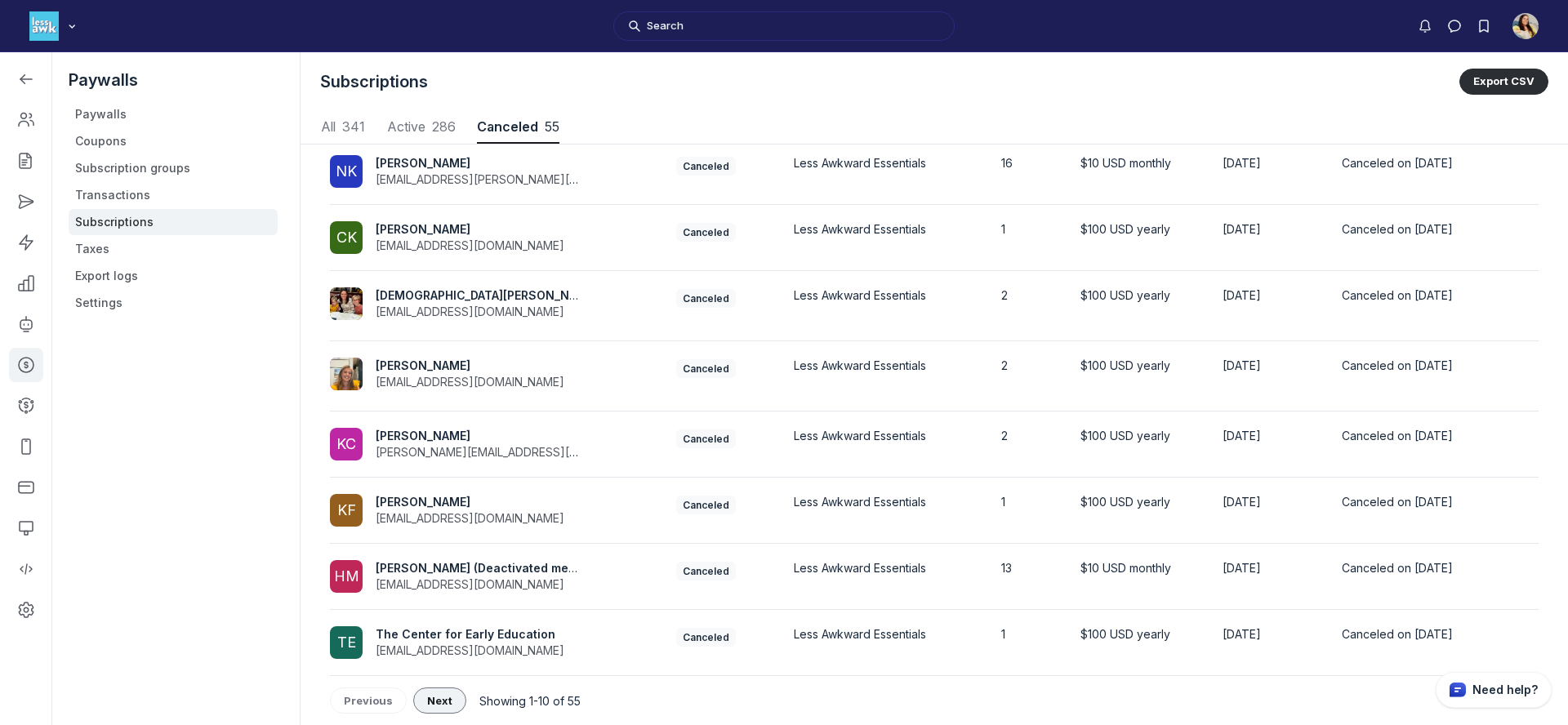
click at [440, 697] on span "Next" at bounding box center [439, 700] width 25 height 13
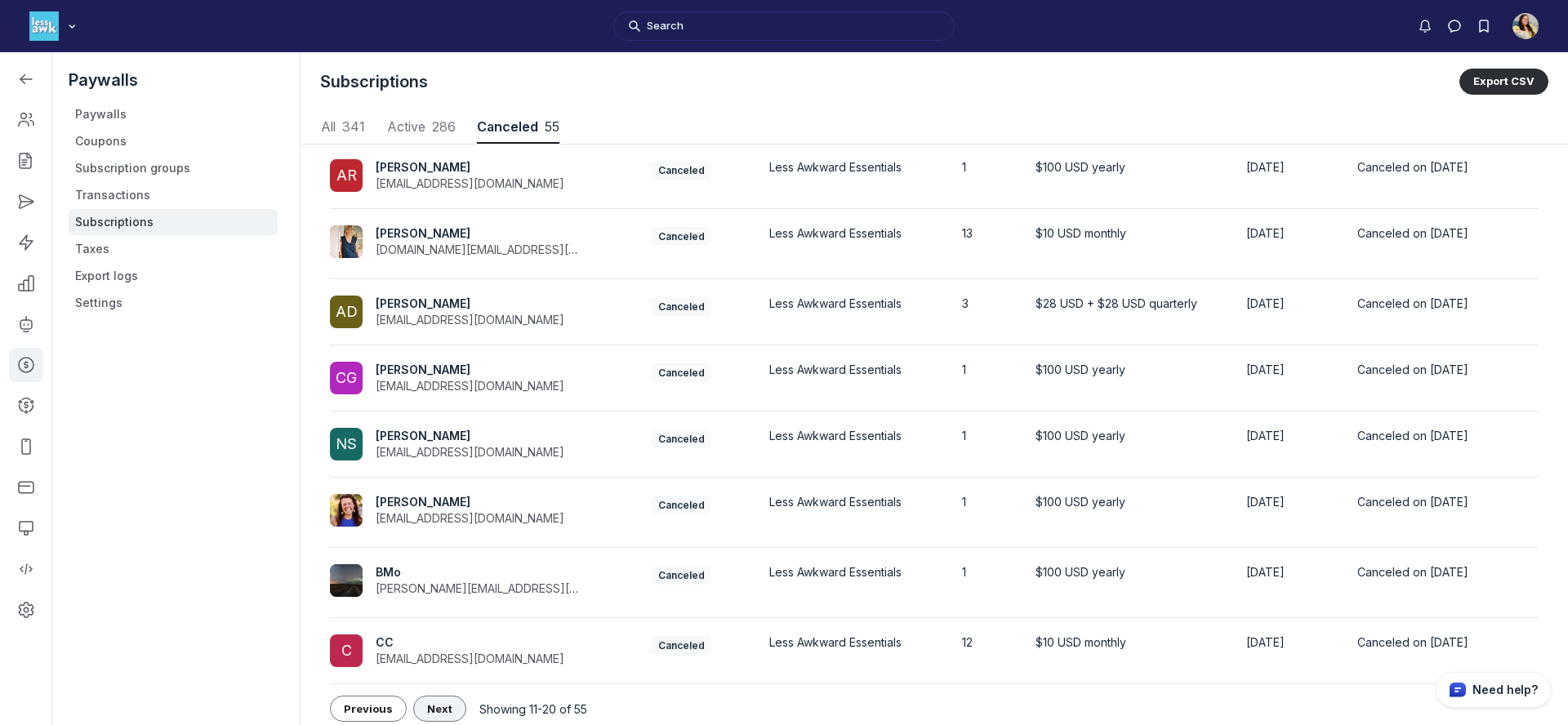
click at [440, 697] on button "Next" at bounding box center [439, 709] width 53 height 26
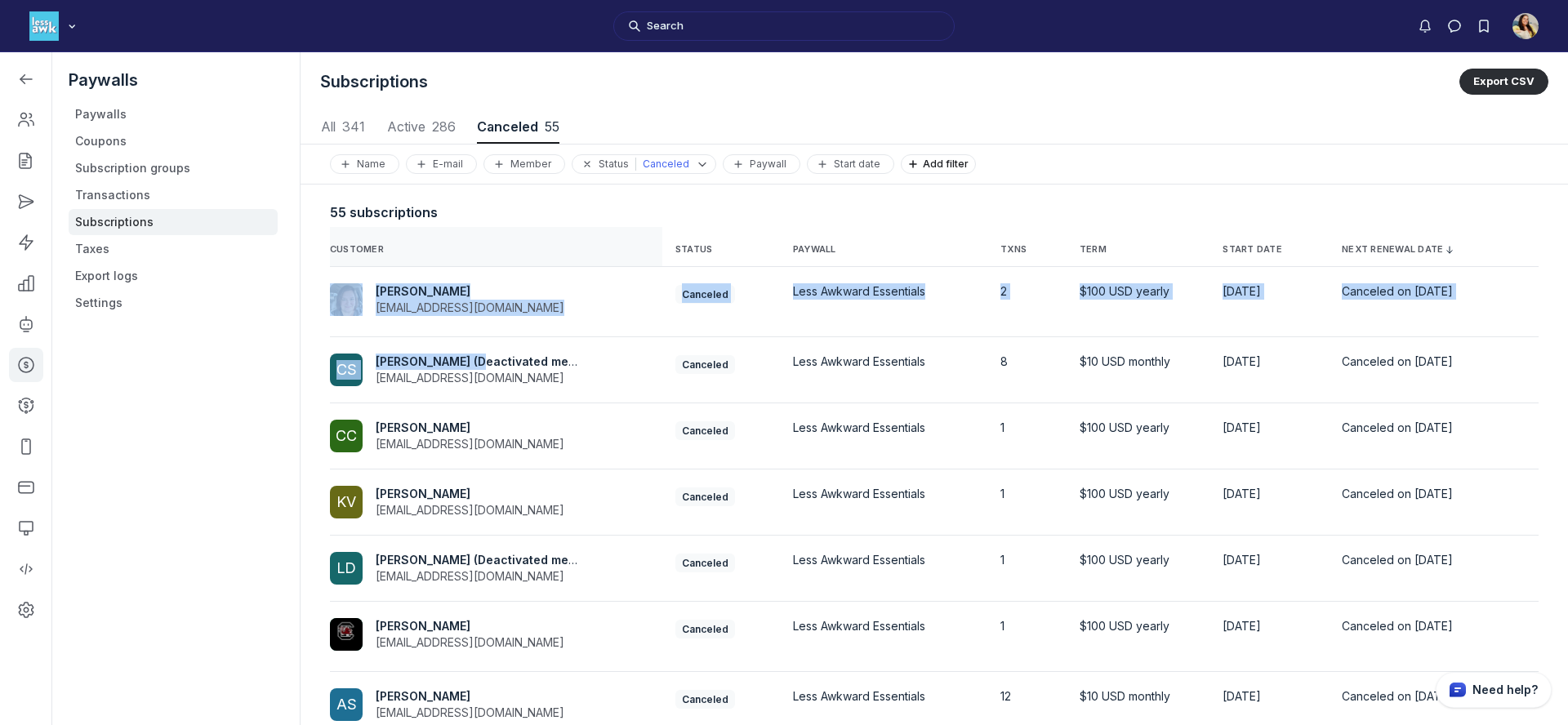
drag, startPoint x: 470, startPoint y: 364, endPoint x: 586, endPoint y: 228, distance: 178.8
click at [586, 228] on table "CUSTOMER STATUS PAYWALL TXNS TERM START DATE NEXT RENEWAL DATE MT Mona Trowell …" at bounding box center [934, 581] width 1209 height 709
click at [677, 197] on div "55 subscriptions" at bounding box center [934, 206] width 1268 height 43
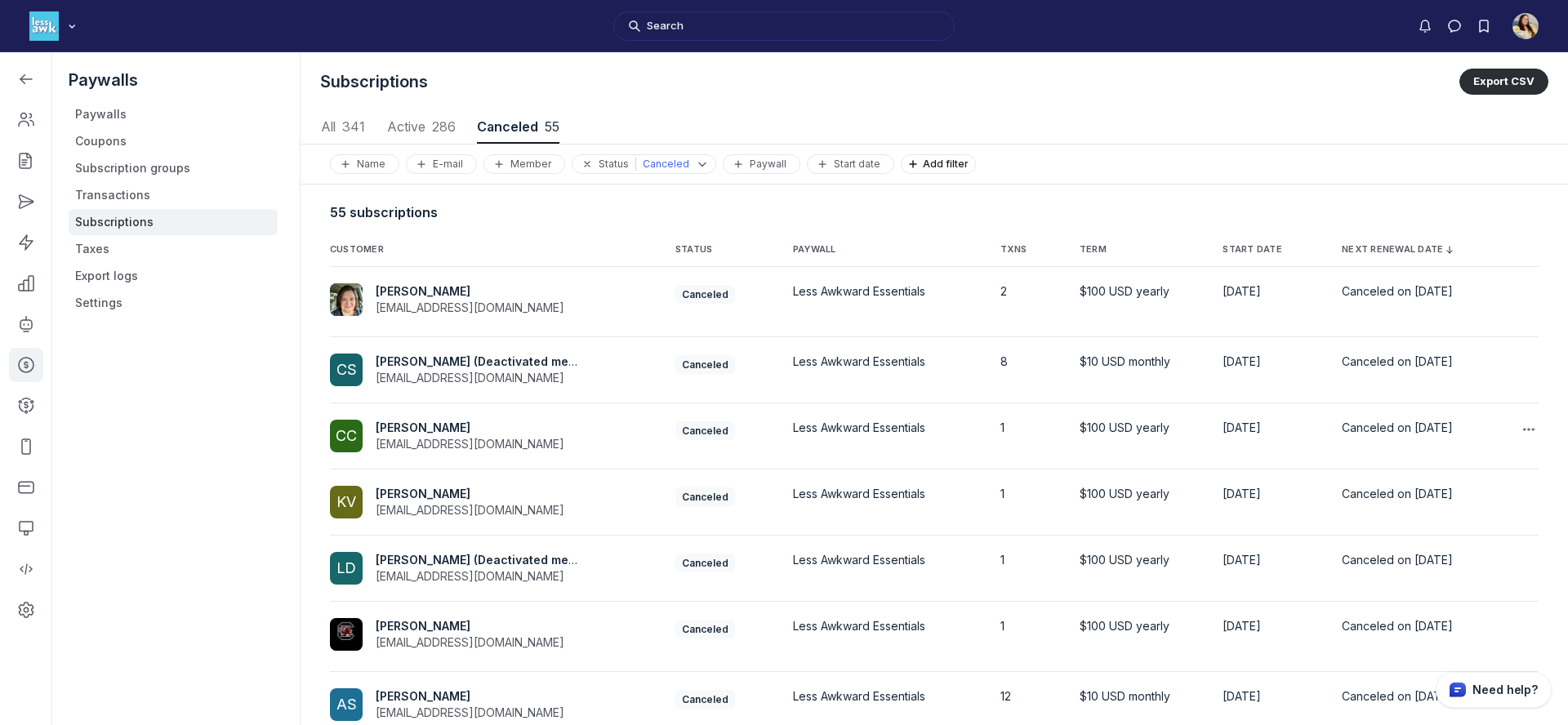
click at [427, 429] on span "Courtney C Cain" at bounding box center [423, 427] width 95 height 14
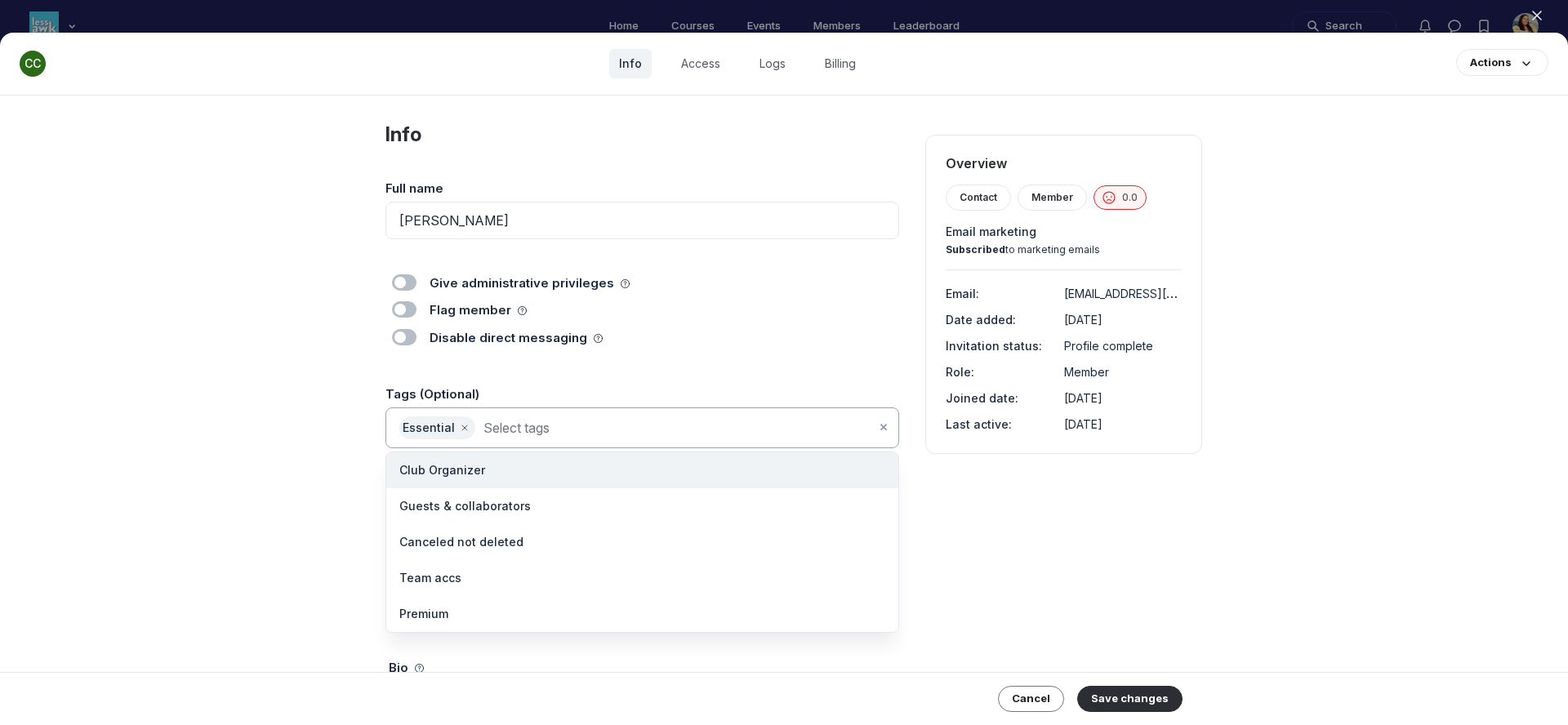
click at [545, 435] on input at bounding box center [679, 428] width 392 height 23
click at [534, 540] on li "Canceled not deleted" at bounding box center [642, 543] width 512 height 36
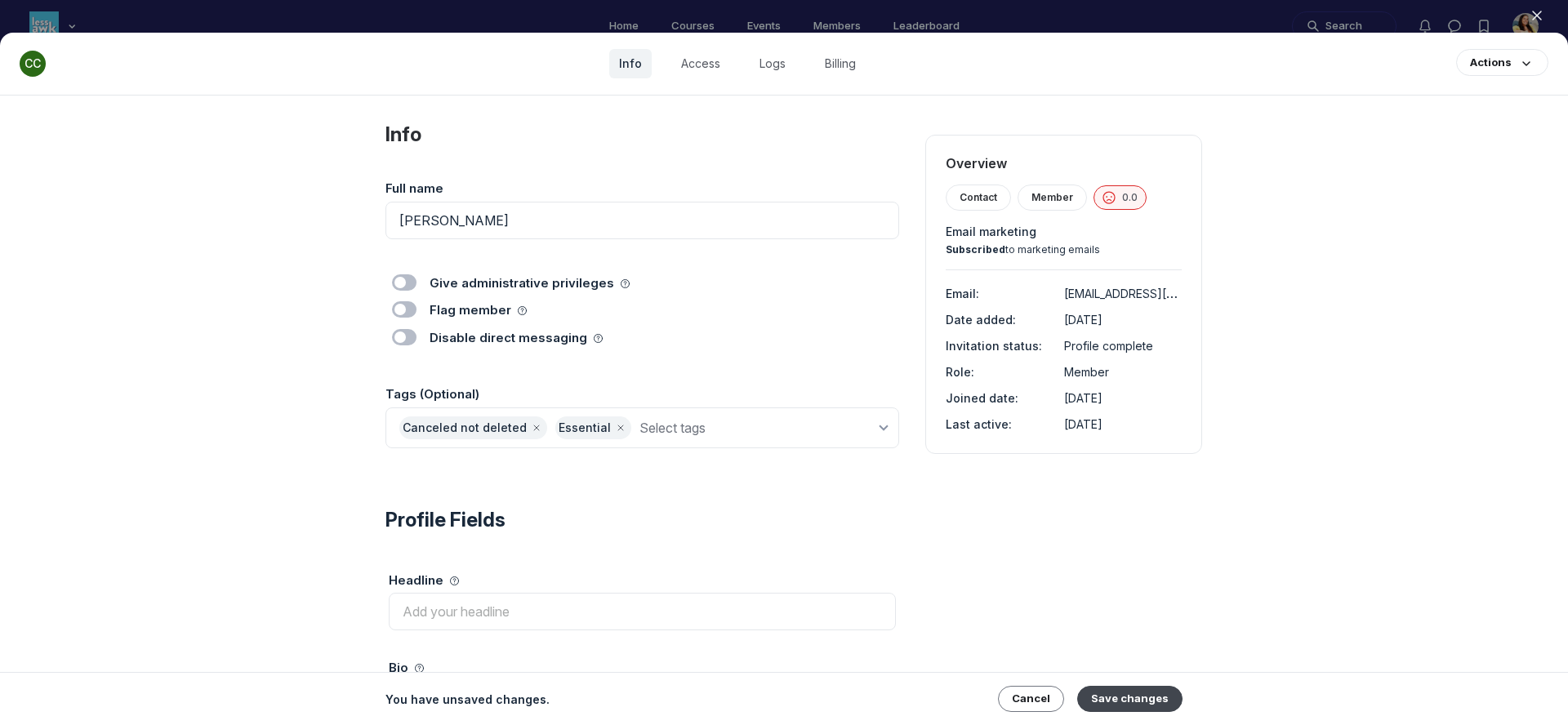
click at [1116, 701] on button "Save changes" at bounding box center [1130, 699] width 106 height 26
click at [1540, 18] on icon "button" at bounding box center [1537, 16] width 16 height 16
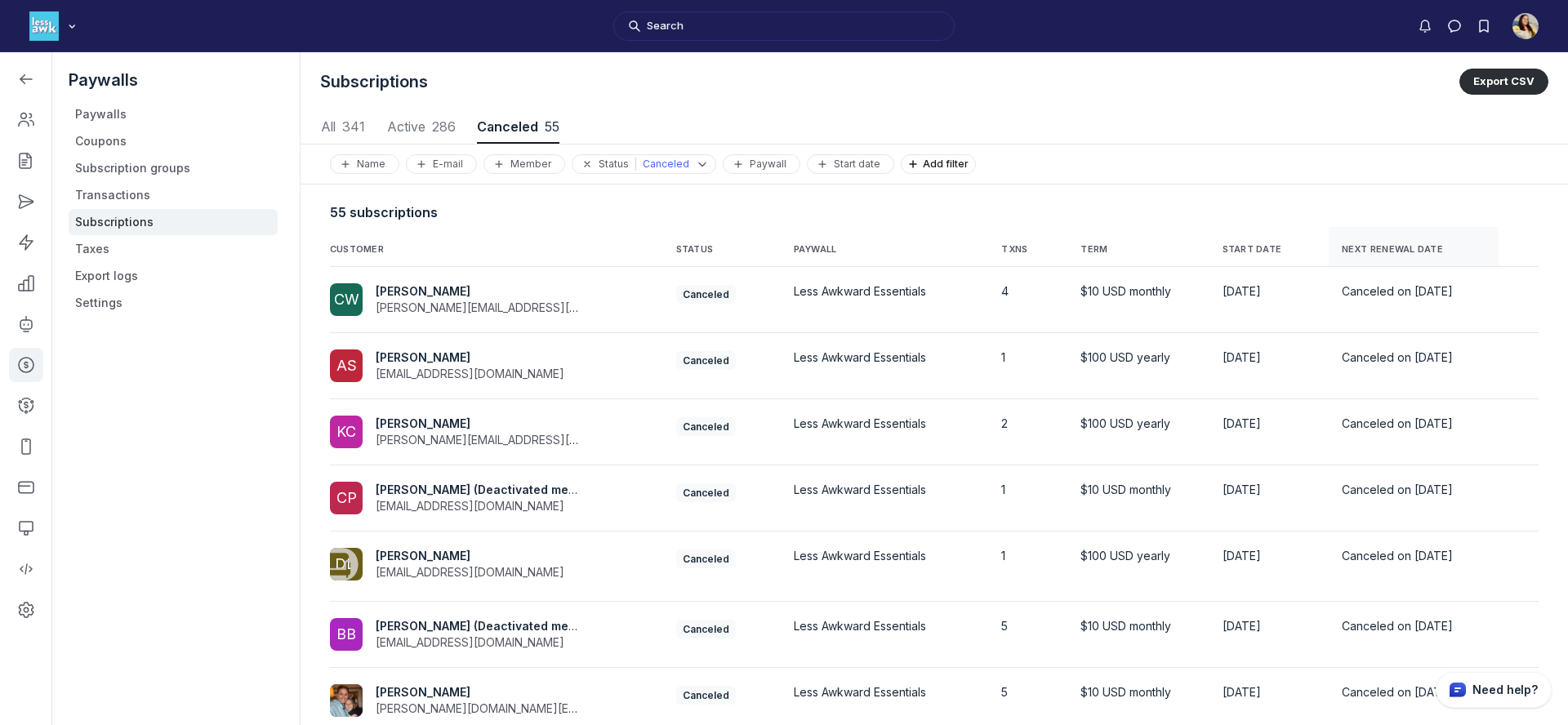
click at [1340, 256] on th "NEXT RENEWAL DATE" at bounding box center [1414, 246] width 171 height 40
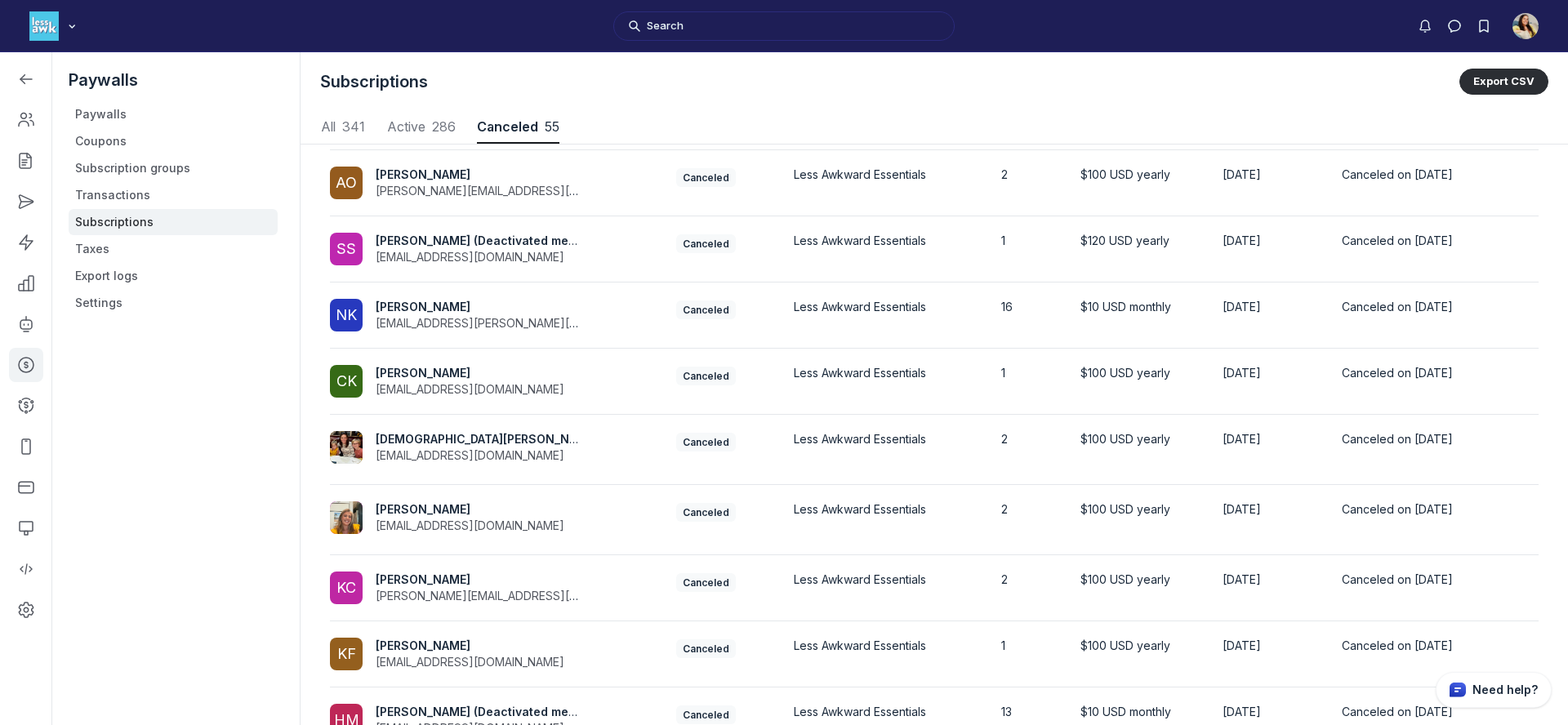
scroll to position [260, 0]
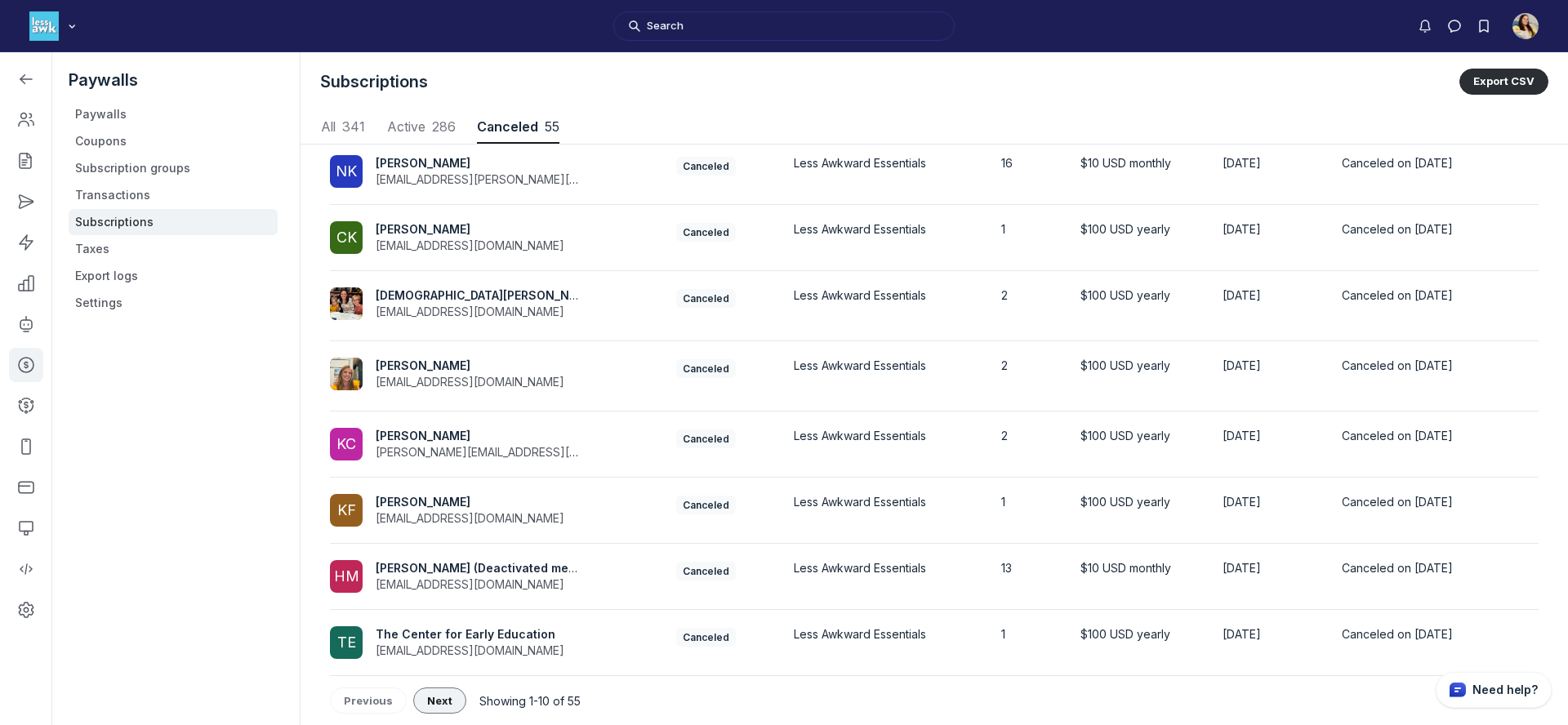
click at [433, 697] on span "Next" at bounding box center [439, 700] width 25 height 13
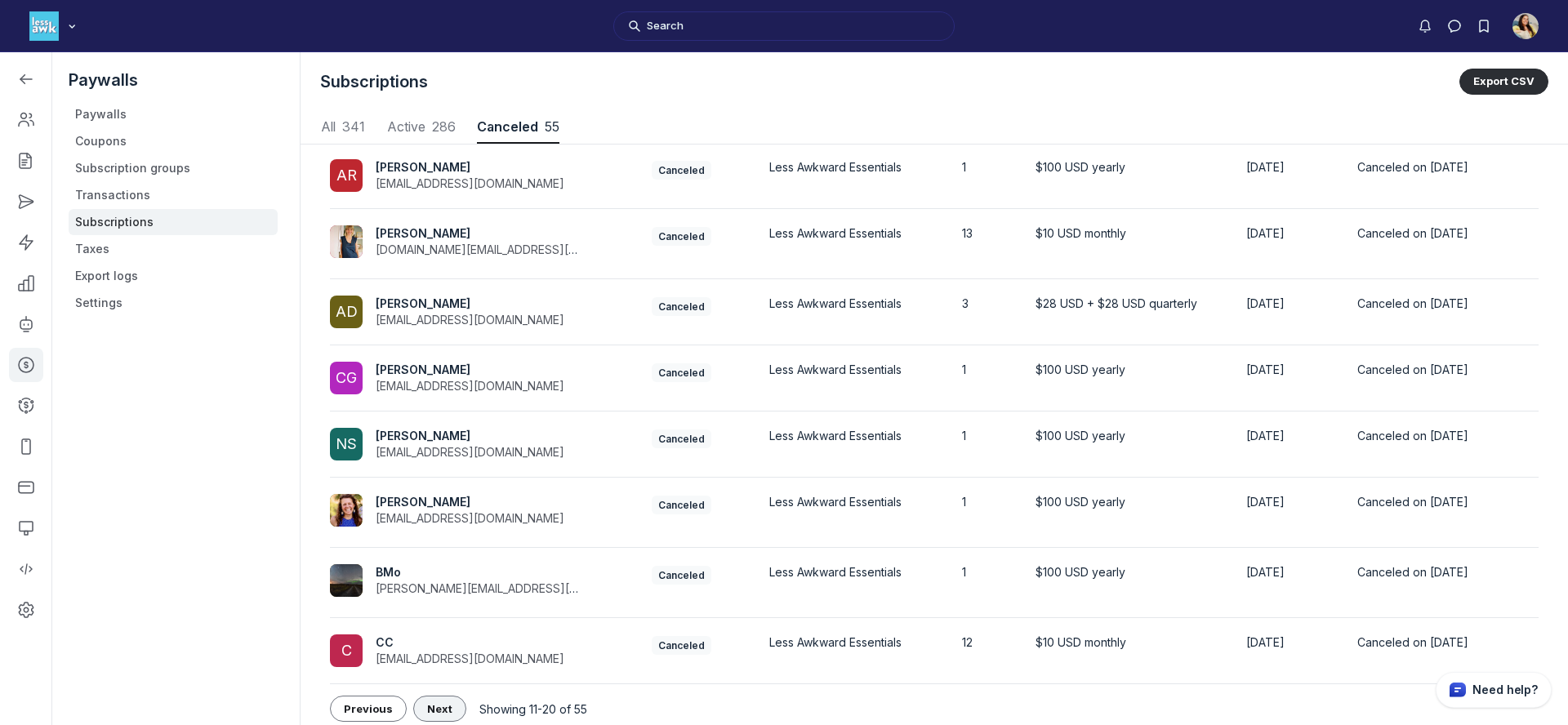
click at [433, 696] on button "Next" at bounding box center [439, 709] width 53 height 26
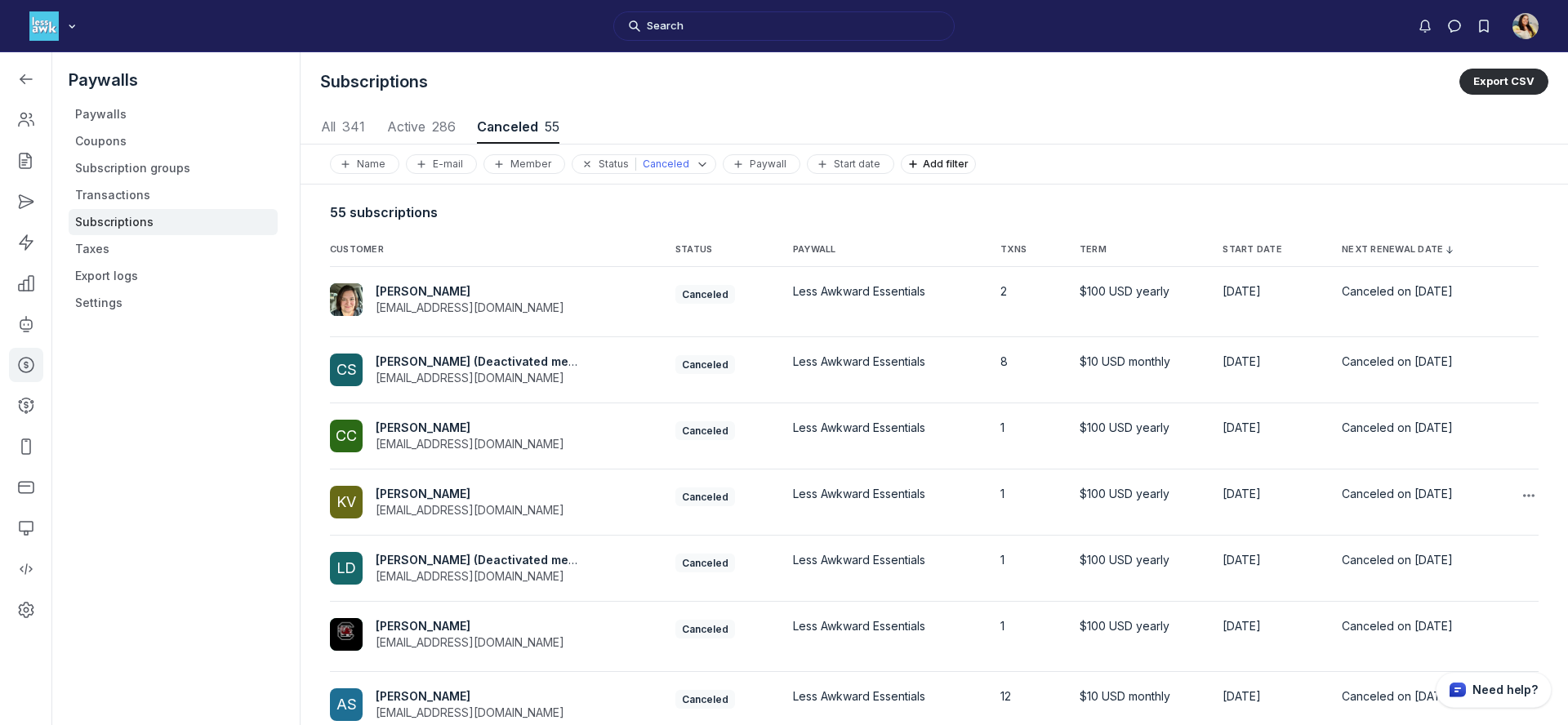
click at [414, 496] on span "Kristen Venick" at bounding box center [423, 493] width 95 height 14
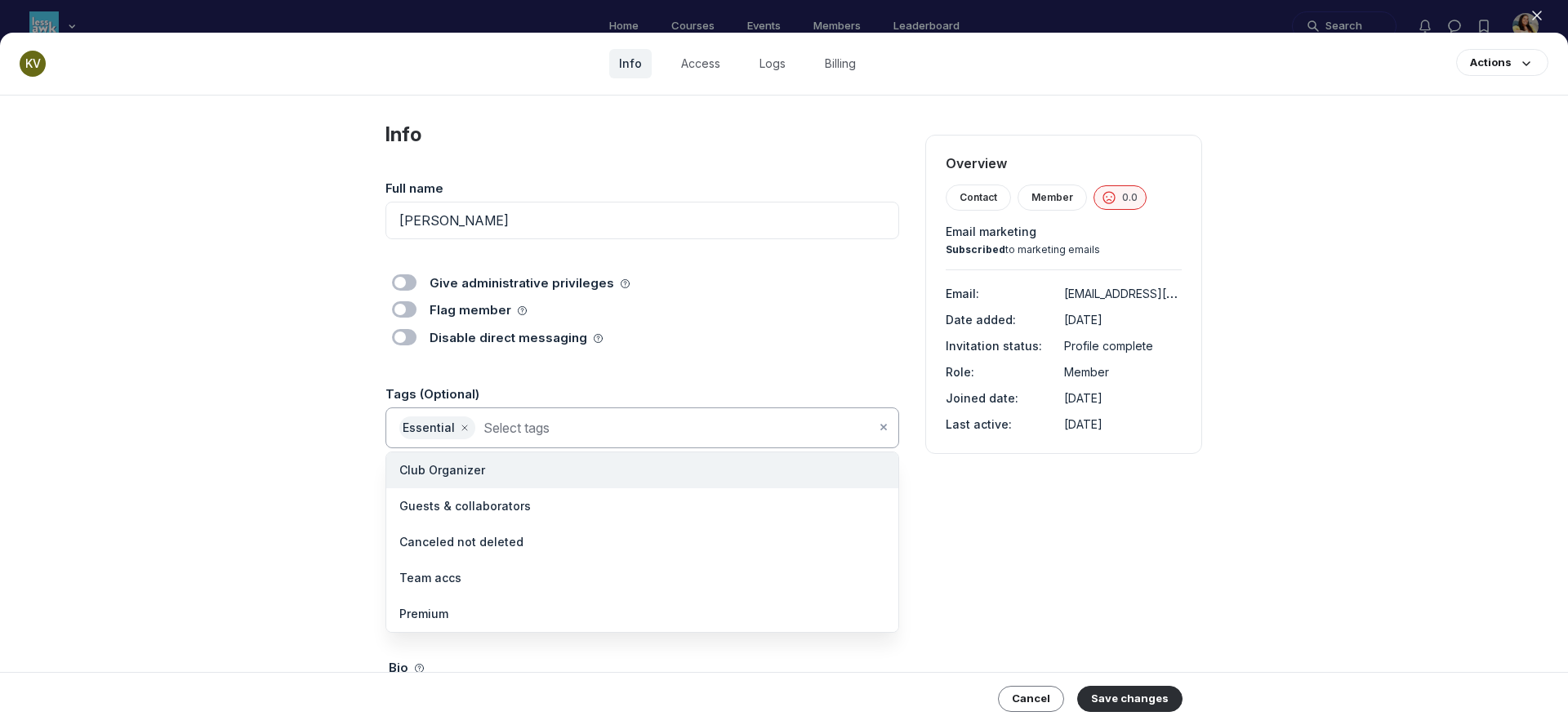
click at [544, 423] on input at bounding box center [679, 428] width 392 height 23
click at [507, 539] on span "Canceled not deleted" at bounding box center [462, 543] width 124 height 16
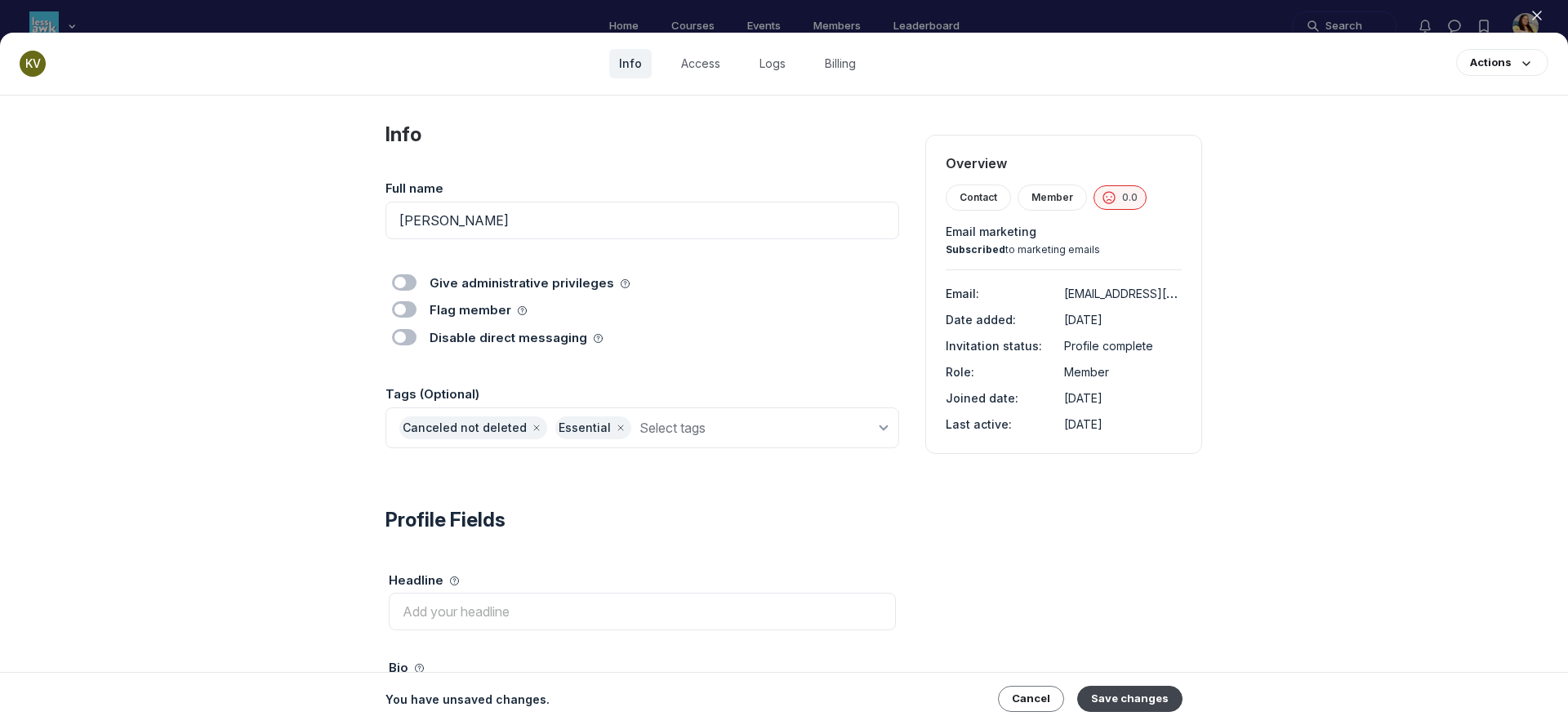
click at [1143, 693] on button "Save changes" at bounding box center [1130, 699] width 106 height 26
click at [1537, 16] on icon "button" at bounding box center [1537, 16] width 16 height 16
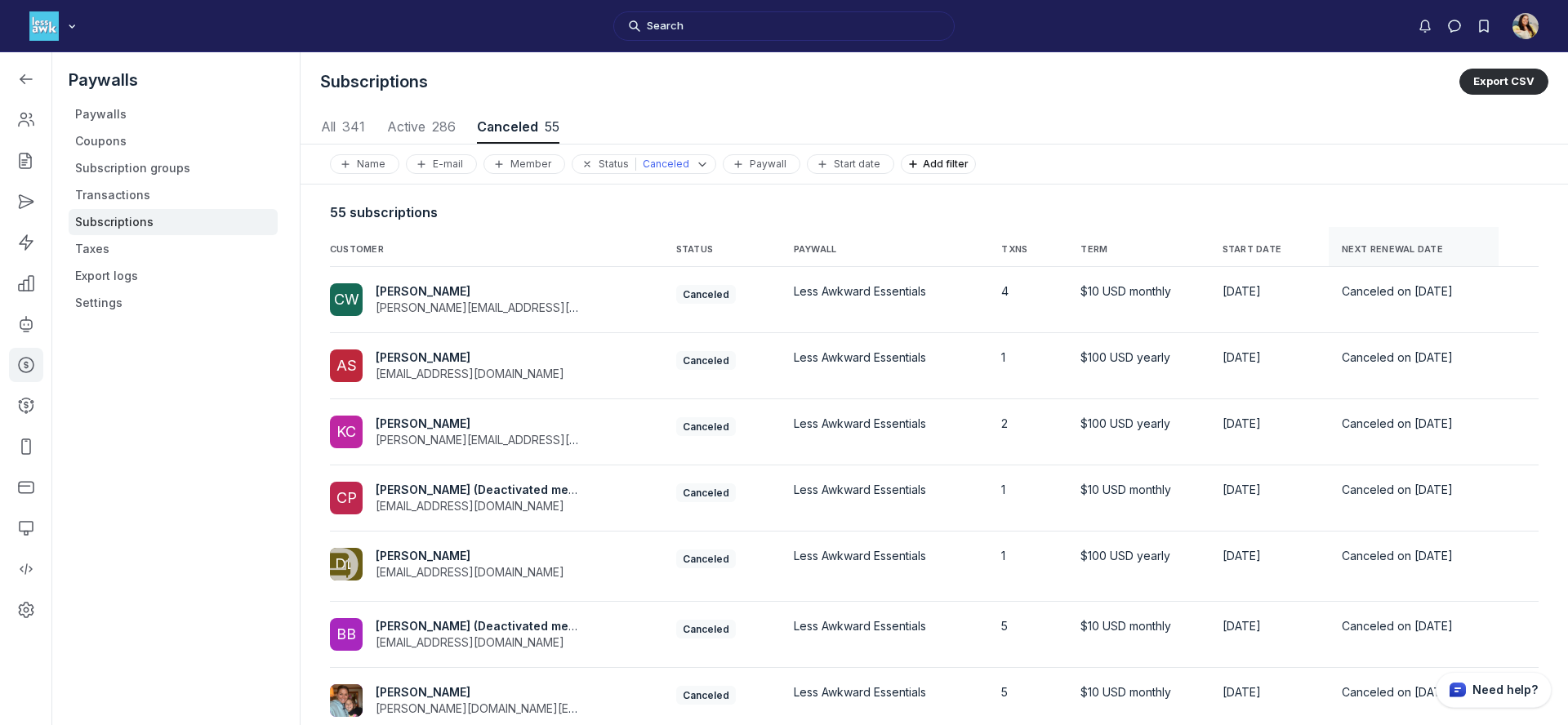
click at [1342, 251] on span "NEXT RENEWAL DATE" at bounding box center [1393, 250] width 101 height 11
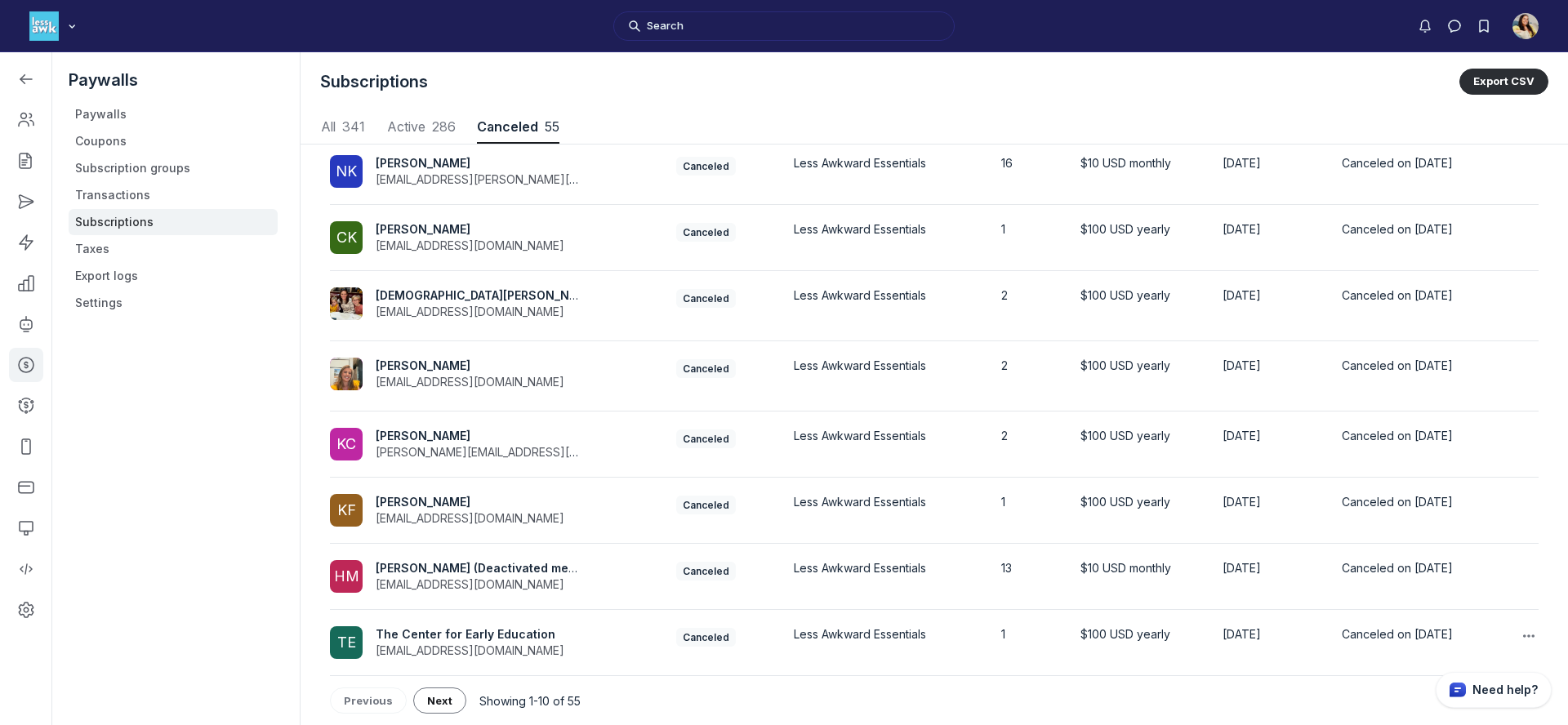
scroll to position [260, 0]
click at [448, 694] on button "Next" at bounding box center [439, 700] width 53 height 26
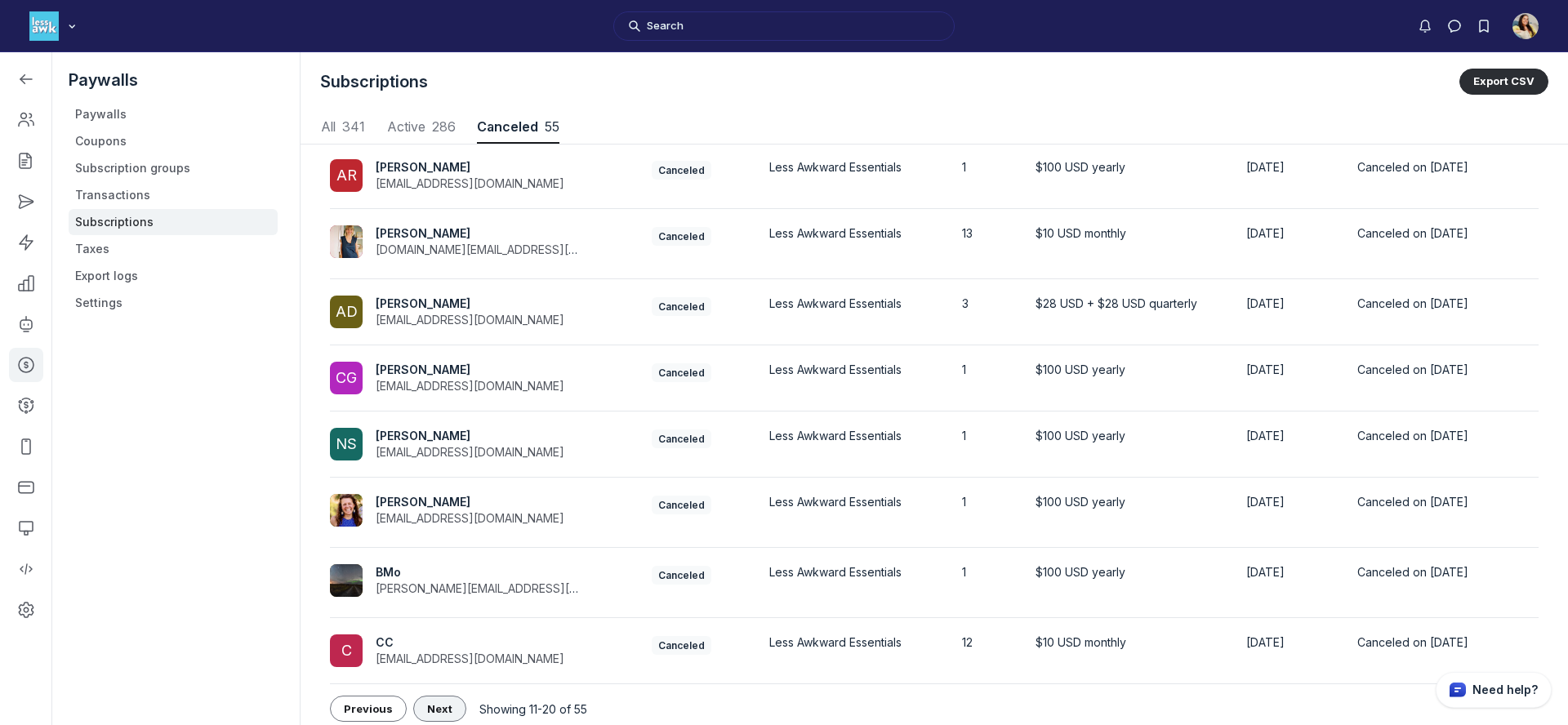
click at [448, 694] on div "Showing 11-20 of 55 Previous Next" at bounding box center [934, 709] width 1209 height 49
click at [448, 697] on button "Next" at bounding box center [439, 709] width 53 height 26
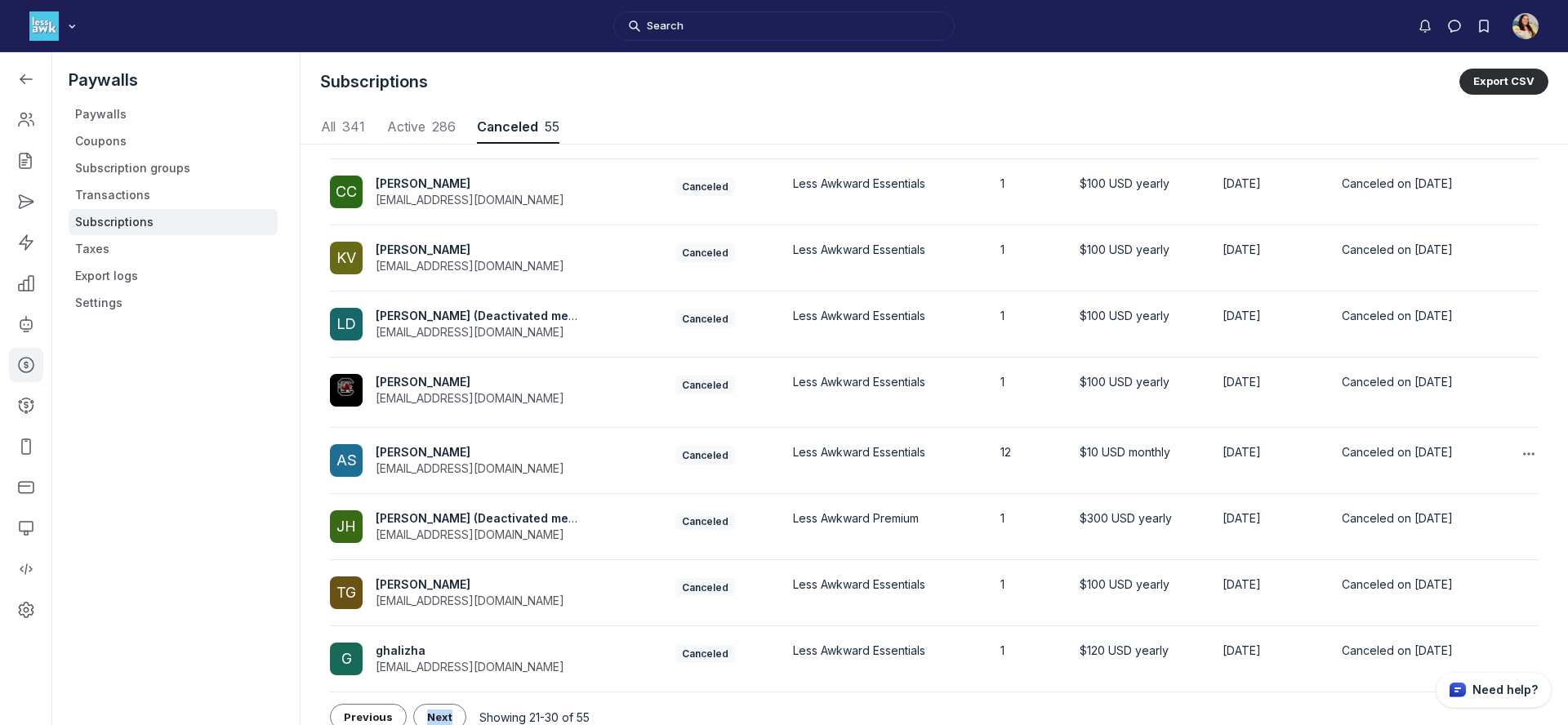
scroll to position [232, 0]
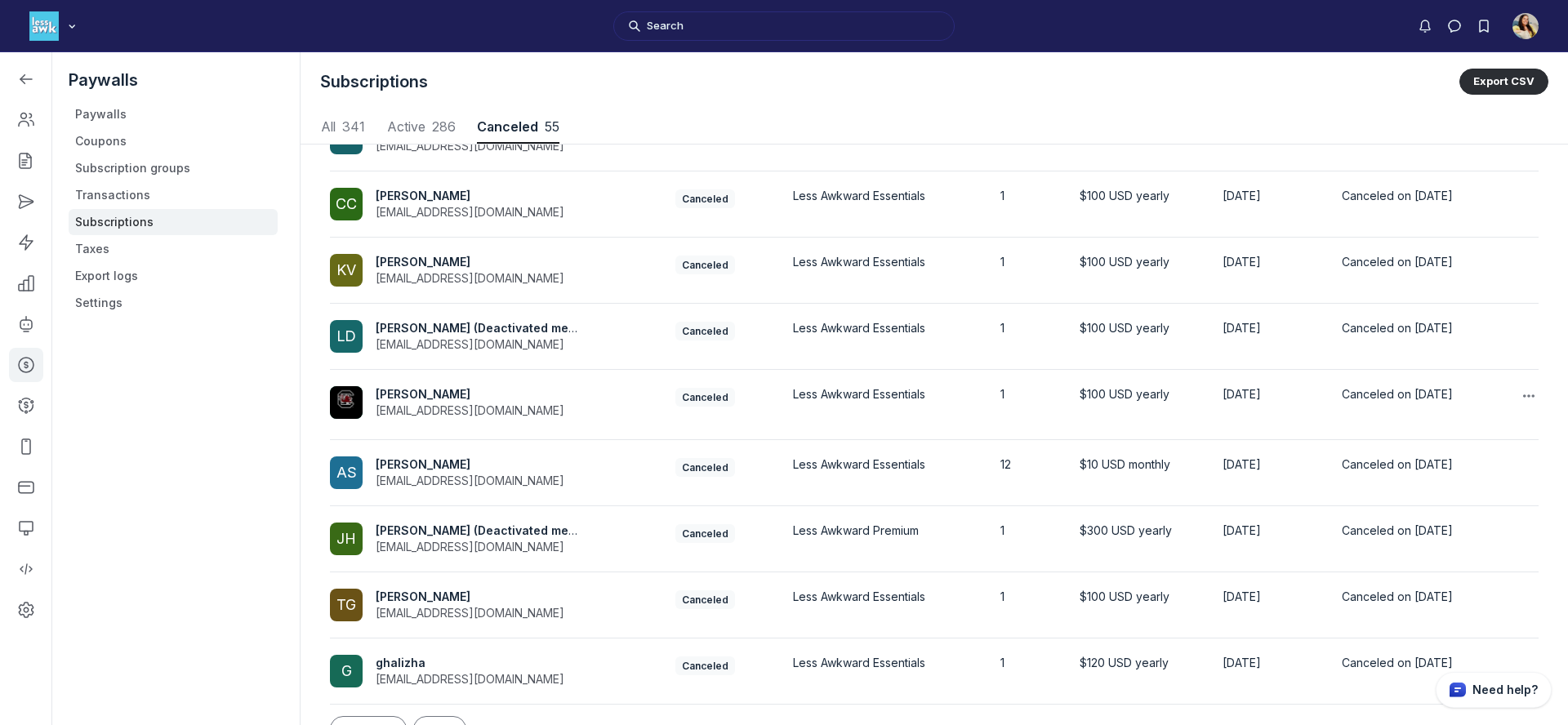
click at [412, 388] on span "Evette R" at bounding box center [423, 394] width 95 height 14
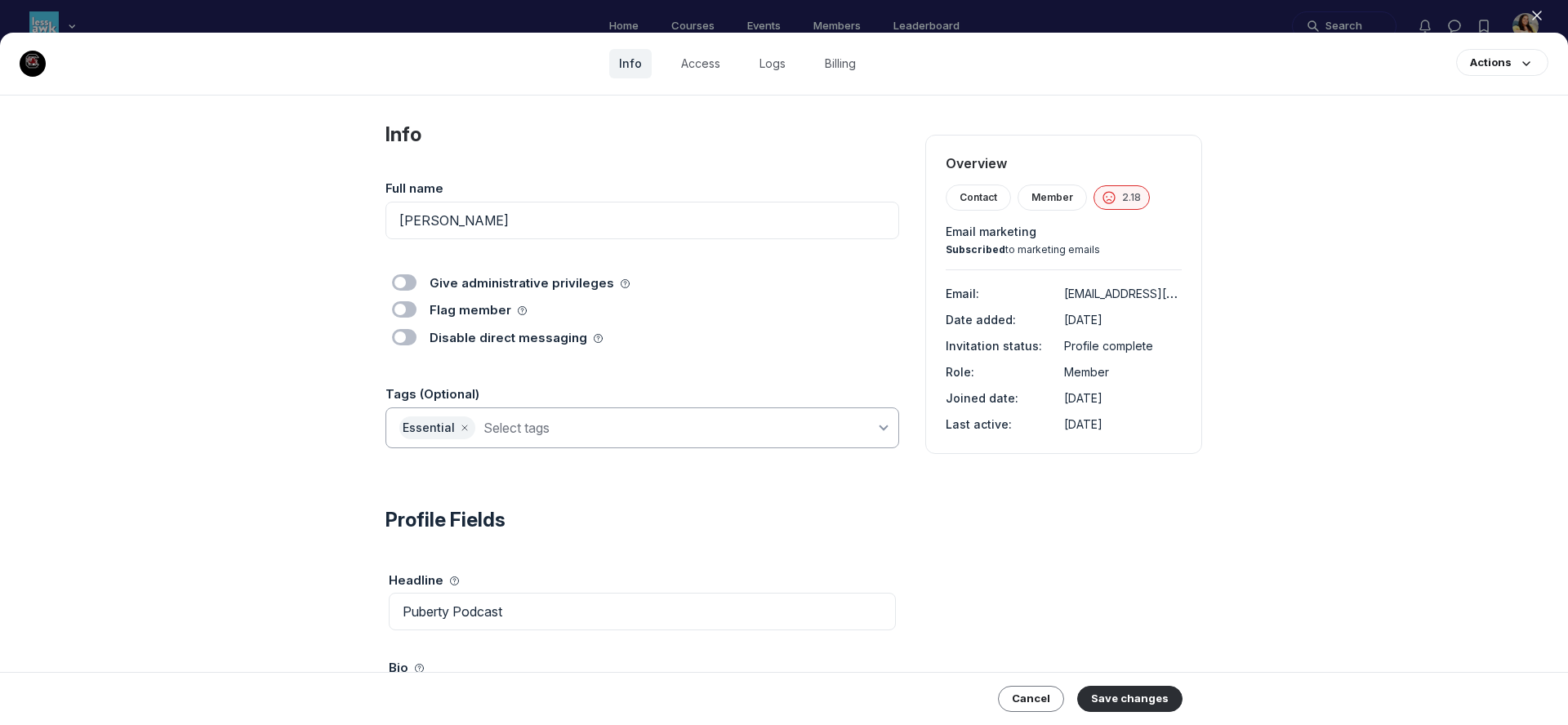
click at [523, 430] on input at bounding box center [679, 428] width 392 height 23
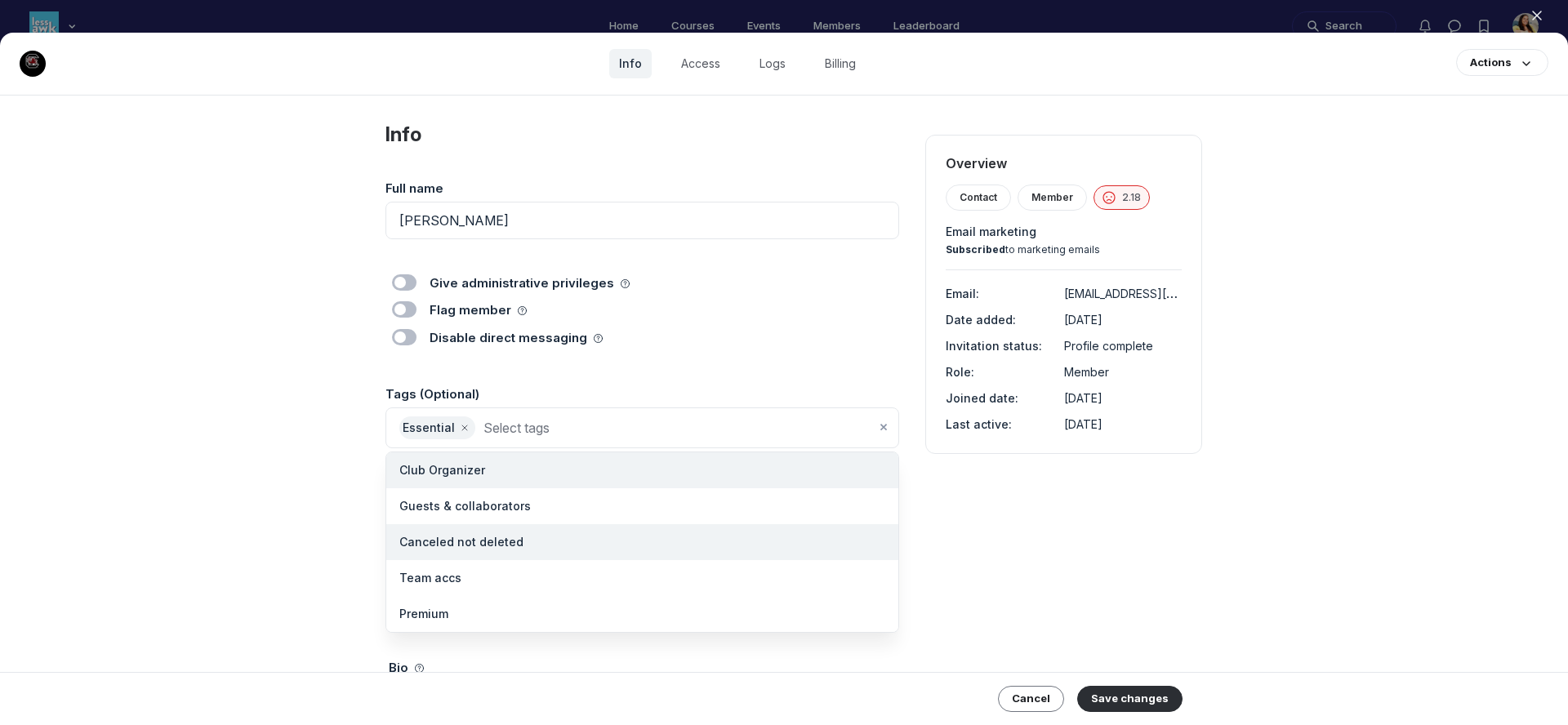
click at [496, 535] on span "Canceled not deleted" at bounding box center [462, 543] width 124 height 16
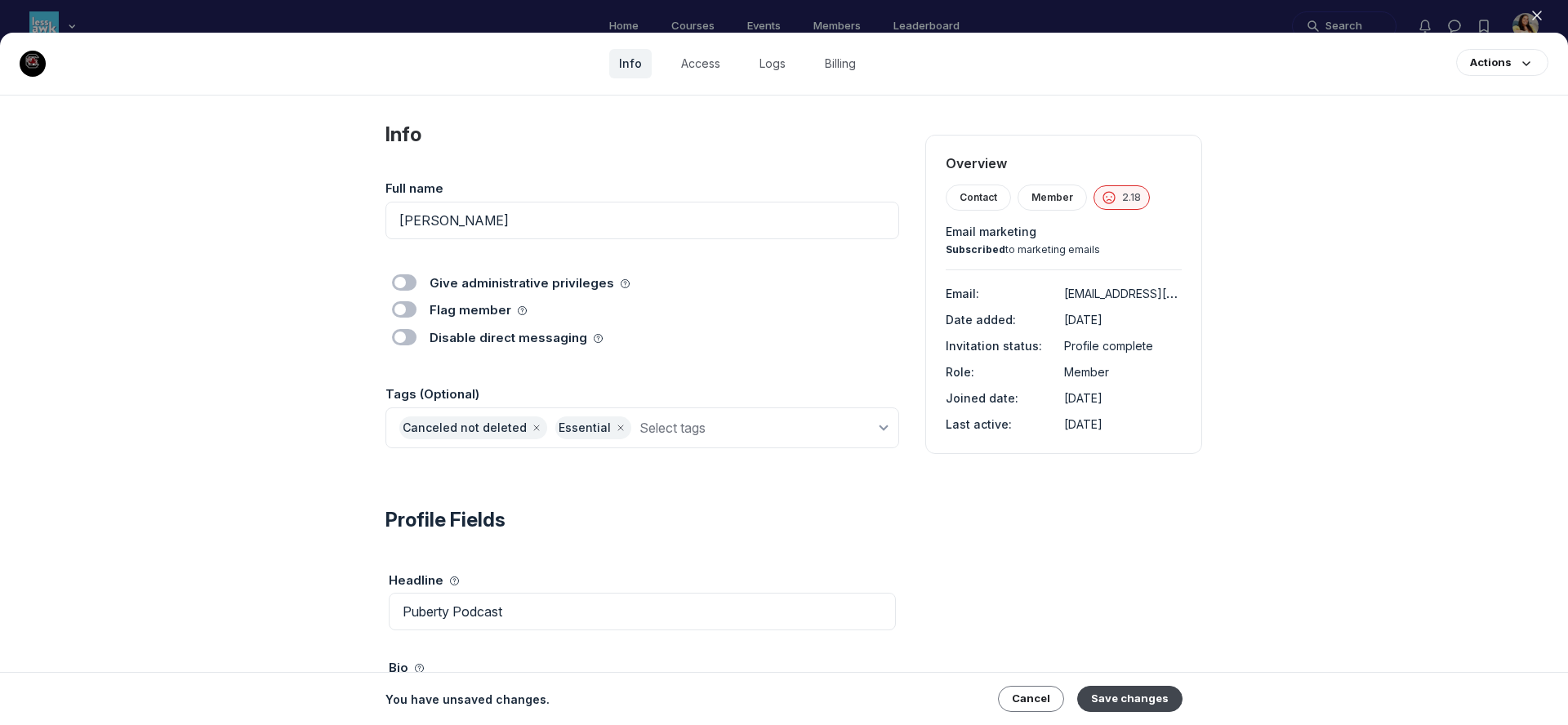
click at [1135, 691] on button "Save changes" at bounding box center [1130, 699] width 106 height 26
click at [1537, 20] on icon "button" at bounding box center [1537, 16] width 16 height 16
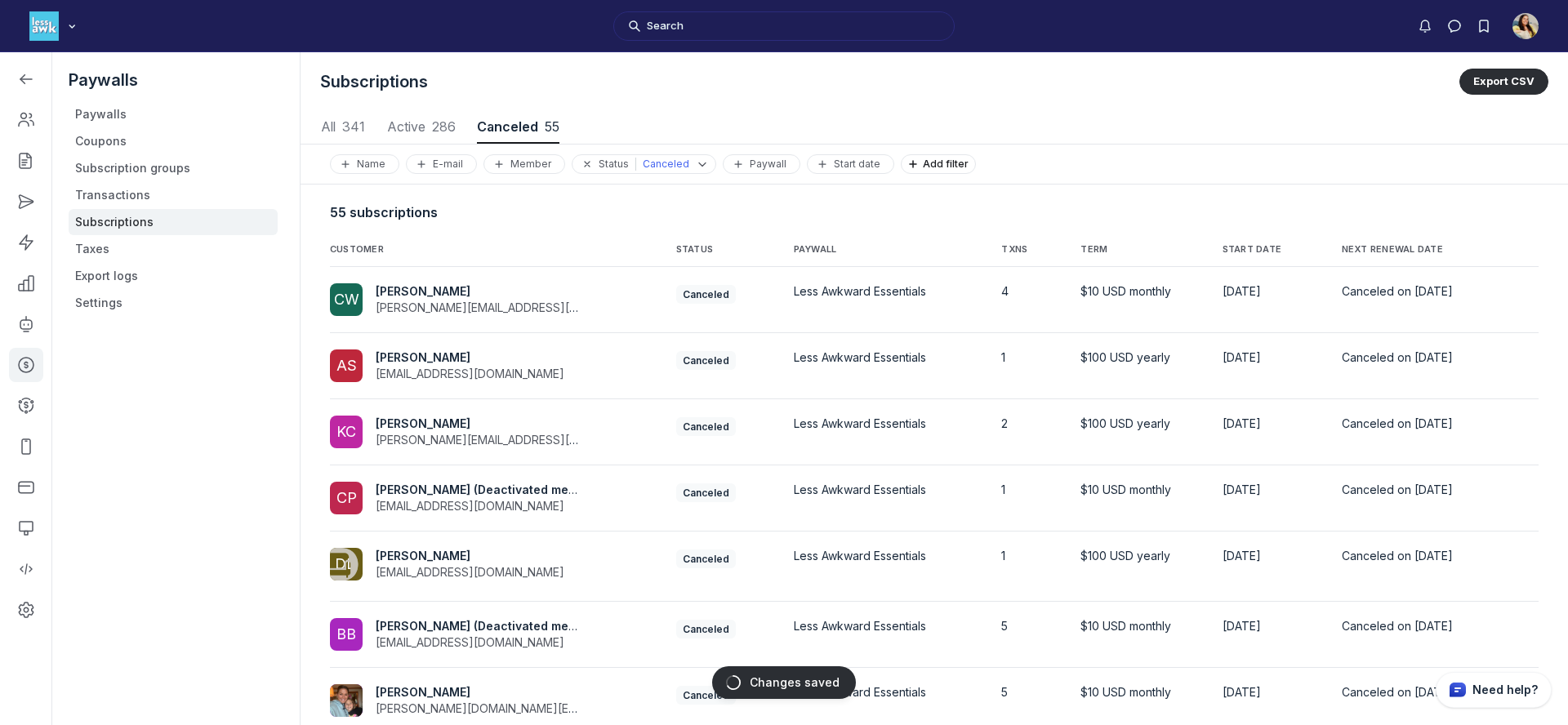
scroll to position [2211, 7627]
click at [1342, 244] on span "NEXT RENEWAL DATE" at bounding box center [1393, 250] width 101 height 11
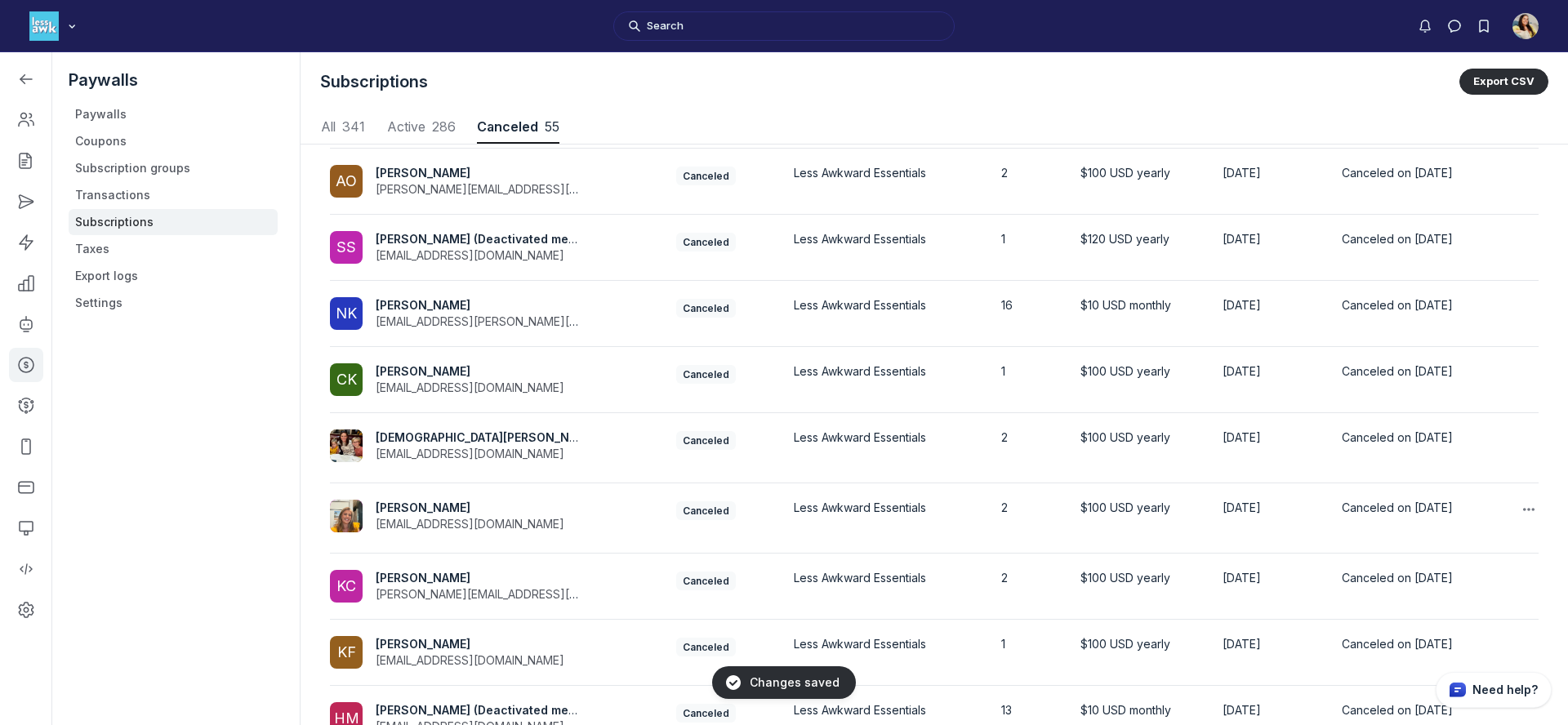
scroll to position [260, 0]
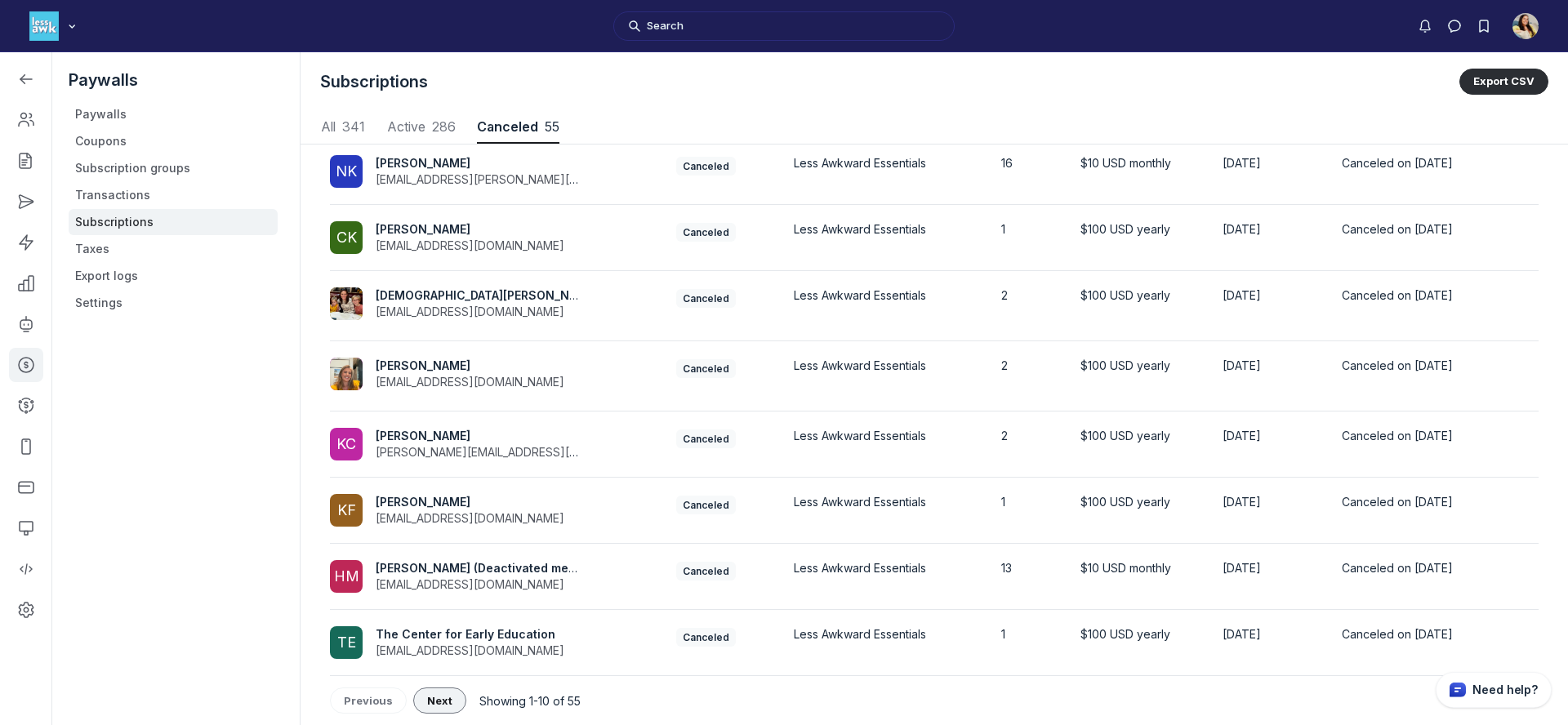
click at [445, 687] on button "Next" at bounding box center [439, 700] width 53 height 26
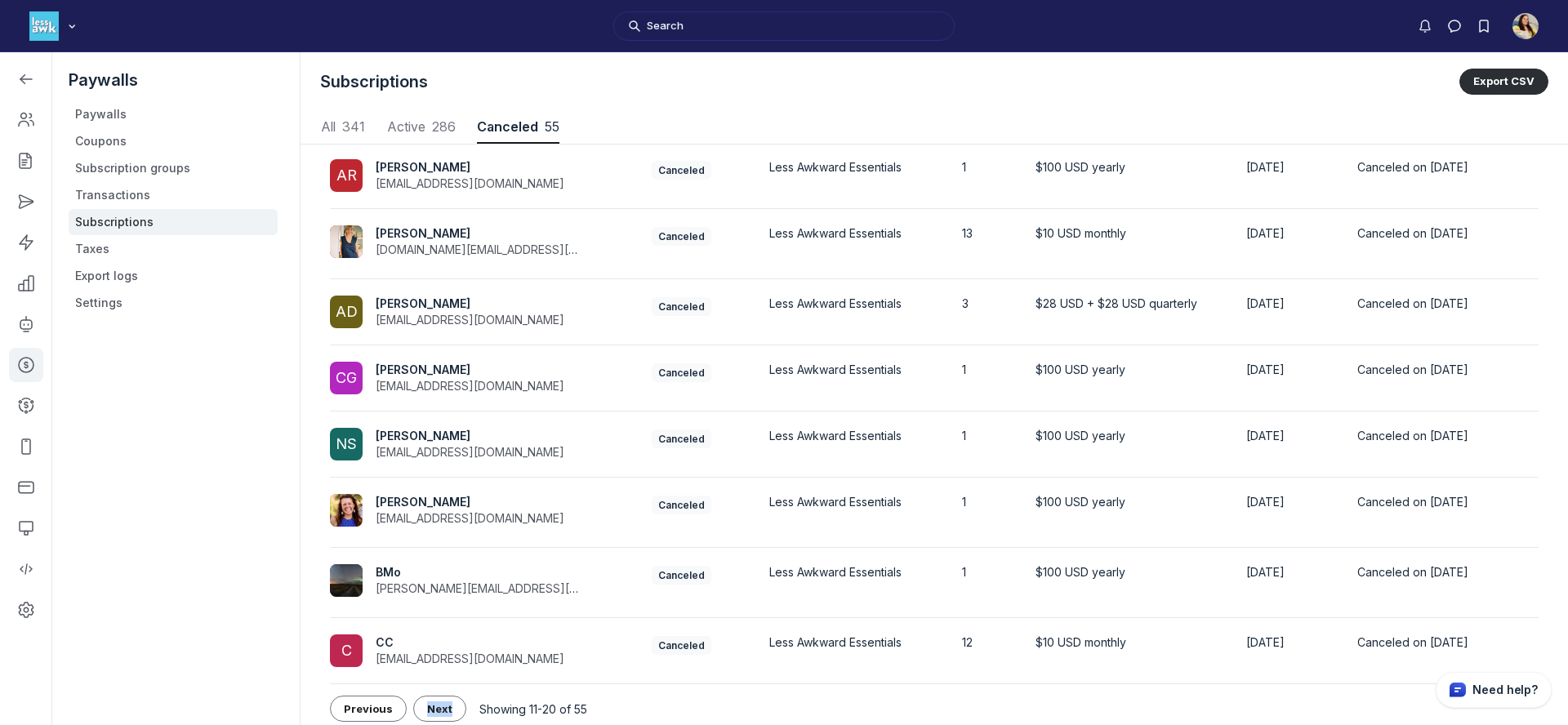
click at [445, 687] on div "Showing 11-20 of 55 Previous Next" at bounding box center [934, 709] width 1209 height 49
click at [443, 697] on button "Next" at bounding box center [439, 709] width 53 height 26
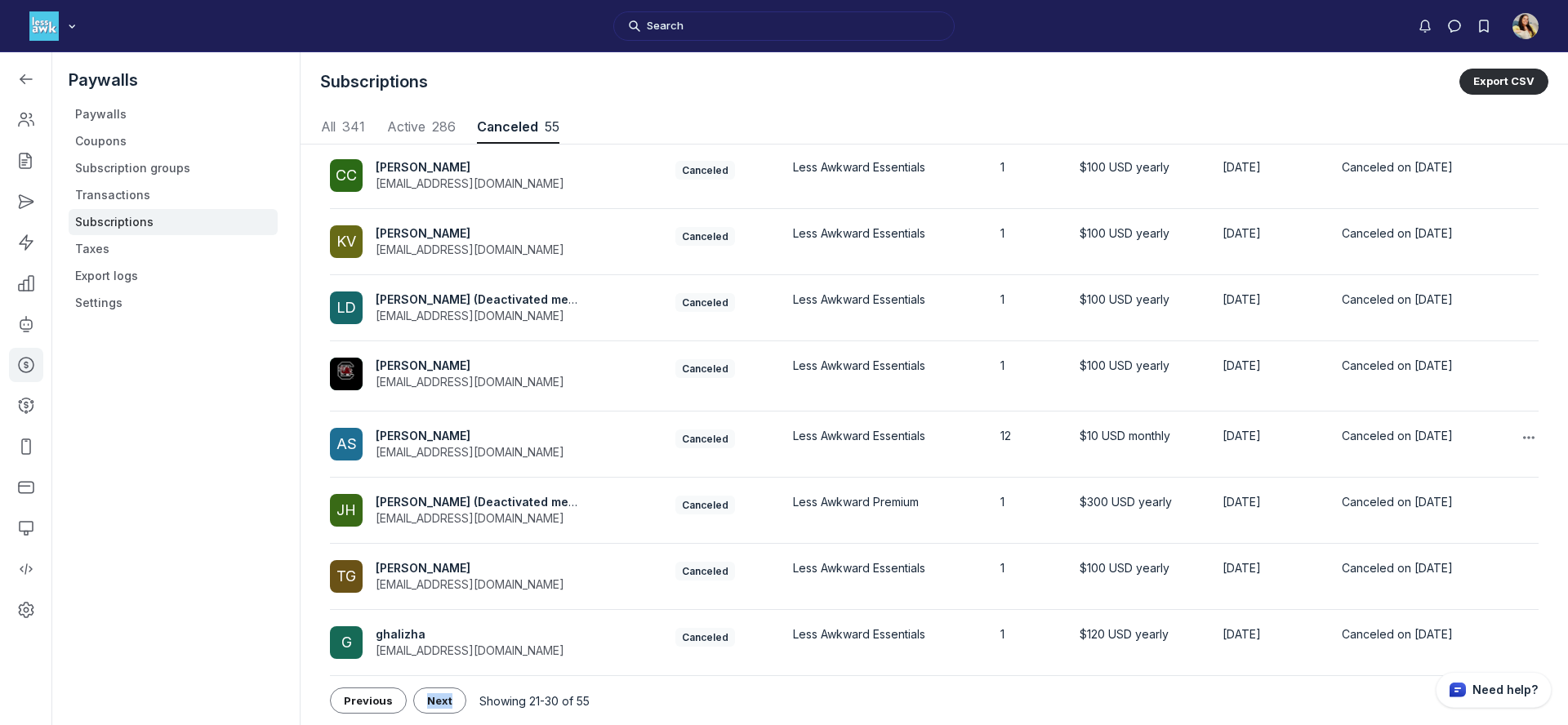
click at [459, 435] on span "Alicen Spaulding" at bounding box center [423, 435] width 95 height 14
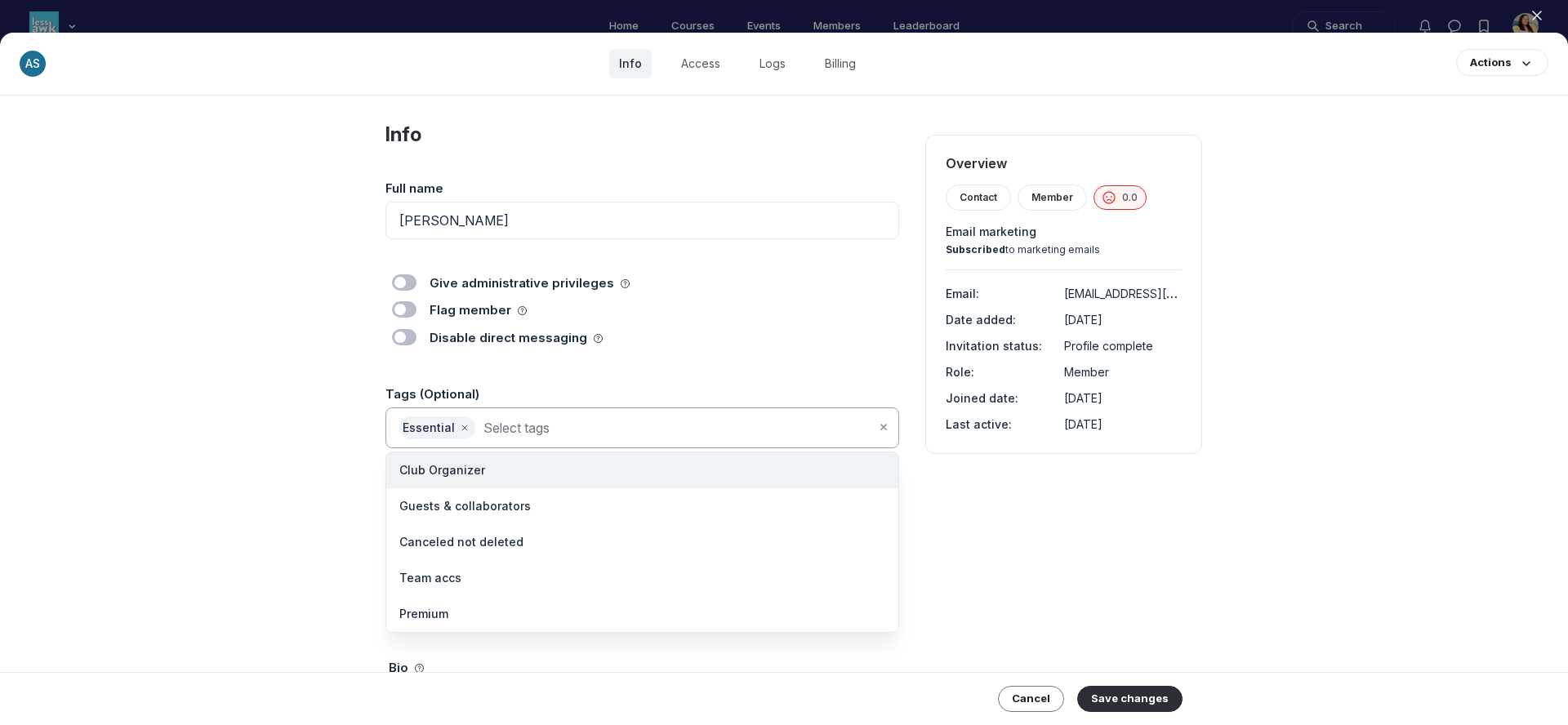
click at [586, 430] on input at bounding box center [679, 428] width 392 height 23
click at [541, 543] on li "Canceled not deleted" at bounding box center [642, 543] width 512 height 36
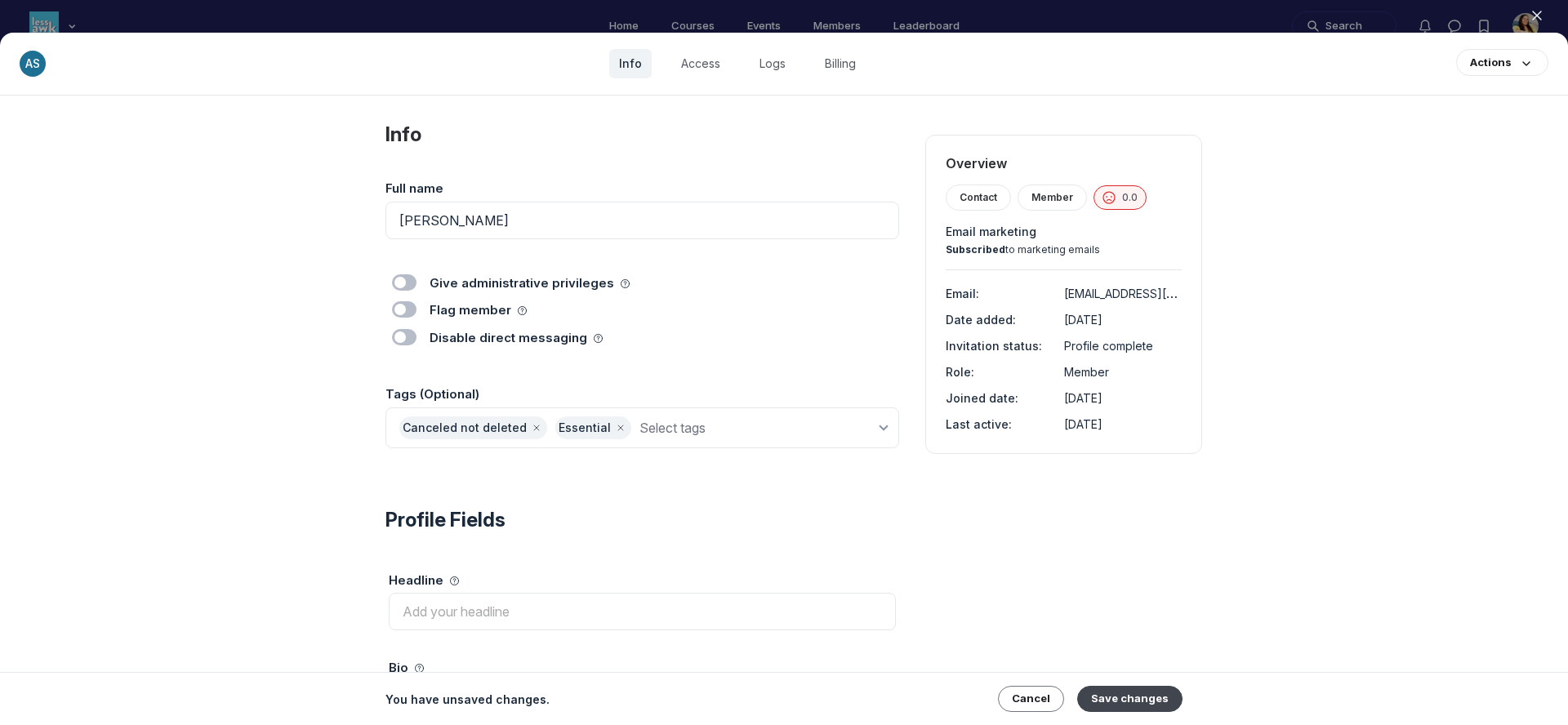
click at [1148, 687] on button "Save changes" at bounding box center [1130, 699] width 106 height 26
click at [1527, 22] on button "Close" at bounding box center [1537, 16] width 36 height 25
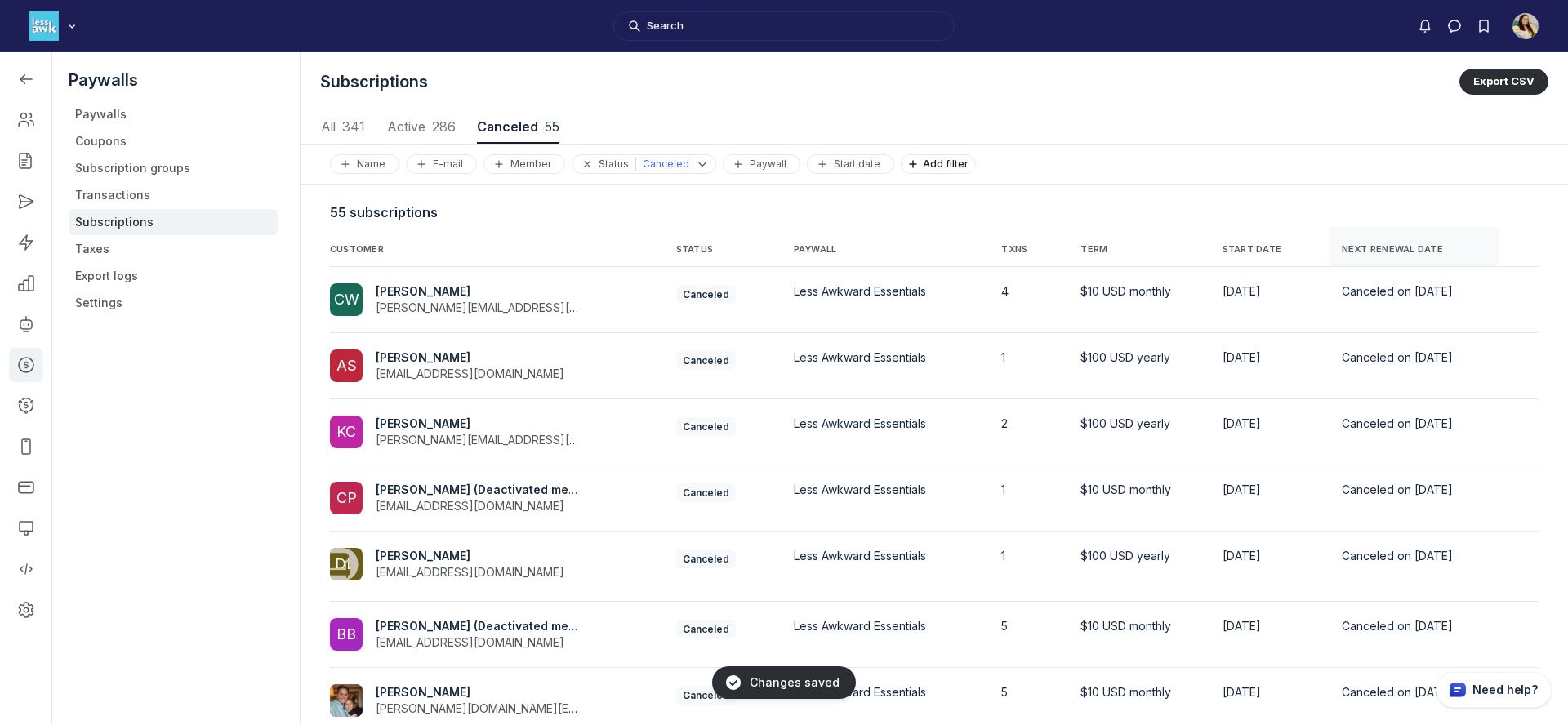
click at [1369, 248] on span "NEXT RENEWAL DATE" at bounding box center [1393, 250] width 101 height 11
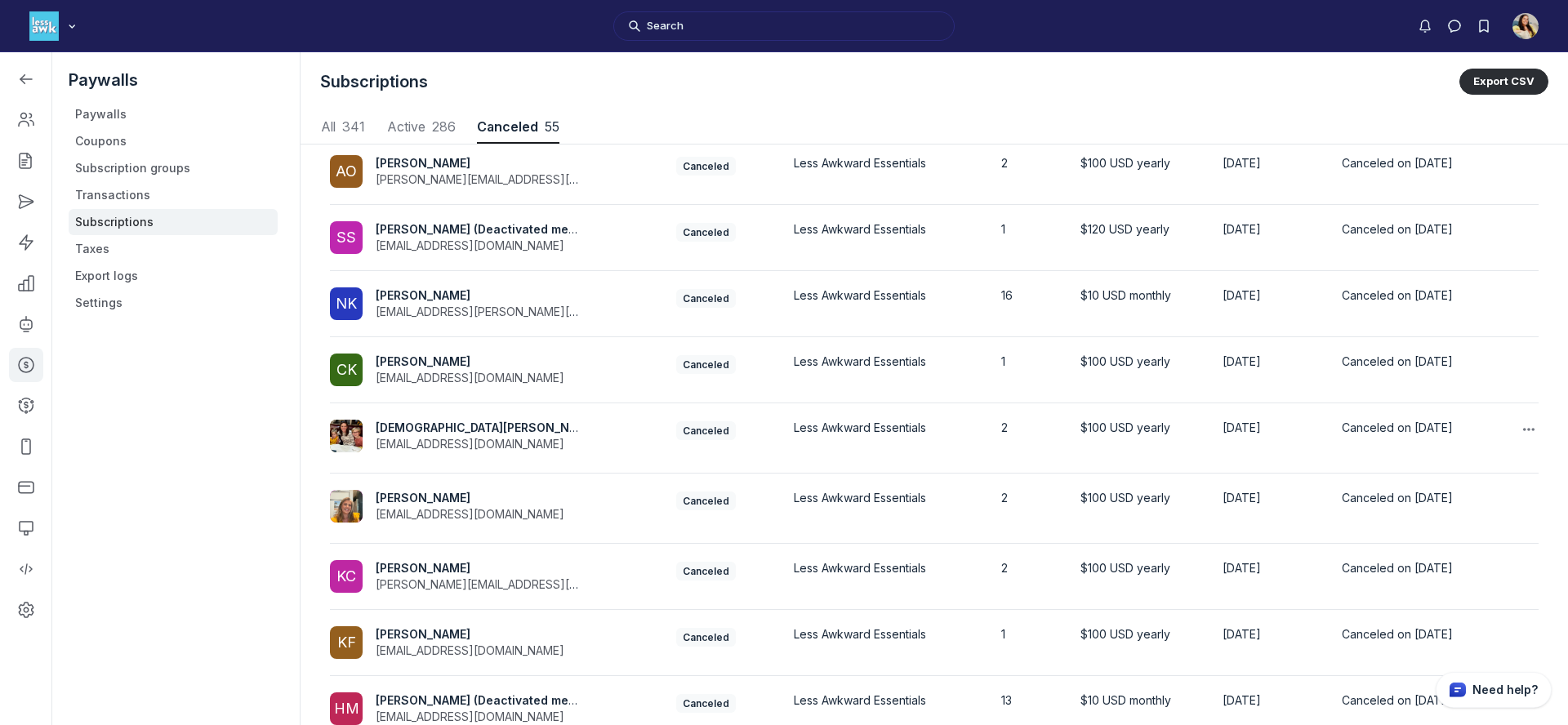
scroll to position [260, 0]
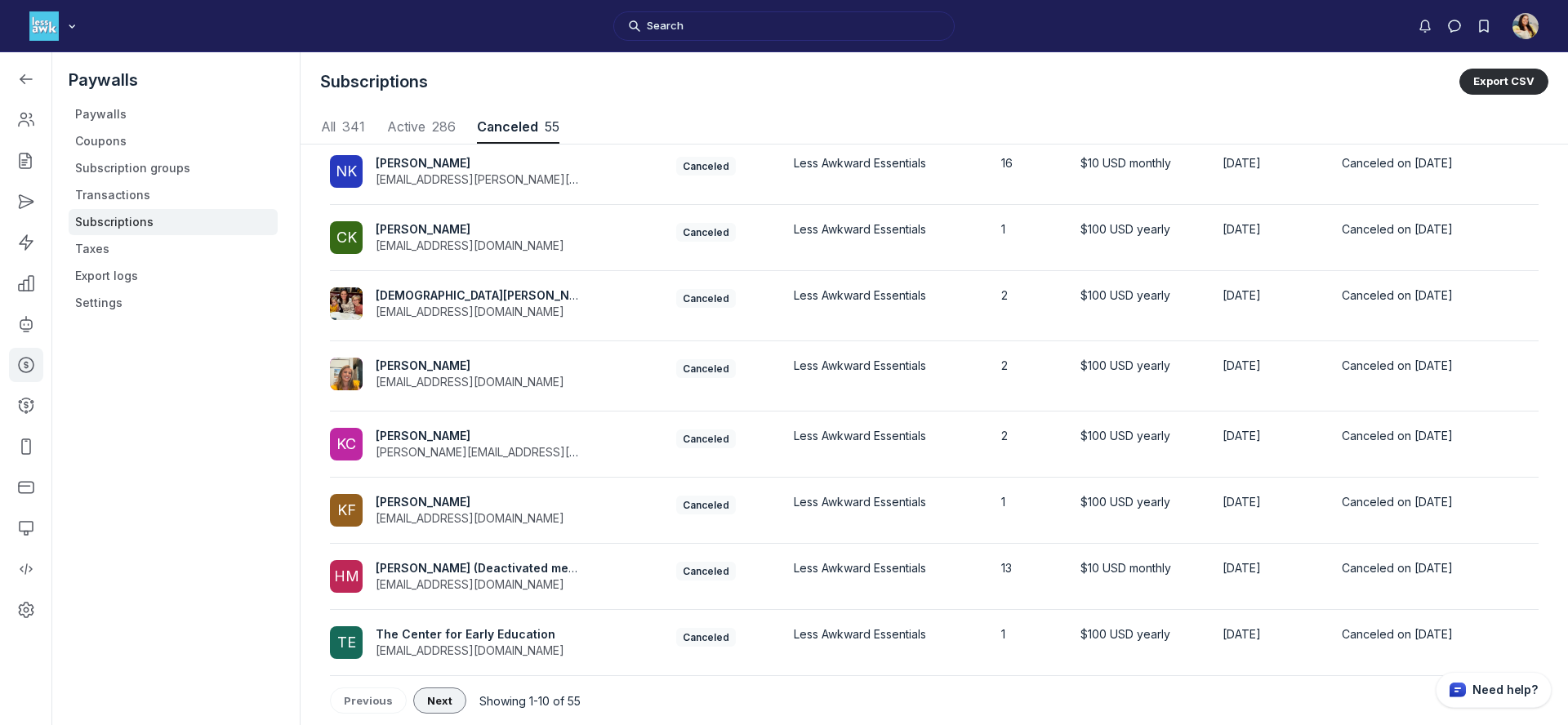
click at [429, 705] on span "Next" at bounding box center [439, 700] width 25 height 13
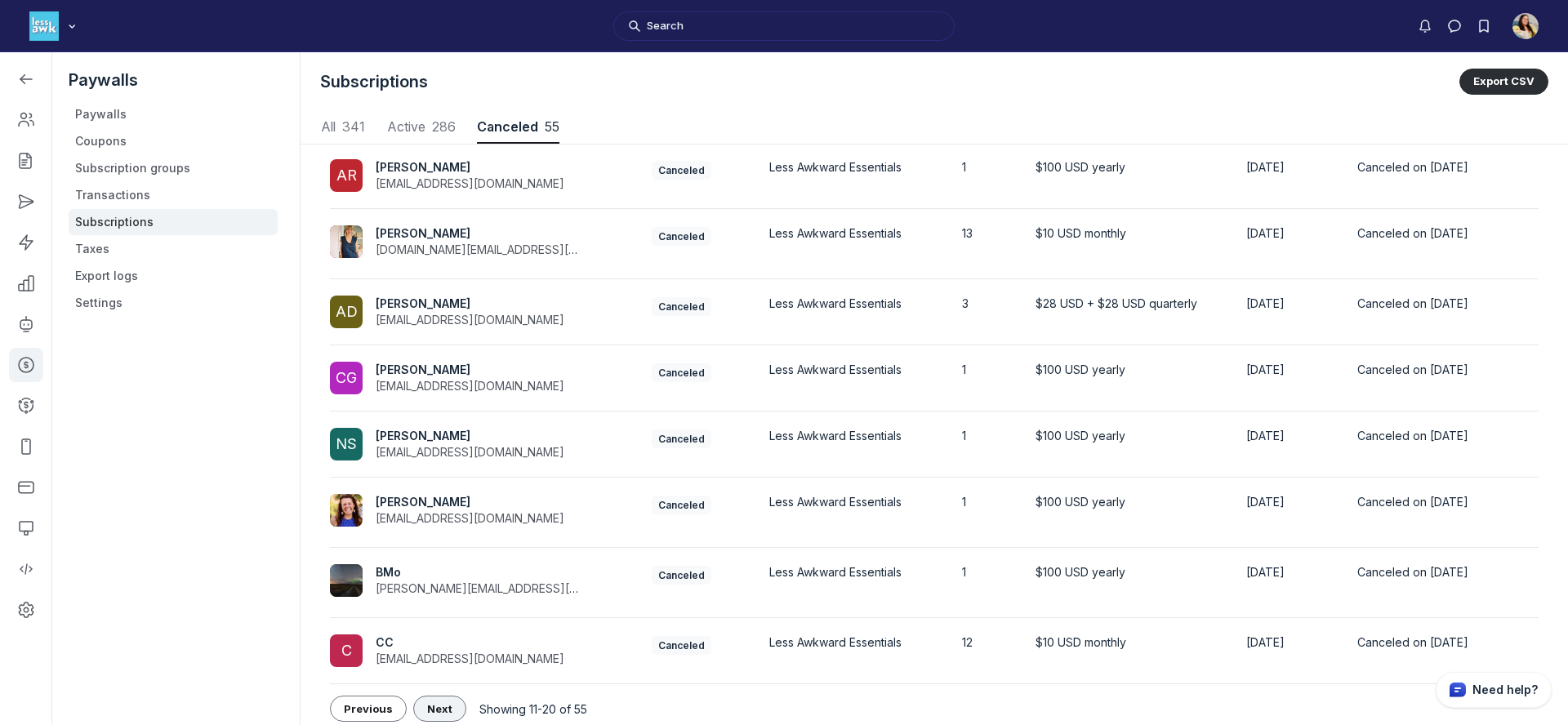
click at [428, 704] on span "Next" at bounding box center [439, 709] width 25 height 13
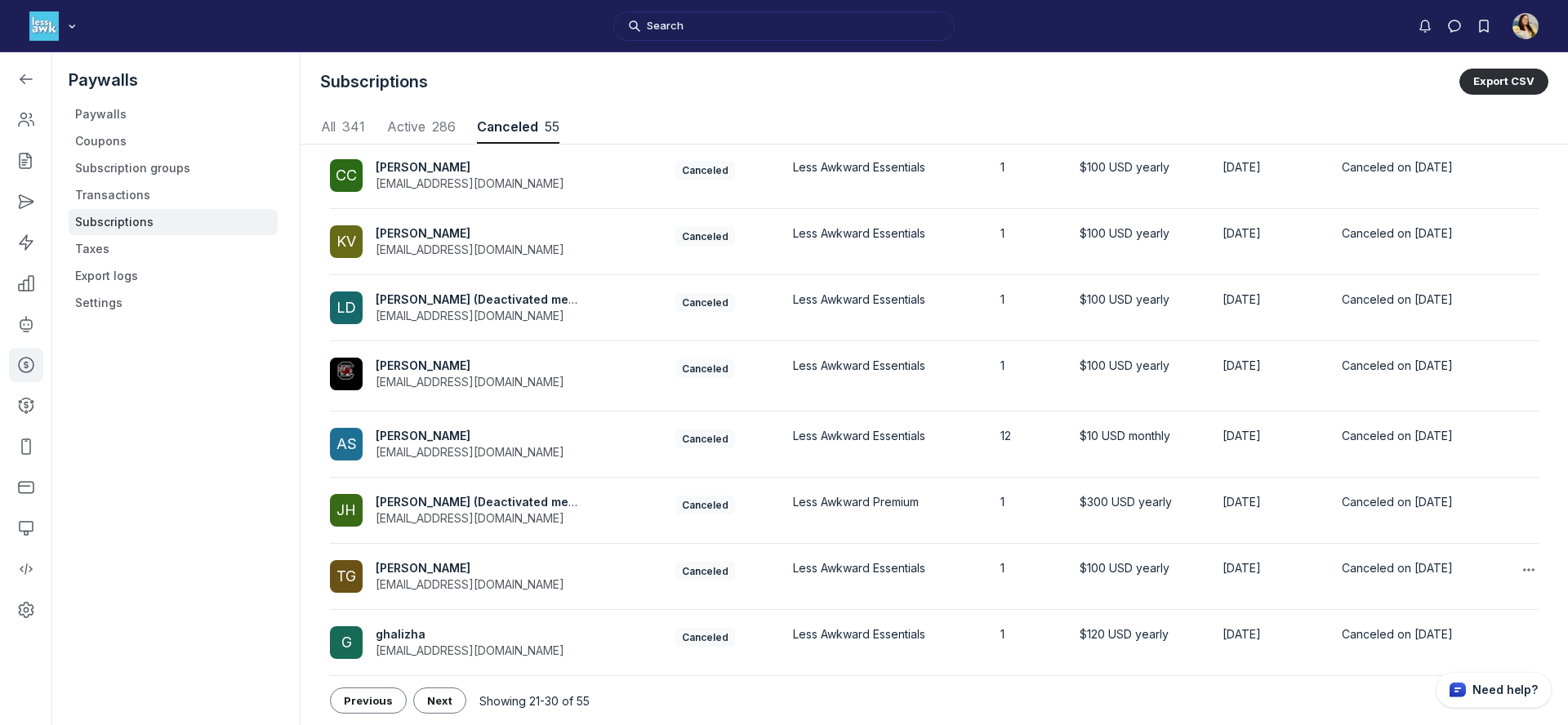
click at [449, 568] on span "tami goldman" at bounding box center [423, 568] width 95 height 14
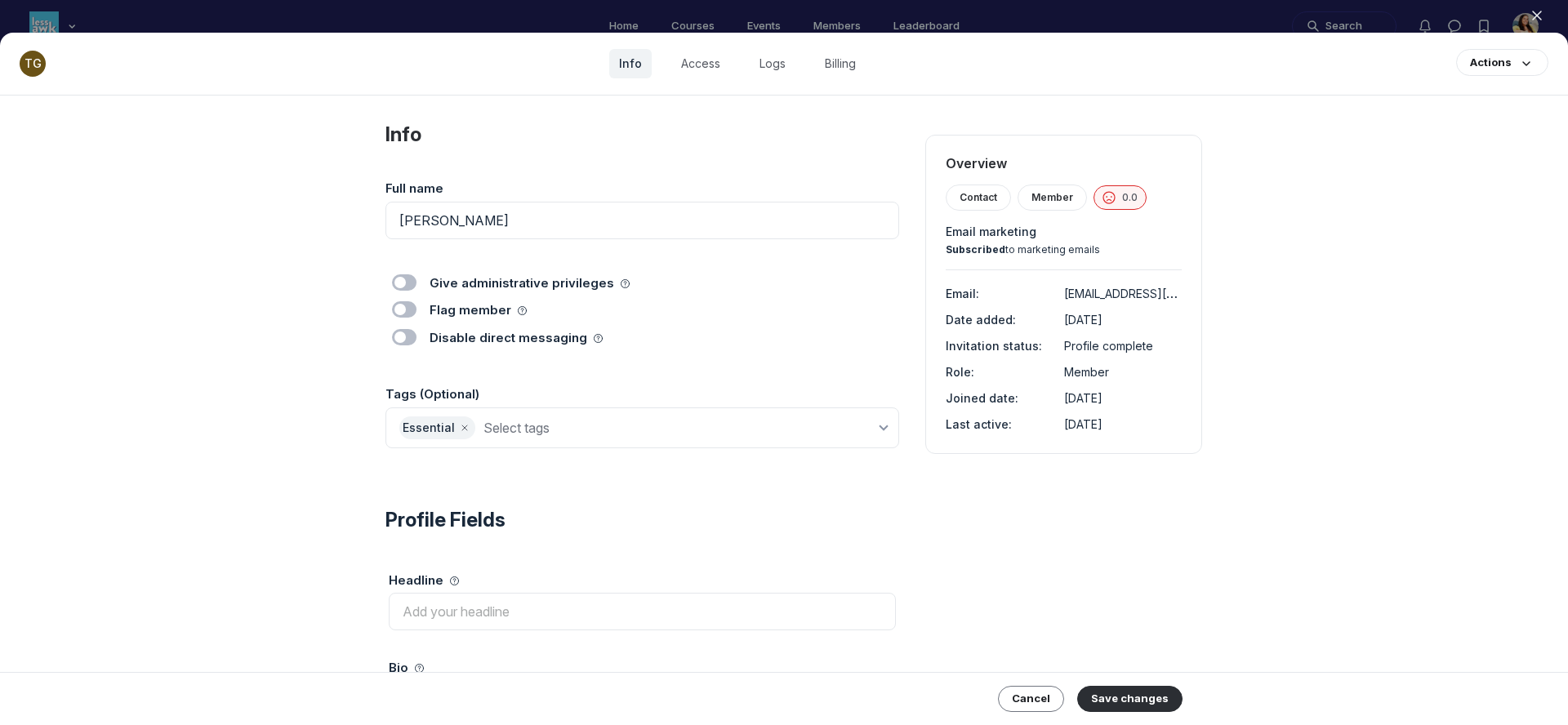
click at [581, 444] on div "Essential" at bounding box center [642, 428] width 514 height 41
click at [588, 431] on input at bounding box center [679, 428] width 392 height 23
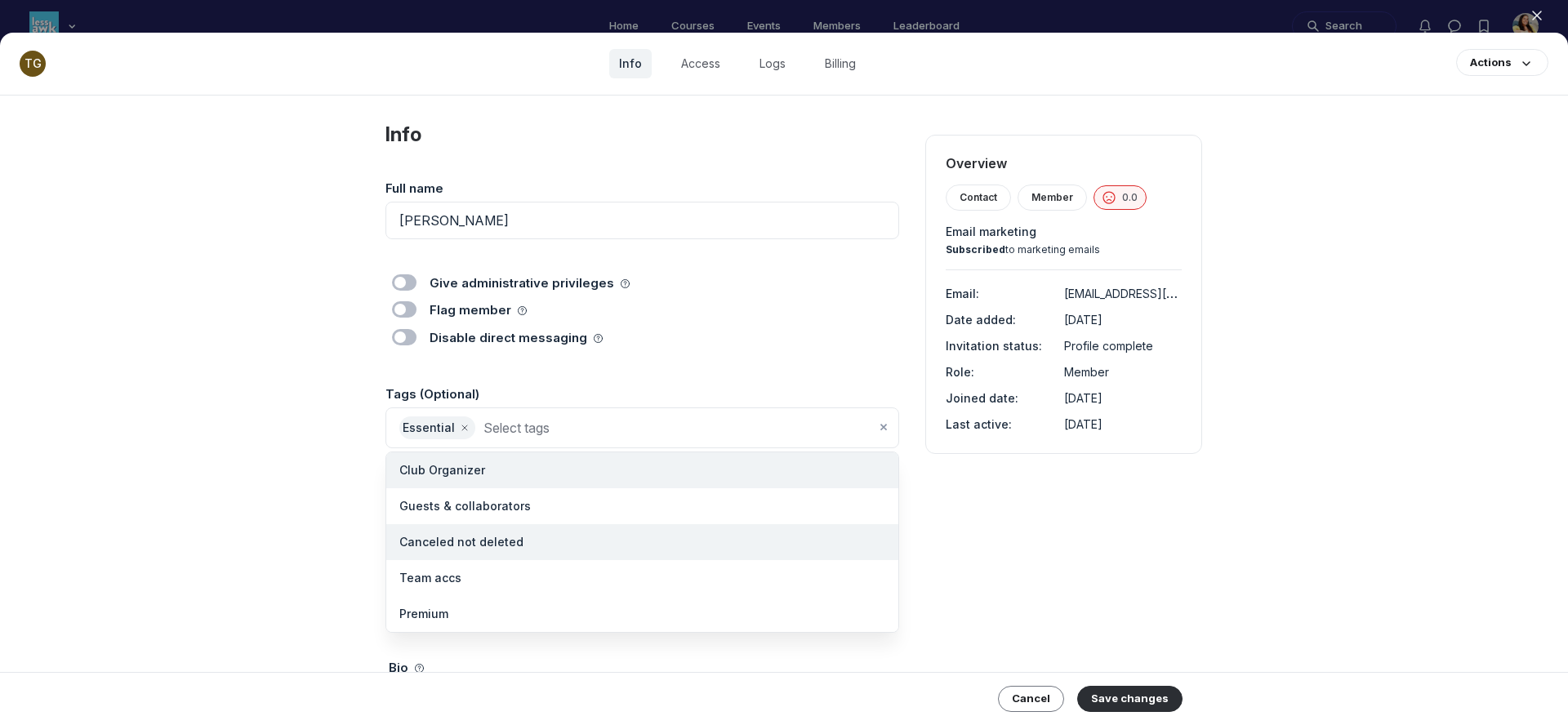
click at [536, 543] on li "Canceled not deleted" at bounding box center [642, 543] width 512 height 36
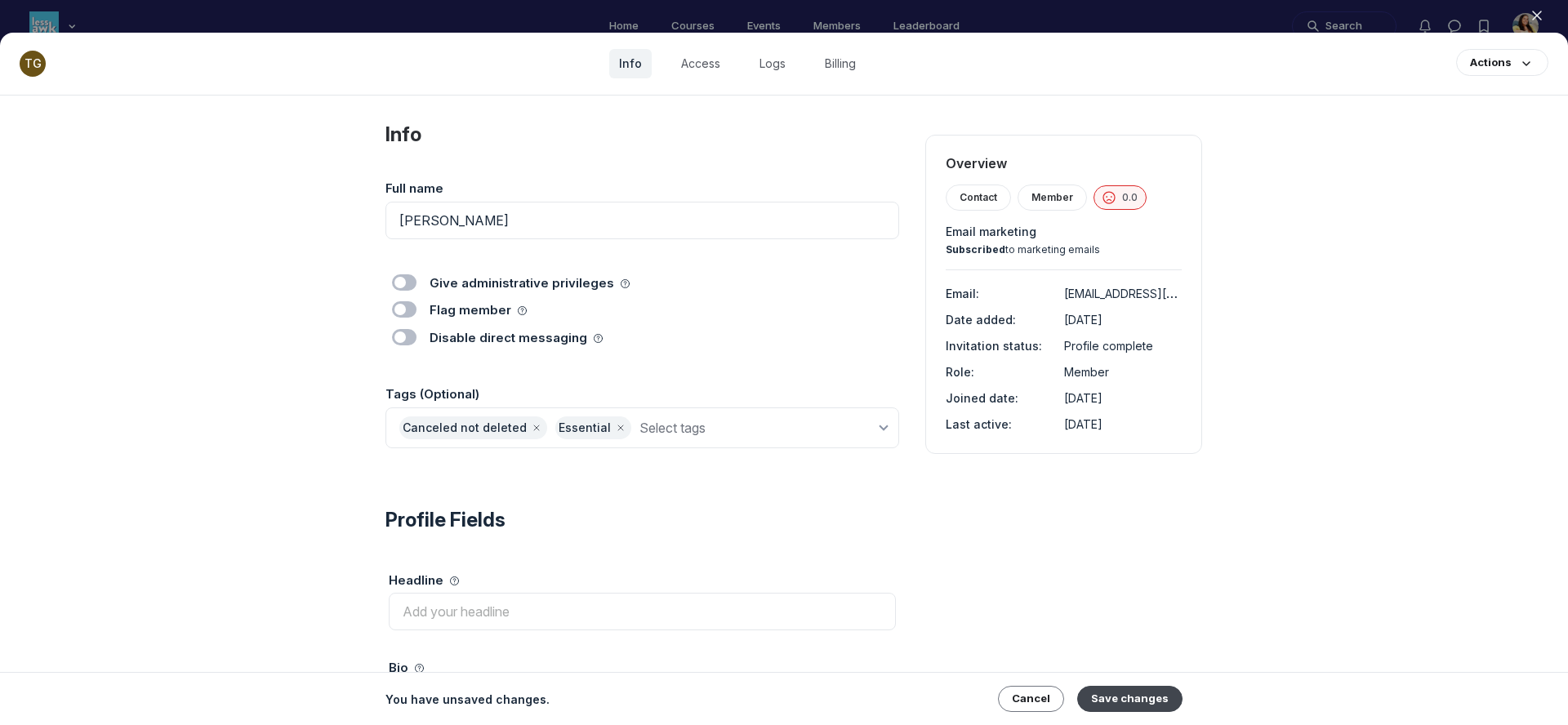
click at [1147, 694] on button "Save changes" at bounding box center [1130, 699] width 106 height 26
click at [1532, 19] on icon "button" at bounding box center [1537, 16] width 16 height 16
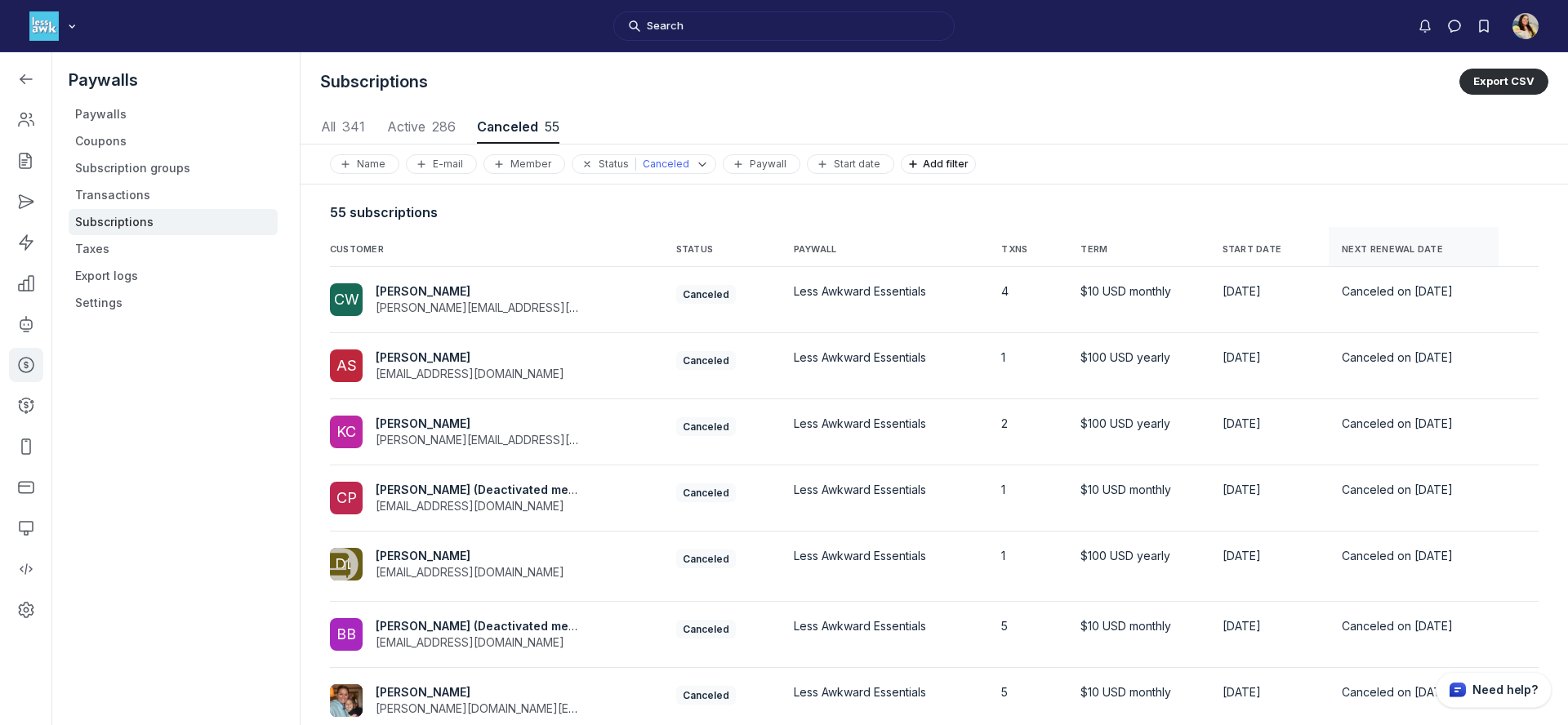
click at [1342, 253] on span "NEXT RENEWAL DATE" at bounding box center [1393, 250] width 101 height 11
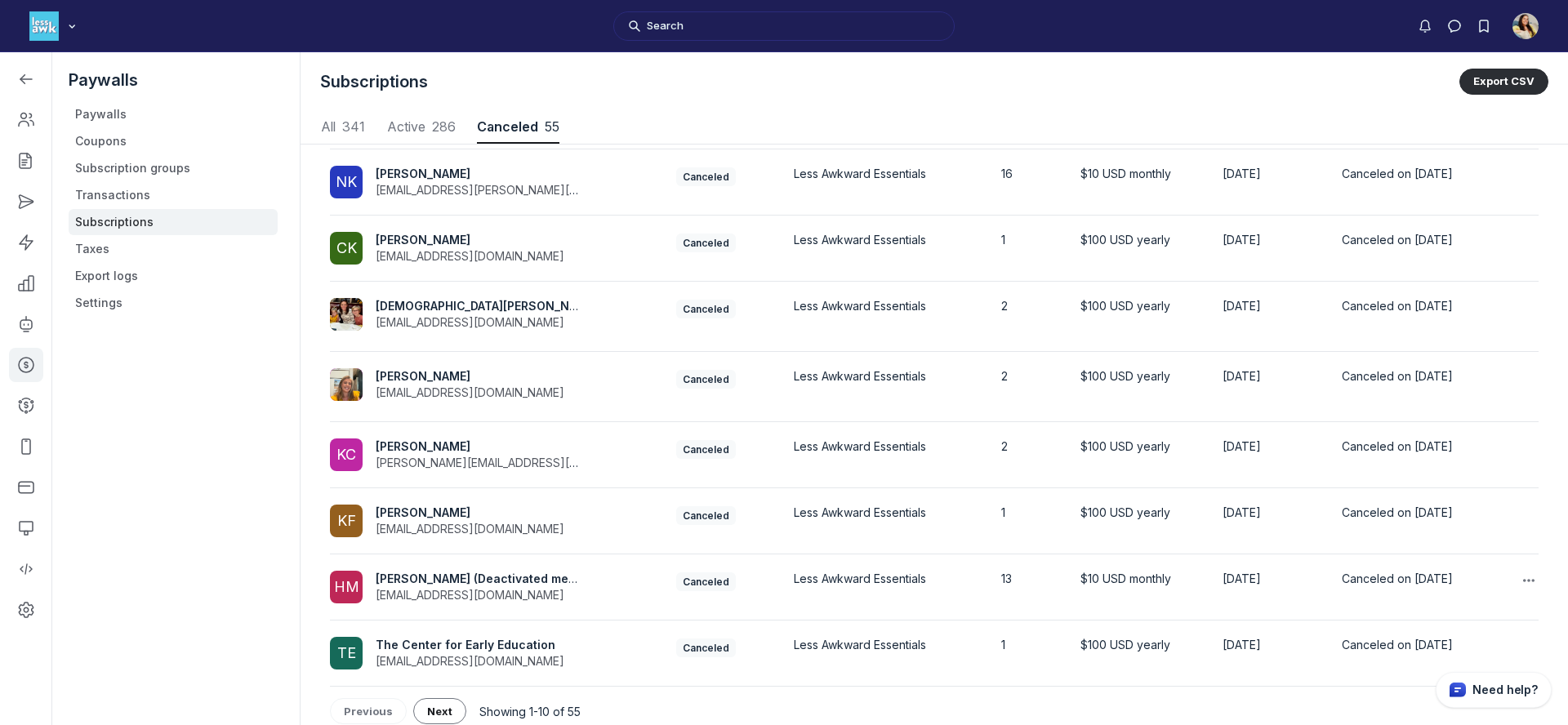
scroll to position [260, 0]
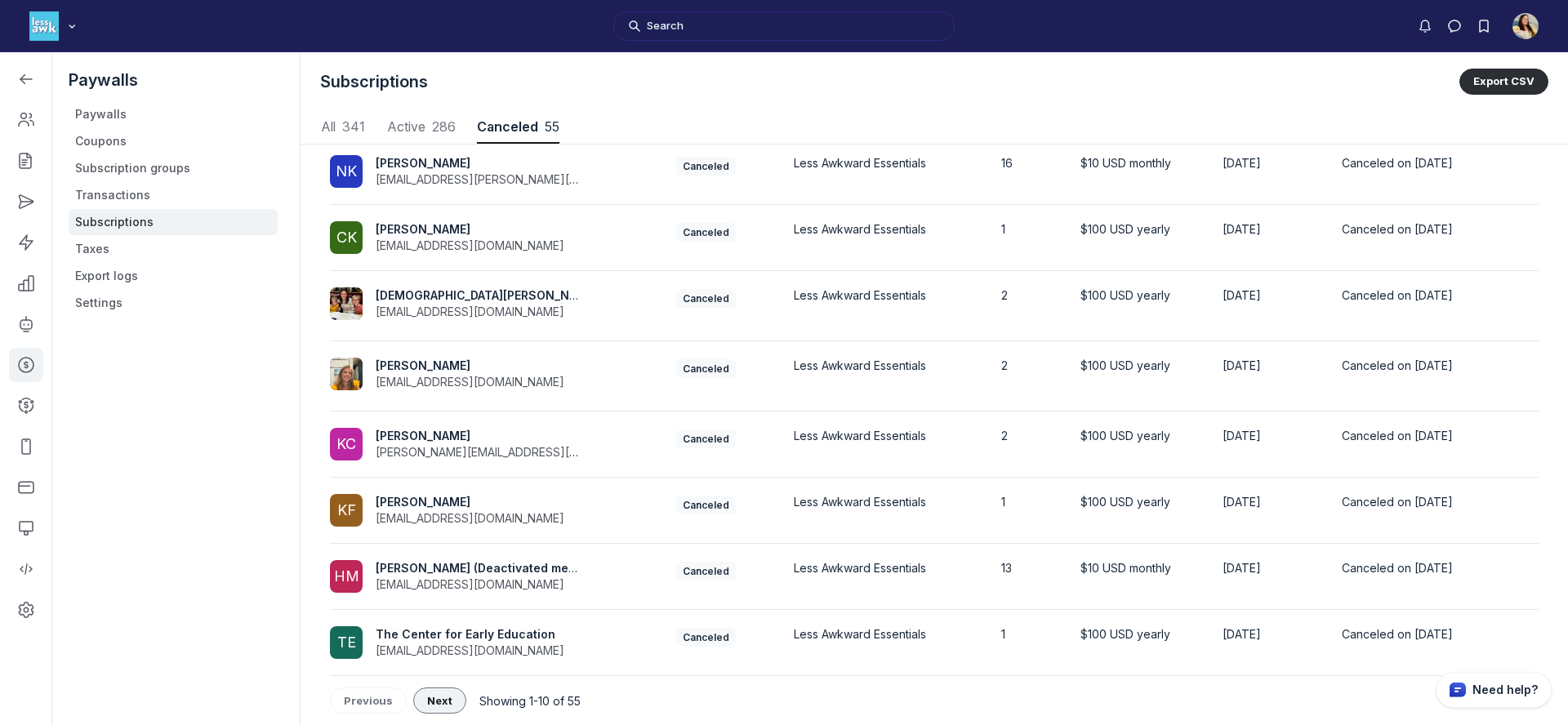
click at [450, 691] on button "Next" at bounding box center [439, 700] width 53 height 26
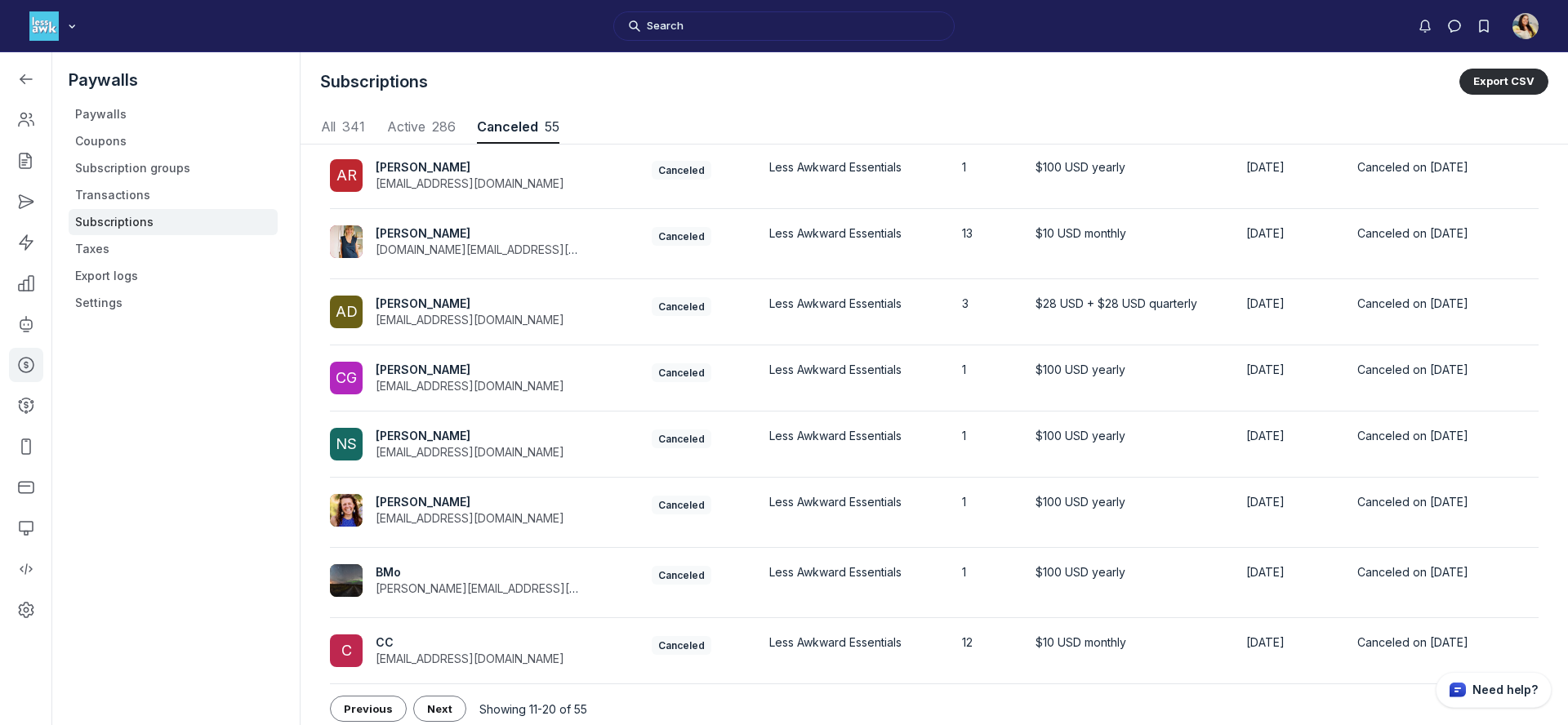
click at [450, 690] on div "Showing 11-20 of 55 Previous Next" at bounding box center [934, 709] width 1209 height 49
click at [446, 700] on button "Next" at bounding box center [439, 709] width 53 height 26
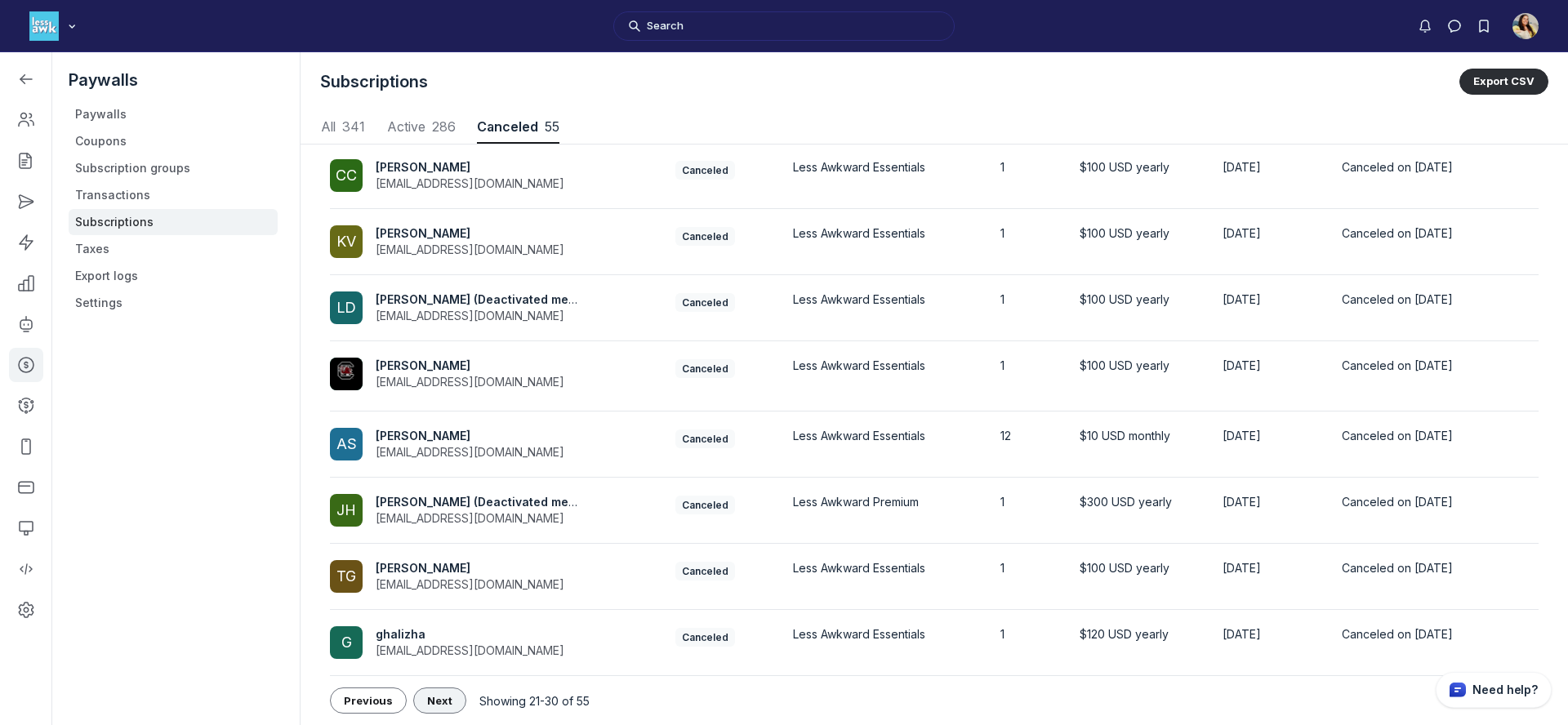
click at [446, 700] on span "Next" at bounding box center [439, 700] width 25 height 13
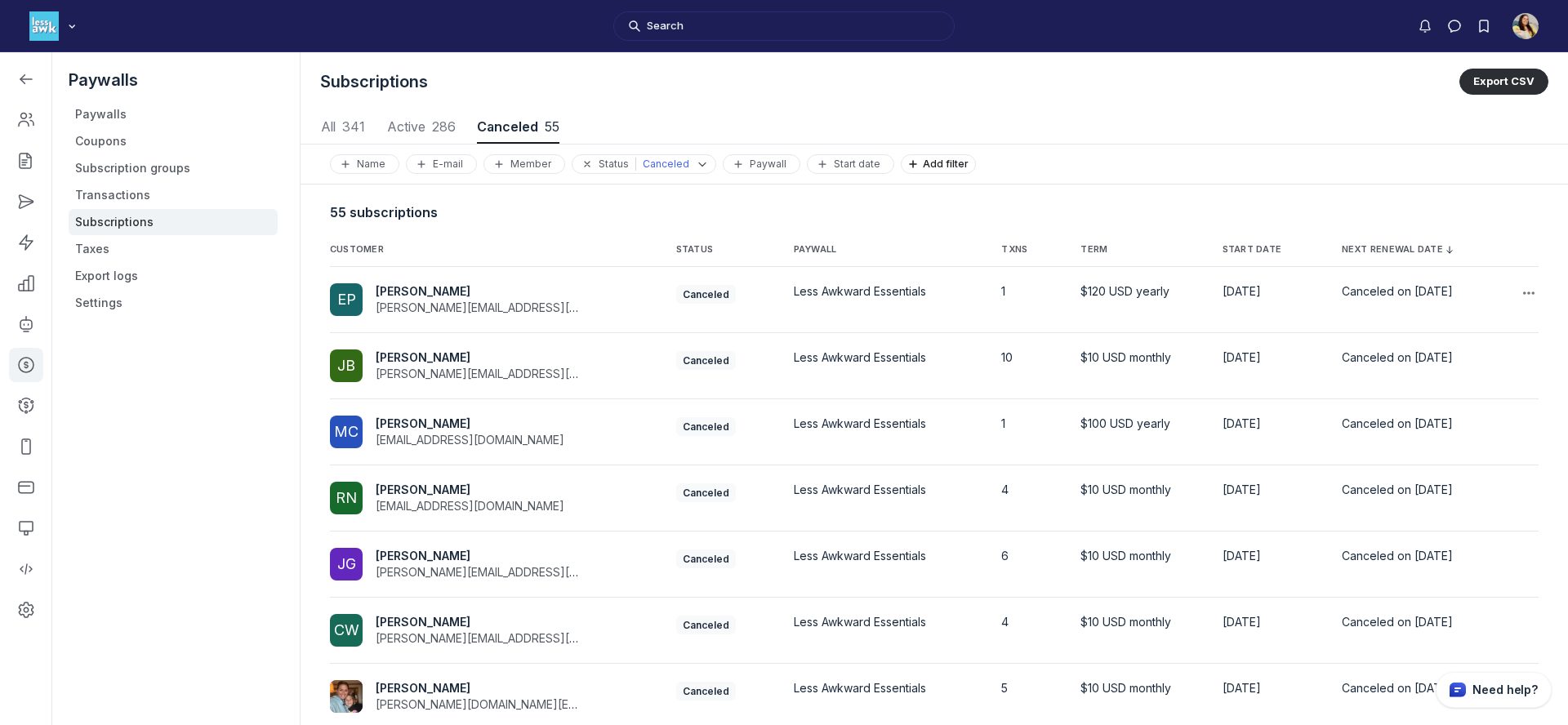
click at [426, 287] on span "Elisabeth Porter" at bounding box center [423, 290] width 95 height 14
click at [590, 306] on div "EP Elisabeth Porter smith.betsy@gmail.com" at bounding box center [460, 299] width 261 height 33
click at [574, 362] on div "JB Joanna Brooks joanna.hawkins@gmail.com" at bounding box center [460, 366] width 261 height 33
click at [619, 358] on td "JB Joanna Brooks joanna.hawkins@gmail.com" at bounding box center [496, 366] width 333 height 66
click at [570, 426] on div "Matt Candel matt@thelocalmomsnetwork.com" at bounding box center [476, 432] width 202 height 33
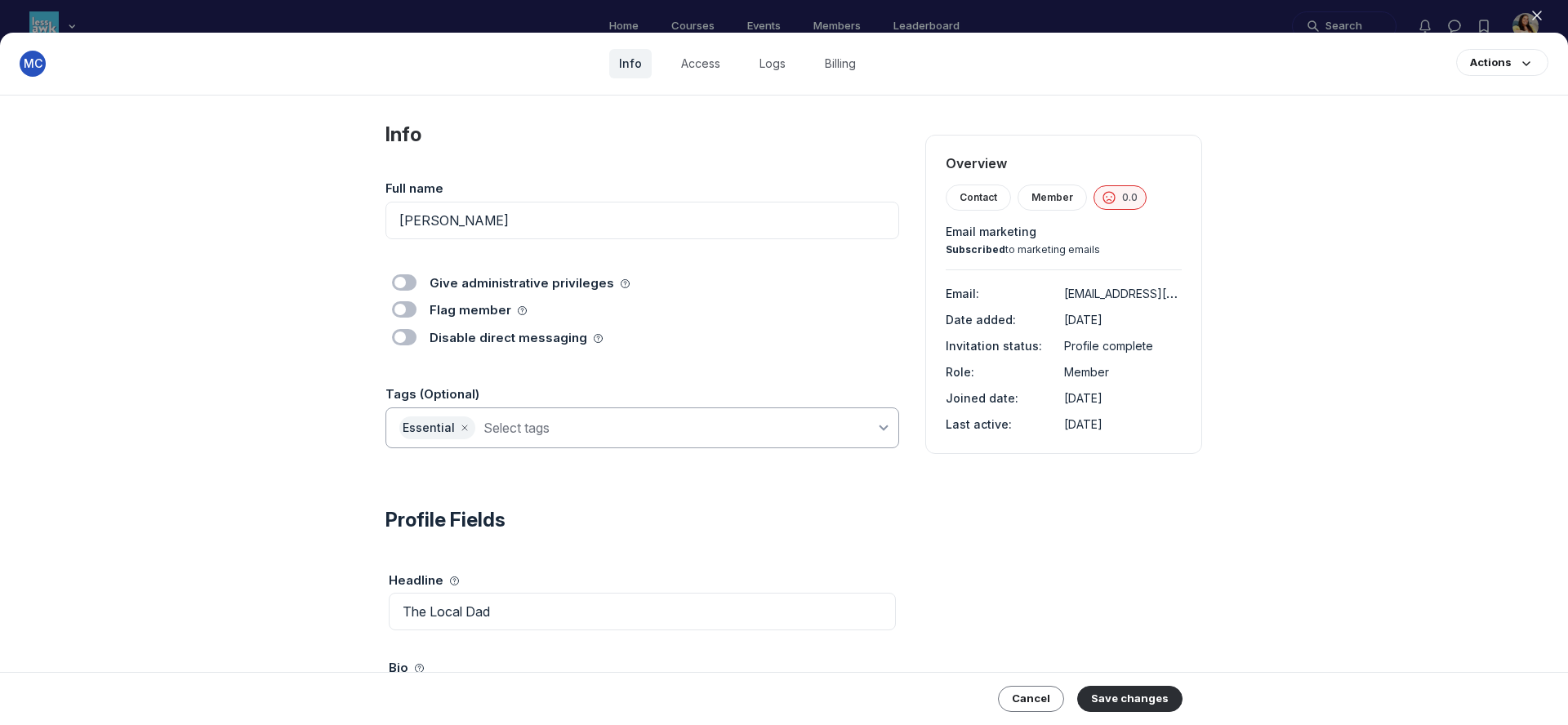
click at [588, 431] on input at bounding box center [679, 428] width 392 height 23
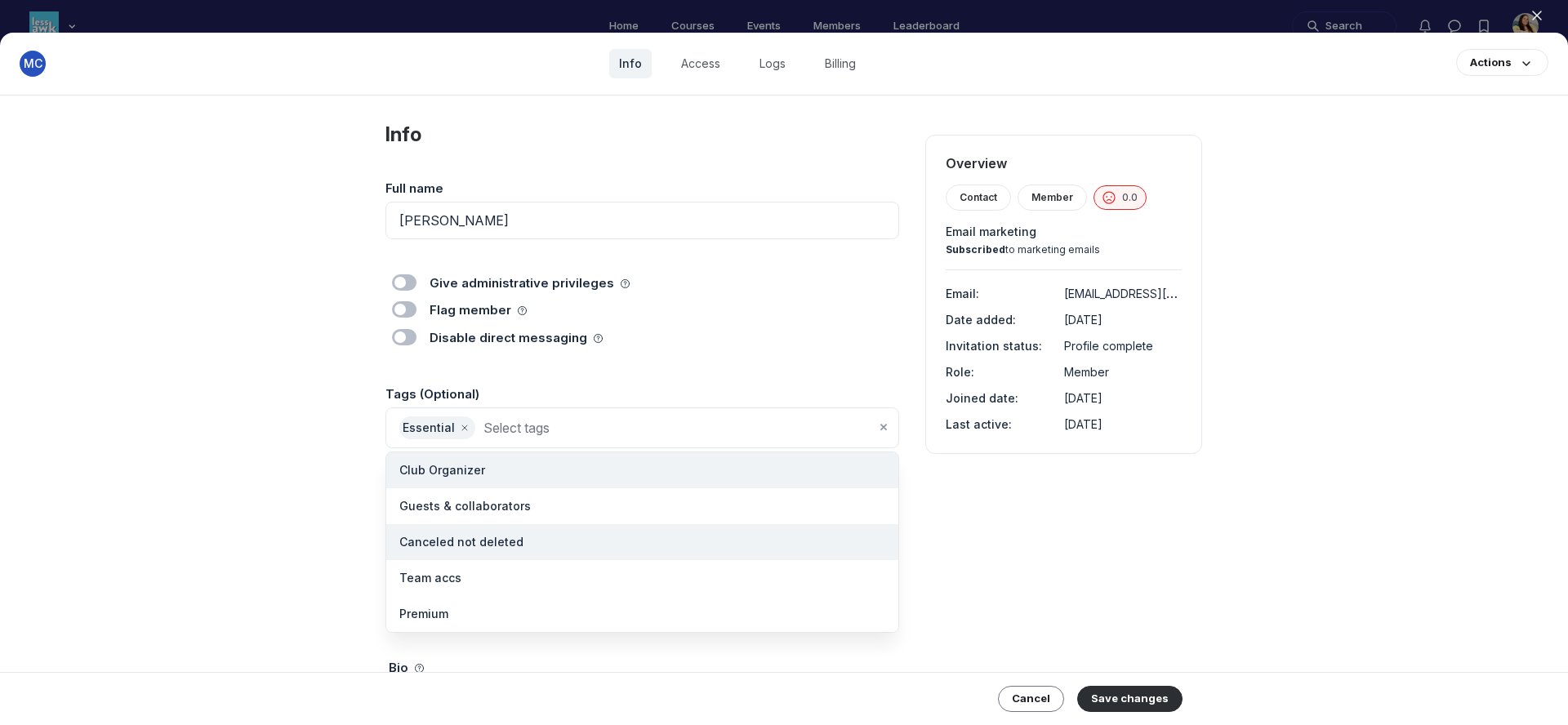
click at [552, 547] on li "Canceled not deleted" at bounding box center [642, 543] width 512 height 36
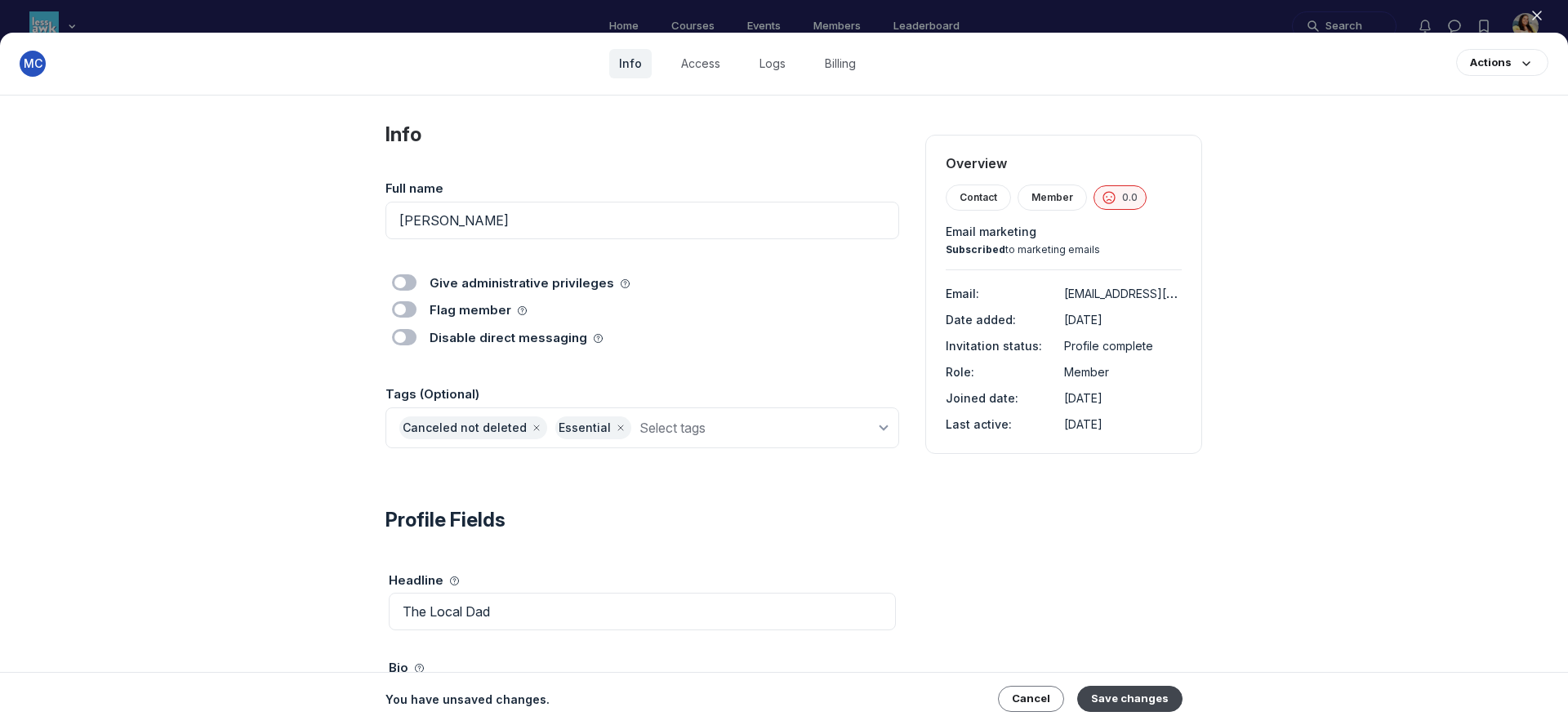
click at [1126, 696] on button "Save changes" at bounding box center [1130, 699] width 106 height 26
click at [709, 65] on link "Access" at bounding box center [701, 64] width 59 height 29
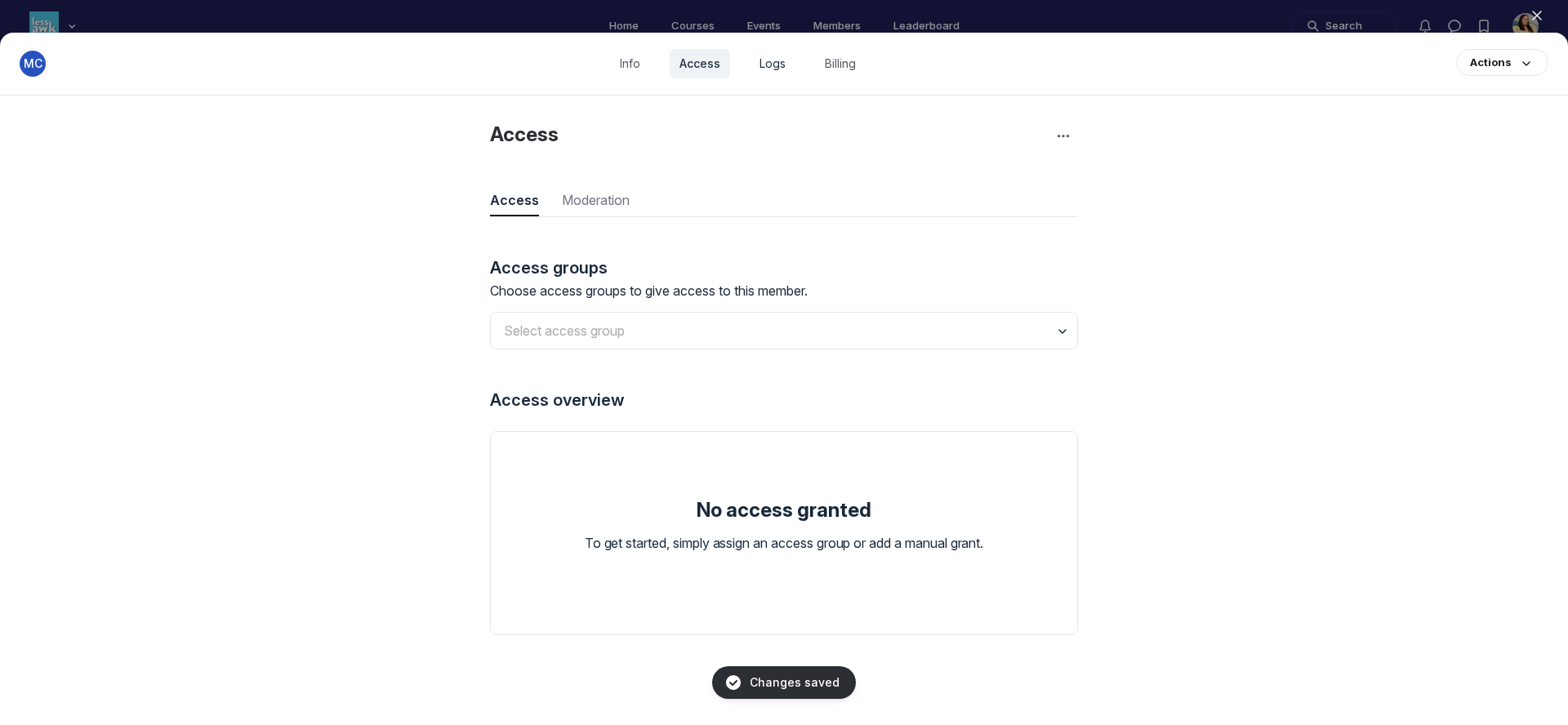
click at [772, 63] on link "Logs" at bounding box center [773, 64] width 46 height 29
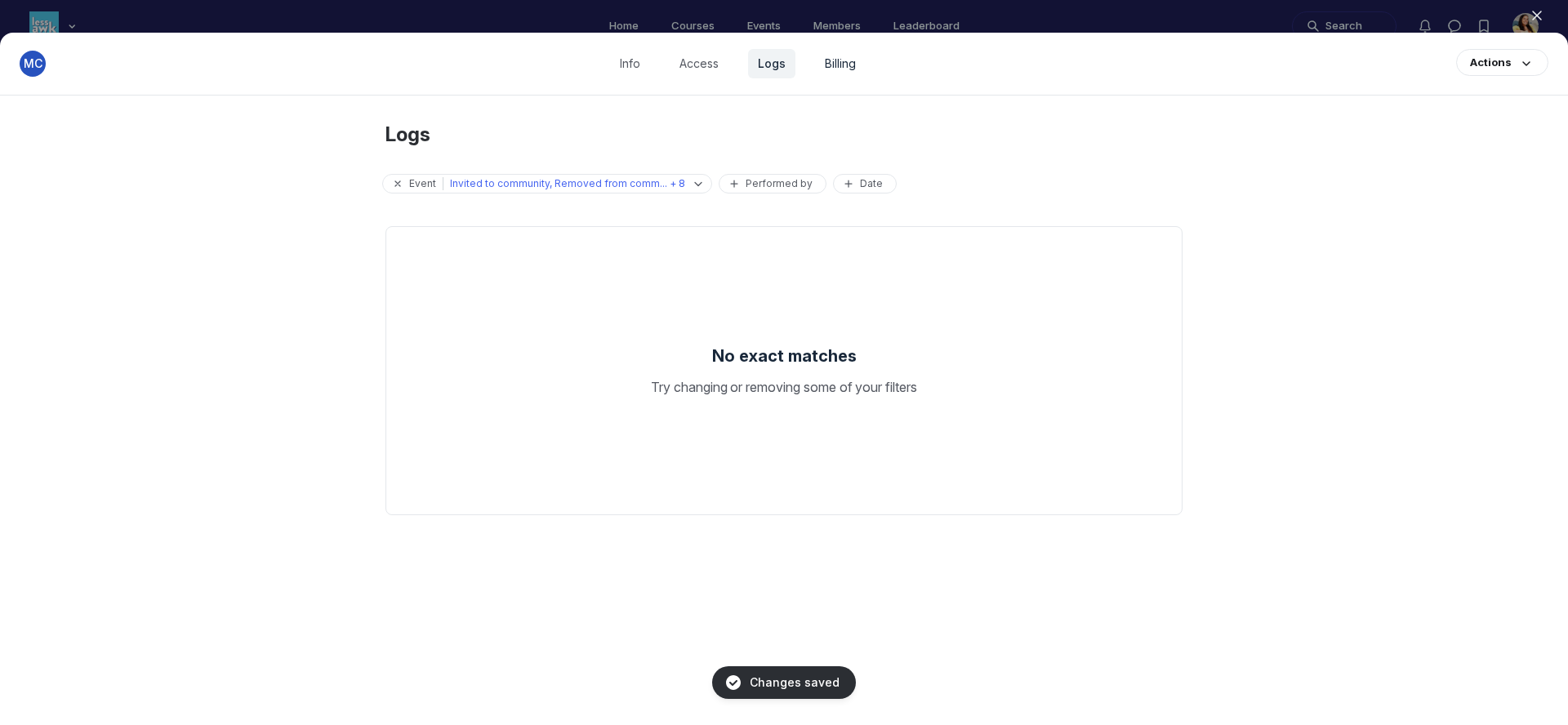
click at [844, 65] on link "Billing" at bounding box center [840, 64] width 51 height 29
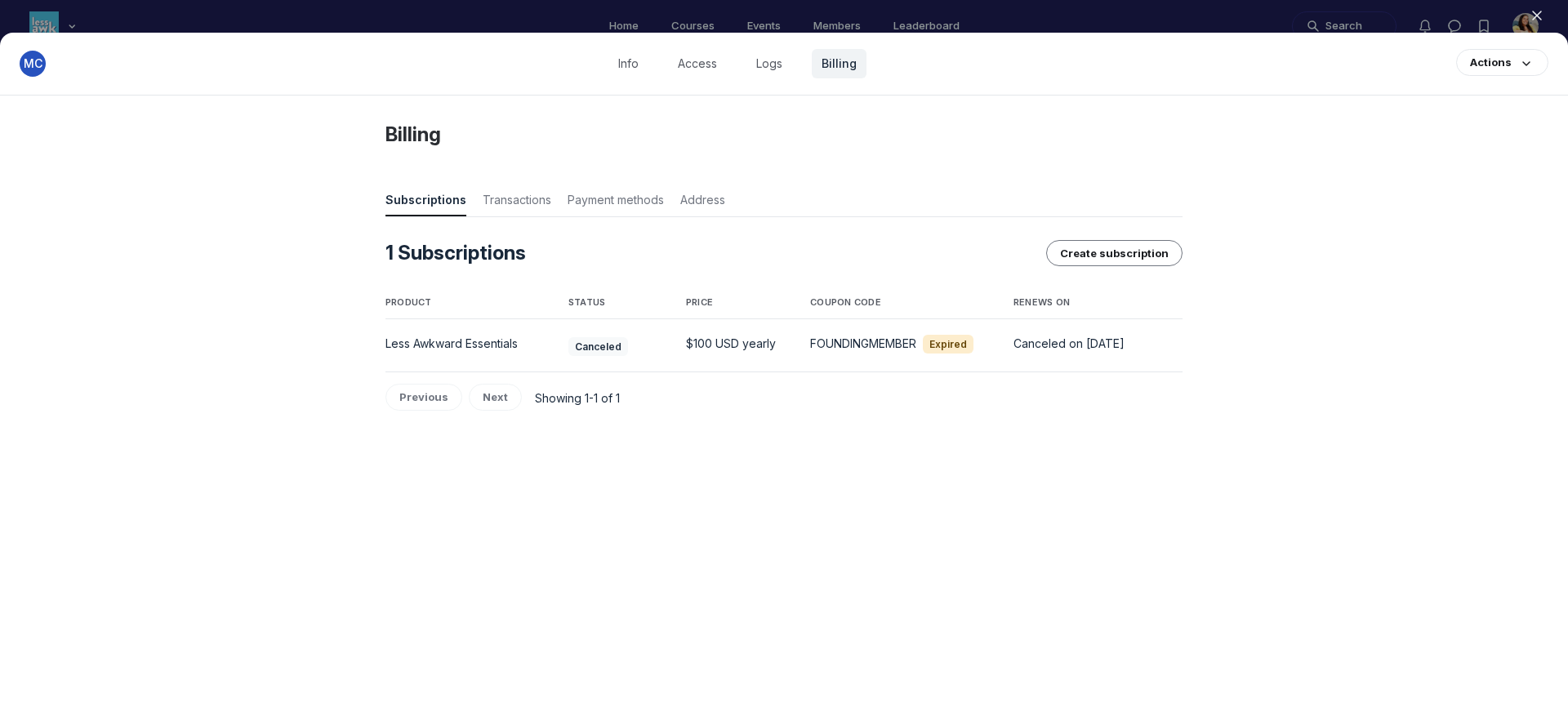
click at [1544, 14] on icon "button" at bounding box center [1537, 16] width 16 height 16
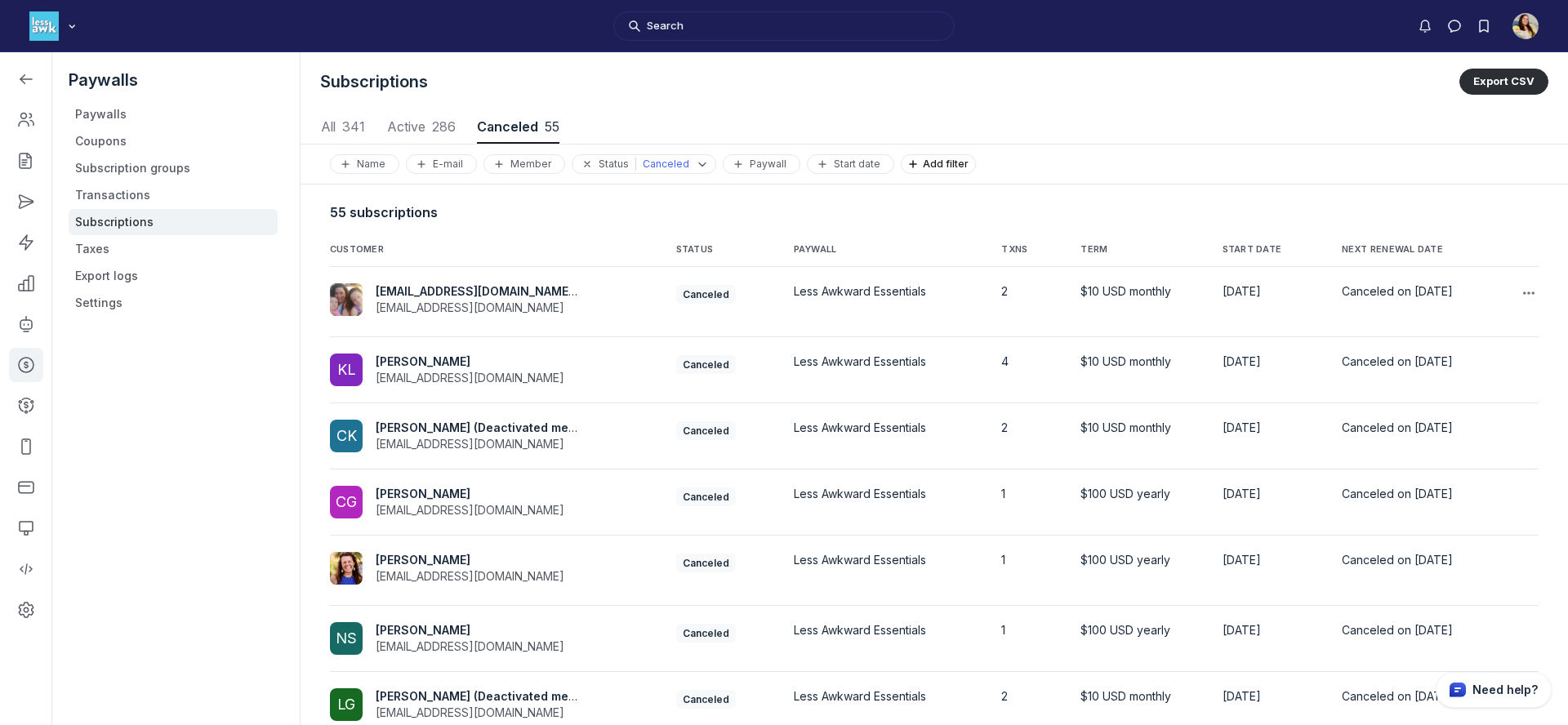
scroll to position [2211, 7627]
click at [1382, 239] on th "NEXT RENEWAL DATE" at bounding box center [1414, 246] width 171 height 40
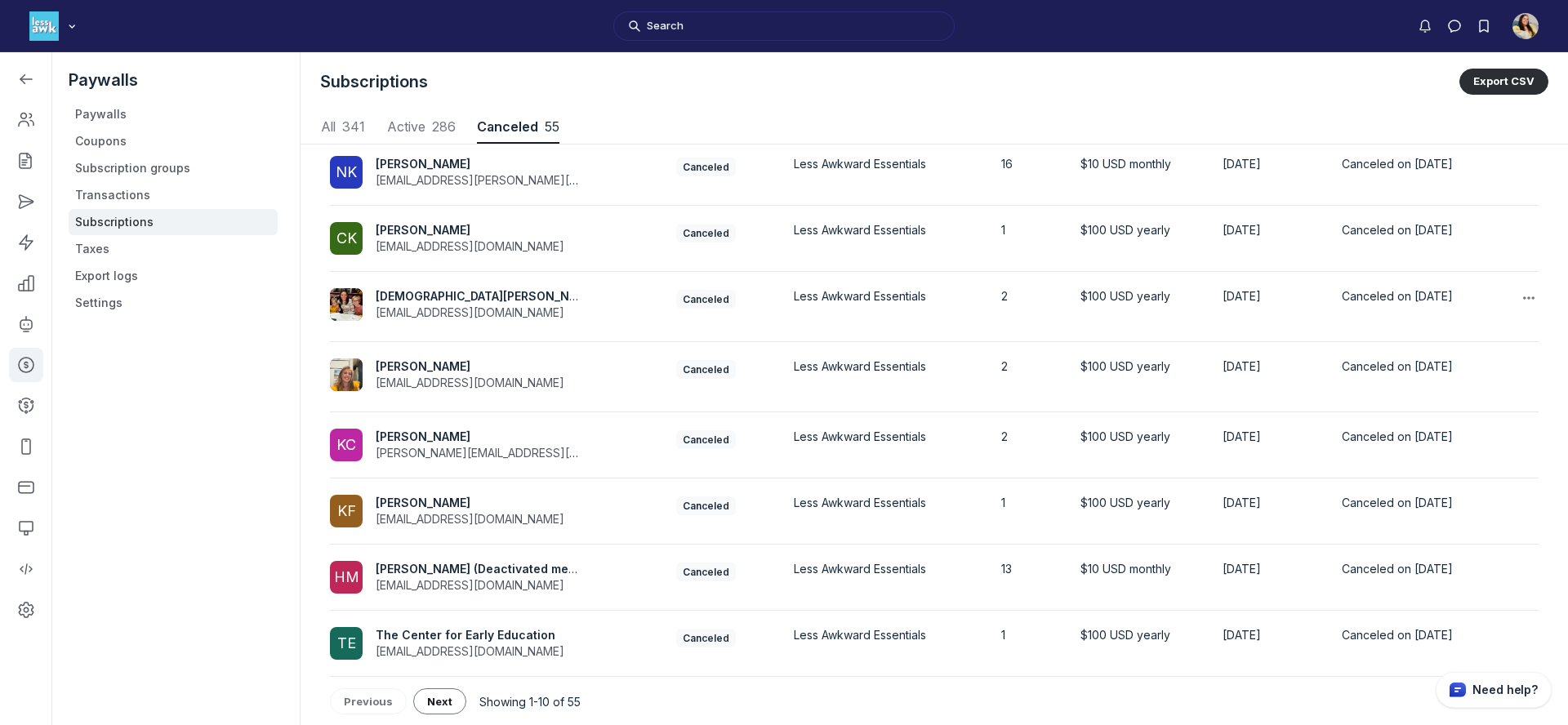
scroll to position [260, 0]
click at [417, 693] on button "Next" at bounding box center [439, 700] width 53 height 26
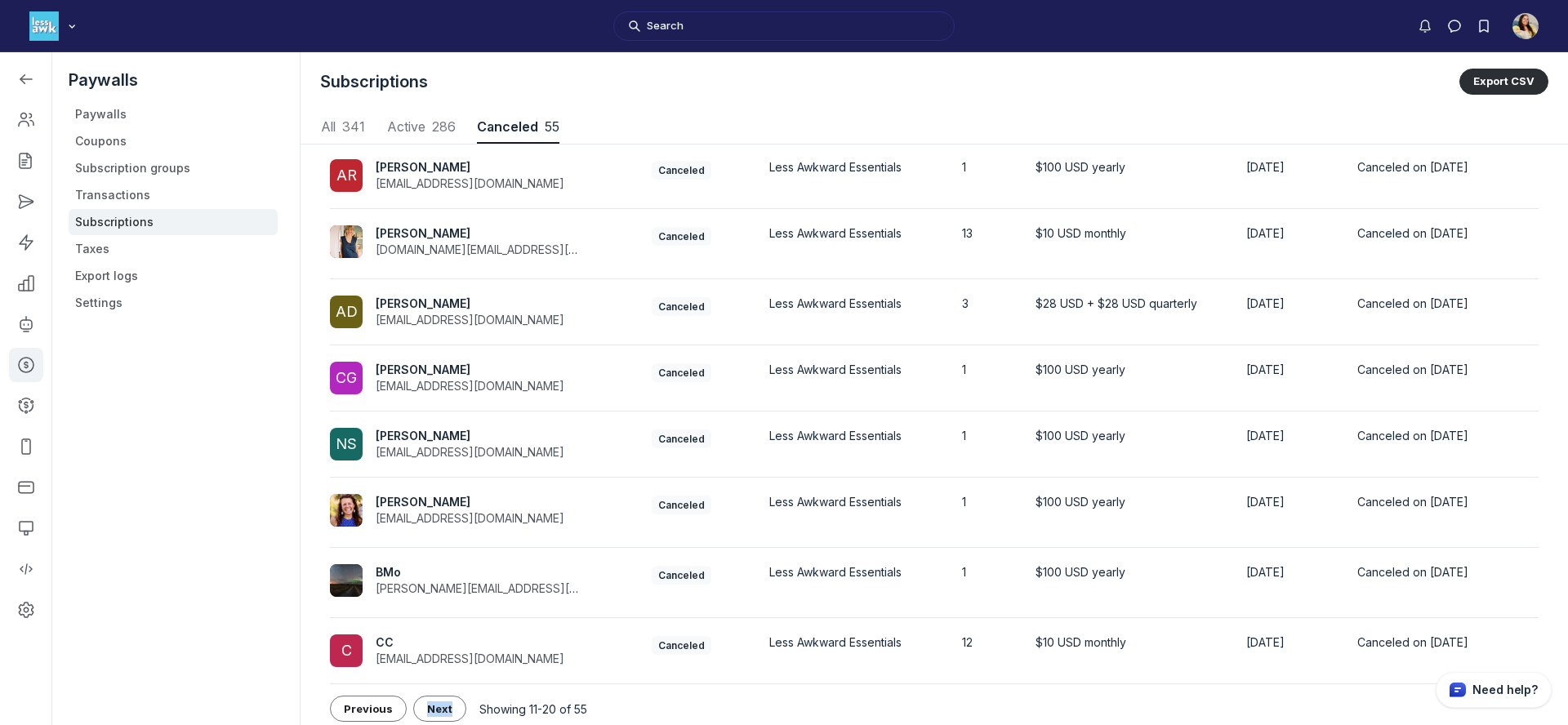
click at [417, 693] on div "Showing 11-20 of 55 Previous Next" at bounding box center [934, 709] width 1209 height 49
click at [424, 699] on button "Next" at bounding box center [439, 709] width 53 height 26
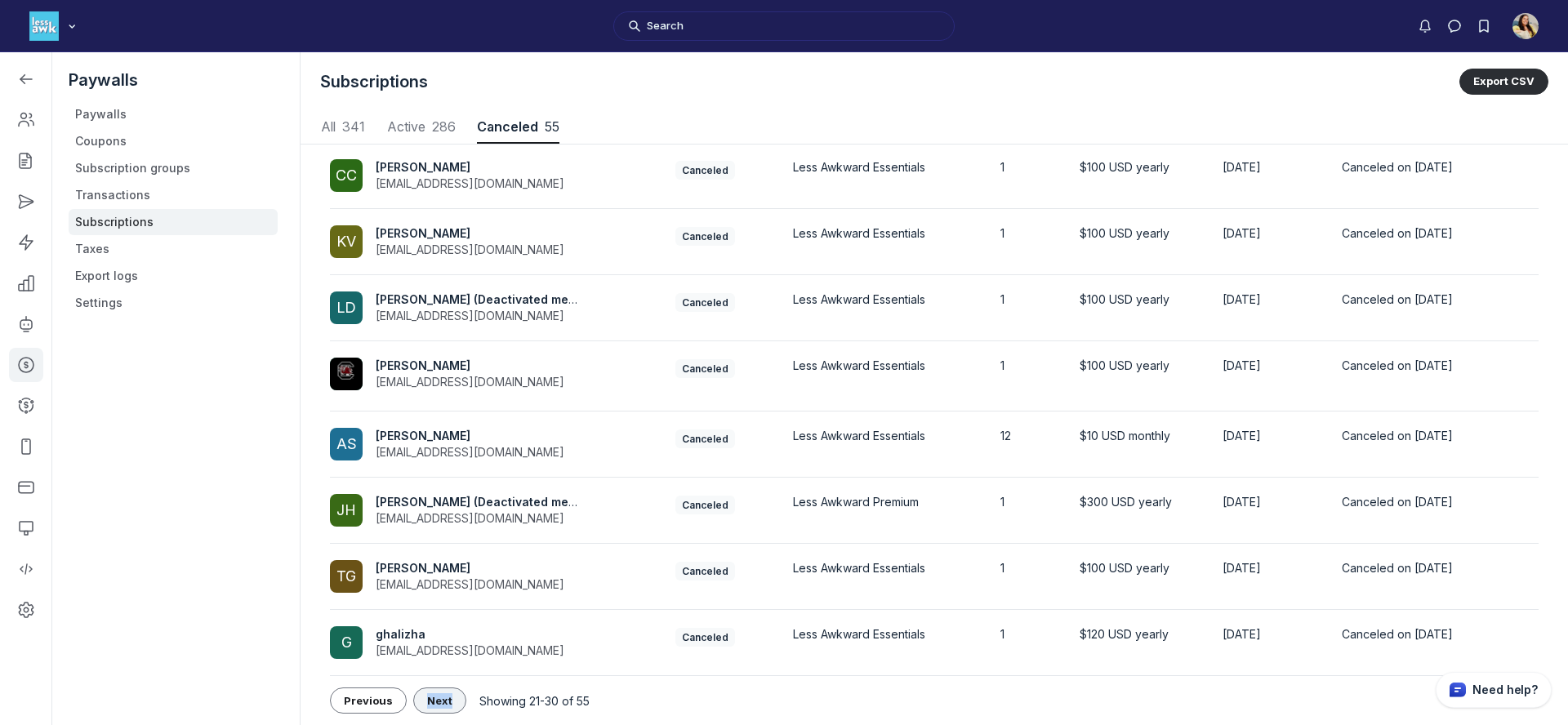
click at [427, 700] on span "Next" at bounding box center [439, 700] width 25 height 13
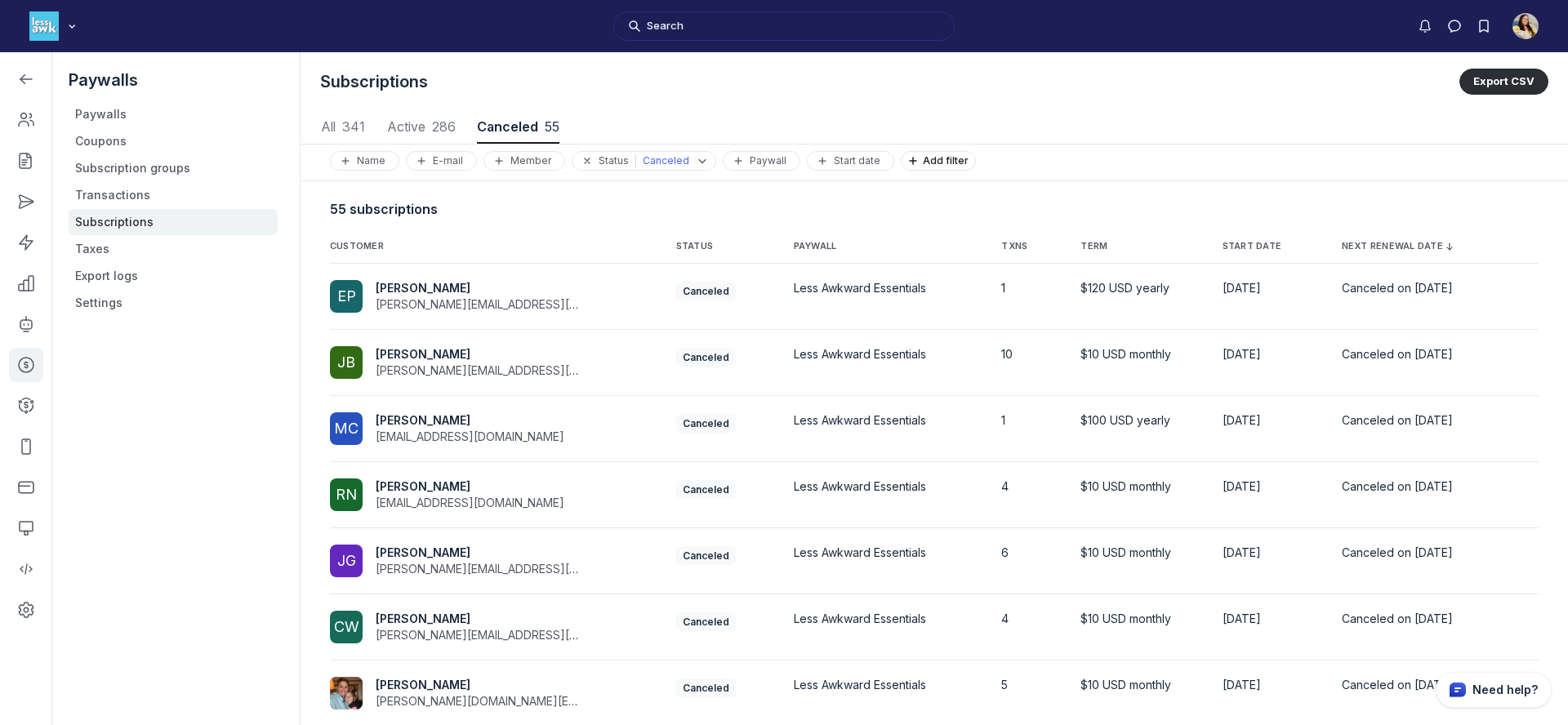
scroll to position [256, 0]
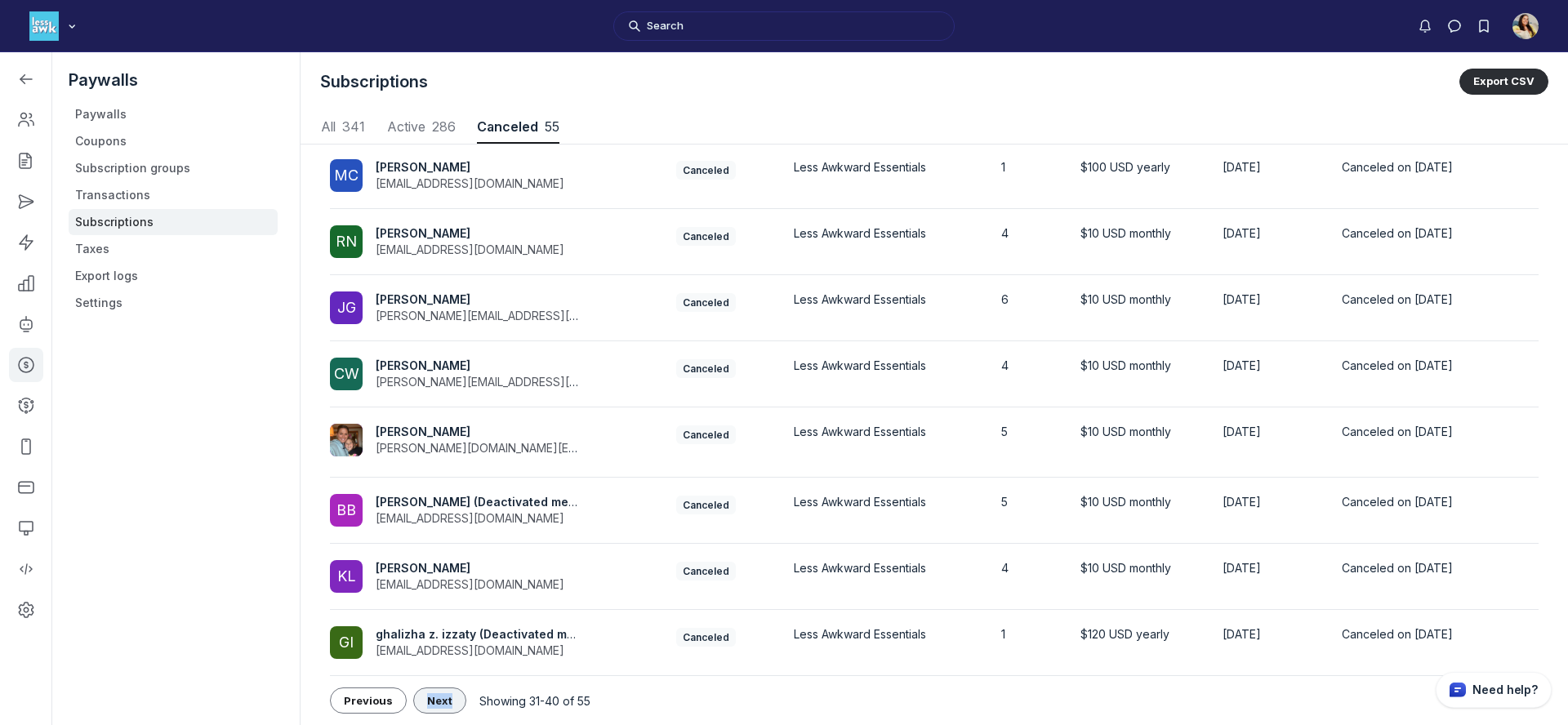
click at [427, 709] on button "Next" at bounding box center [439, 700] width 53 height 26
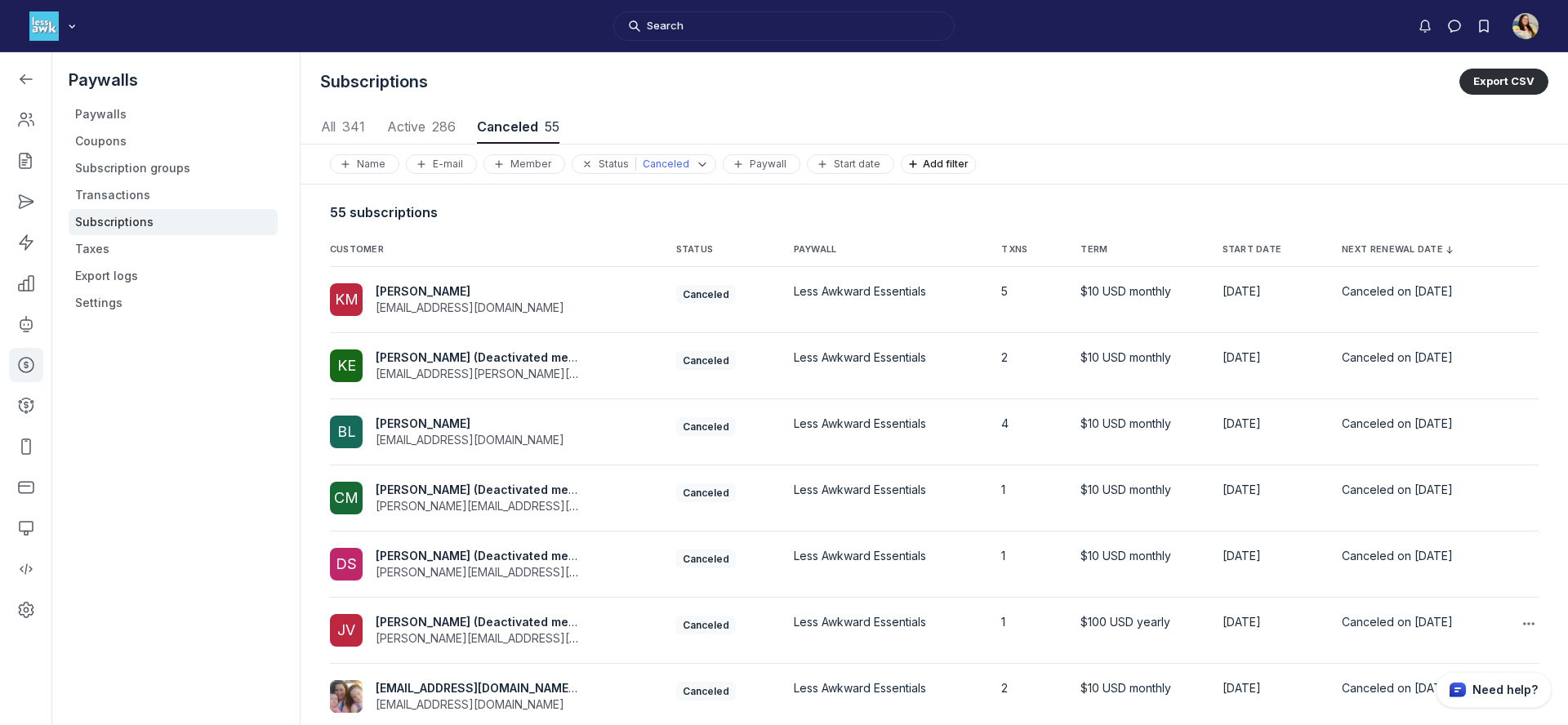
scroll to position [260, 0]
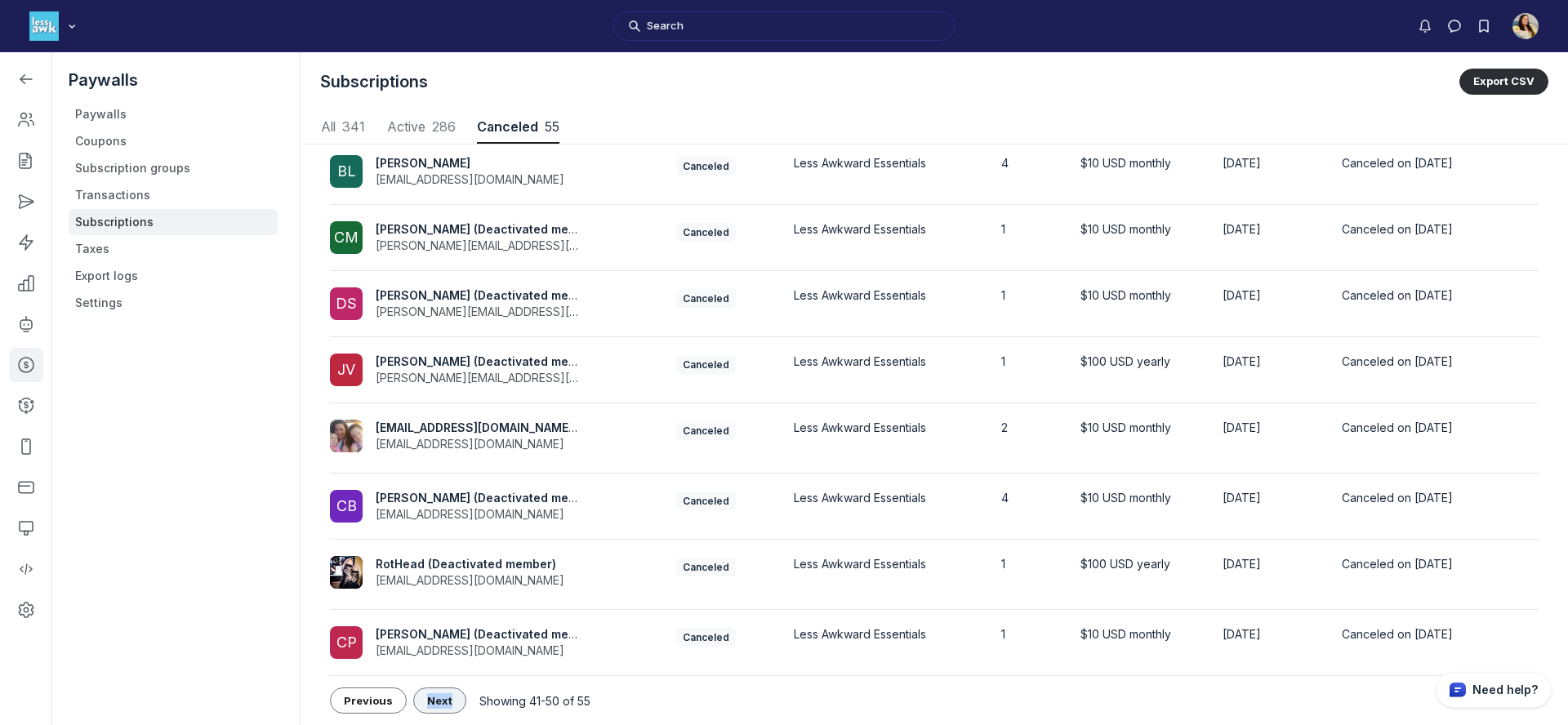
click at [435, 697] on span "Next" at bounding box center [439, 700] width 25 height 13
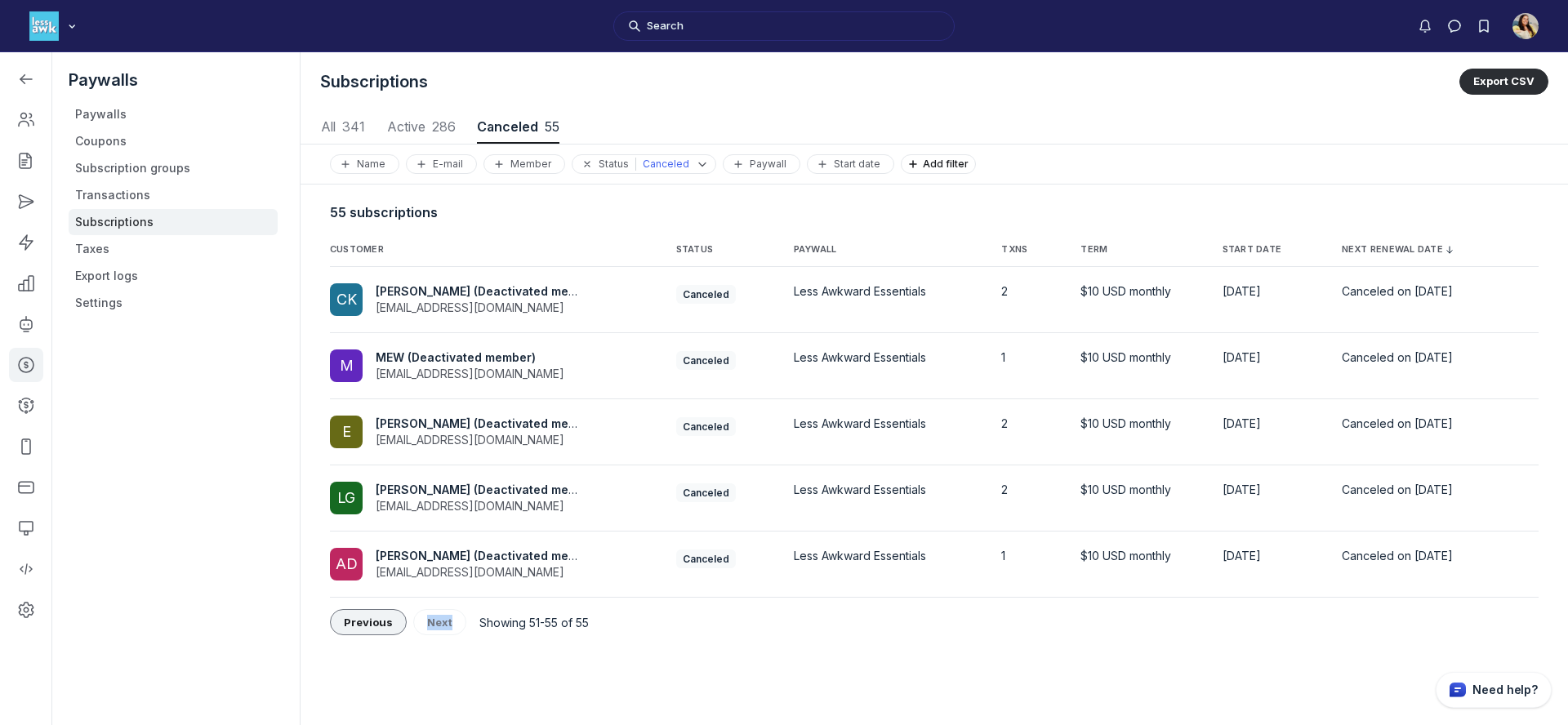
click at [388, 631] on button "Previous" at bounding box center [368, 623] width 77 height 26
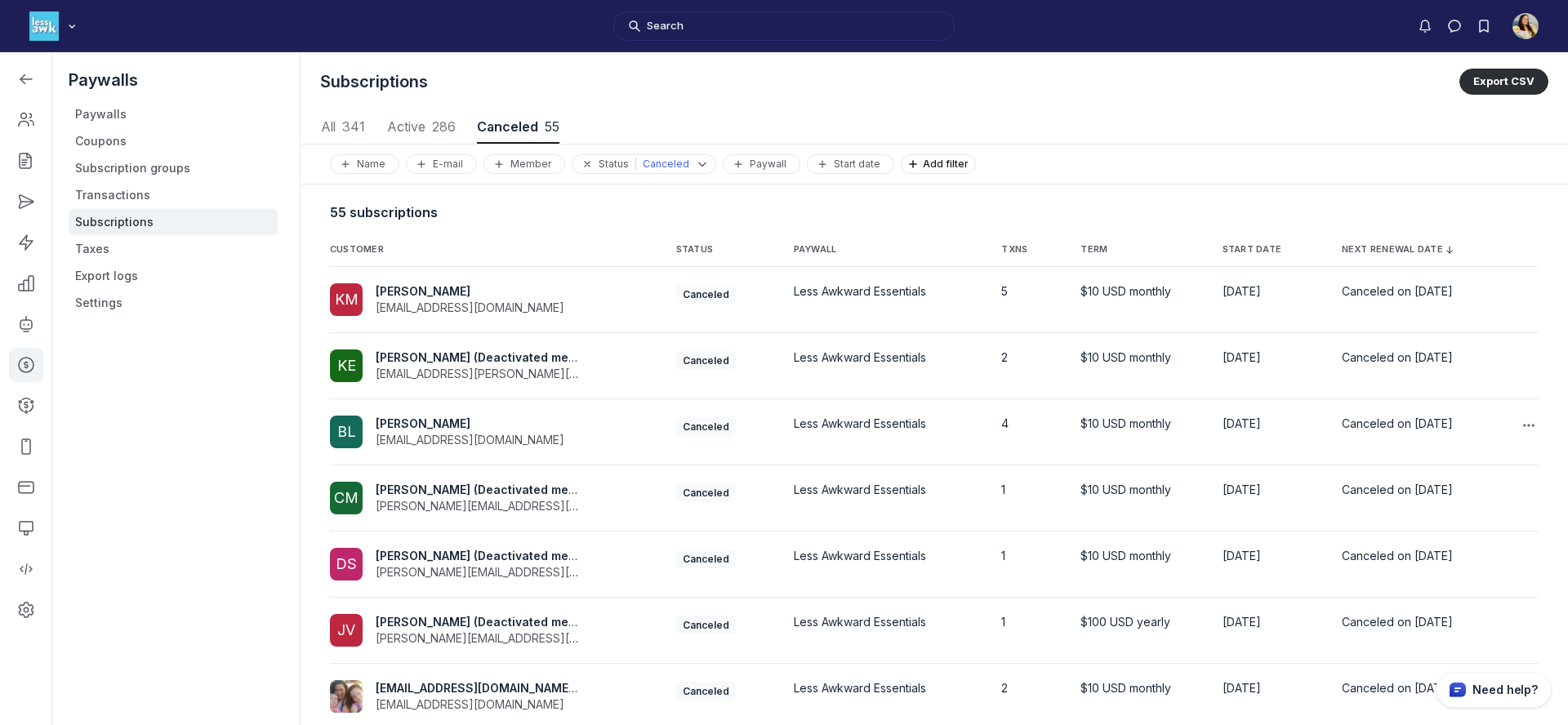
click at [530, 426] on div "BL Brandon Lees stablecore@yahoo.com" at bounding box center [460, 432] width 261 height 33
click at [429, 415] on td "BL Brandon Lees stablecore@yahoo.com" at bounding box center [496, 432] width 333 height 66
click at [427, 296] on span "Kate Meyers" at bounding box center [423, 290] width 95 height 14
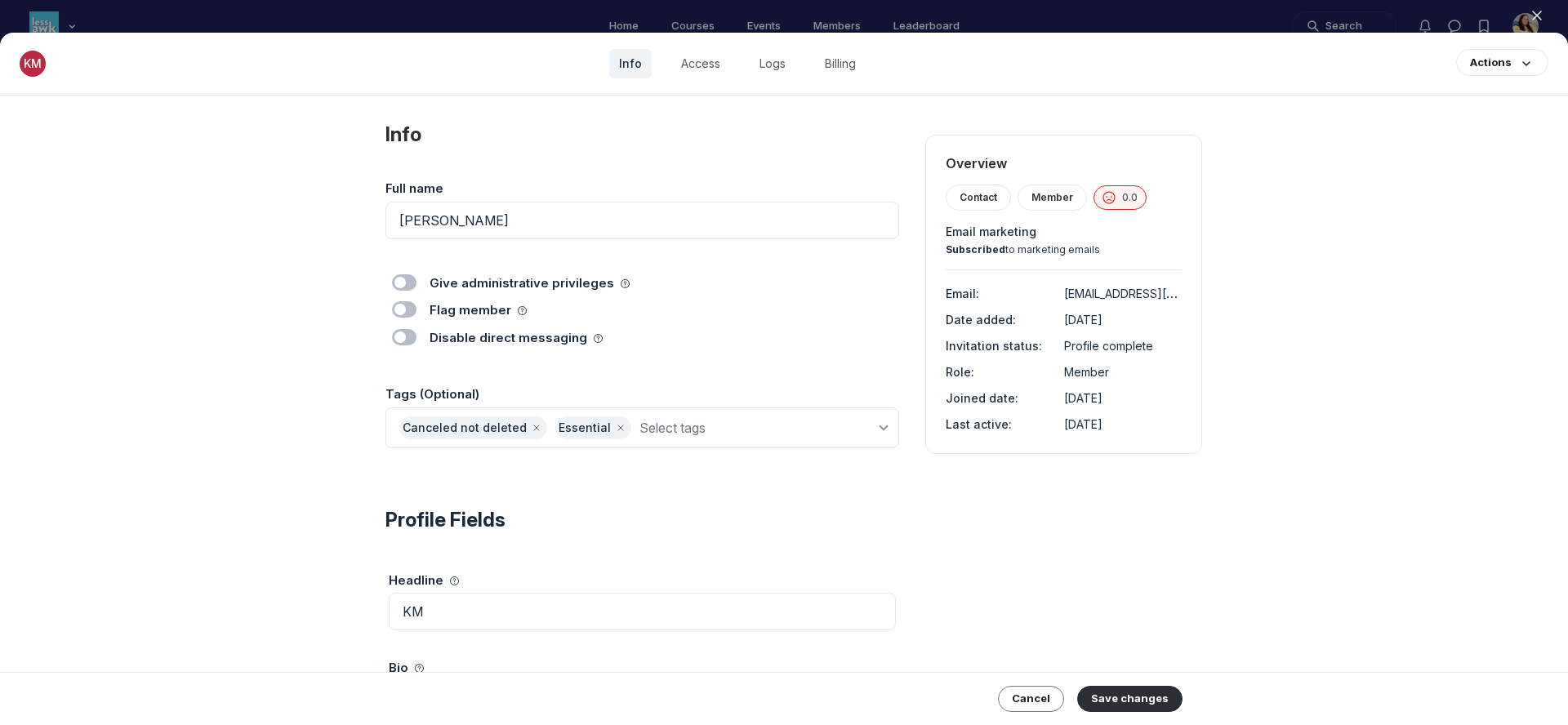
click at [1530, 12] on icon "button" at bounding box center [1537, 16] width 16 height 16
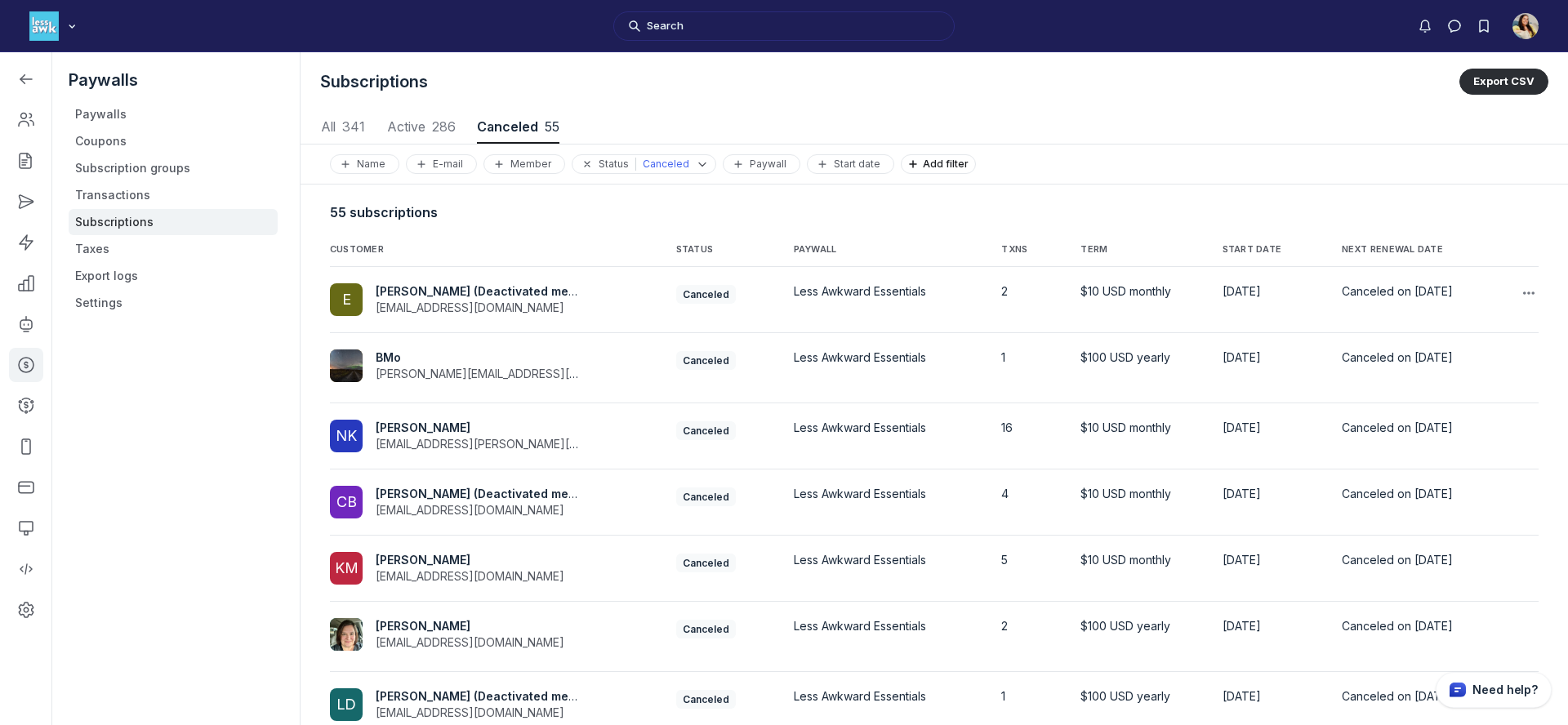
scroll to position [2211, 7627]
click at [1377, 243] on span "NEXT RENEWAL DATE" at bounding box center [1414, 250] width 145 height 13
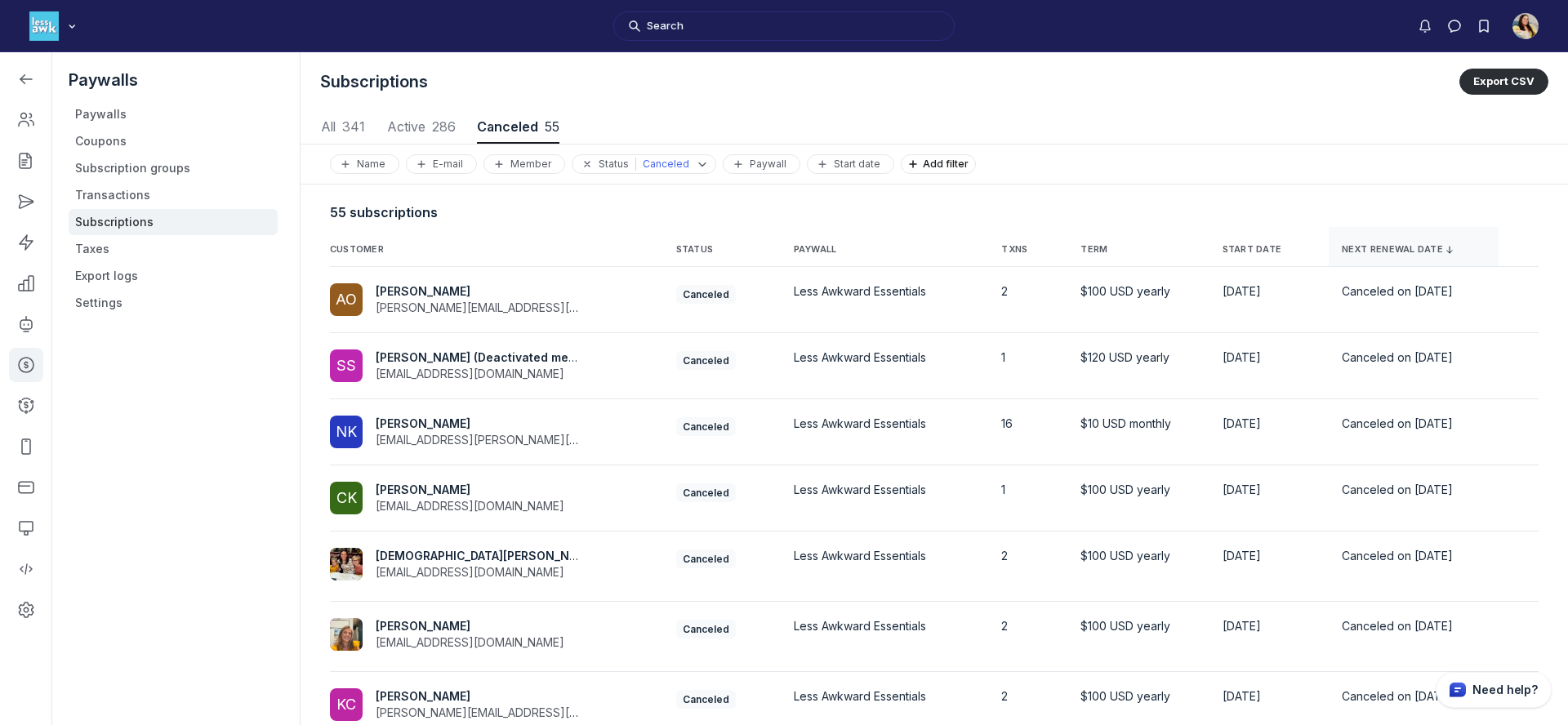
click at [1377, 243] on span "NEXT RENEWAL DATE" at bounding box center [1414, 250] width 145 height 13
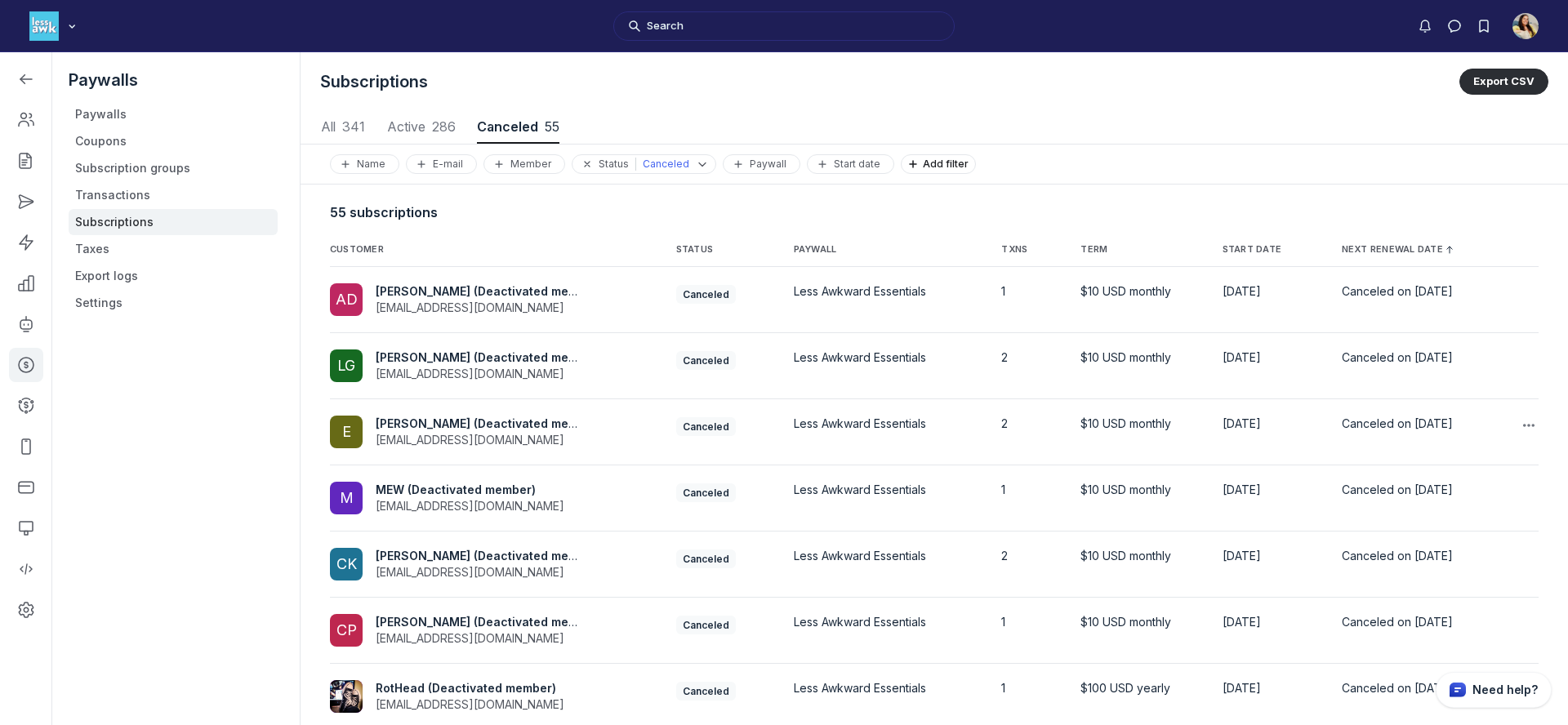
scroll to position [260, 0]
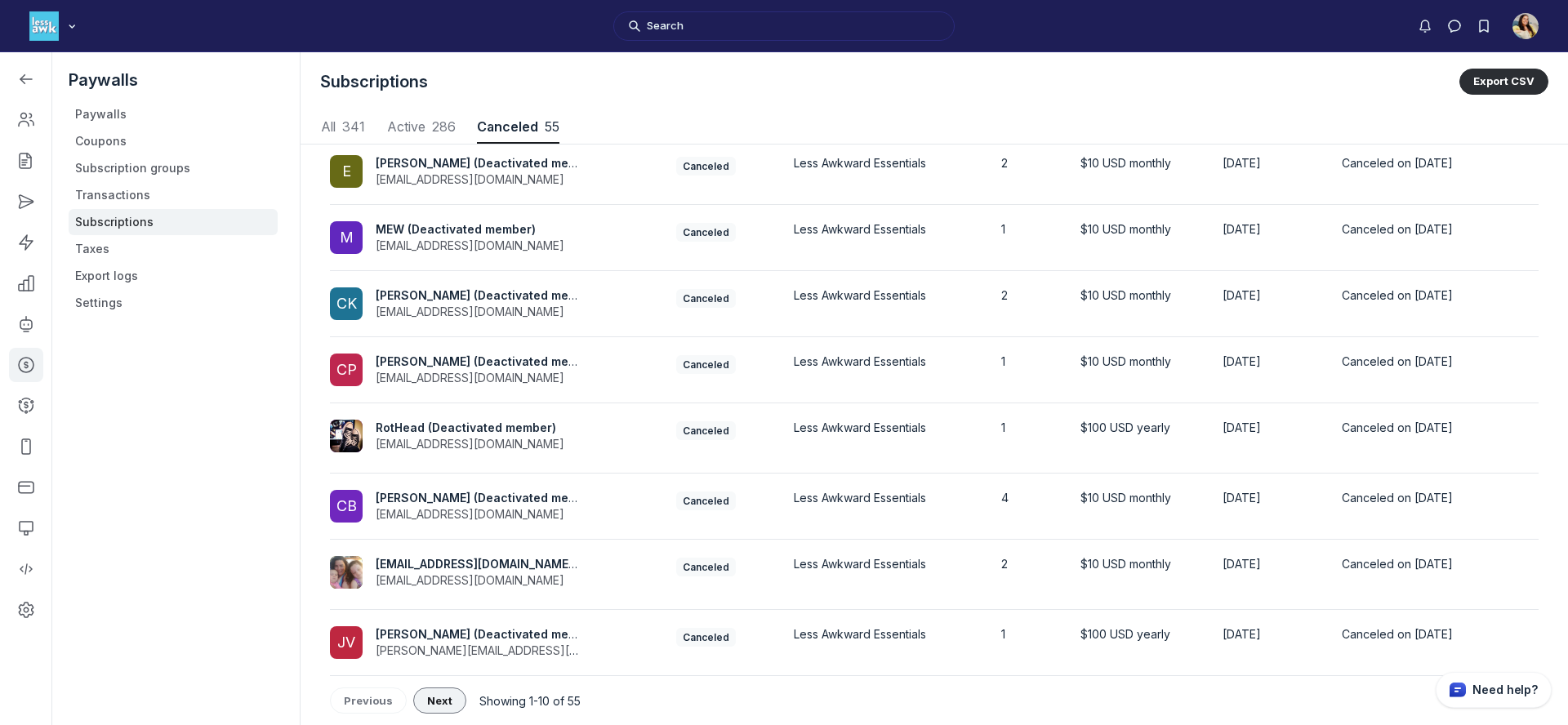
click at [439, 707] on button "Next" at bounding box center [439, 700] width 53 height 26
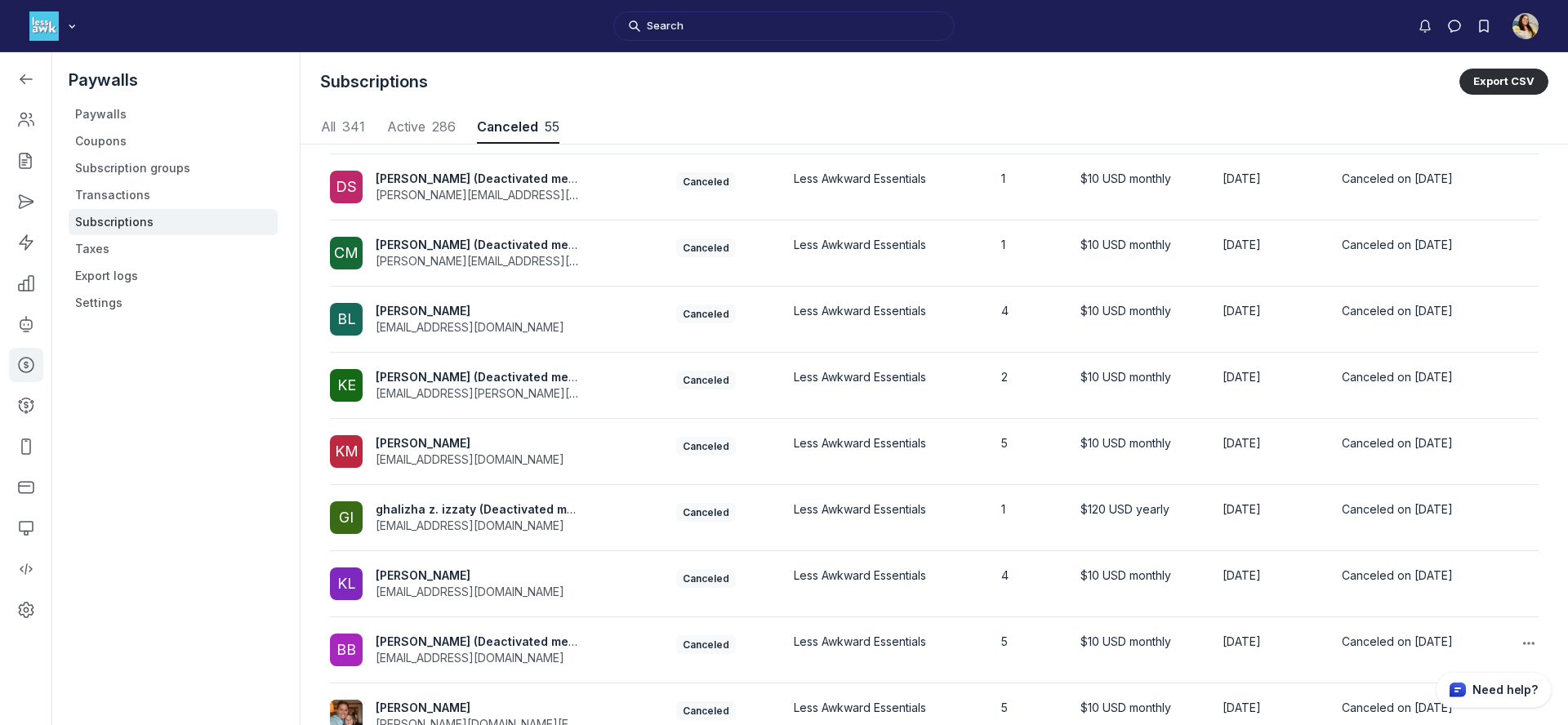
scroll to position [148, 0]
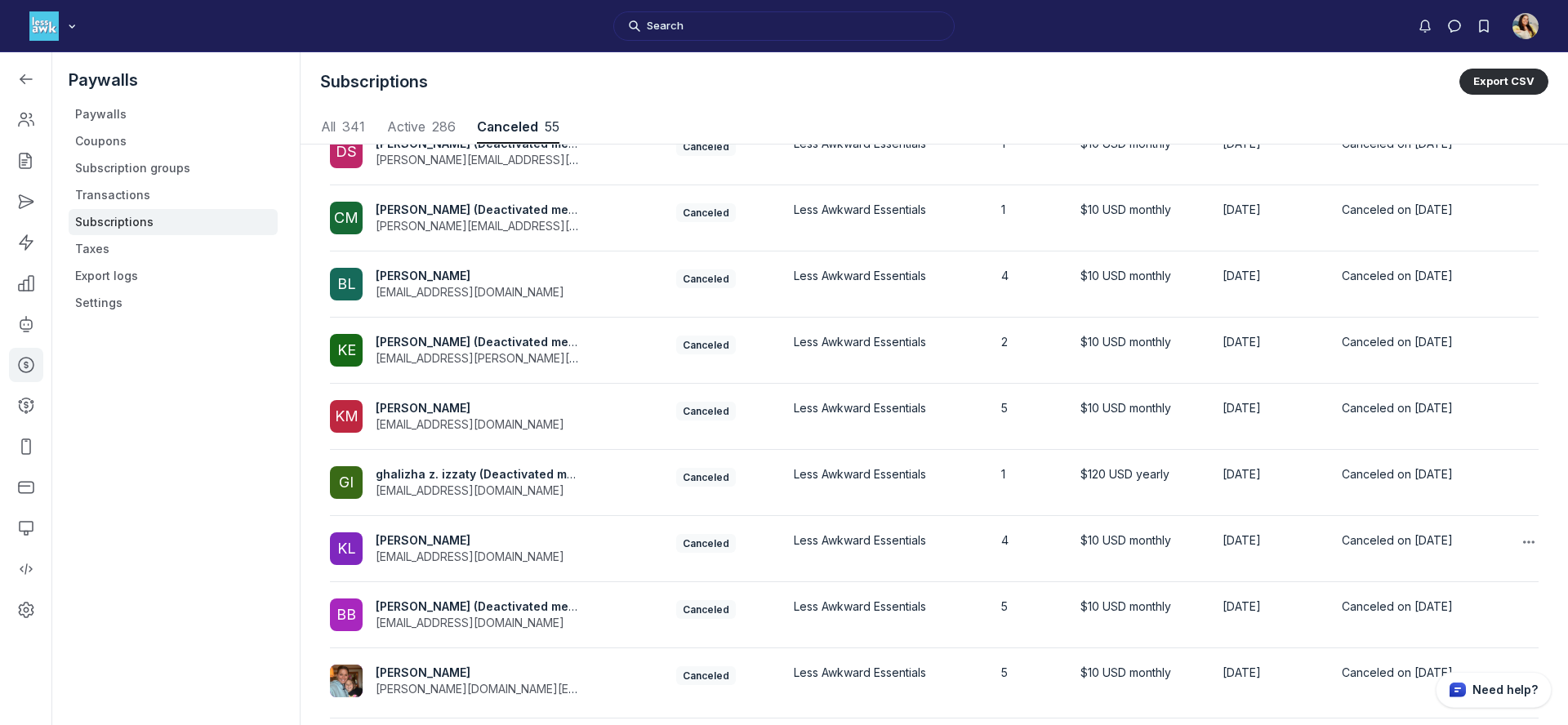
click at [525, 552] on div "Kathy L kfanningirish@yahoo.com" at bounding box center [476, 549] width 202 height 33
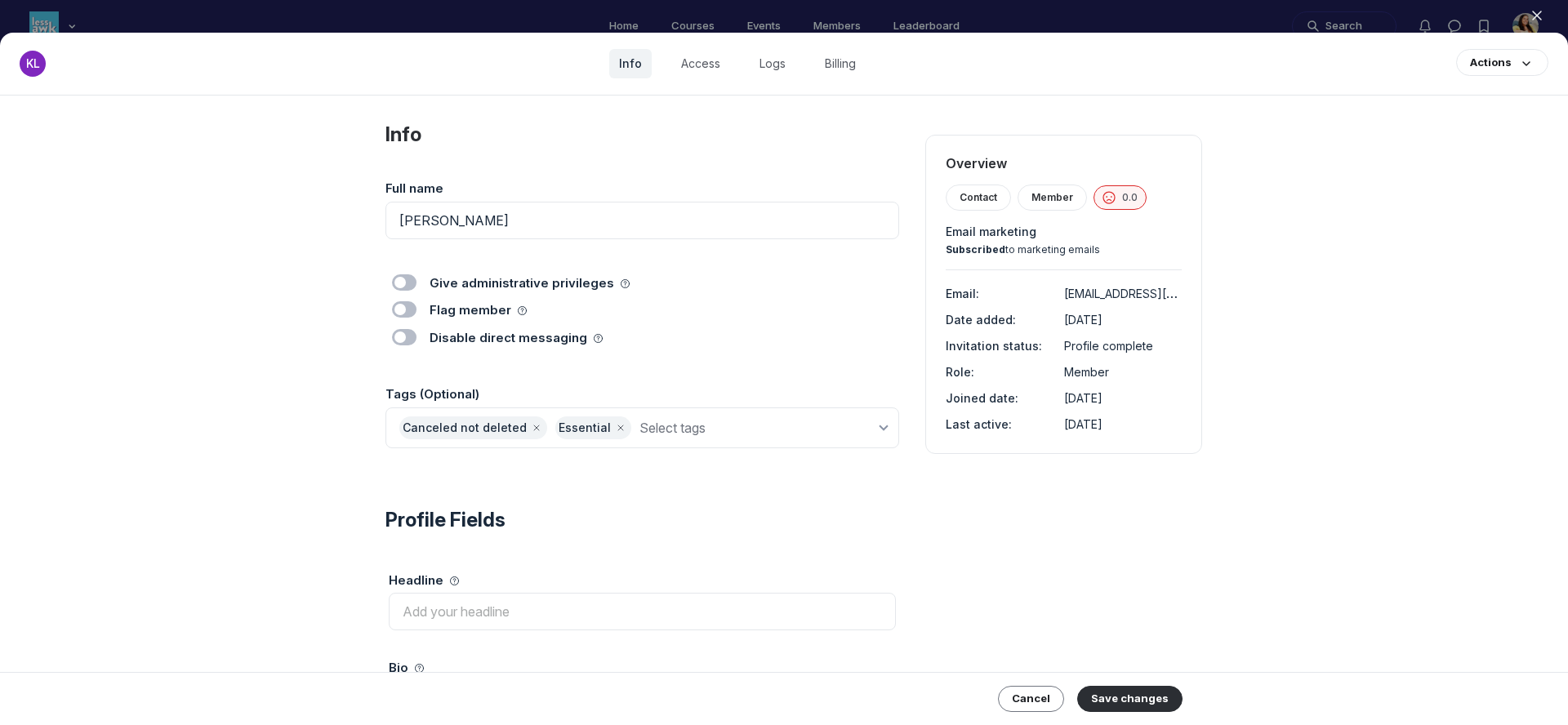
click at [1541, 10] on icon "button" at bounding box center [1537, 16] width 16 height 16
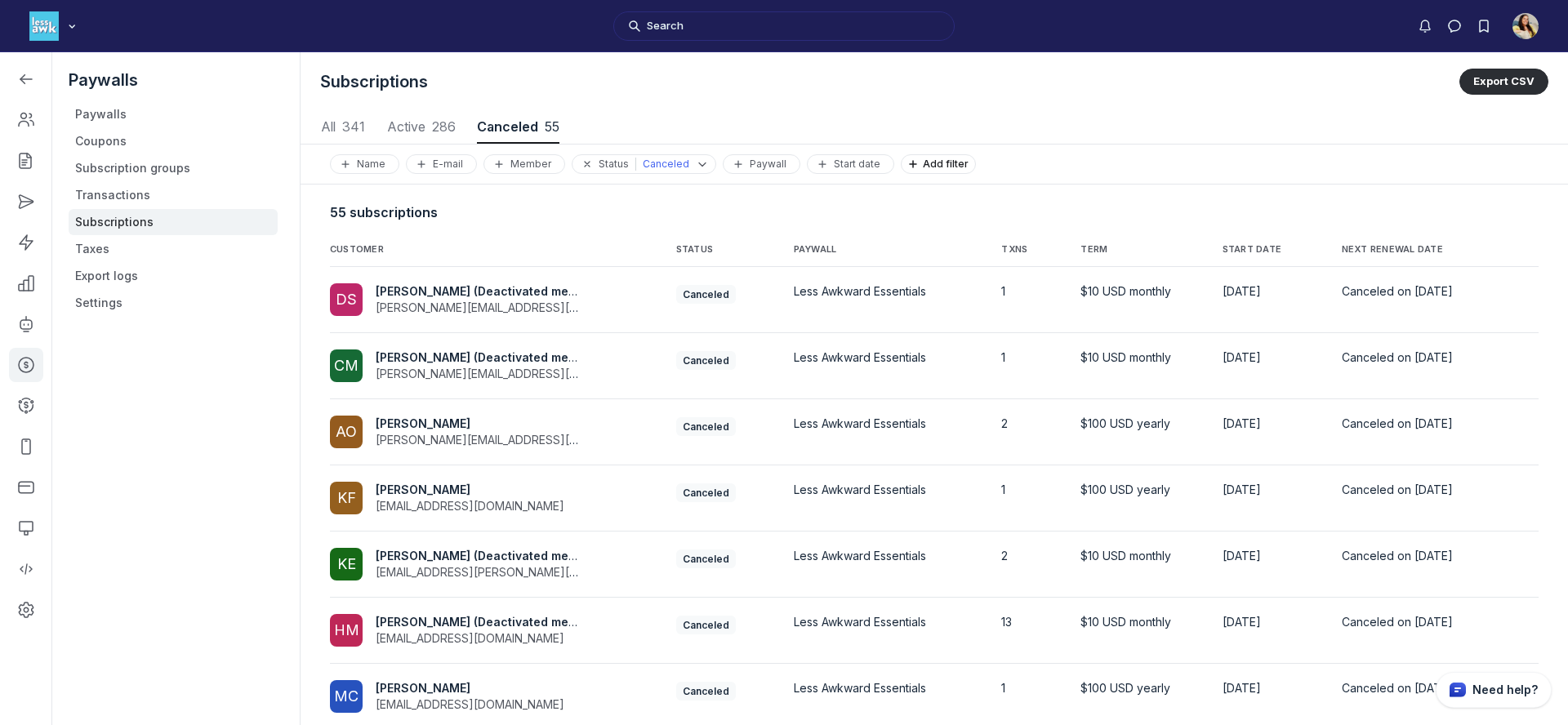
scroll to position [2211, 7627]
click at [1417, 243] on span "NEXT RENEWAL DATE" at bounding box center [1414, 250] width 145 height 13
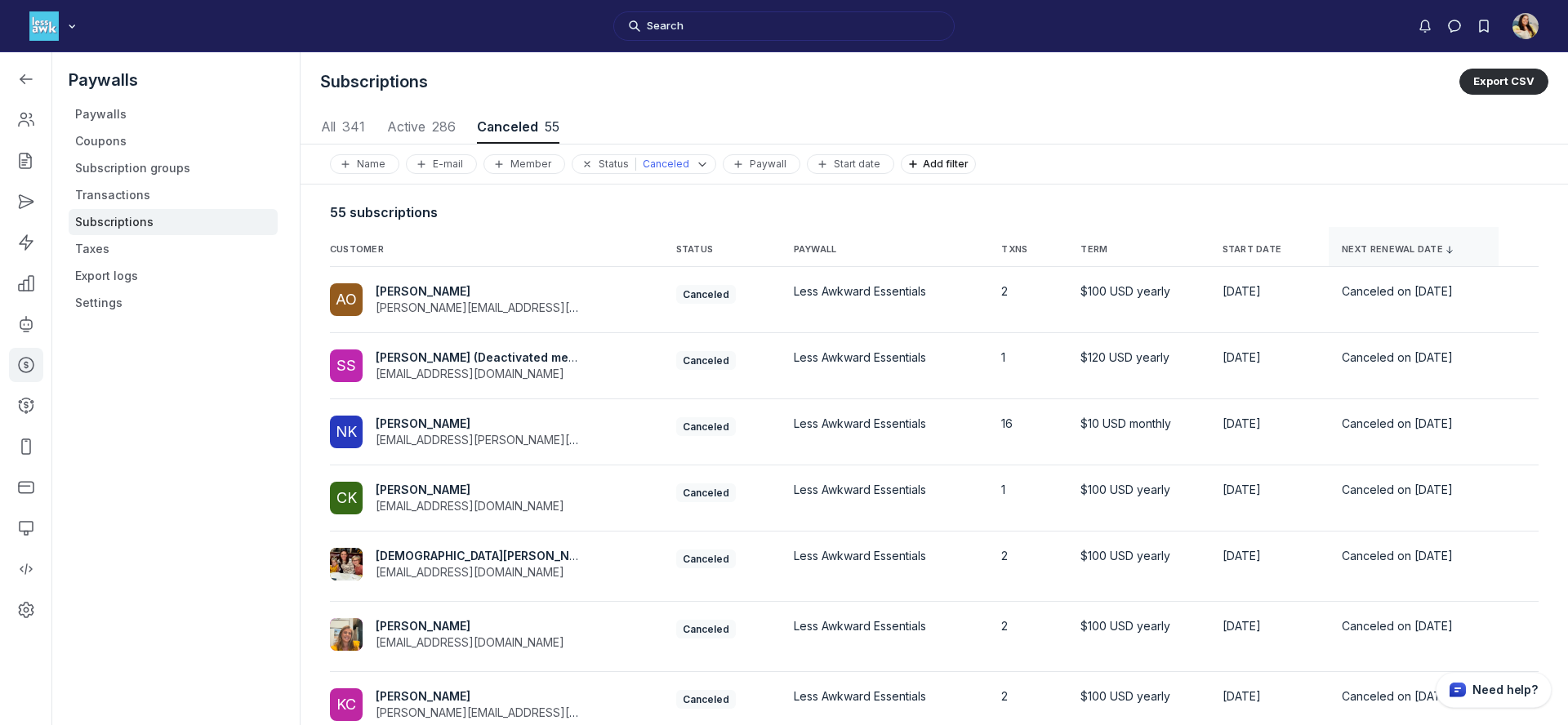
click at [1417, 243] on span "NEXT RENEWAL DATE" at bounding box center [1414, 250] width 145 height 13
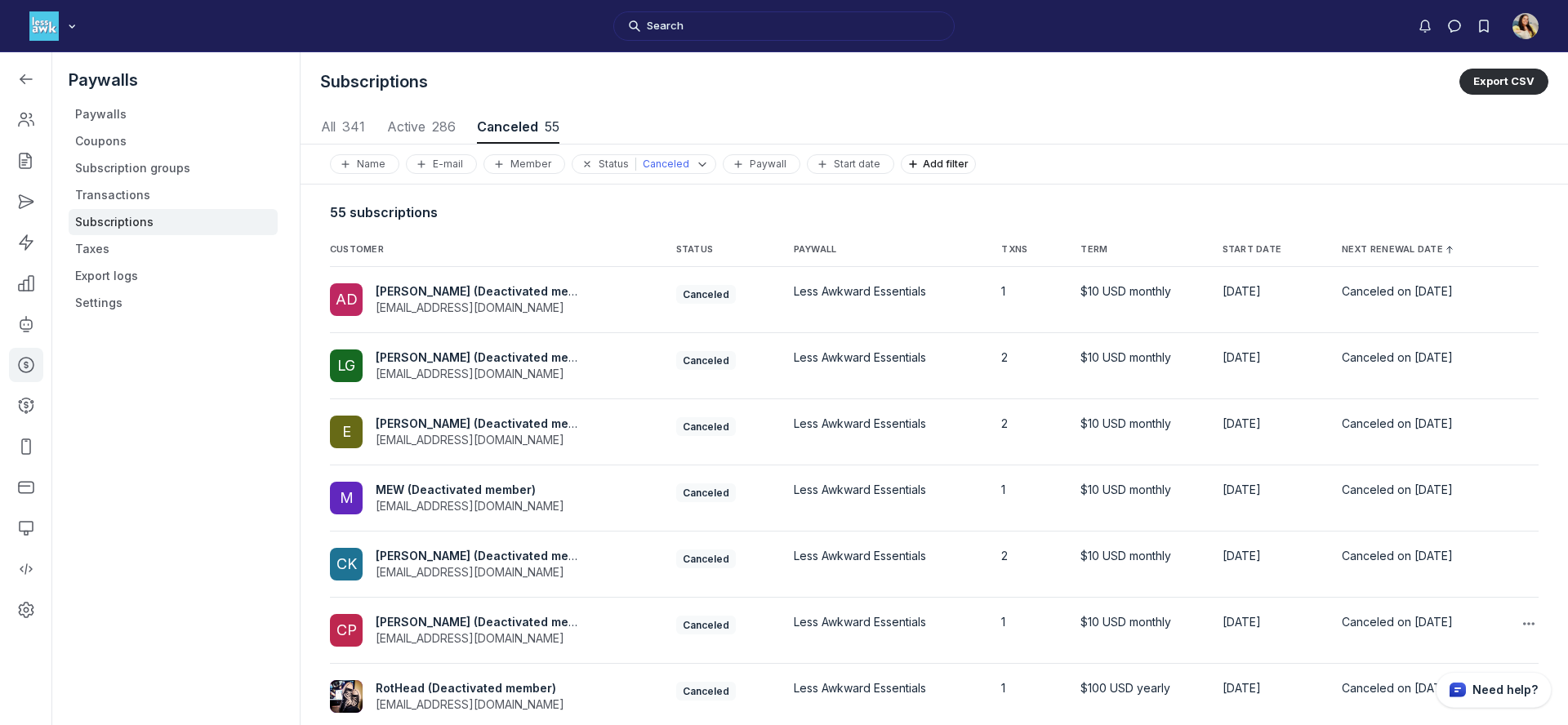
scroll to position [260, 0]
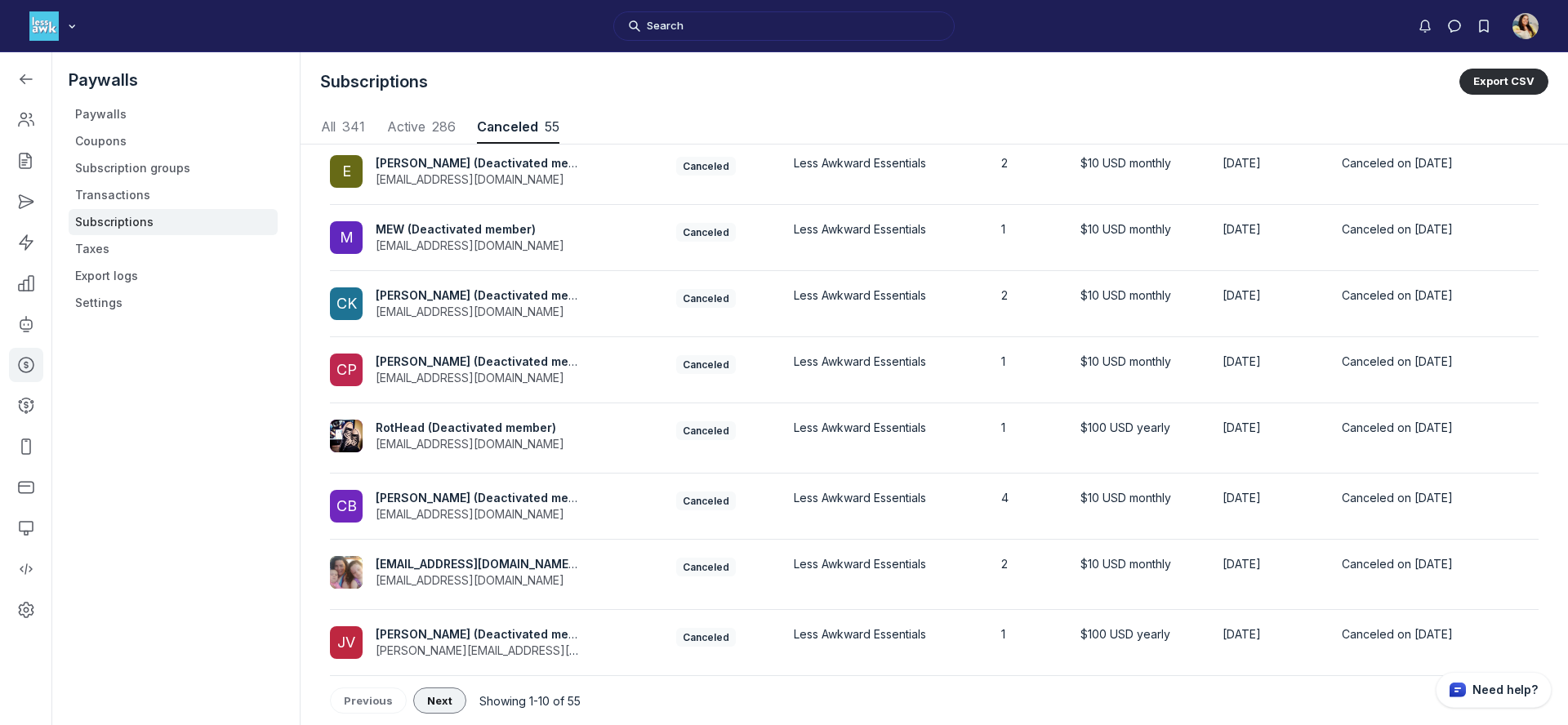
click at [427, 697] on span "Next" at bounding box center [439, 700] width 25 height 13
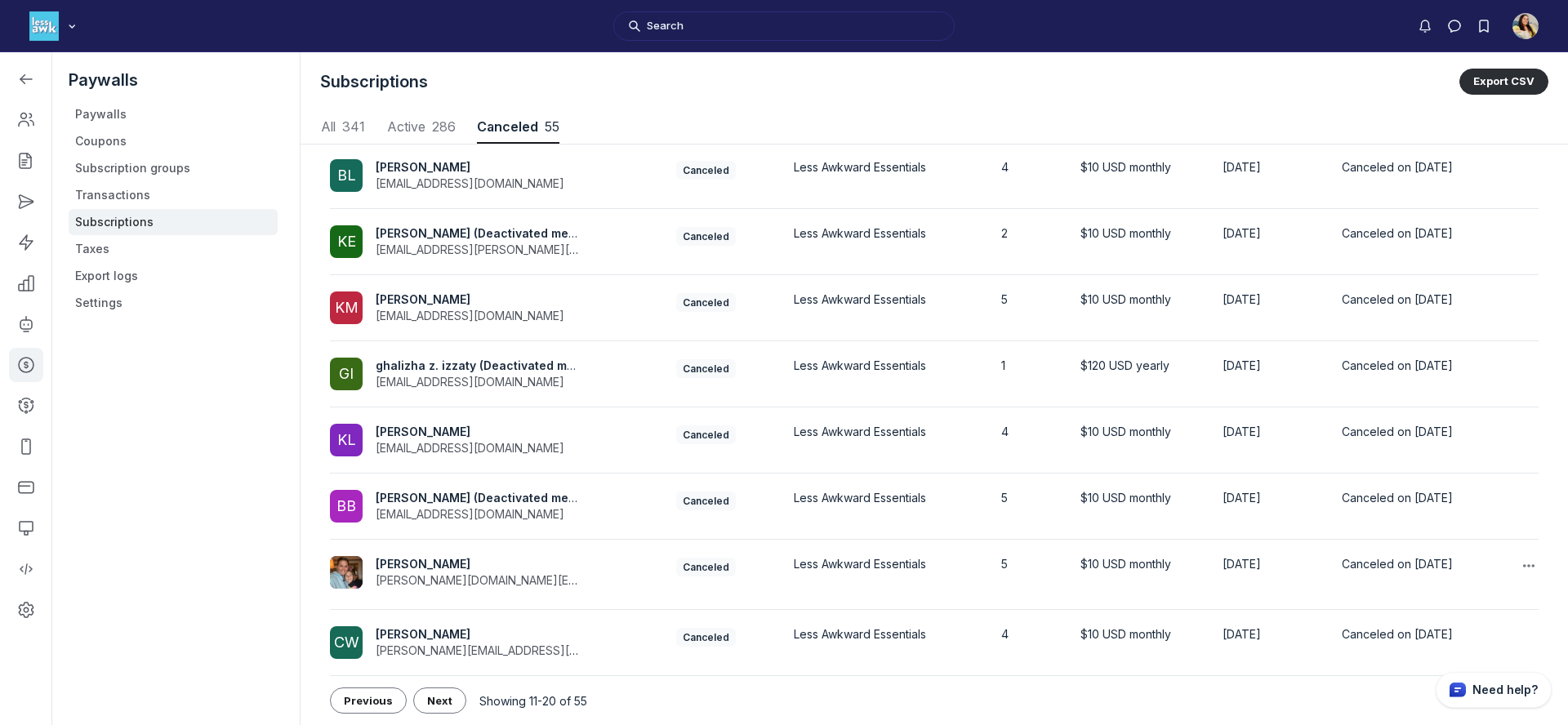
click at [444, 564] on span "Jennifer Strobel" at bounding box center [423, 564] width 95 height 14
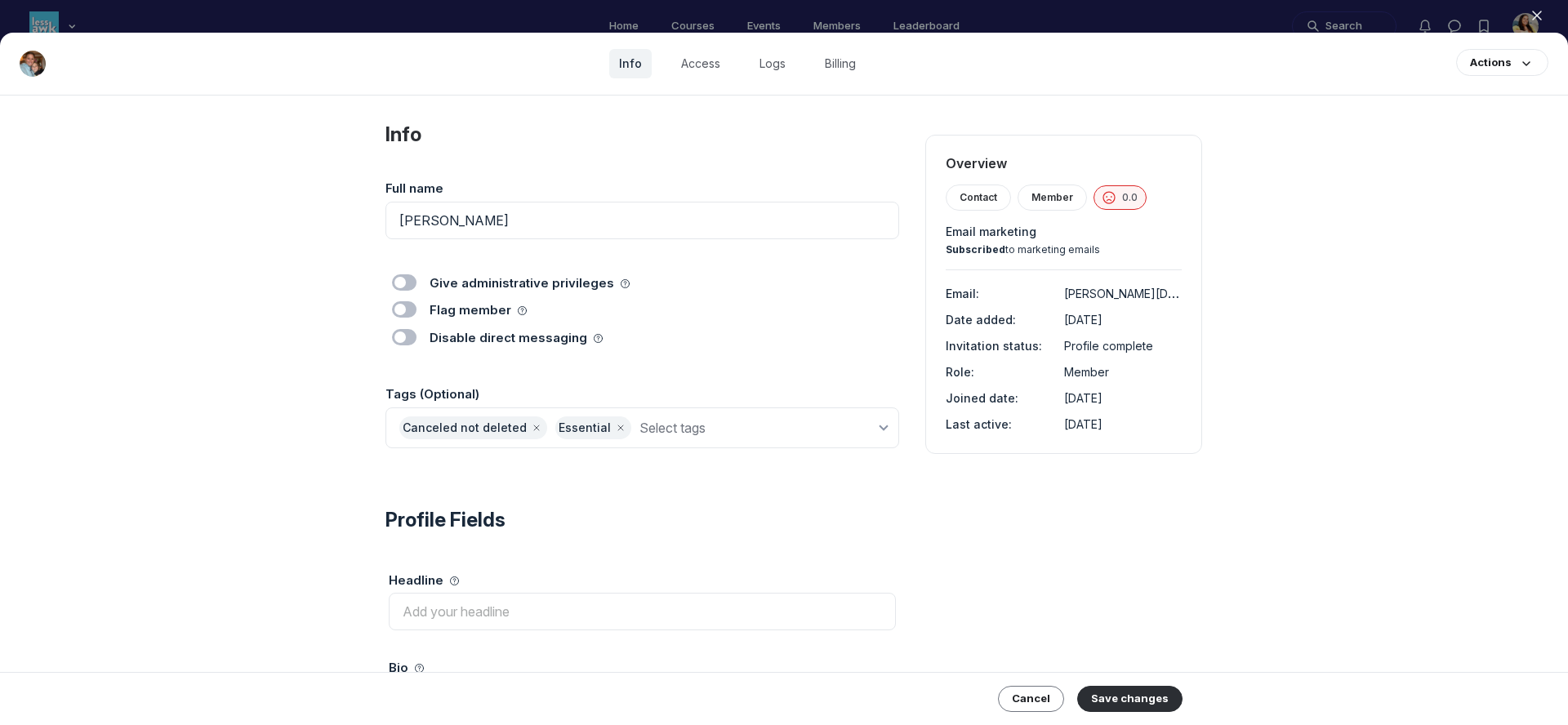
click at [1537, 16] on use "button" at bounding box center [1537, 16] width 8 height 8
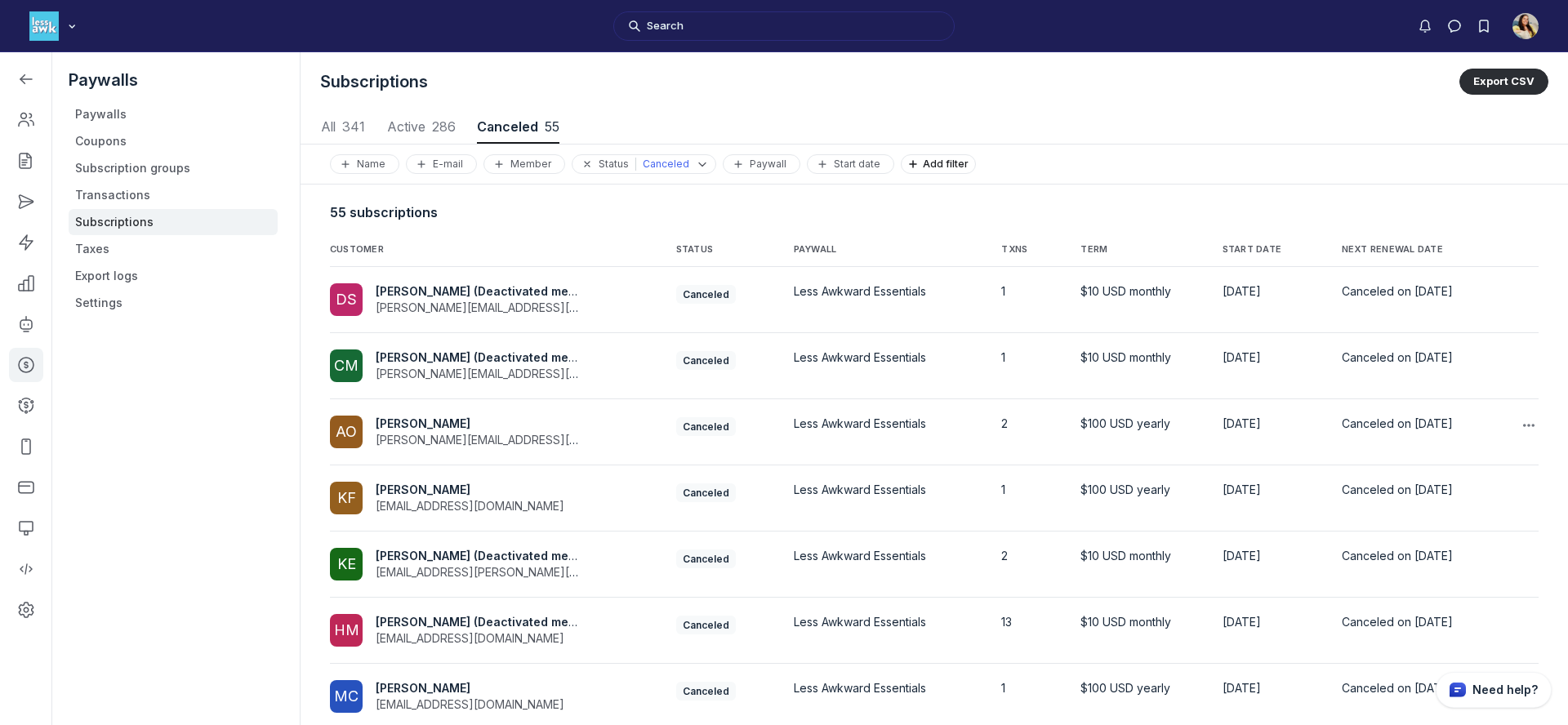
scroll to position [2211, 7627]
click at [1428, 223] on div "55 subscriptions" at bounding box center [934, 206] width 1268 height 43
click at [1412, 235] on th "NEXT RENEWAL DATE" at bounding box center [1414, 246] width 171 height 40
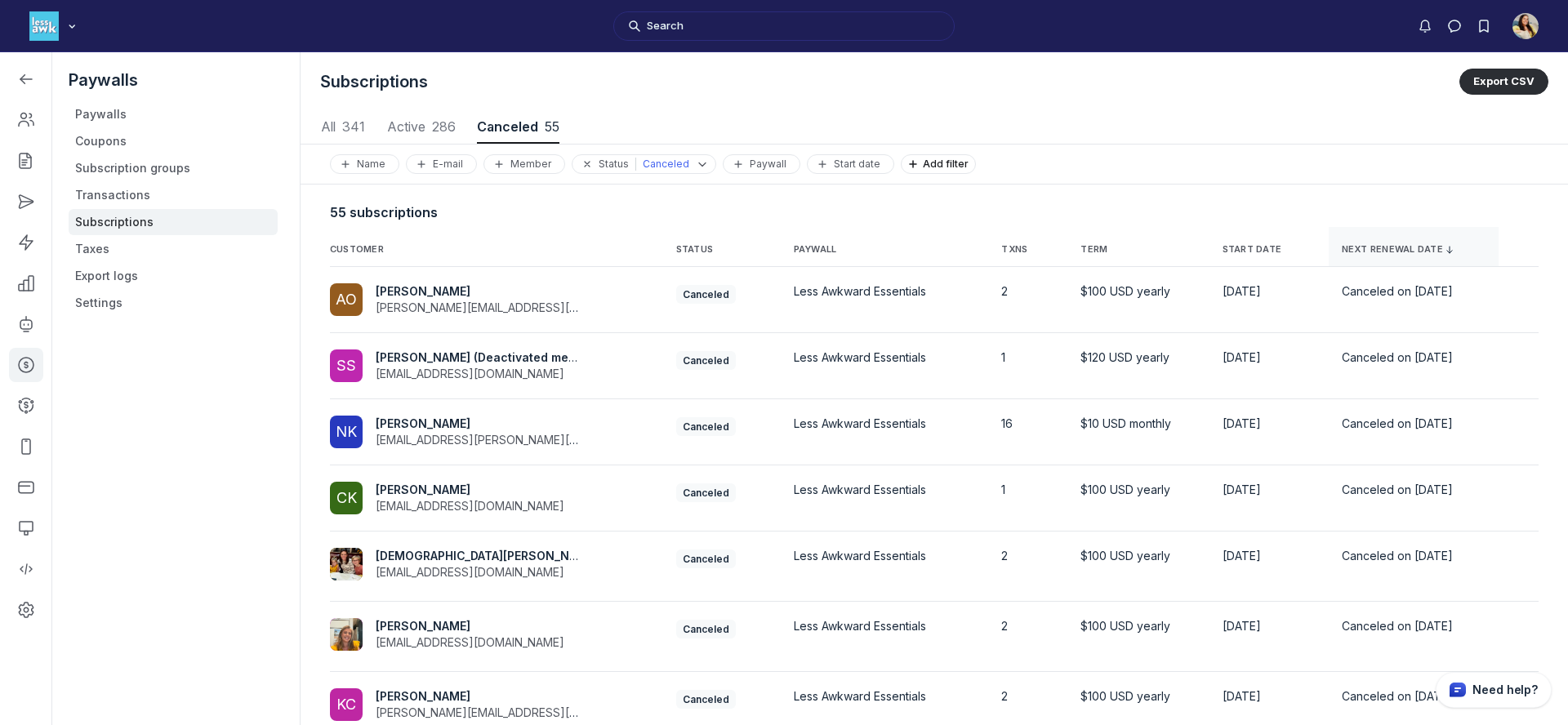
click at [1408, 244] on span "NEXT RENEWAL DATE" at bounding box center [1414, 250] width 145 height 13
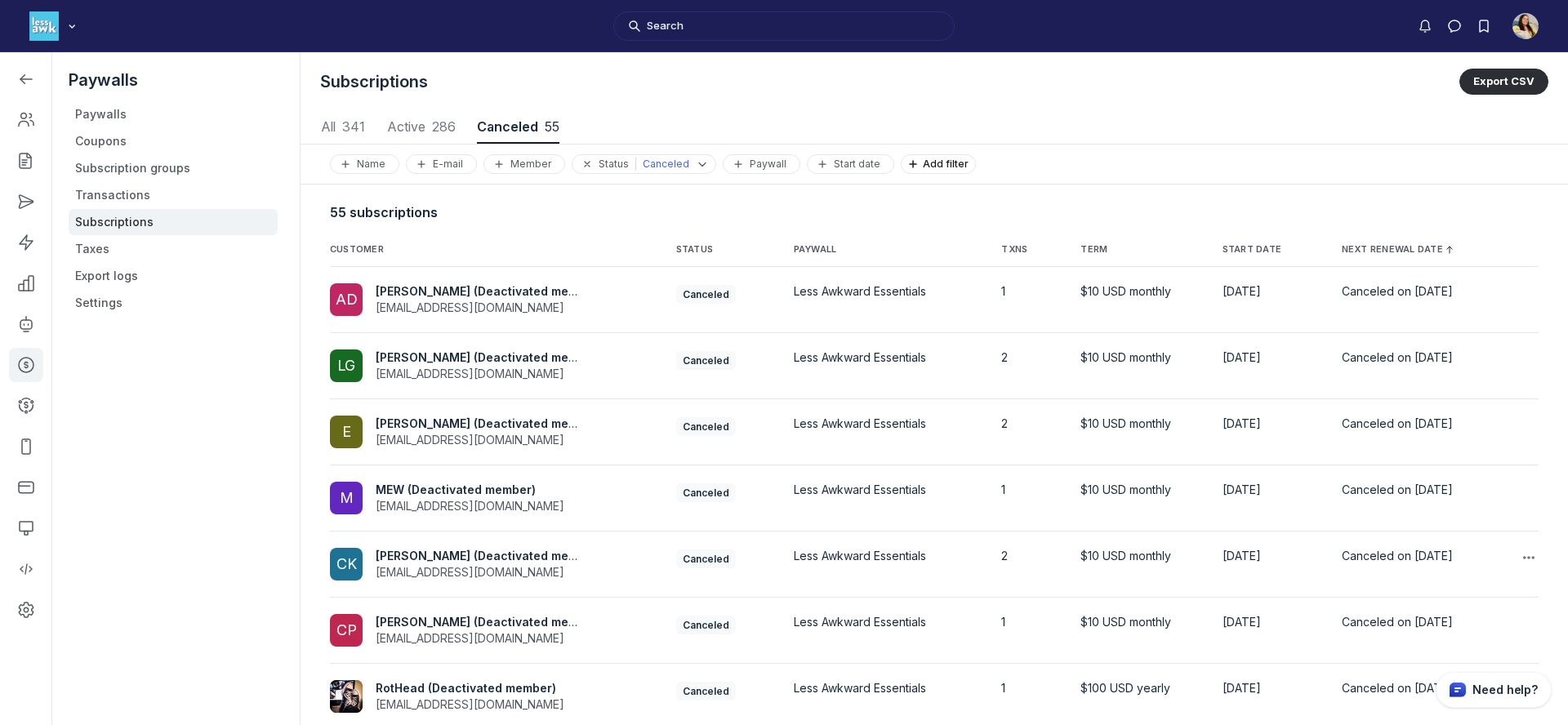
scroll to position [260, 0]
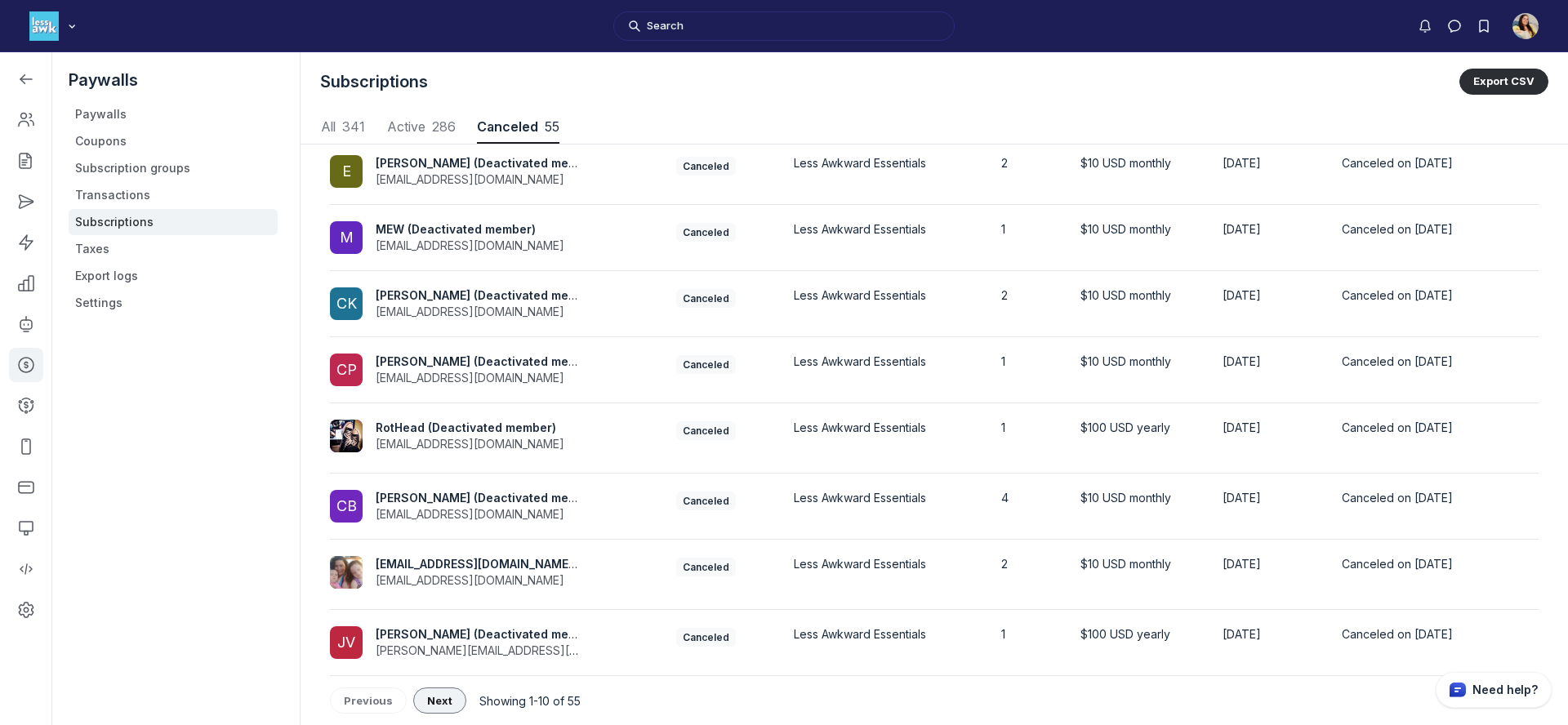
click at [433, 700] on span "Next" at bounding box center [439, 700] width 25 height 13
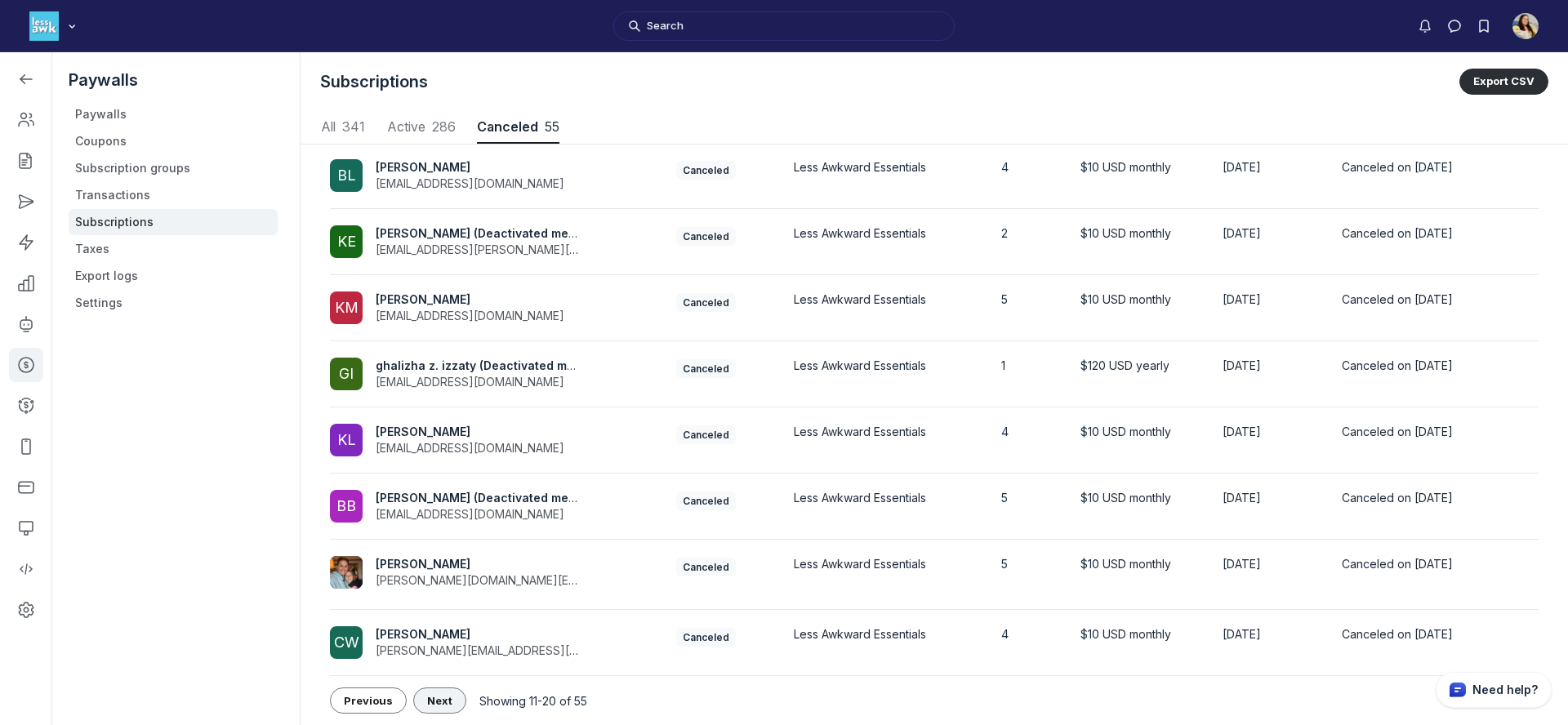
scroll to position [256, 0]
click at [435, 637] on span "Cassidy Windes" at bounding box center [423, 634] width 95 height 14
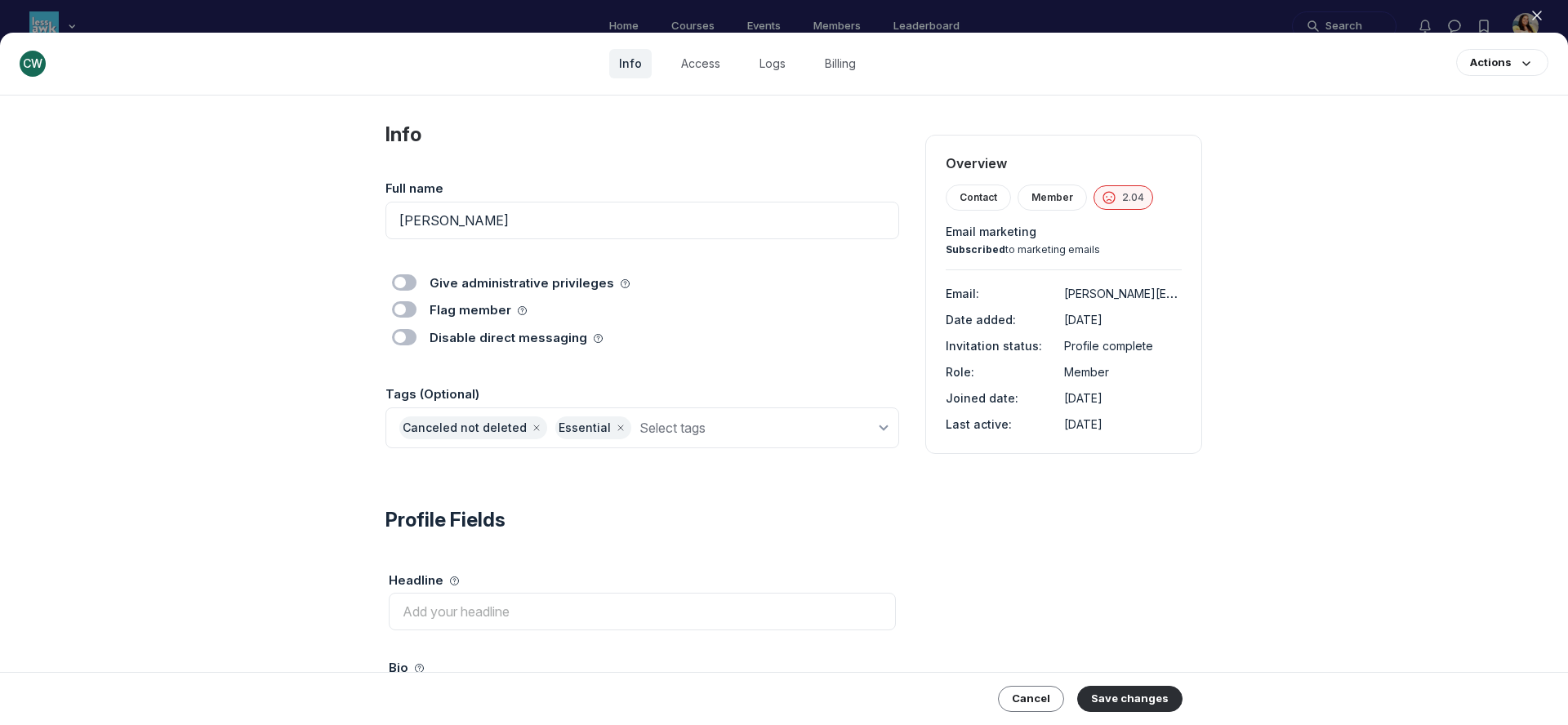
click at [1540, 12] on use "button" at bounding box center [1537, 16] width 8 height 8
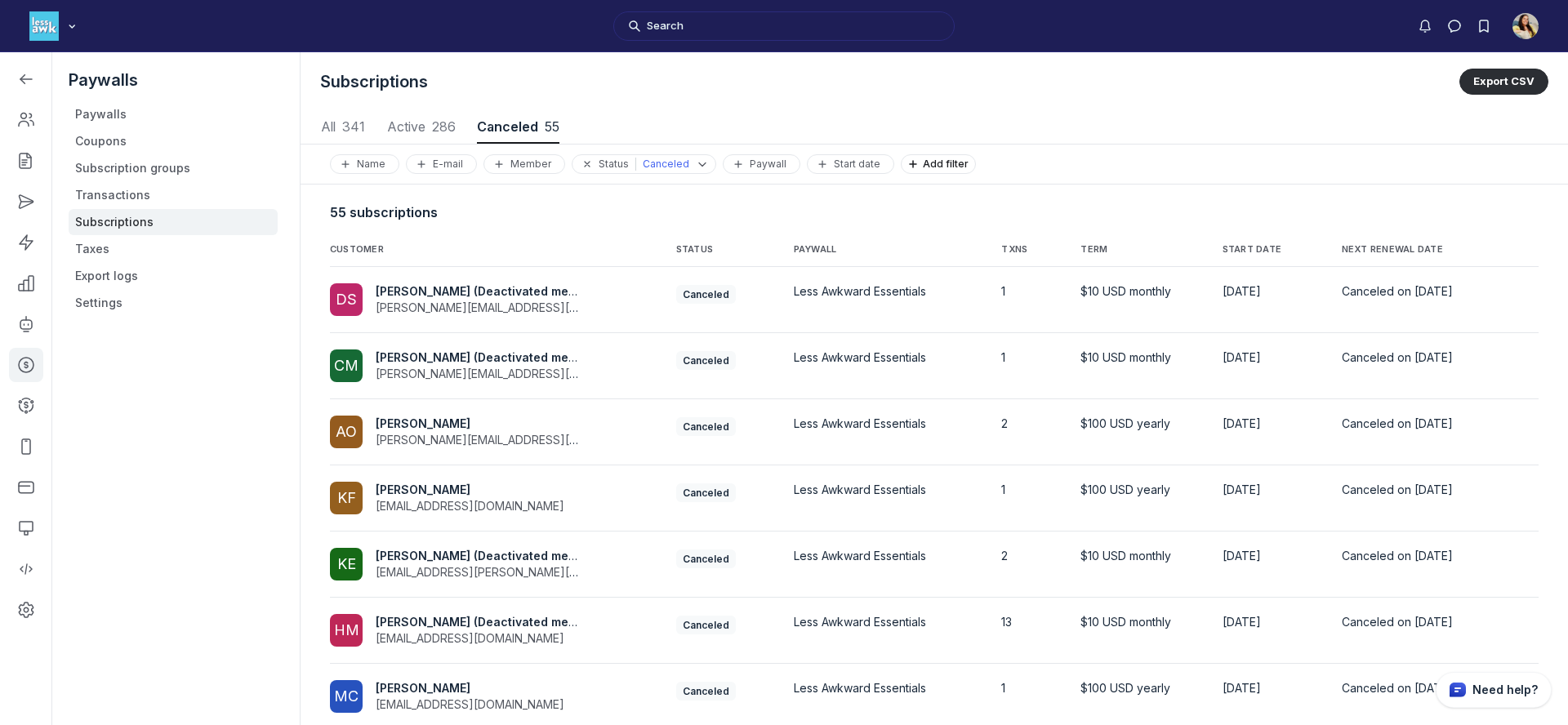
scroll to position [2211, 7627]
click at [1347, 274] on td "Canceled on September 14, 2024" at bounding box center [1414, 299] width 171 height 66
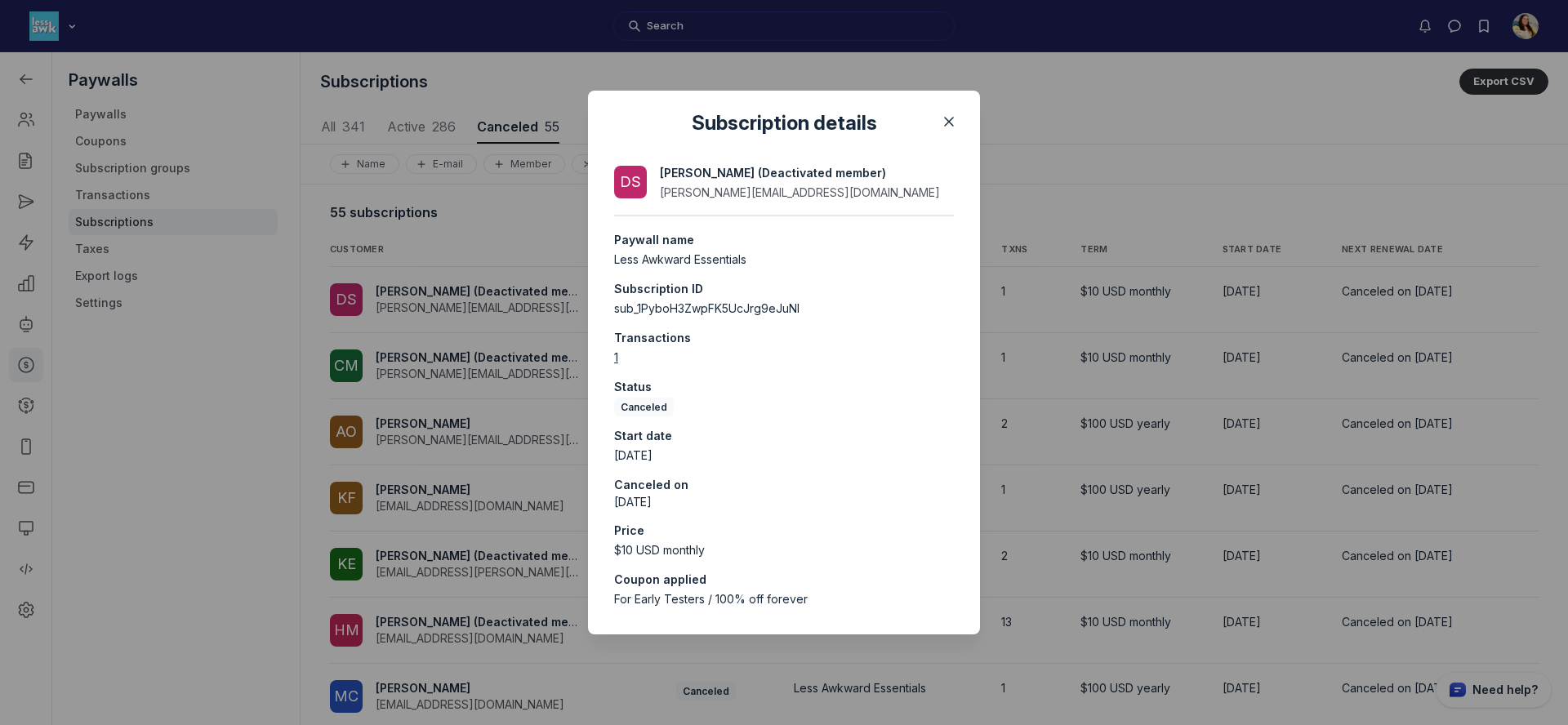
click at [1349, 244] on div at bounding box center [784, 362] width 1568 height 725
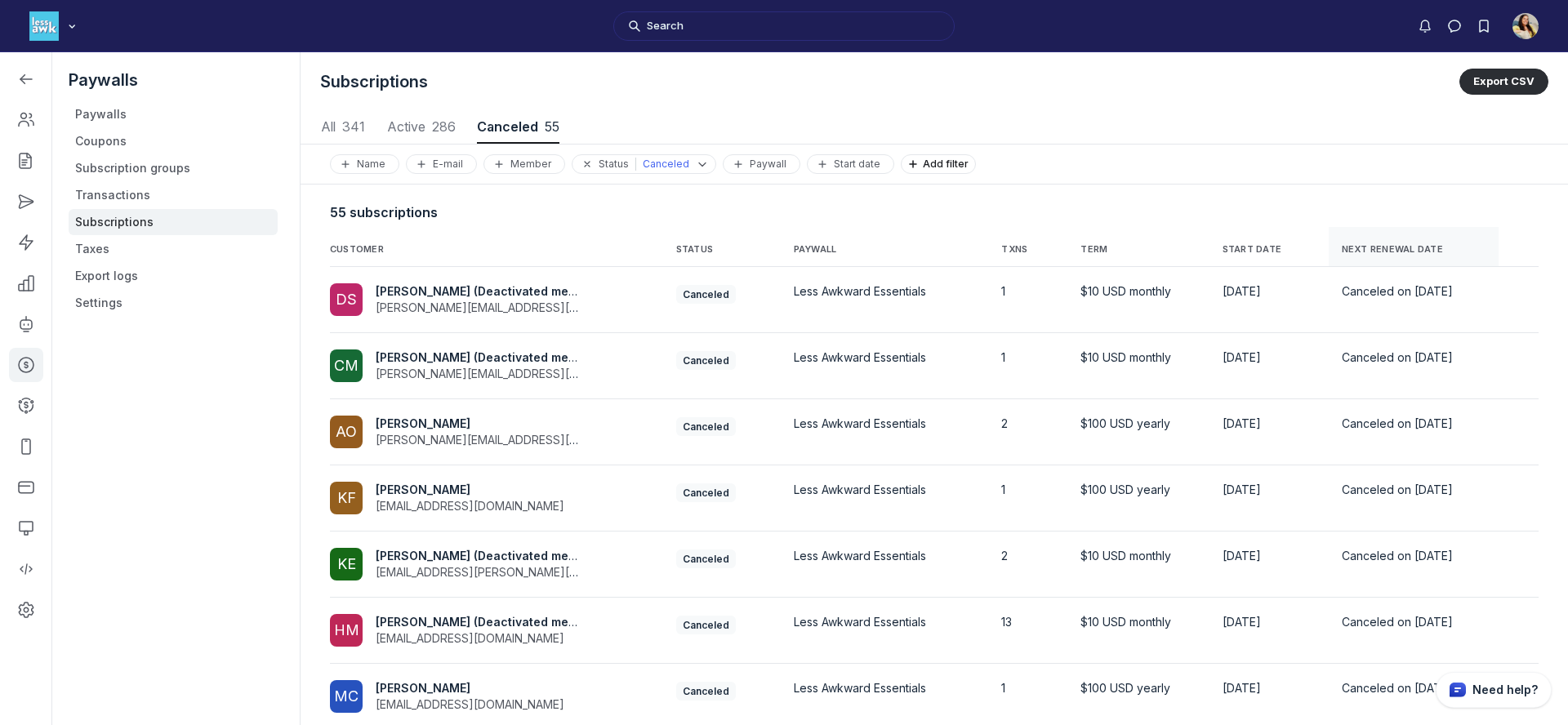
click at [1349, 244] on span "NEXT RENEWAL DATE" at bounding box center [1393, 250] width 101 height 11
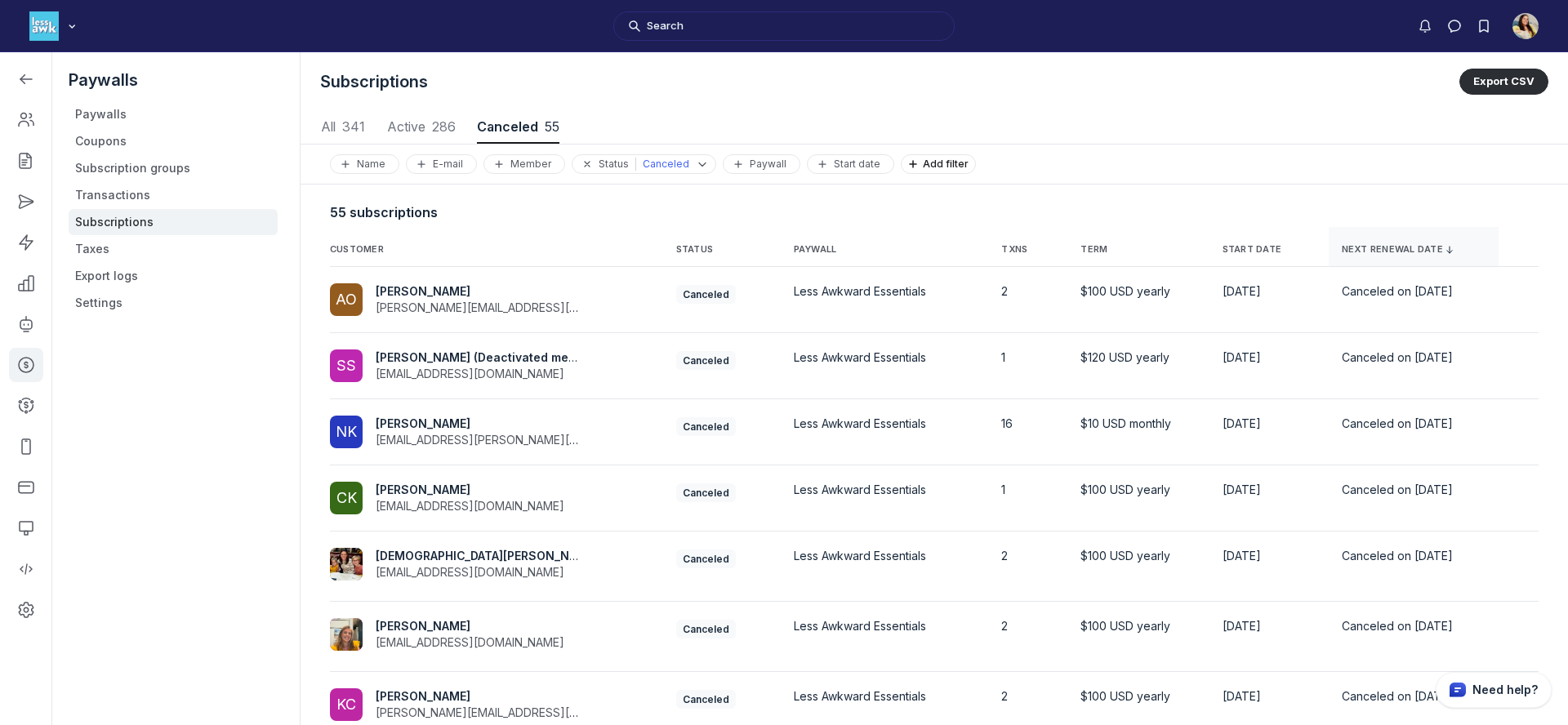
click at [1349, 244] on span "NEXT RENEWAL DATE" at bounding box center [1393, 250] width 101 height 11
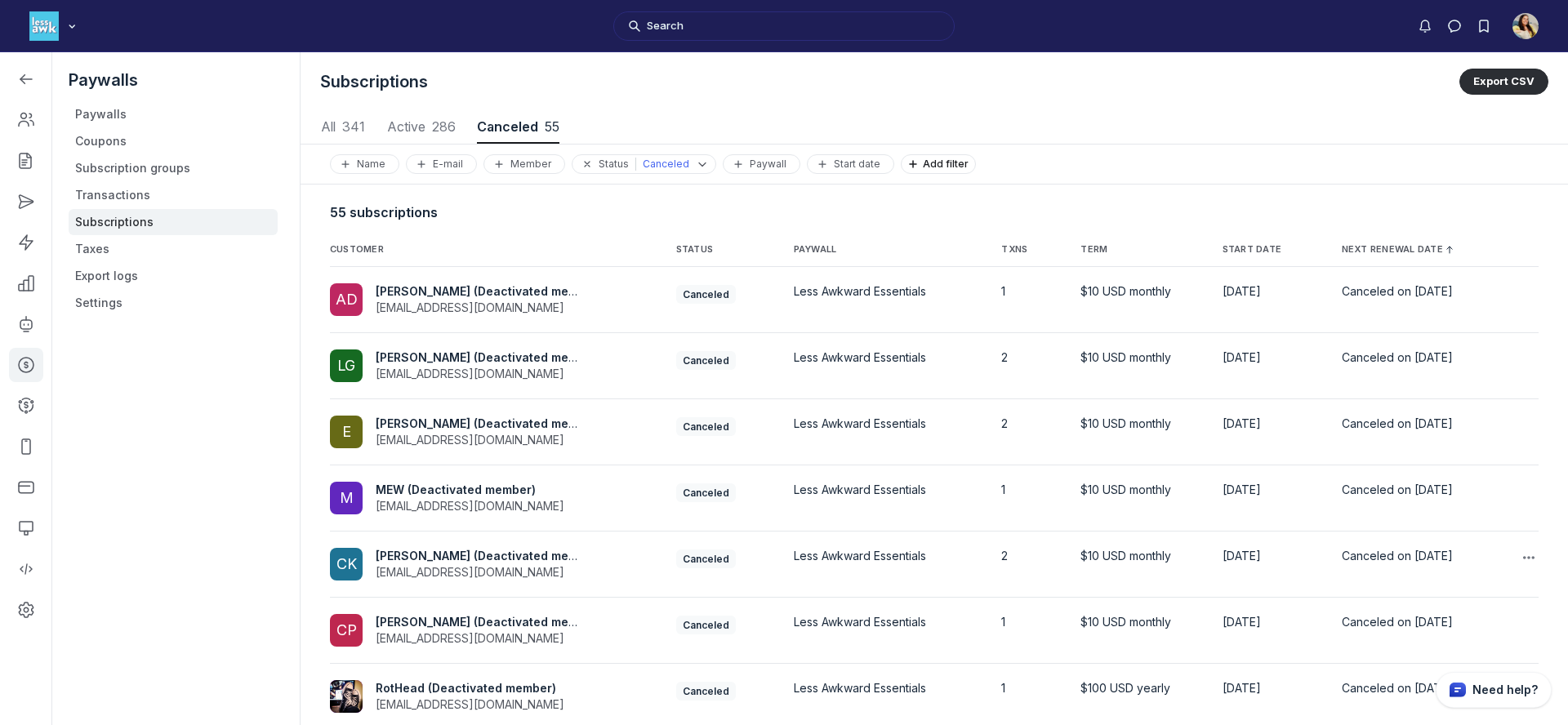
scroll to position [260, 0]
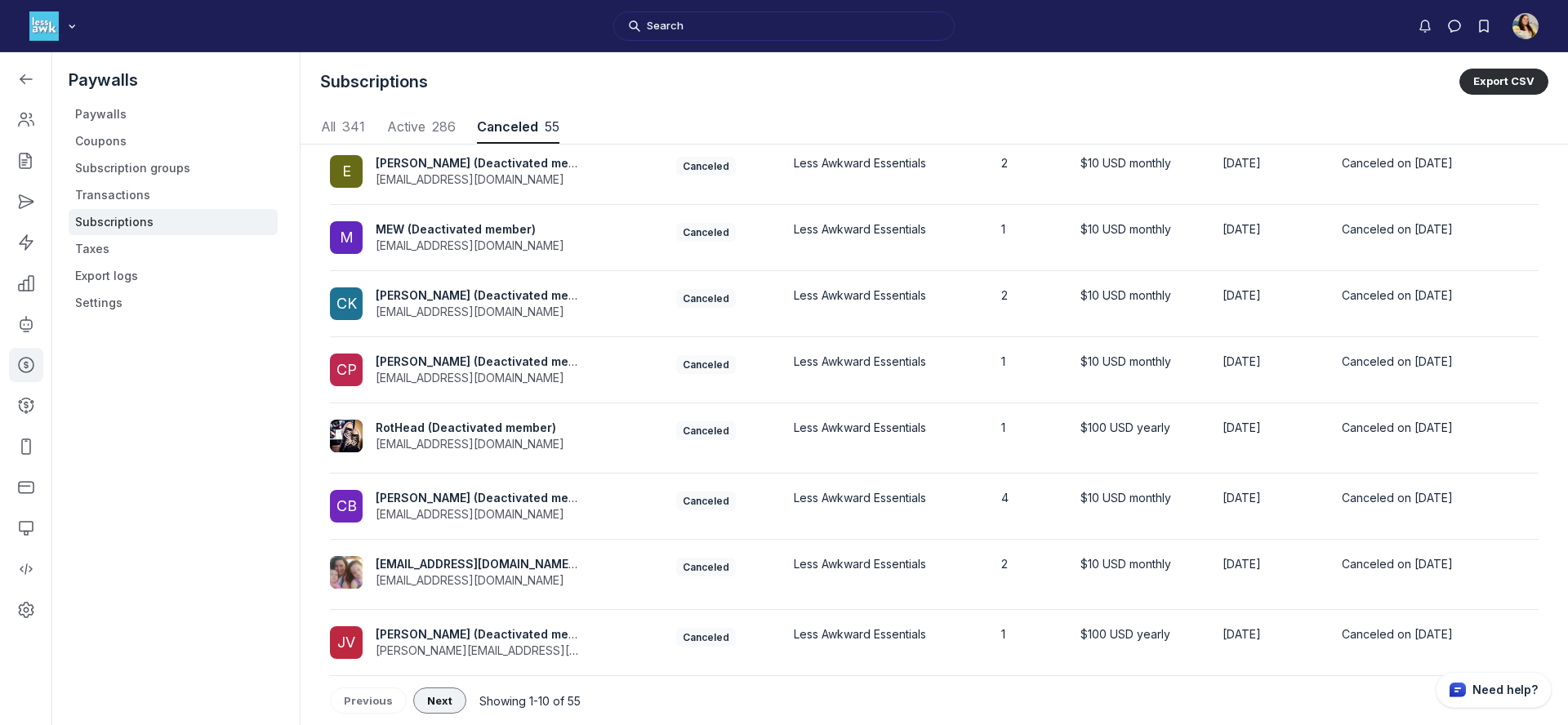
click at [437, 694] on span "Next" at bounding box center [439, 700] width 25 height 13
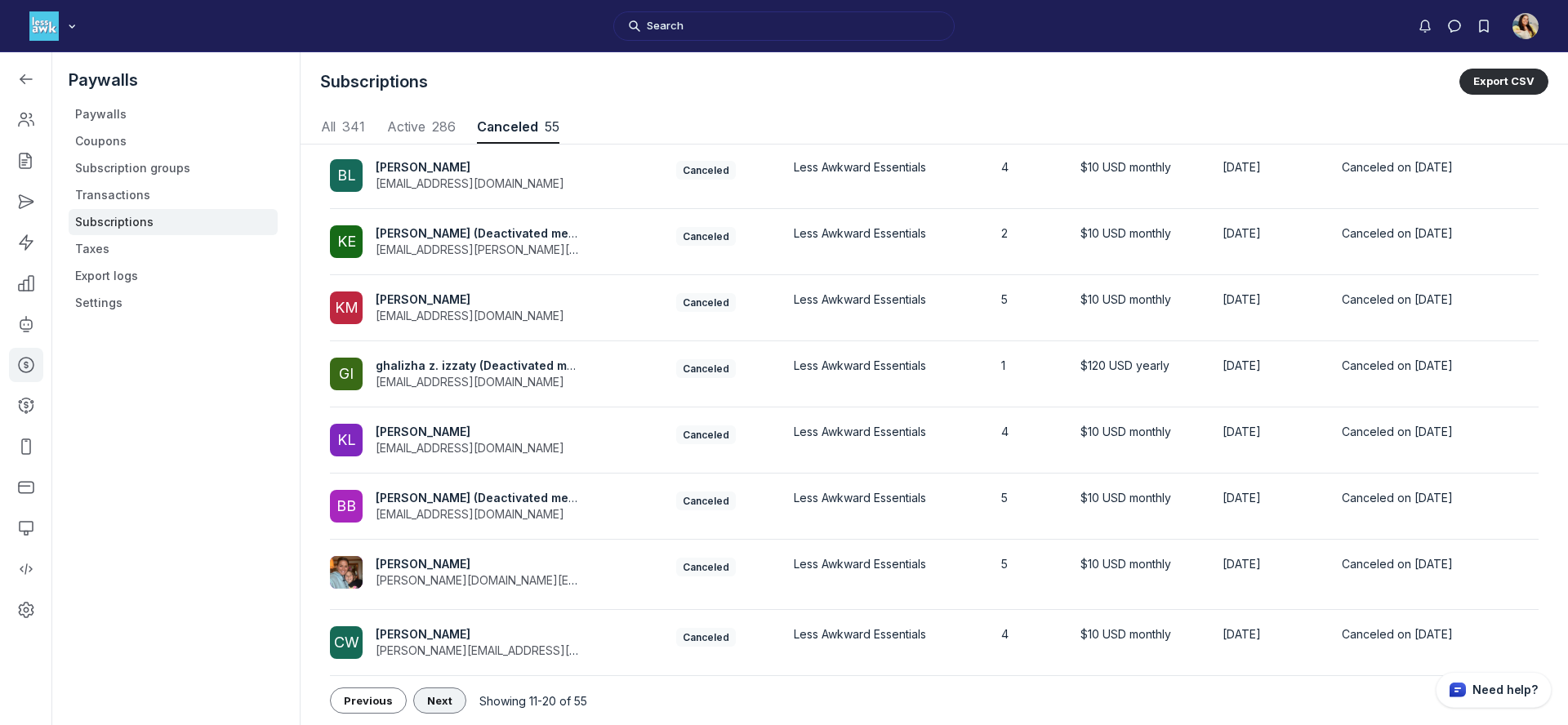
click at [437, 694] on span "Next" at bounding box center [439, 700] width 25 height 13
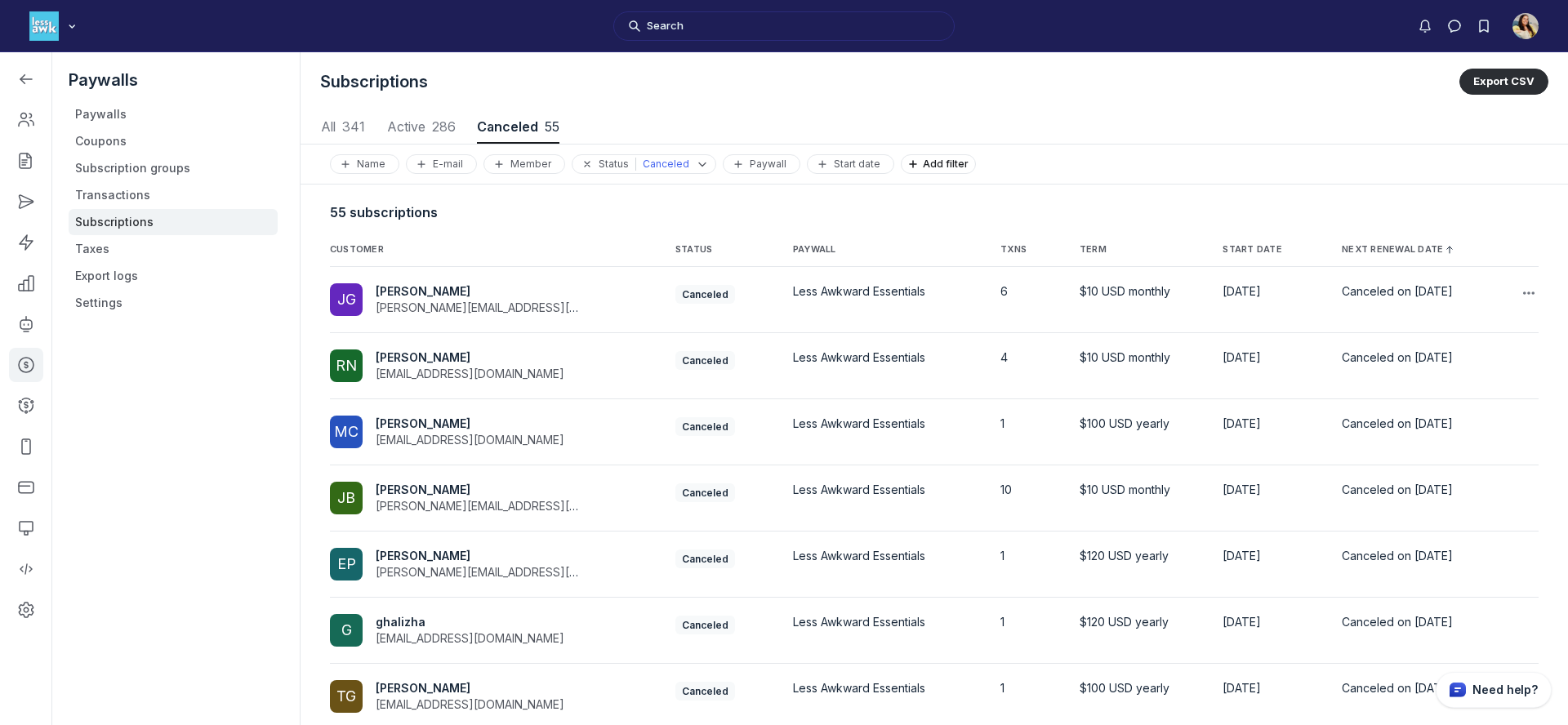
click at [516, 296] on div "Julie L Grayson julielgrayson@gmail.com" at bounding box center [484, 299] width 216 height 33
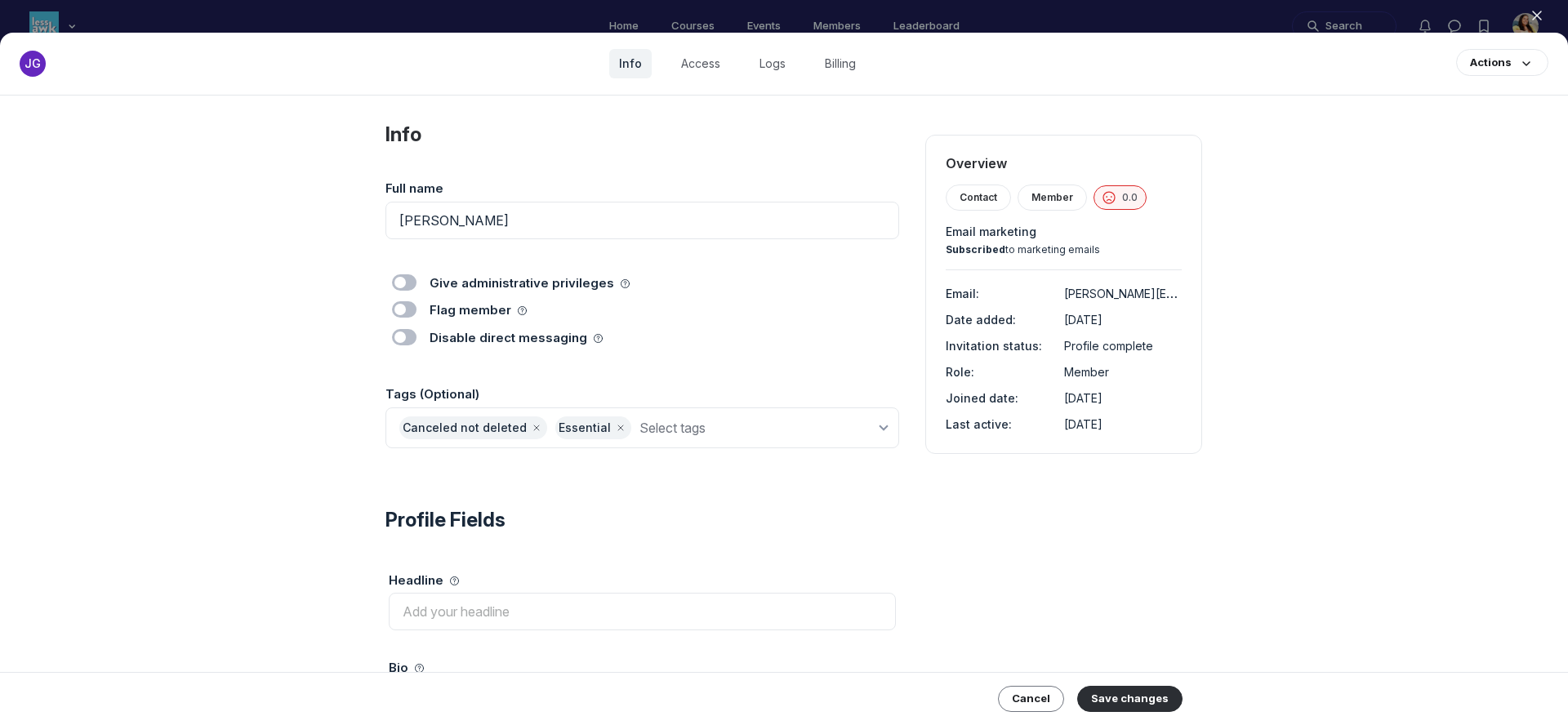
click at [1542, 14] on icon "button" at bounding box center [1537, 16] width 16 height 16
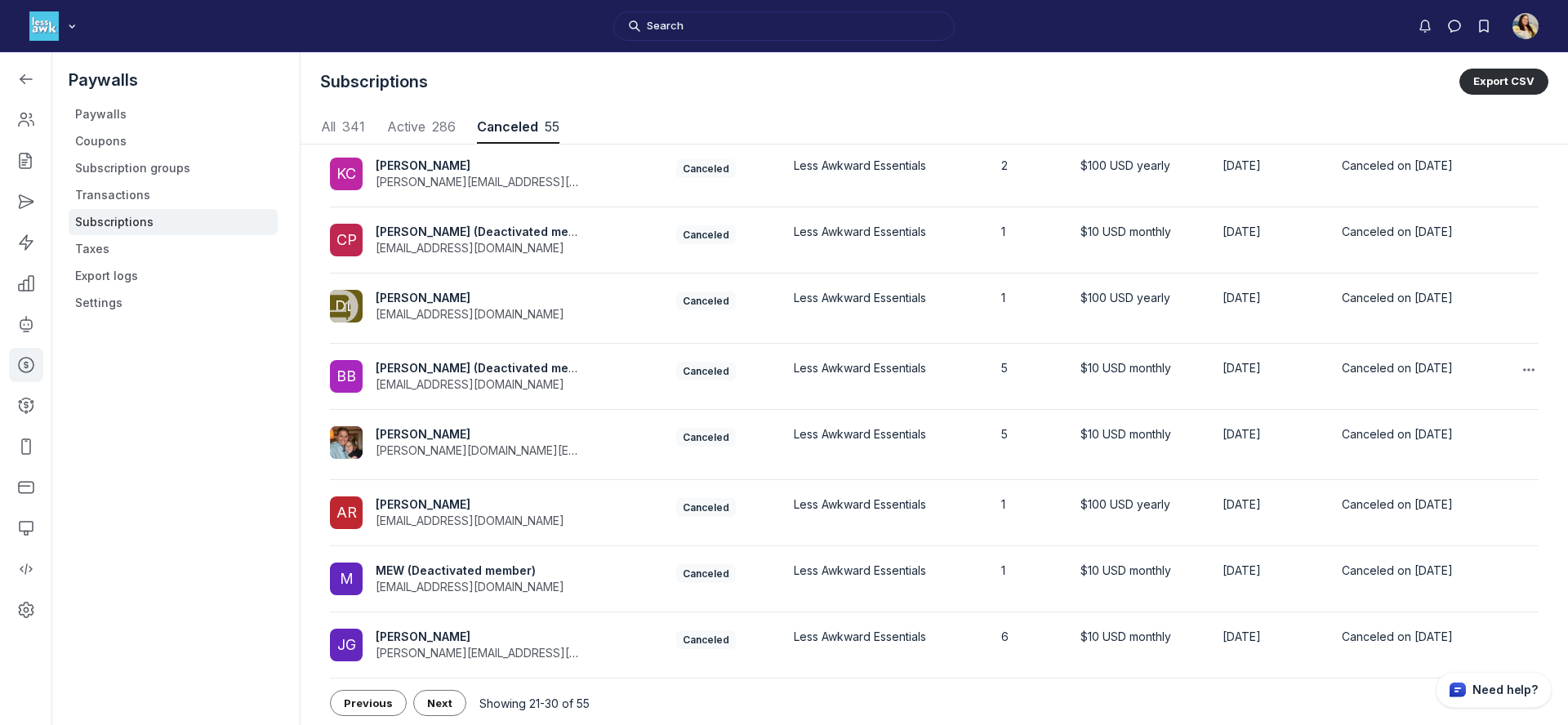
scroll to position [260, 0]
click at [427, 696] on span "Next" at bounding box center [439, 700] width 25 height 13
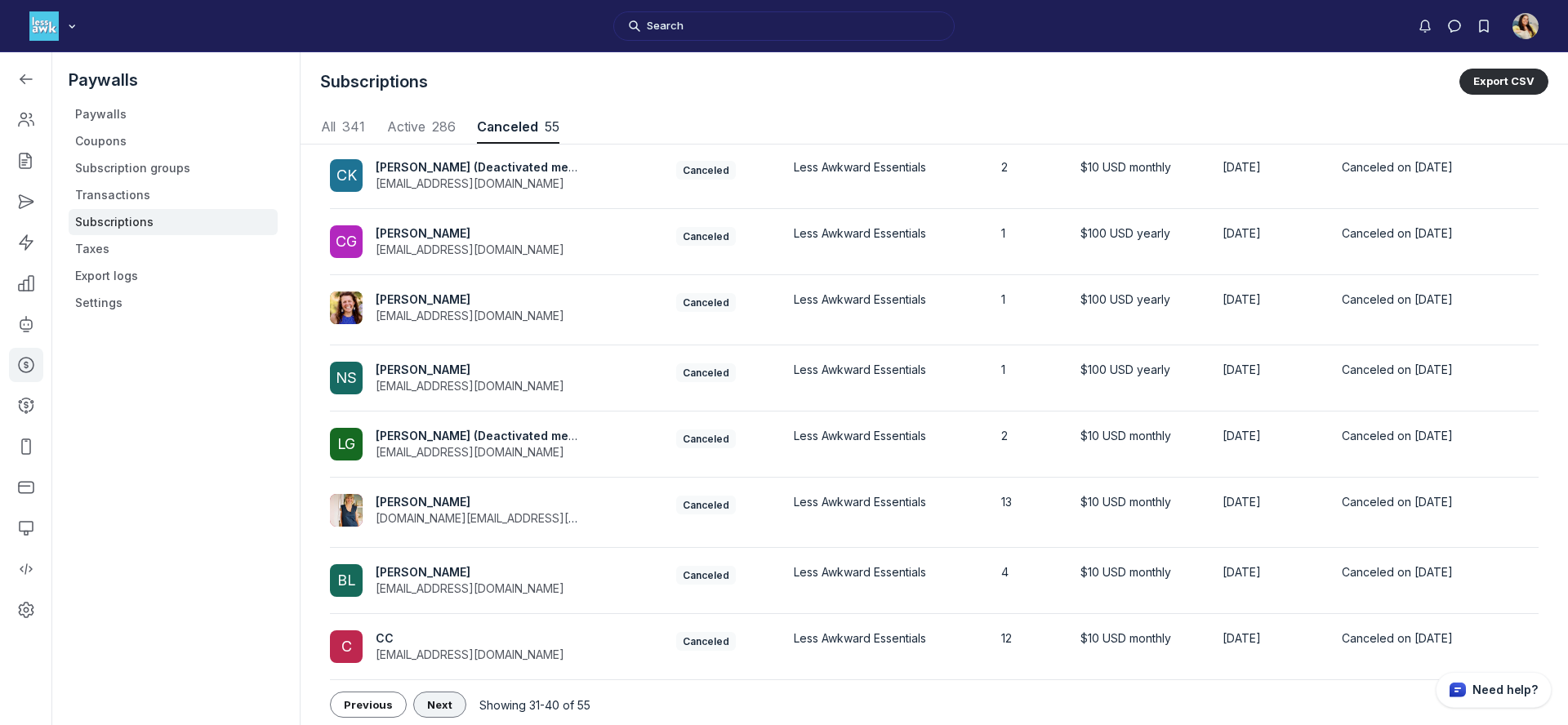
click at [425, 696] on button "Next" at bounding box center [439, 705] width 53 height 26
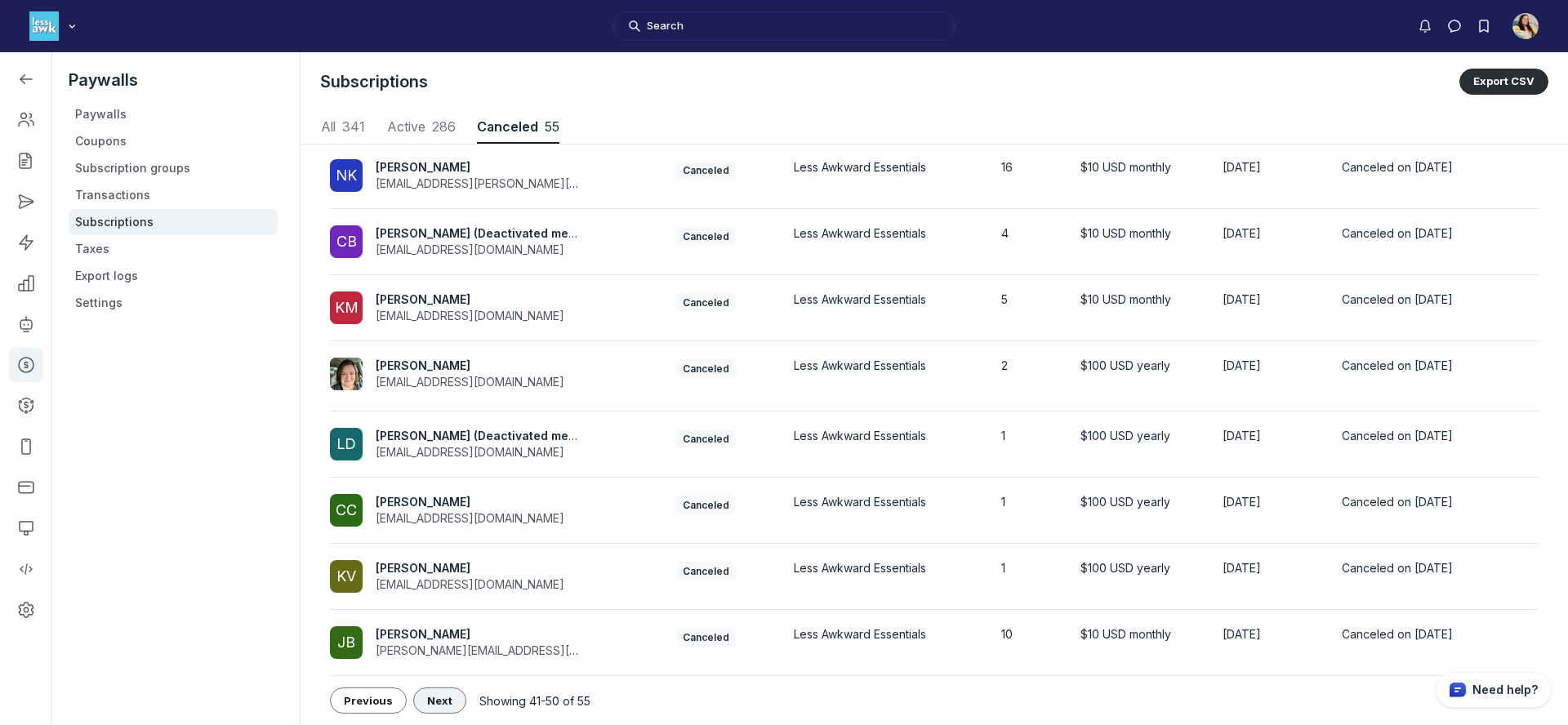
click at [427, 696] on span "Next" at bounding box center [439, 700] width 25 height 13
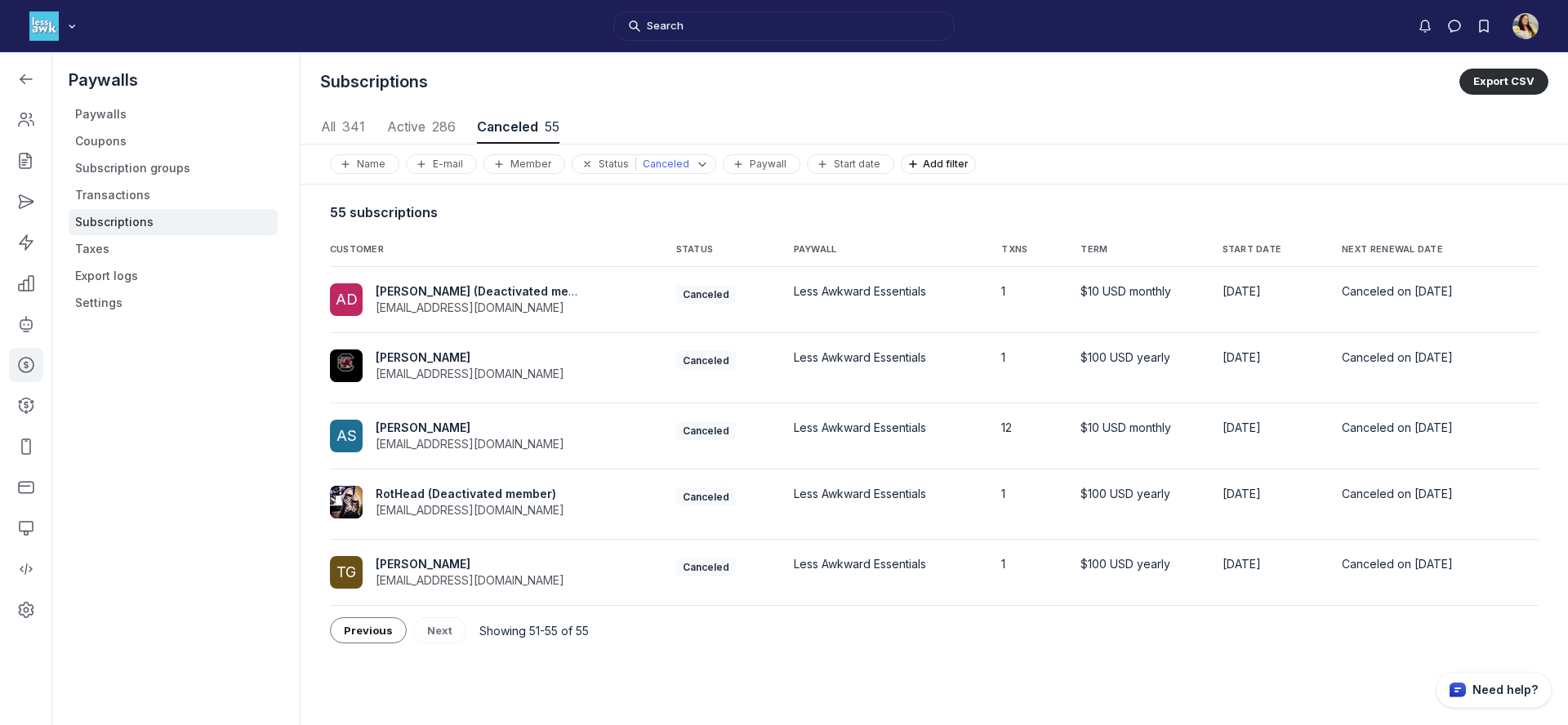
scroll to position [2211, 7627]
click at [383, 637] on button "Previous" at bounding box center [368, 631] width 77 height 26
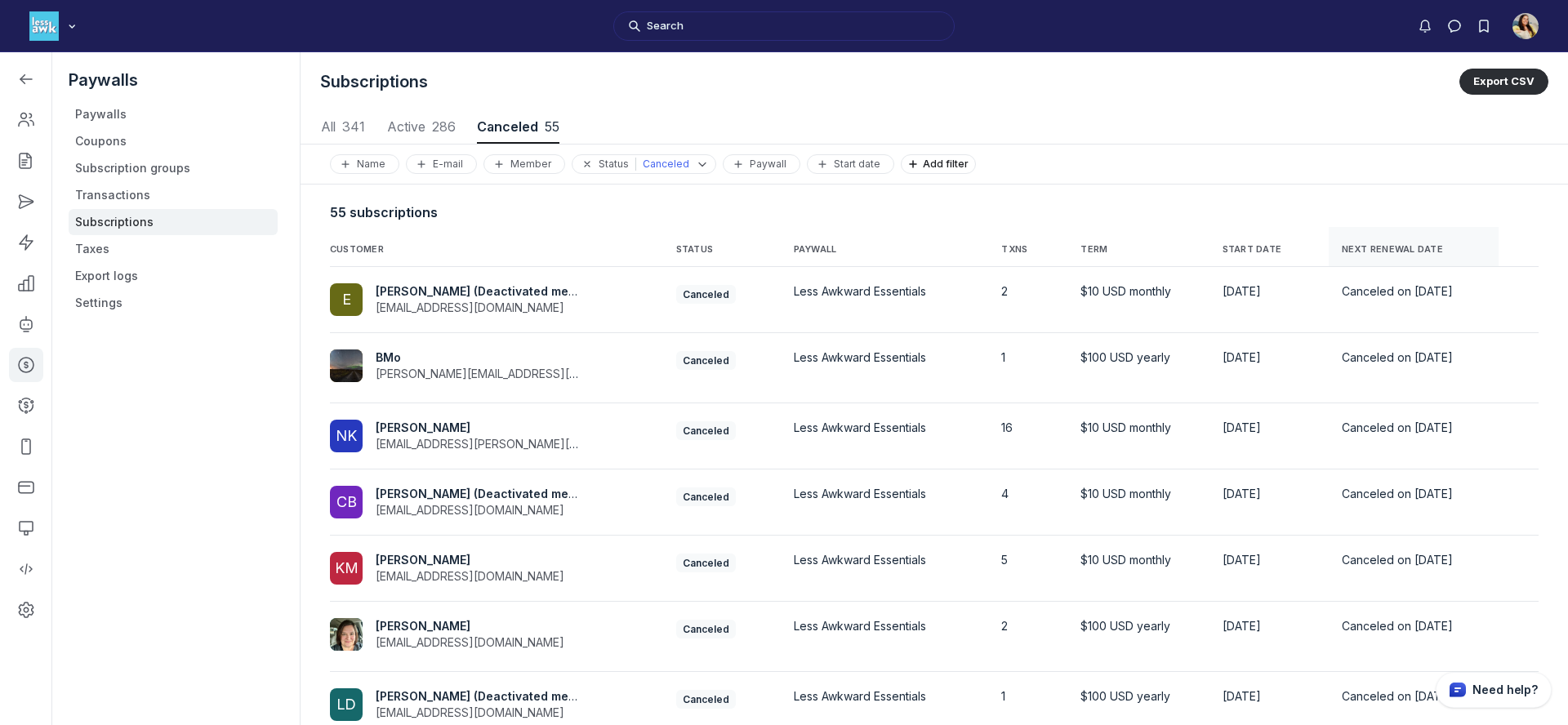
click at [1345, 253] on span "NEXT RENEWAL DATE" at bounding box center [1393, 250] width 101 height 11
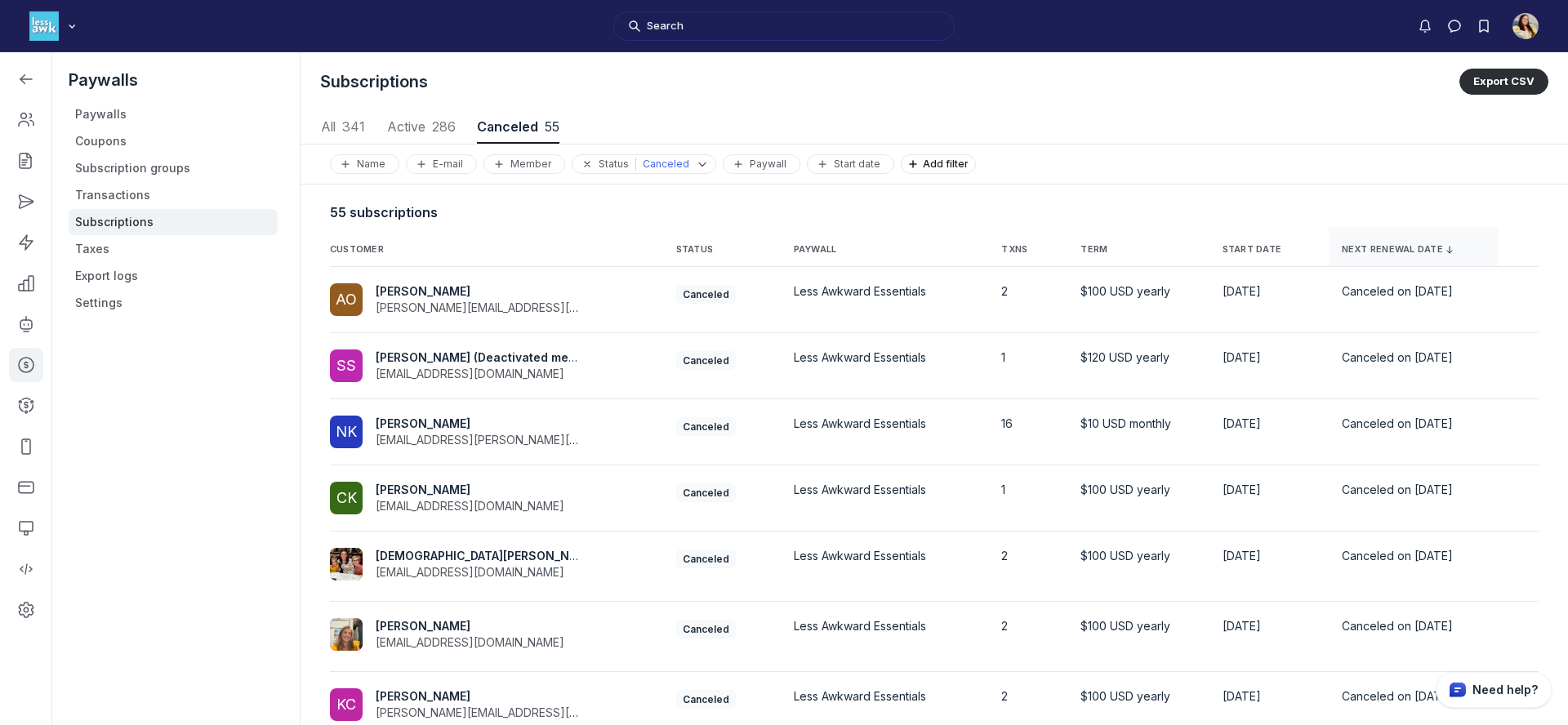
click at [1345, 253] on span "NEXT RENEWAL DATE" at bounding box center [1393, 250] width 101 height 11
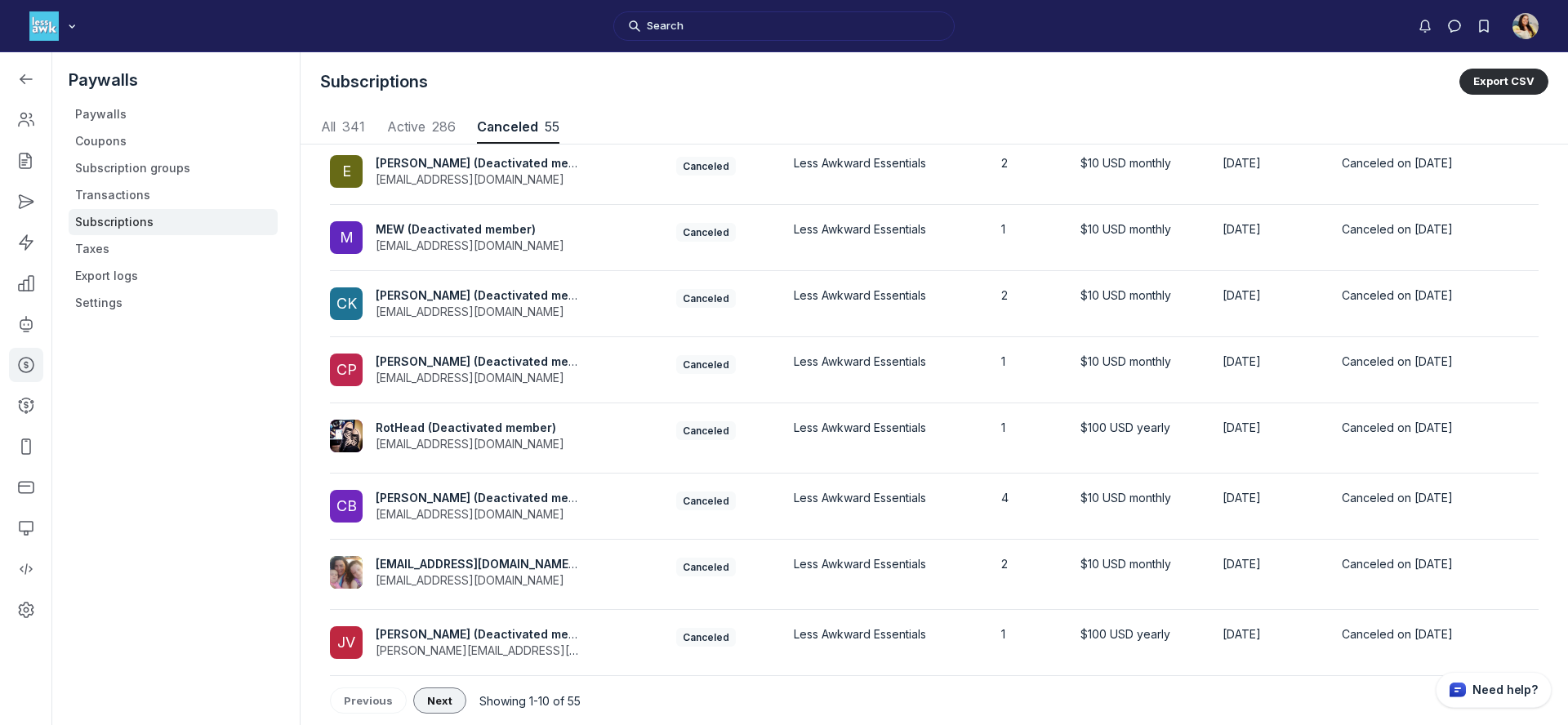
click at [438, 691] on button "Next" at bounding box center [439, 700] width 53 height 26
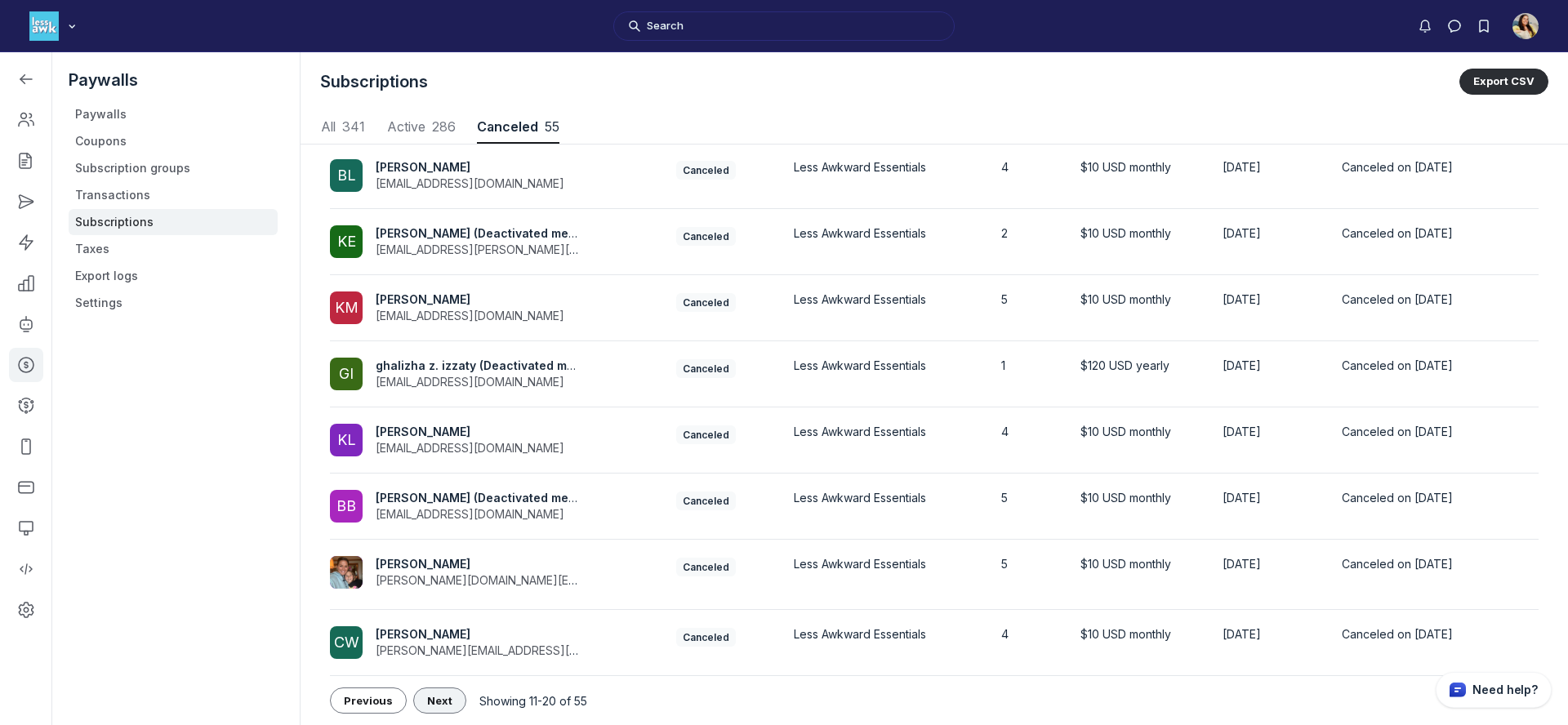
scroll to position [256, 0]
click at [437, 691] on button "Next" at bounding box center [439, 700] width 53 height 26
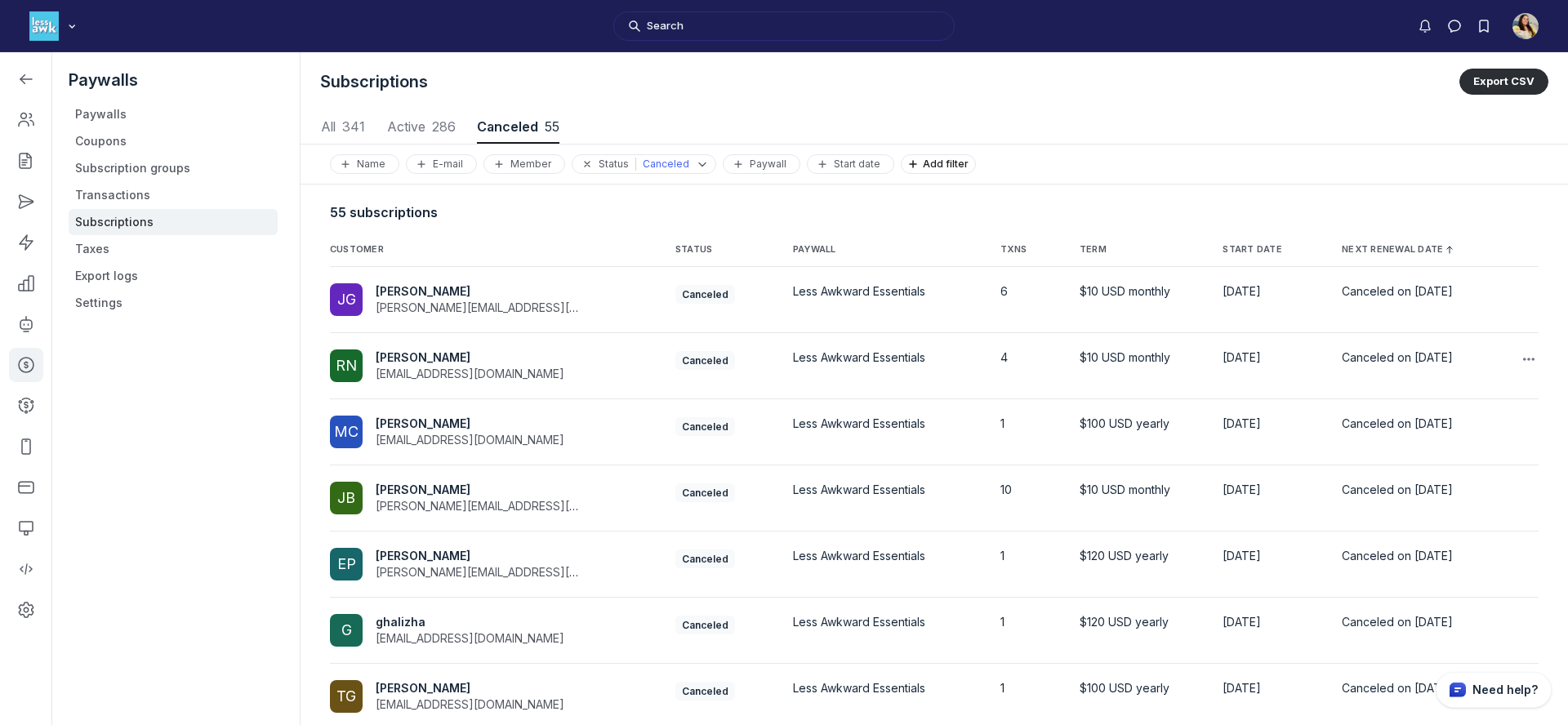
click at [489, 353] on span "Robin Newman" at bounding box center [470, 358] width 189 height 16
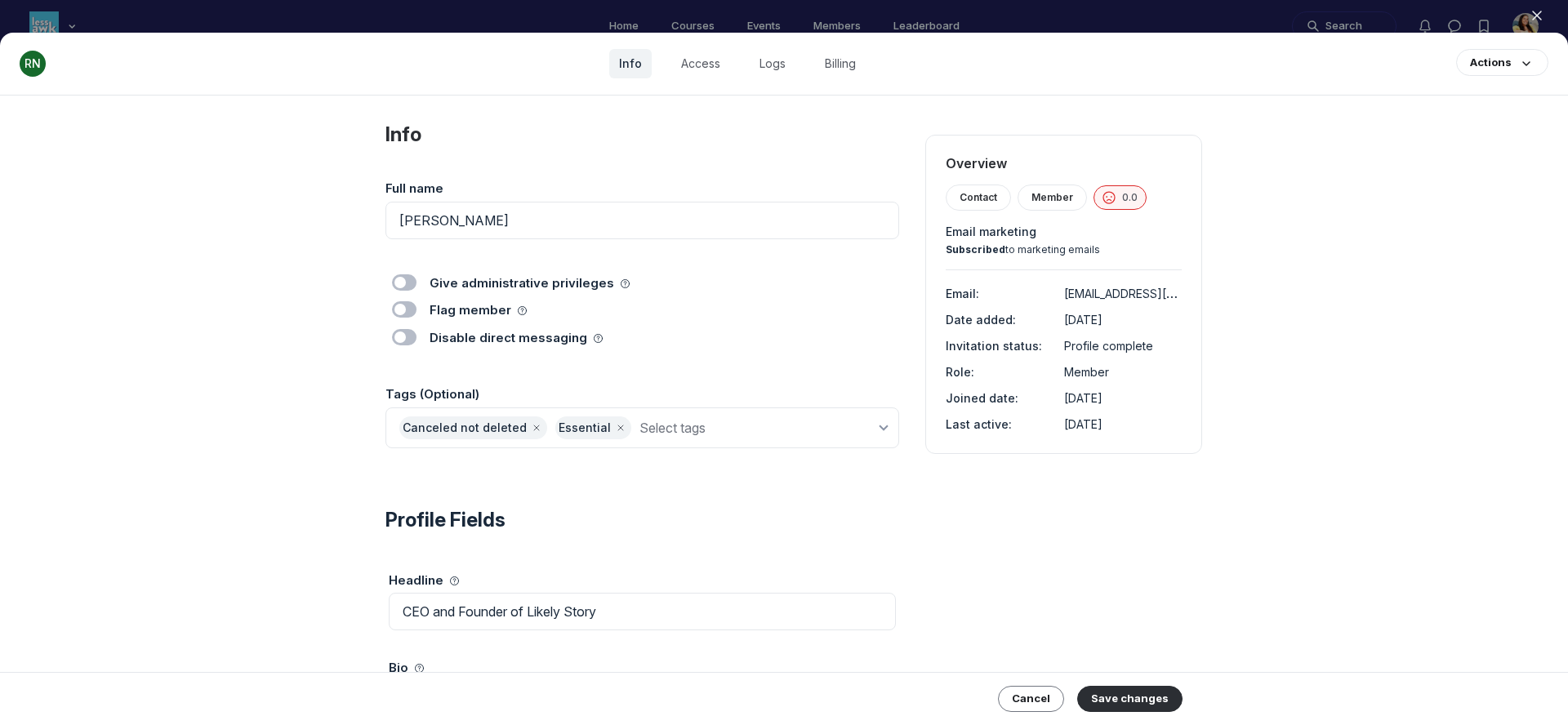
click at [1541, 18] on icon "button" at bounding box center [1537, 16] width 16 height 16
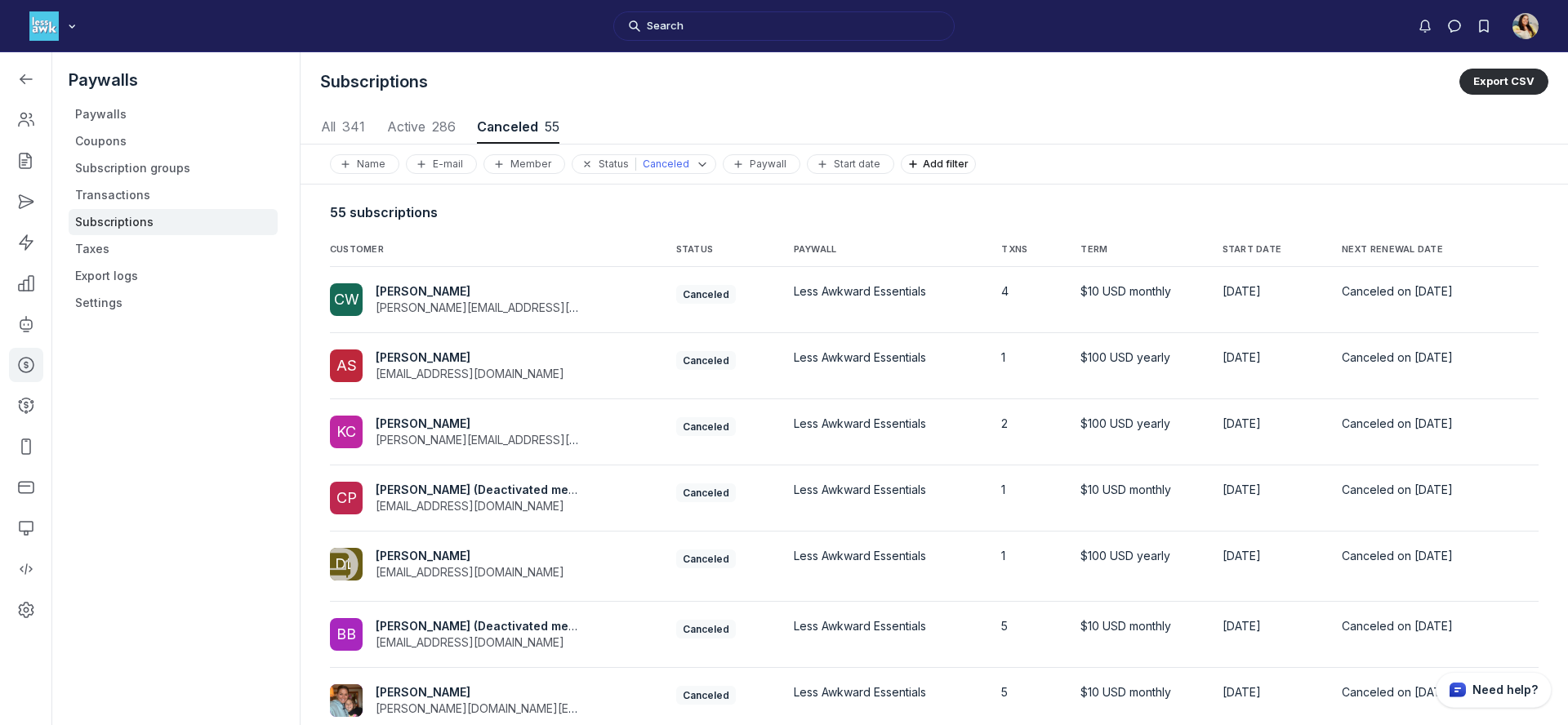
scroll to position [2211, 7627]
click at [29, 124] on icon "Left Sidebar" at bounding box center [26, 120] width 16 height 16
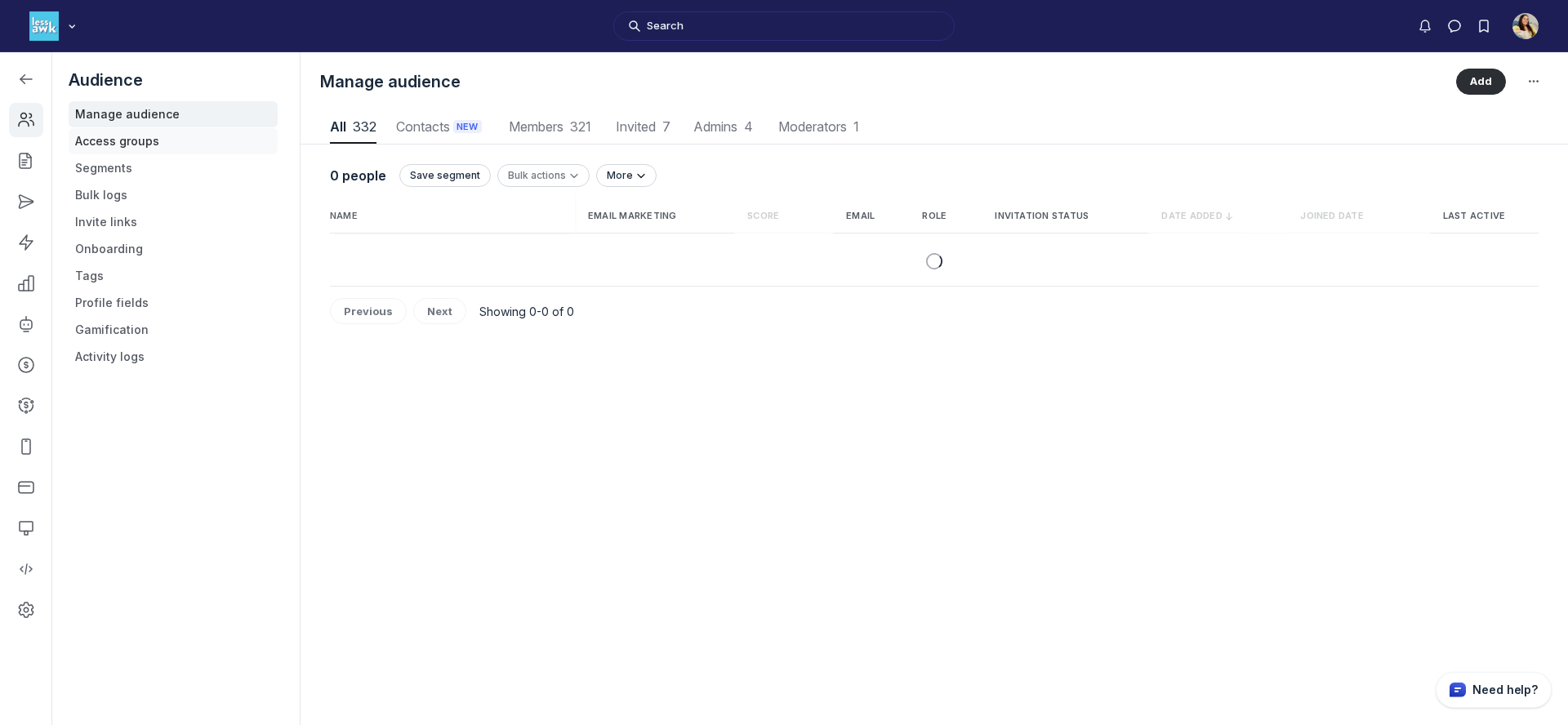
scroll to position [2207, 7510]
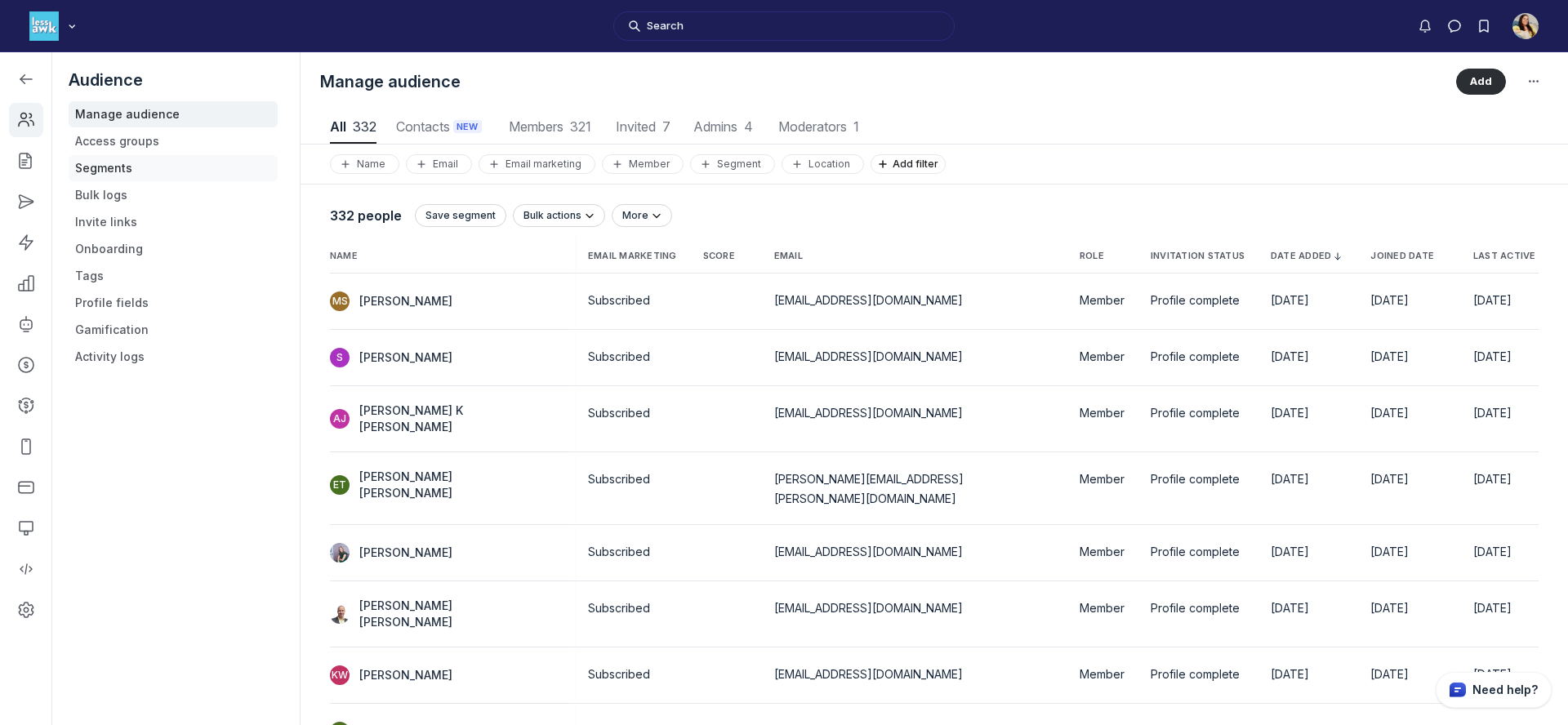
click at [131, 160] on link "Segments" at bounding box center [173, 169] width 210 height 26
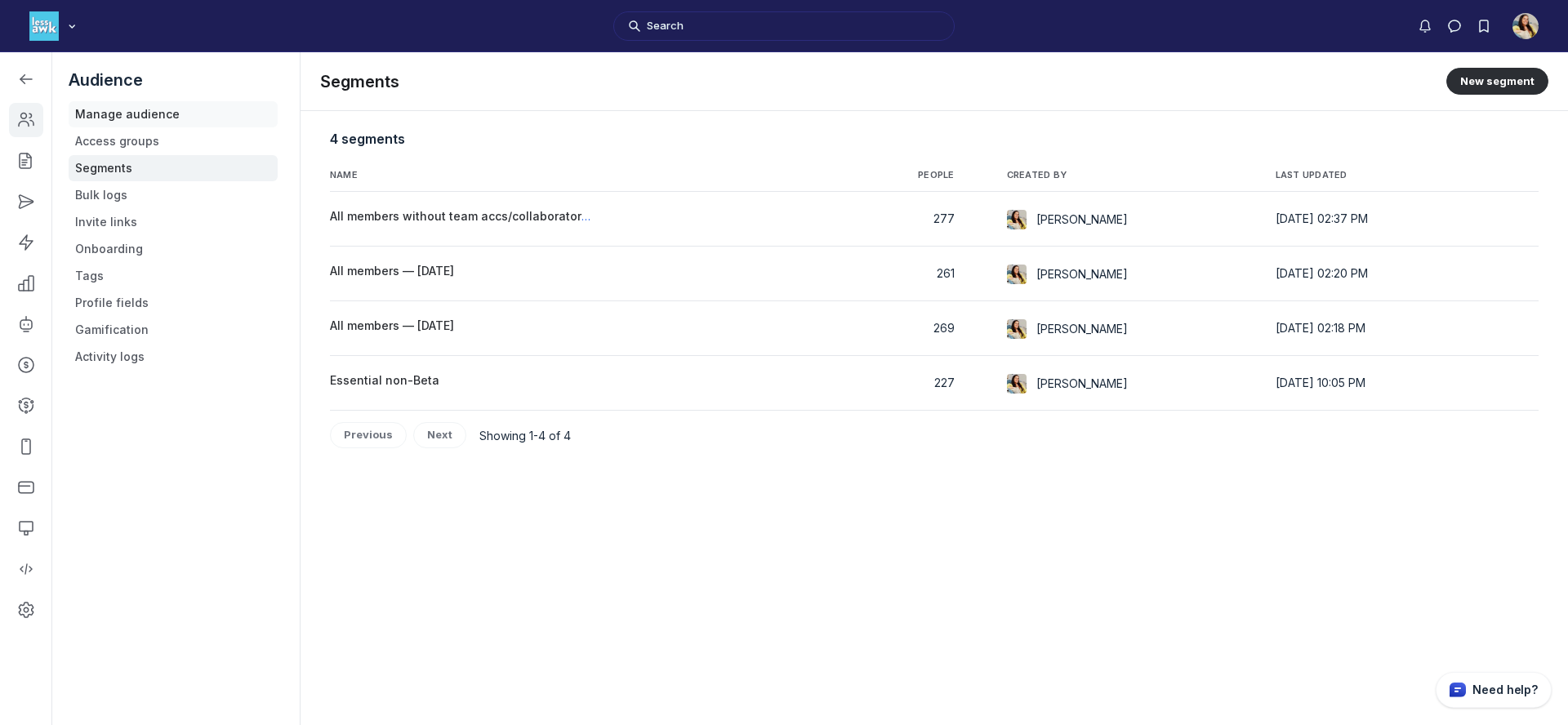
click at [165, 119] on link "Manage audience" at bounding box center [173, 115] width 210 height 26
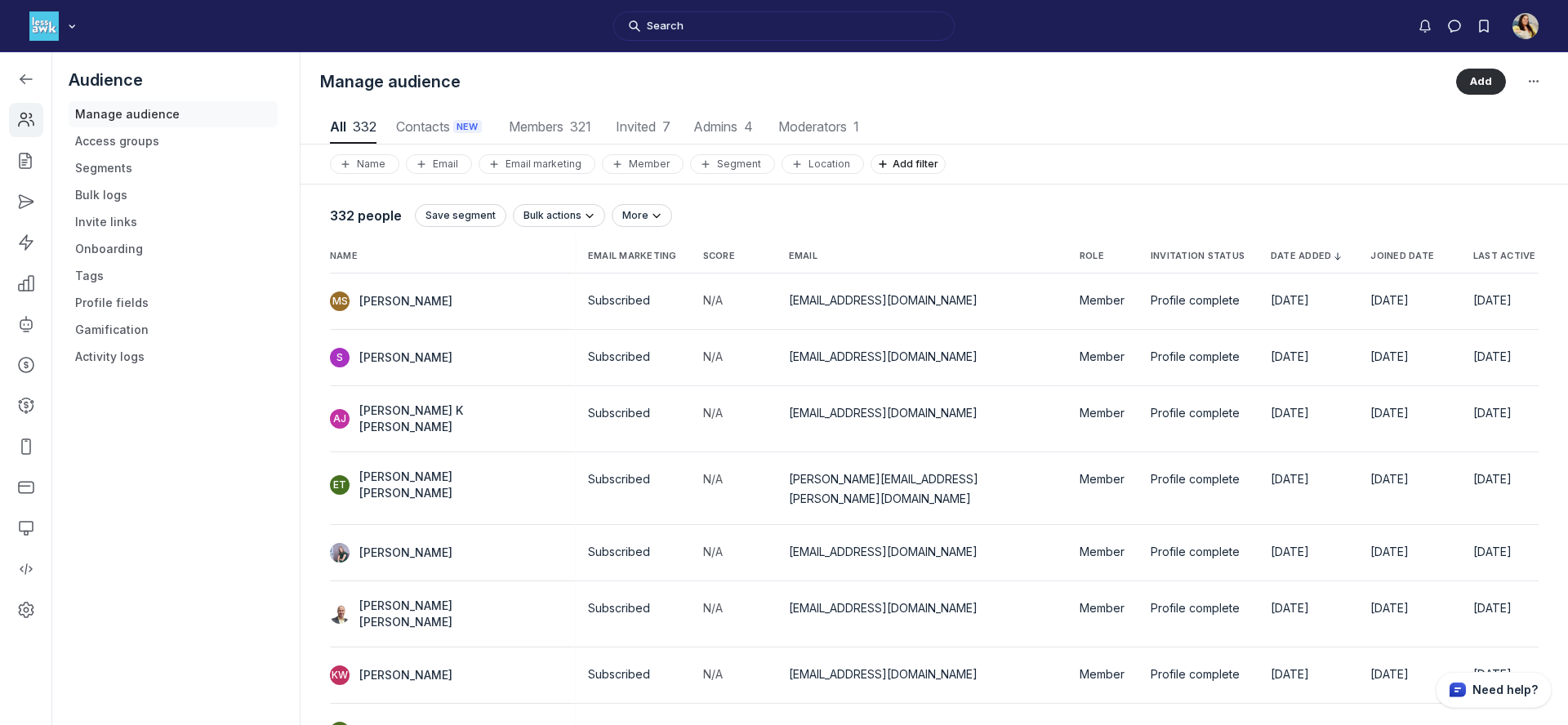
scroll to position [2207, 7510]
click at [565, 133] on span "Members 321" at bounding box center [551, 127] width 88 height 13
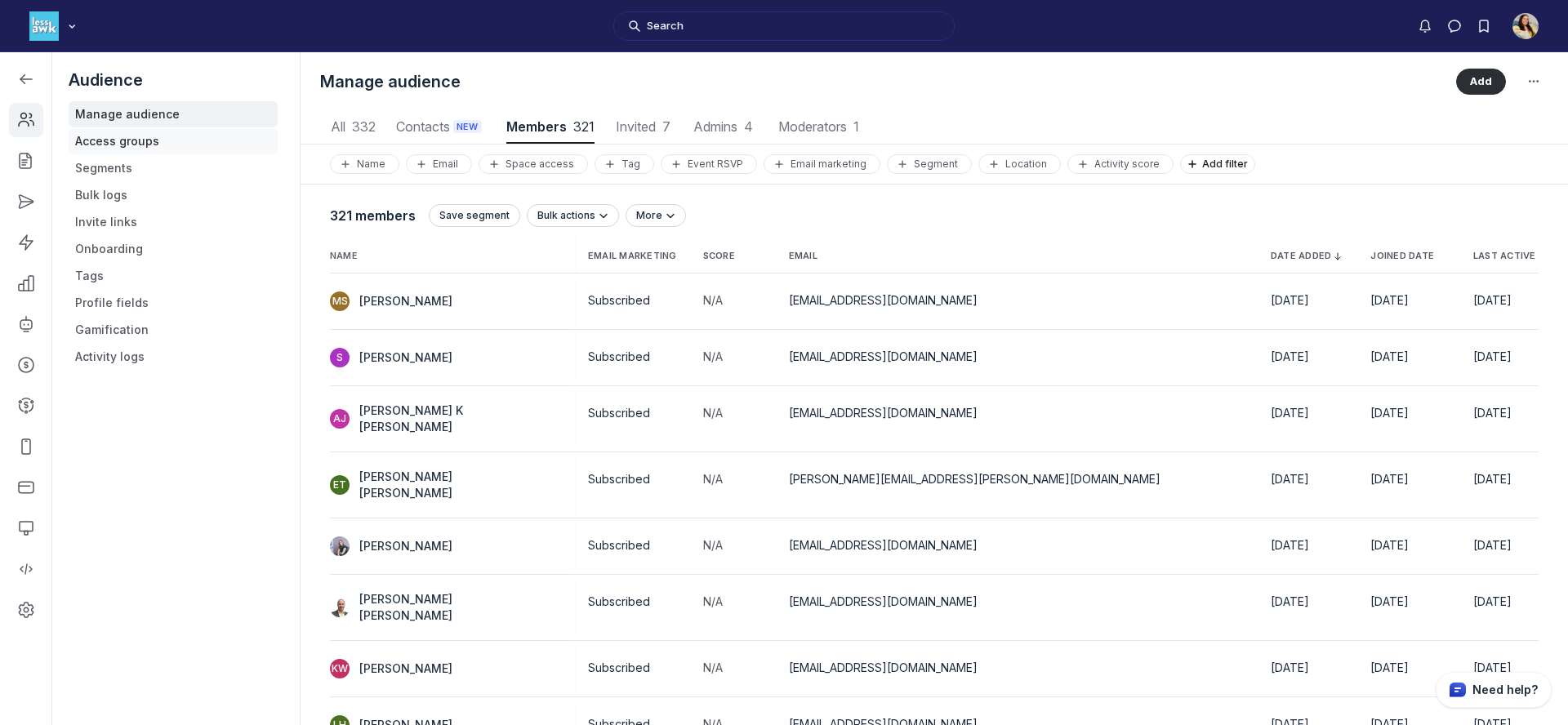
click at [202, 140] on link "Access groups" at bounding box center [173, 142] width 210 height 26
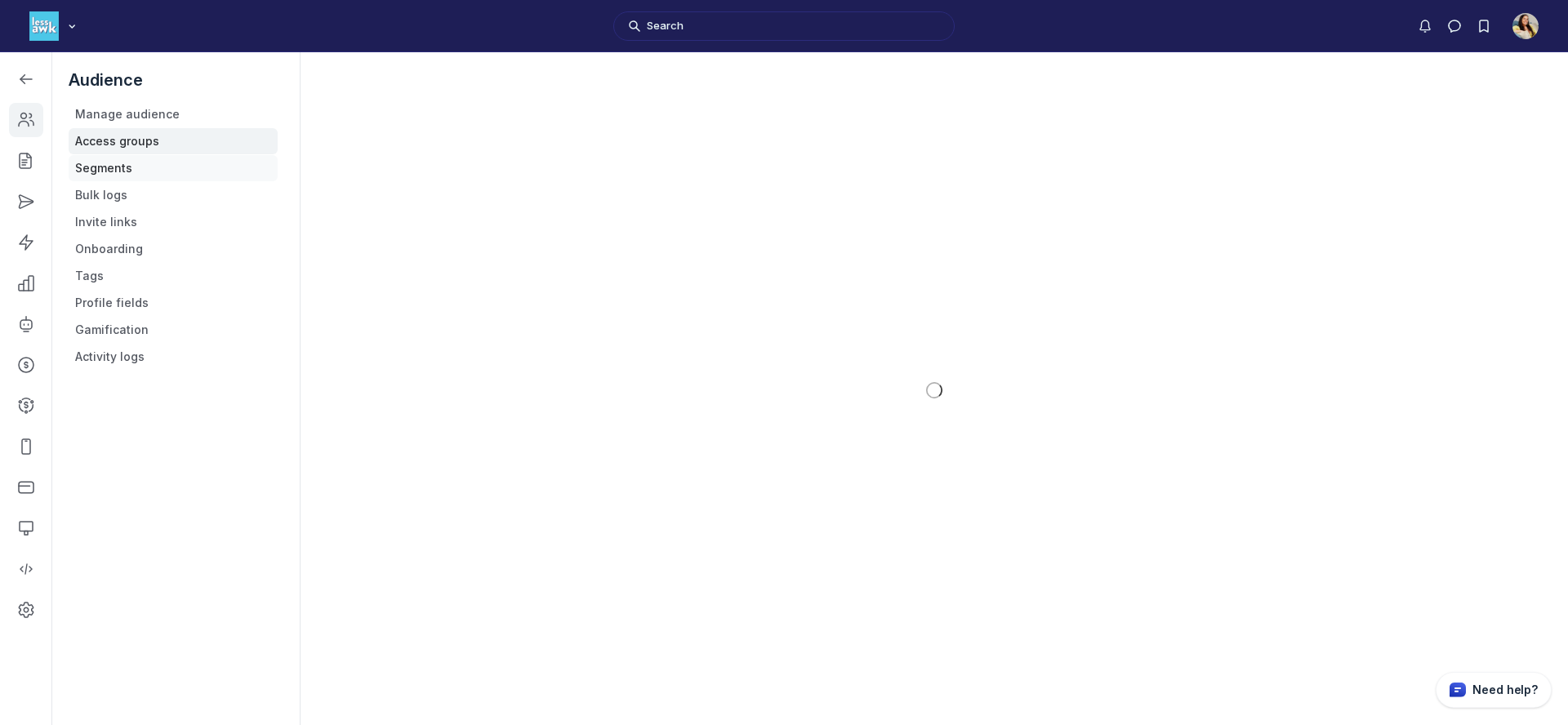
click at [201, 164] on link "Segments" at bounding box center [173, 169] width 210 height 26
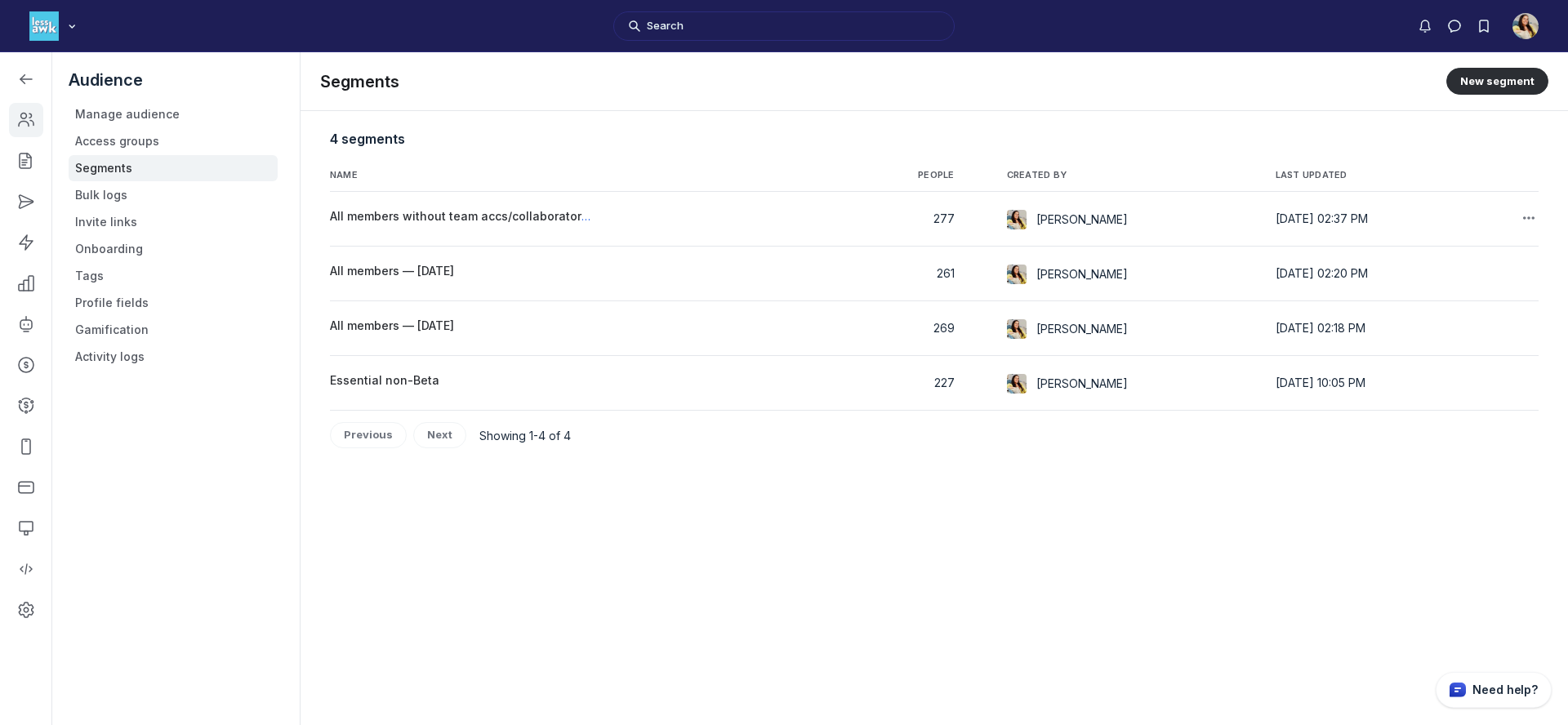
click at [443, 207] on td "All members without team accs/collaborators/guests" at bounding box center [580, 219] width 502 height 55
click at [445, 212] on span "All members without team accs/collaborators/guests" at bounding box center [480, 216] width 301 height 14
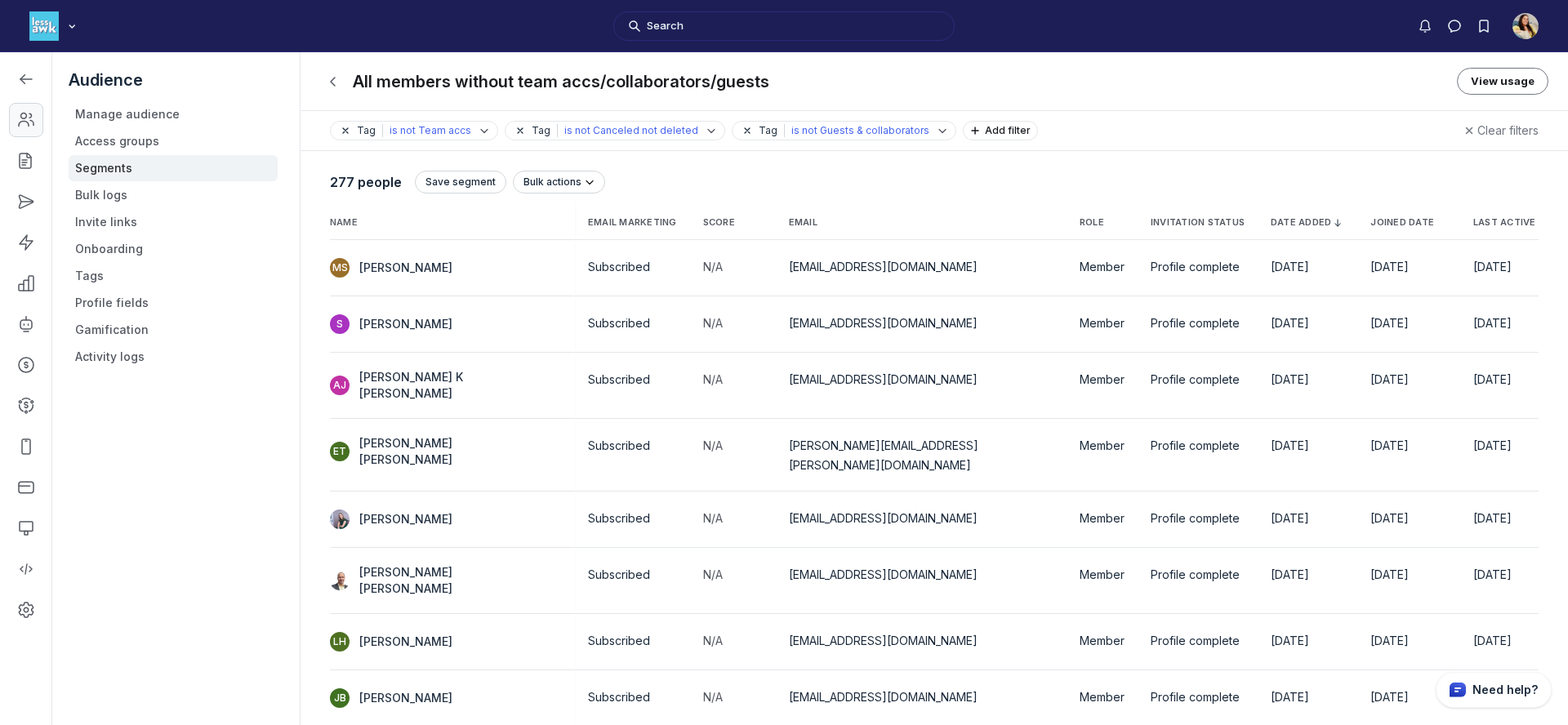
click at [15, 114] on link "Left Sidebar" at bounding box center [26, 120] width 34 height 34
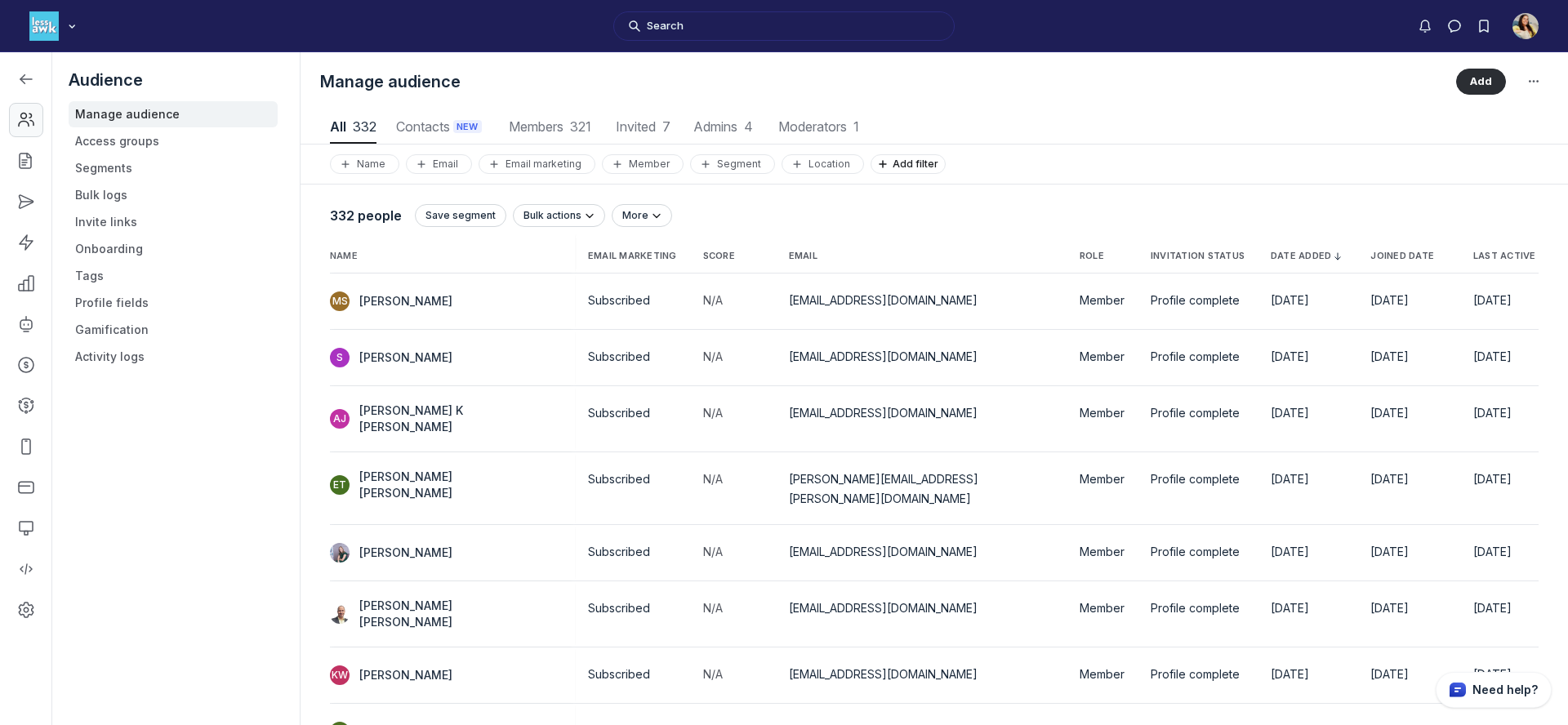
scroll to position [2207, 7510]
click at [21, 367] on icon "Left Sidebar" at bounding box center [26, 365] width 16 height 16
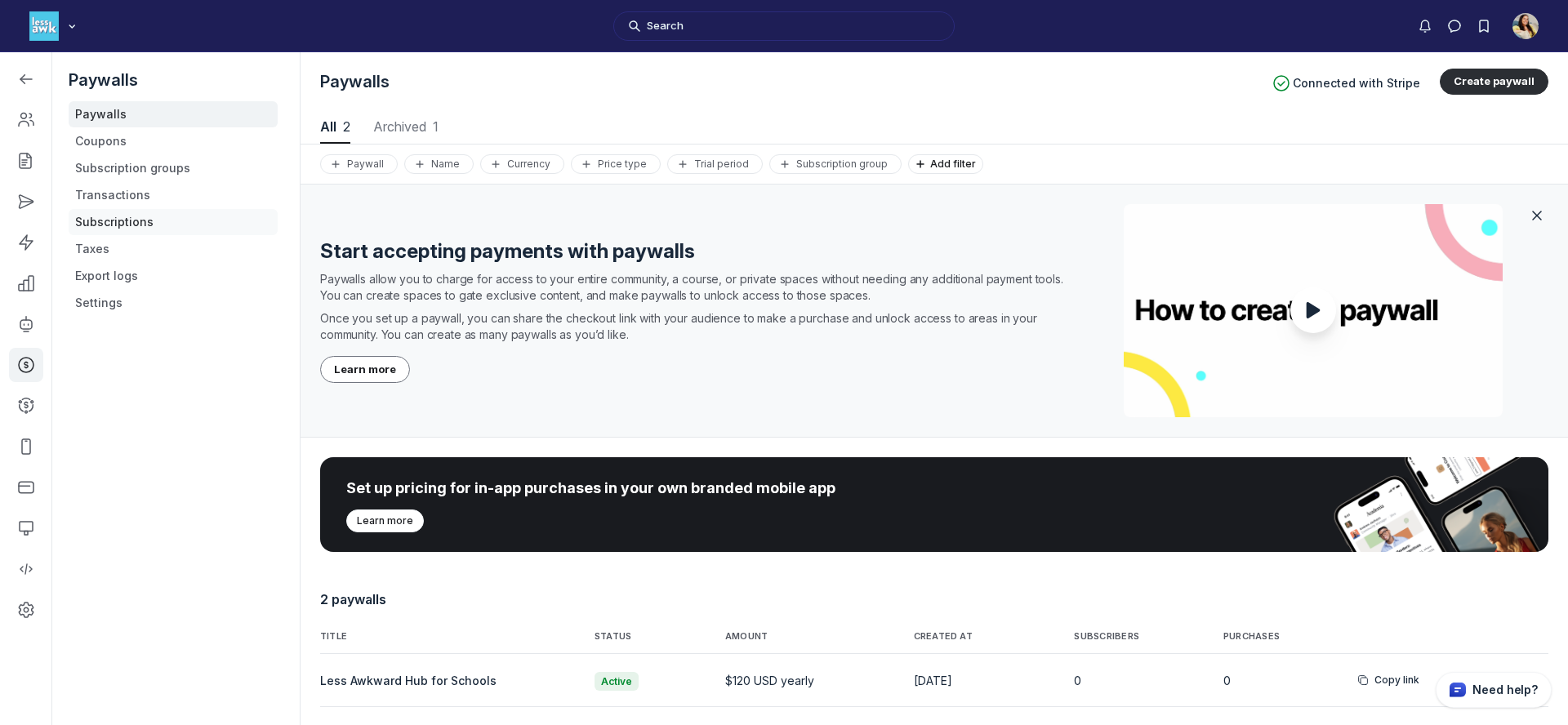
click at [130, 222] on link "Subscriptions" at bounding box center [173, 223] width 210 height 26
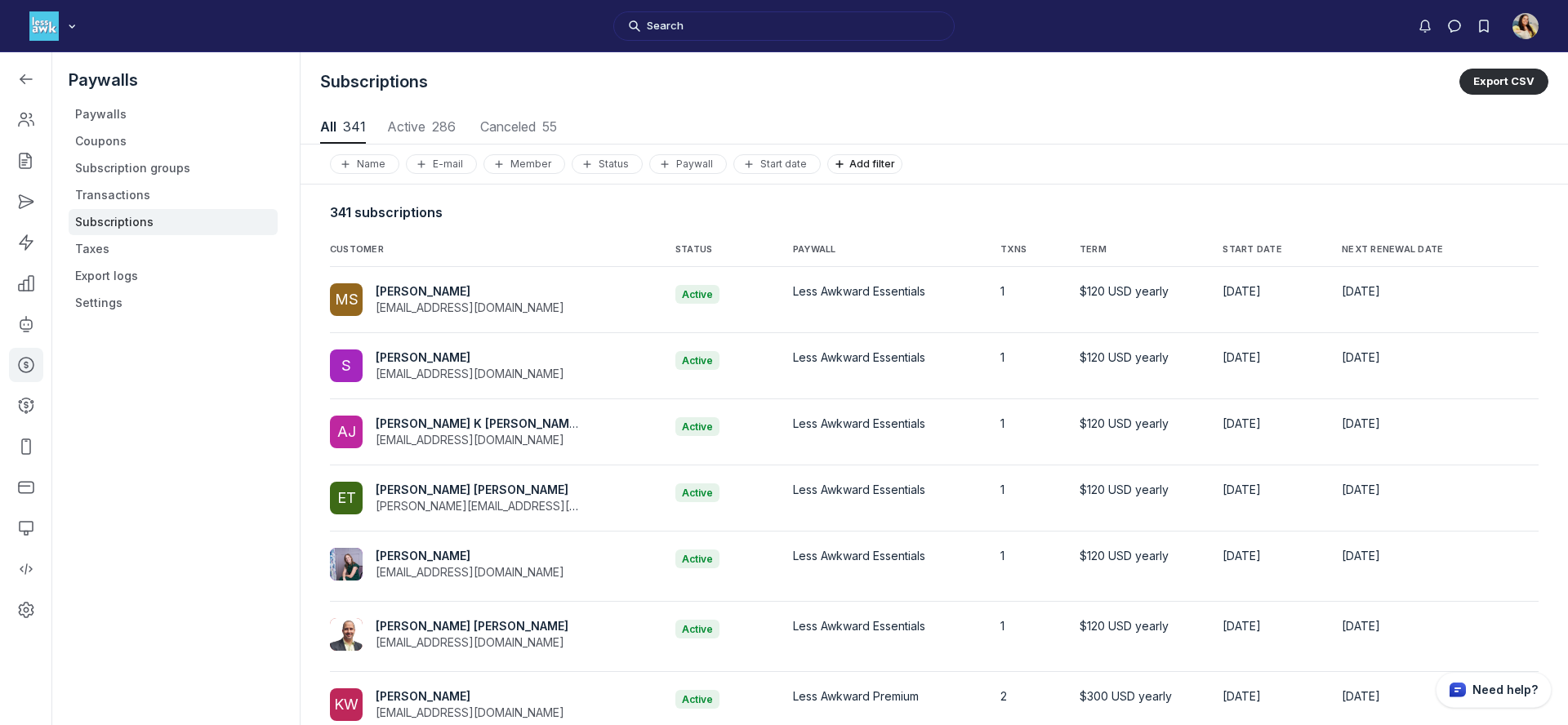
scroll to position [2211, 7627]
click at [523, 133] on span "Canceled 55" at bounding box center [518, 127] width 83 height 13
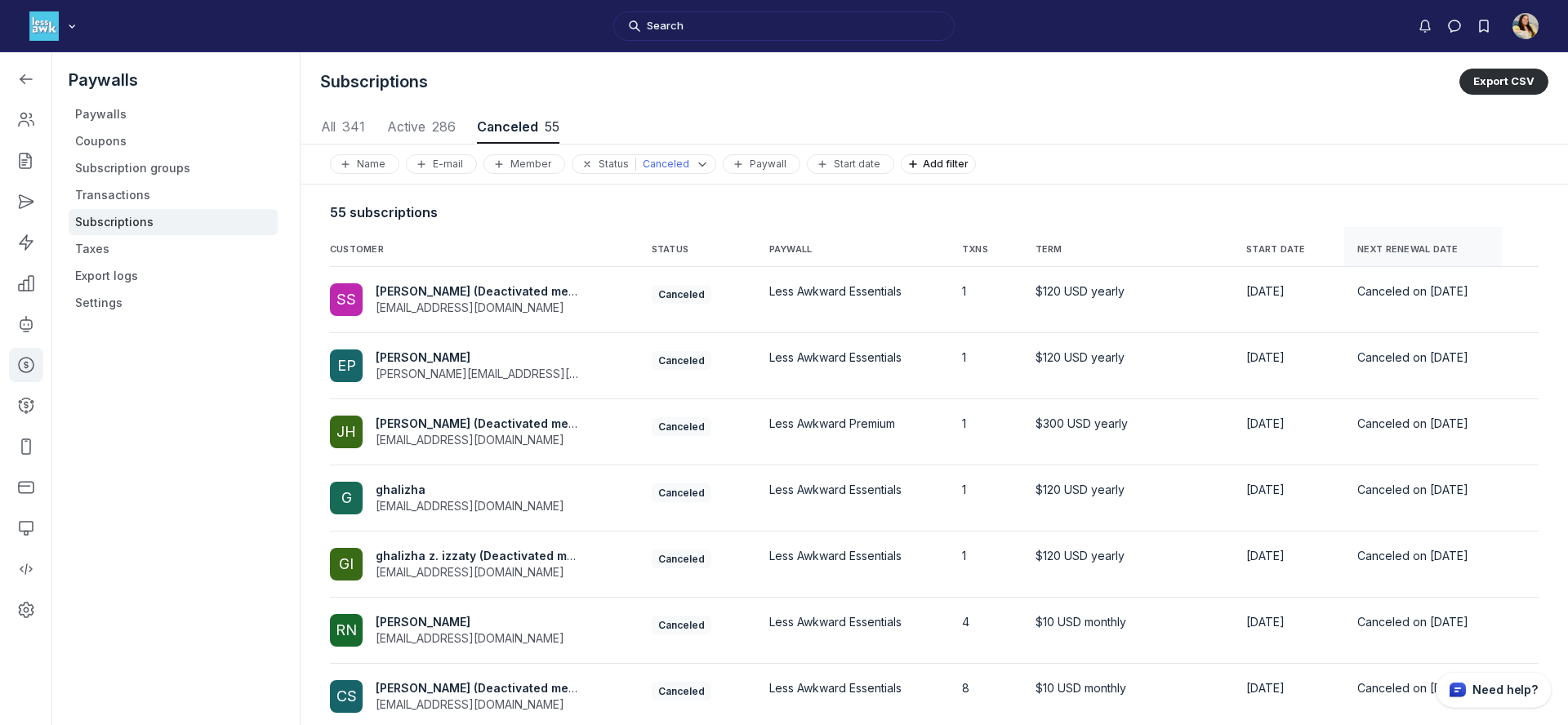
click at [1399, 247] on span "NEXT RENEWAL DATE" at bounding box center [1408, 250] width 101 height 11
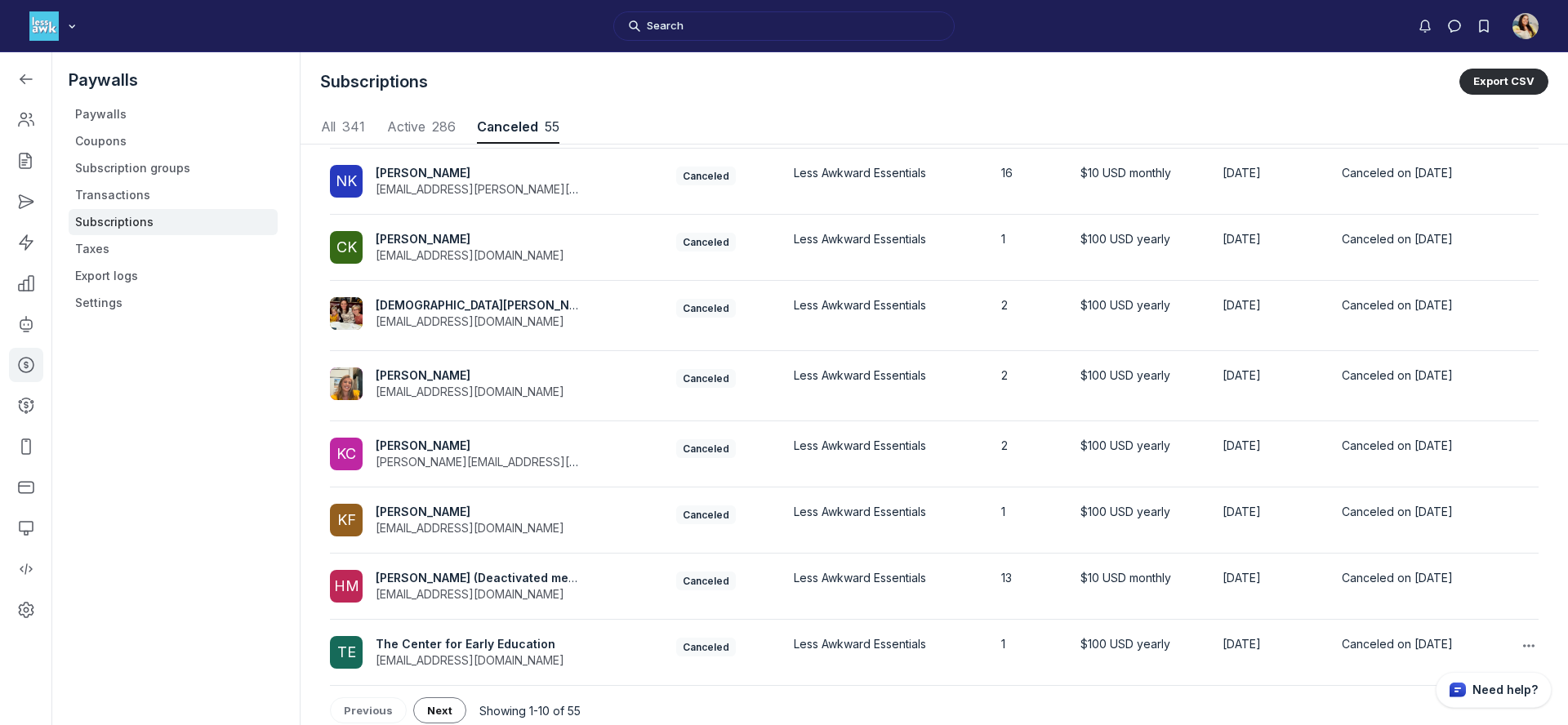
scroll to position [260, 0]
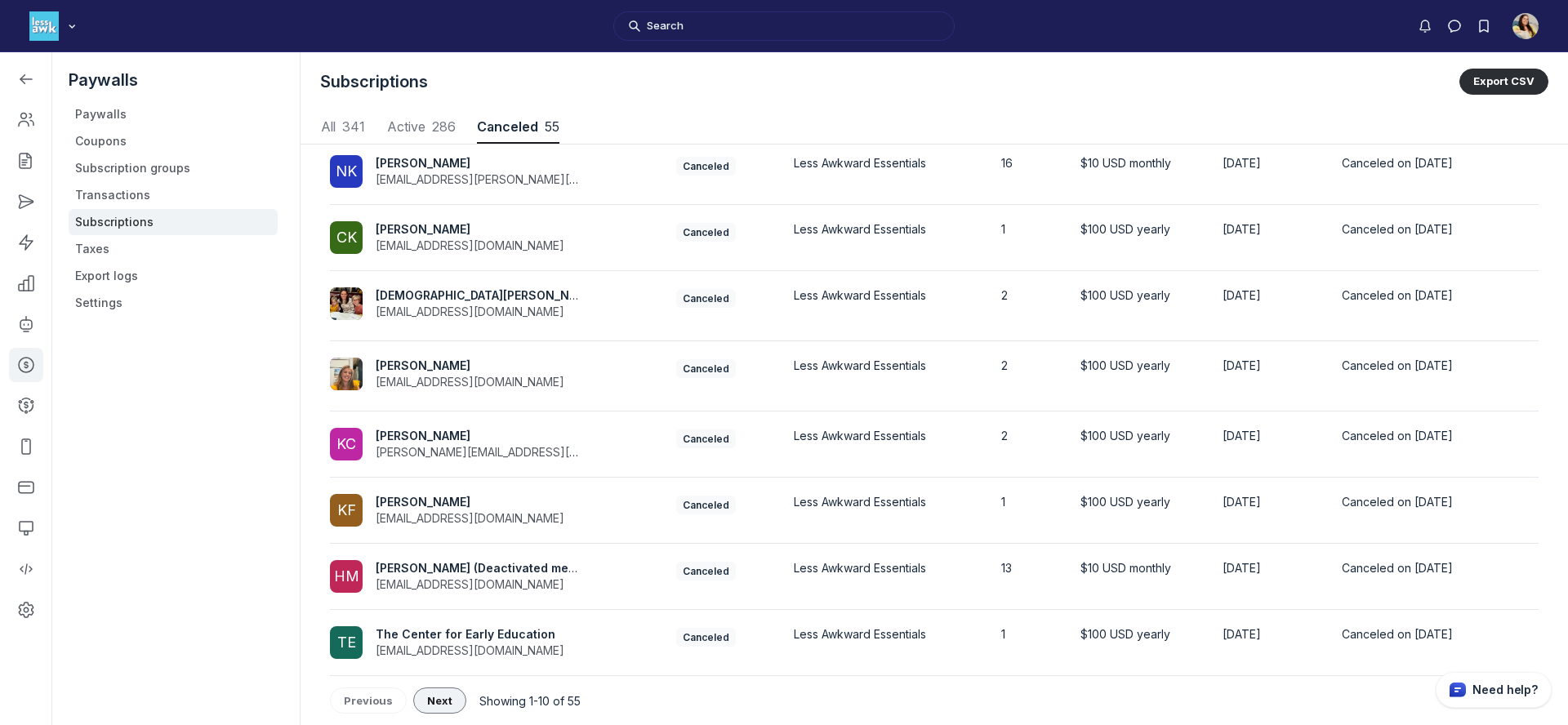
click at [422, 693] on button "Next" at bounding box center [439, 700] width 53 height 26
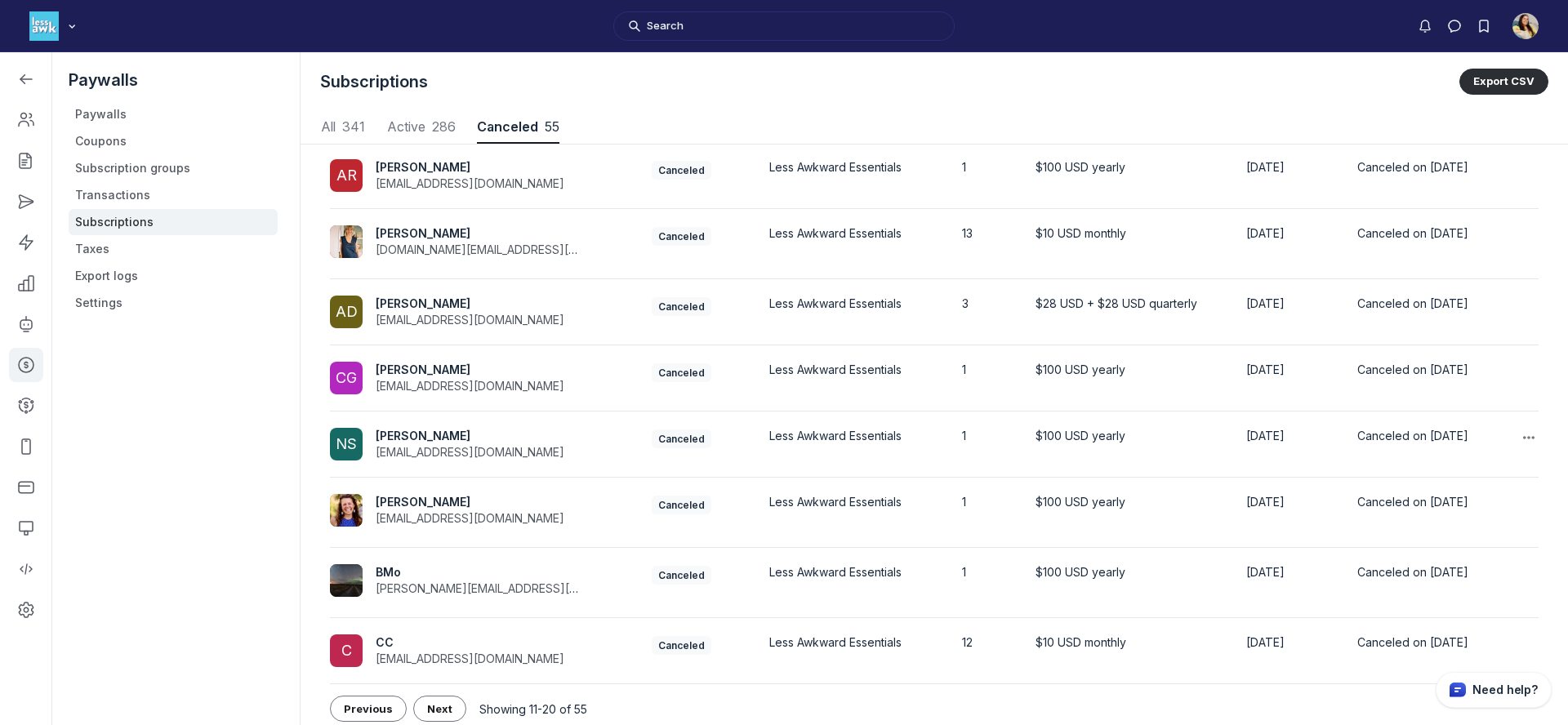
scroll to position [268, 0]
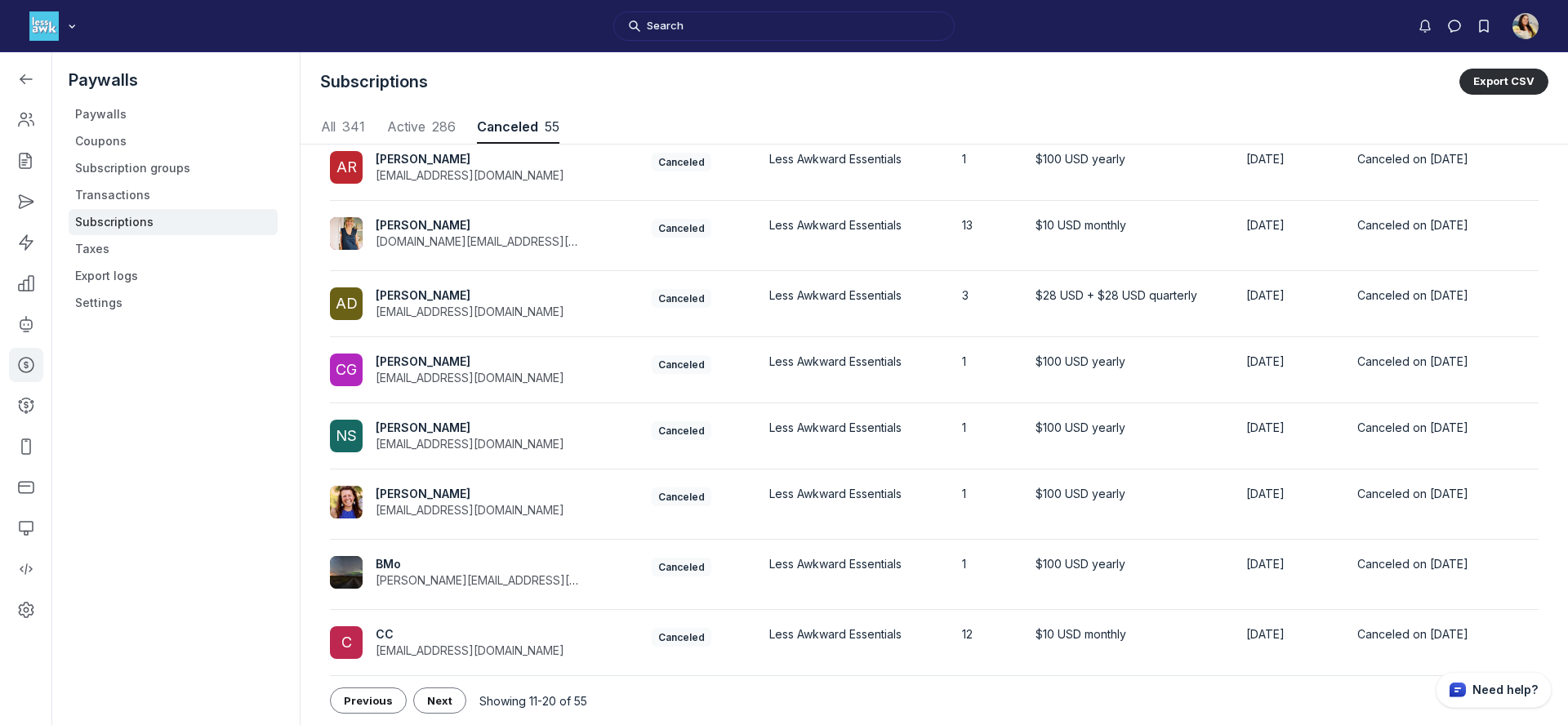
click at [448, 691] on button "Next" at bounding box center [439, 700] width 53 height 26
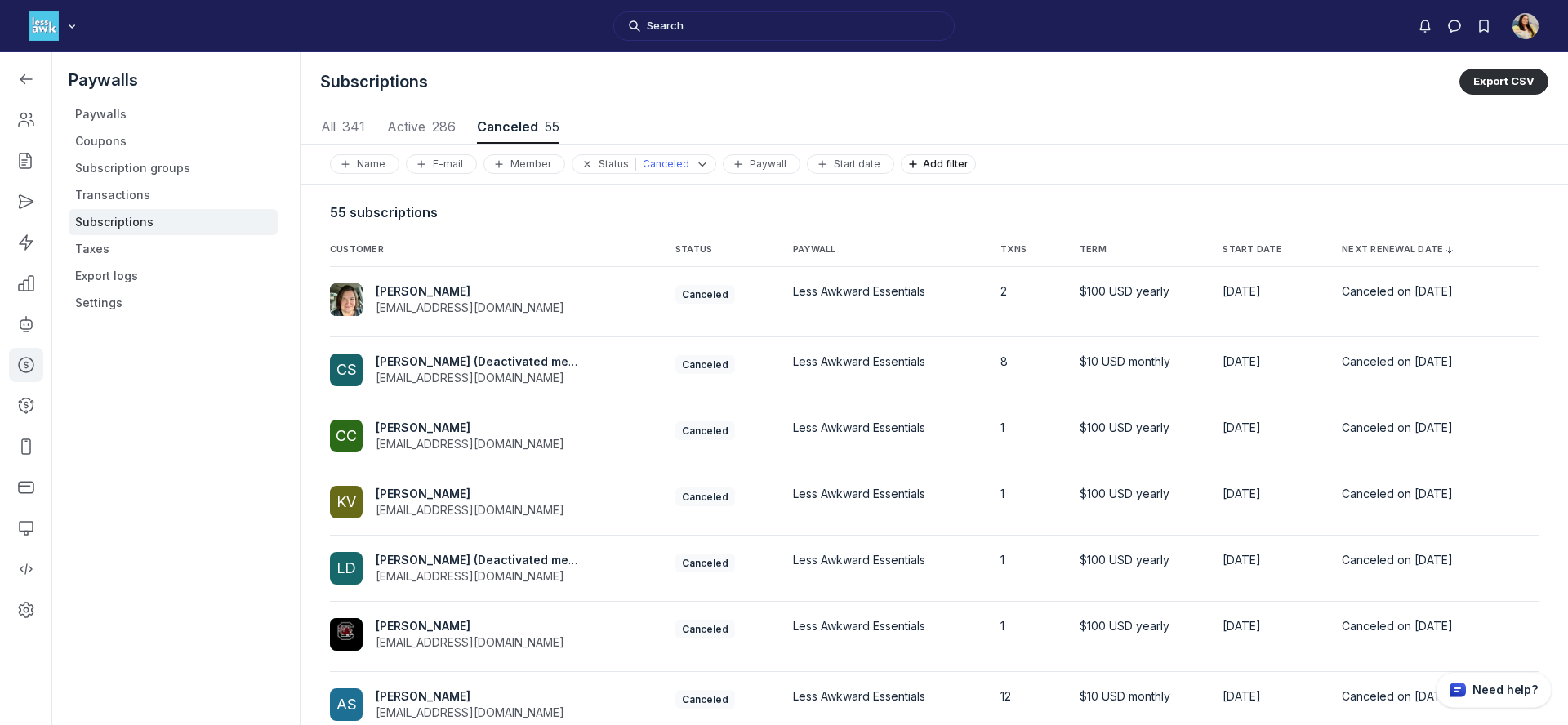
scroll to position [260, 0]
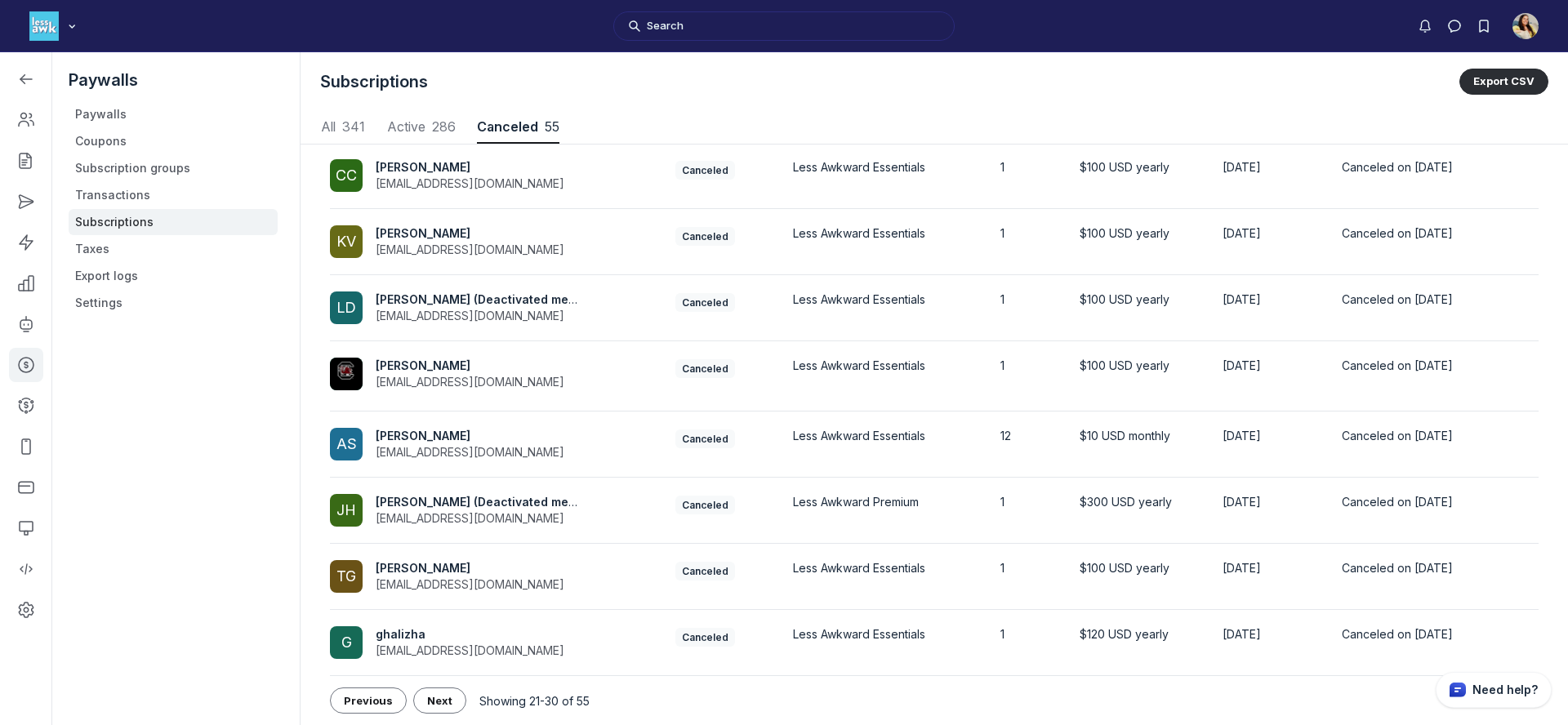
click at [435, 700] on span "Next" at bounding box center [439, 700] width 25 height 13
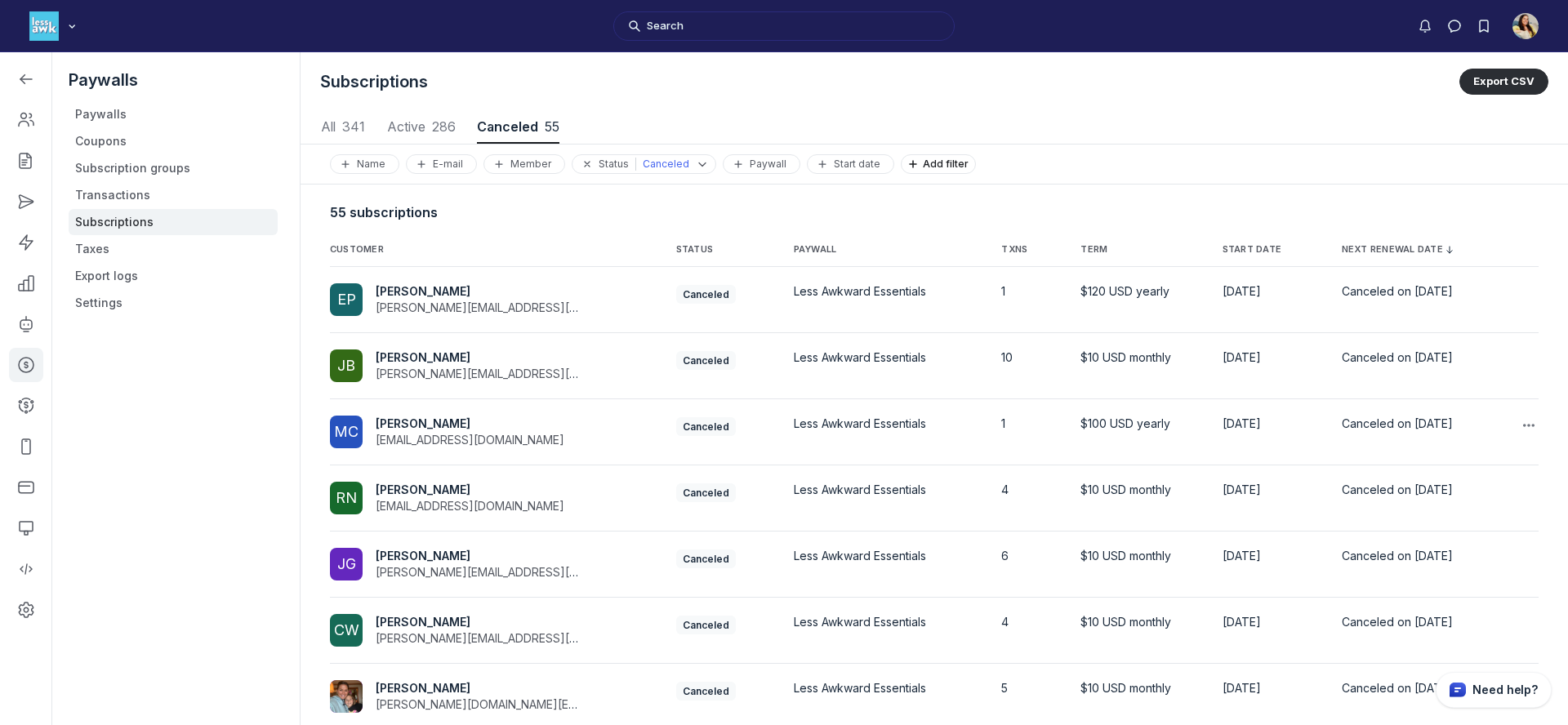
click at [430, 417] on span "Matt Candel" at bounding box center [423, 423] width 95 height 14
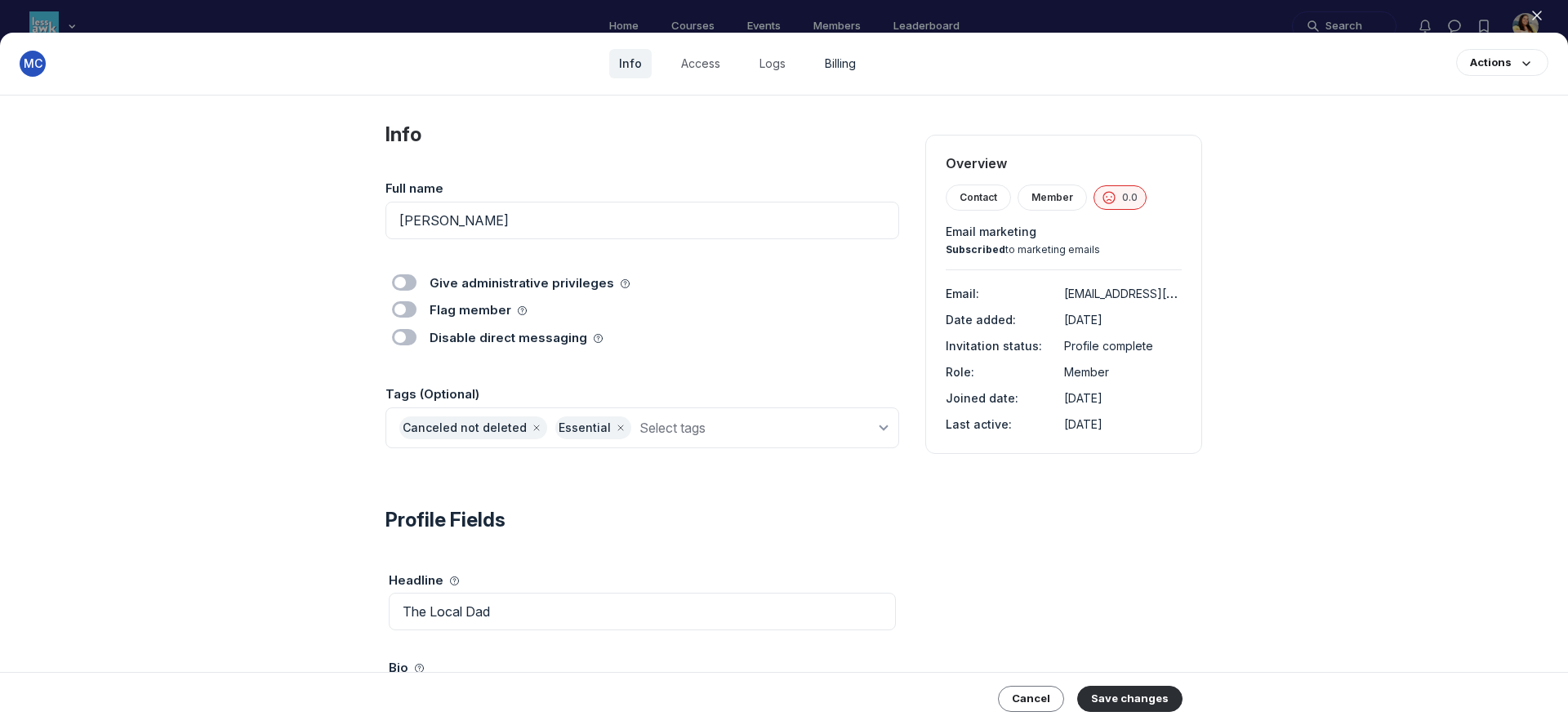
click at [838, 65] on link "Billing" at bounding box center [840, 64] width 51 height 29
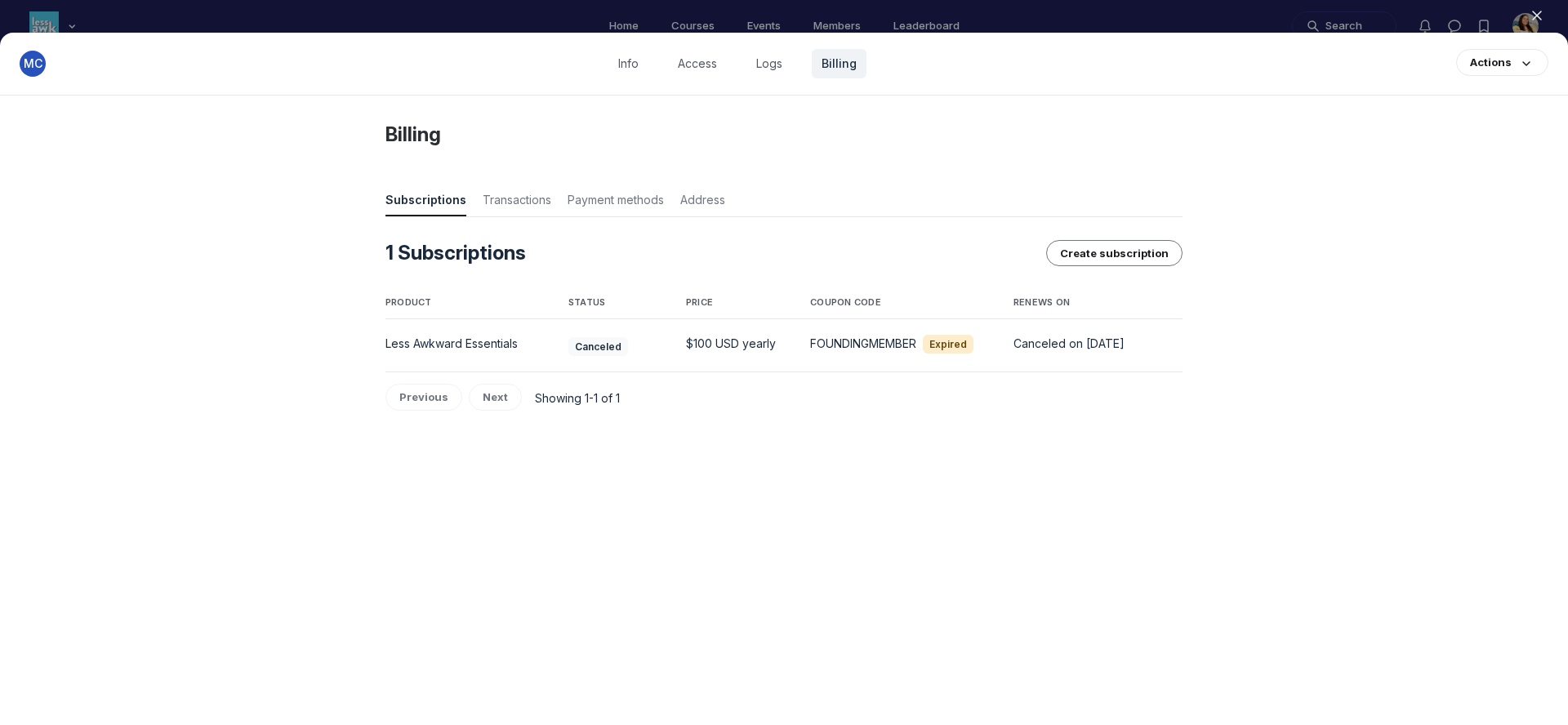
click at [1534, 13] on use "button" at bounding box center [1537, 16] width 8 height 8
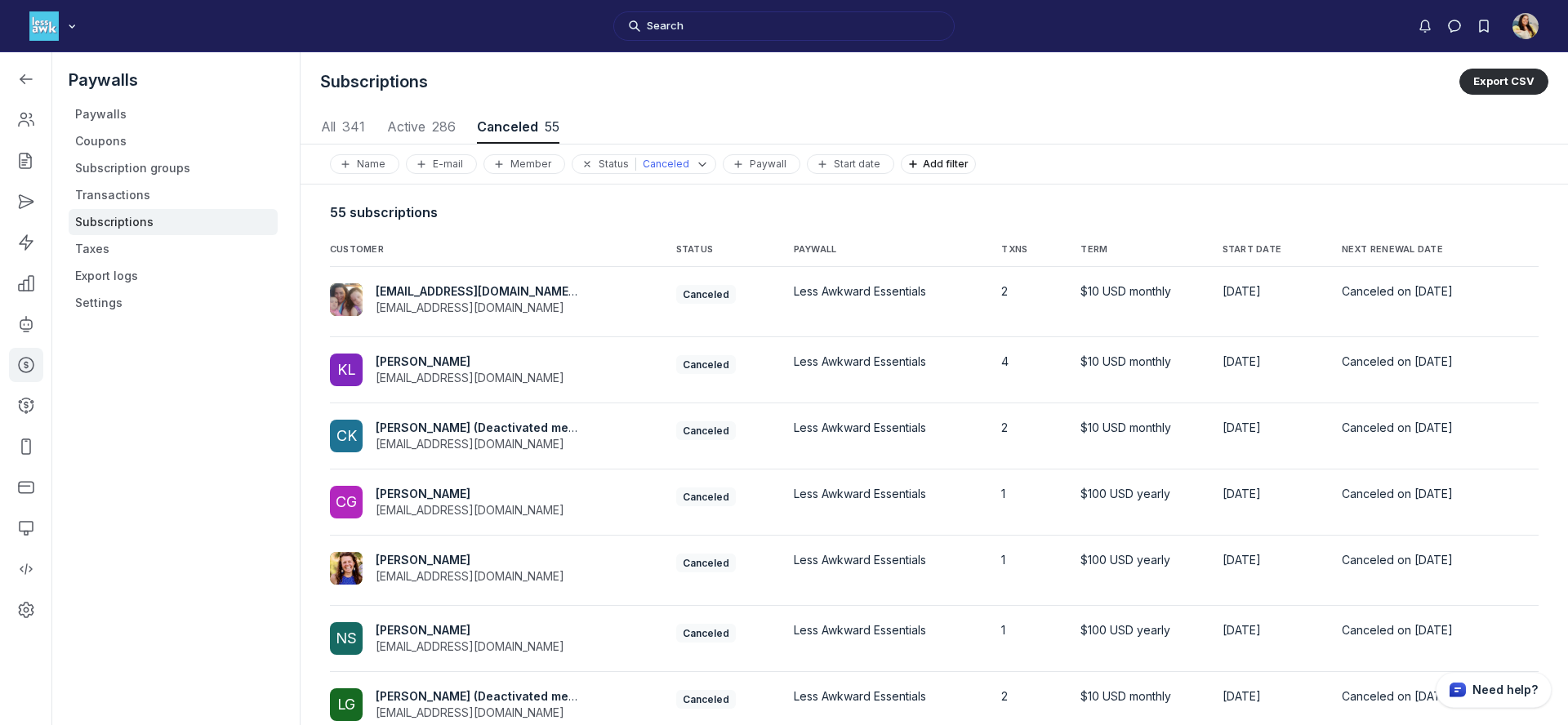
scroll to position [2211, 7627]
click at [1365, 246] on span "NEXT RENEWAL DATE" at bounding box center [1393, 250] width 101 height 11
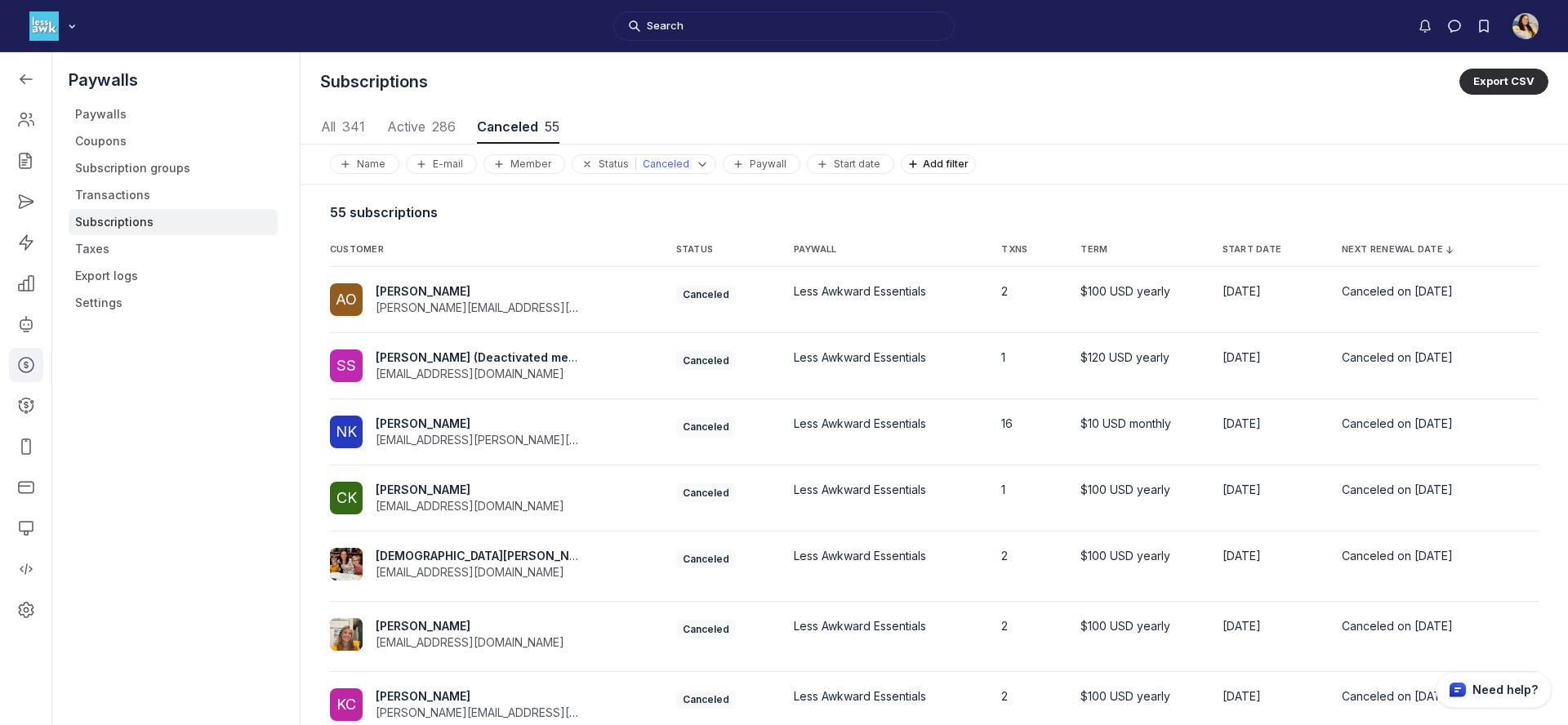
scroll to position [260, 0]
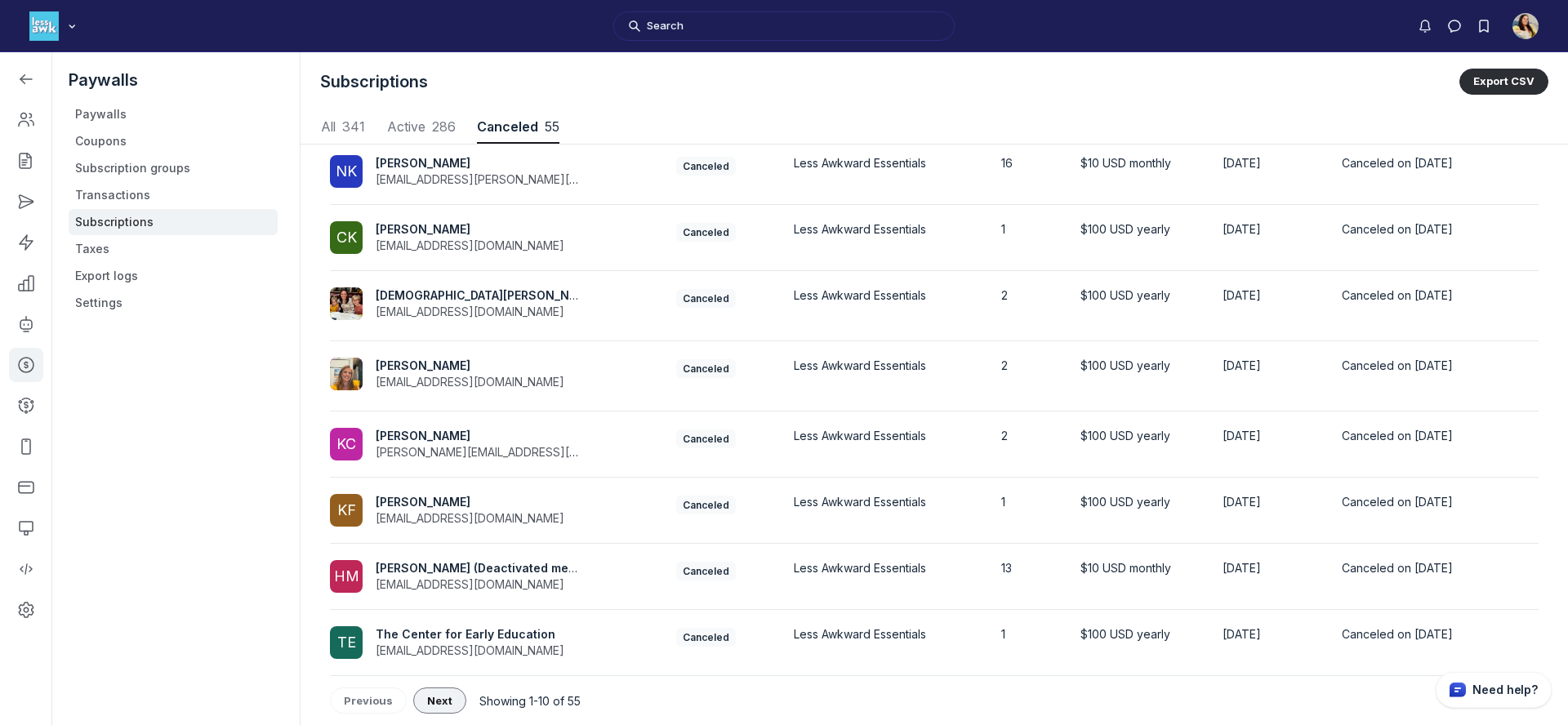
click at [428, 713] on button "Next" at bounding box center [439, 700] width 53 height 26
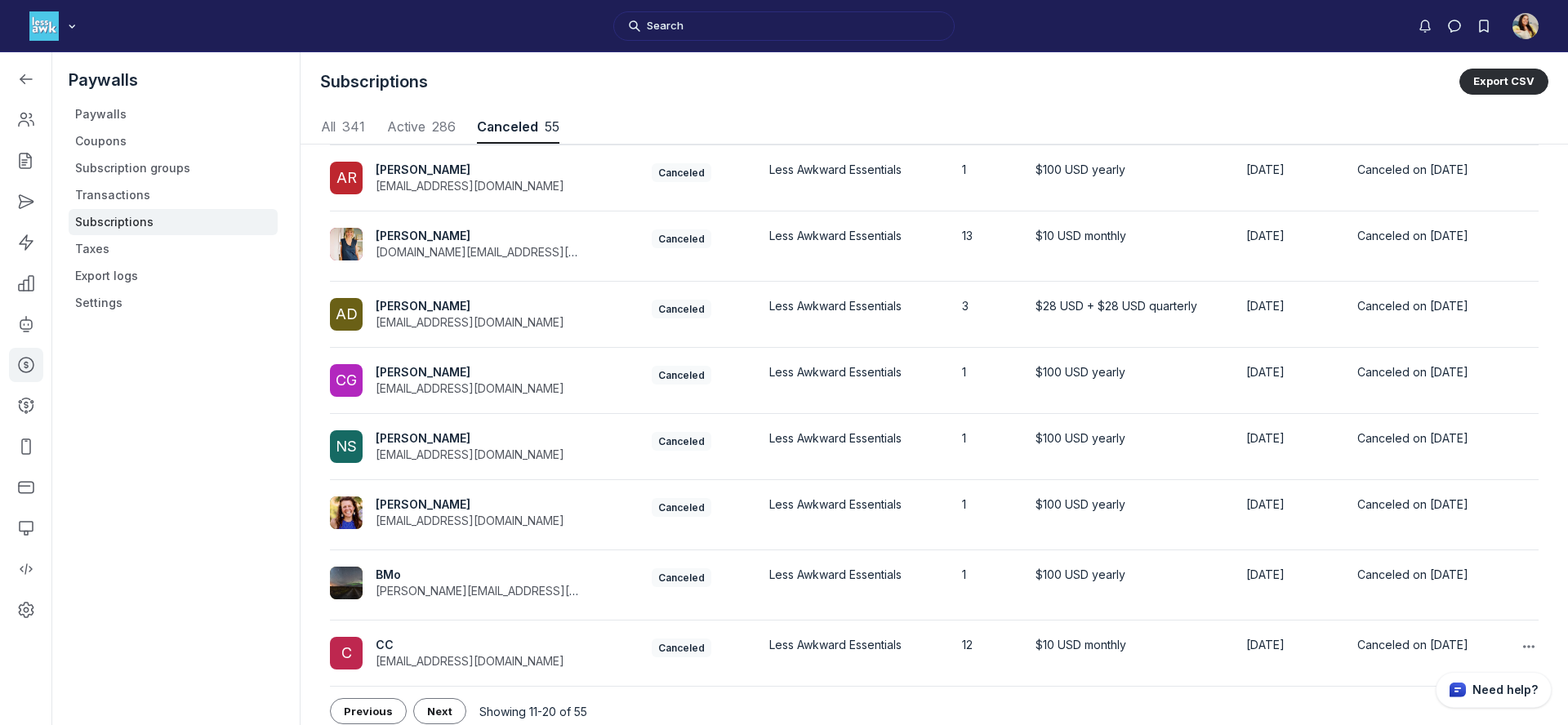
scroll to position [268, 0]
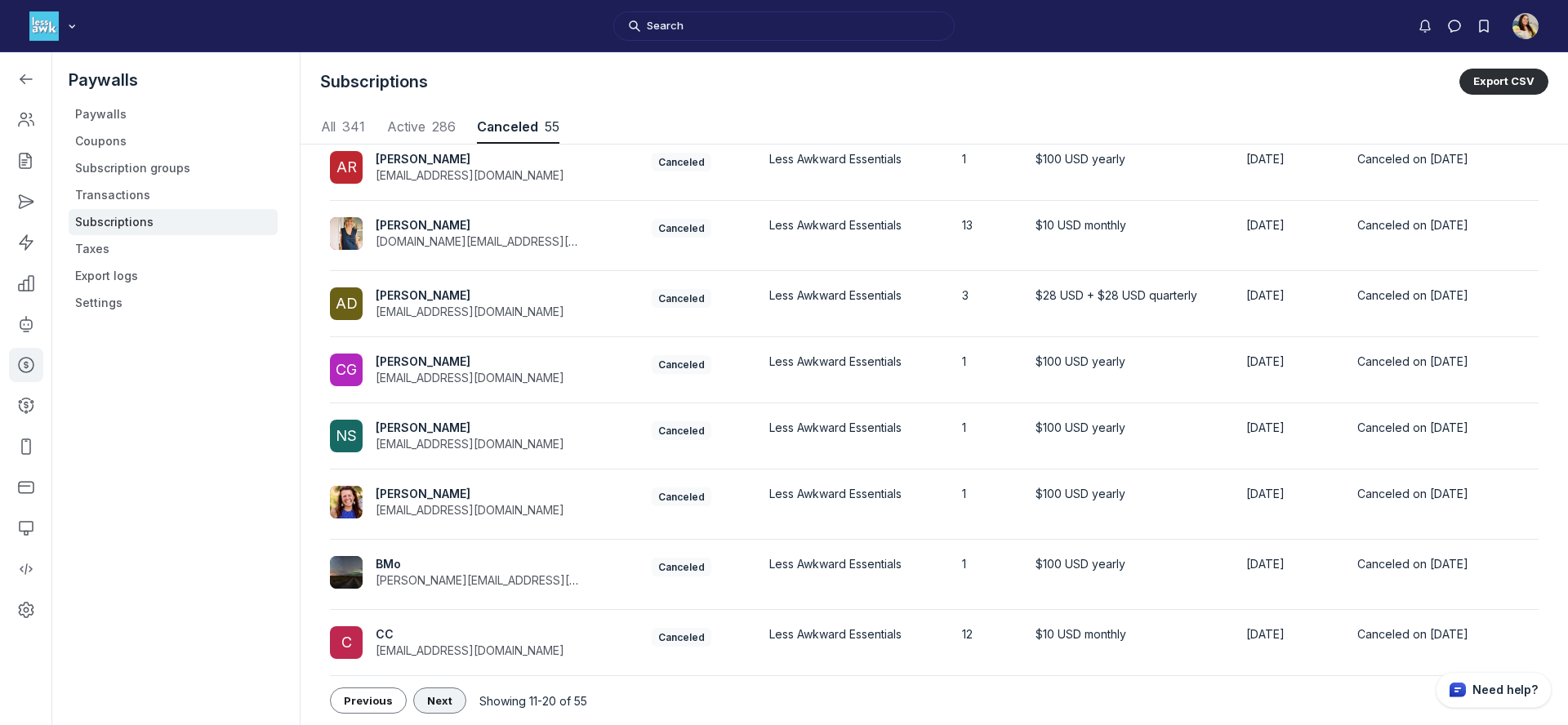
click at [439, 700] on span "Next" at bounding box center [439, 700] width 25 height 13
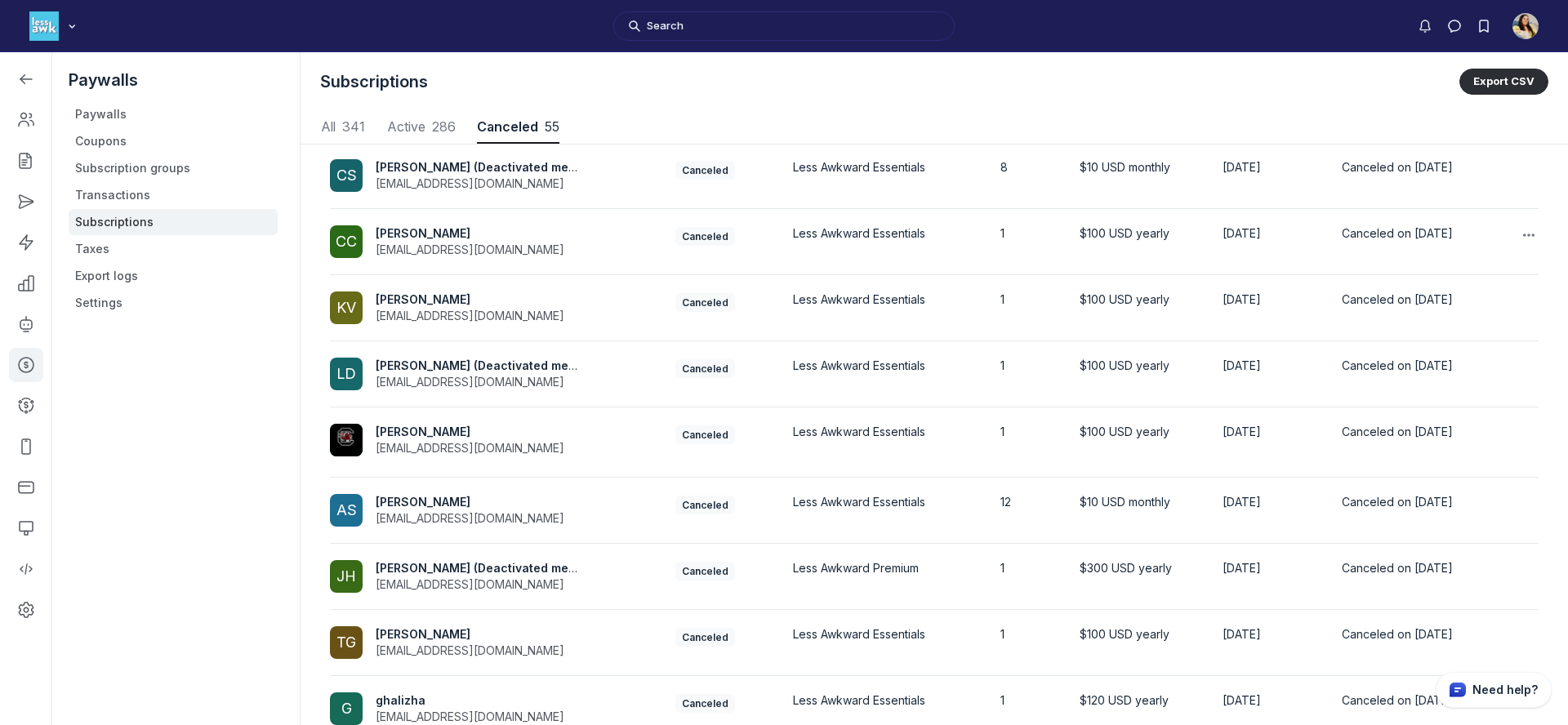
scroll to position [260, 0]
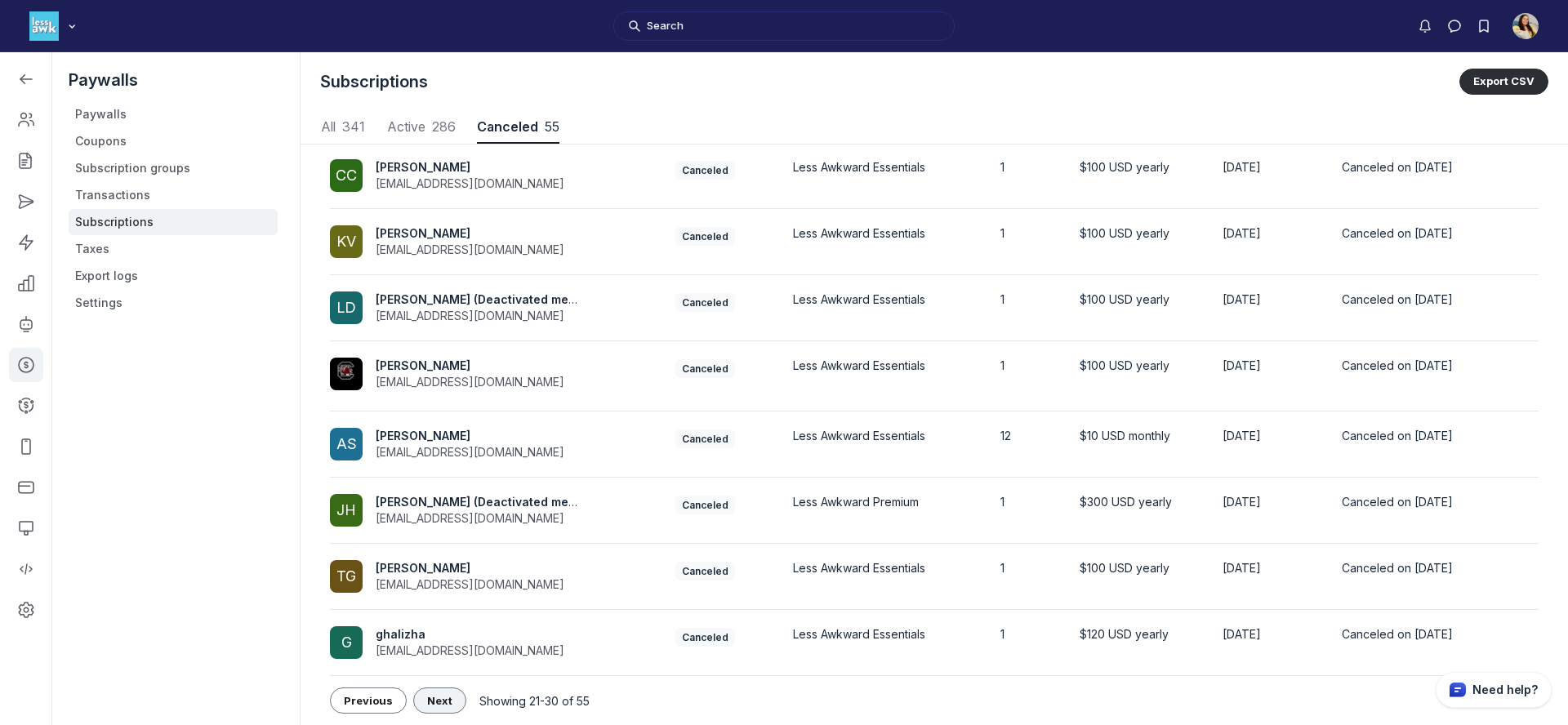
click at [427, 702] on span "Next" at bounding box center [439, 700] width 25 height 13
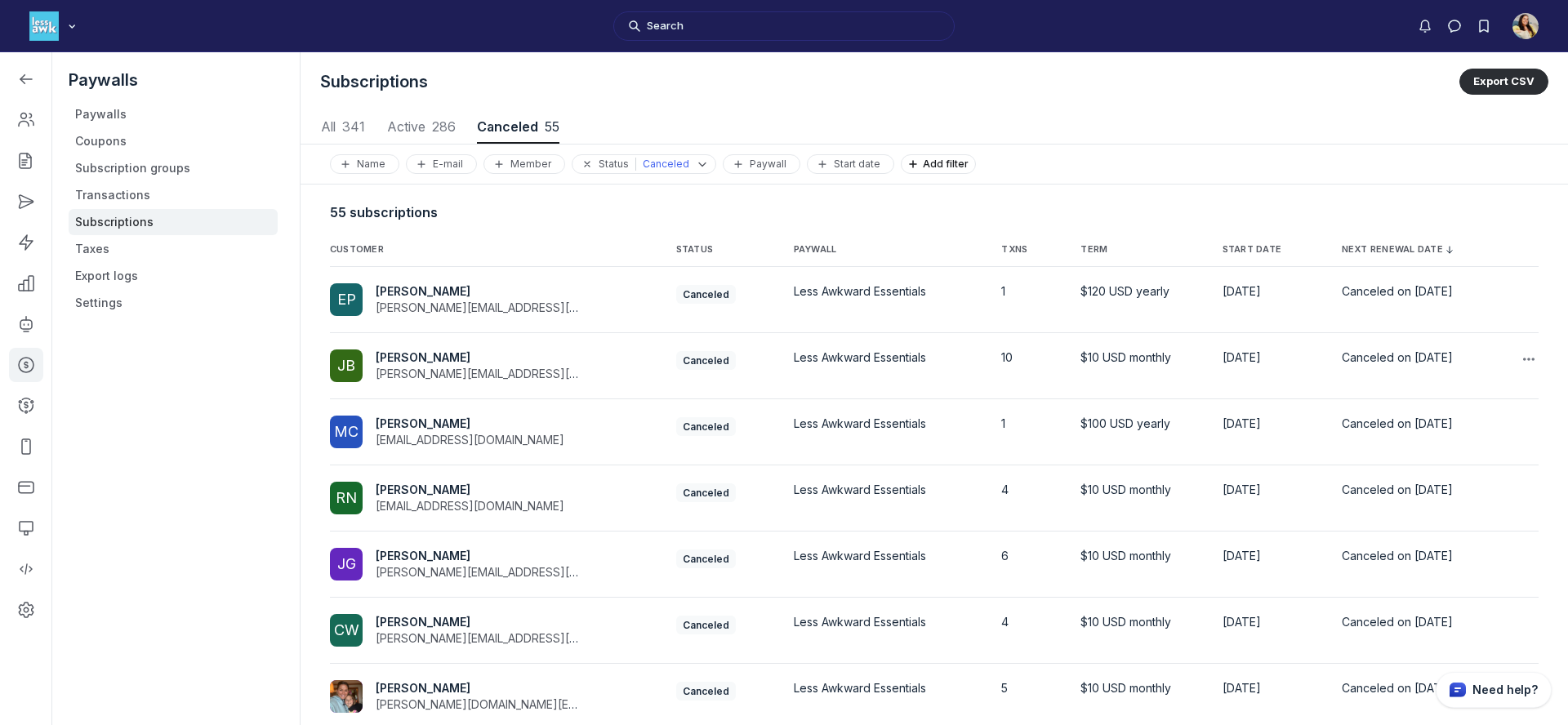
click at [394, 356] on span "Joanna Brooks" at bounding box center [423, 357] width 95 height 14
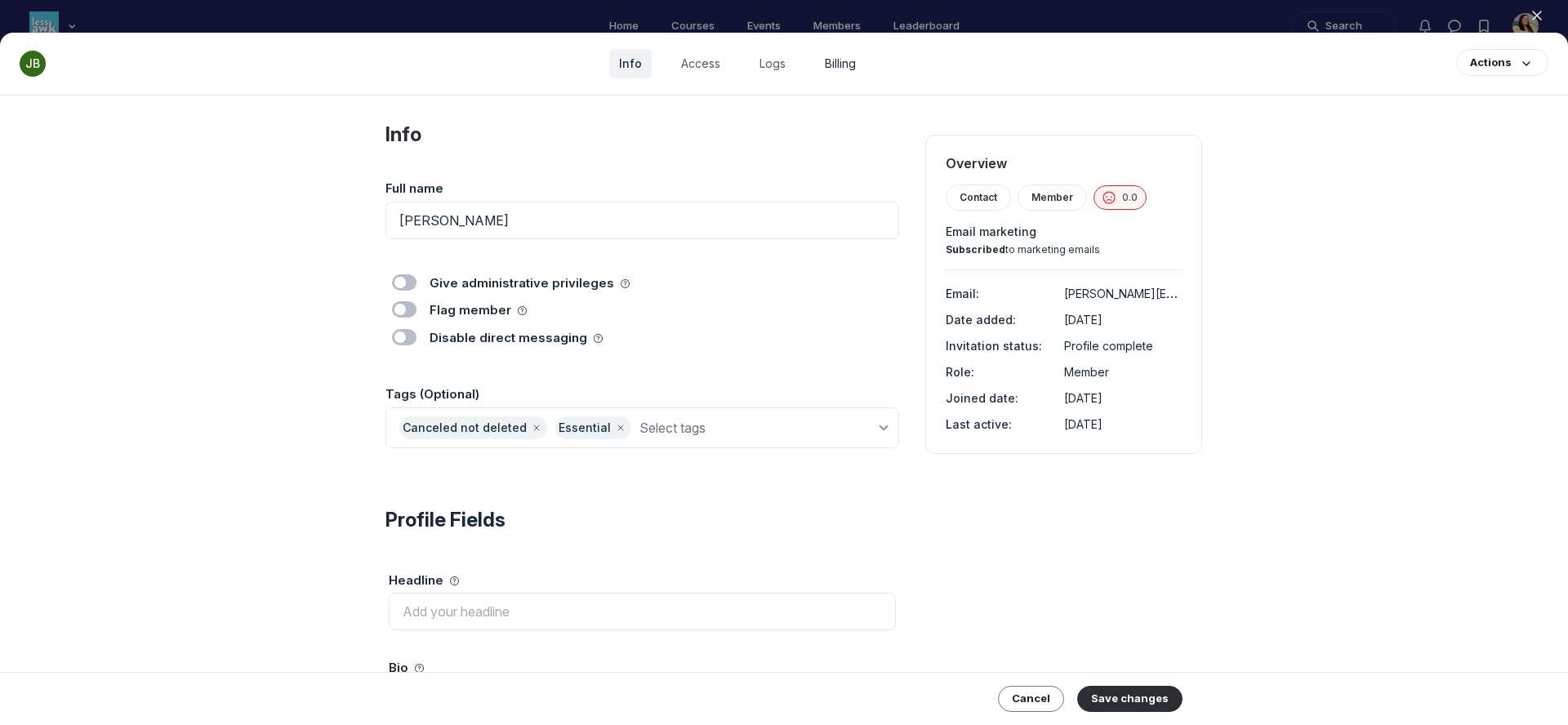
click at [828, 67] on link "Billing" at bounding box center [840, 64] width 51 height 29
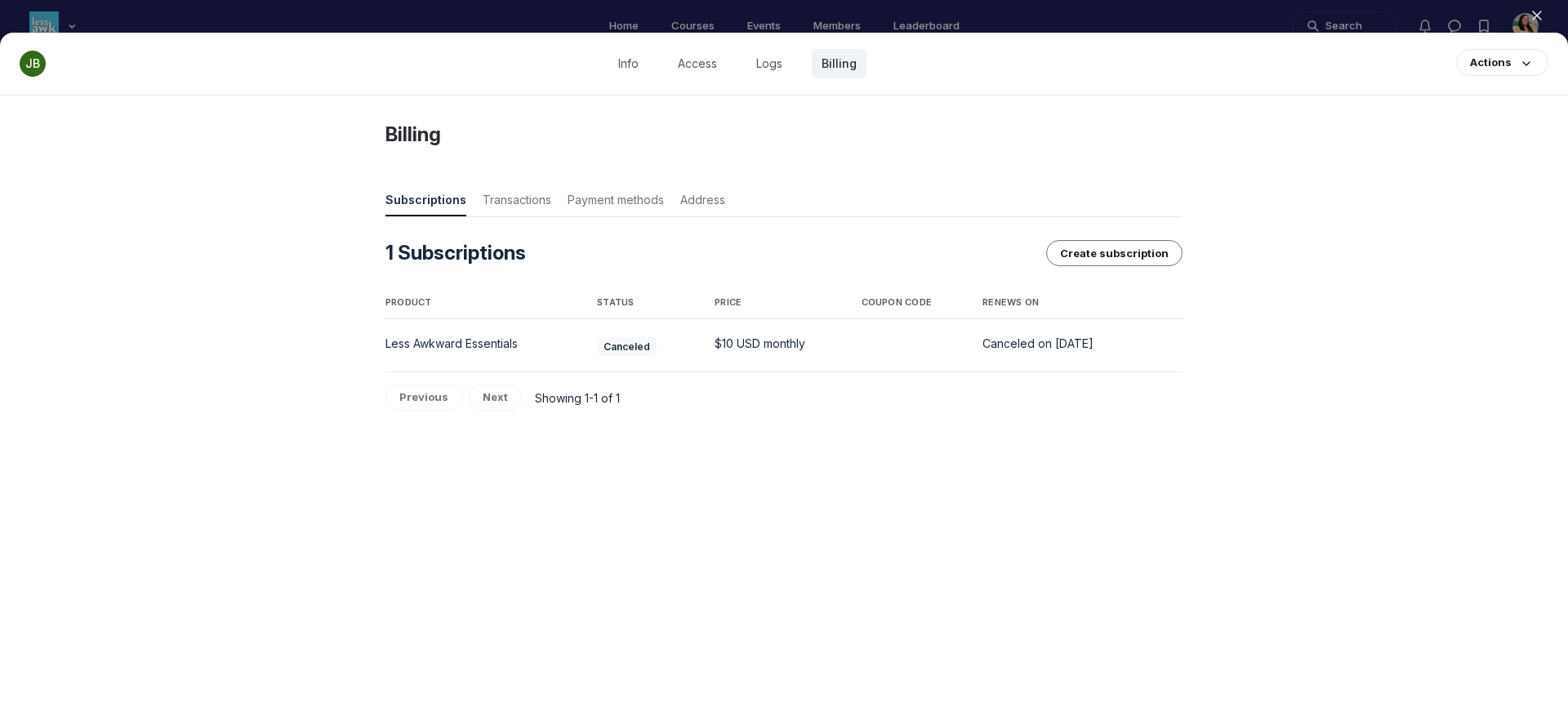
click at [953, 18] on div at bounding box center [784, 362] width 1568 height 725
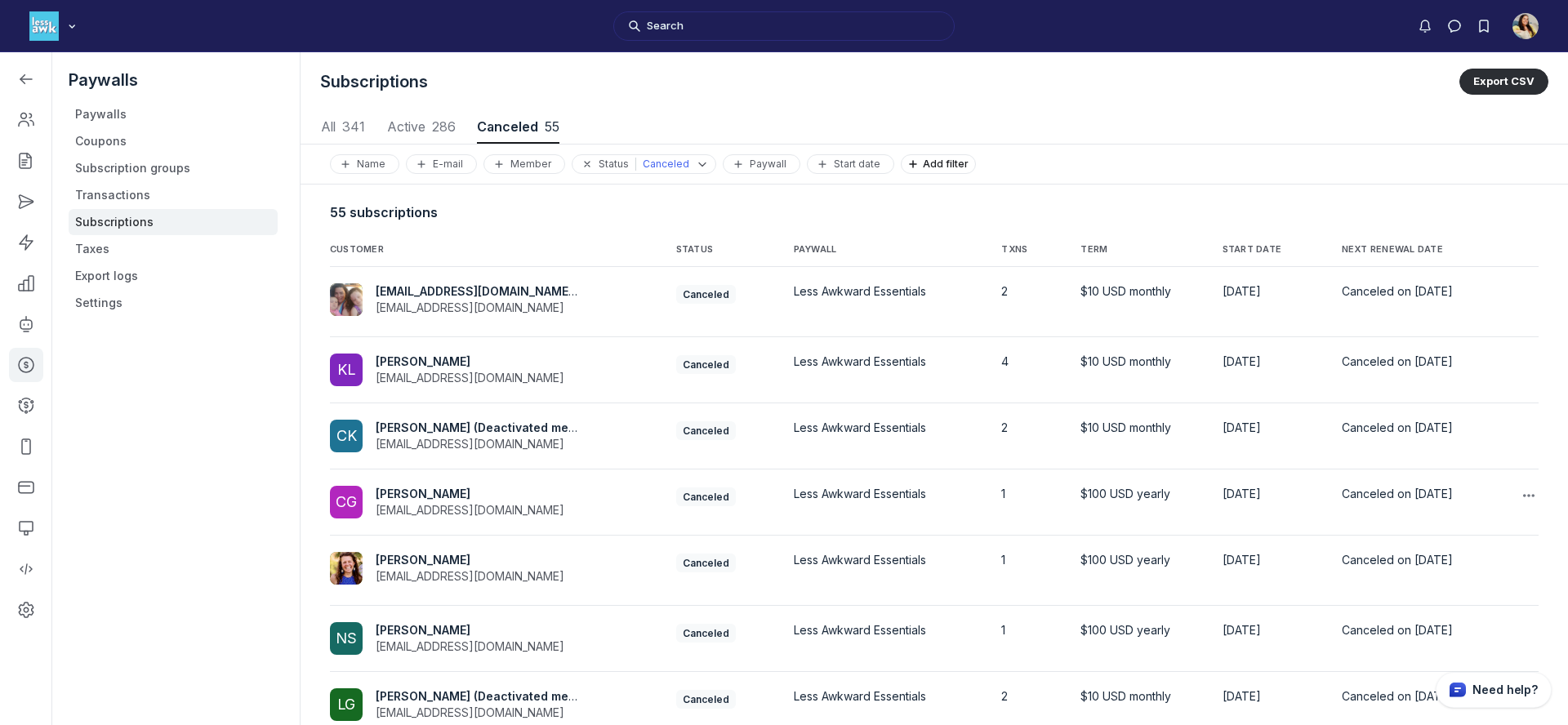
scroll to position [264, 0]
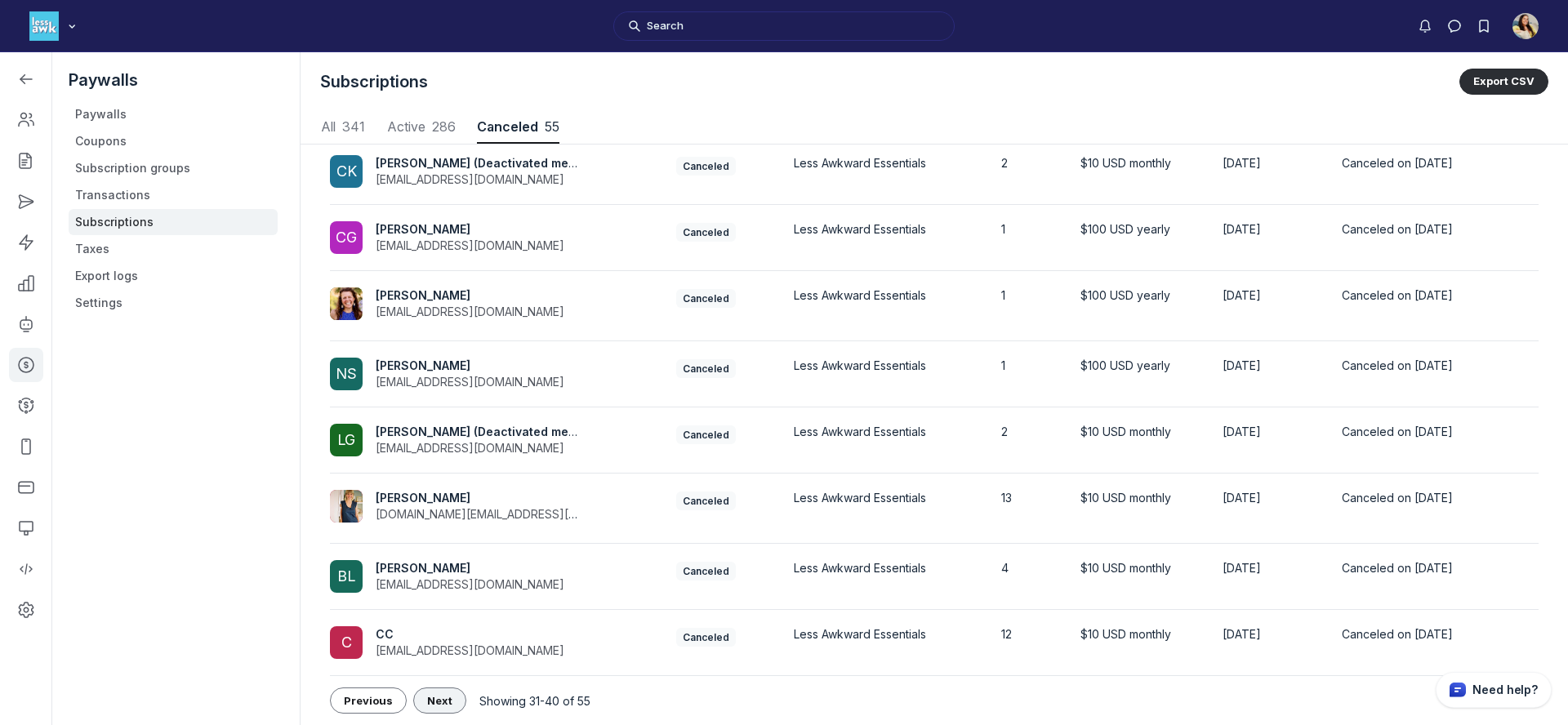
click at [451, 691] on button "Next" at bounding box center [439, 700] width 53 height 26
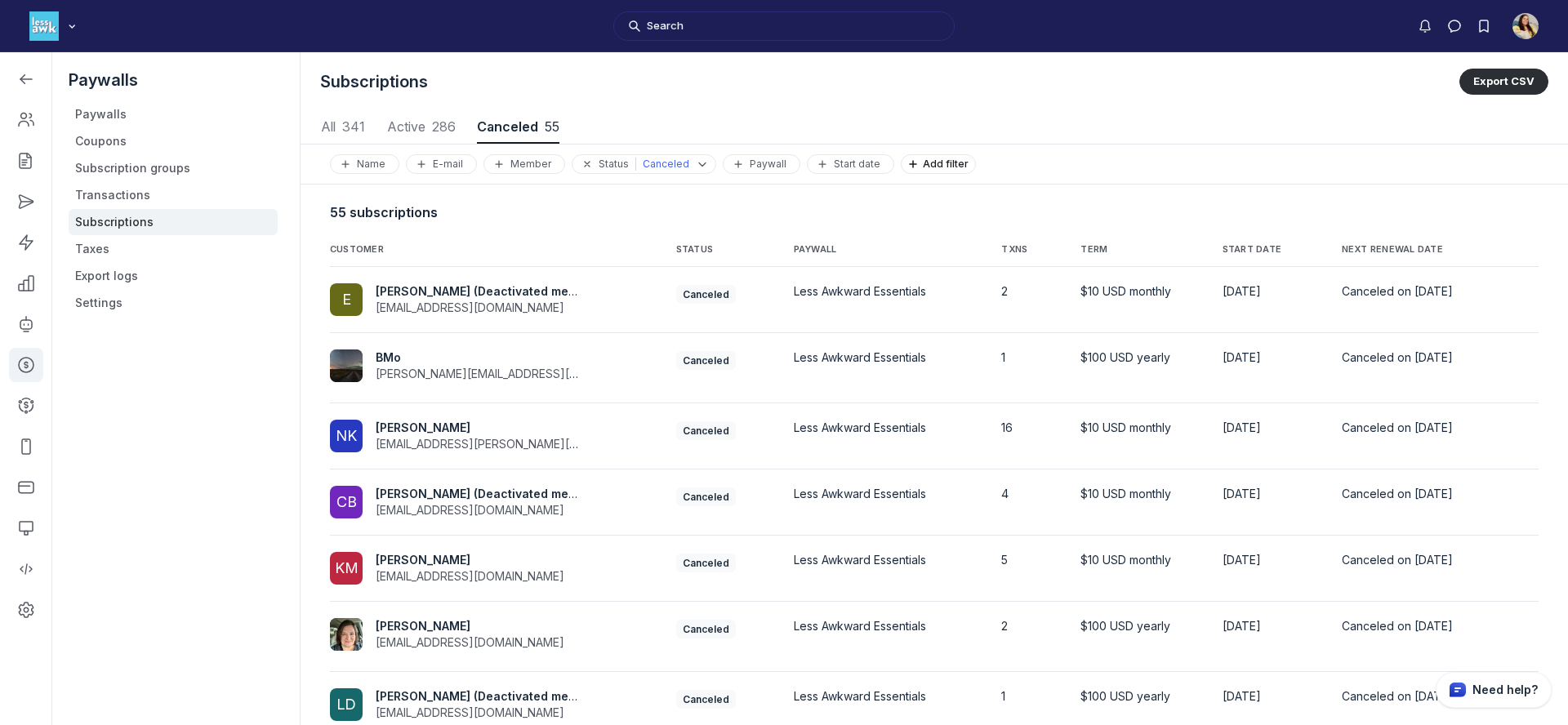
scroll to position [2211, 7627]
click at [1329, 239] on th "NEXT RENEWAL DATE" at bounding box center [1414, 246] width 171 height 40
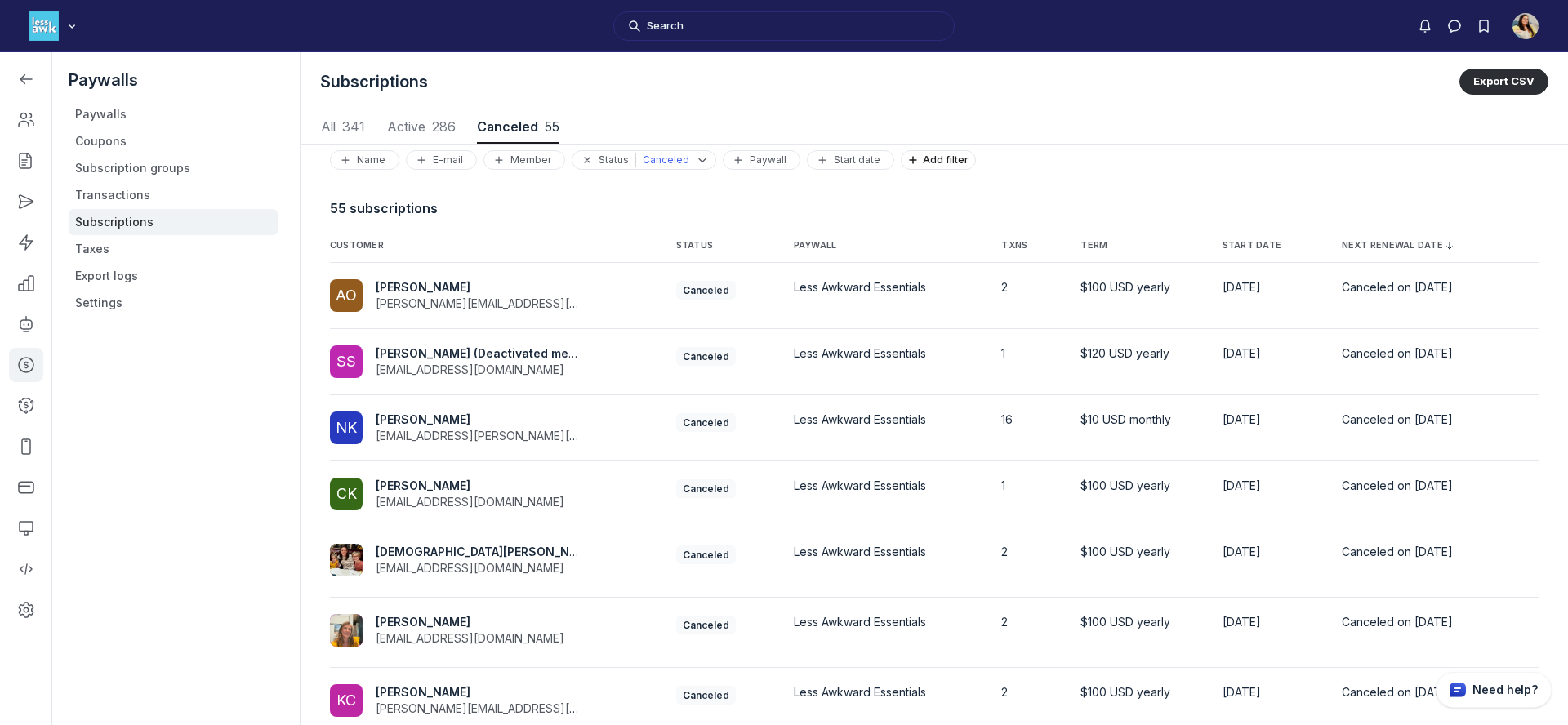
scroll to position [260, 0]
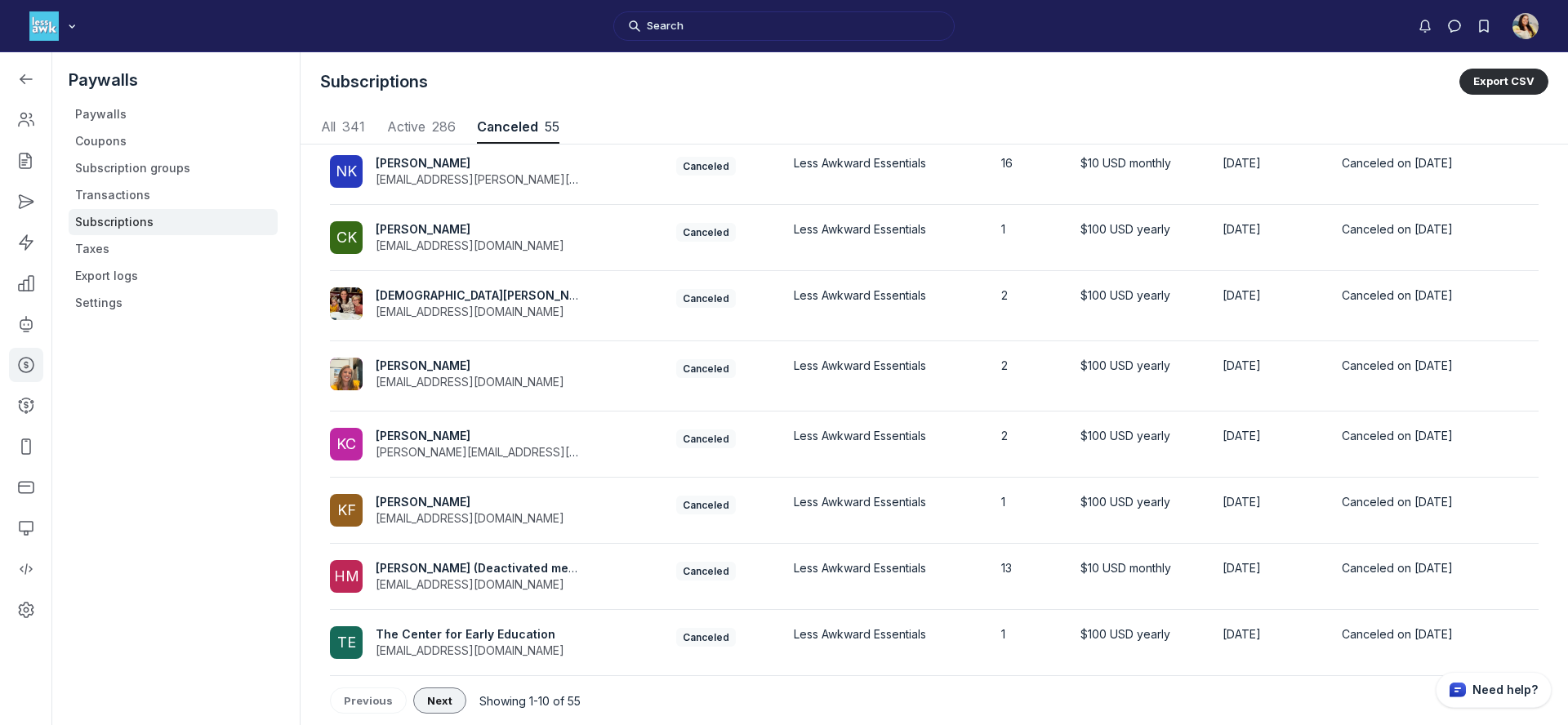
click at [436, 703] on span "Next" at bounding box center [439, 700] width 25 height 13
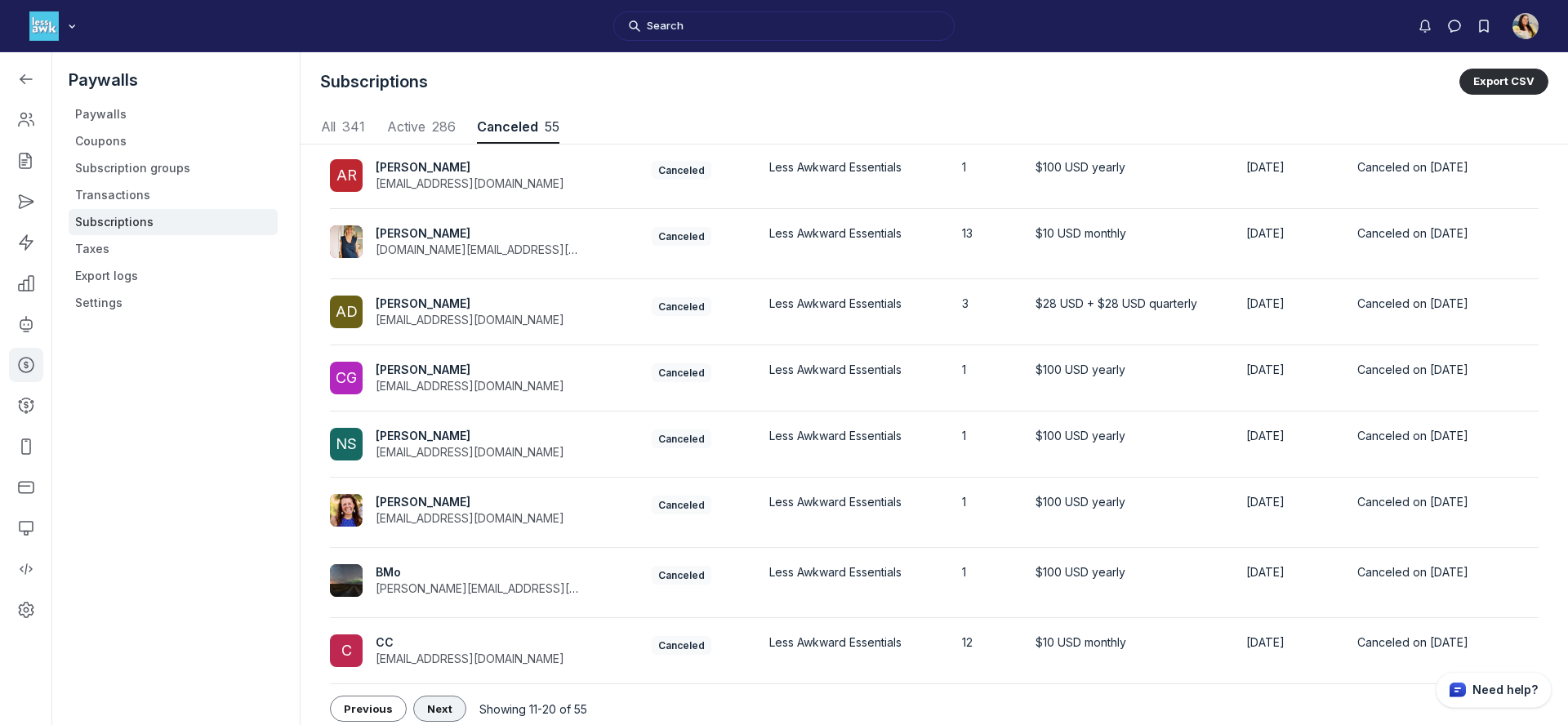
click at [436, 702] on span "Next" at bounding box center [439, 709] width 25 height 13
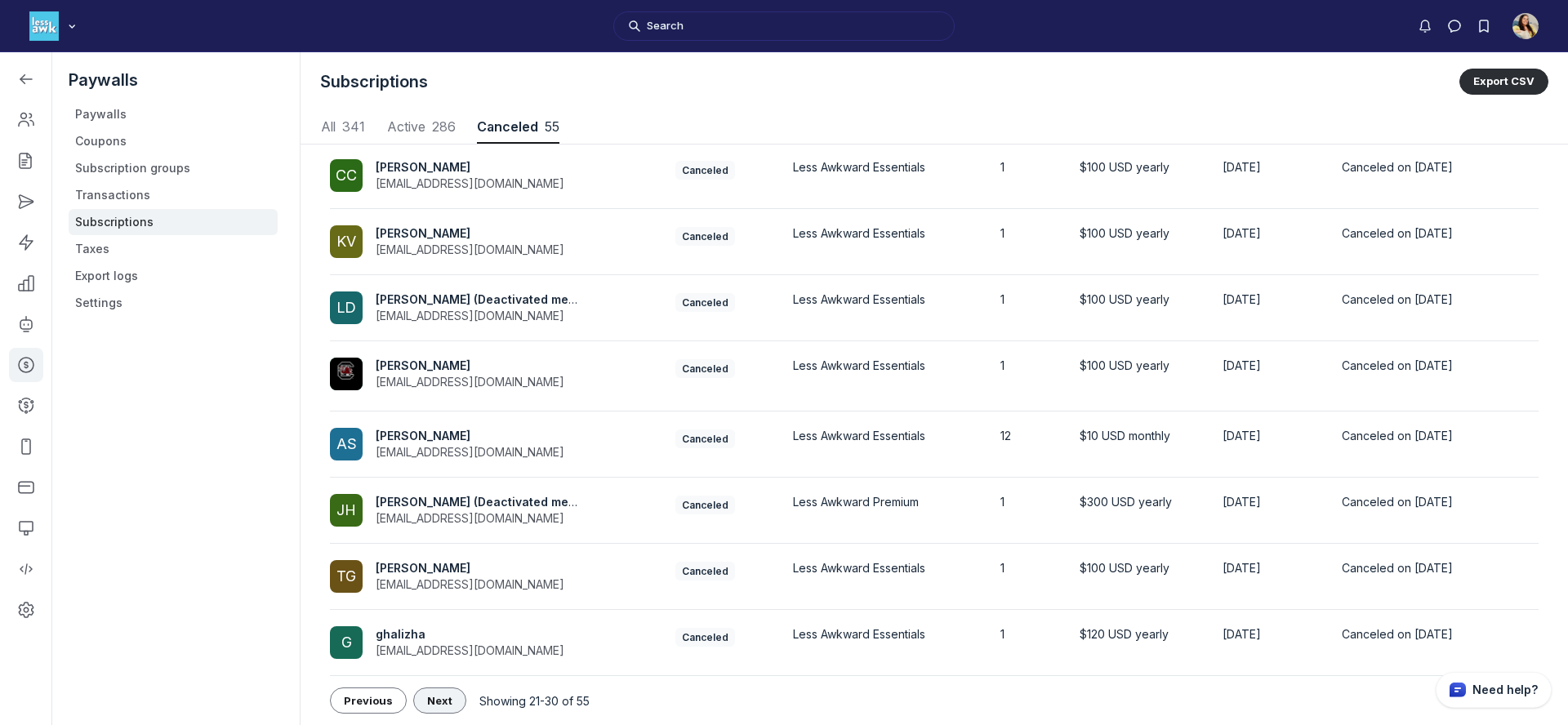
click at [436, 702] on span "Next" at bounding box center [439, 700] width 25 height 13
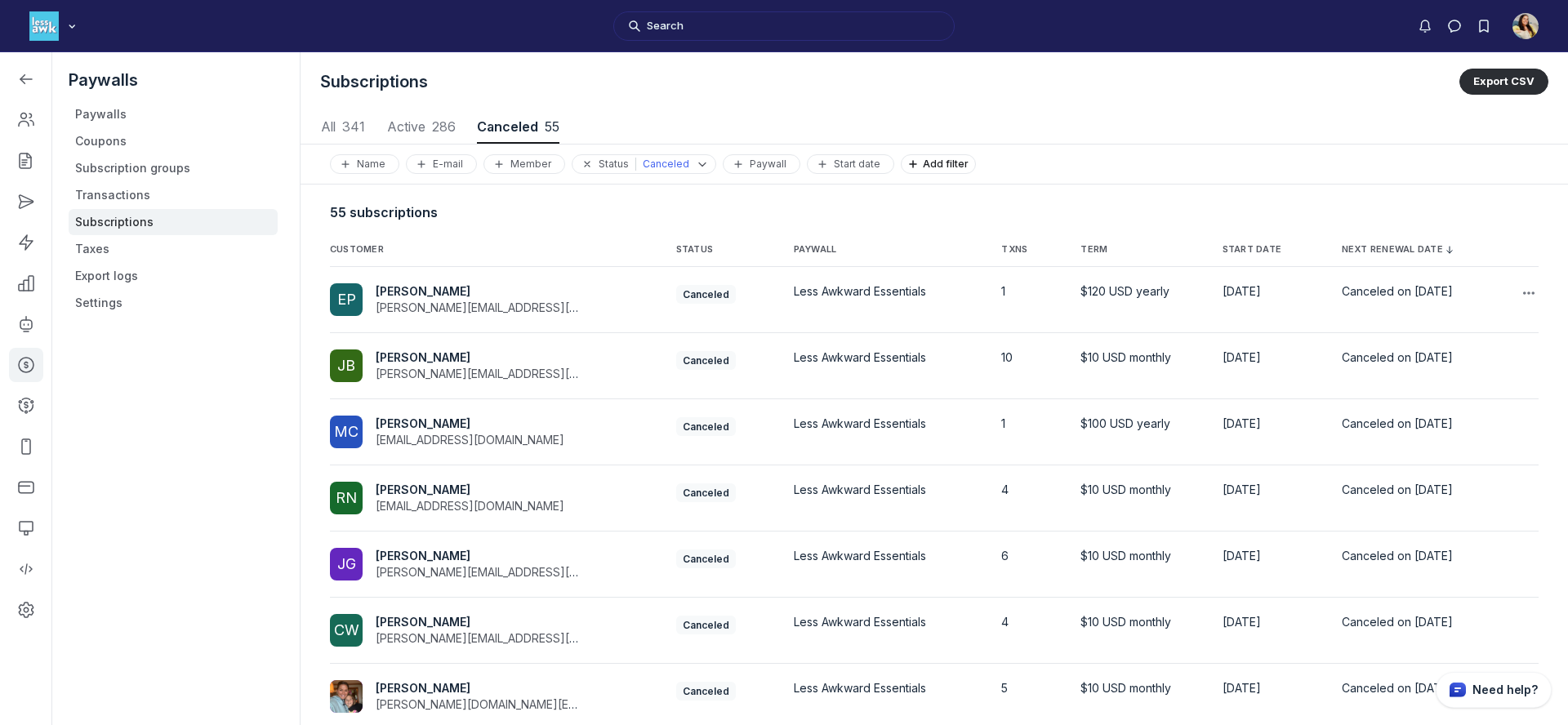
click at [493, 303] on span "smith.betsy@gmail.com" at bounding box center [561, 307] width 372 height 14
click at [414, 282] on td "EP Elisabeth Porter smith.betsy@gmail.com" at bounding box center [496, 299] width 333 height 66
click at [606, 299] on span "EP Elisabeth Porter smith.betsy@gmail.com" at bounding box center [489, 299] width 320 height 33
click at [1376, 279] on td "Canceled on March 8, 2025" at bounding box center [1414, 299] width 171 height 66
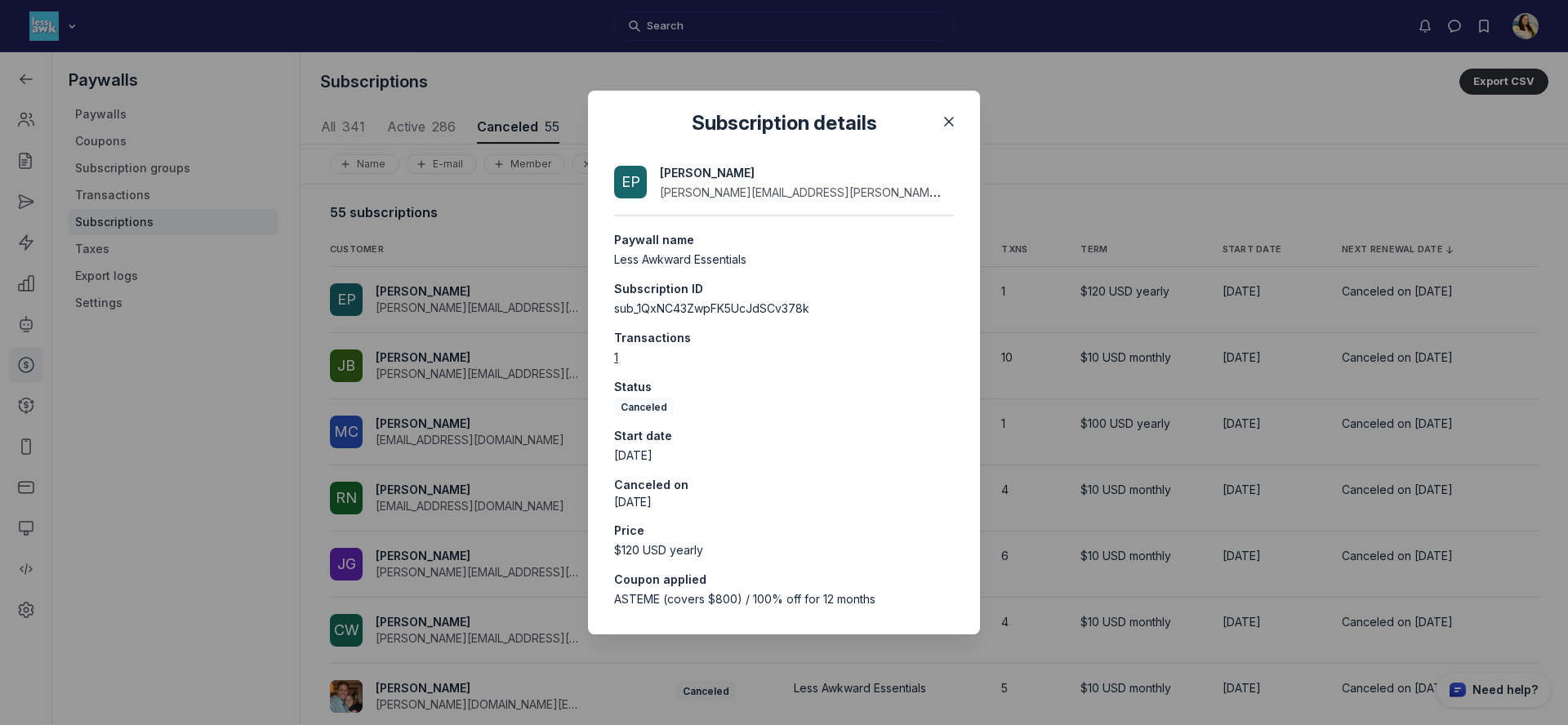
click at [443, 344] on div at bounding box center [784, 362] width 1568 height 725
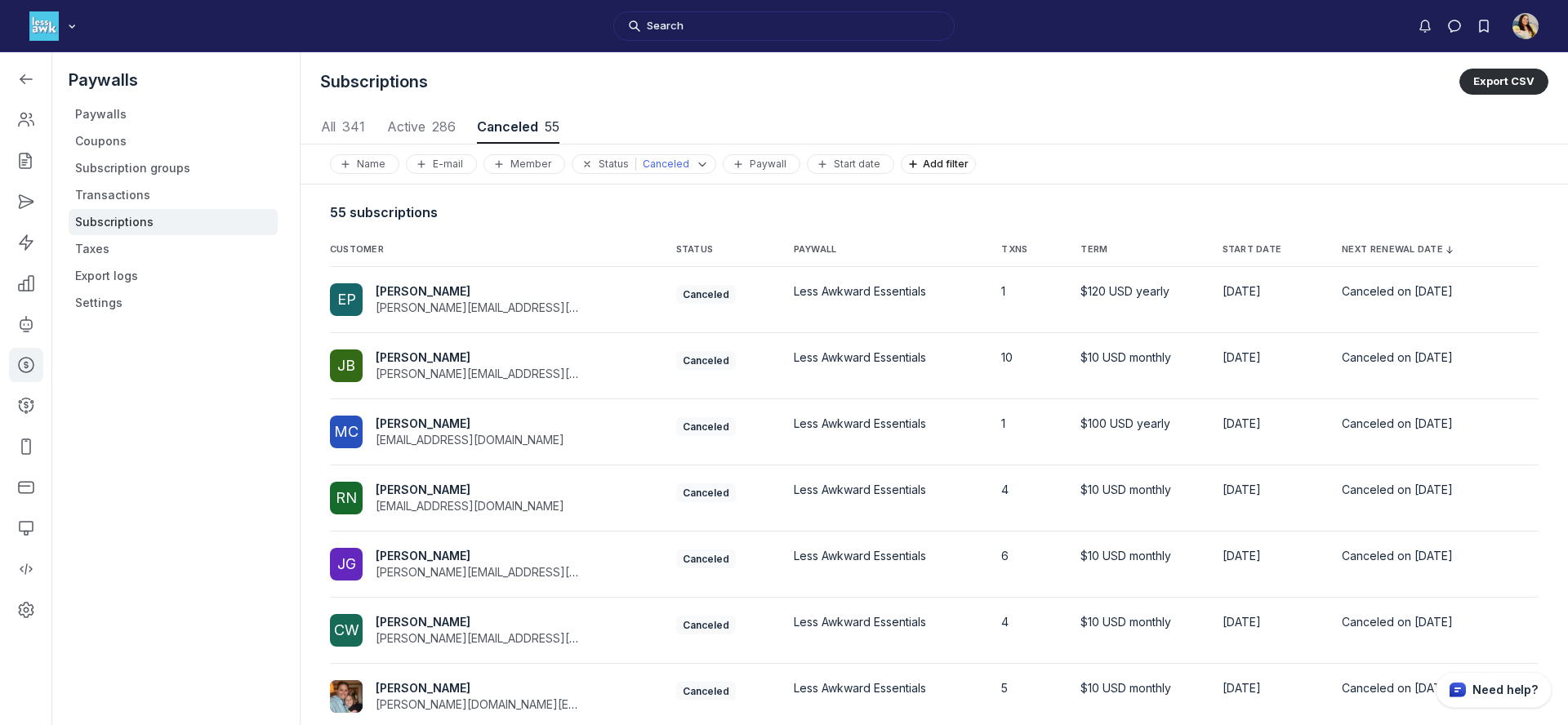
scroll to position [256, 0]
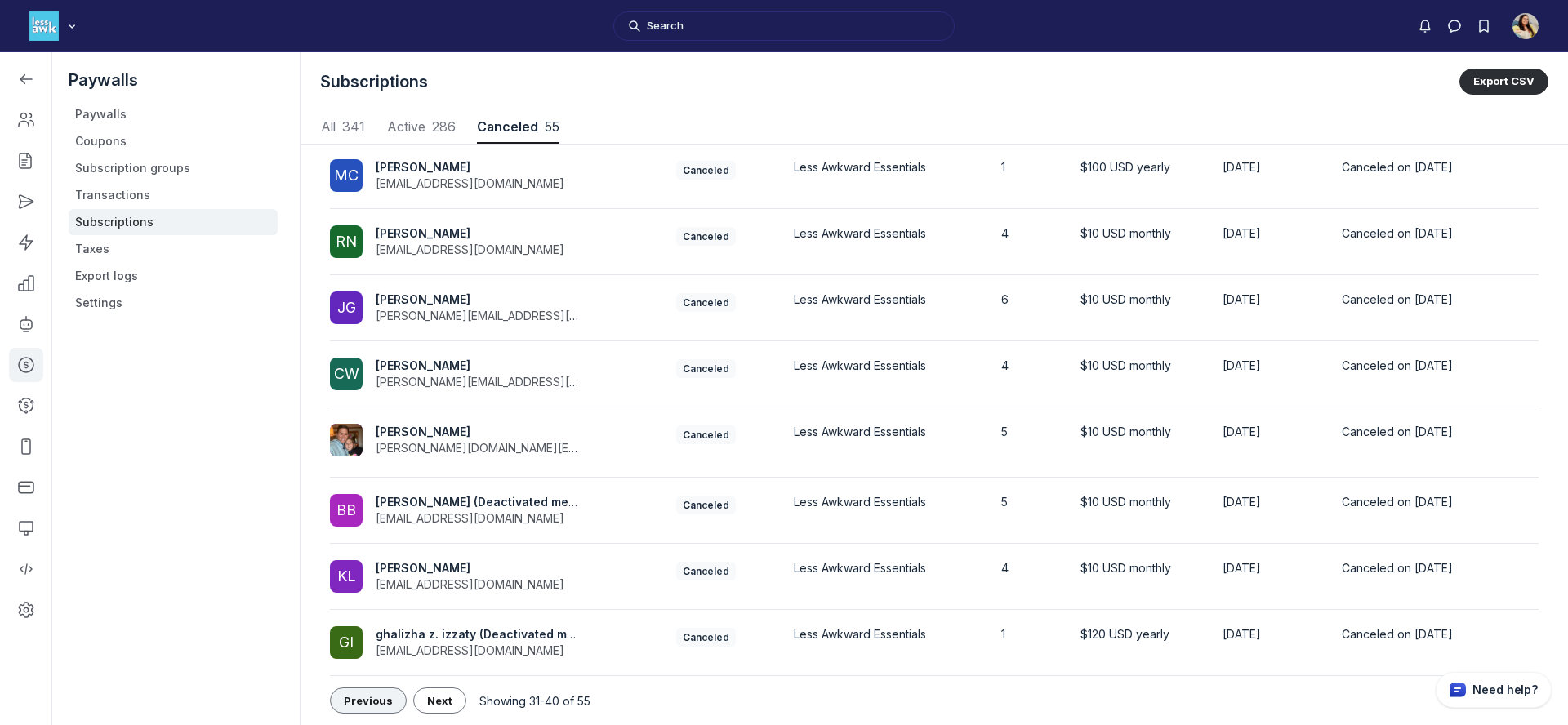
click at [356, 699] on span "Previous" at bounding box center [368, 700] width 49 height 13
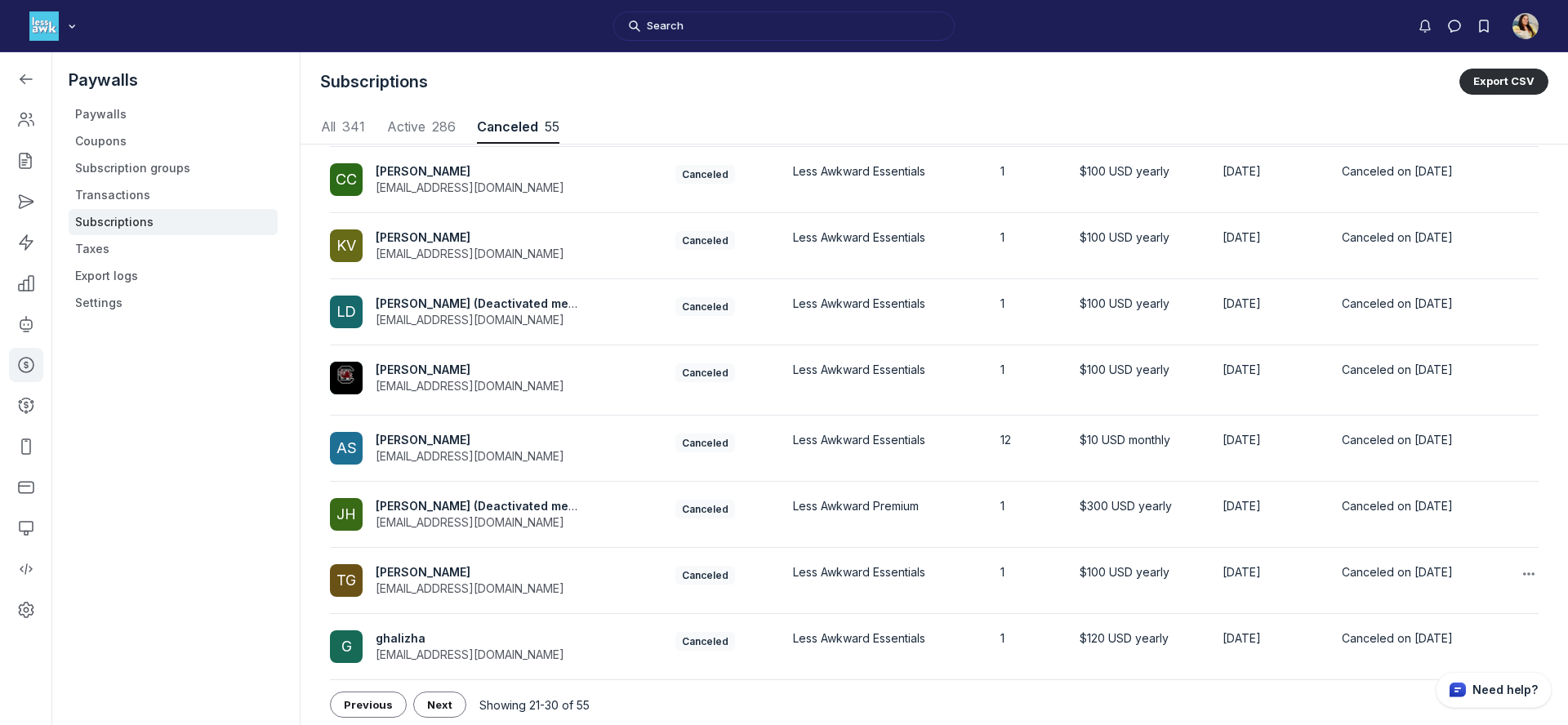
click at [422, 570] on span "tami goldman" at bounding box center [423, 572] width 95 height 14
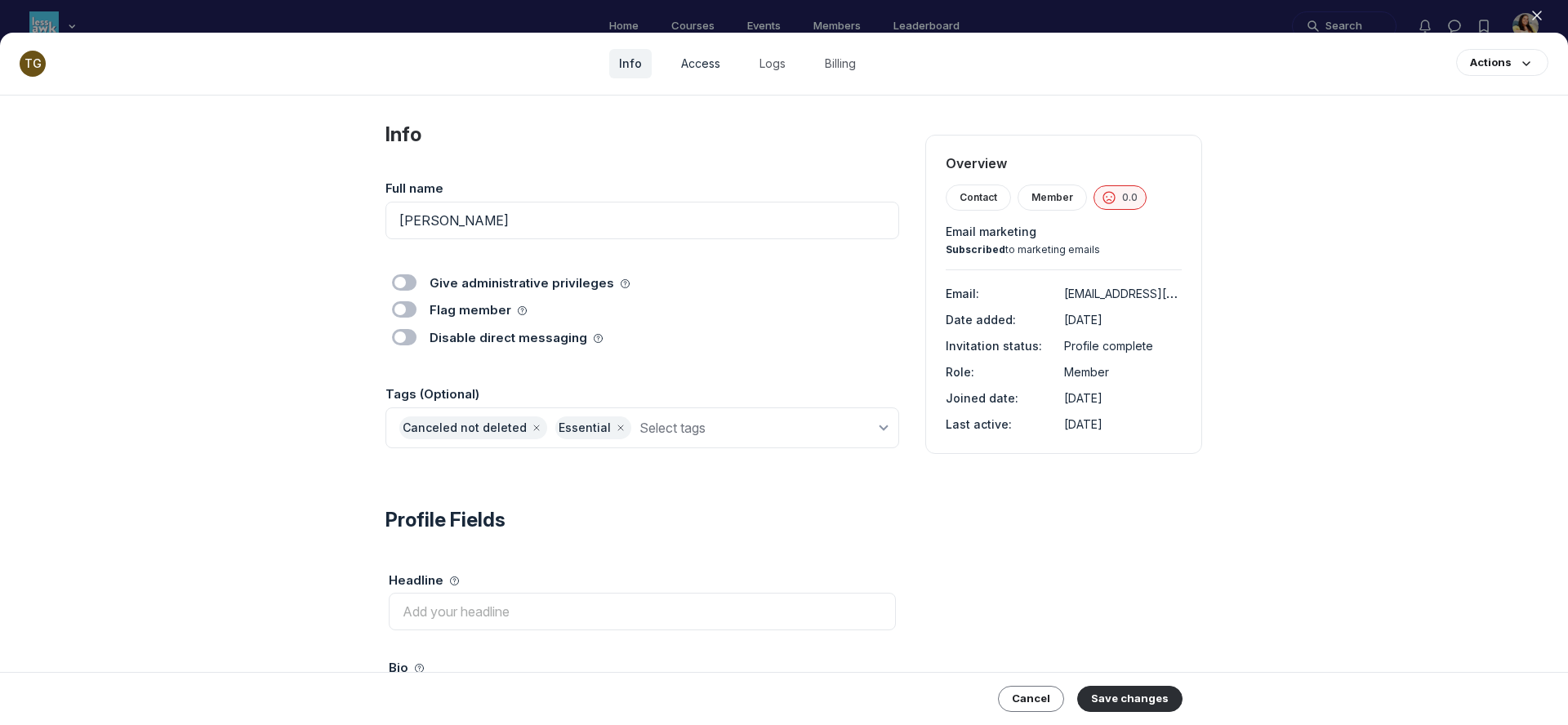
click at [709, 74] on link "Access" at bounding box center [701, 64] width 59 height 29
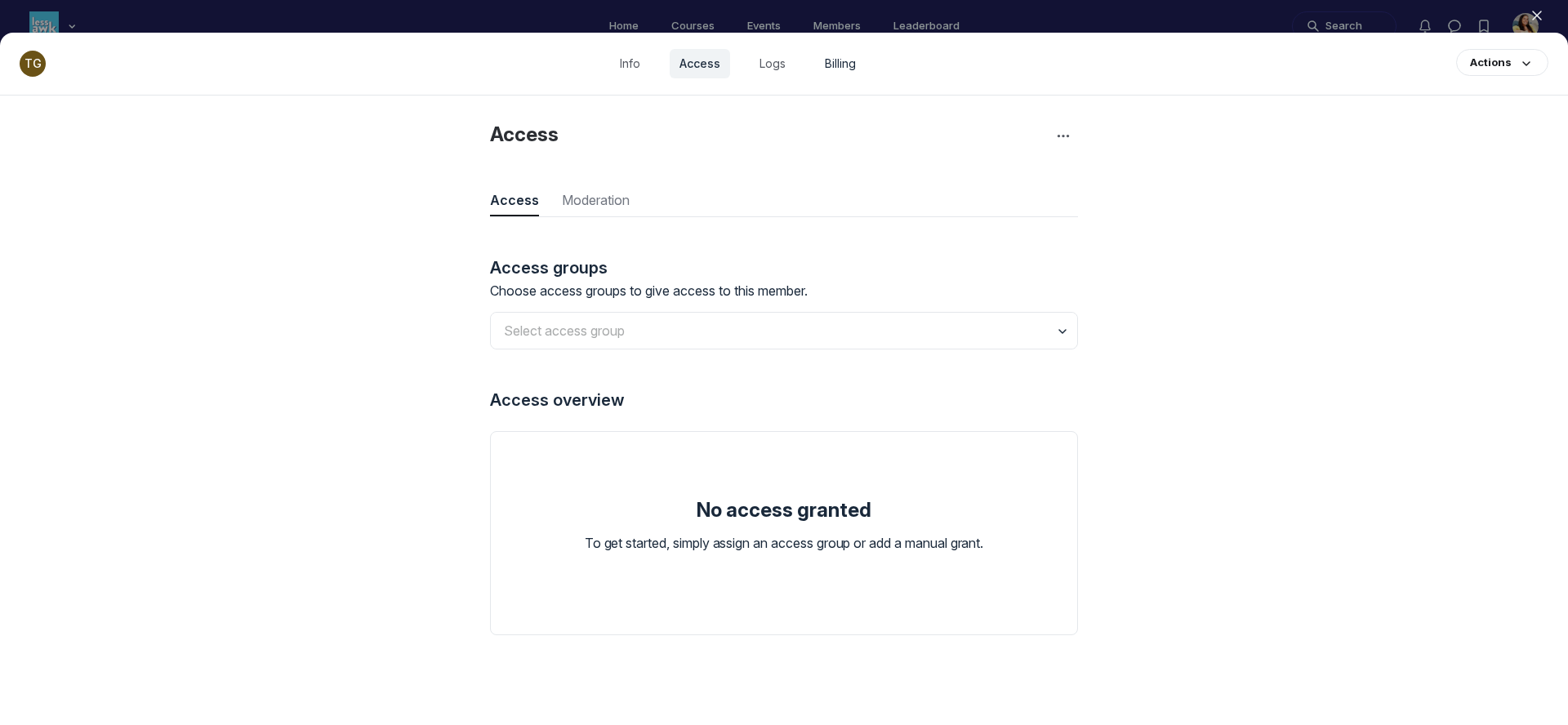
scroll to position [2207, 4746]
click at [852, 68] on link "Billing" at bounding box center [840, 64] width 51 height 29
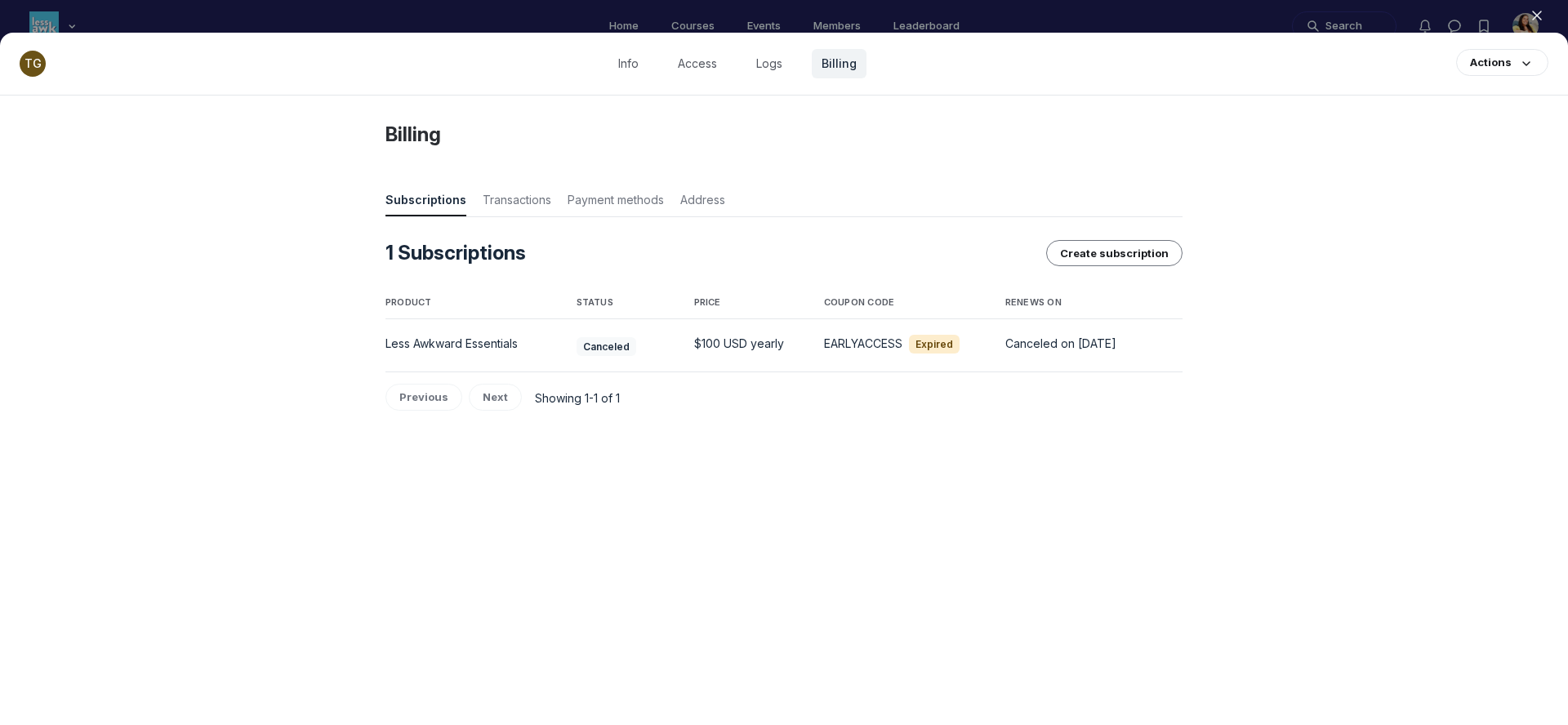
click at [1530, 15] on icon "button" at bounding box center [1537, 16] width 16 height 16
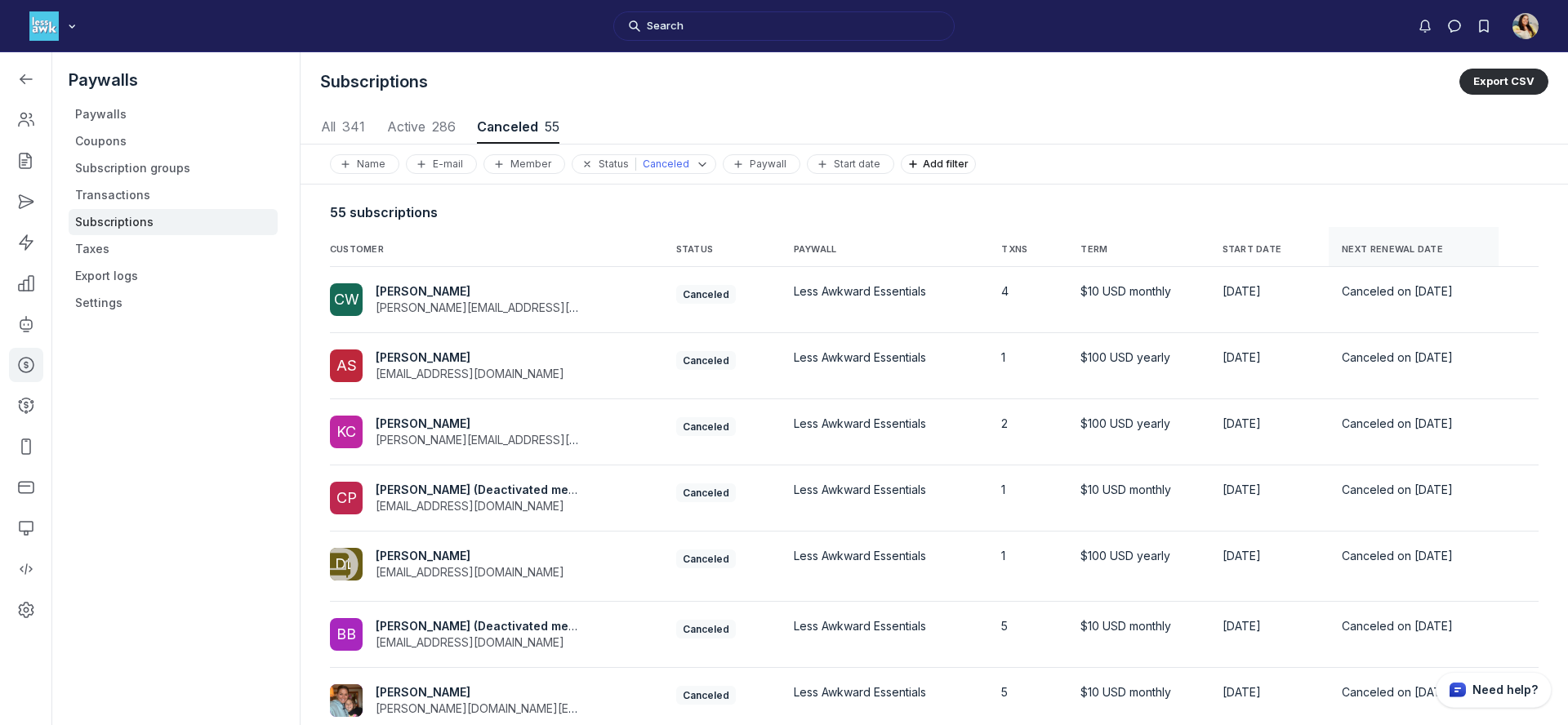
click at [1377, 251] on span "NEXT RENEWAL DATE" at bounding box center [1393, 250] width 101 height 11
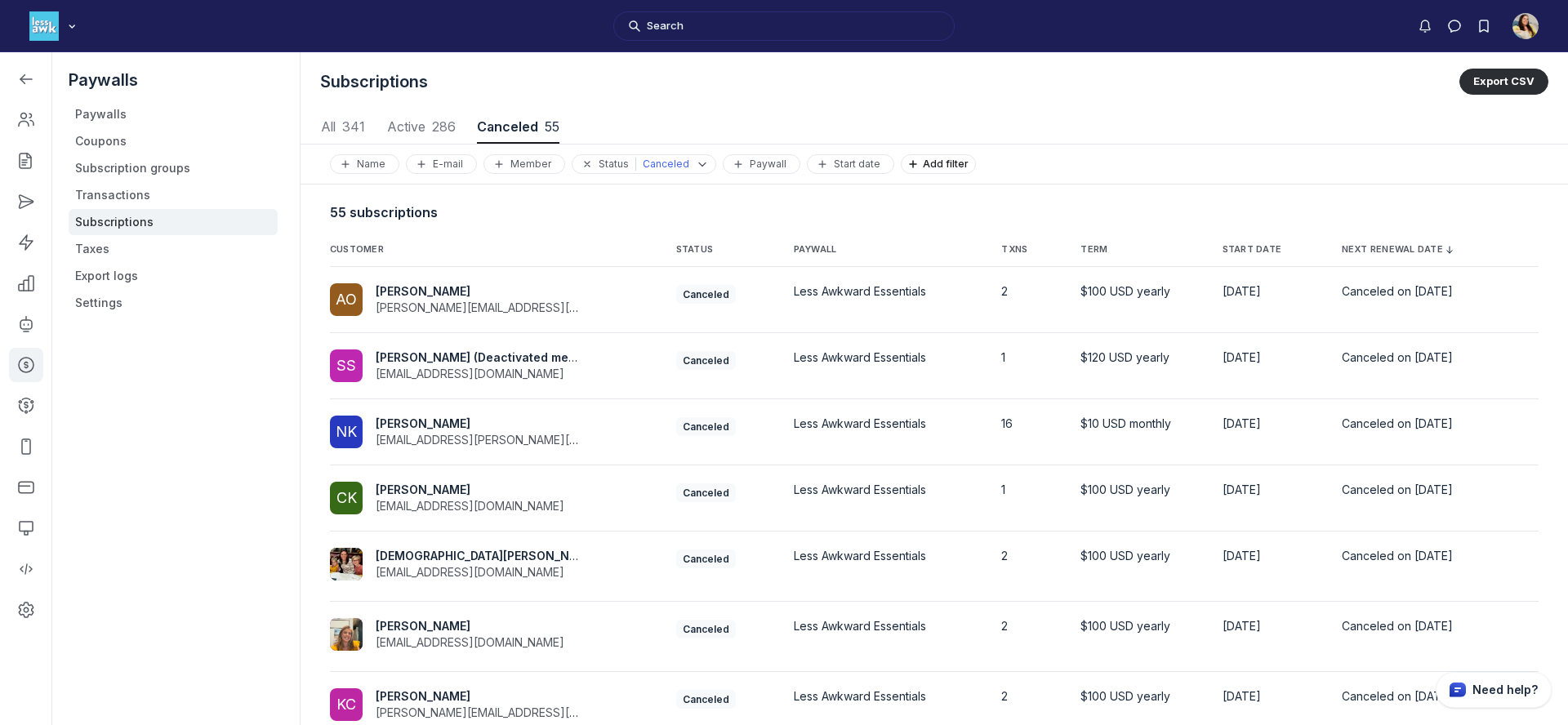
scroll to position [260, 0]
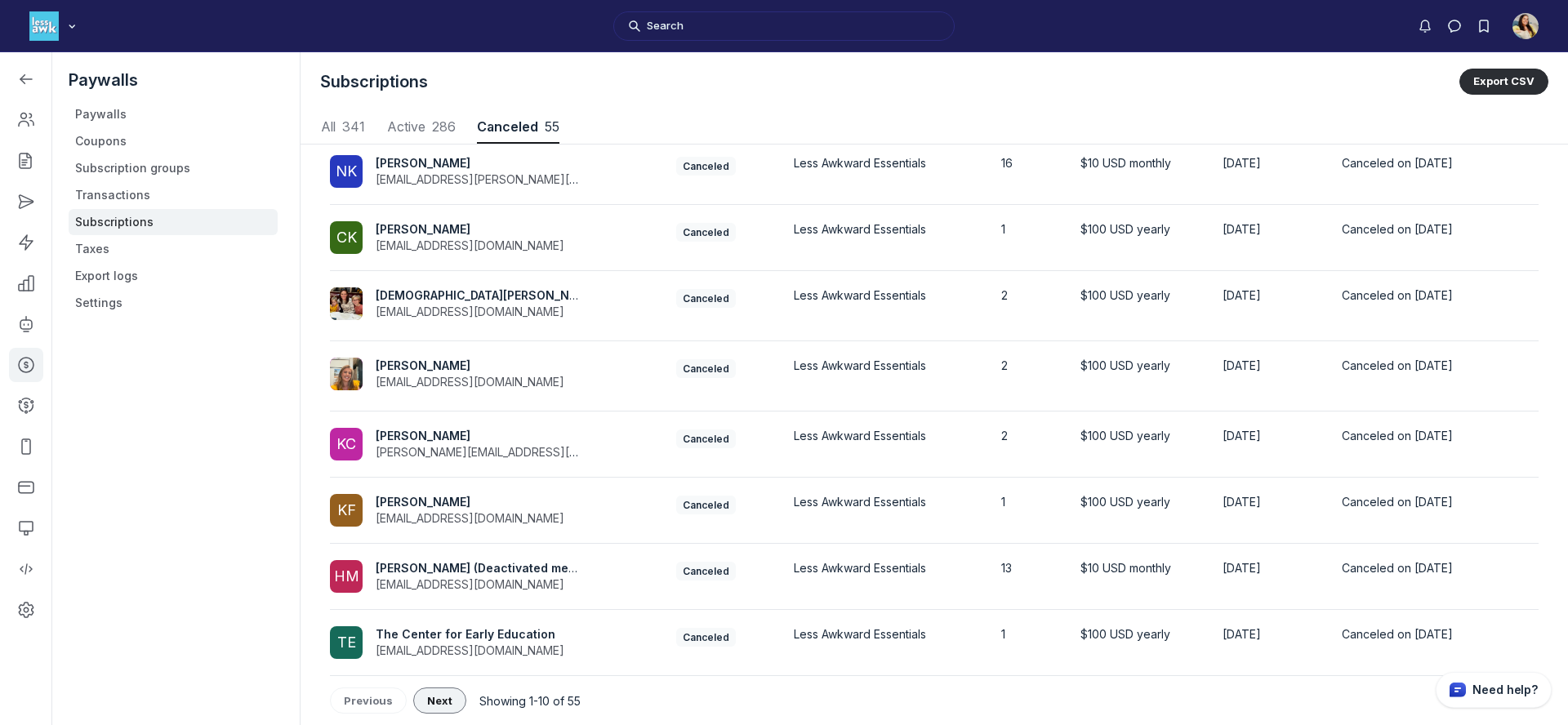
click at [436, 694] on span "Next" at bounding box center [439, 700] width 25 height 13
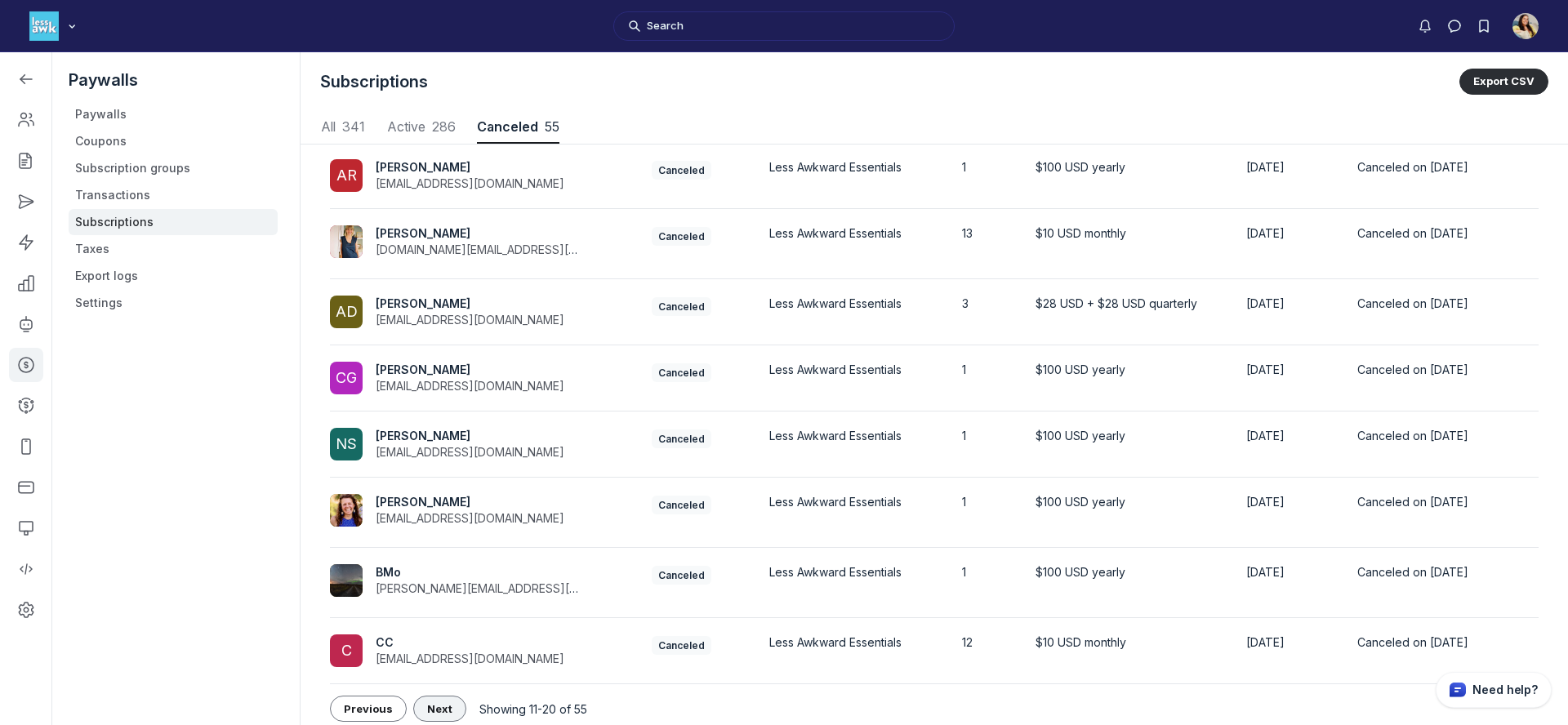
click at [435, 700] on button "Next" at bounding box center [439, 709] width 53 height 26
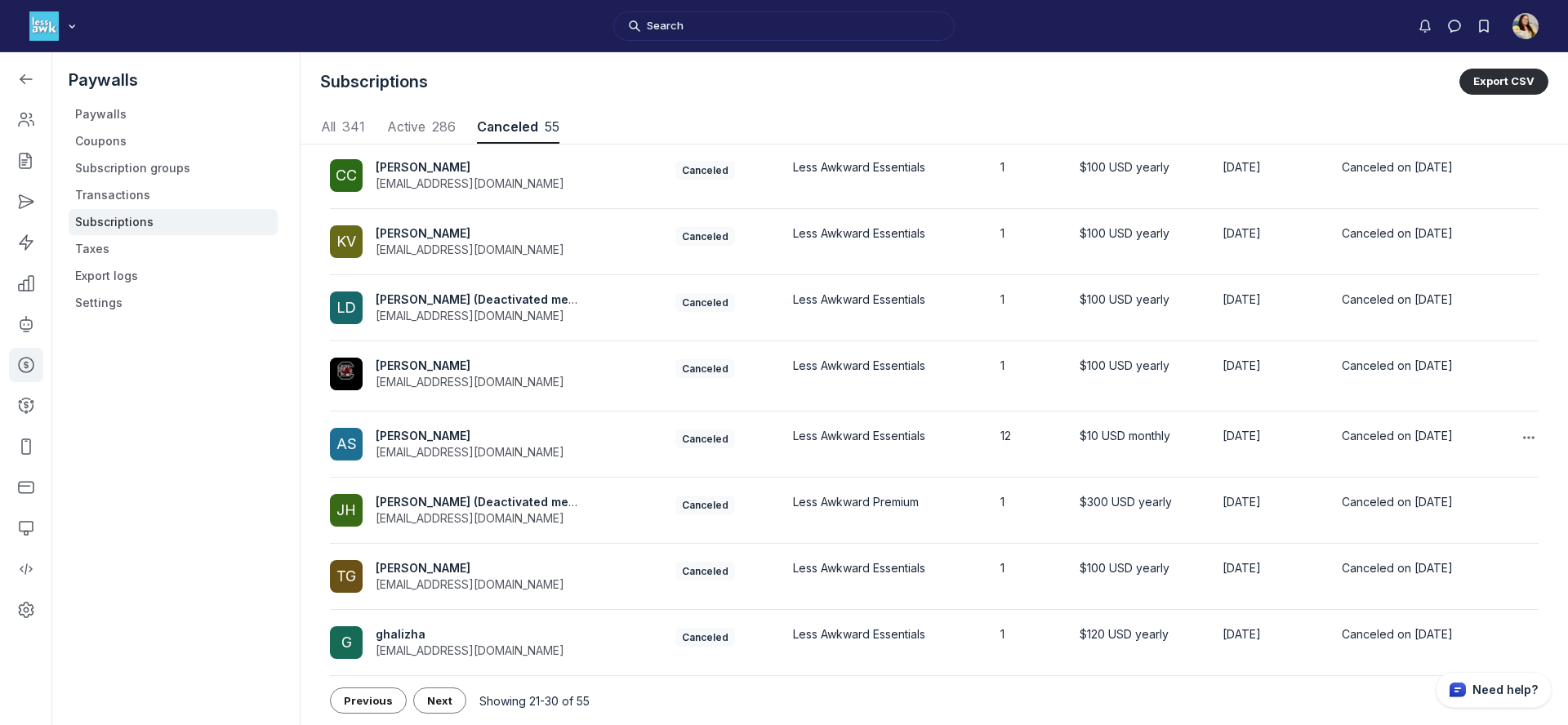
click at [426, 434] on span "Alicen Spaulding" at bounding box center [423, 435] width 95 height 14
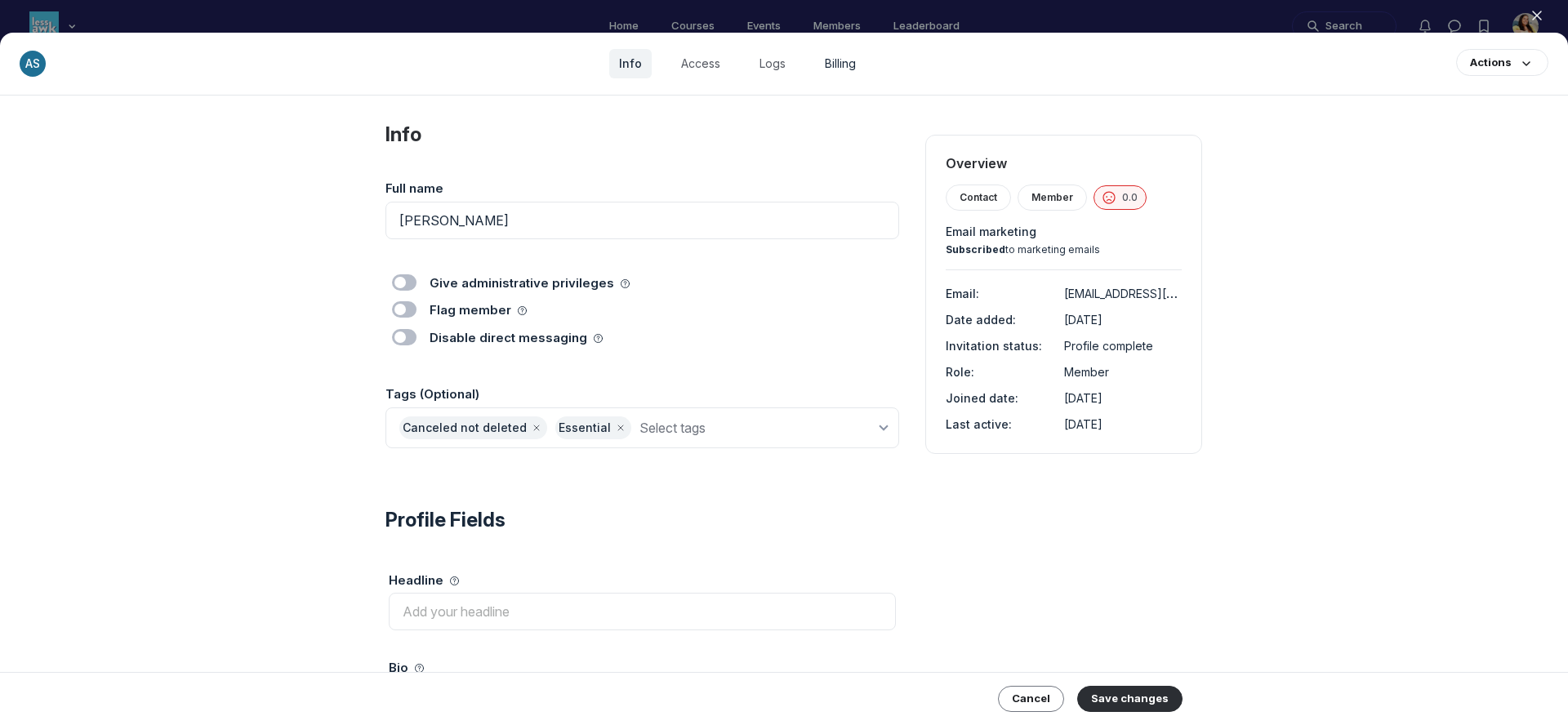
click at [833, 68] on link "Billing" at bounding box center [840, 64] width 51 height 29
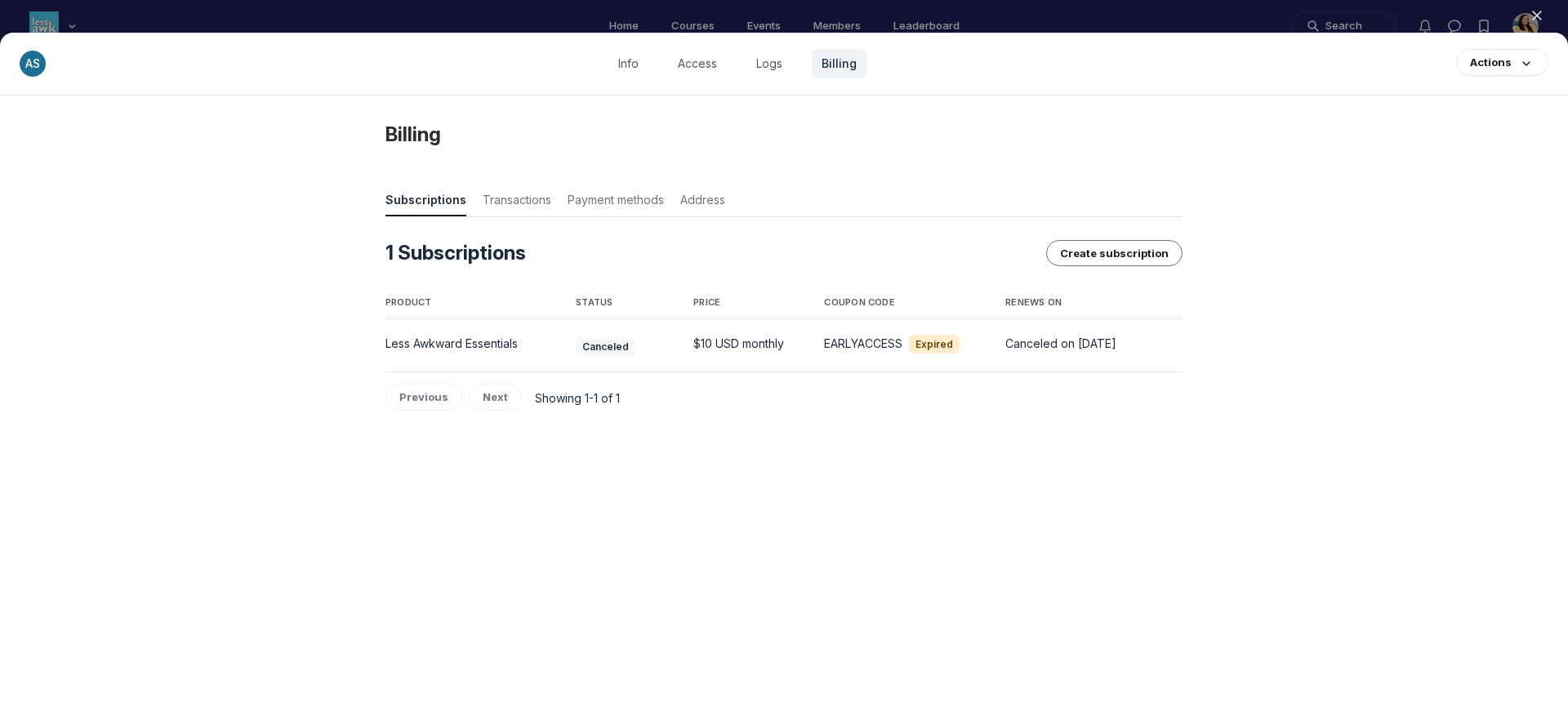
click at [1539, 12] on icon "button" at bounding box center [1537, 16] width 16 height 16
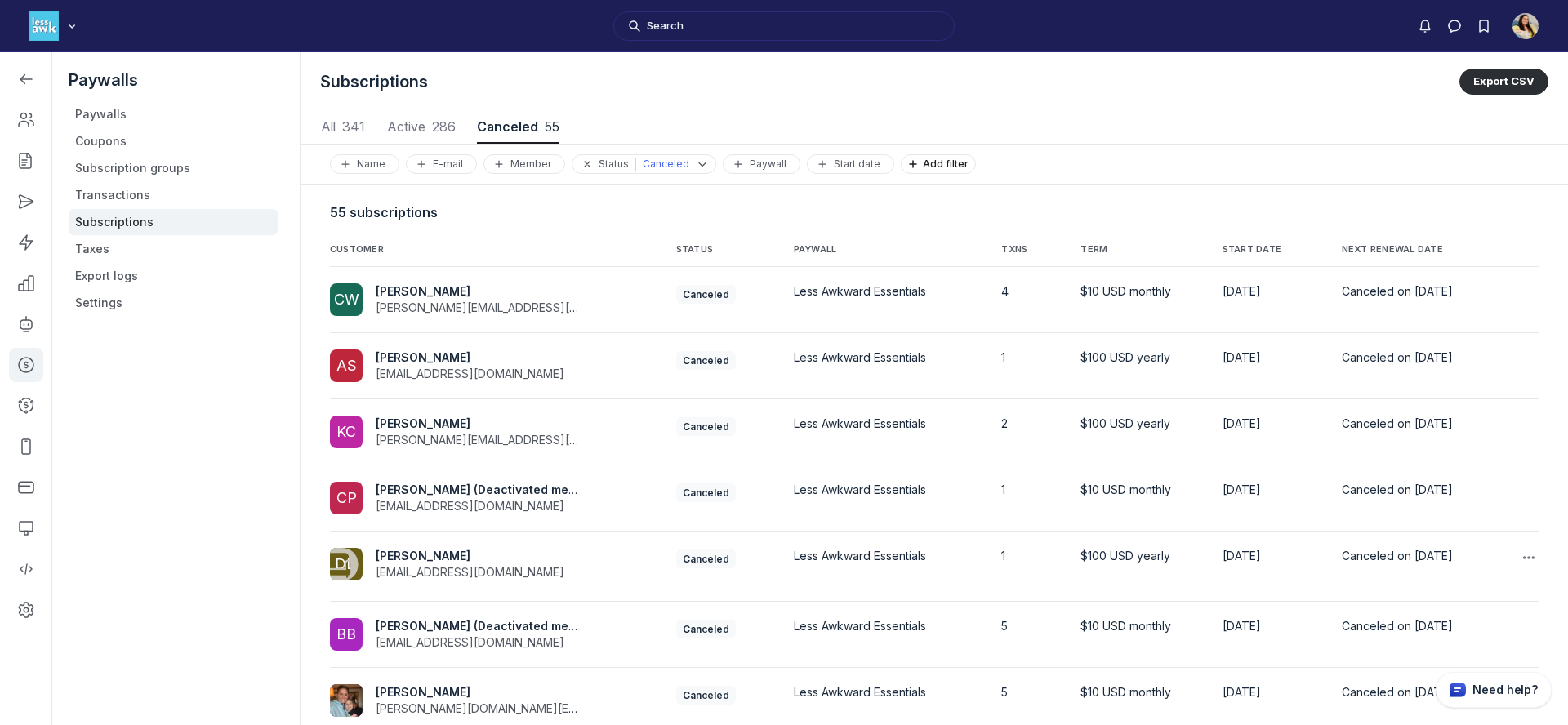
scroll to position [260, 0]
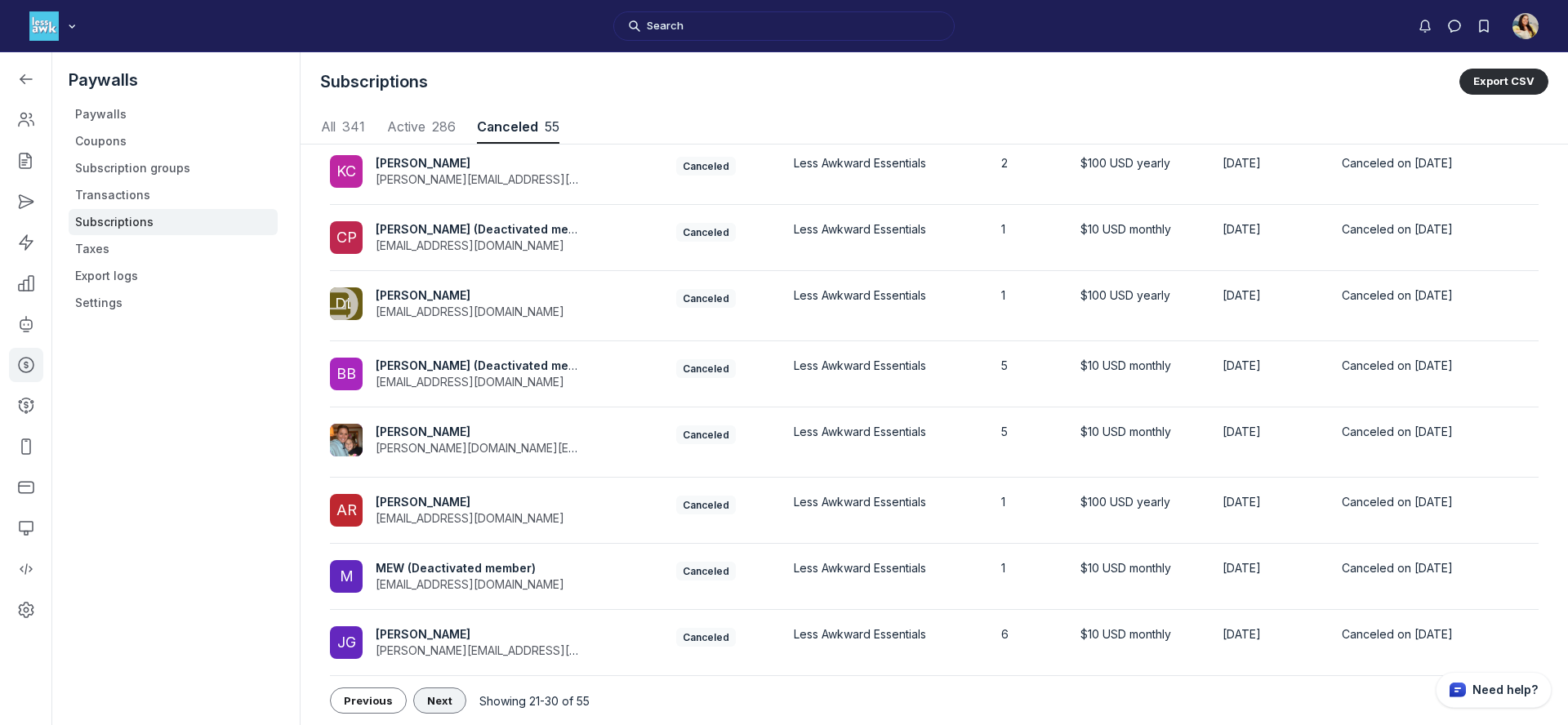
click at [430, 696] on span "Next" at bounding box center [439, 700] width 25 height 13
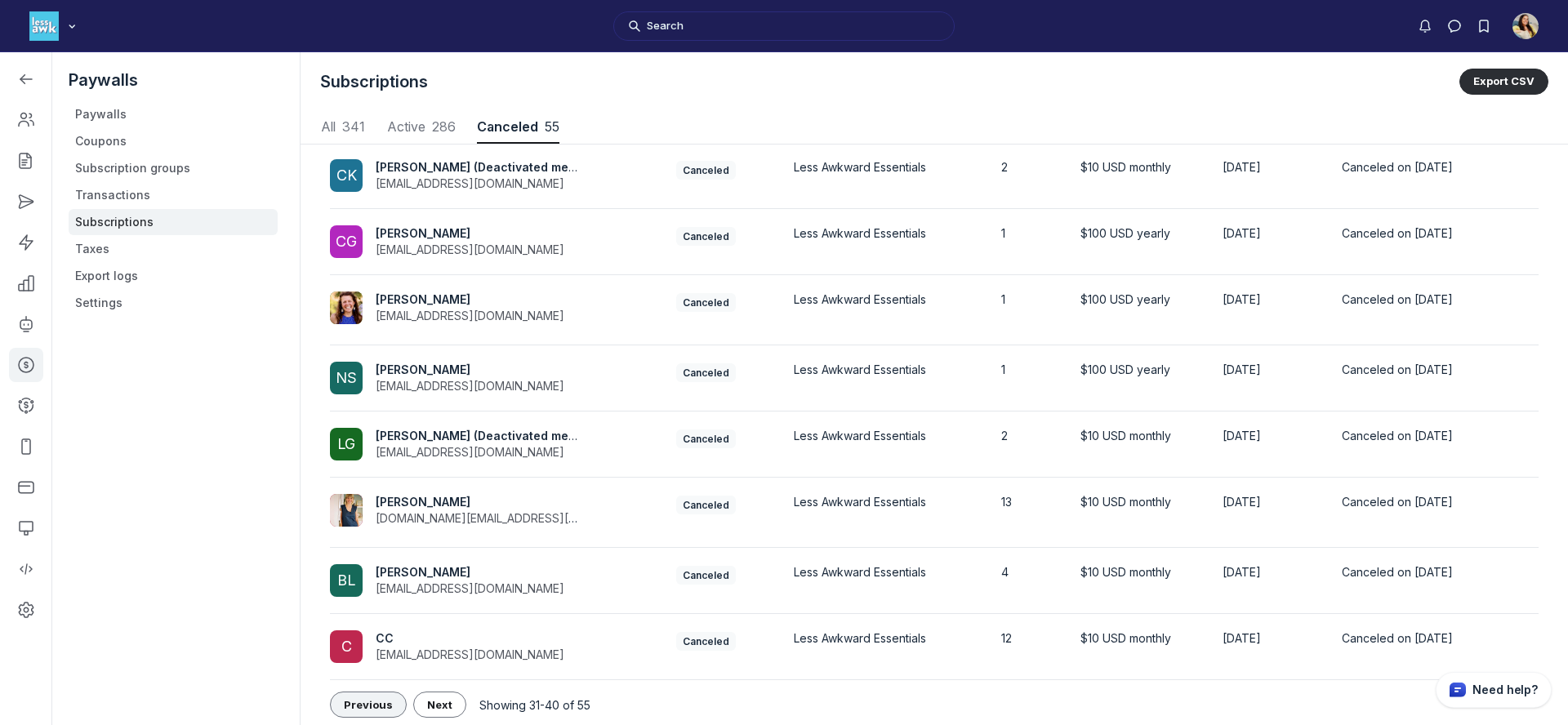
click at [373, 706] on span "Previous" at bounding box center [368, 705] width 49 height 13
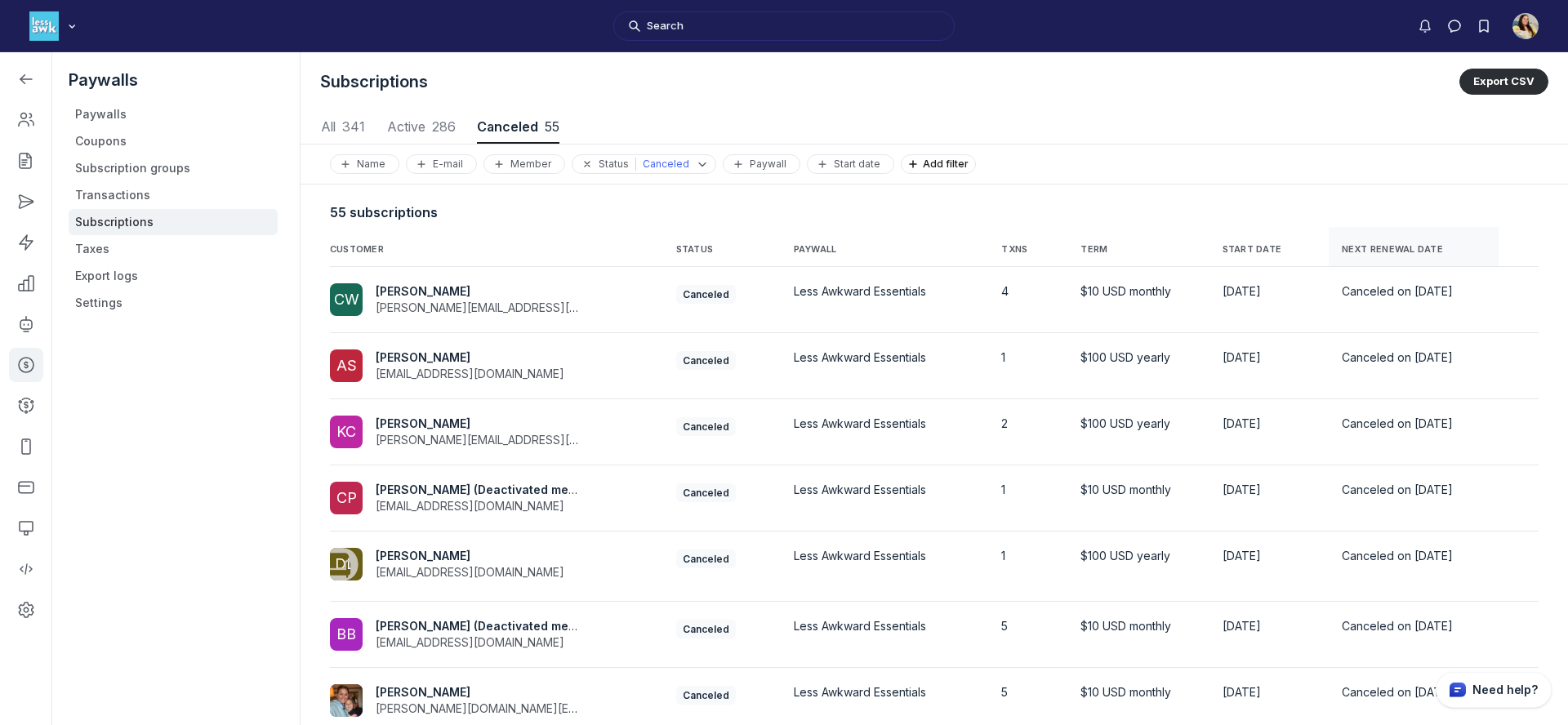
click at [1342, 246] on span "NEXT RENEWAL DATE" at bounding box center [1393, 250] width 101 height 11
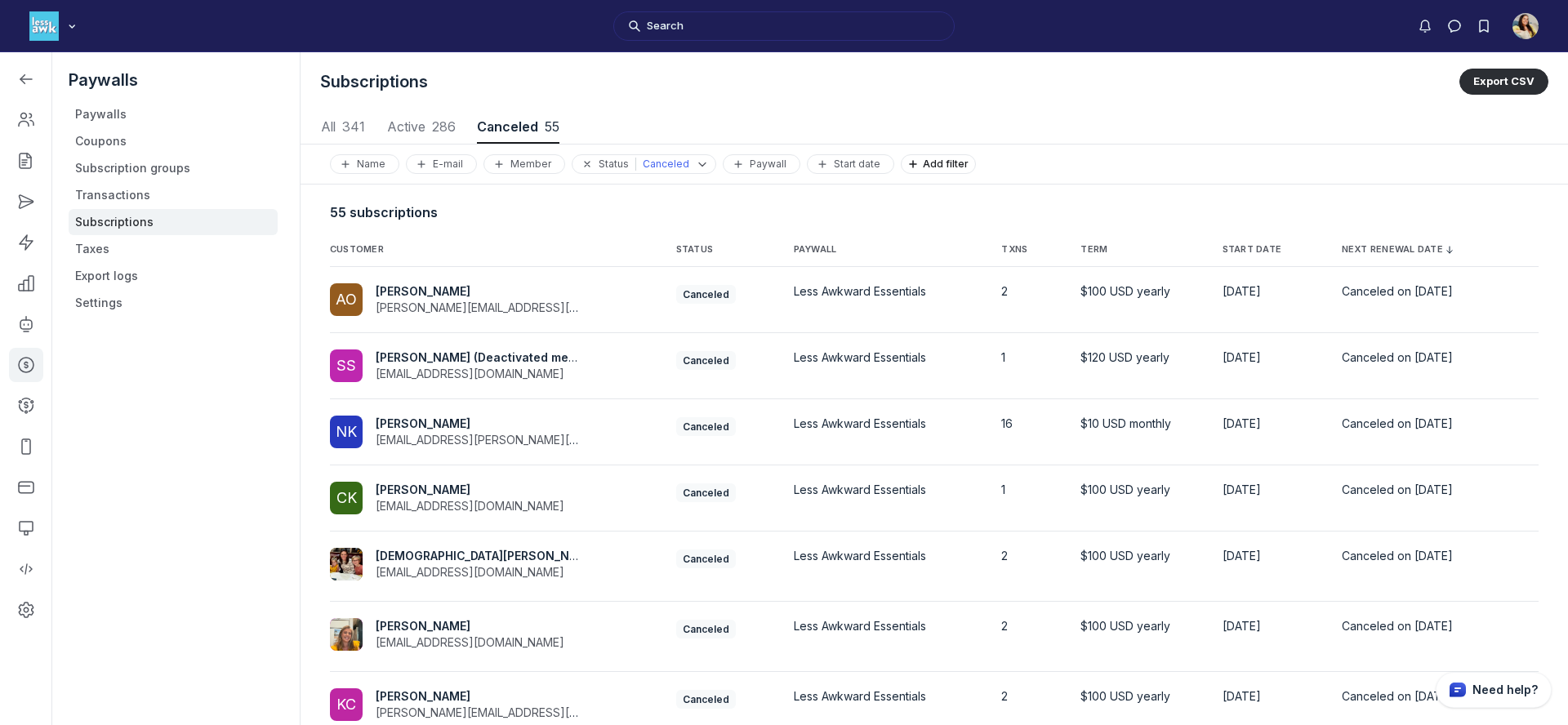
scroll to position [260, 0]
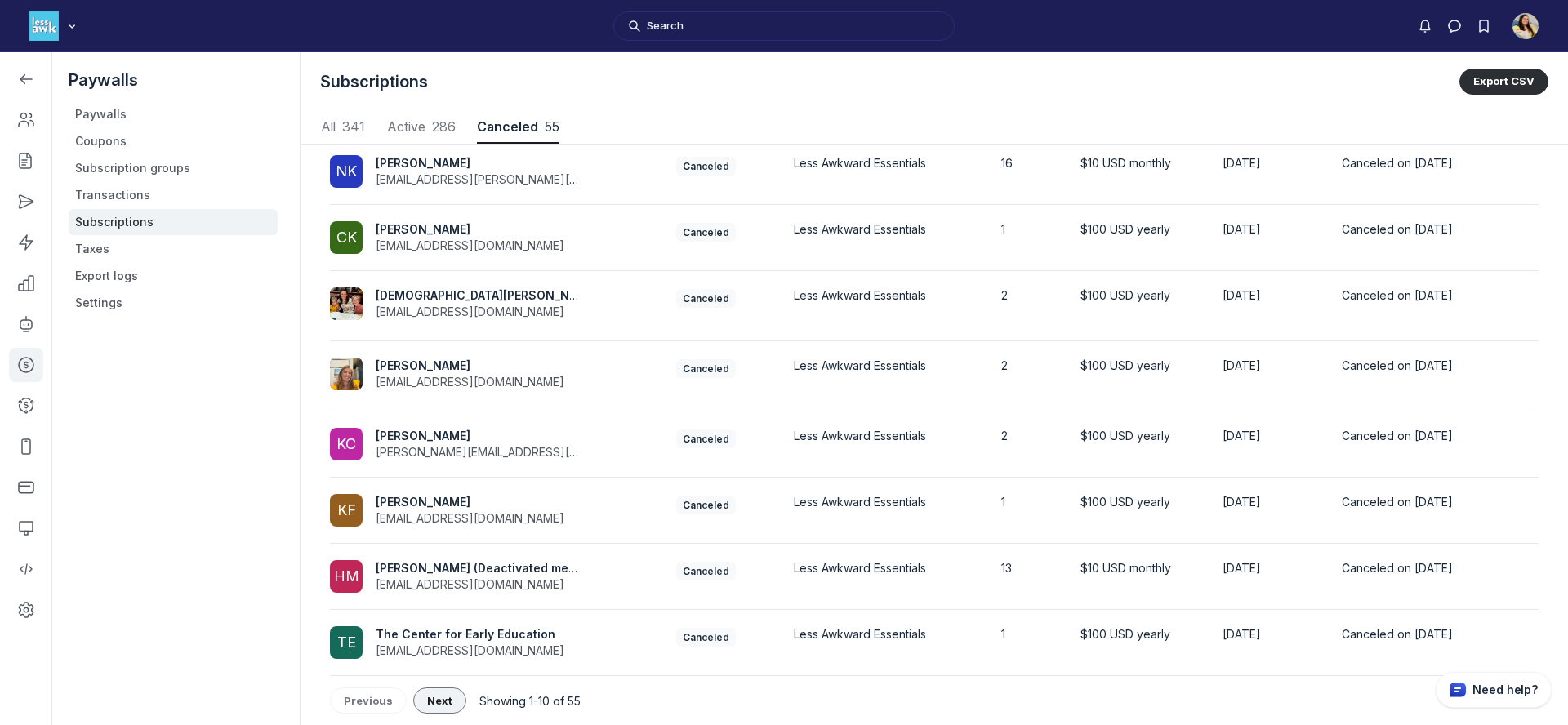
click at [447, 698] on span "Next" at bounding box center [439, 700] width 25 height 13
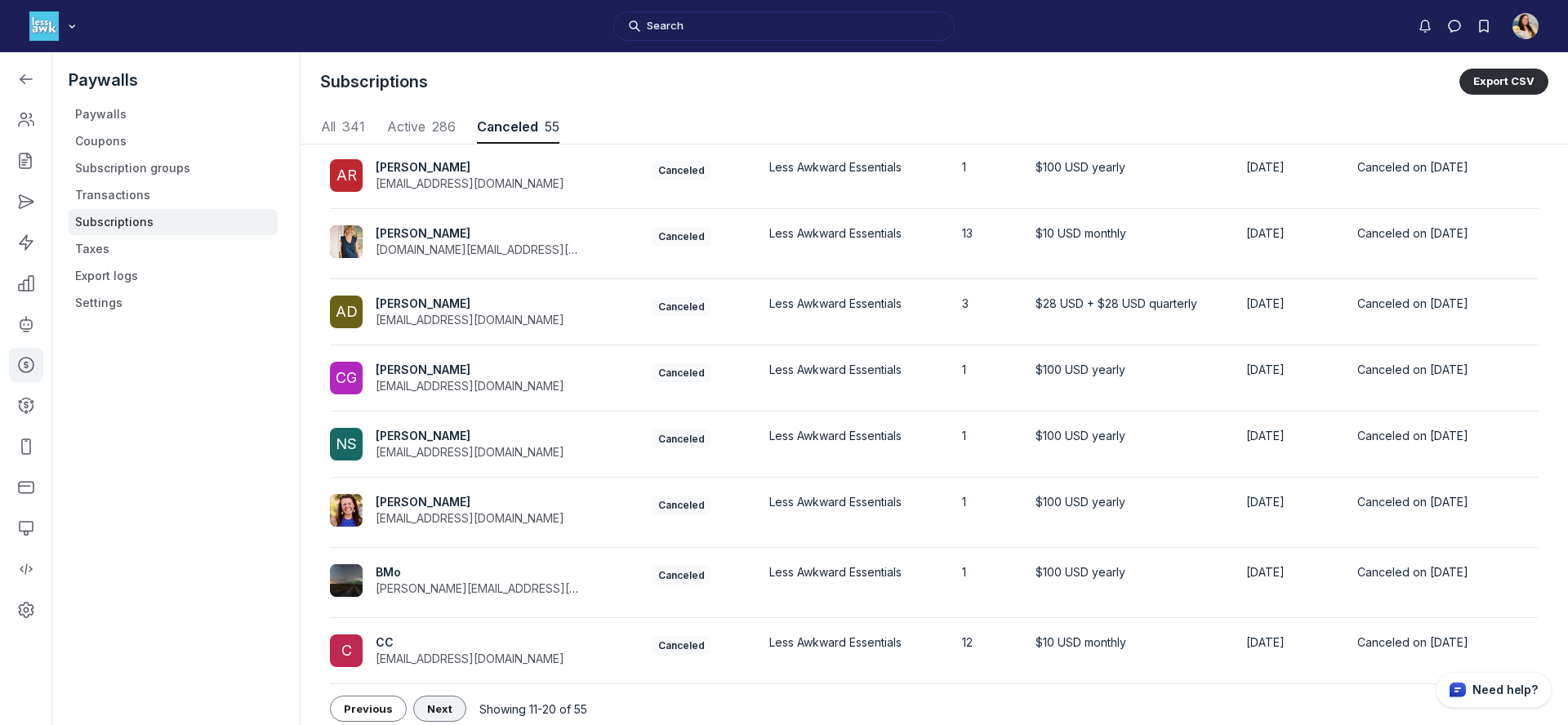
click at [447, 697] on button "Next" at bounding box center [439, 709] width 53 height 26
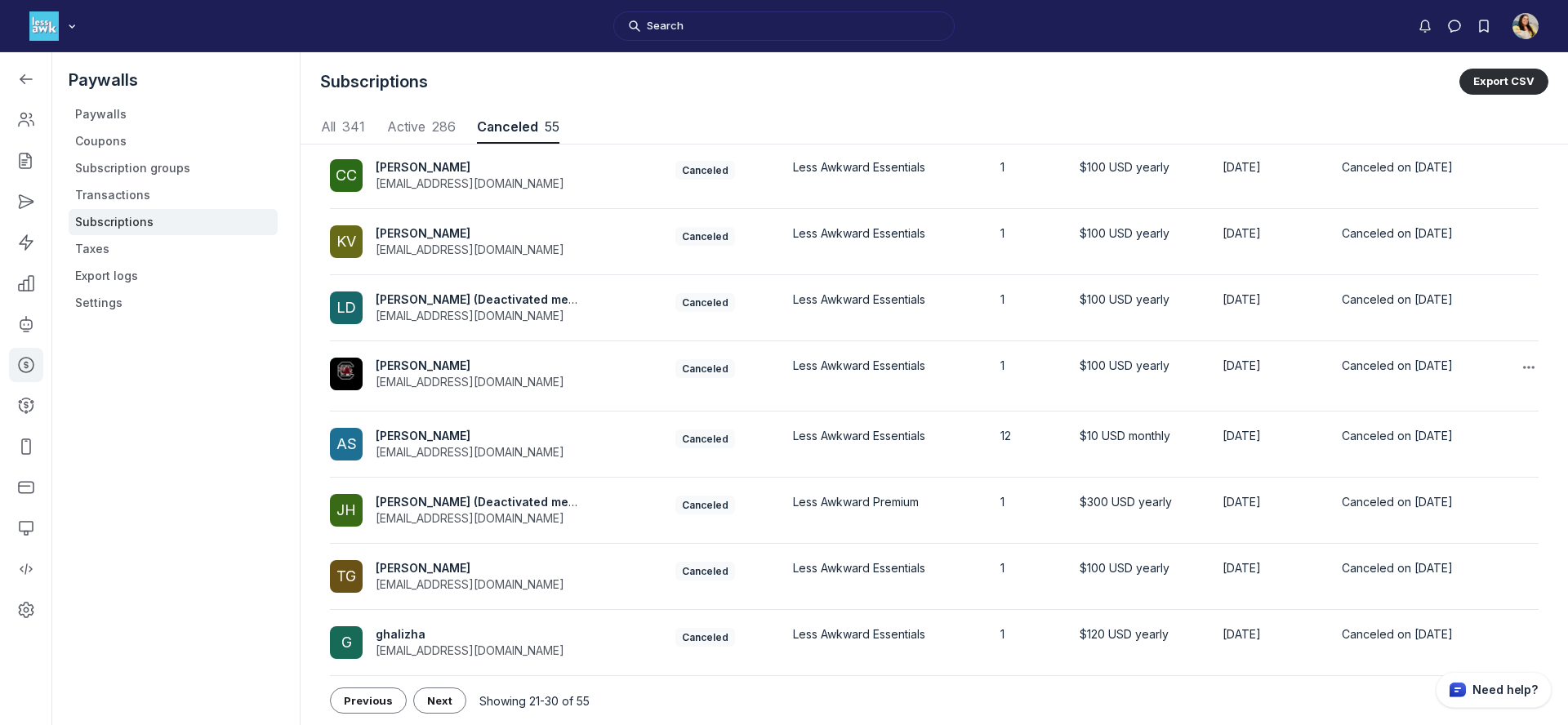
click at [402, 360] on span "Evette R" at bounding box center [423, 365] width 95 height 14
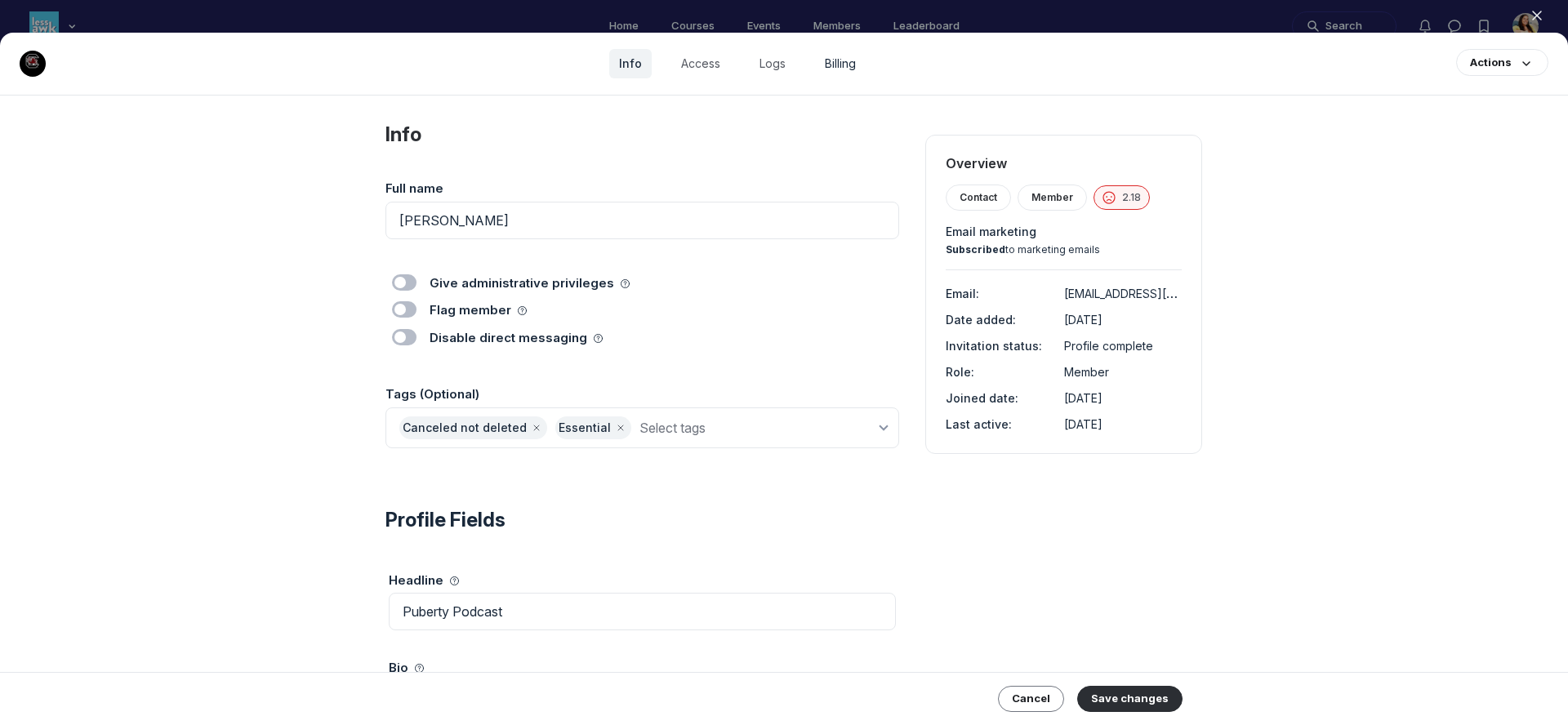
click at [831, 66] on link "Billing" at bounding box center [840, 64] width 51 height 29
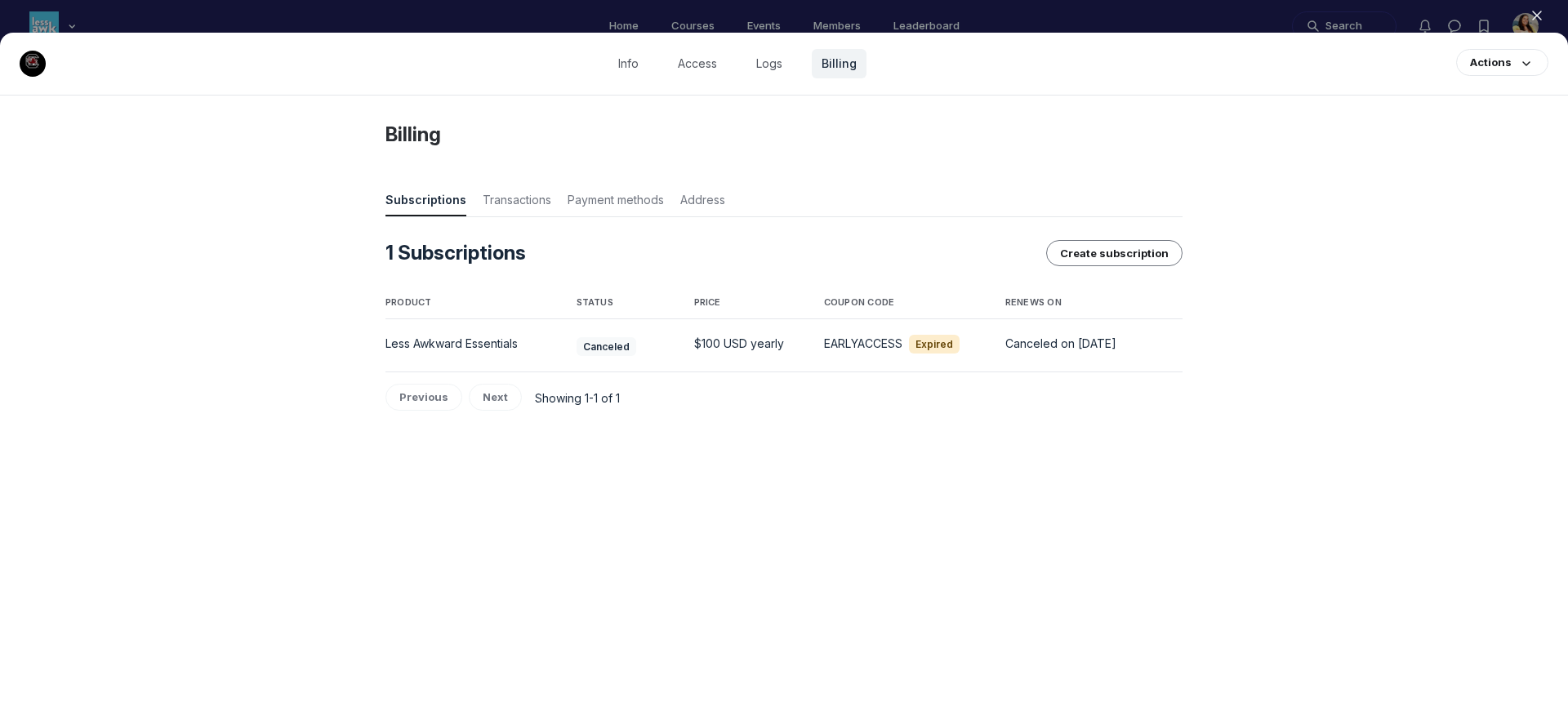
click at [1534, 11] on use "button" at bounding box center [1537, 16] width 8 height 8
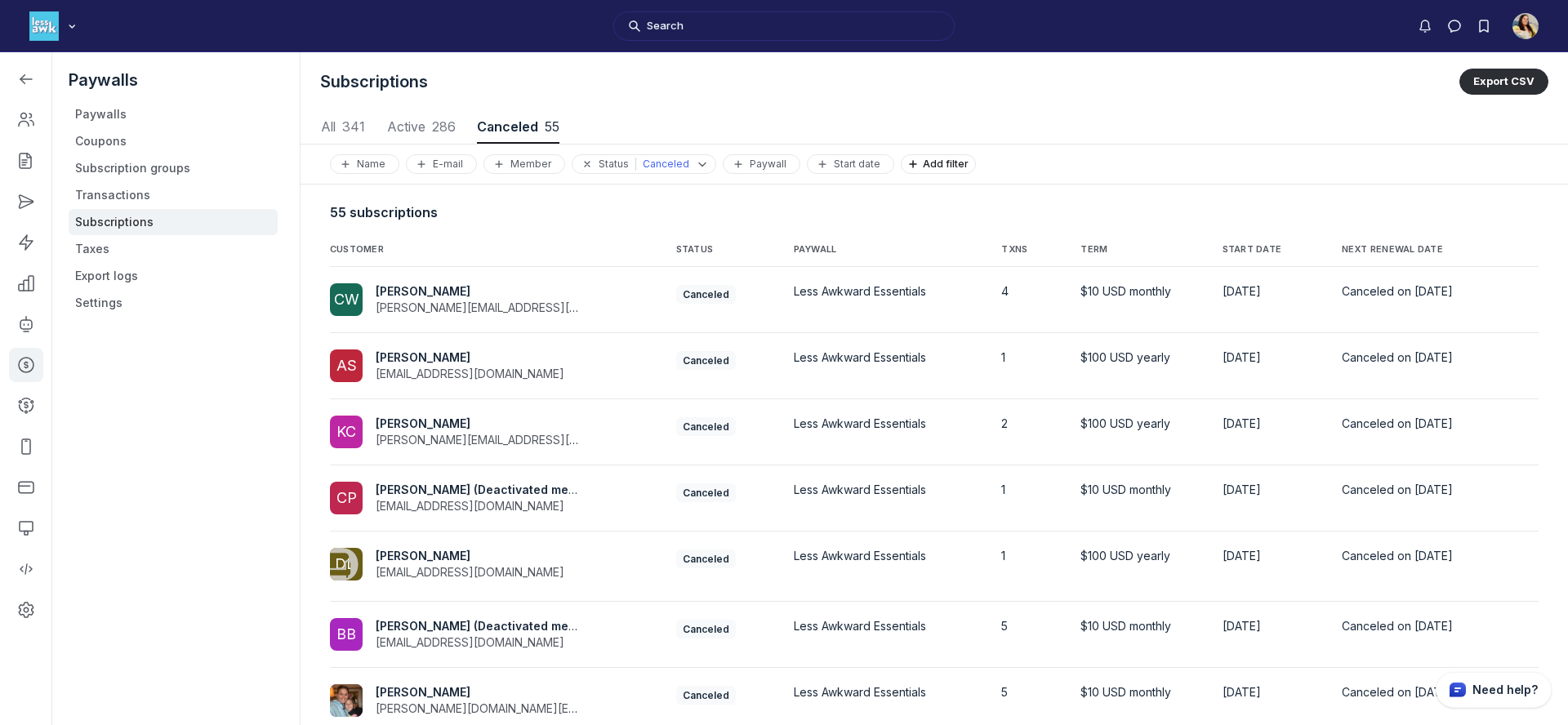
scroll to position [2211, 7627]
click at [437, 130] on span "286" at bounding box center [444, 127] width 24 height 16
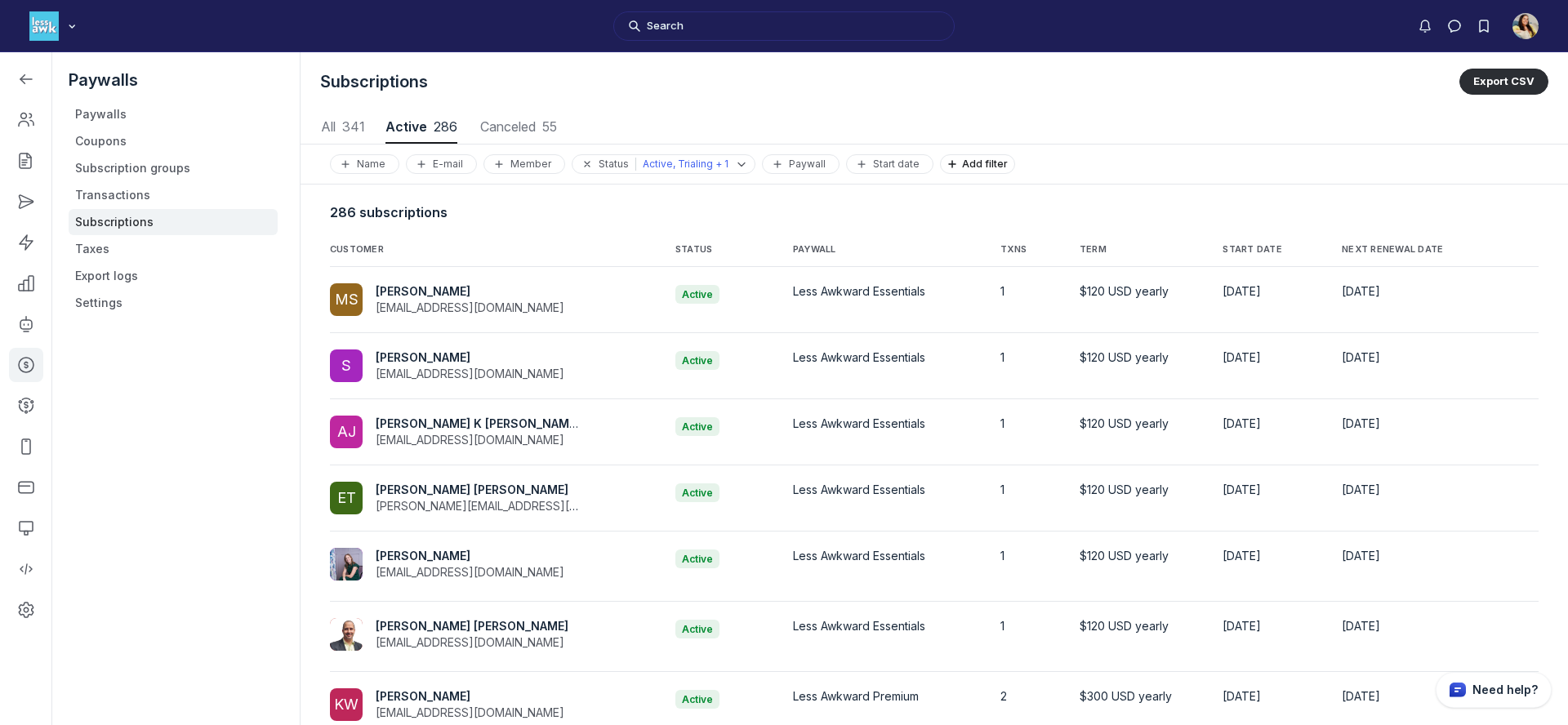
scroll to position [2211, 7627]
click at [718, 164] on p "Active, Trialing + 1" at bounding box center [686, 164] width 86 height 13
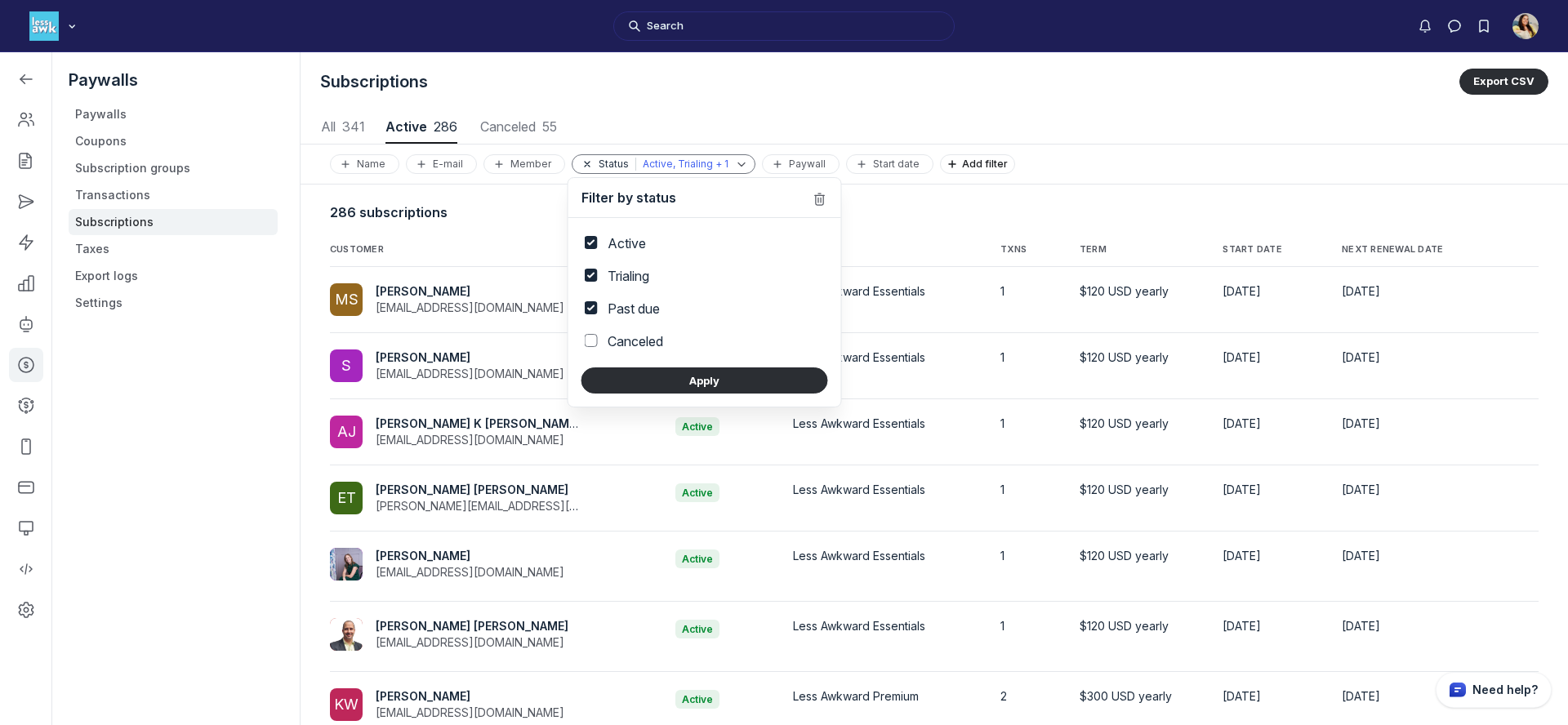
click at [645, 309] on label "Past due" at bounding box center [634, 308] width 52 height 20
click at [598, 309] on input "Past due" at bounding box center [592, 308] width 13 height 13
checkbox input "false"
click at [683, 388] on button "Apply" at bounding box center [705, 381] width 246 height 26
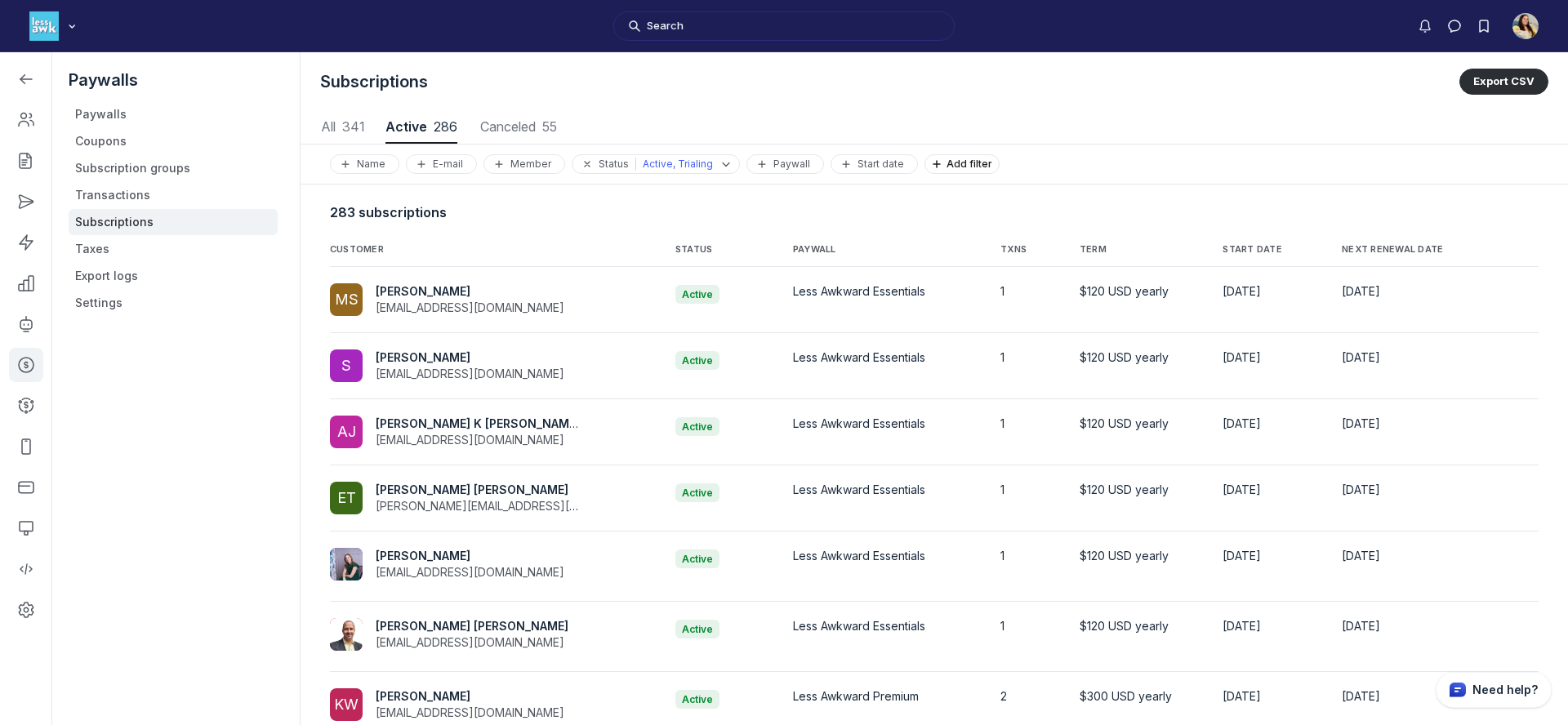
scroll to position [2211, 7627]
click at [842, 164] on use "button" at bounding box center [845, 164] width 7 height 7
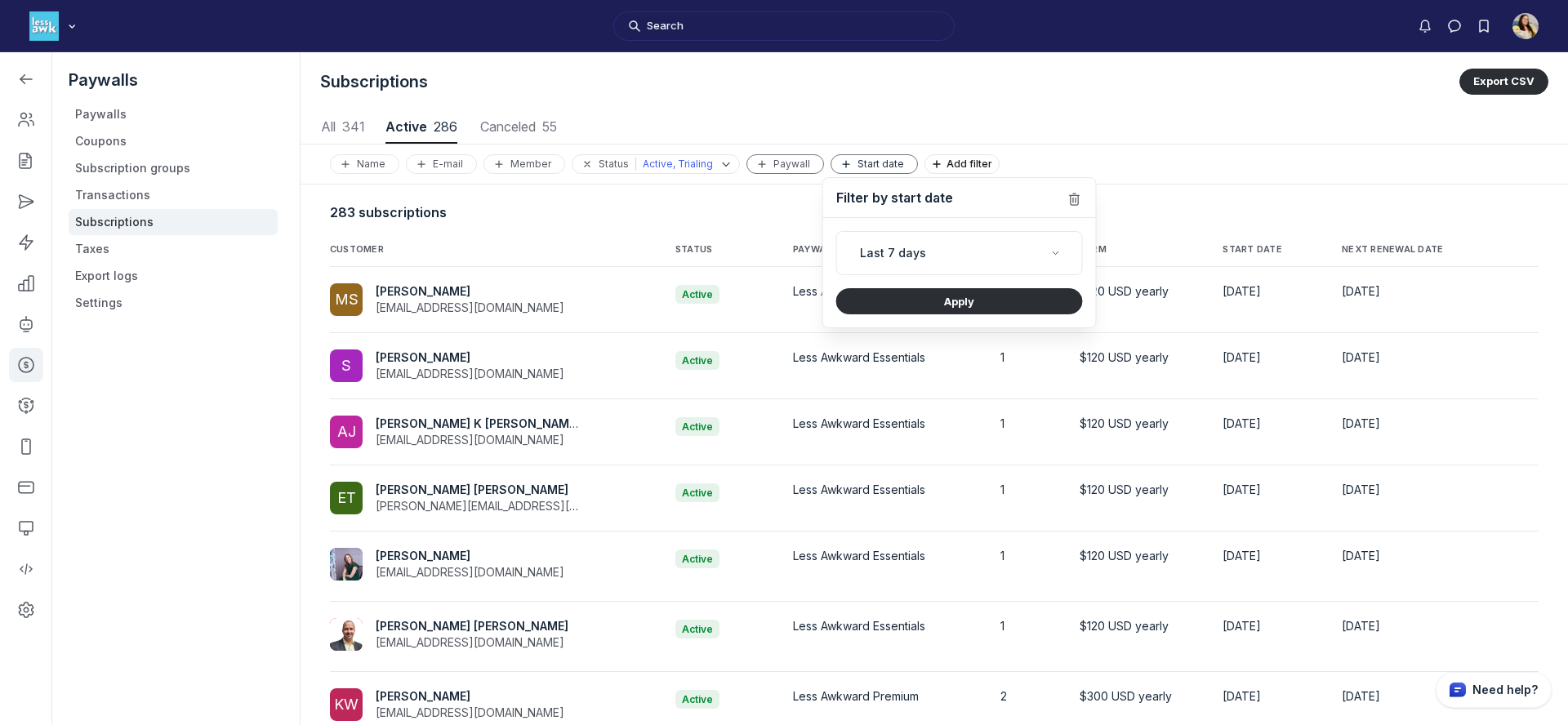
click at [780, 160] on div "Paywall" at bounding box center [785, 164] width 63 height 13
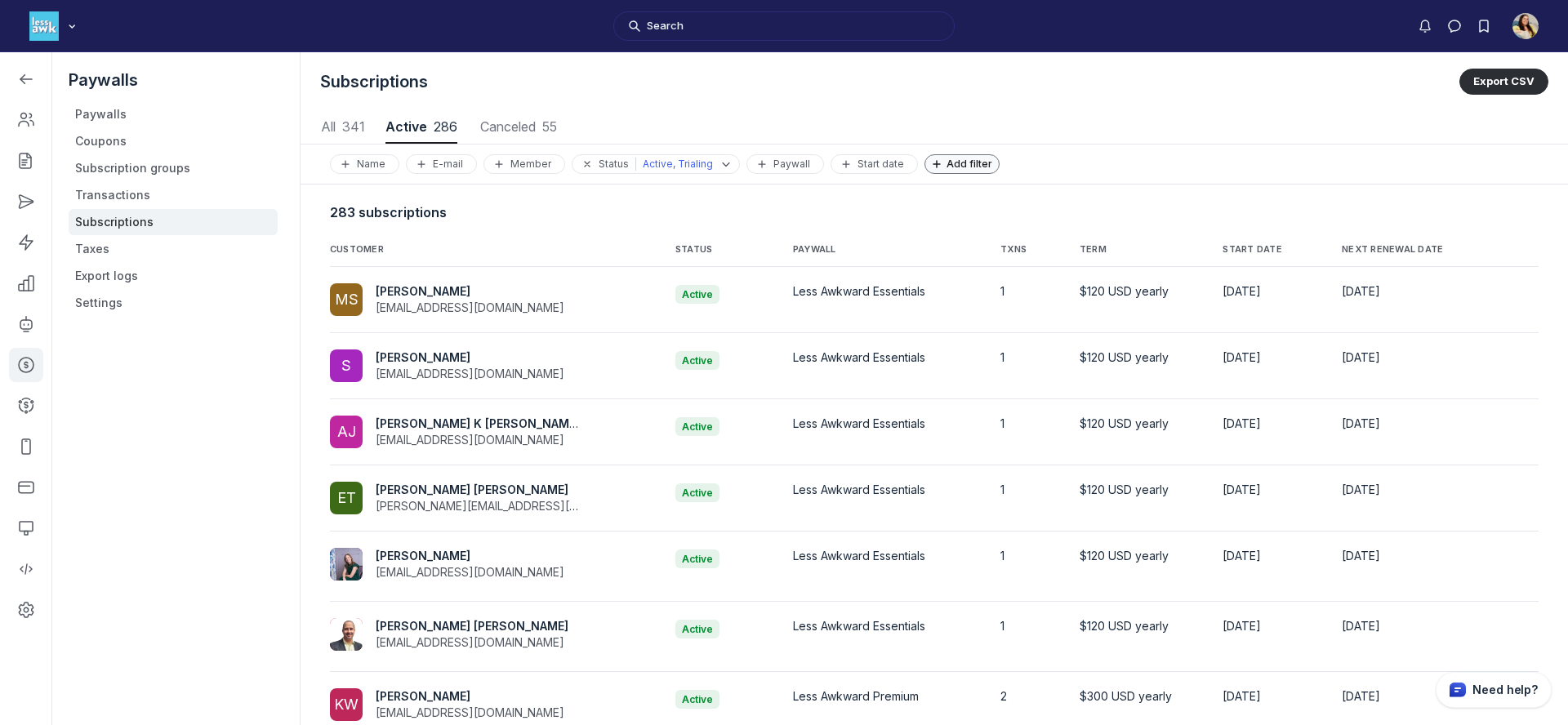
click at [935, 161] on button "Add filter" at bounding box center [962, 164] width 75 height 20
click at [994, 256] on button "Total amount paid" at bounding box center [1071, 252] width 286 height 28
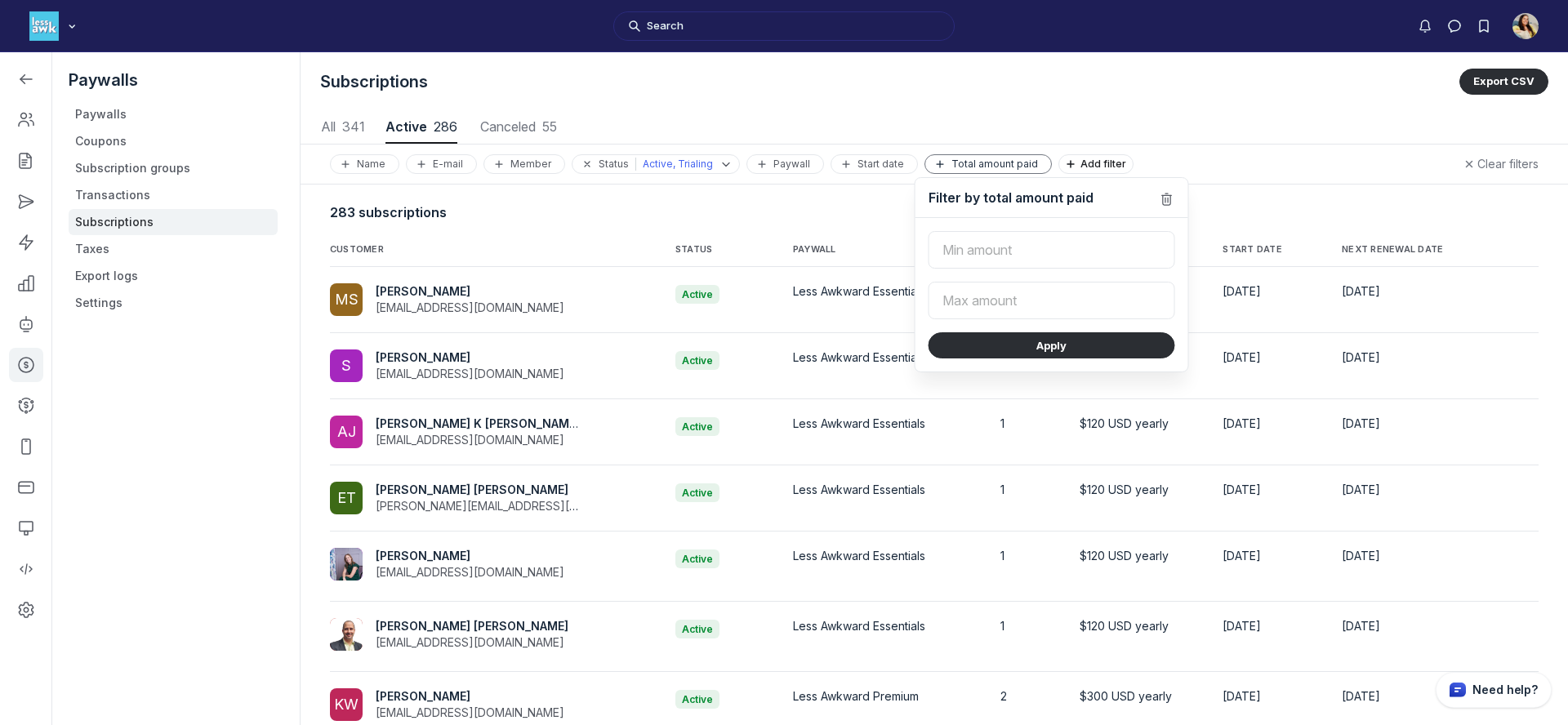
type input "0.01"
click at [1027, 349] on button "Apply" at bounding box center [1052, 345] width 246 height 26
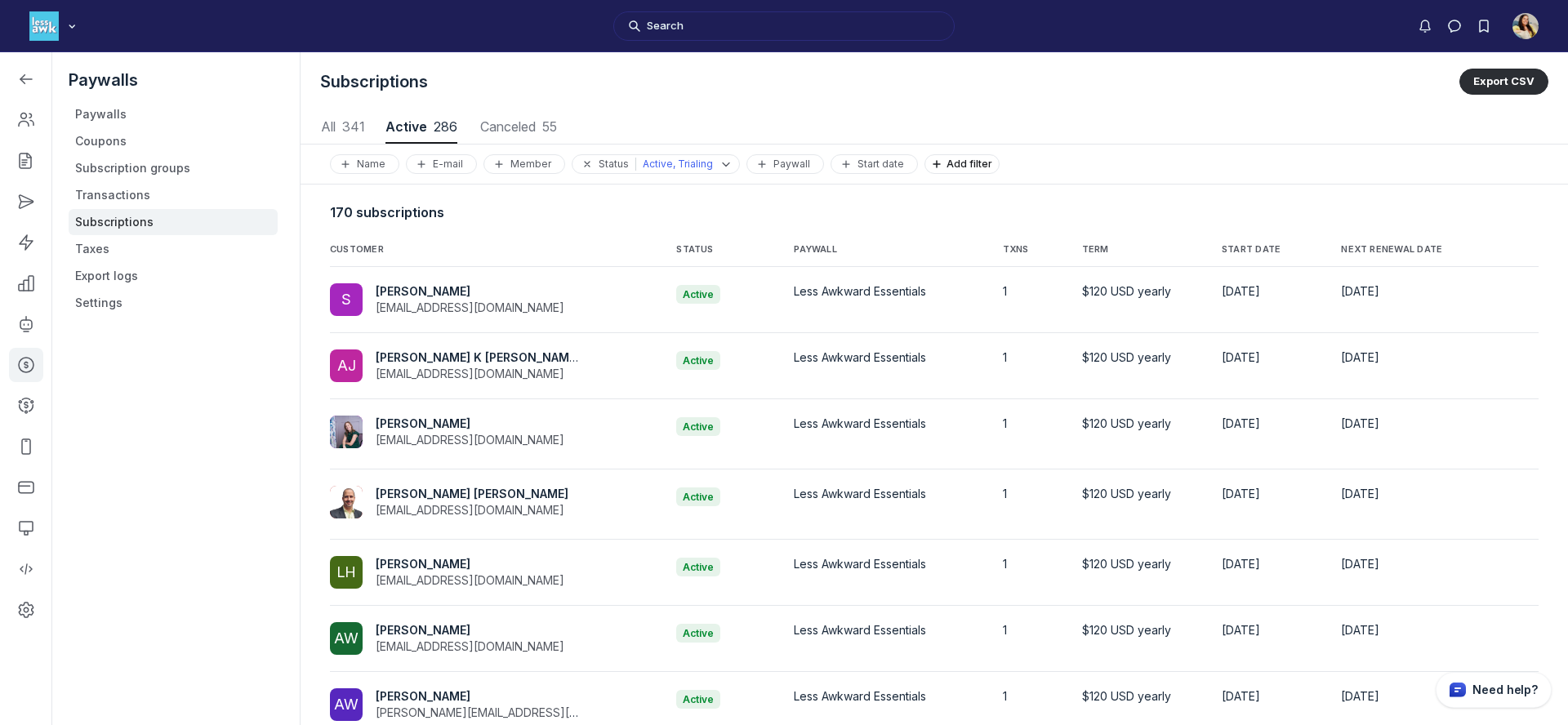
scroll to position [2211, 7627]
click at [887, 169] on div "Start date" at bounding box center [874, 164] width 73 height 13
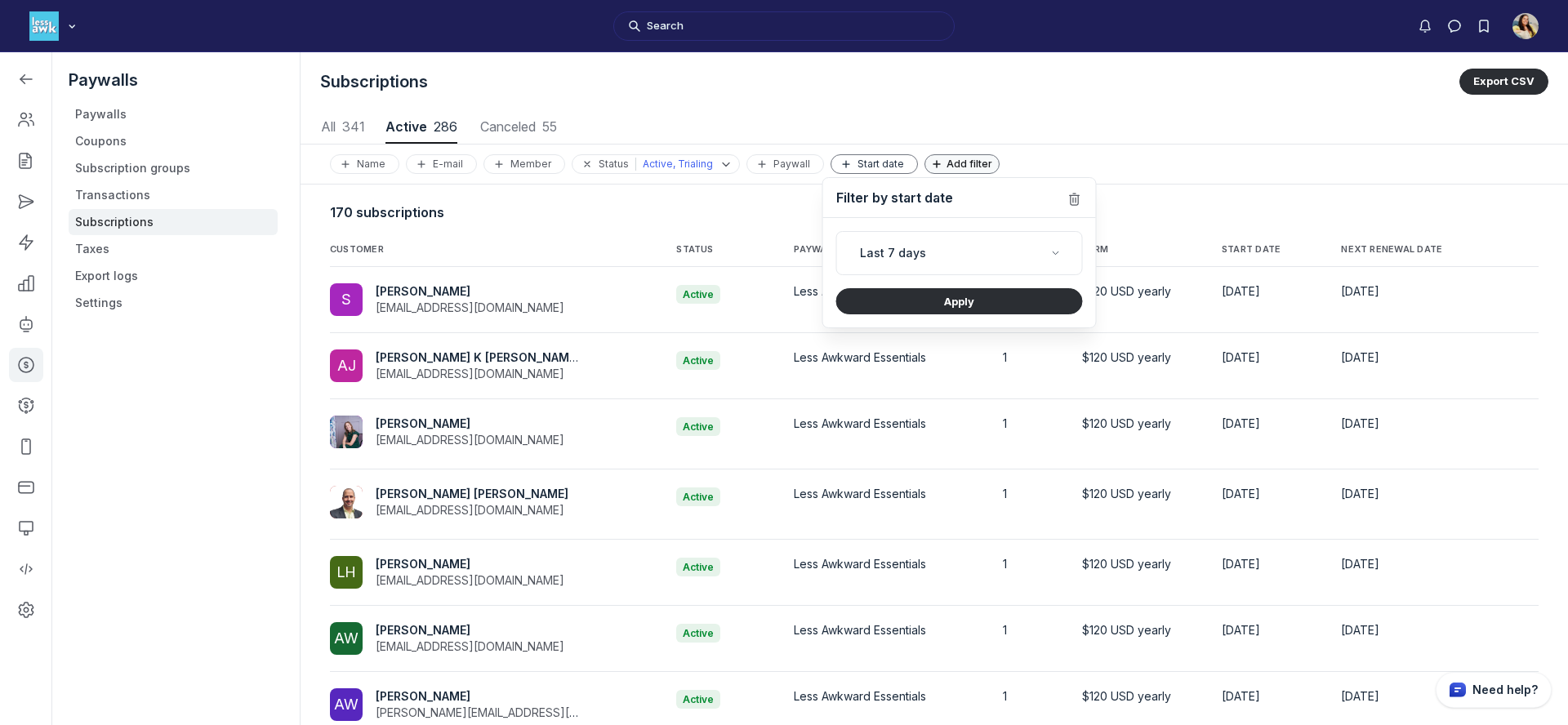
click at [964, 159] on span "Add filter" at bounding box center [973, 164] width 52 height 12
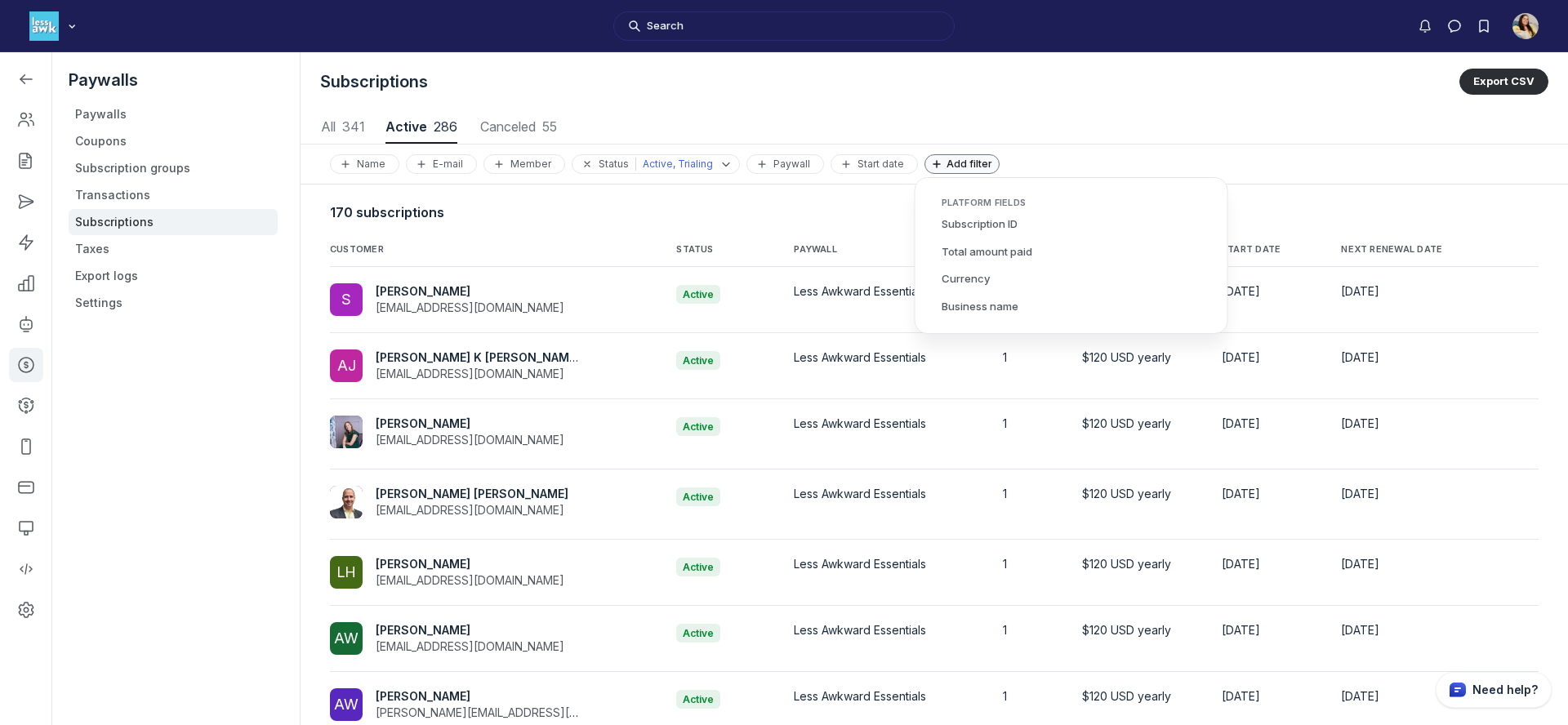
click at [964, 159] on span "Add filter" at bounding box center [973, 164] width 52 height 12
click at [678, 167] on p "Active, Trialing" at bounding box center [678, 164] width 70 height 13
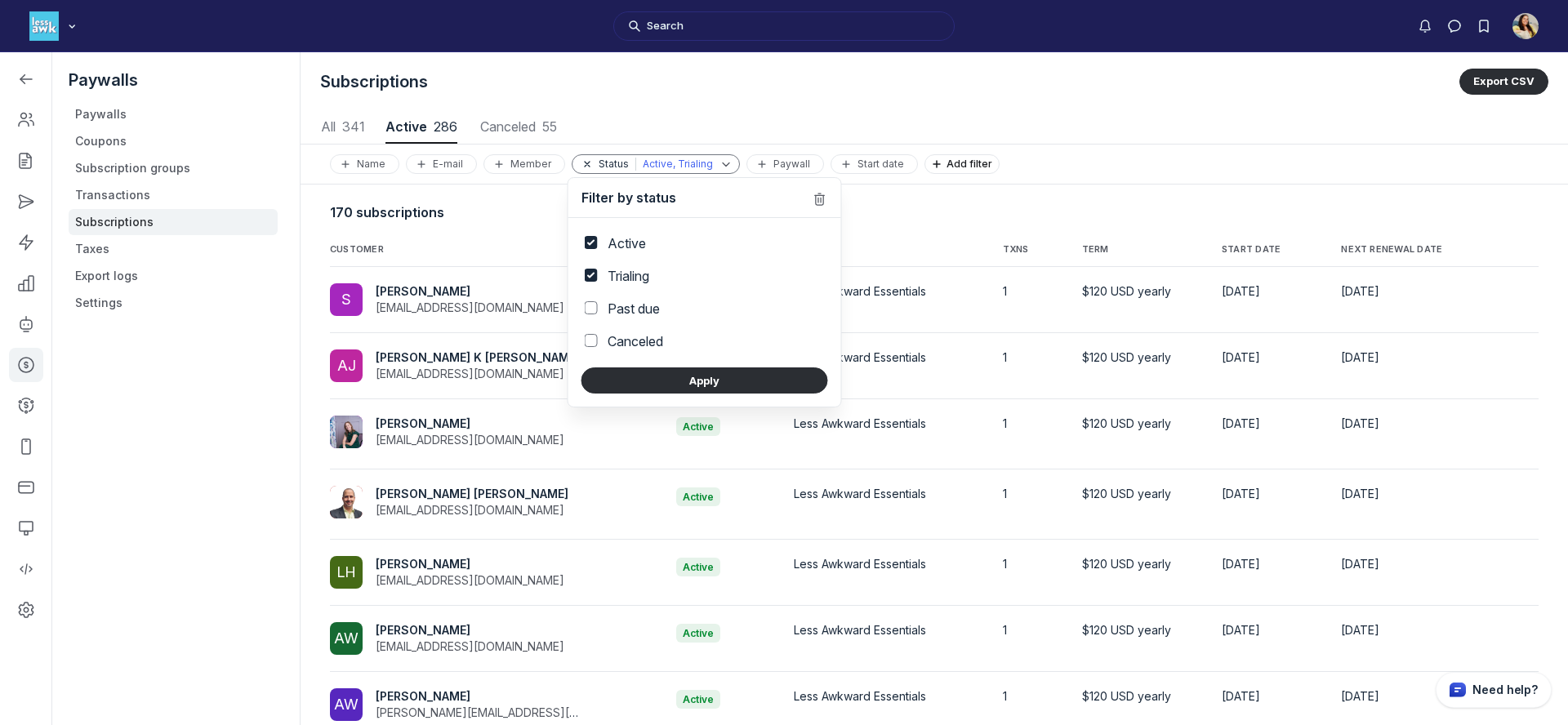
click at [634, 299] on label "Past due" at bounding box center [634, 308] width 52 height 20
click at [598, 301] on input "Past due" at bounding box center [592, 308] width 13 height 13
checkbox input "true"
click at [661, 377] on button "Apply" at bounding box center [705, 381] width 246 height 26
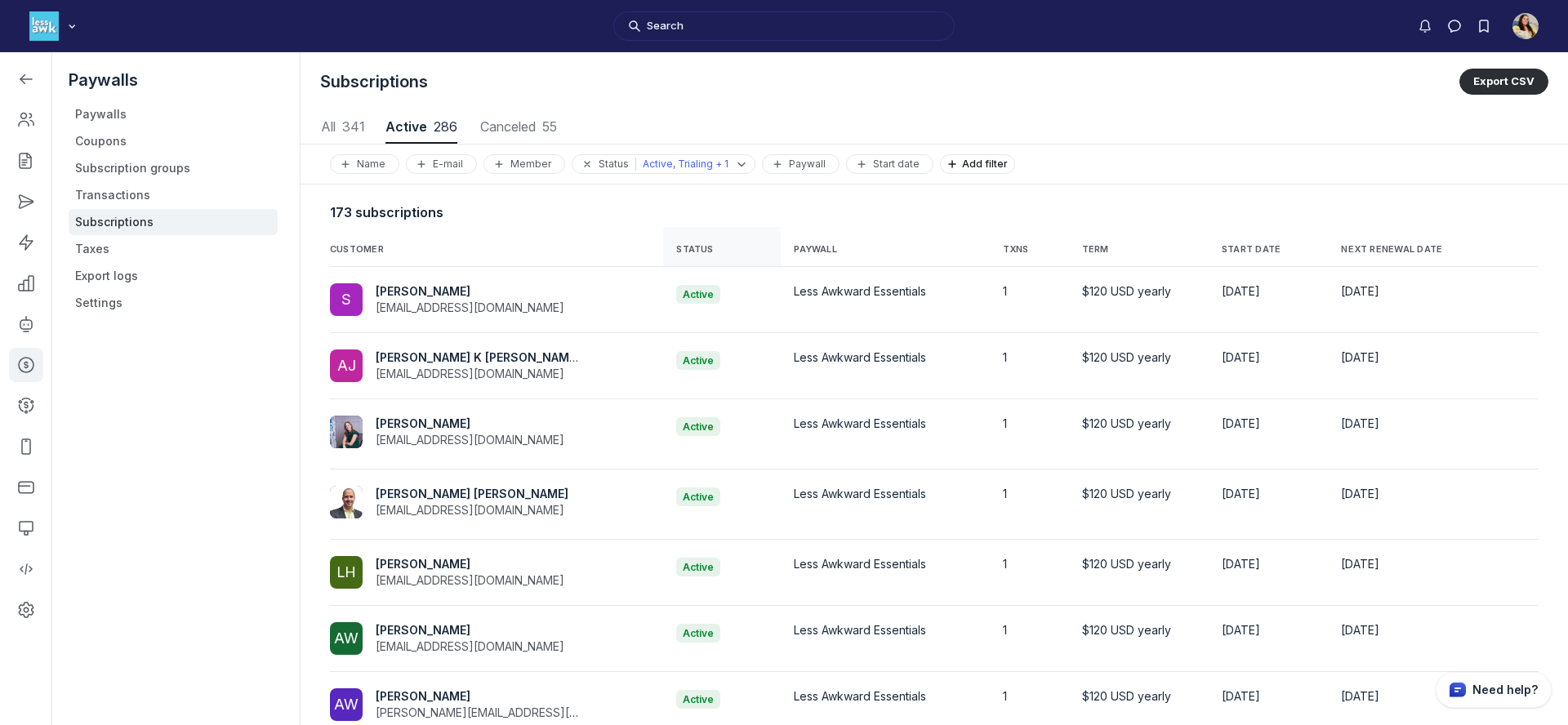
scroll to position [2211, 7627]
click at [650, 163] on p "Active, Trialing + 1" at bounding box center [686, 164] width 86 height 13
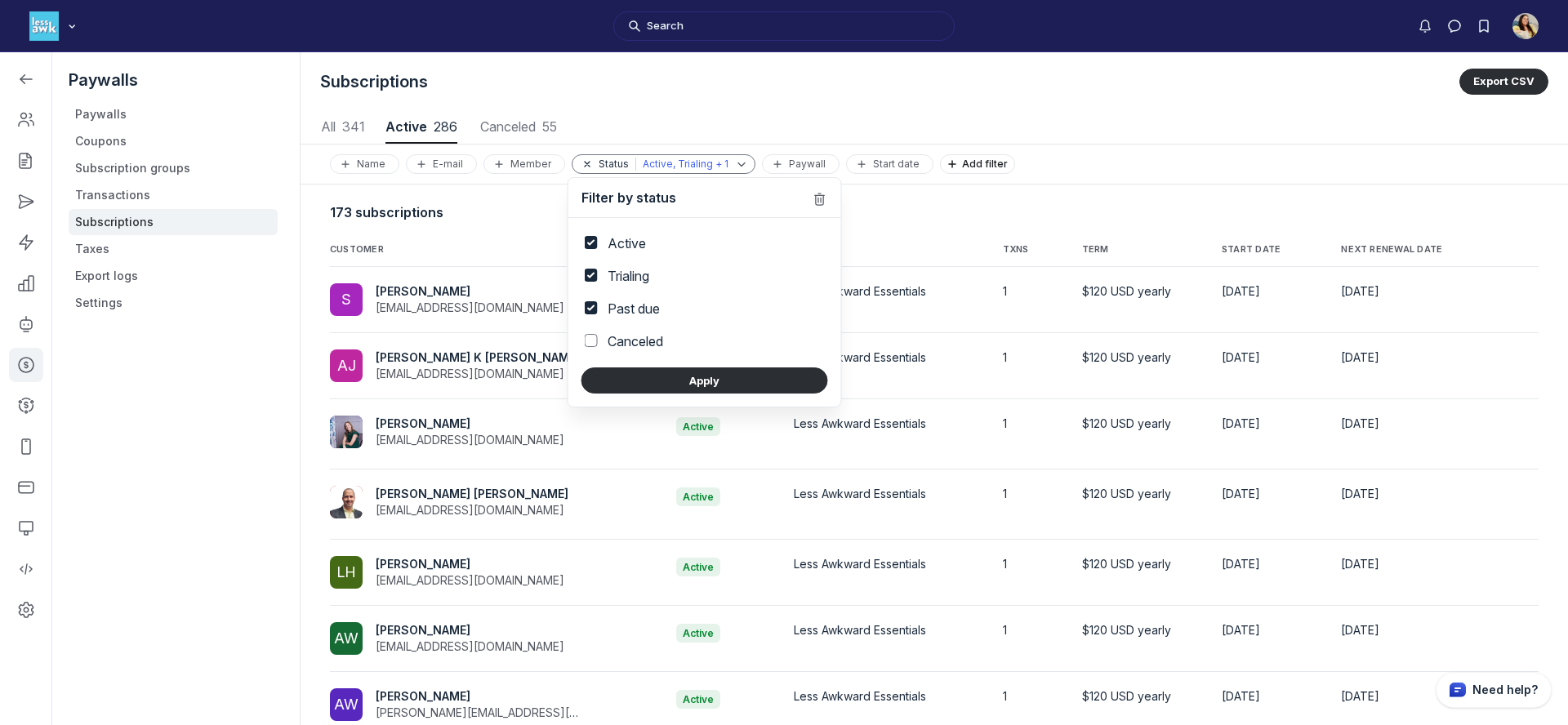
click at [634, 305] on label "Past due" at bounding box center [634, 308] width 52 height 20
click at [598, 305] on input "Past due" at bounding box center [592, 308] width 13 height 13
checkbox input "false"
click at [652, 390] on button "Apply" at bounding box center [705, 381] width 246 height 26
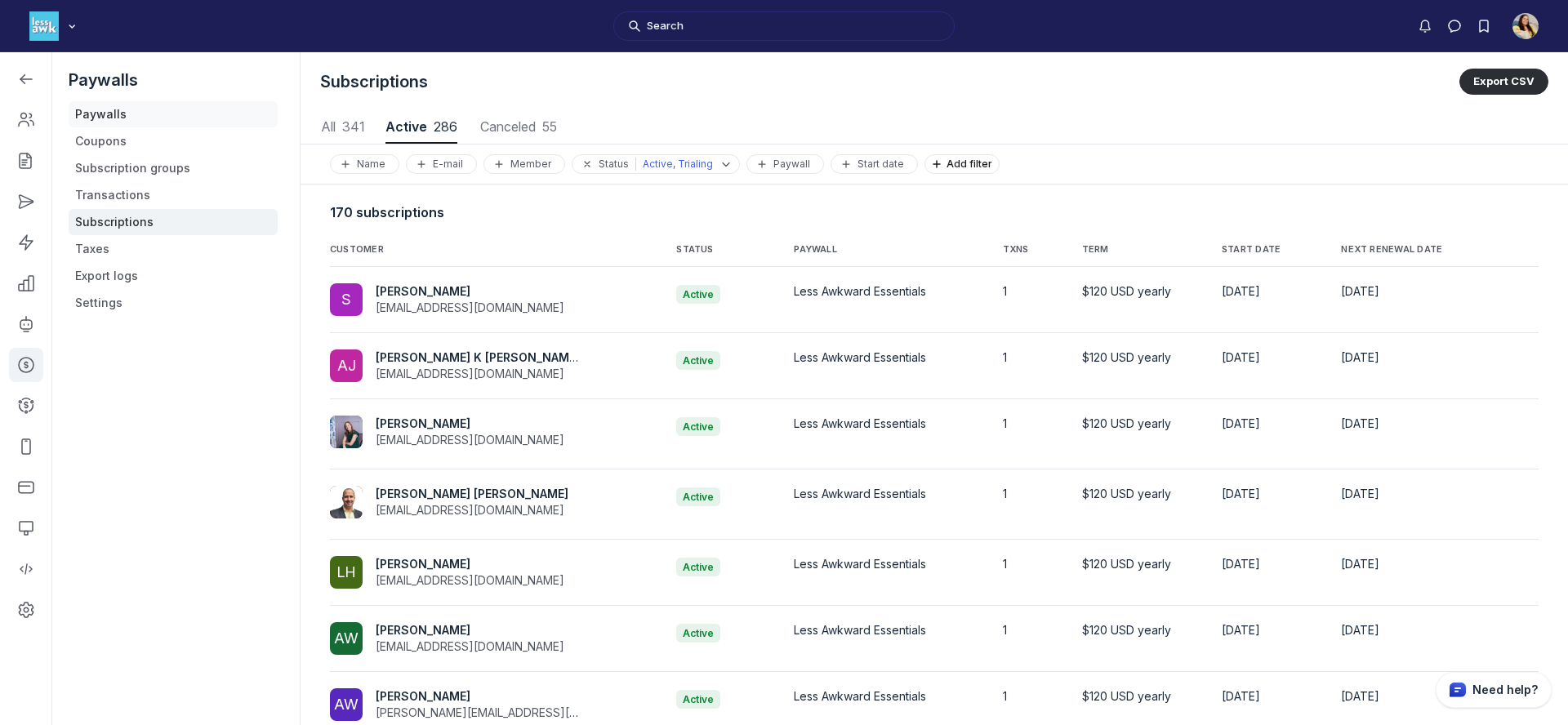
click at [92, 111] on link "Paywalls" at bounding box center [173, 115] width 210 height 26
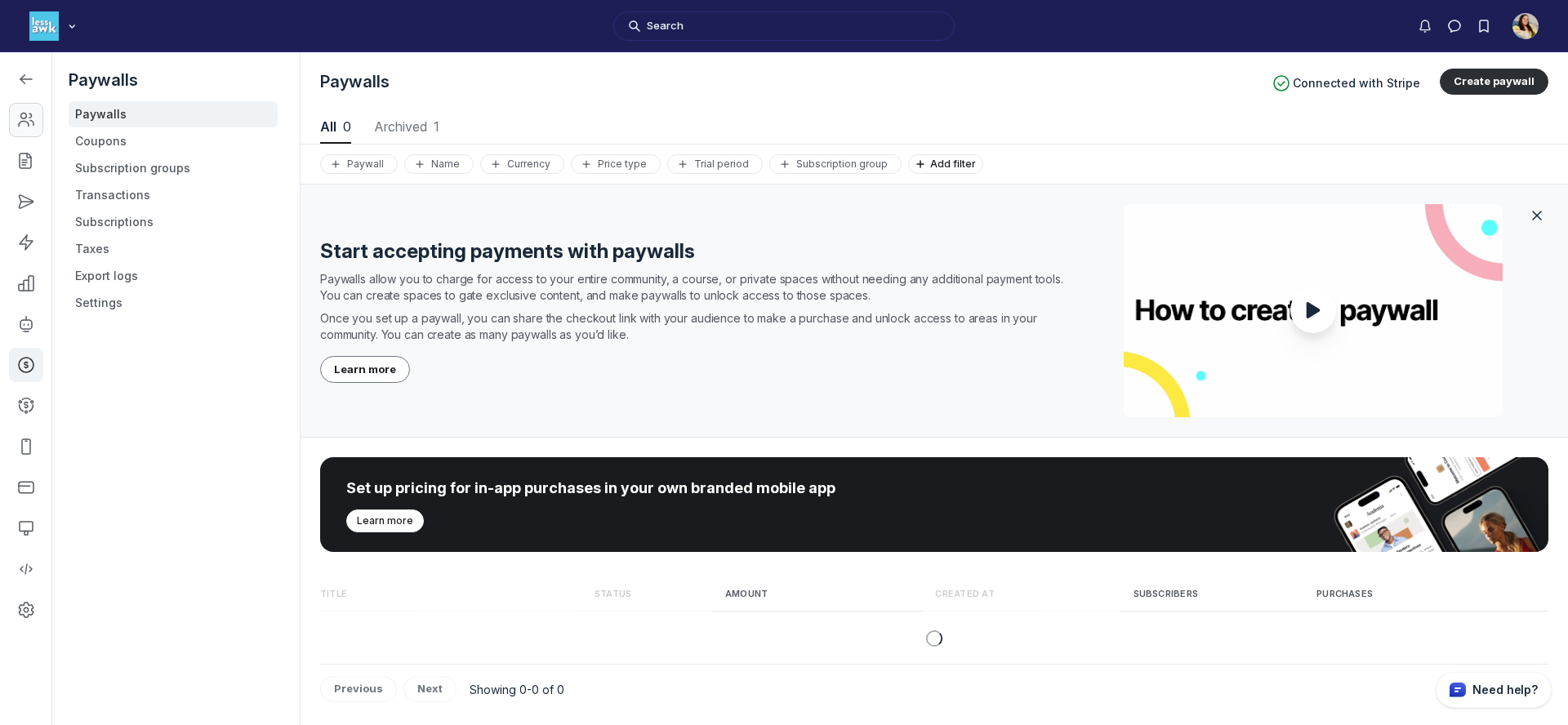
scroll to position [2211, 7627]
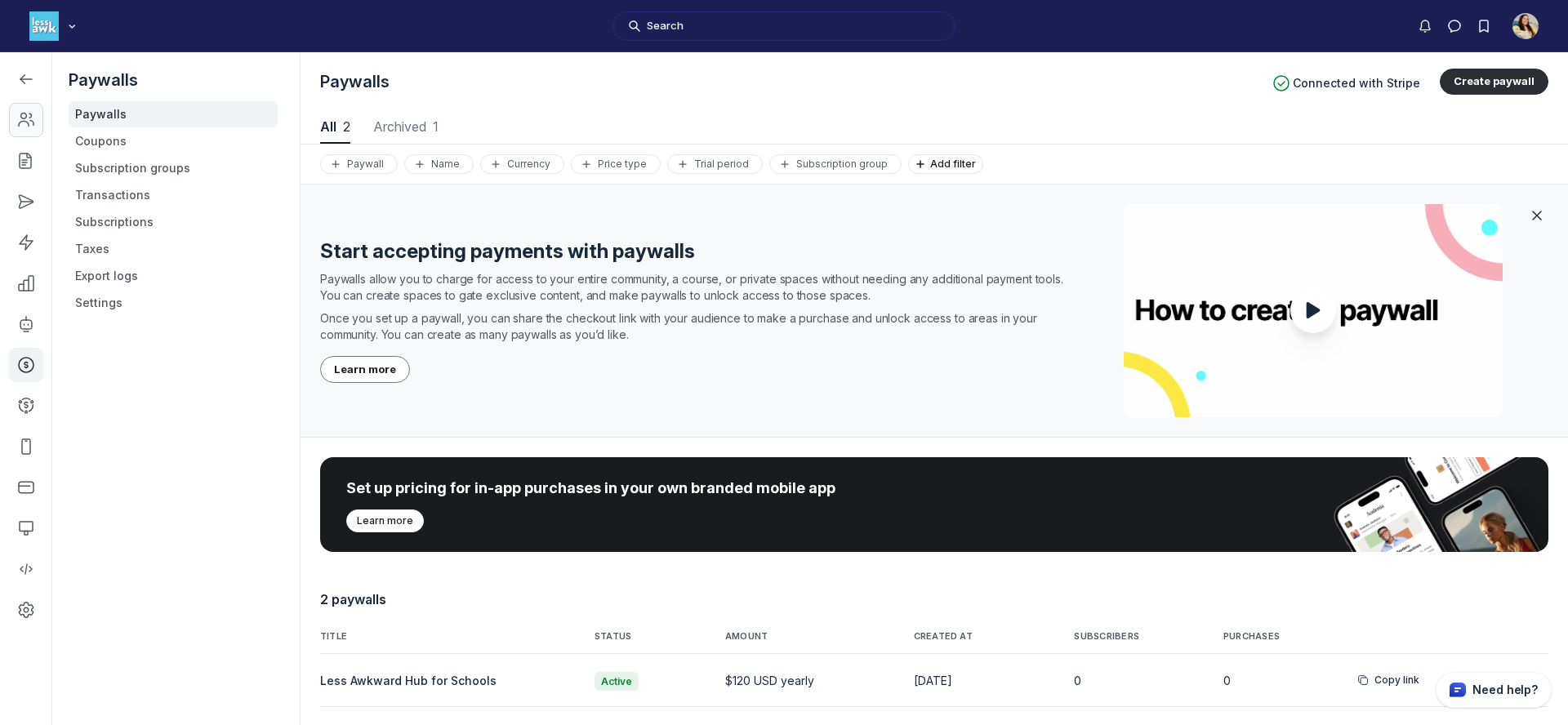
click at [33, 120] on icon "Left Sidebar" at bounding box center [26, 120] width 16 height 16
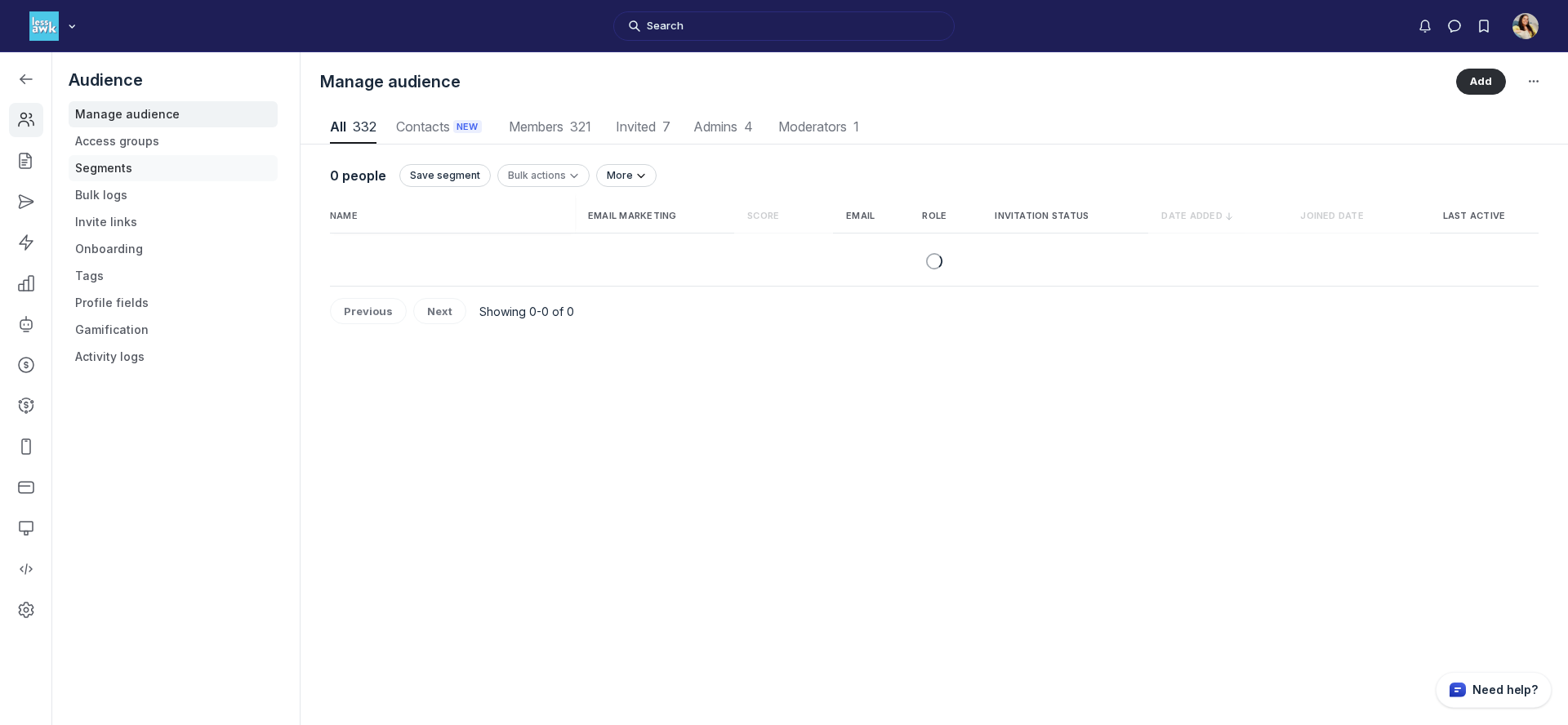
click at [113, 167] on link "Segments" at bounding box center [173, 169] width 210 height 26
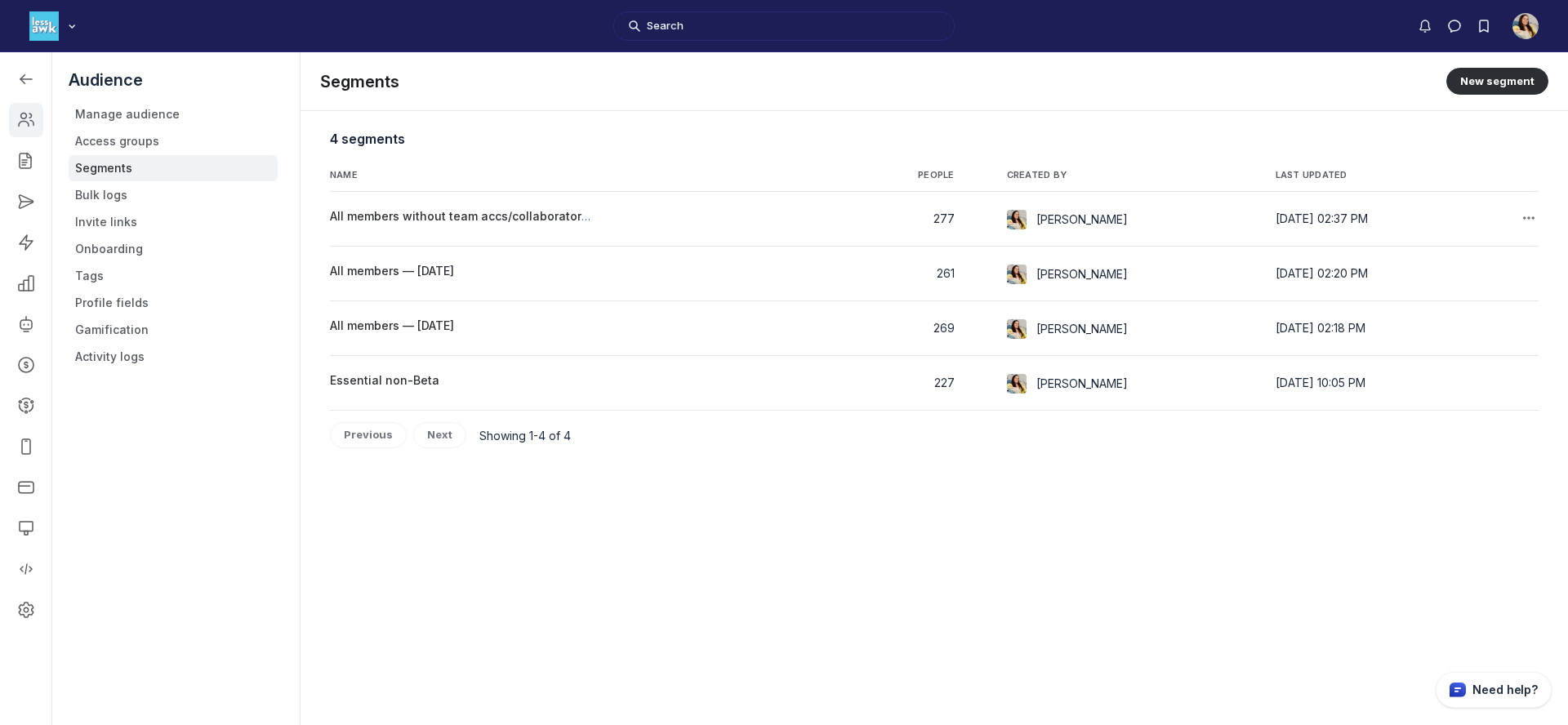
click at [439, 205] on td "All members without team accs/collaborators/guests" at bounding box center [580, 219] width 502 height 55
click at [439, 218] on span "All members without team accs/collaborators/guests" at bounding box center [480, 216] width 301 height 14
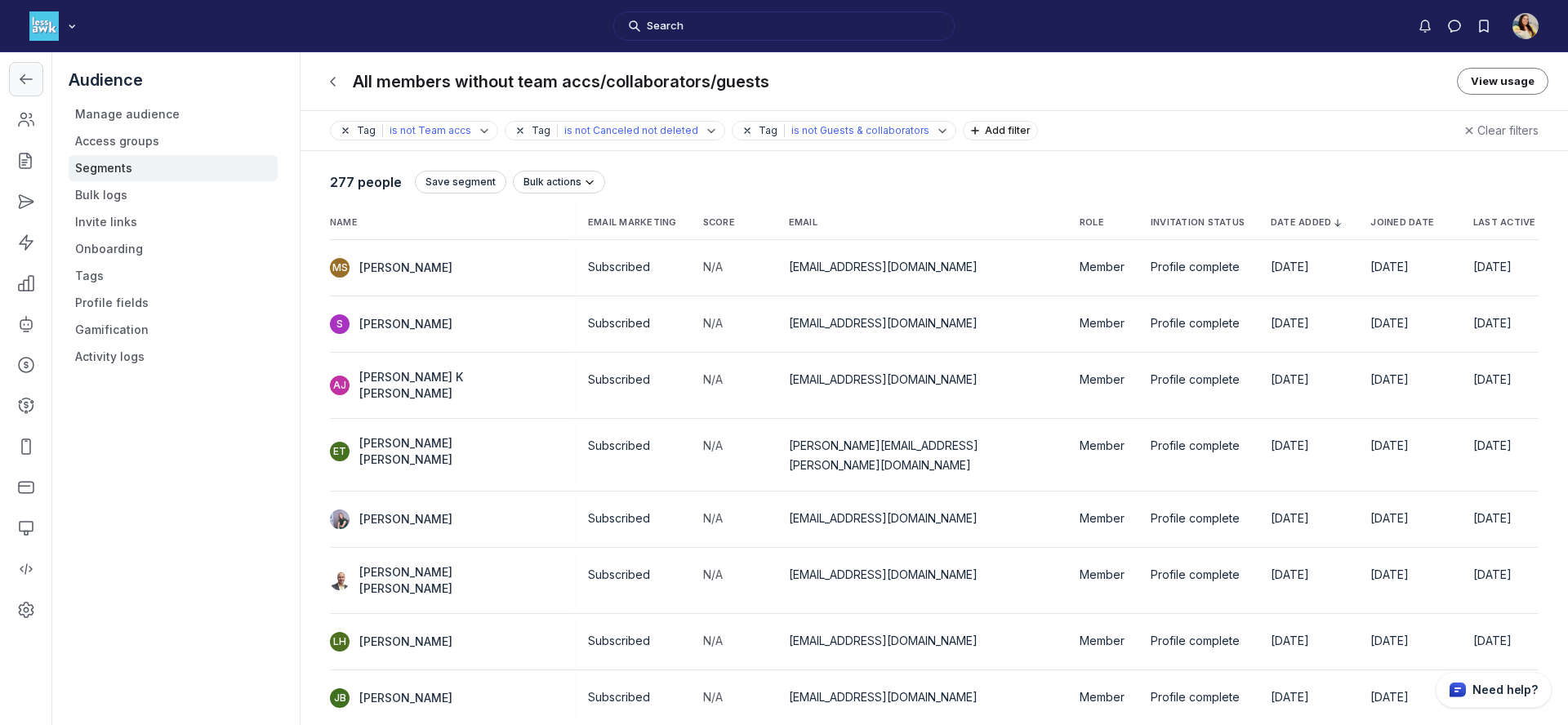
click at [19, 79] on icon "Left Sidebar" at bounding box center [26, 79] width 16 height 16
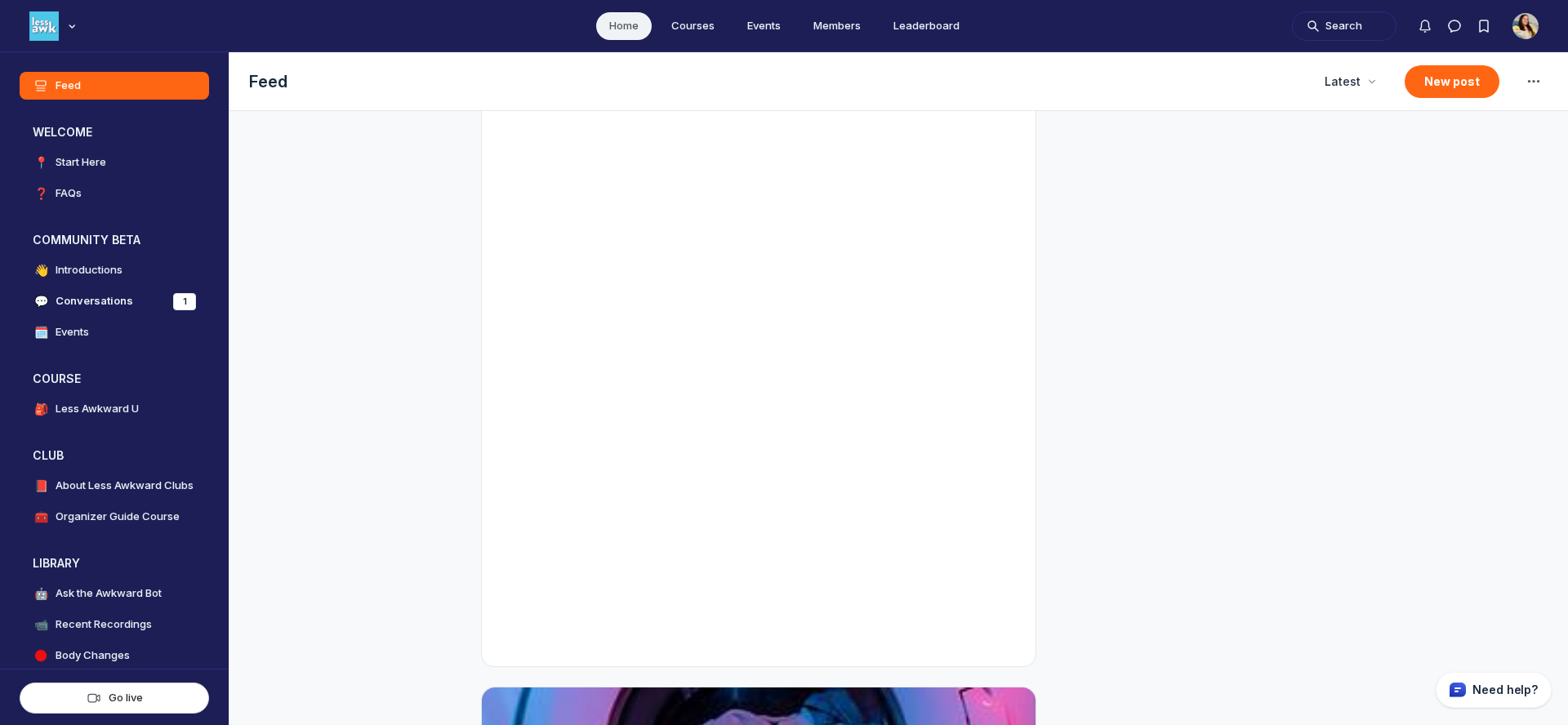
scroll to position [520, 0]
